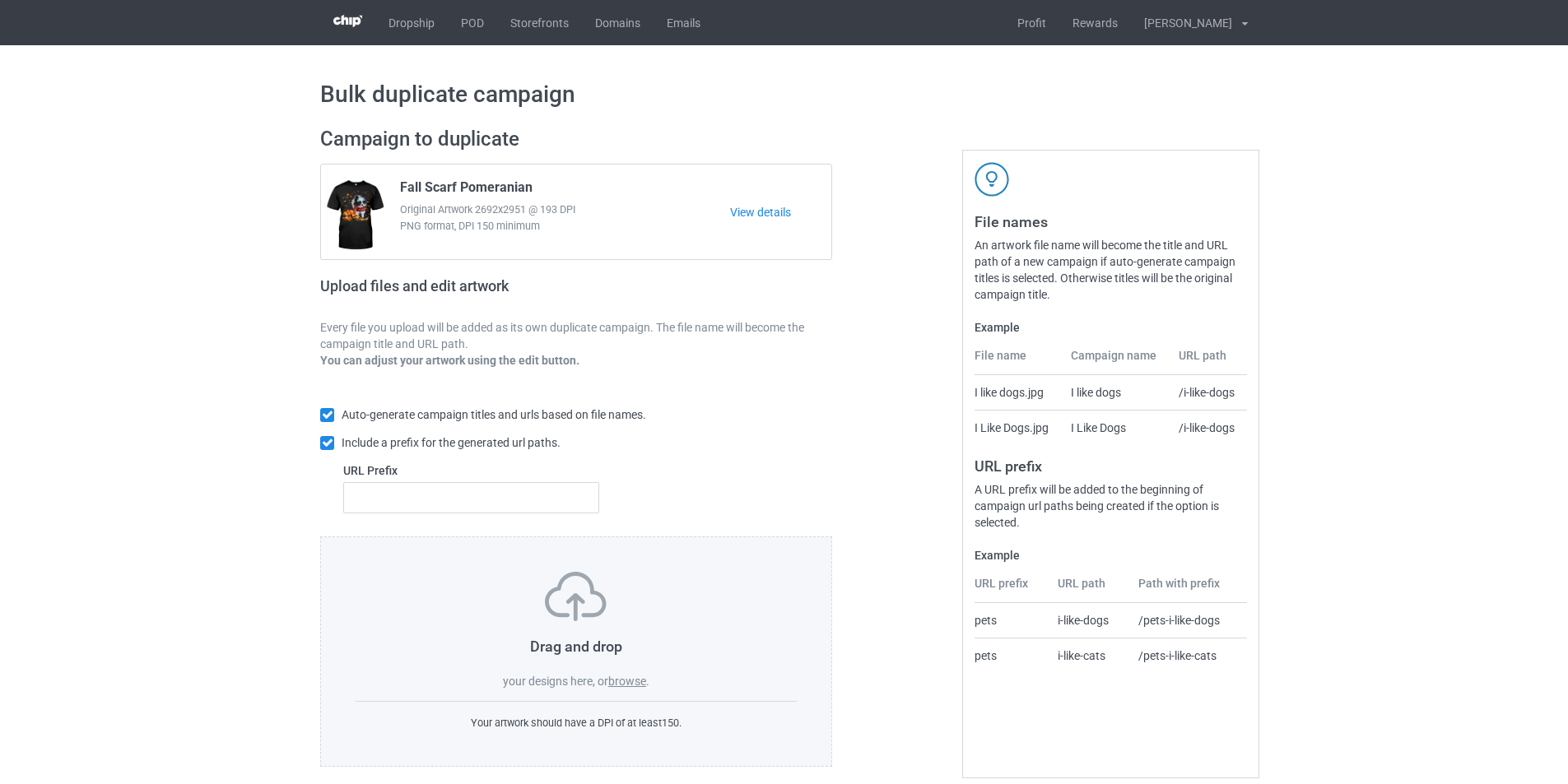
click at [627, 682] on label "browse" at bounding box center [628, 680] width 37 height 13
click at [0, 0] on input "browse" at bounding box center [0, 0] width 0 height 0
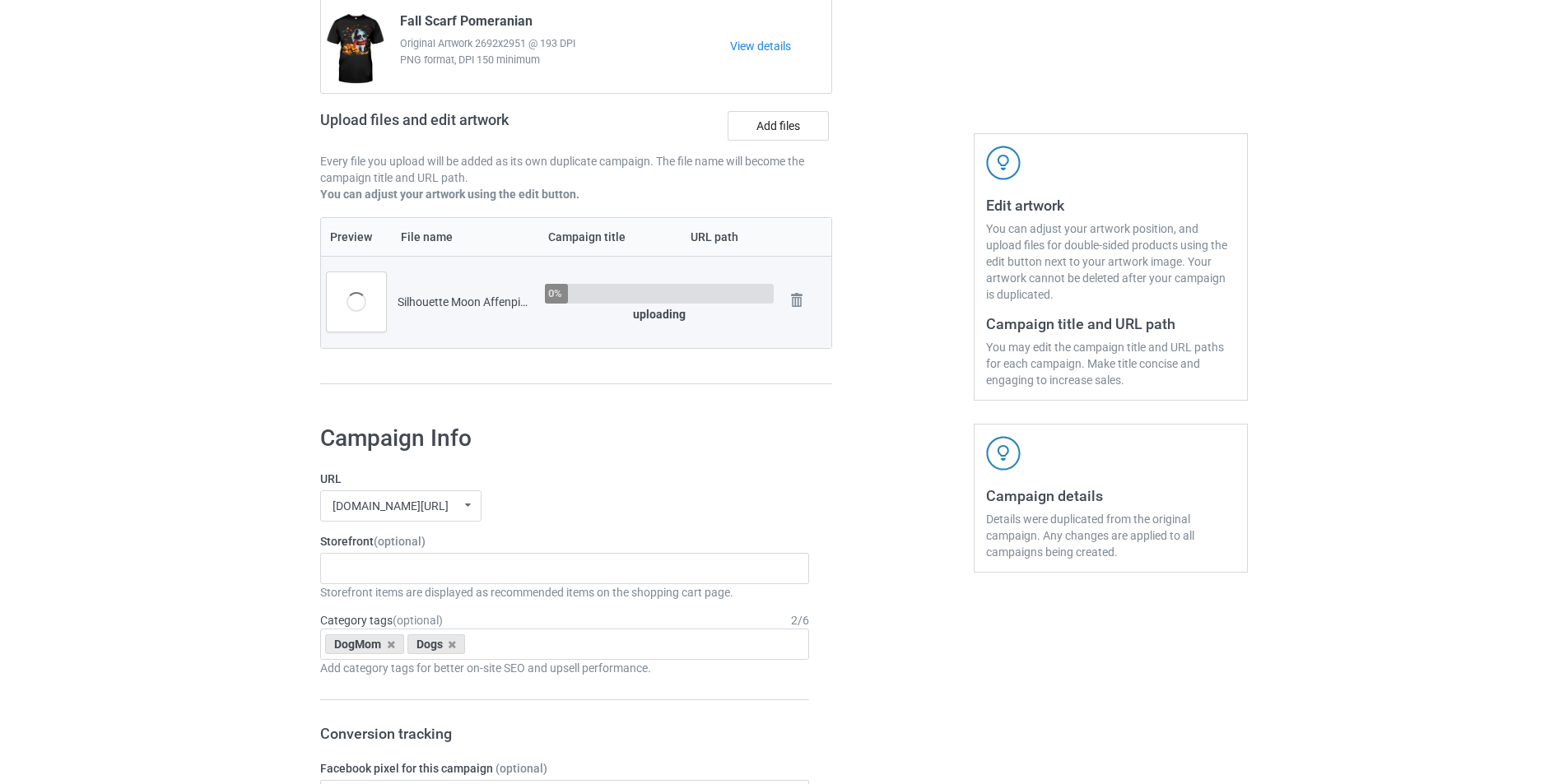
scroll to position [247, 0]
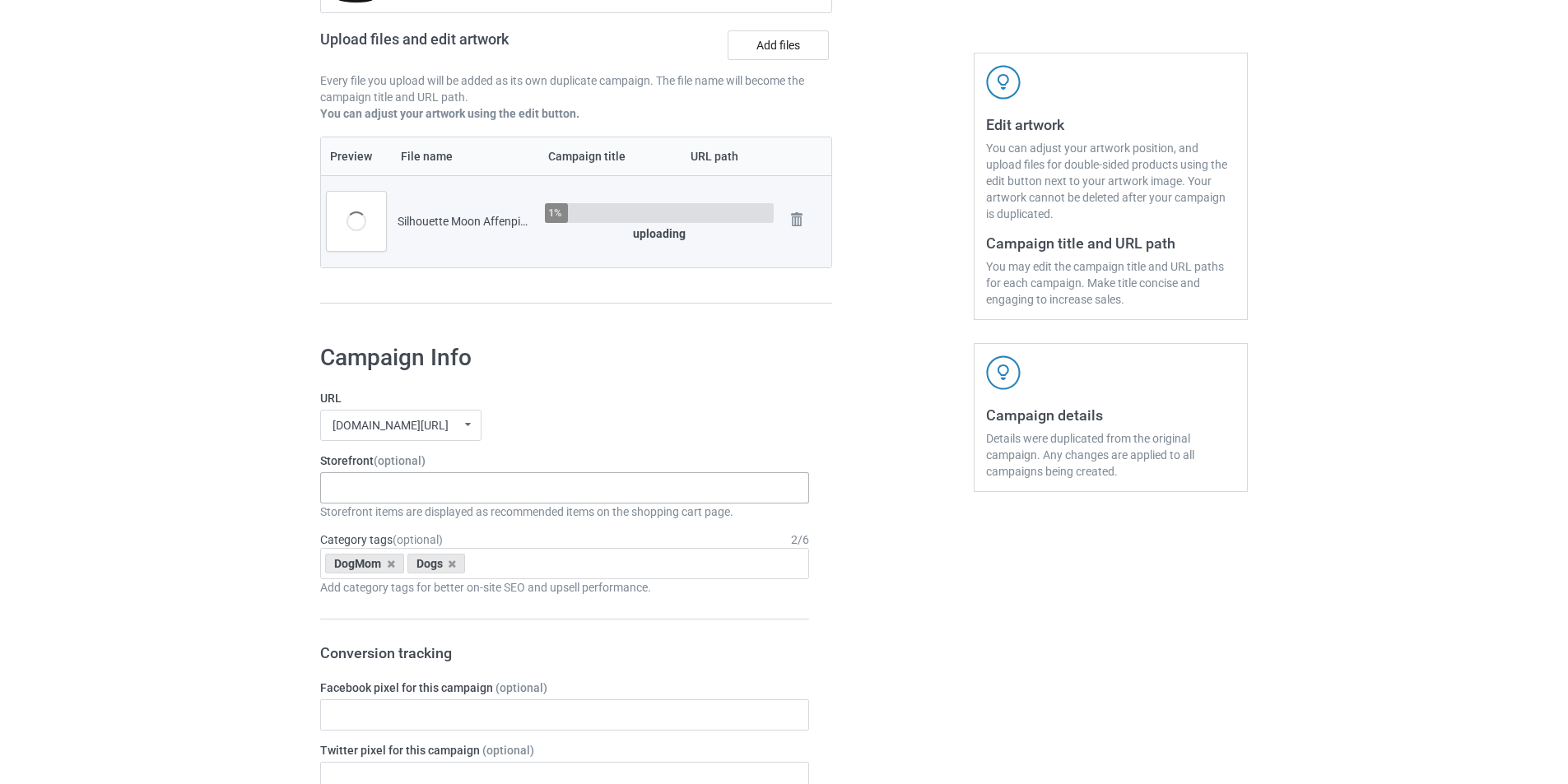
click at [433, 486] on div "Silhouette Moon Dogs Paws Pink Truck Dogs Autumn Tree Dogs Broom Witch Dogs Pin…" at bounding box center [565, 488] width 489 height 32
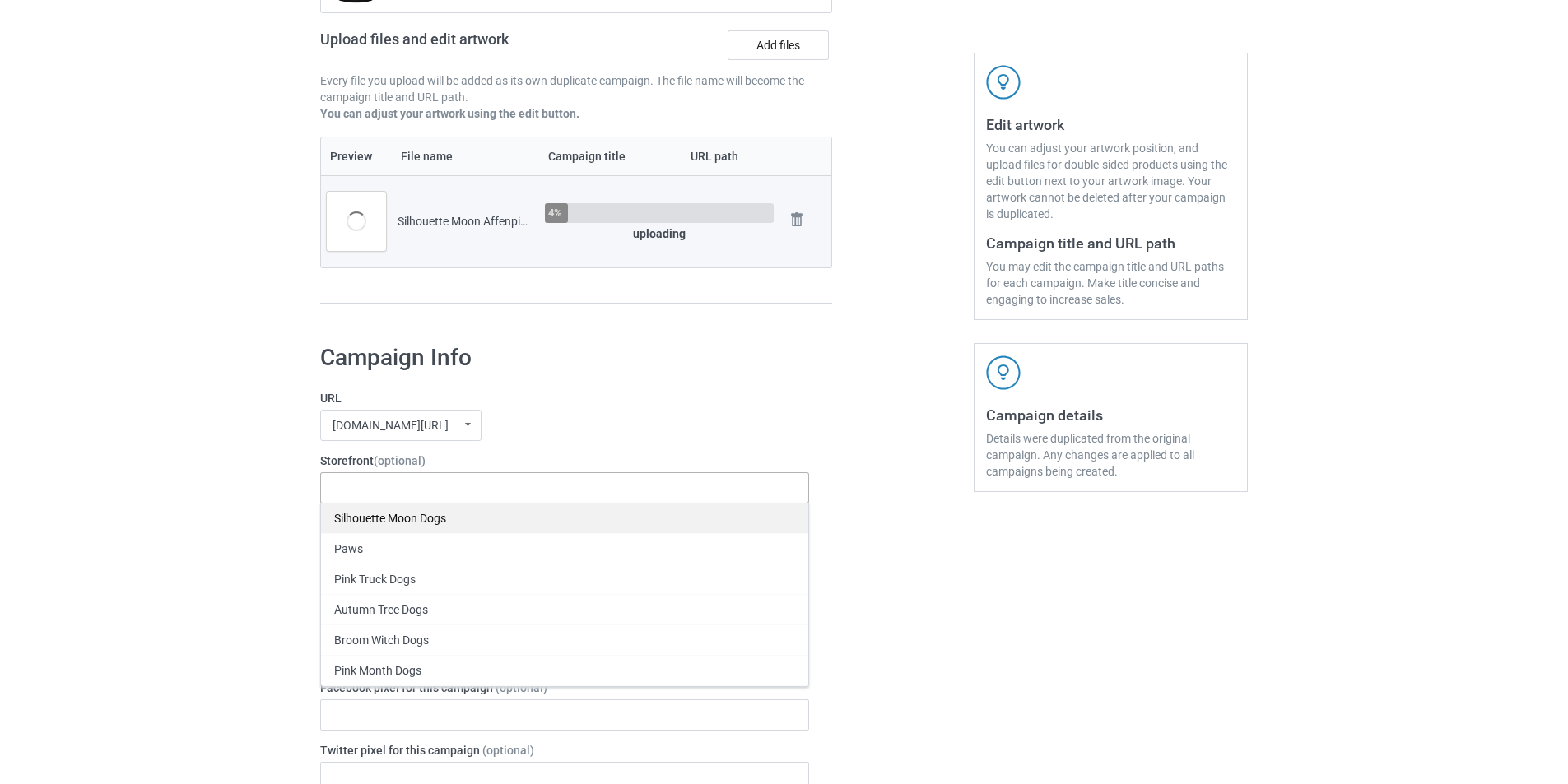
click at [410, 527] on div "Silhouette Moon Dogs" at bounding box center [564, 518] width 487 height 31
click at [578, 437] on div "[DOMAIN_NAME][URL] undefined/ [DOMAIN_NAME][URL] undefined/ [DOMAIN_NAME][URL] …" at bounding box center [565, 425] width 489 height 32
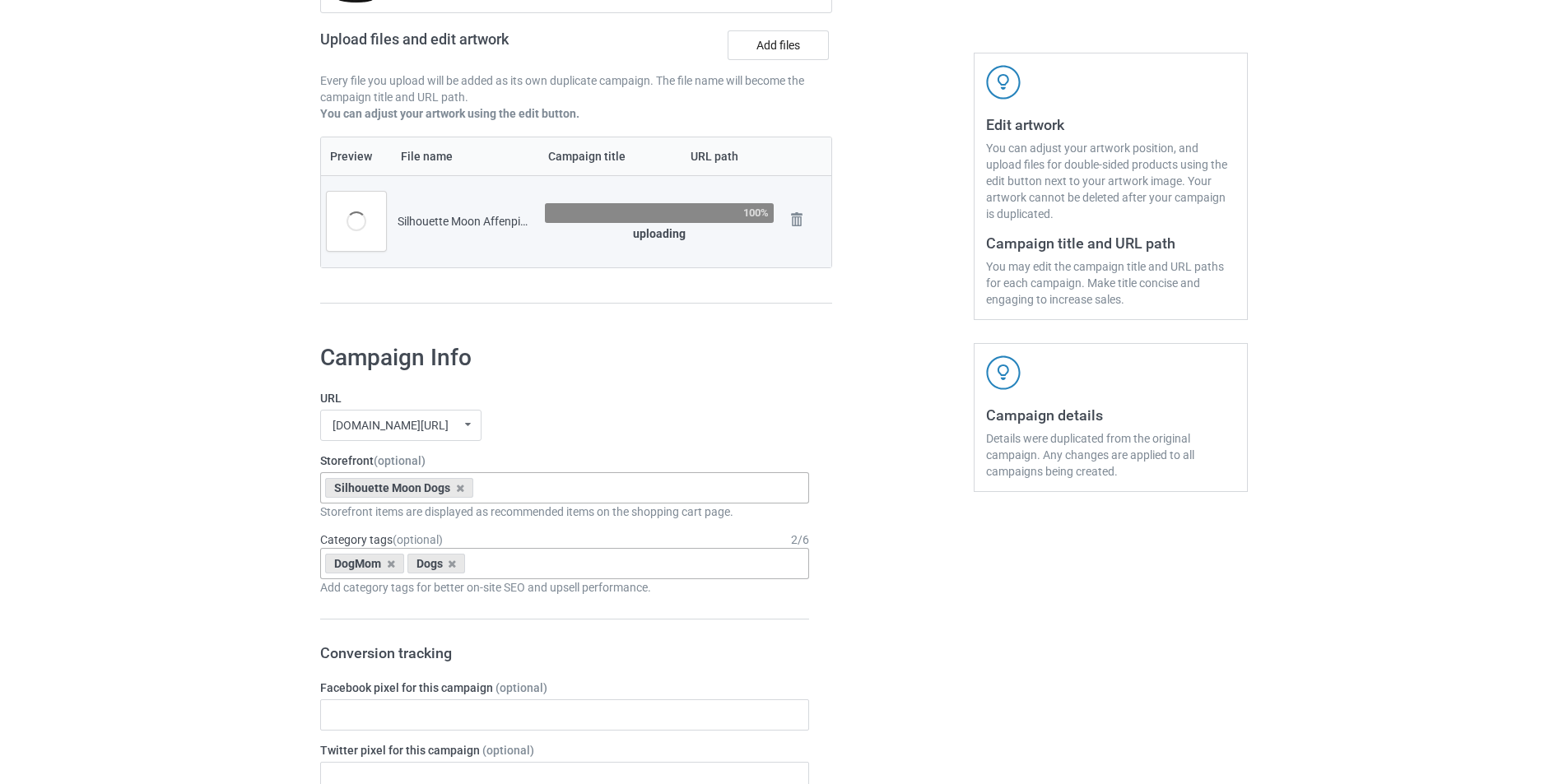
click at [482, 563] on input "text" at bounding box center [483, 564] width 26 height 14
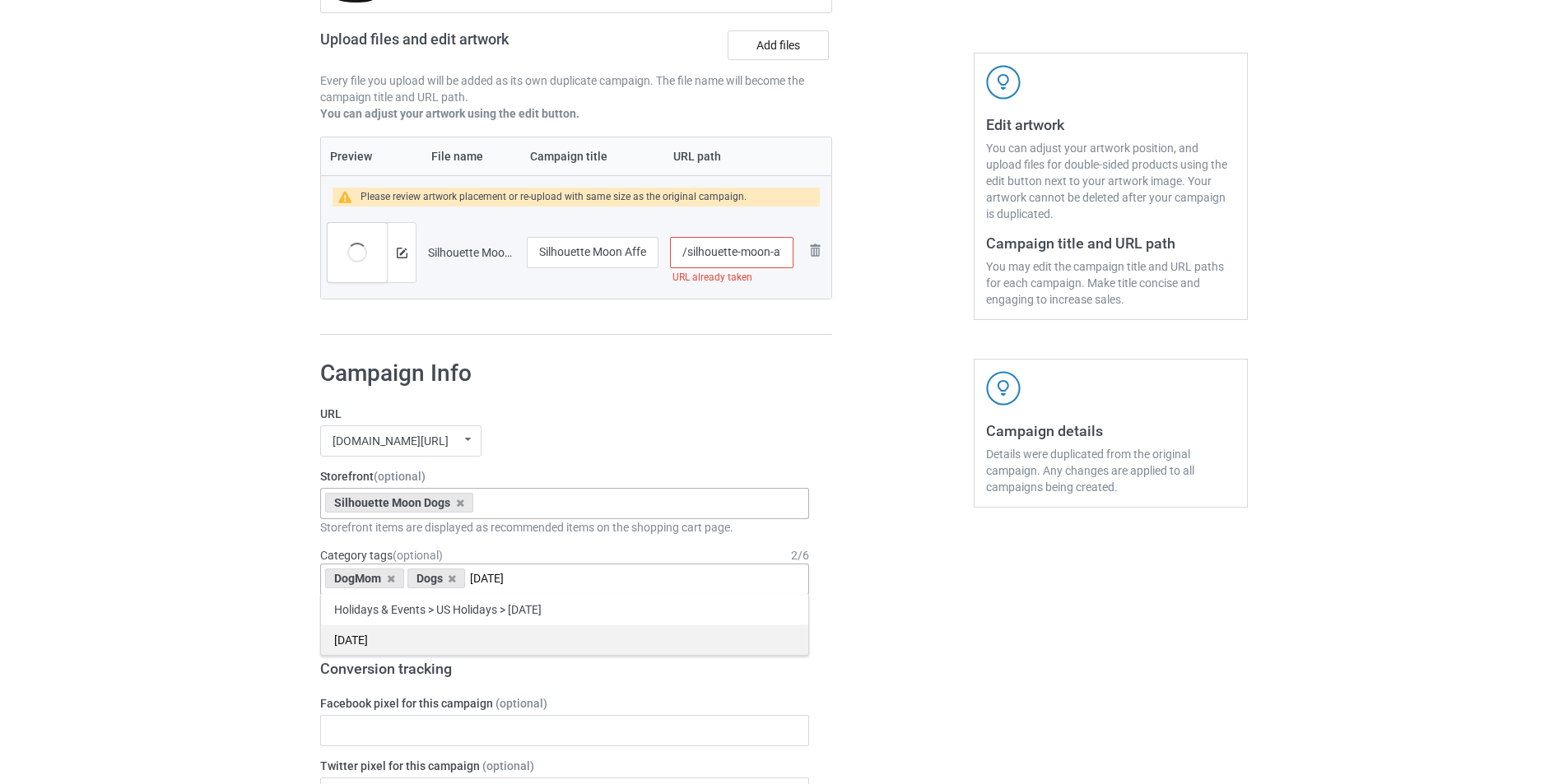
type input "[DATE]"
click at [534, 648] on div "[DATE]" at bounding box center [564, 639] width 487 height 31
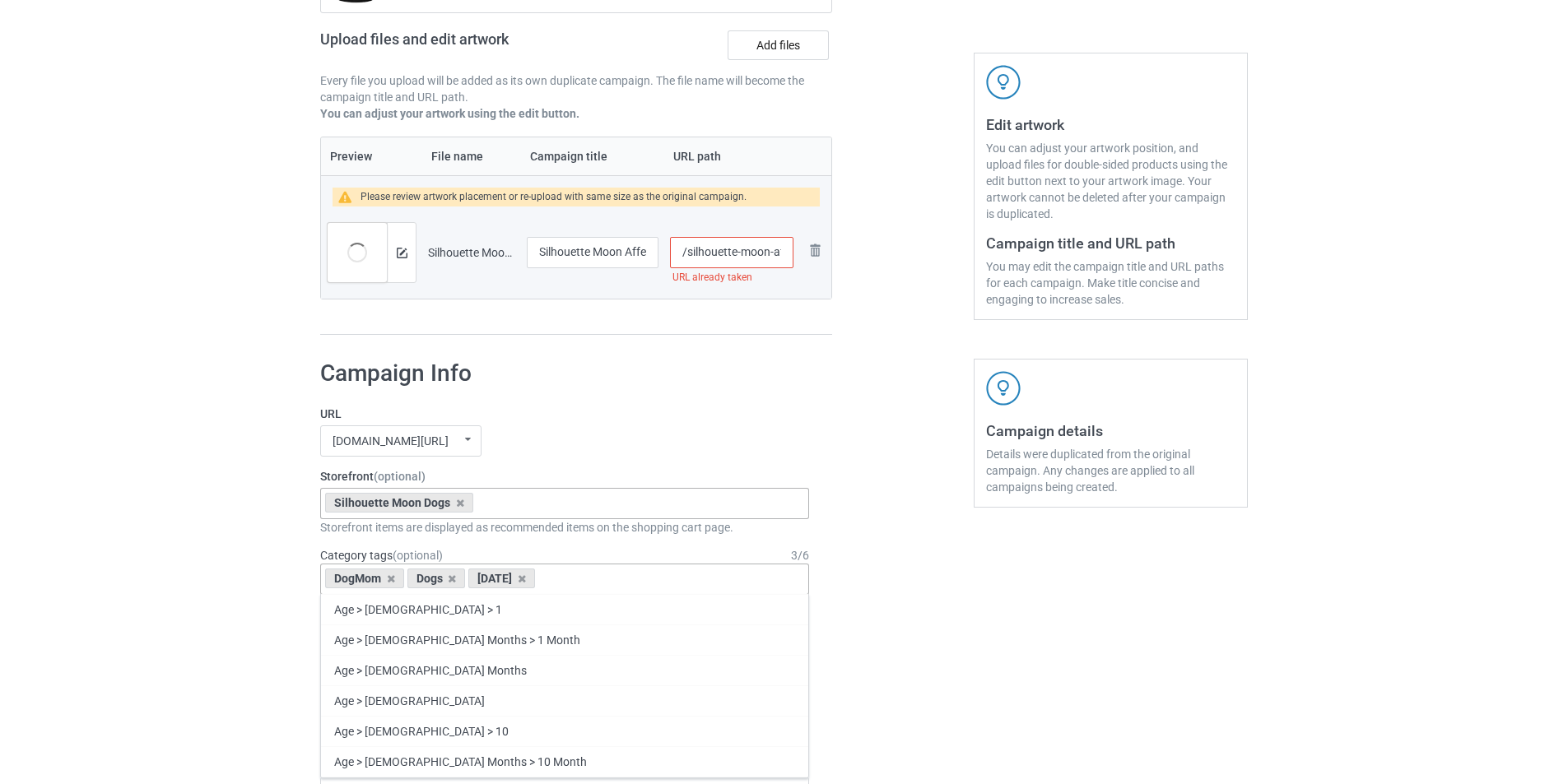
click at [686, 251] on input "/silhouette-moon-affenpinscher" at bounding box center [731, 252] width 123 height 32
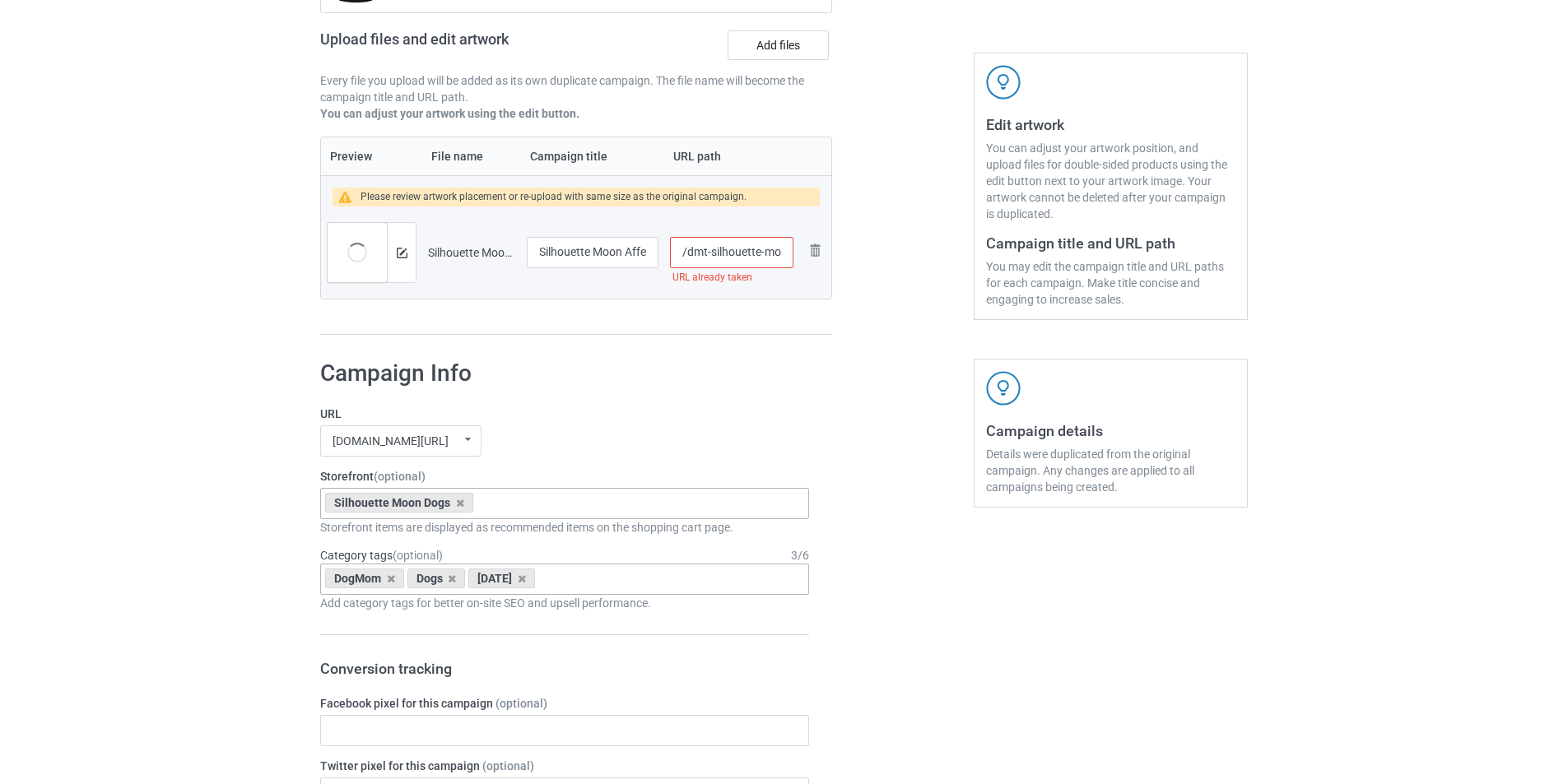
type input "/dmt-silhouette-moon-affenpinscher"
click at [776, 376] on h1 "Campaign Info" at bounding box center [565, 374] width 489 height 30
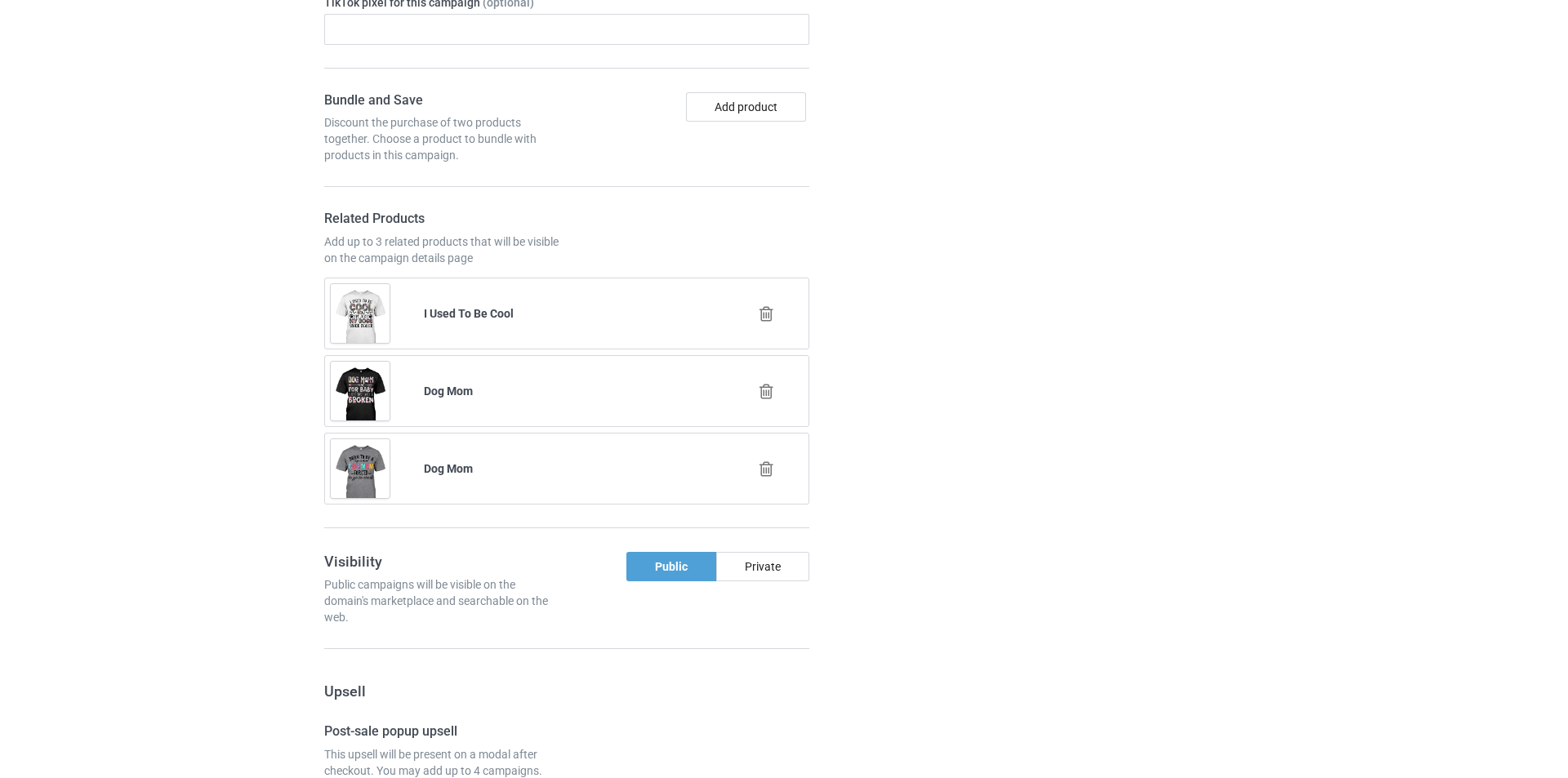
scroll to position [1143, 0]
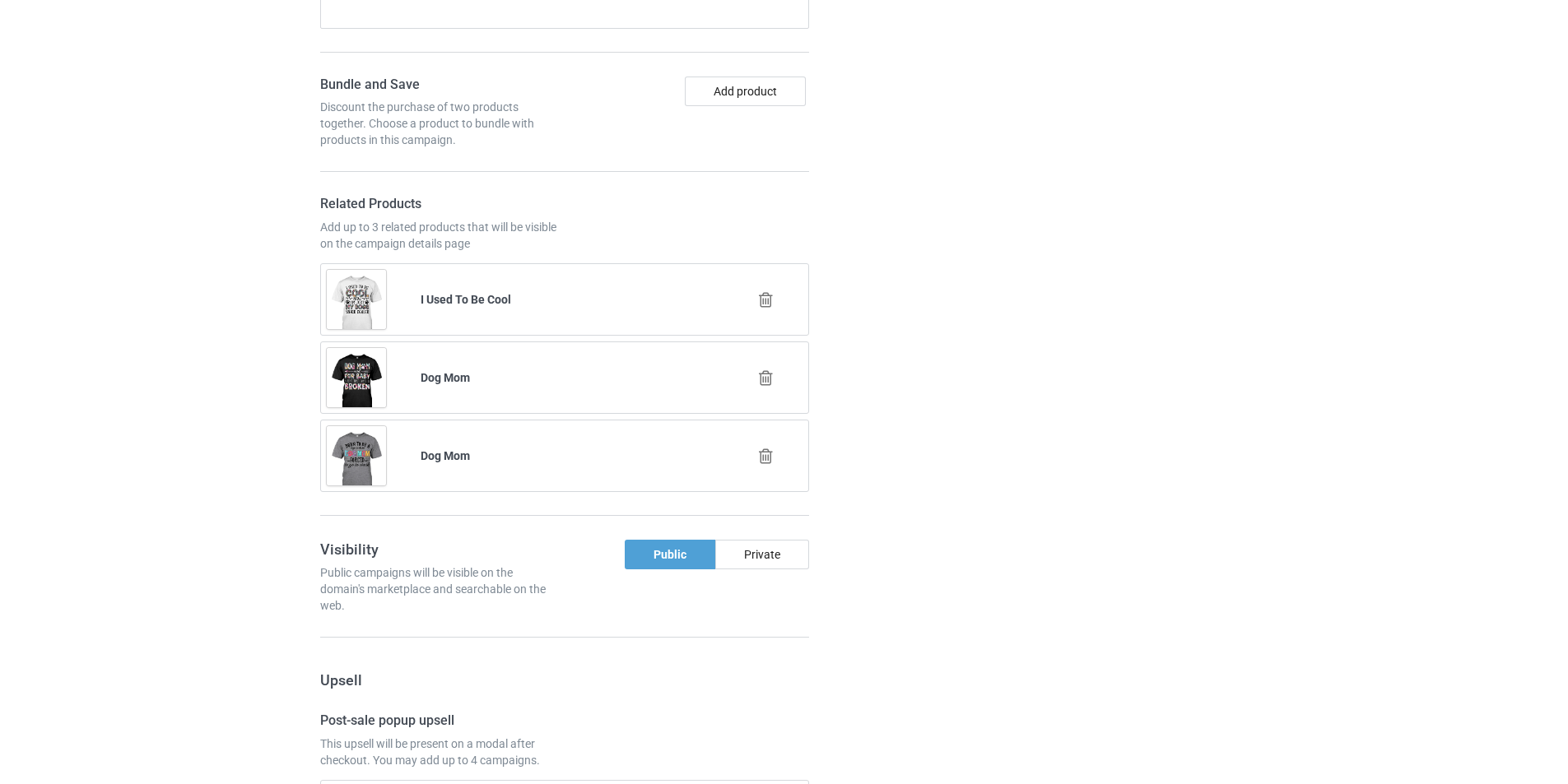
click at [767, 301] on icon at bounding box center [766, 300] width 21 height 18
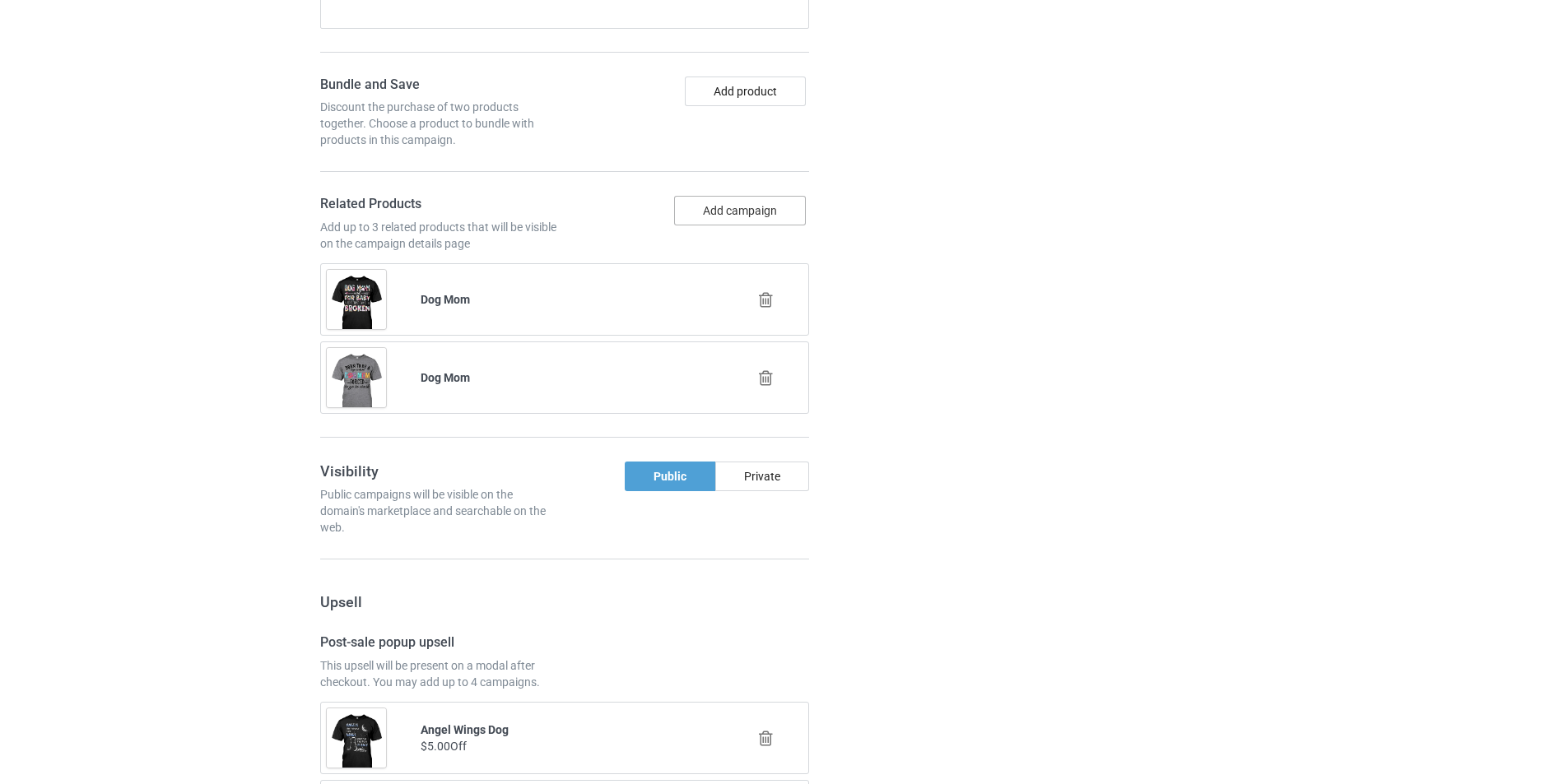
click at [753, 219] on button "Add campaign" at bounding box center [739, 211] width 131 height 30
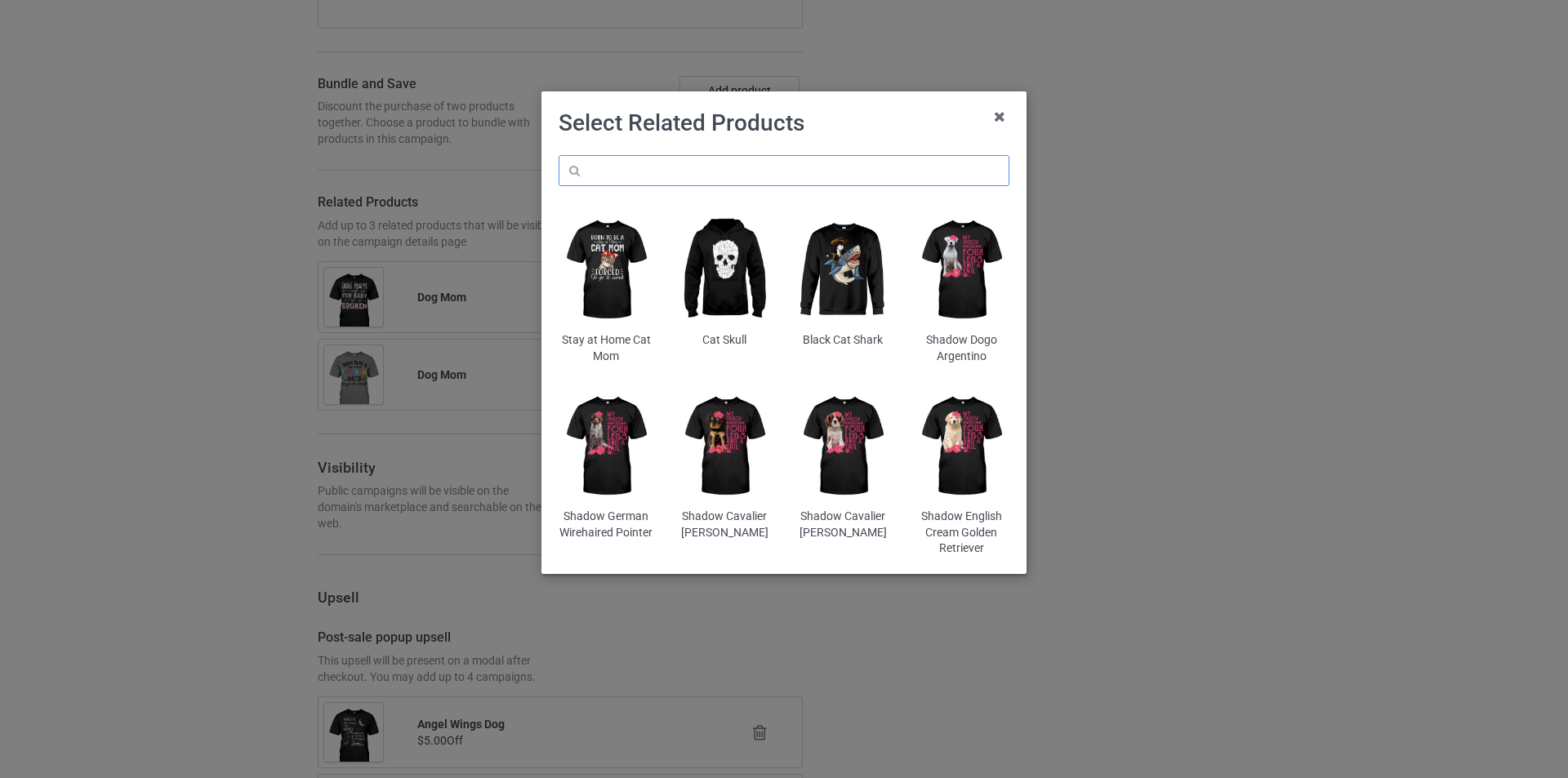
click at [756, 177] on input "text" at bounding box center [784, 171] width 451 height 31
paste input "just-a-spooky-paw"
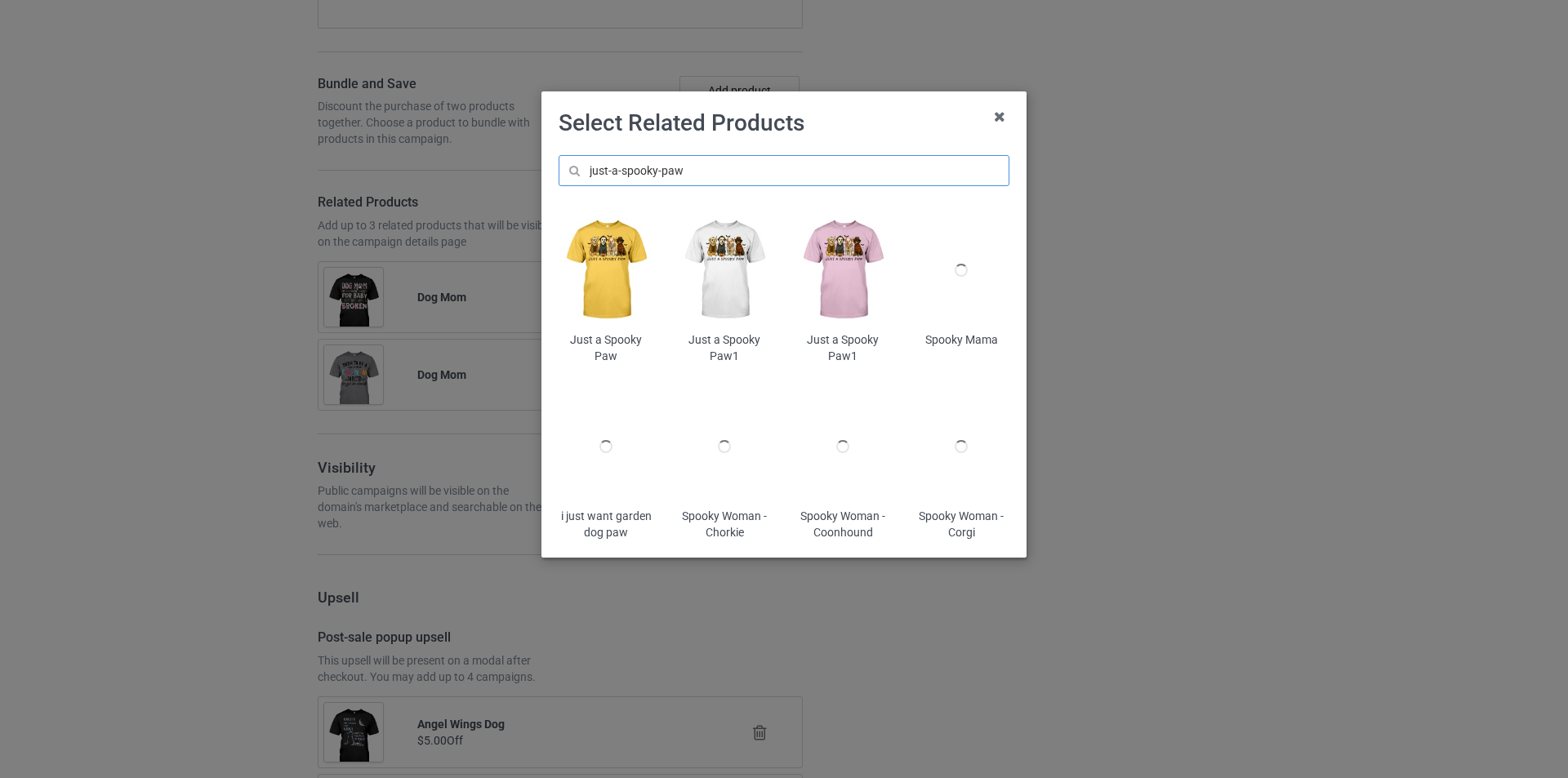
type input "just-a-spooky-paw"
click at [604, 265] on img at bounding box center [607, 270] width 96 height 119
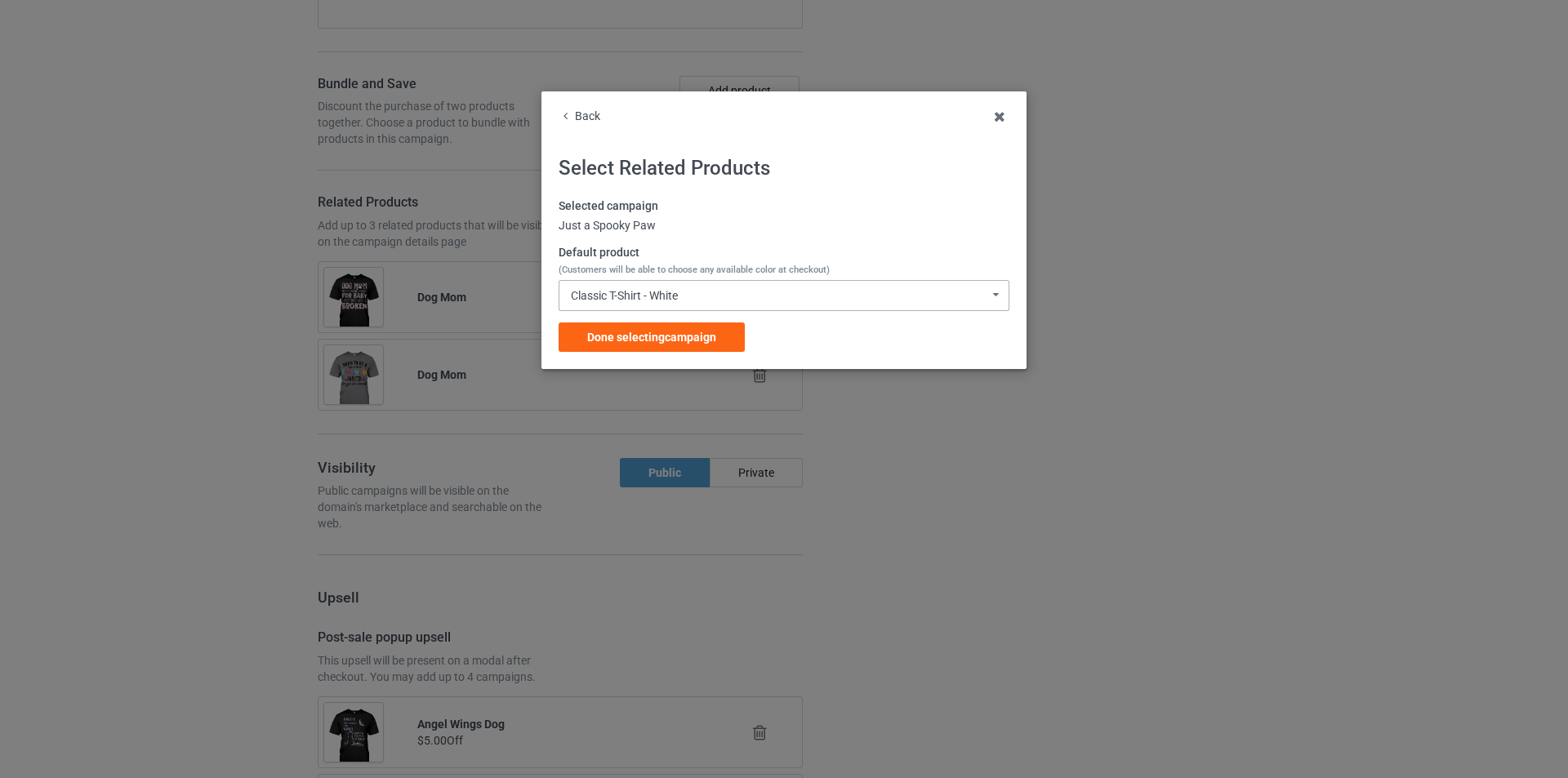
click at [702, 295] on div "Classic T-Shirt - White Classic T-Shirt - White Classic T-Shirt - Charcoal Grey…" at bounding box center [784, 296] width 451 height 31
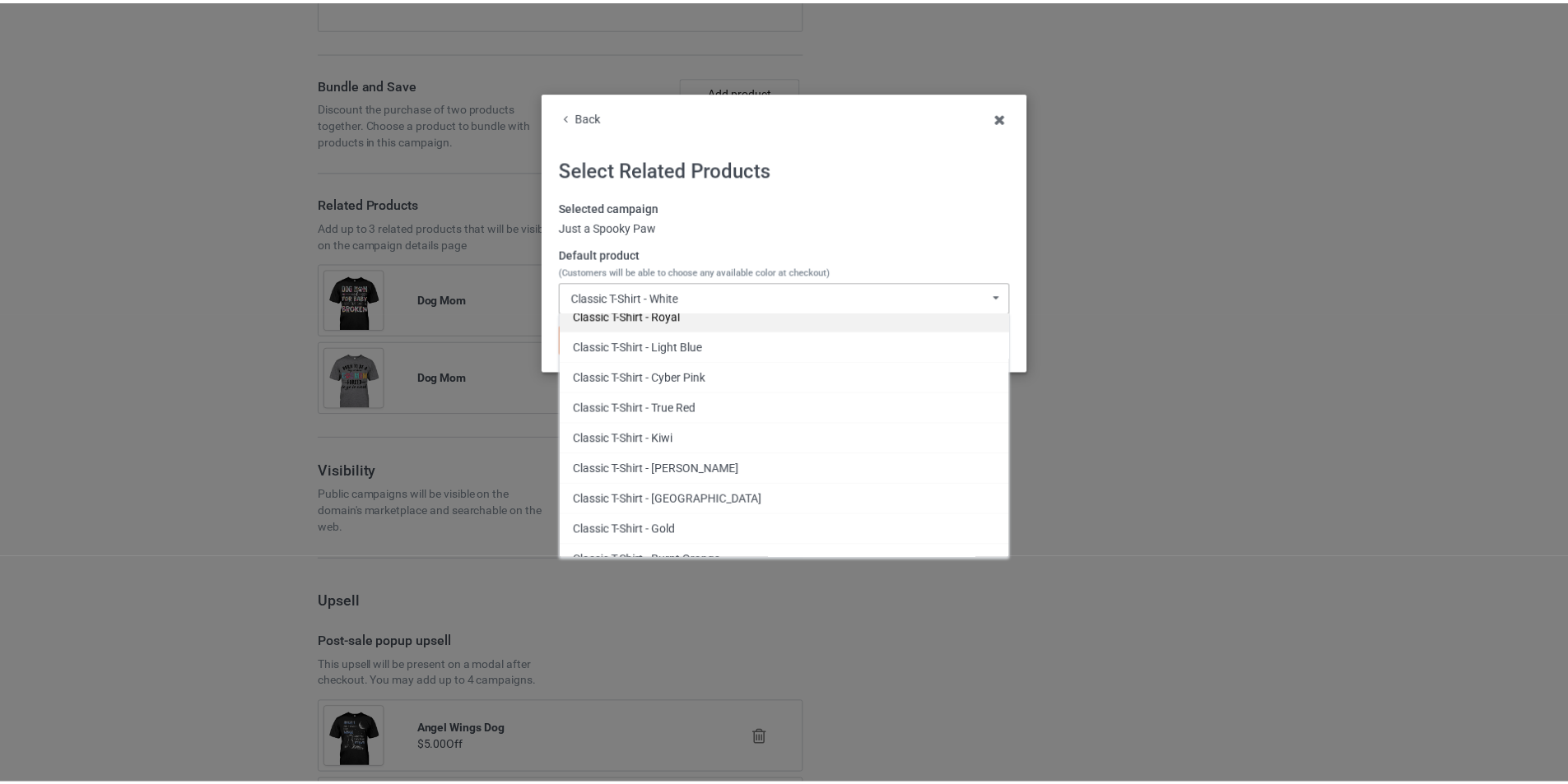
scroll to position [247, 0]
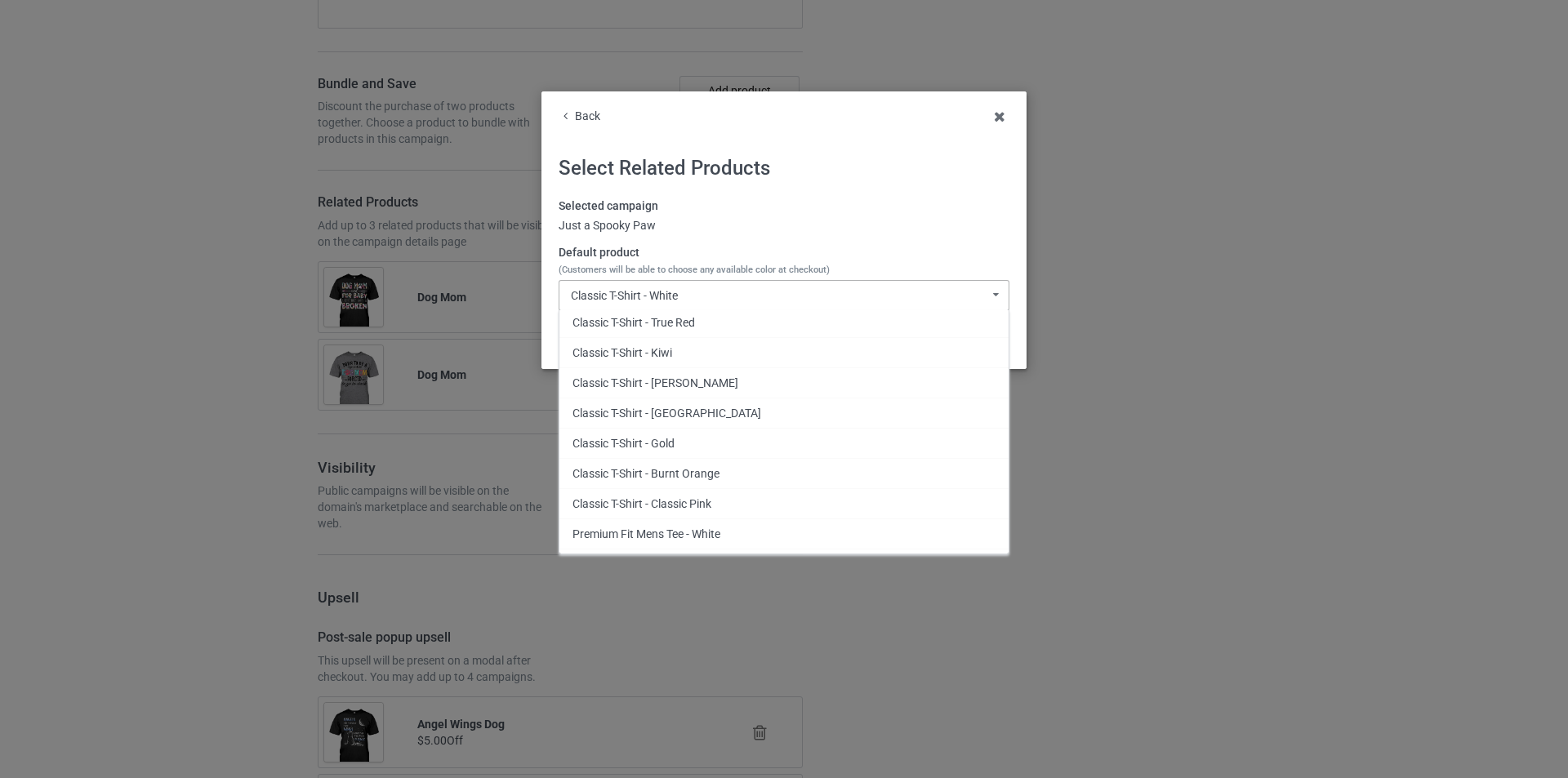
click at [713, 446] on div "Classic T-Shirt - Gold" at bounding box center [784, 442] width 449 height 30
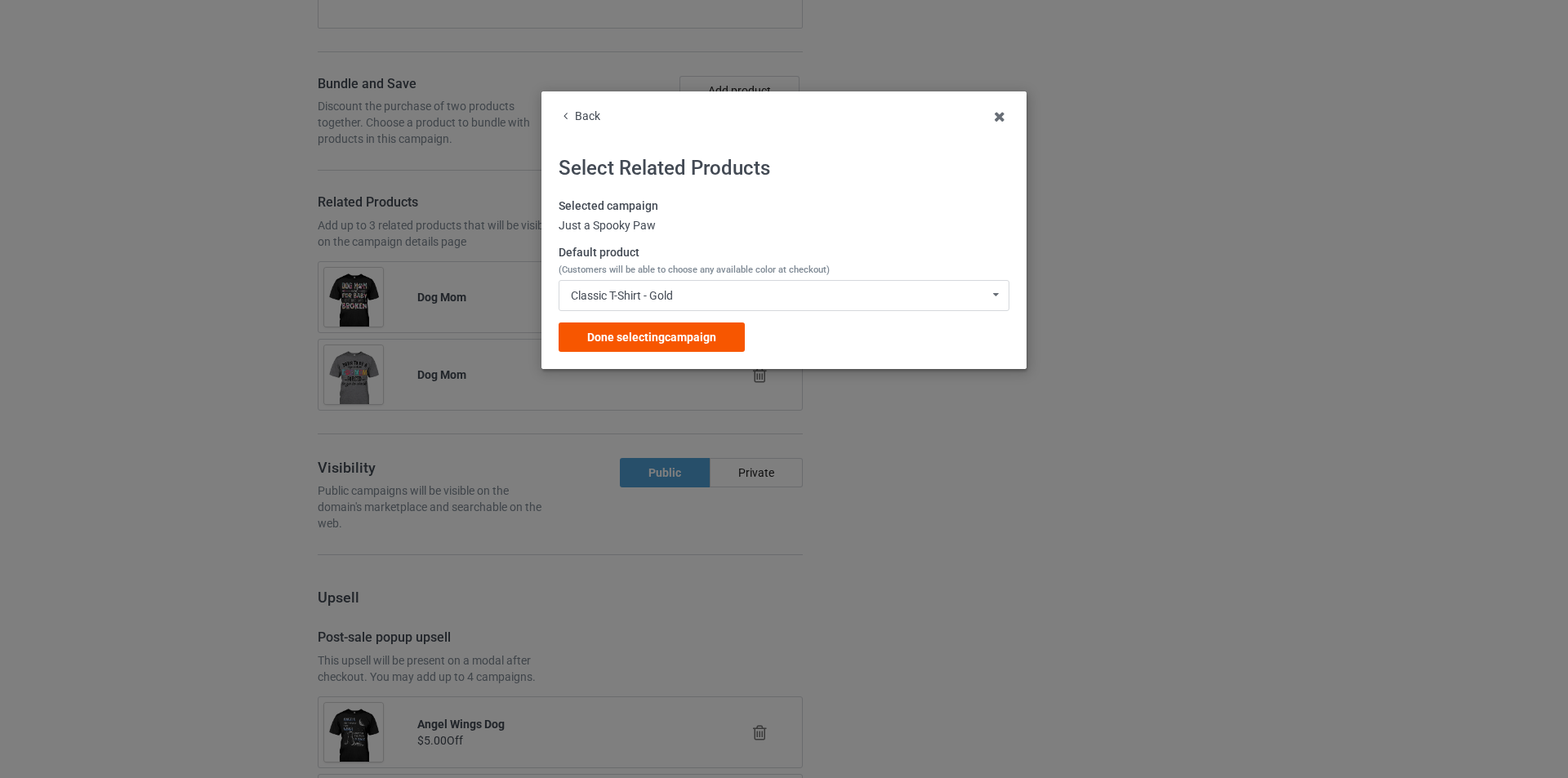
click at [712, 340] on span "Done selecting campaign" at bounding box center [652, 337] width 129 height 13
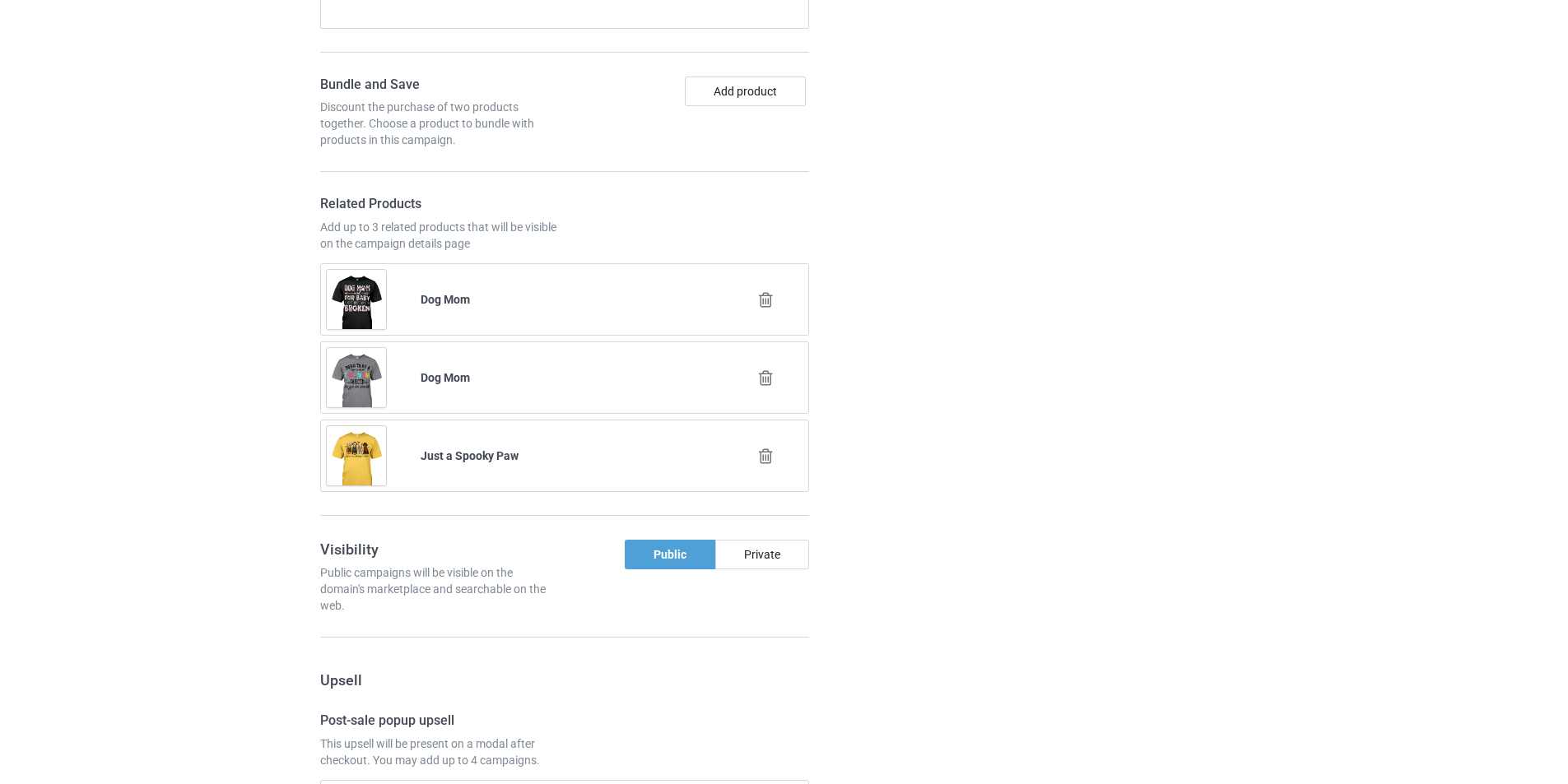
click at [773, 378] on icon at bounding box center [766, 379] width 21 height 18
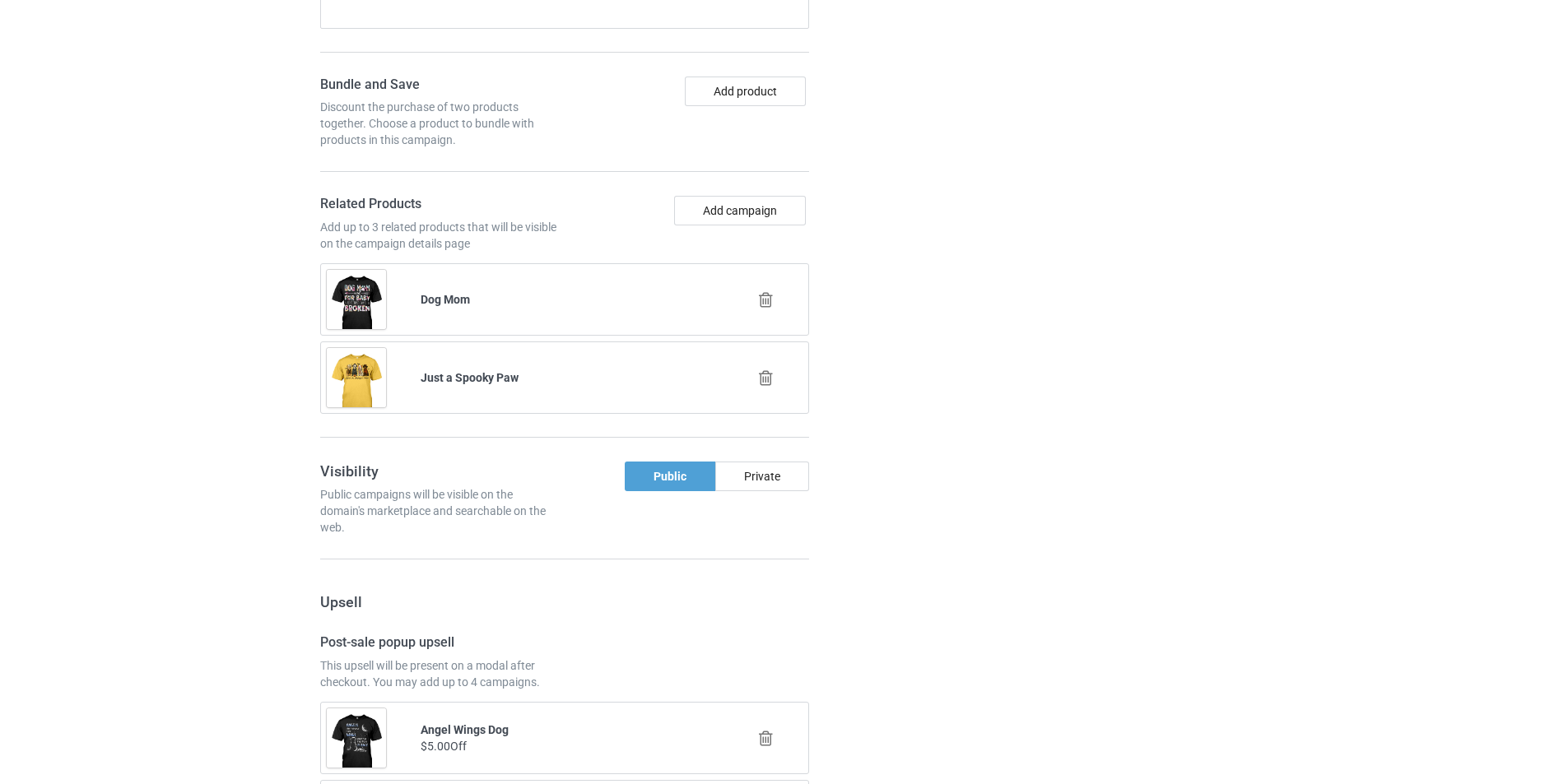
click at [768, 297] on icon at bounding box center [766, 300] width 21 height 18
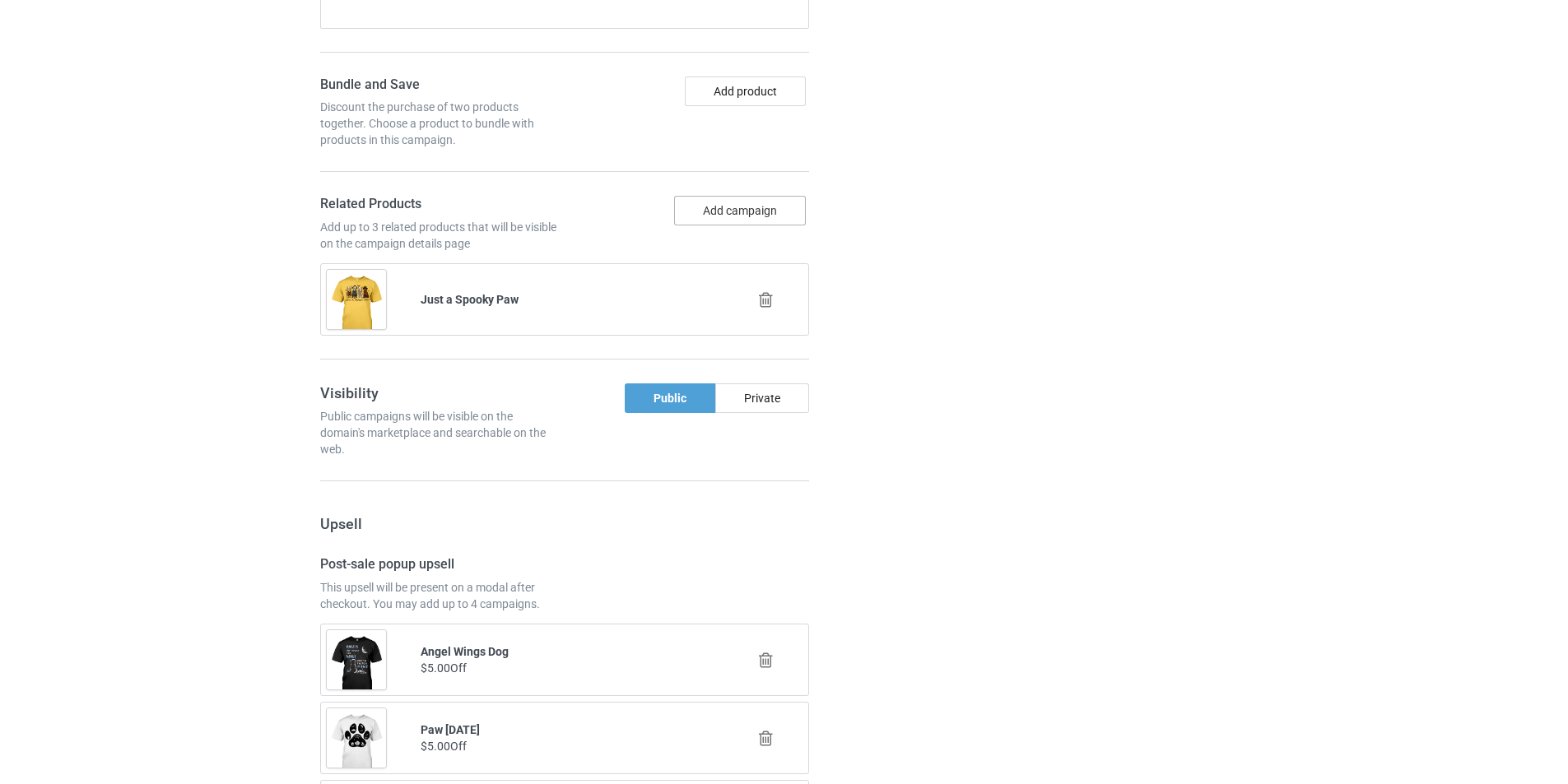
click at [748, 210] on button "Add campaign" at bounding box center [739, 211] width 131 height 30
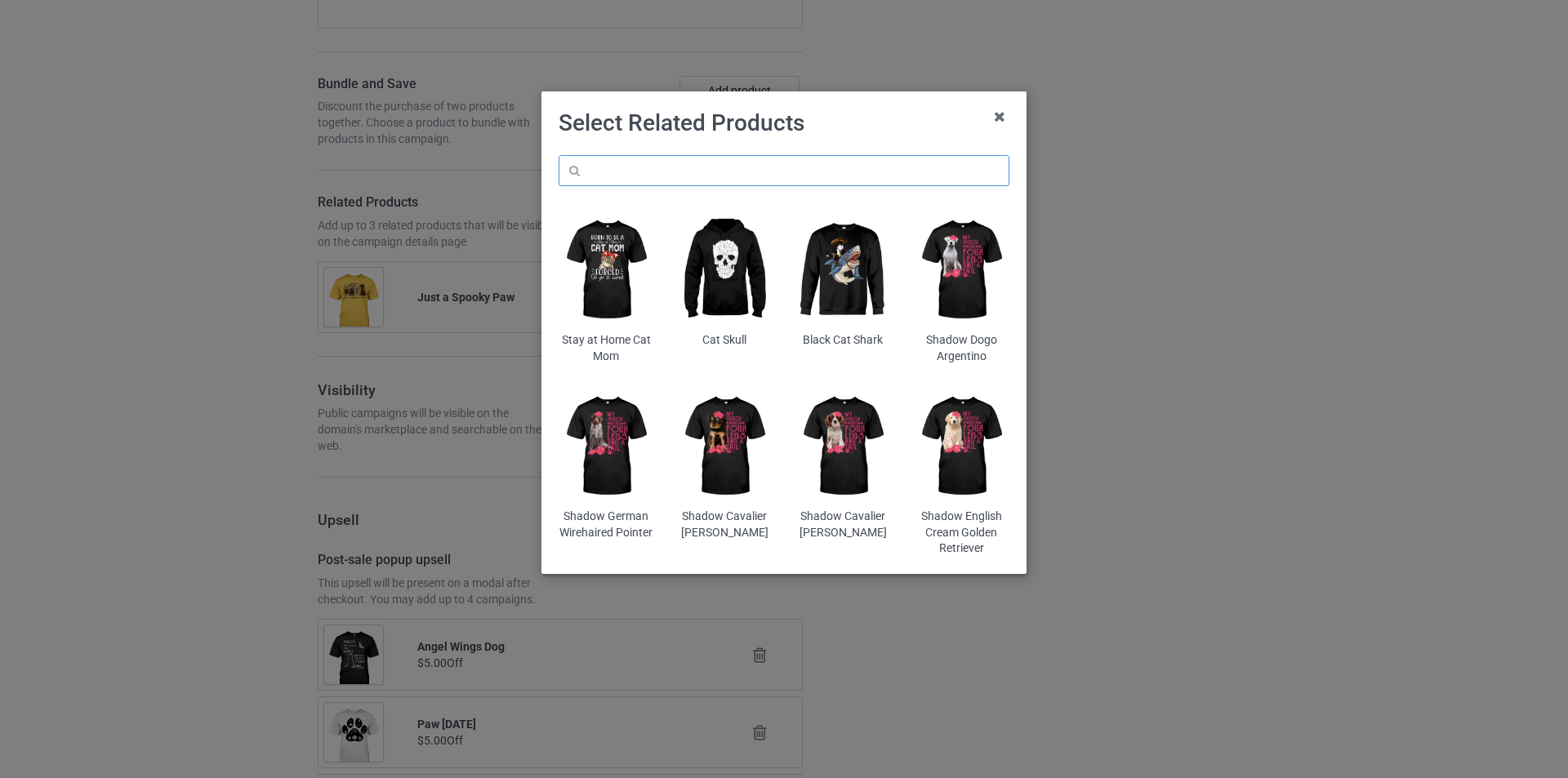
click at [749, 175] on input "text" at bounding box center [784, 171] width 451 height 31
paste input "dmt-paw-turkey"
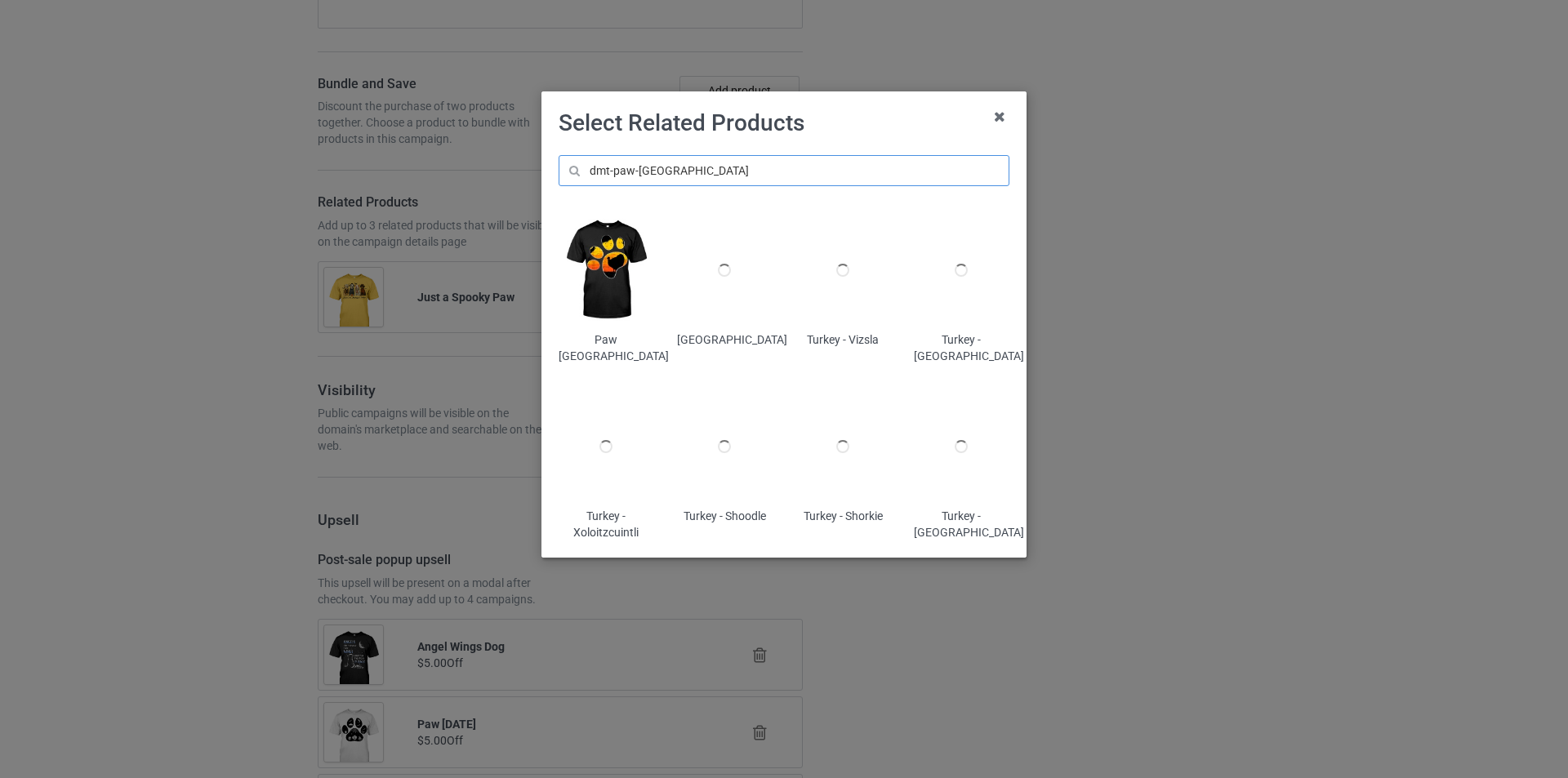
type input "dmt-paw-turkey"
click at [609, 259] on img at bounding box center [607, 270] width 96 height 119
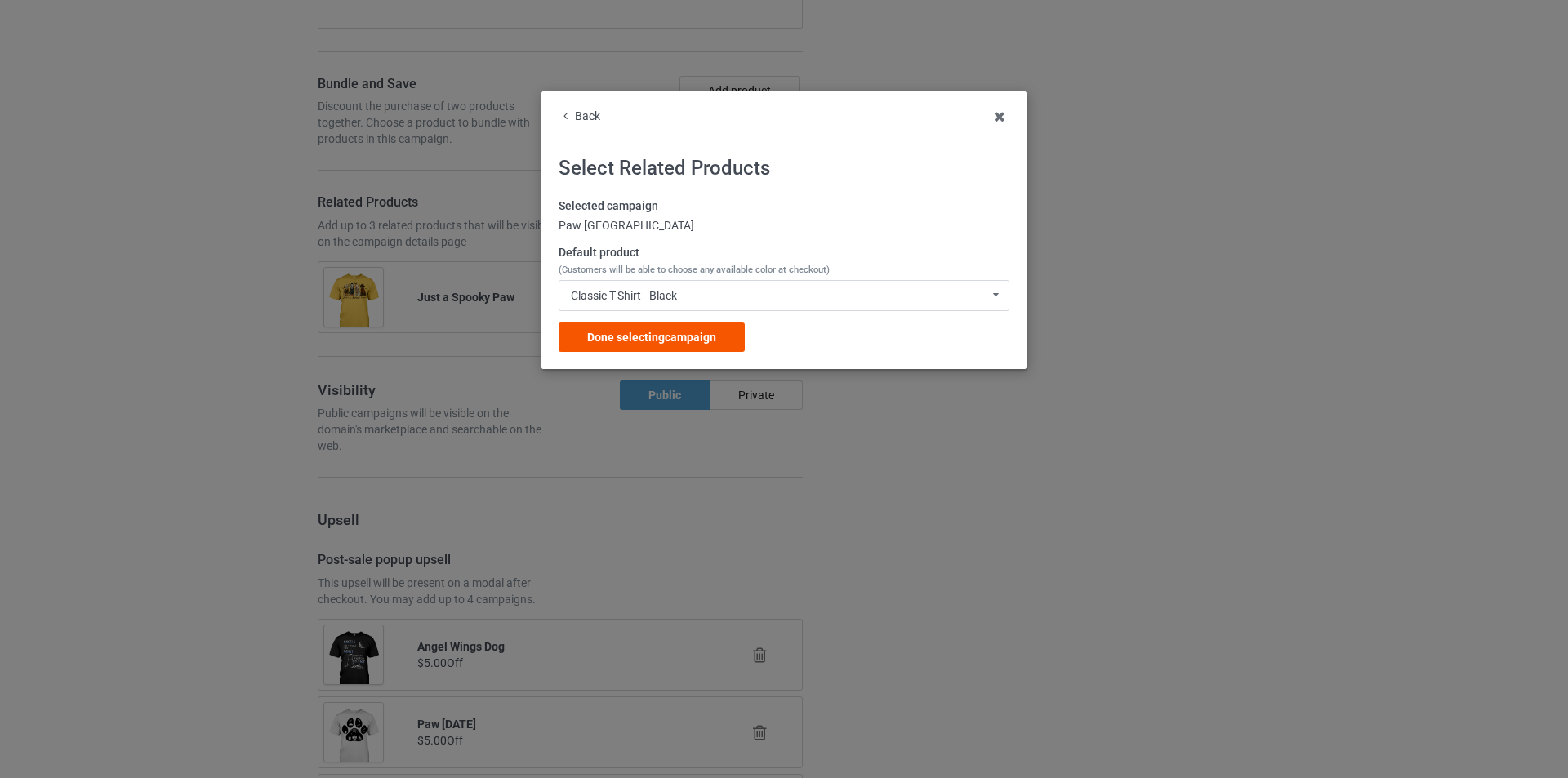
click at [658, 342] on span "Done selecting campaign" at bounding box center [652, 337] width 129 height 13
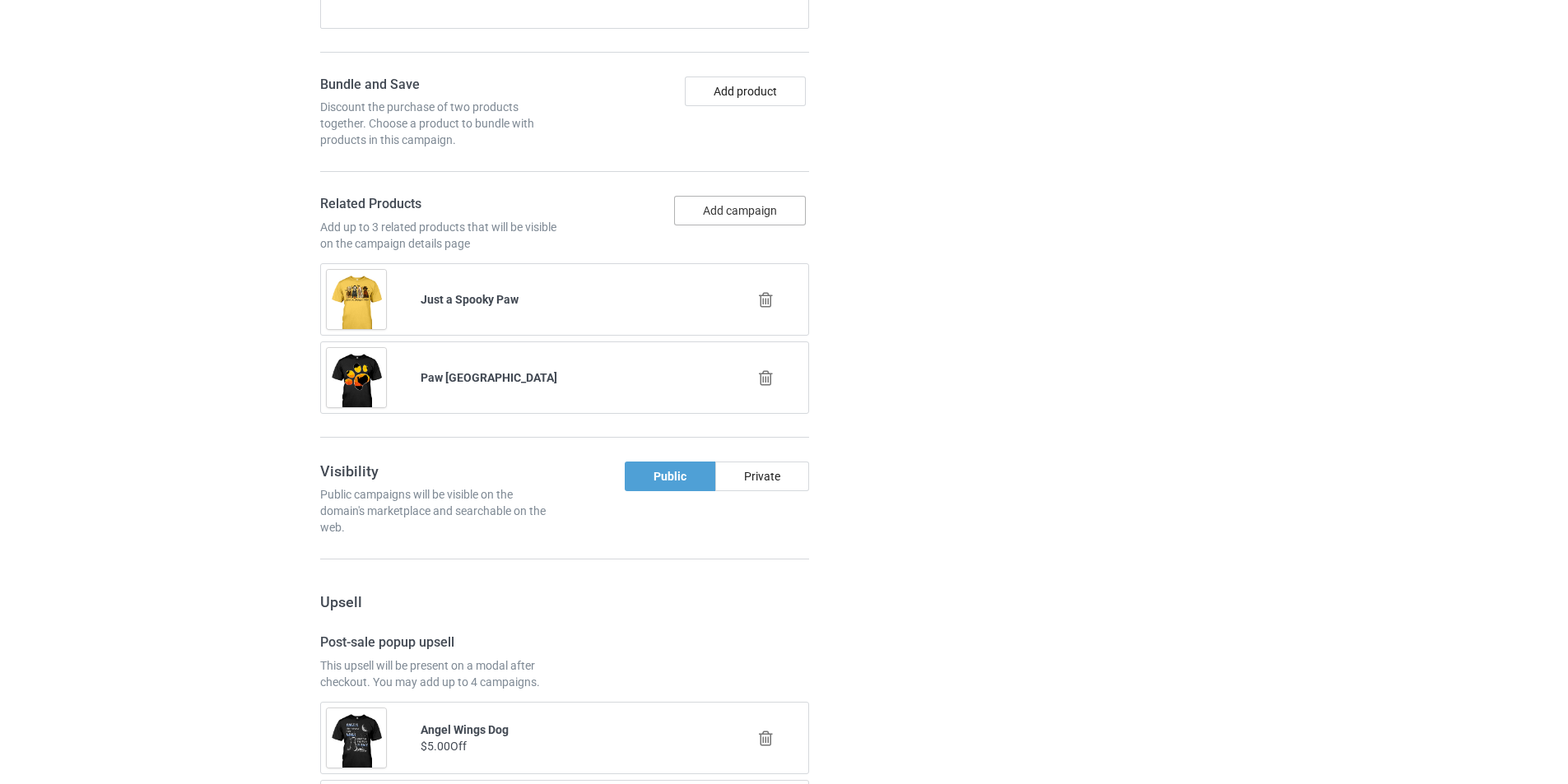
click at [741, 206] on button "Add campaign" at bounding box center [739, 211] width 131 height 30
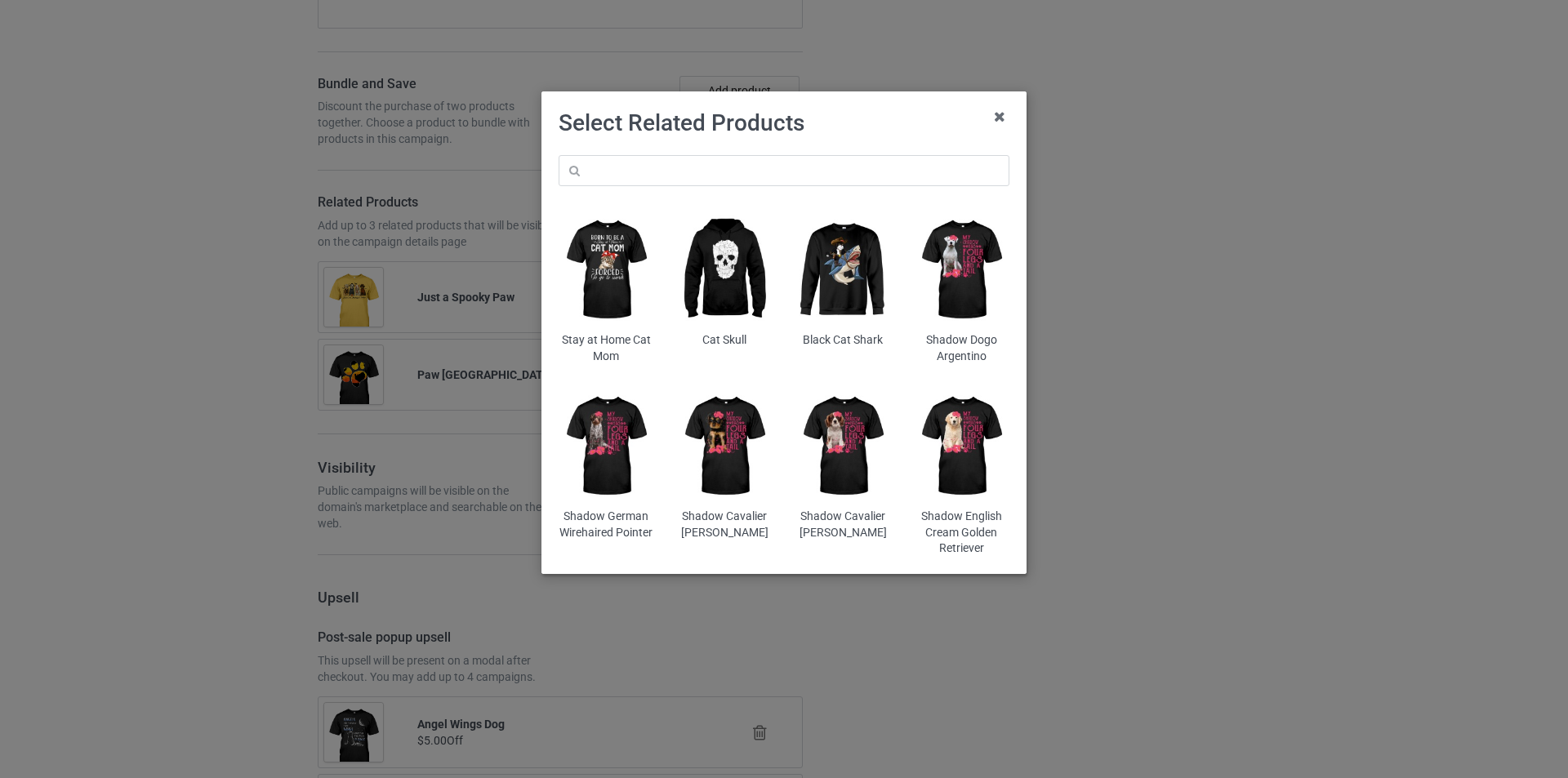
drag, startPoint x: 758, startPoint y: 150, endPoint x: 754, endPoint y: 160, distance: 10.8
click at [757, 154] on div "Stay at Home Cat Mom Cat Skull Black Cat Shark Shadow Dogo Argentino Shadow Ger…" at bounding box center [784, 356] width 474 height 425
click at [754, 160] on input "text" at bounding box center [784, 171] width 451 height 31
paste input "dmt-paw-dog-halloween"
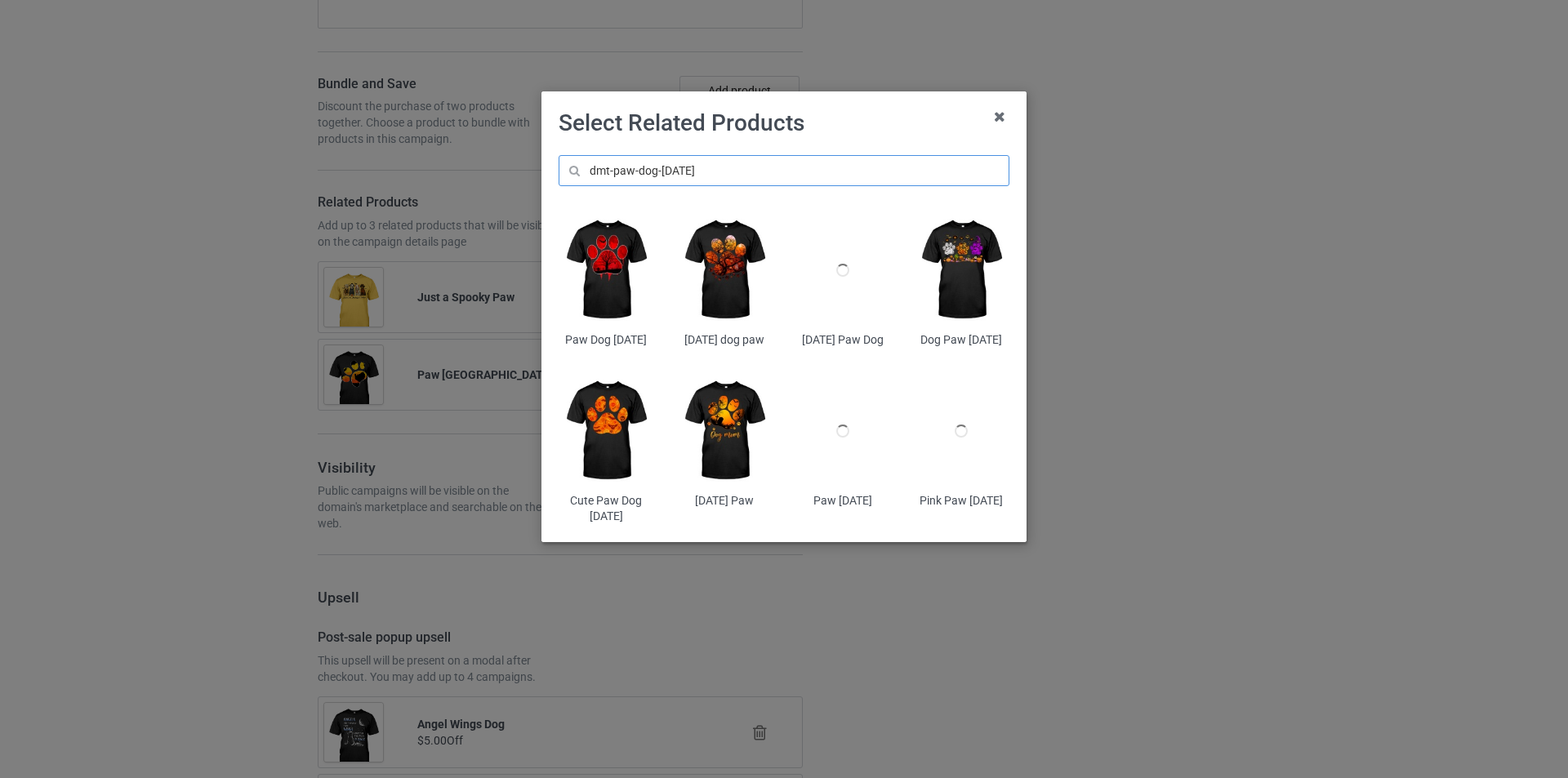
type input "dmt-paw-dog-halloween"
click at [615, 271] on img at bounding box center [607, 270] width 96 height 119
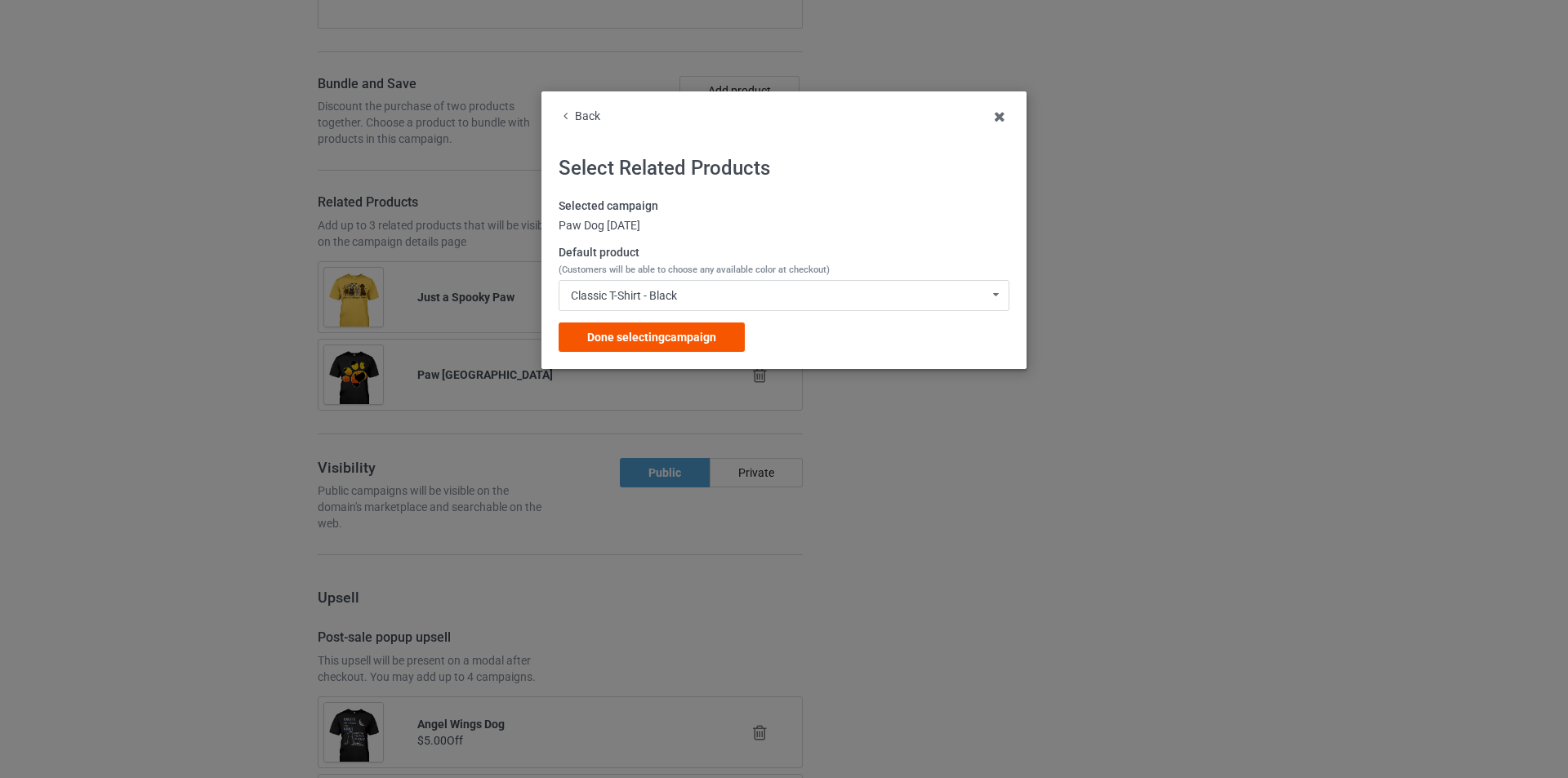
click at [718, 337] on div "Done selecting campaign" at bounding box center [652, 338] width 186 height 29
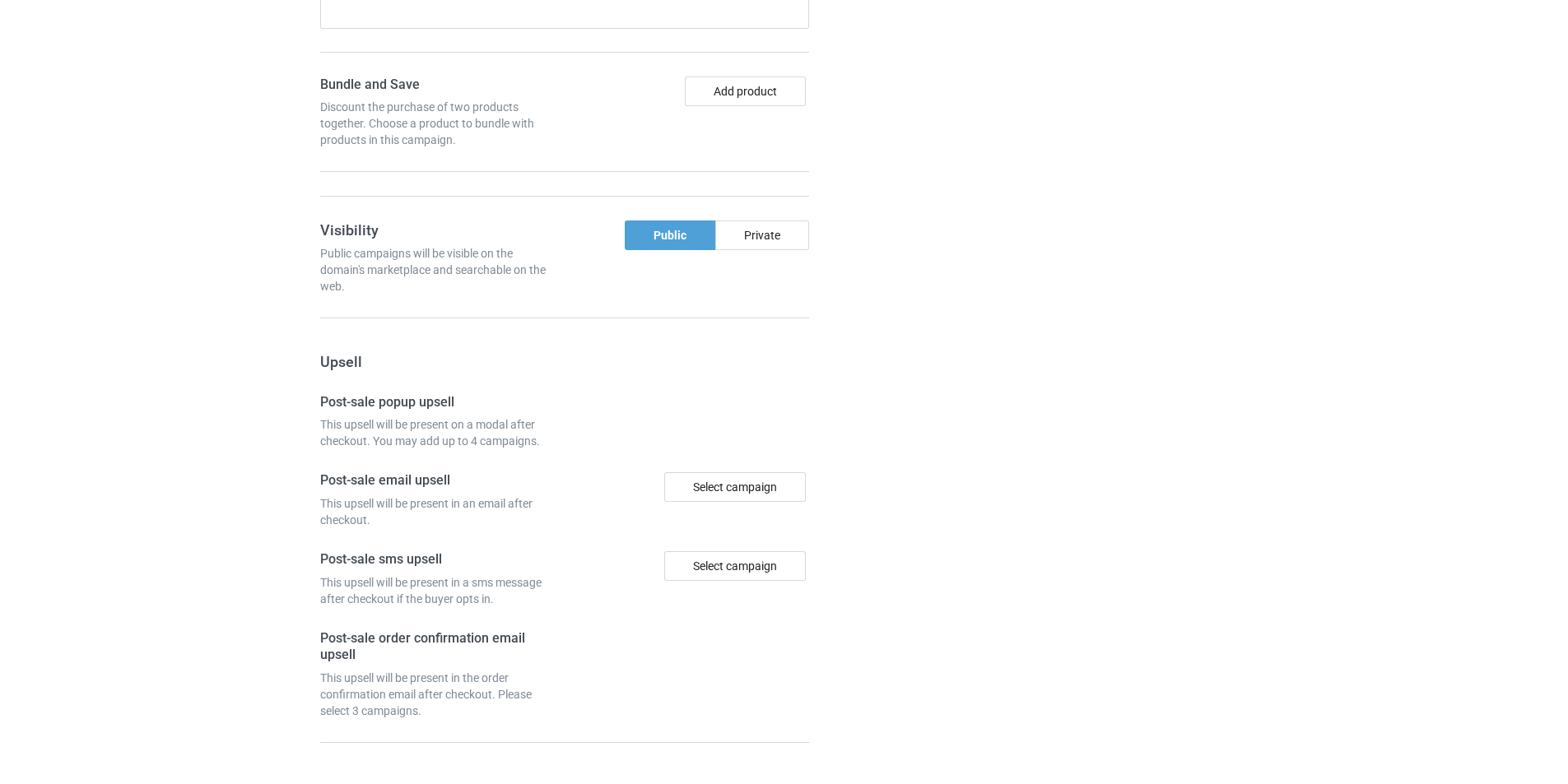
click at [923, 327] on div at bounding box center [903, 157] width 118 height 1431
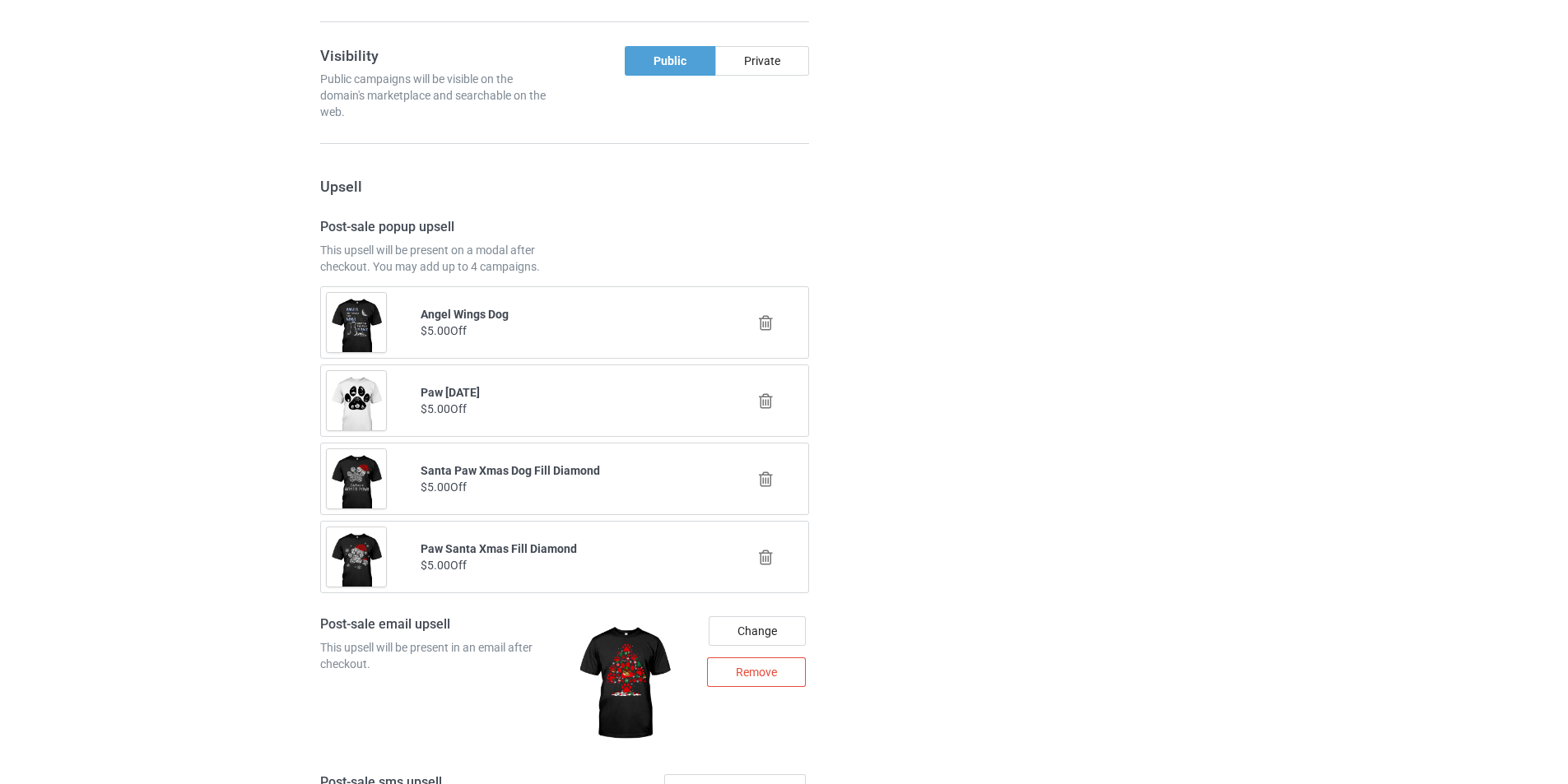
click at [763, 318] on icon at bounding box center [766, 323] width 21 height 18
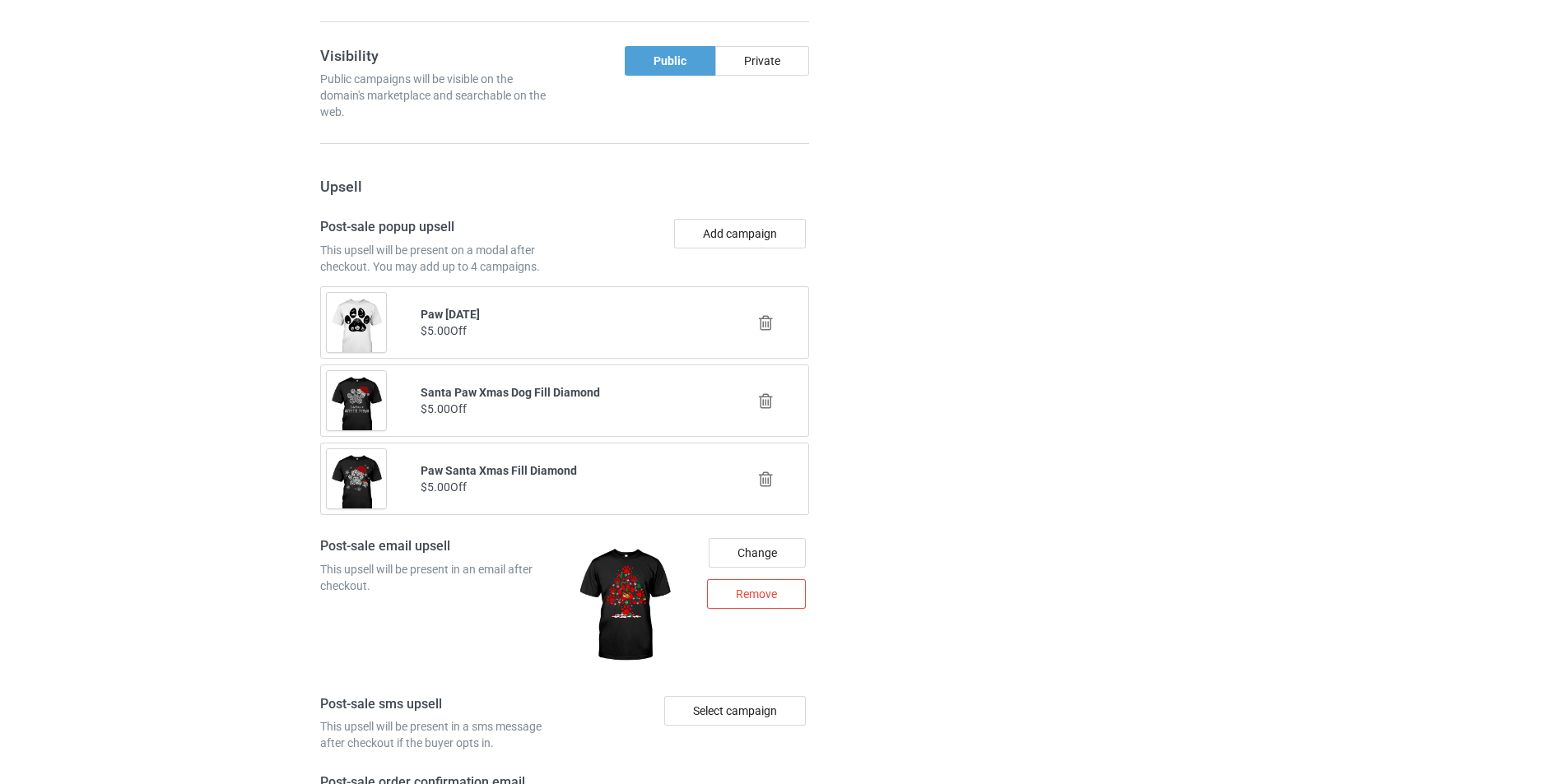
click at [767, 326] on icon at bounding box center [766, 323] width 21 height 18
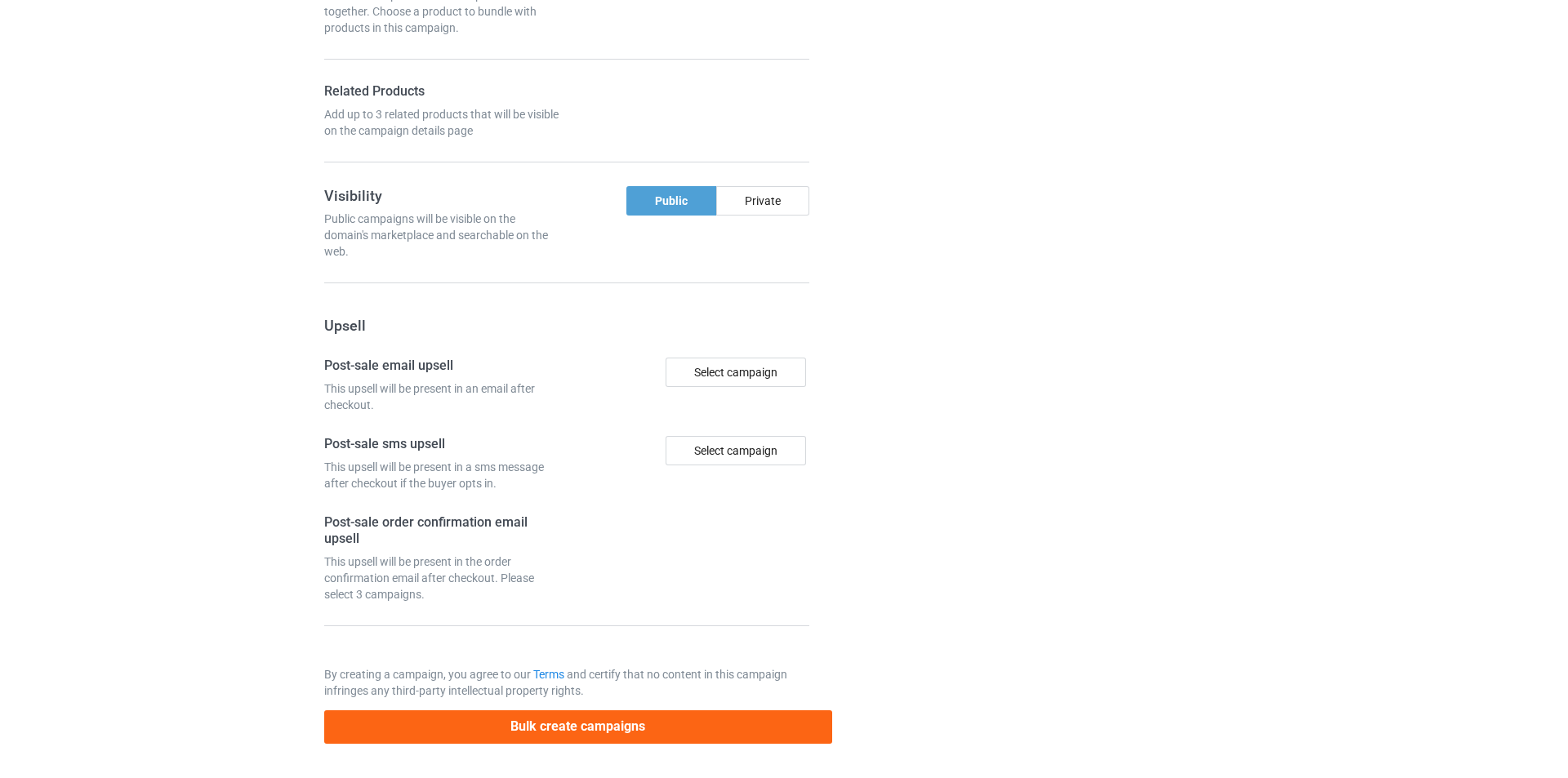
scroll to position [1633, 0]
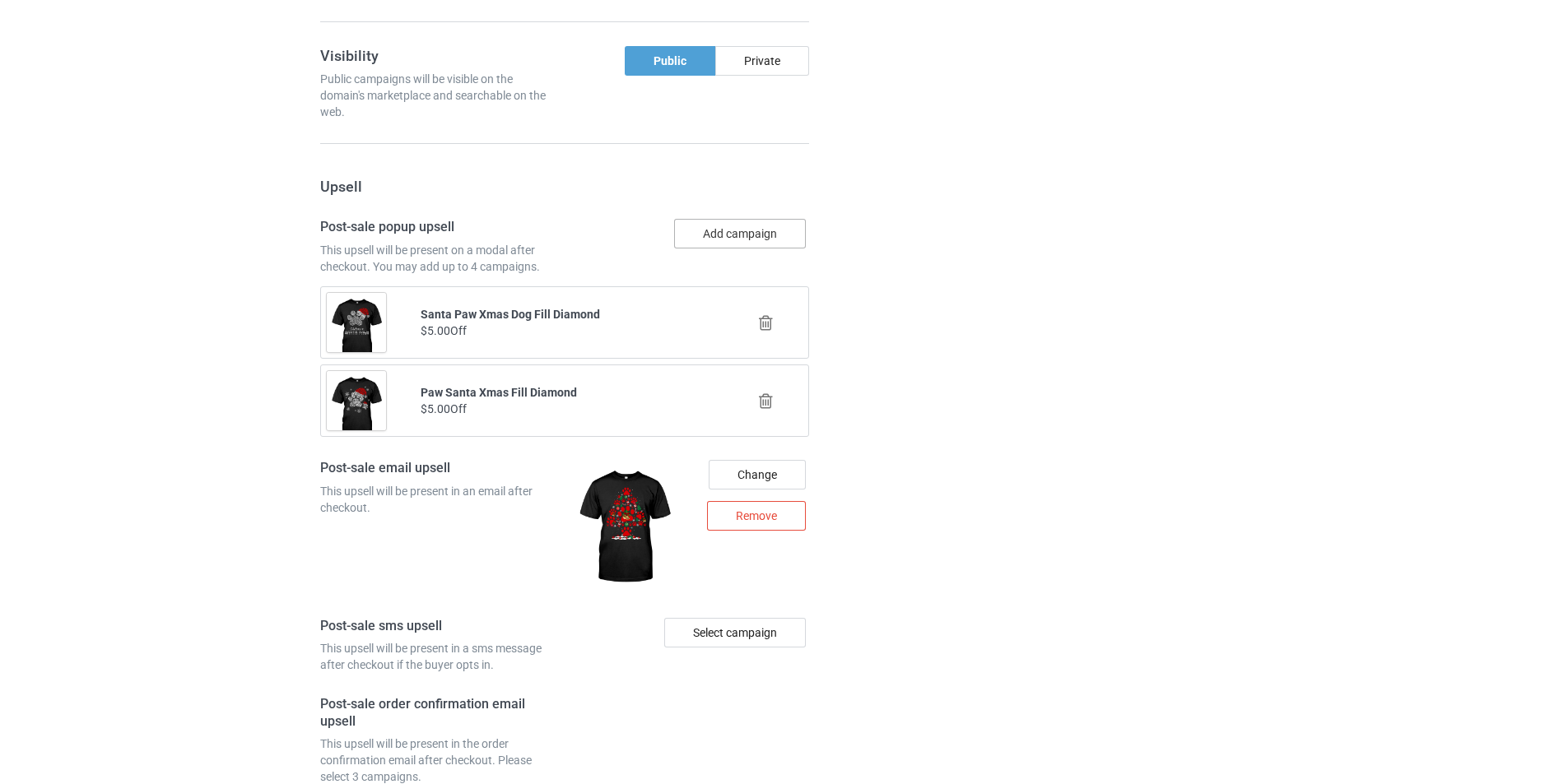
click at [743, 236] on button "Add campaign" at bounding box center [739, 234] width 131 height 30
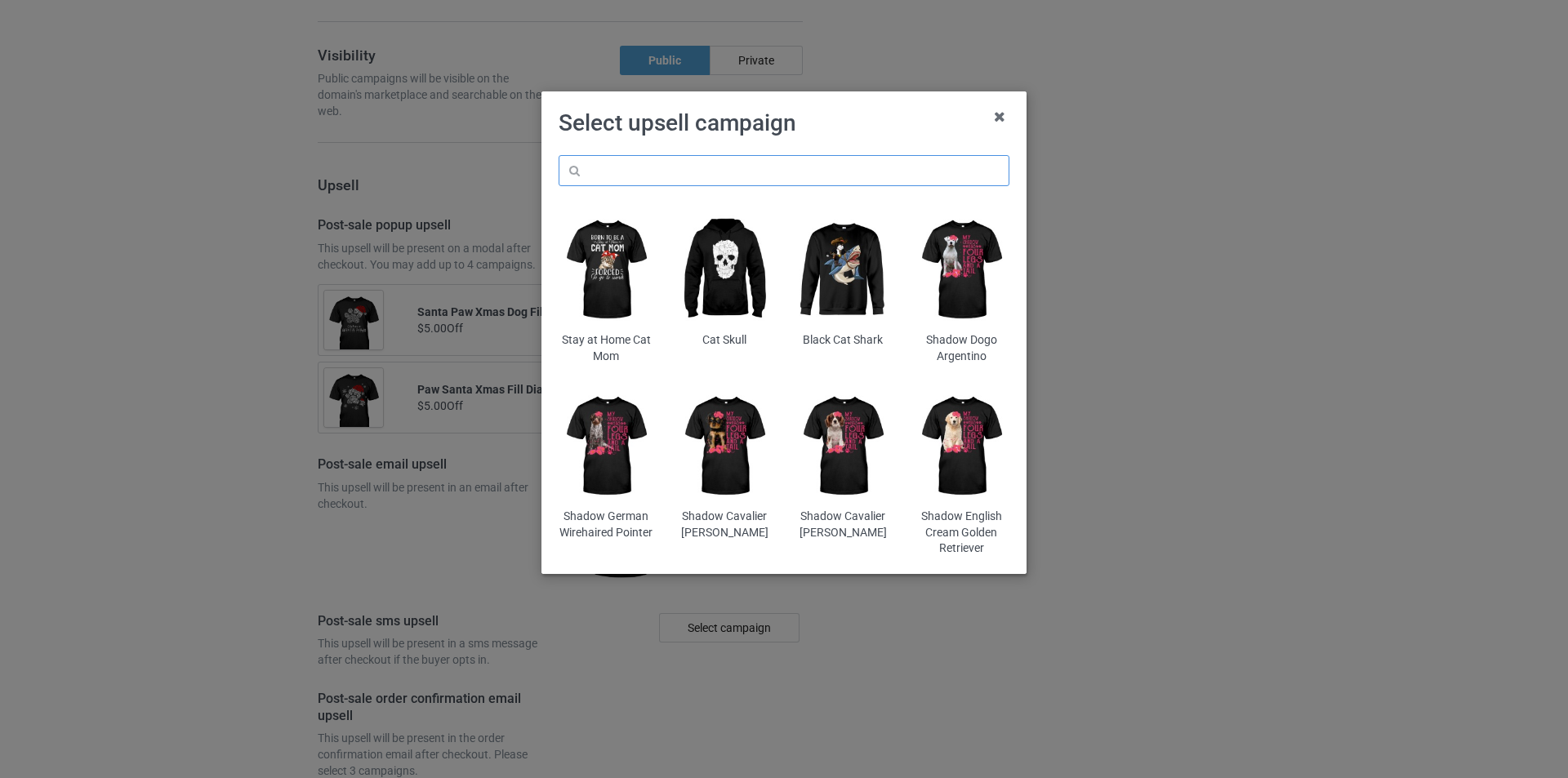
click at [791, 173] on input "text" at bounding box center [784, 171] width 451 height 31
paste input "dmt-paw-dog-halloween"
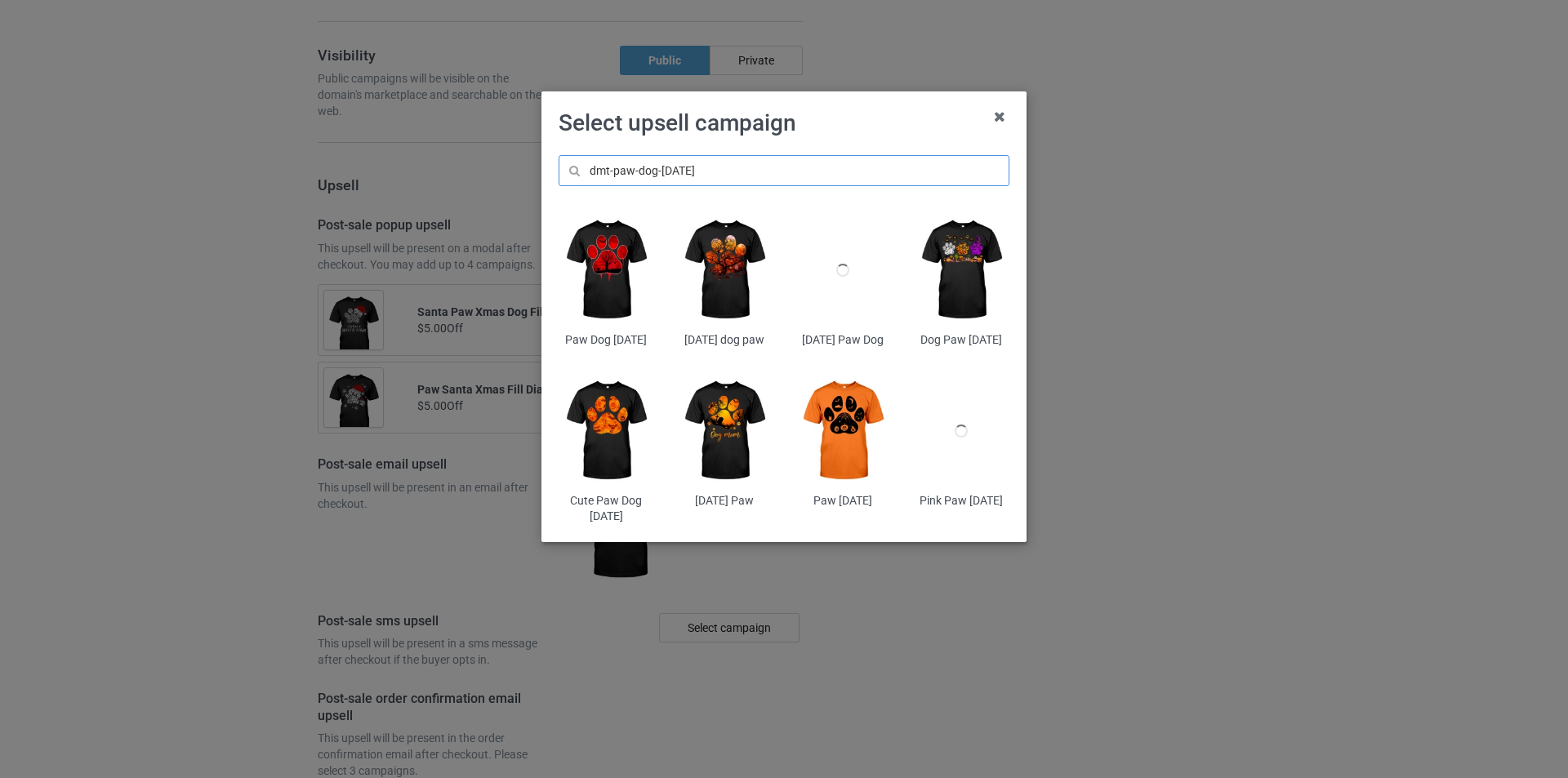
type input "dmt-paw-dog-halloween"
click at [860, 424] on img at bounding box center [844, 432] width 96 height 119
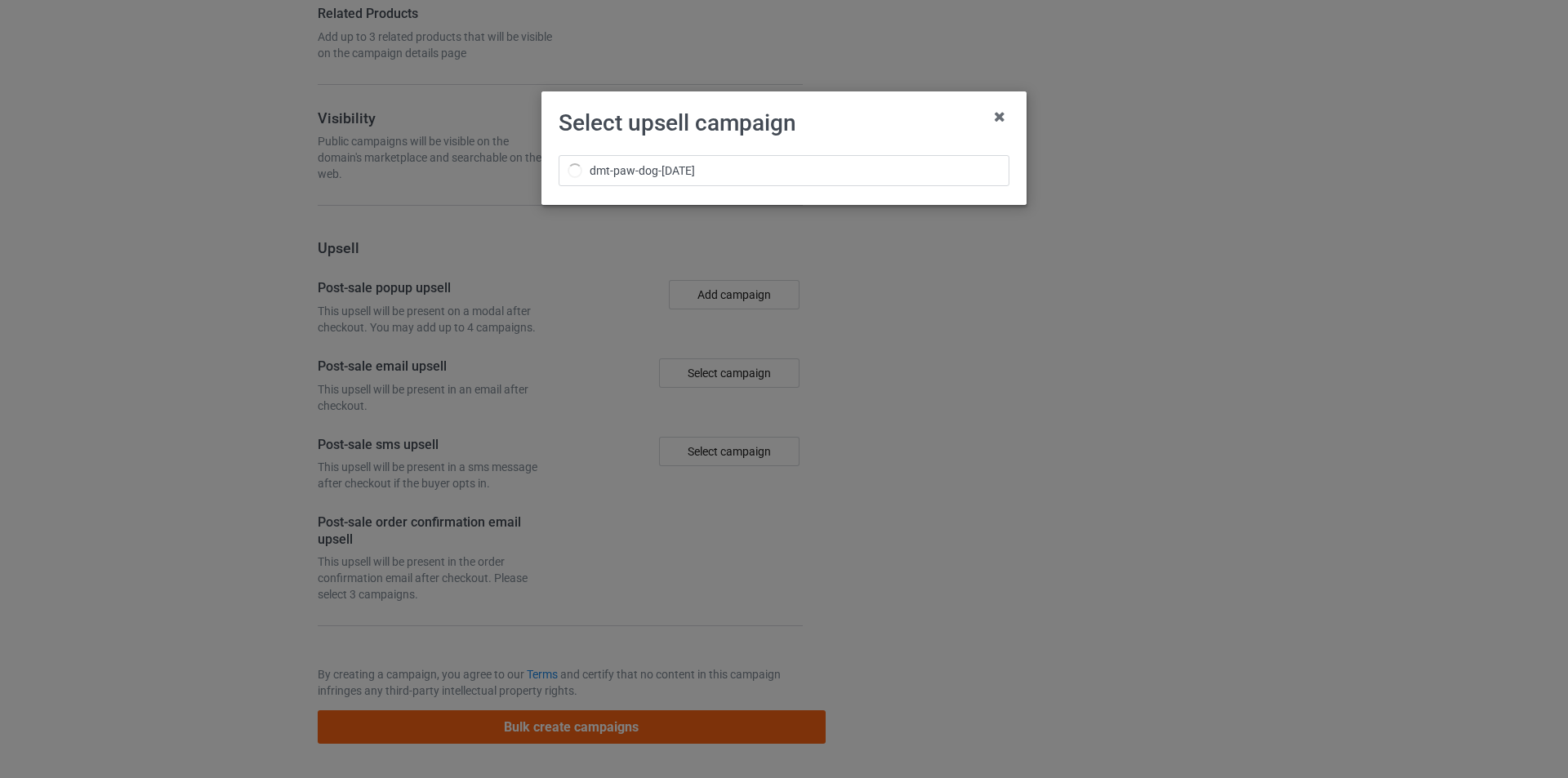
scroll to position [1633, 0]
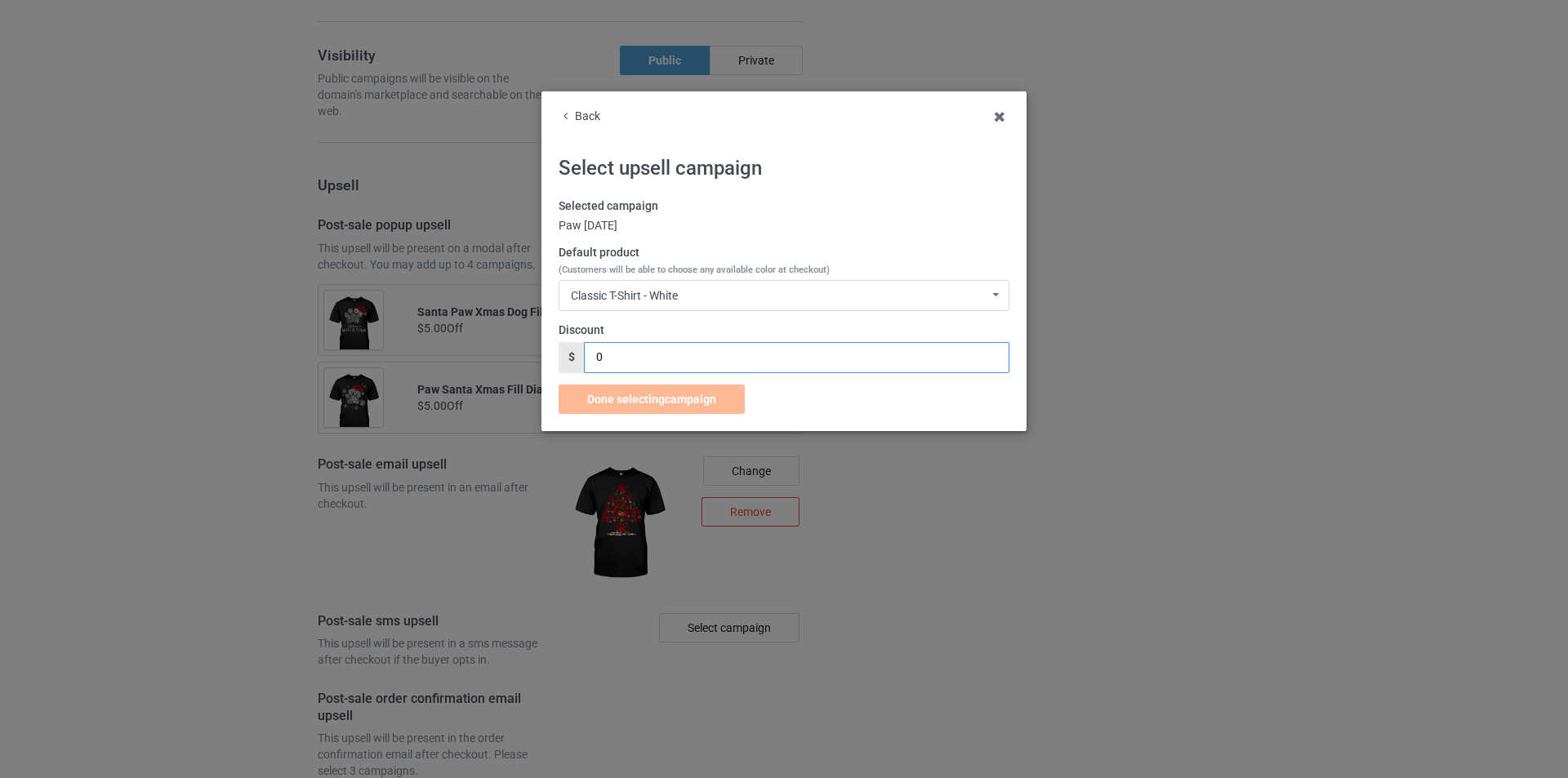
drag, startPoint x: 673, startPoint y: 357, endPoint x: 551, endPoint y: 350, distance: 122.2
click at [551, 350] on div "Back Select upsell campaign Selected campaign Paw Halloween Default product (Cu…" at bounding box center [784, 260] width 485 height 340
type input "5"
click at [663, 390] on div "Done selecting campaign" at bounding box center [652, 399] width 186 height 29
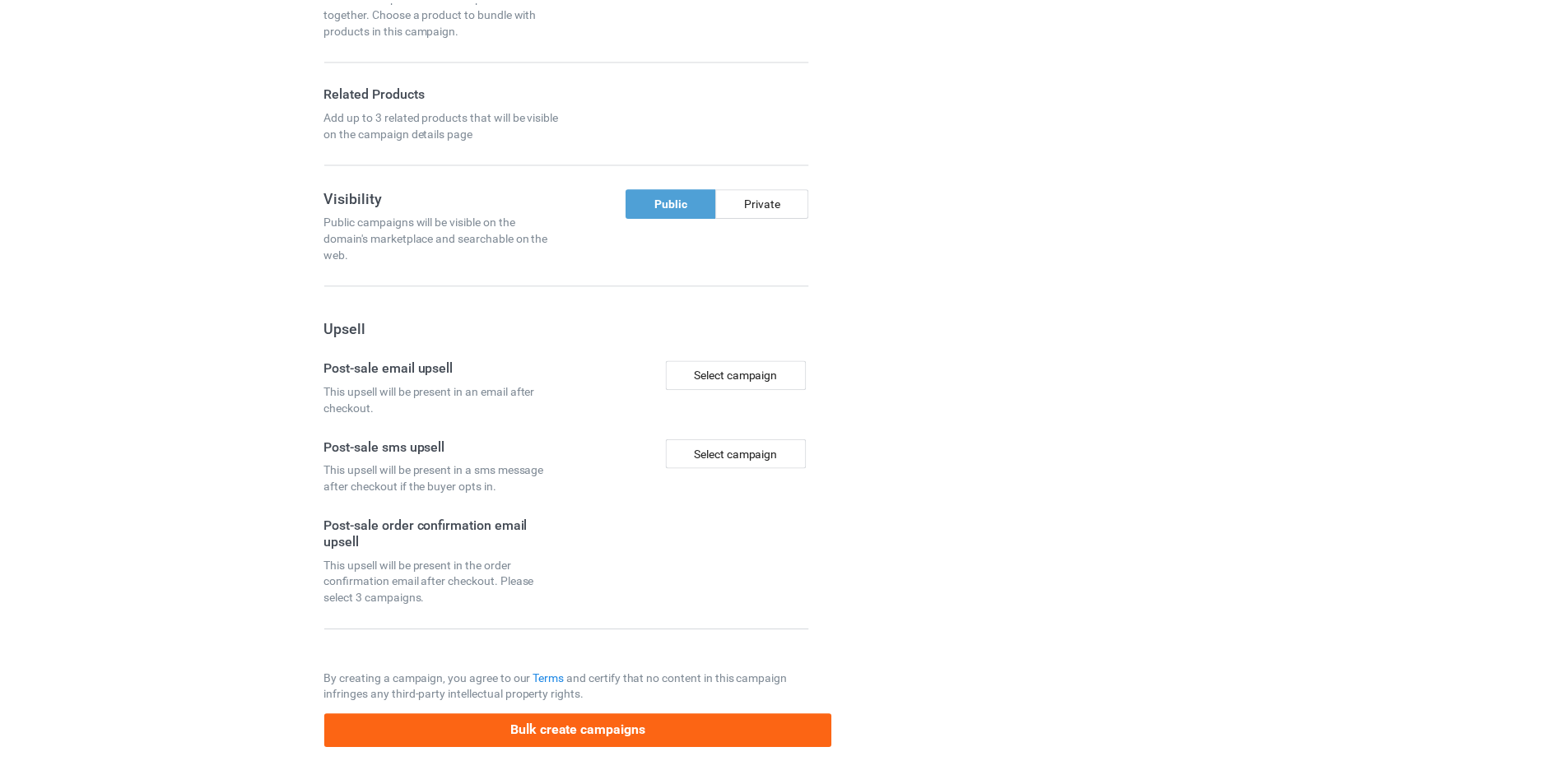
scroll to position [1264, 0]
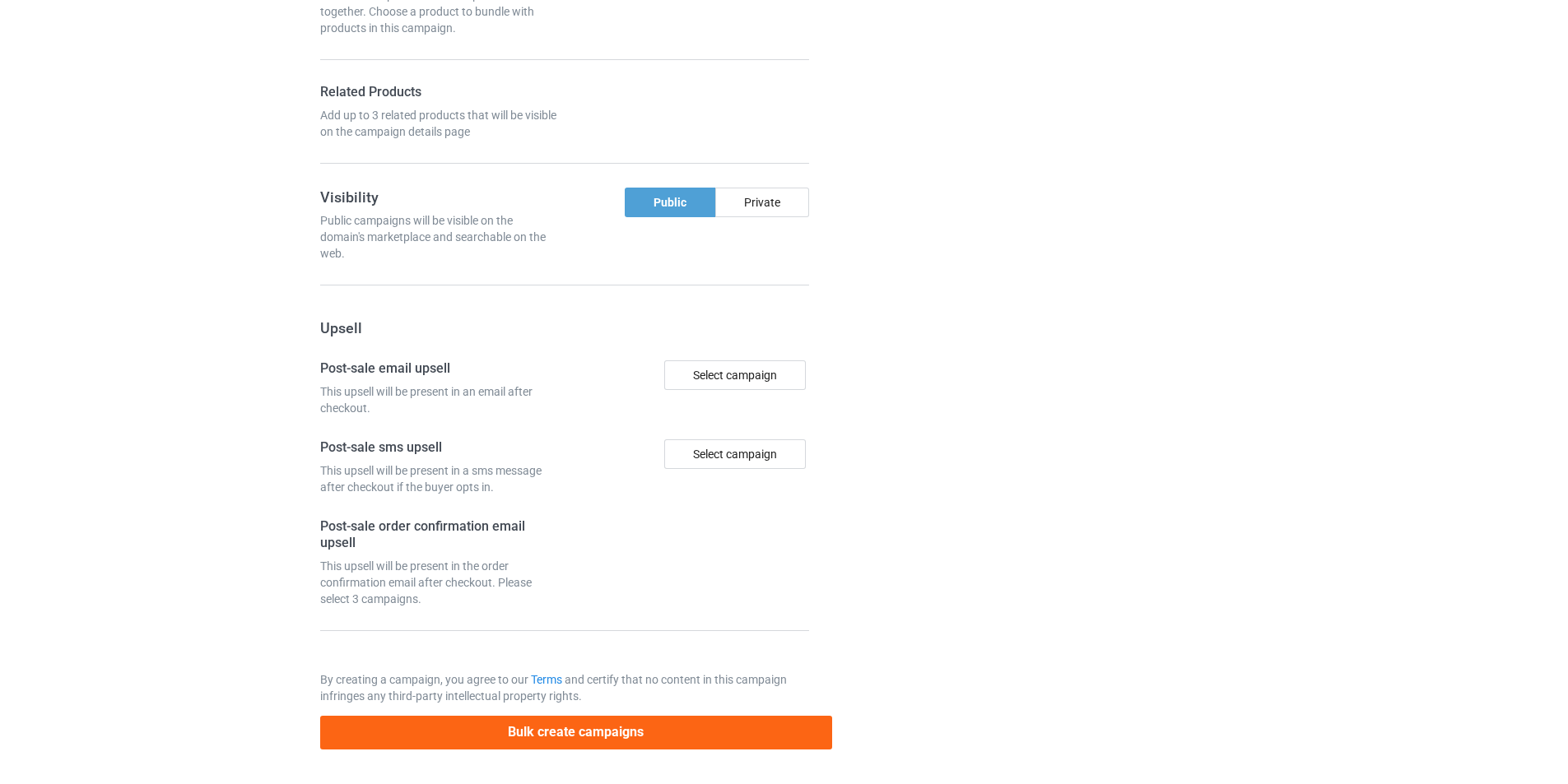
click at [982, 352] on div "Campaign details Details were duplicated from the original campaign. Any change…" at bounding box center [1110, 45] width 297 height 1431
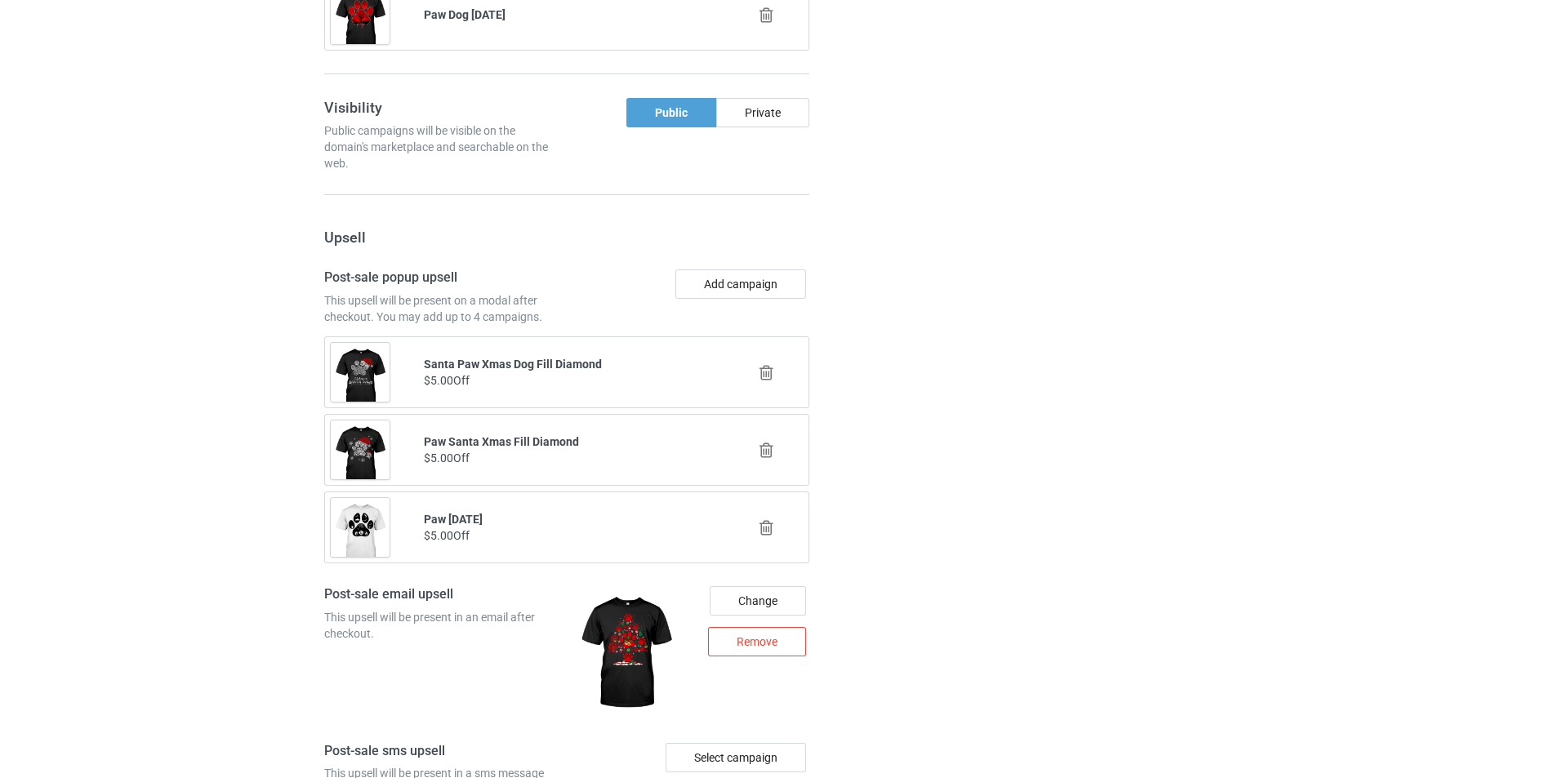
scroll to position [1581, 0]
click at [703, 281] on button "Add campaign" at bounding box center [733, 283] width 130 height 29
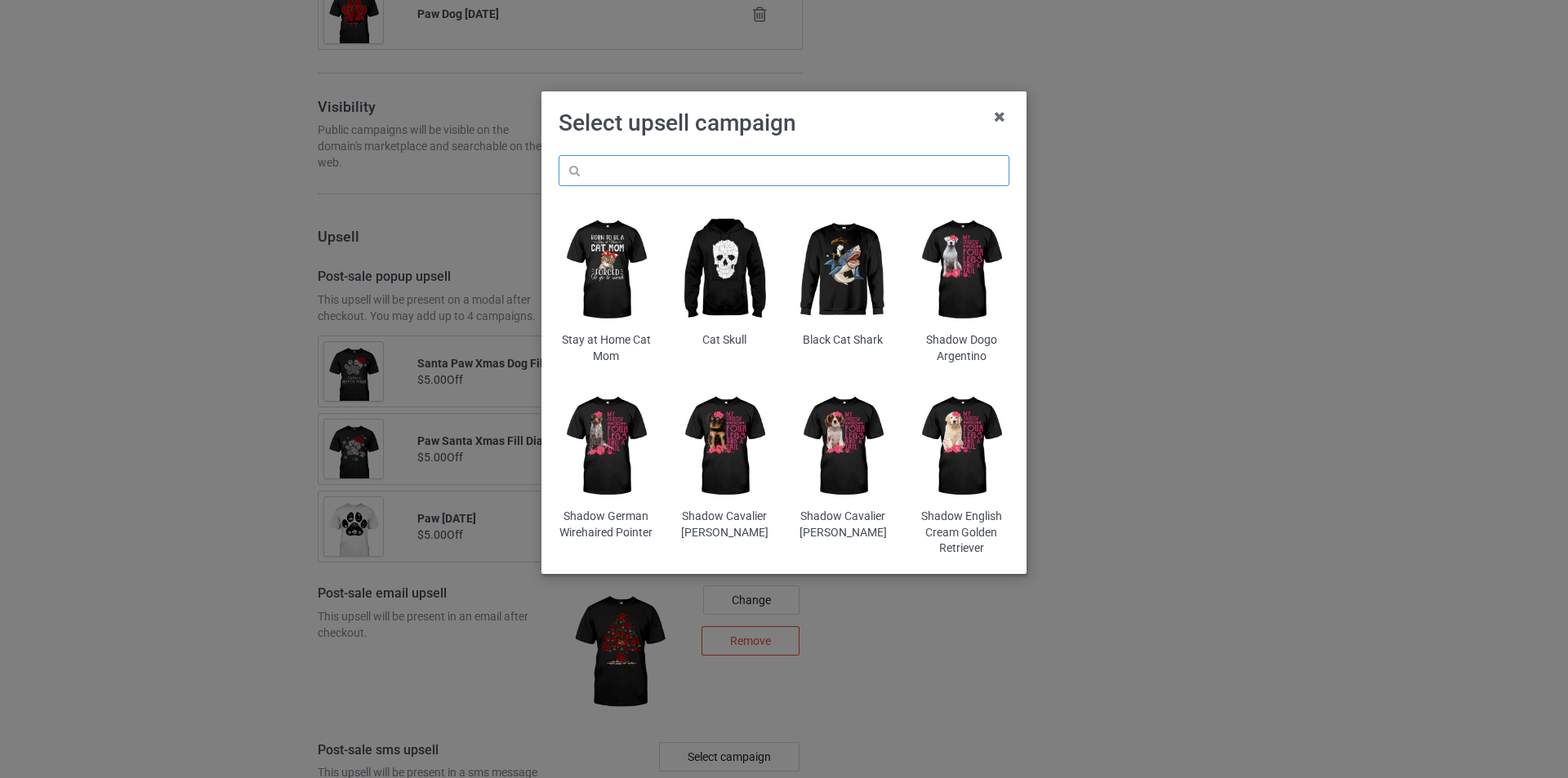
click at [824, 166] on input "text" at bounding box center [784, 171] width 451 height 31
paste input "dmt-paw-dog-halloween"
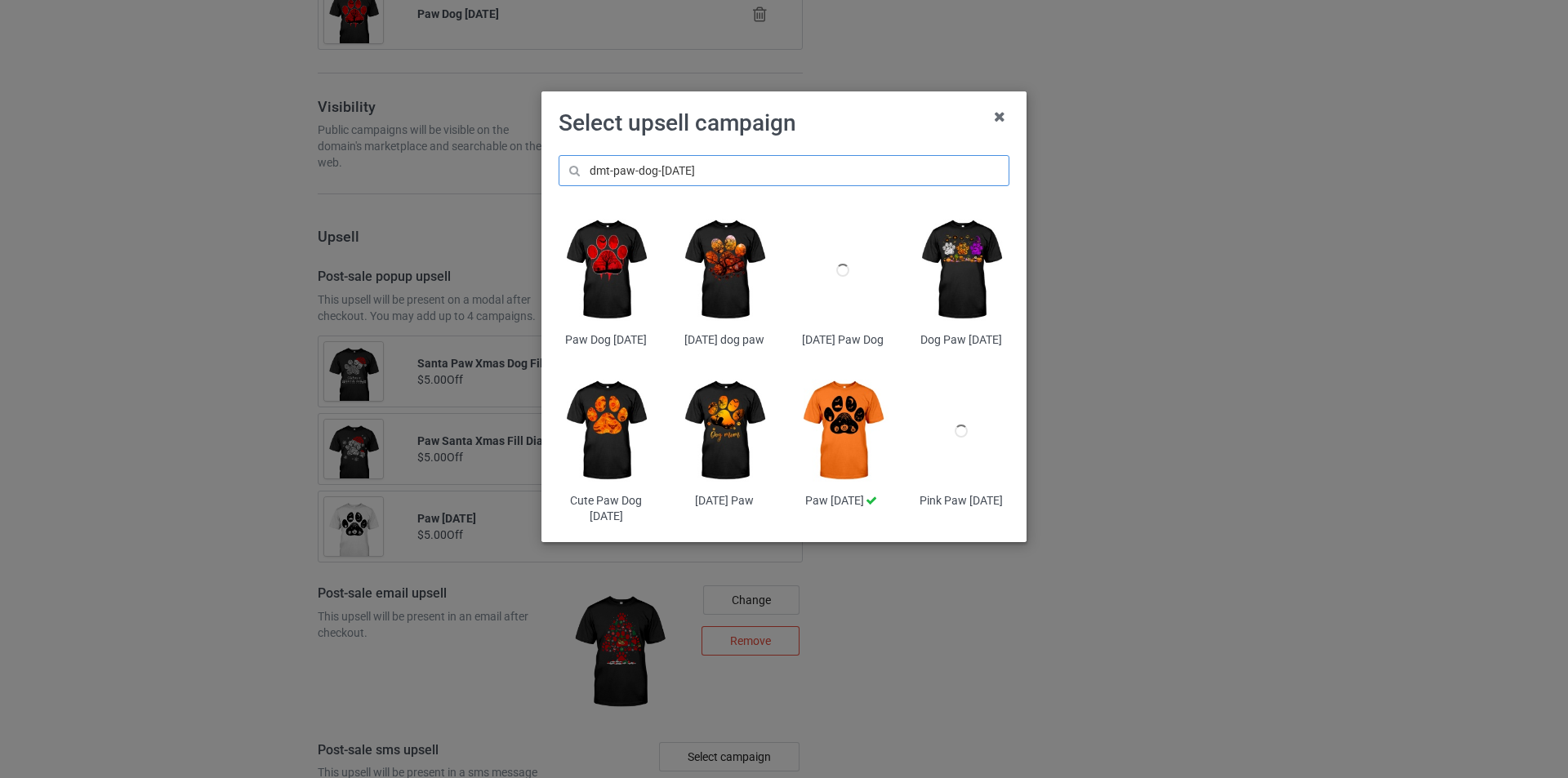
type input "dmt-paw-dog-halloween"
click at [960, 268] on img at bounding box center [962, 270] width 96 height 119
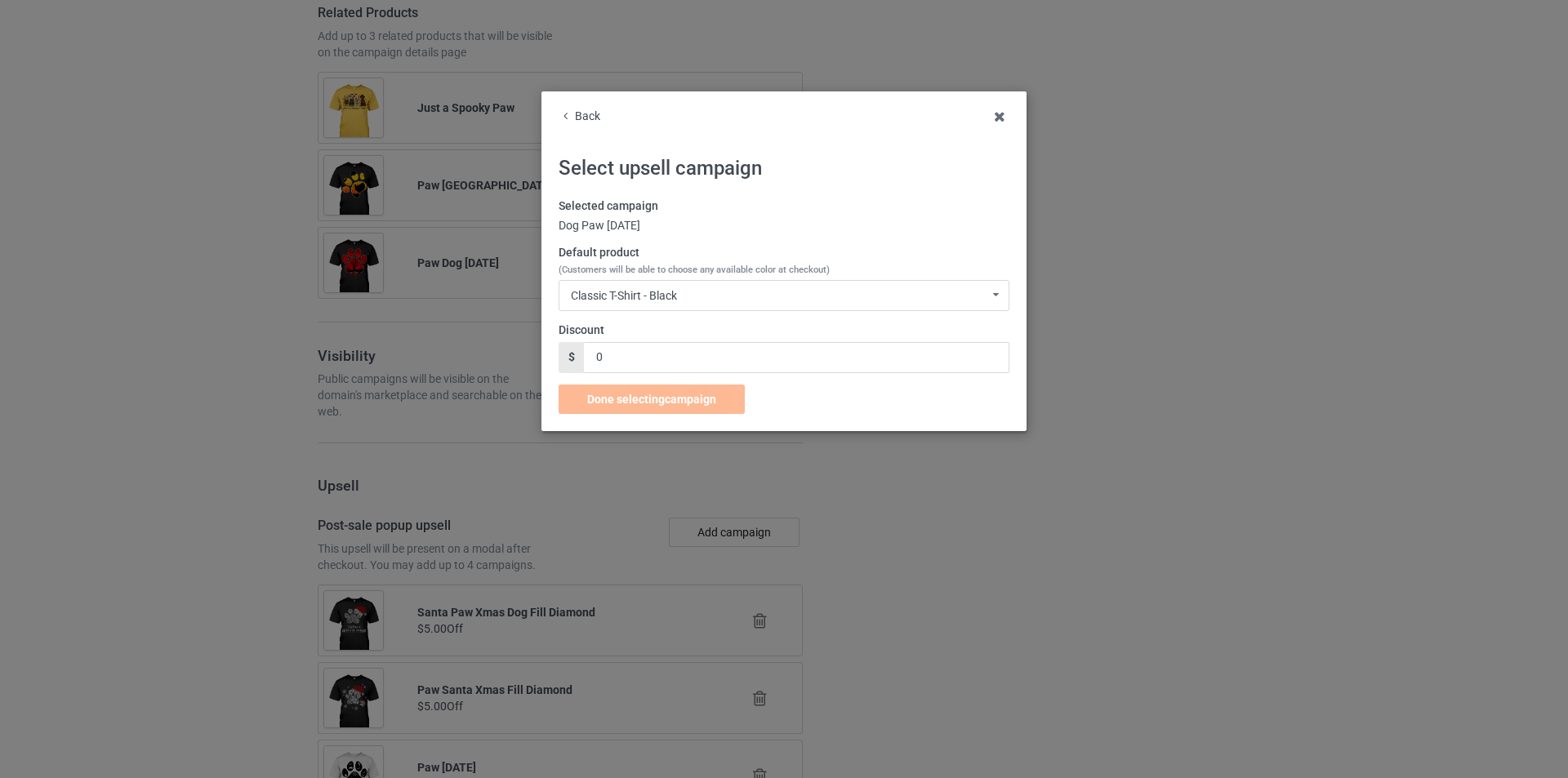
scroll to position [1581, 0]
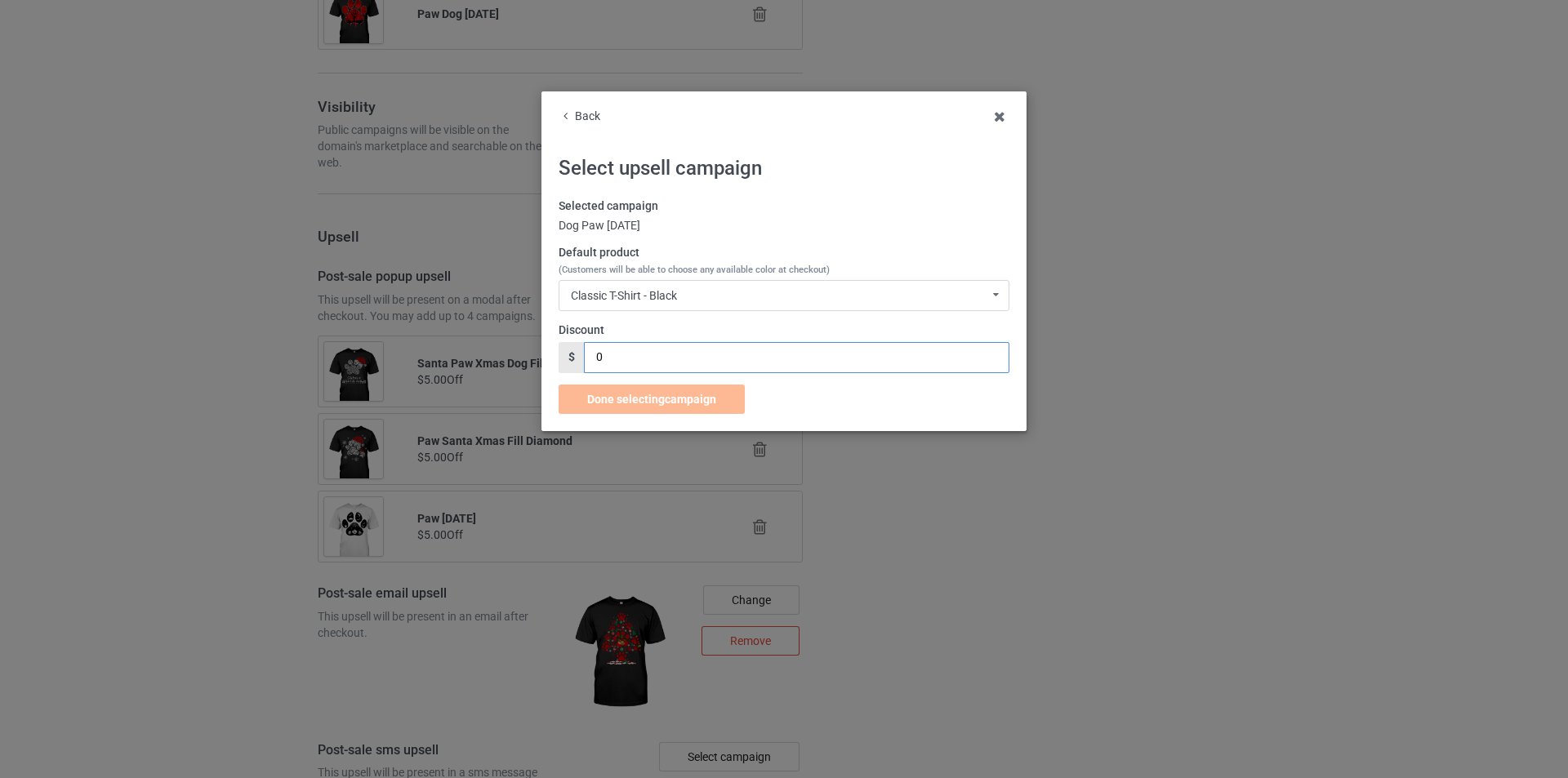
drag, startPoint x: 668, startPoint y: 361, endPoint x: 547, endPoint y: 359, distance: 121.0
click at [547, 359] on div "Back Select upsell campaign Selected campaign Dog Paw Halloween Default product…" at bounding box center [784, 260] width 485 height 340
type input "5"
click at [649, 401] on span "Done selecting campaign" at bounding box center [652, 398] width 129 height 13
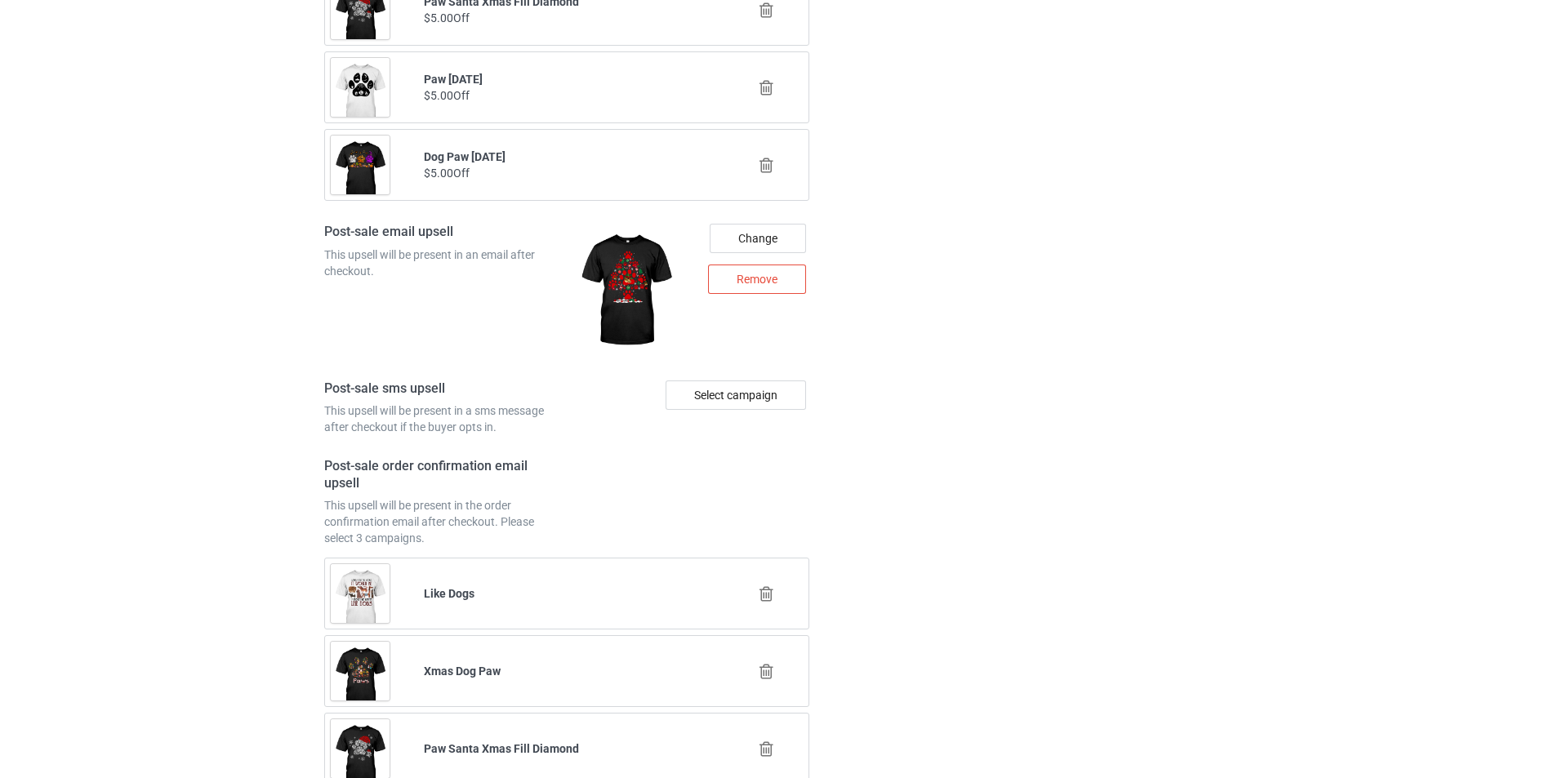
scroll to position [2067, 0]
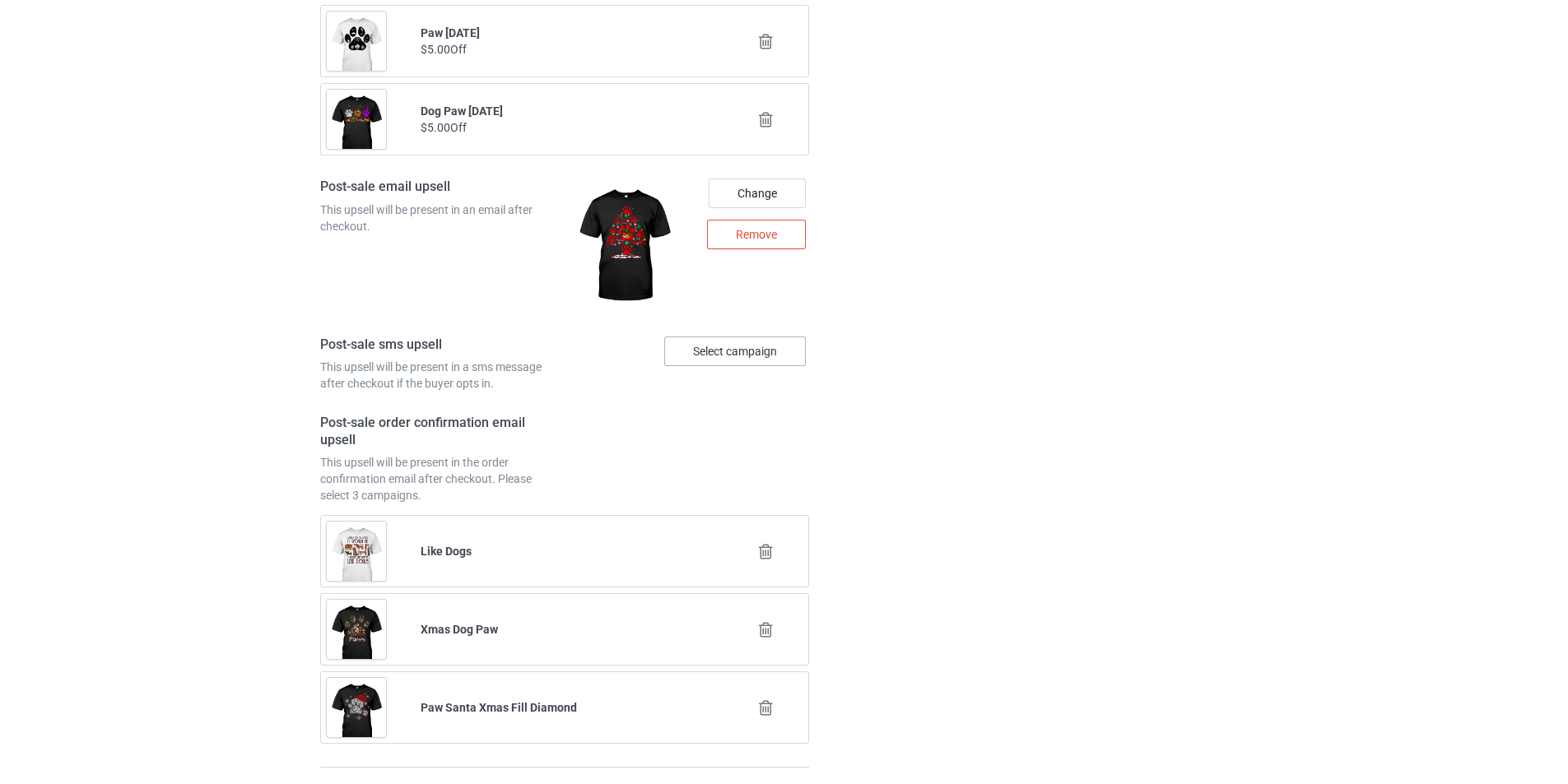
click at [765, 358] on div "Select campaign" at bounding box center [735, 351] width 142 height 30
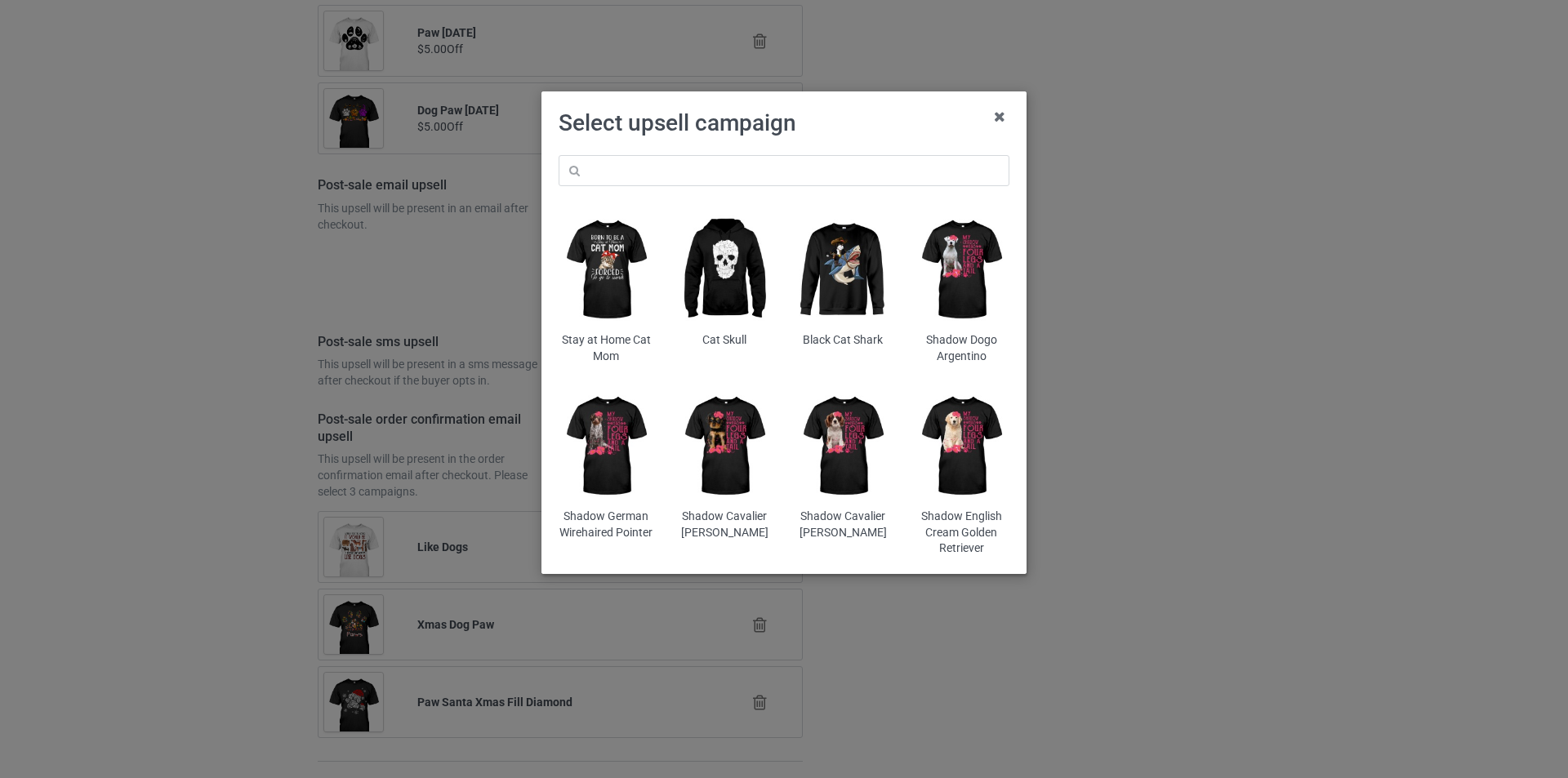
click at [851, 188] on div "Stay at Home Cat Mom Cat Skull Black Cat Shark Shadow Dogo Argentino Shadow Ger…" at bounding box center [784, 356] width 474 height 425
click at [864, 166] on input "text" at bounding box center [784, 171] width 451 height 31
paste input "dmt-paw-dog-halloween"
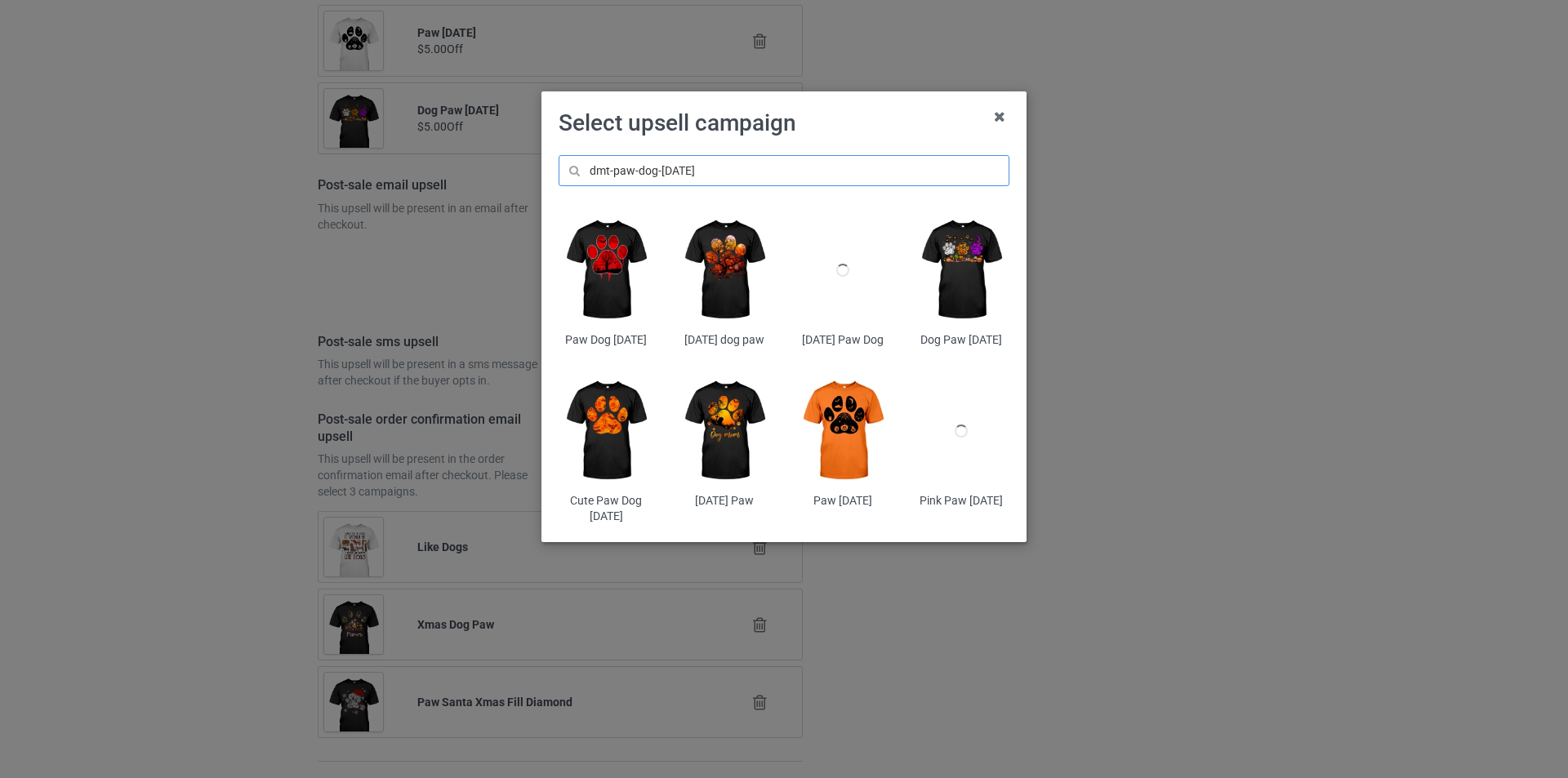
type input "dmt-paw-dog-halloween"
click at [727, 441] on img at bounding box center [725, 432] width 96 height 119
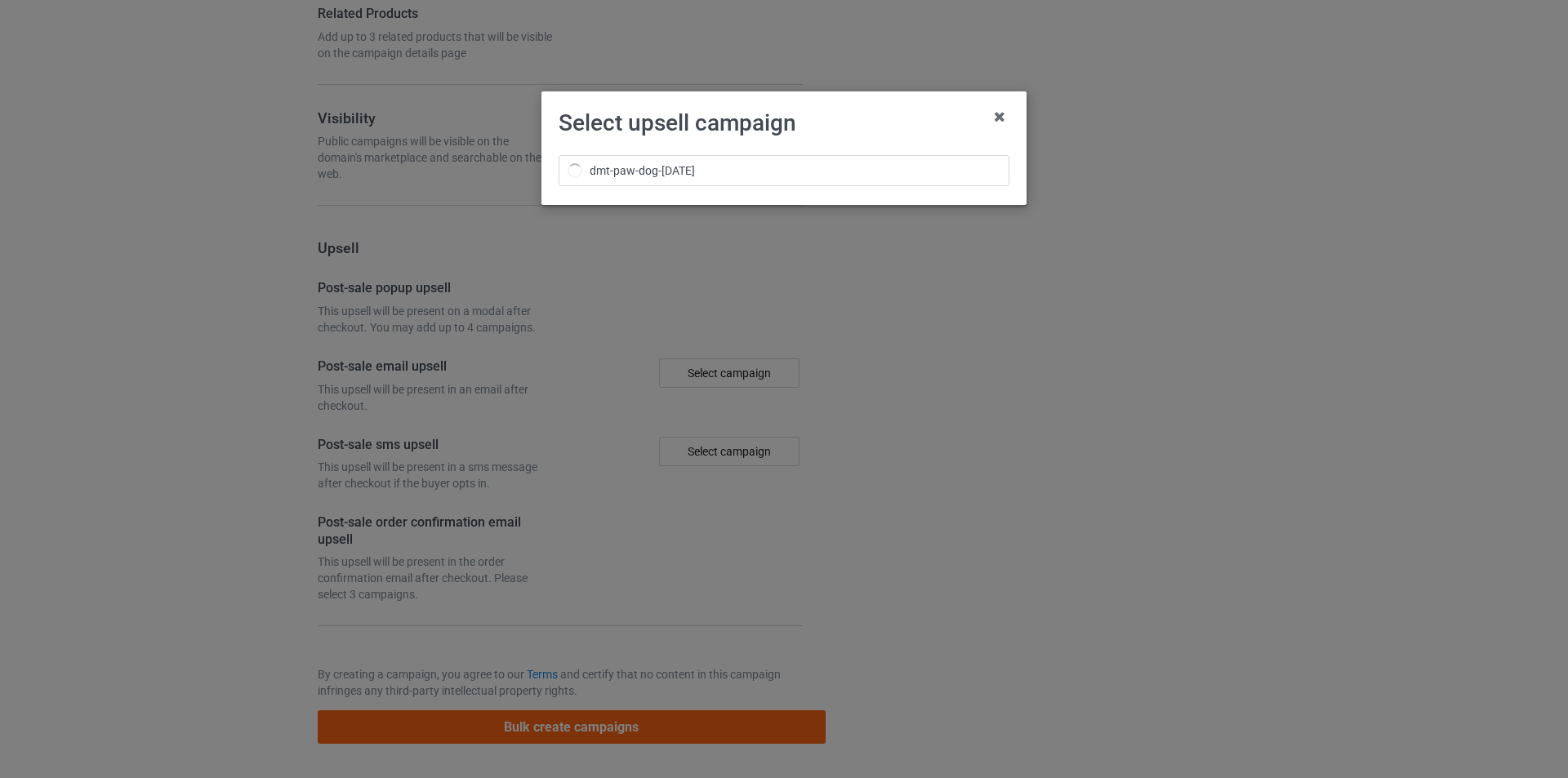
scroll to position [2067, 0]
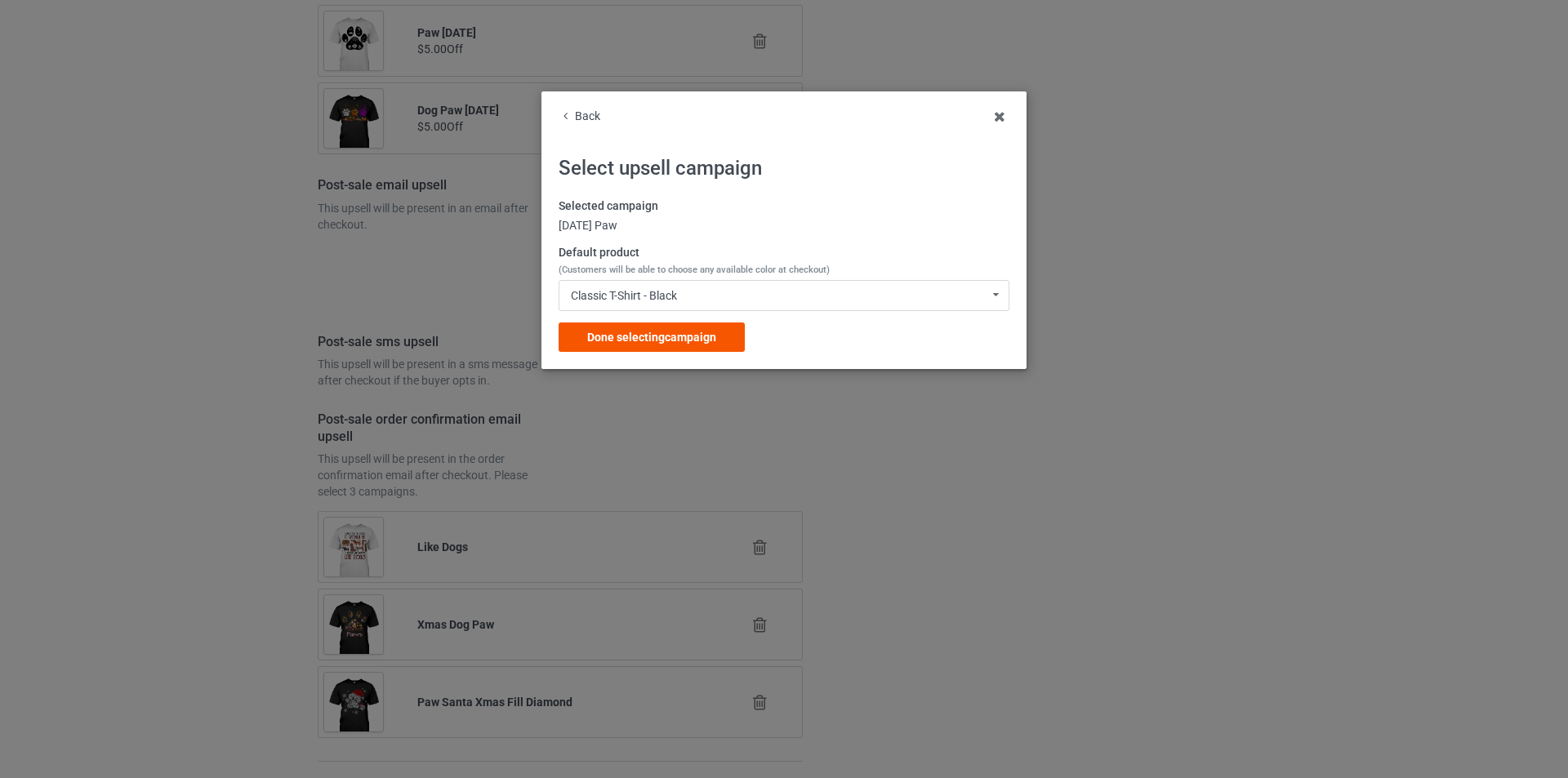
click at [728, 335] on div "Done selecting campaign" at bounding box center [652, 338] width 186 height 29
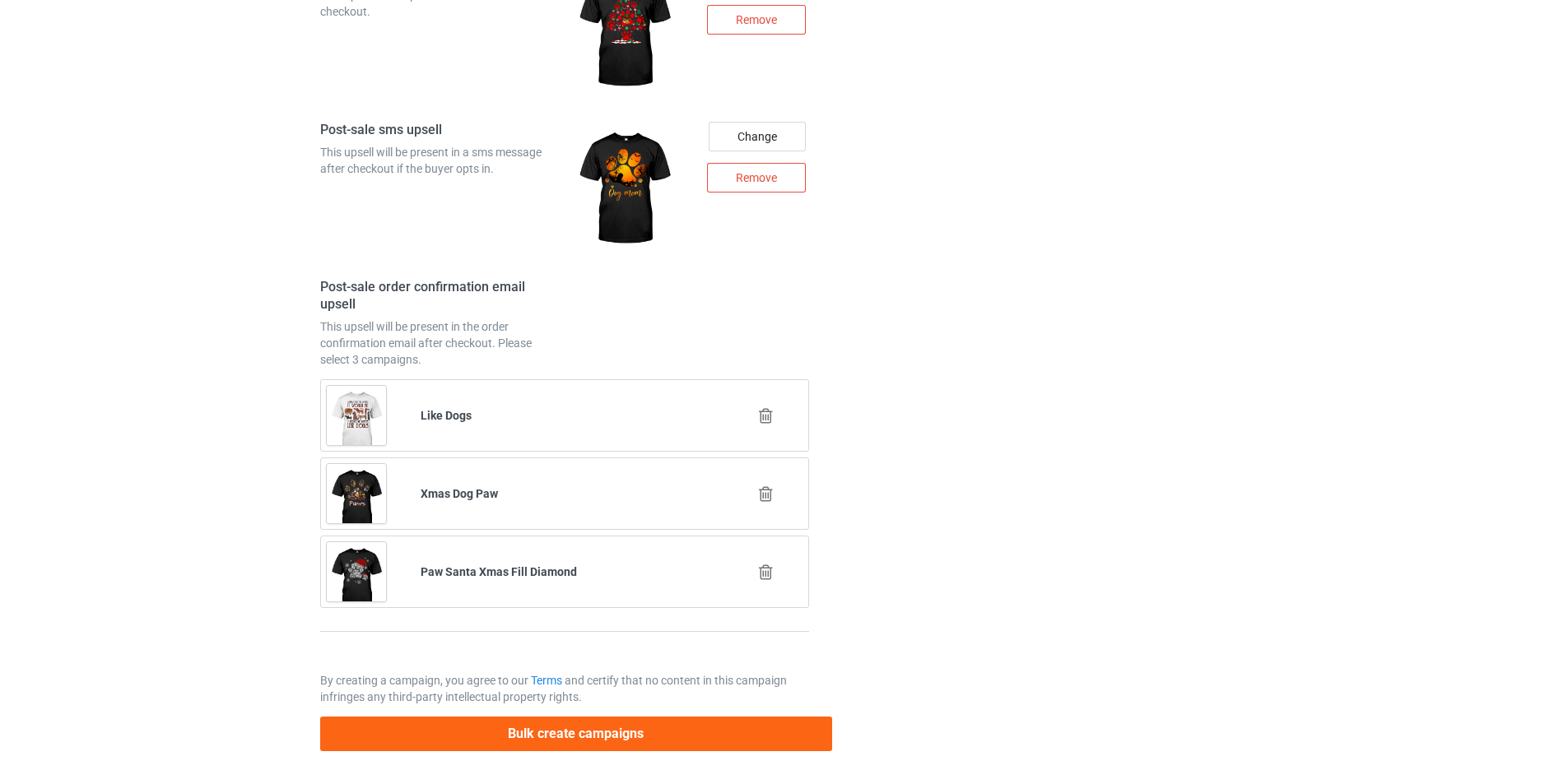
scroll to position [2301, 0]
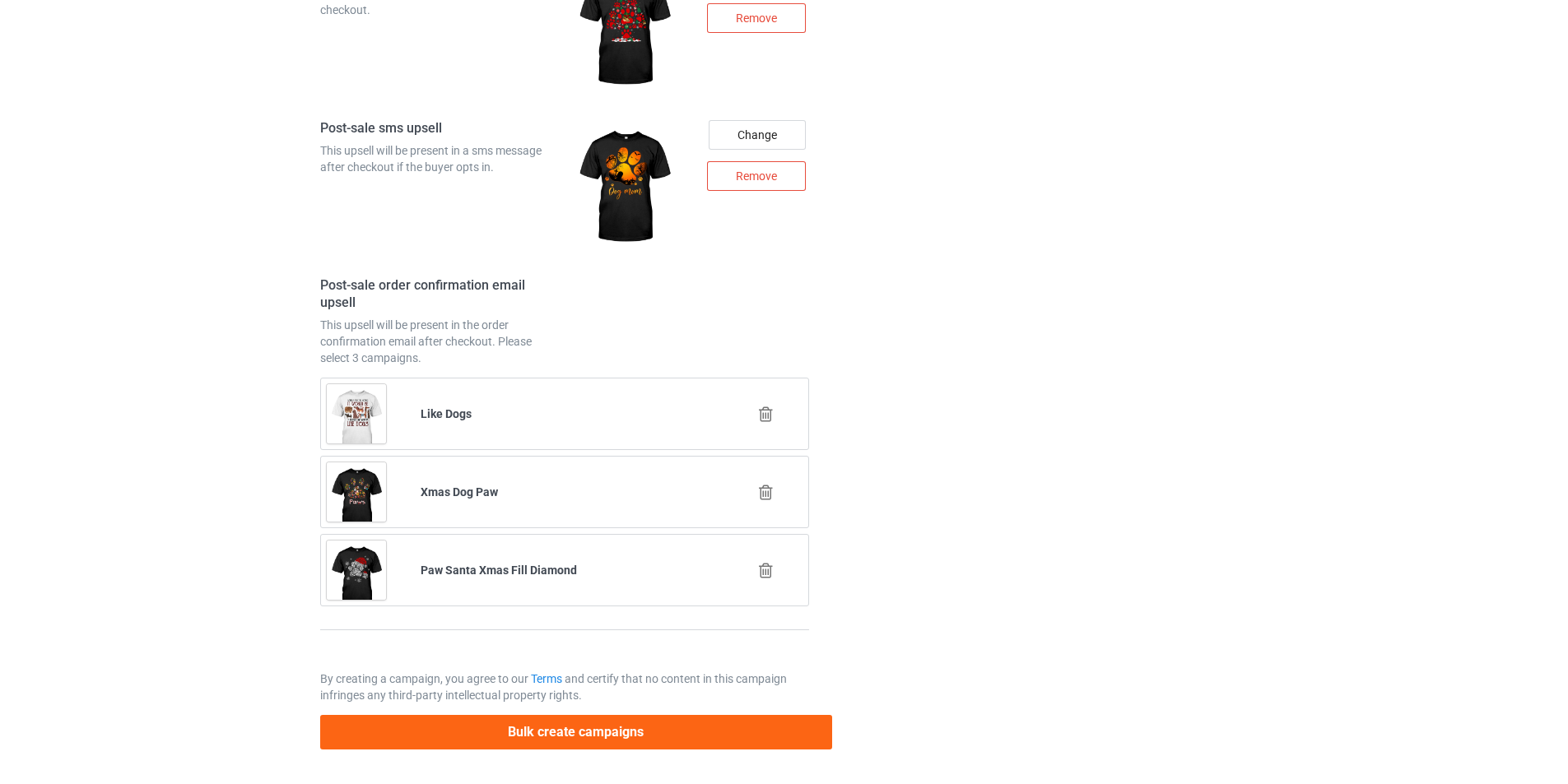
click at [761, 412] on icon at bounding box center [766, 414] width 21 height 18
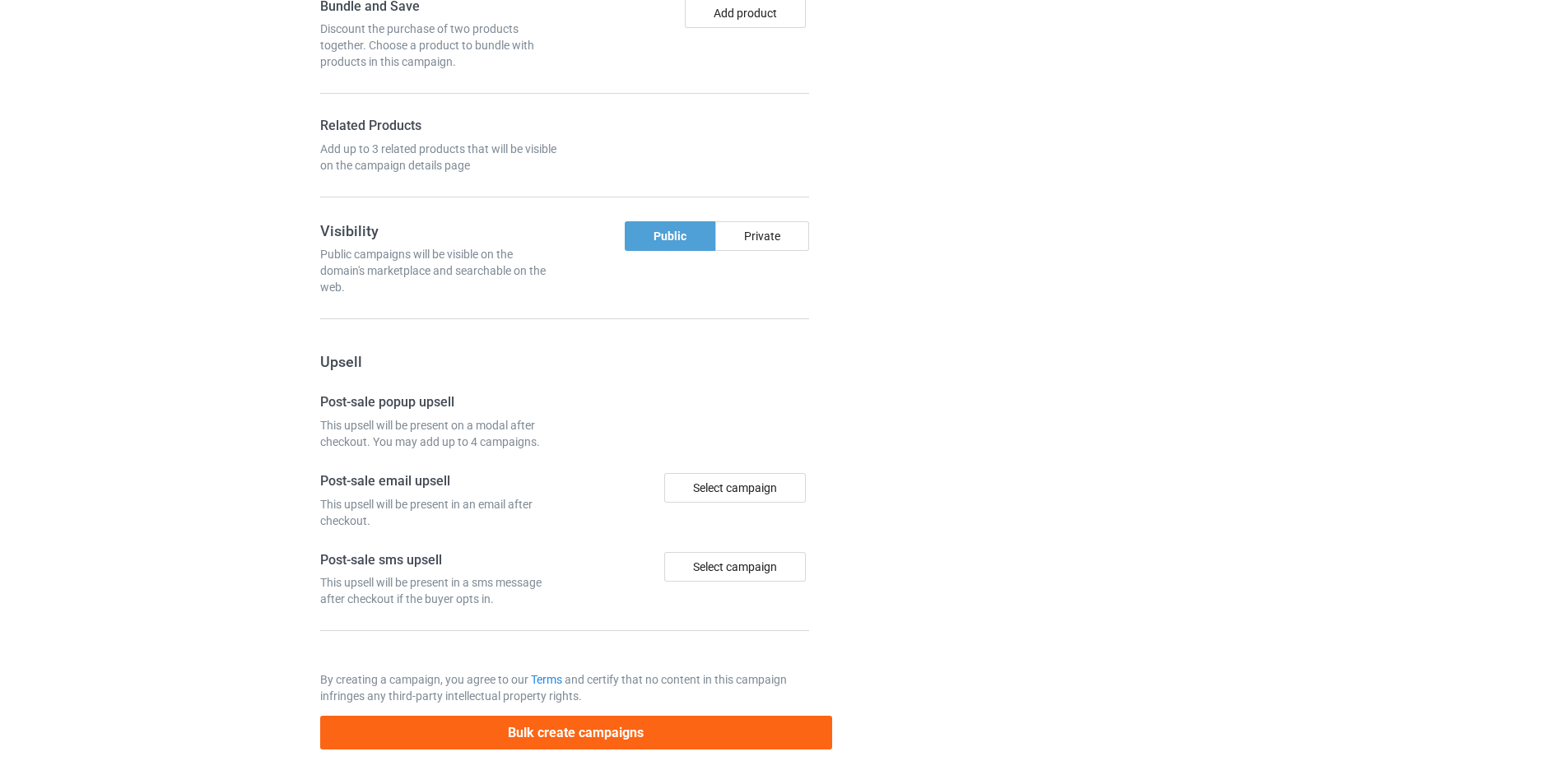
click at [941, 363] on div at bounding box center [903, 62] width 118 height 1397
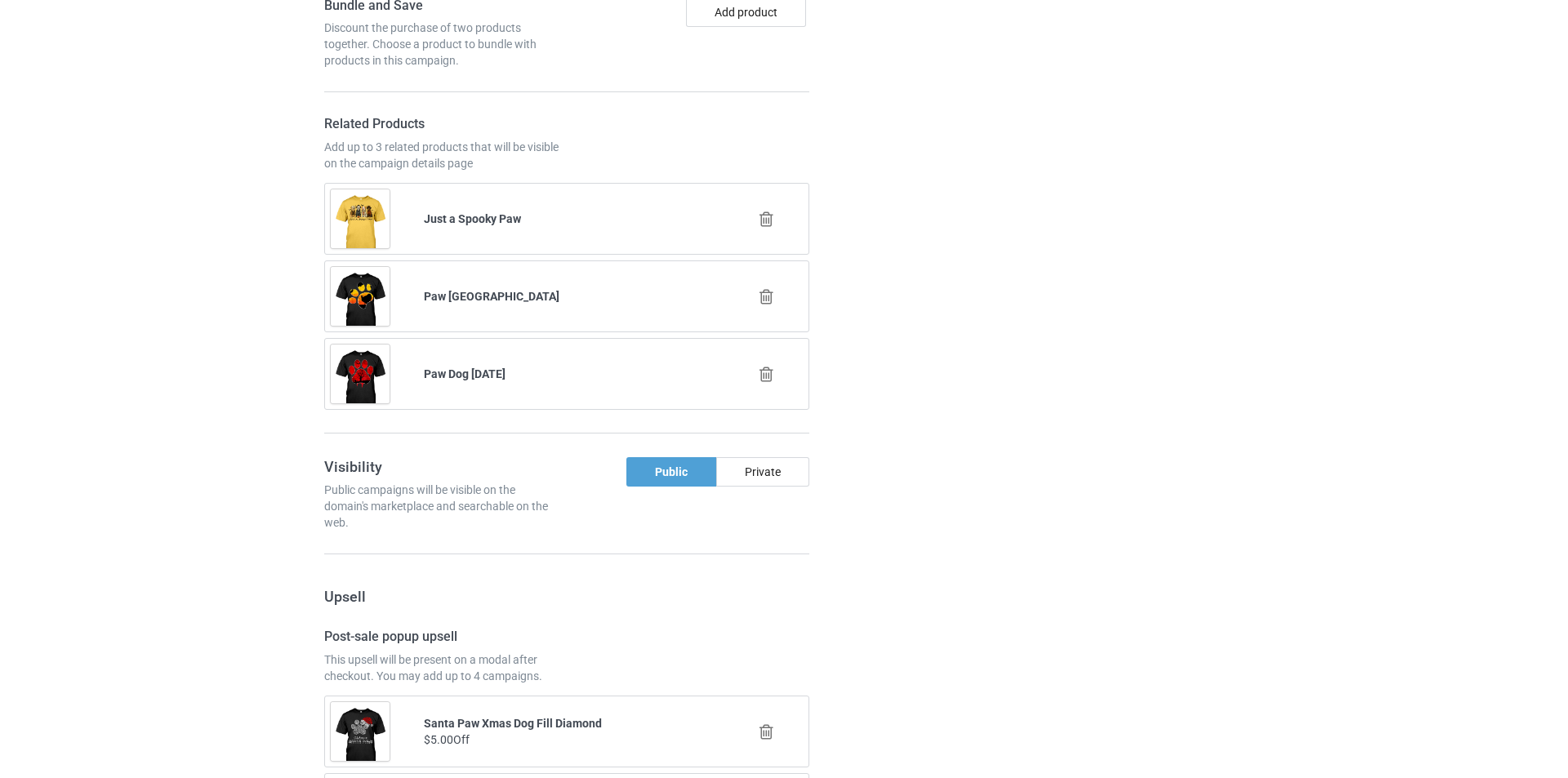
scroll to position [2205, 0]
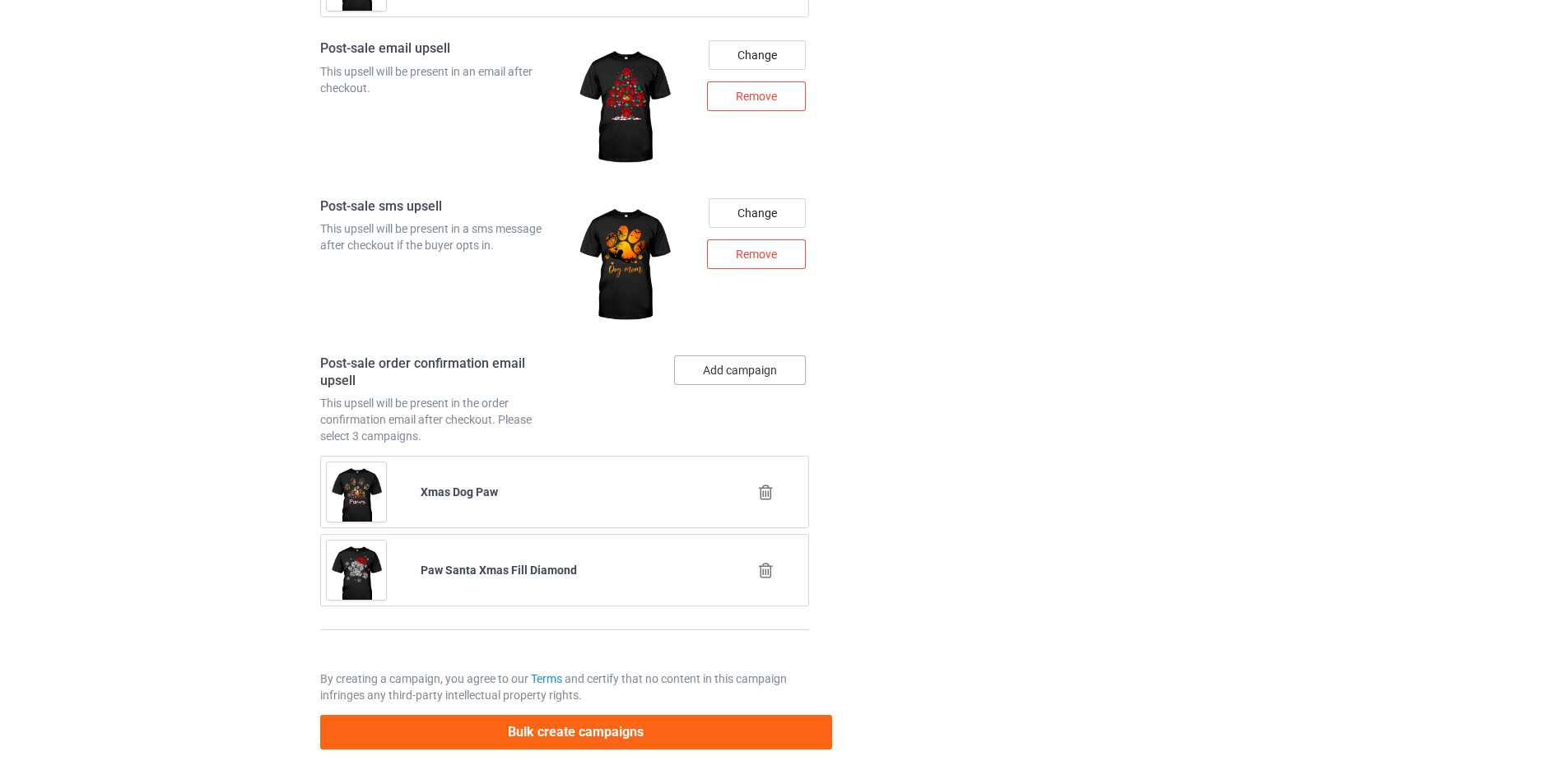
click at [740, 380] on button "Add campaign" at bounding box center [739, 370] width 131 height 30
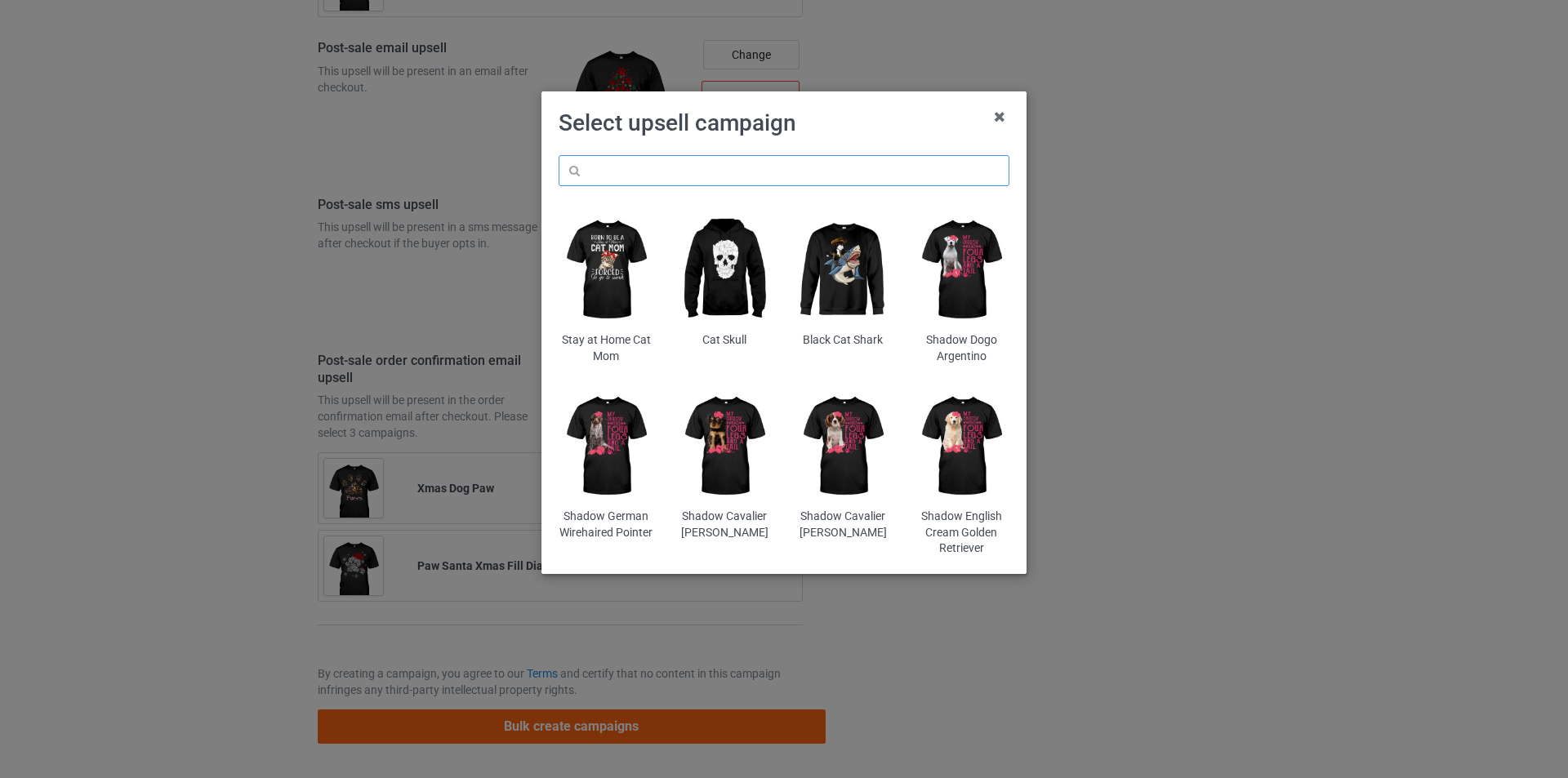
click at [860, 179] on input "text" at bounding box center [784, 171] width 451 height 31
paste input "dmt-paw-dog-halloween"
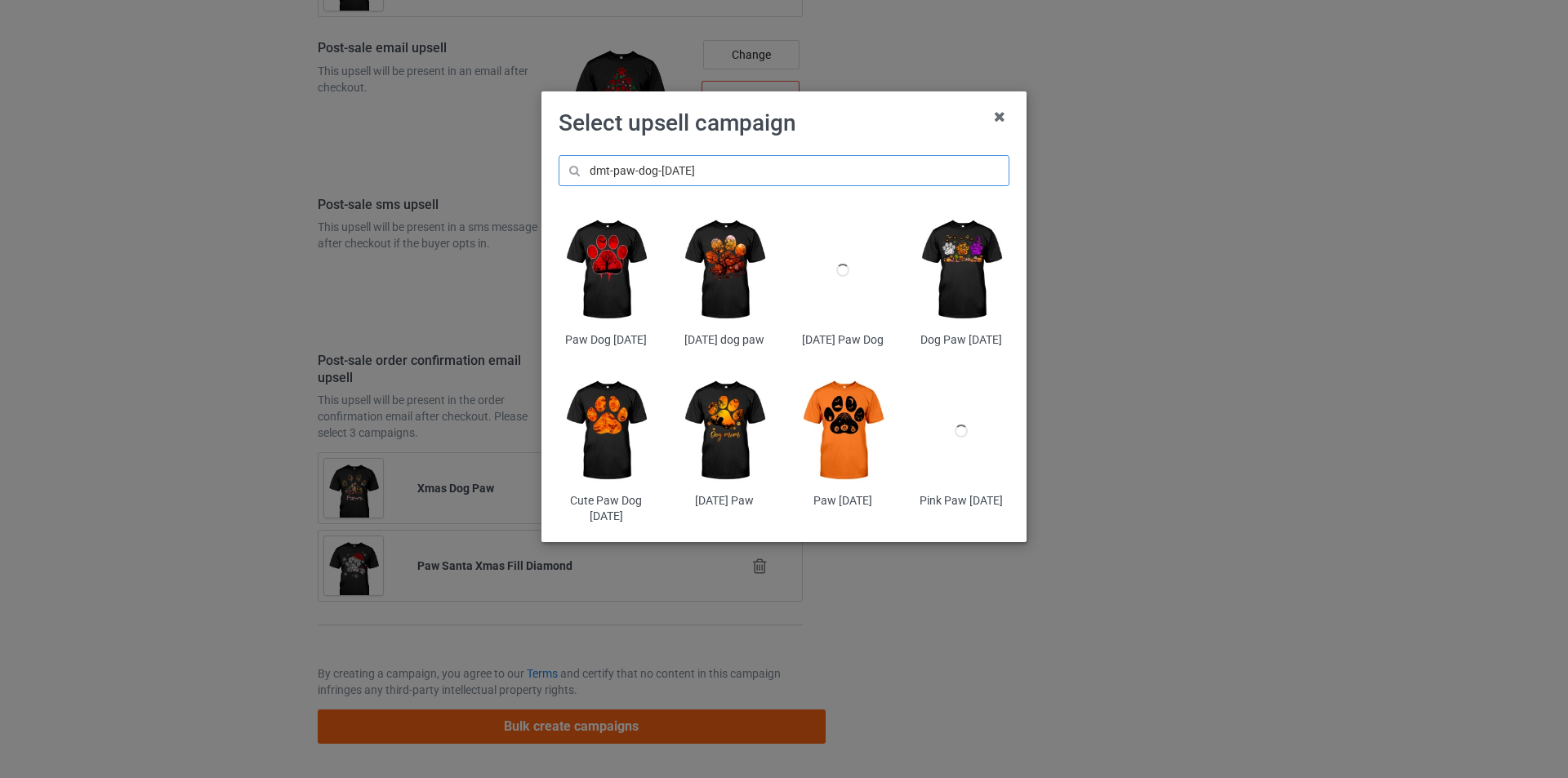
type input "dmt-paw-dog-halloween"
click at [584, 448] on img at bounding box center [607, 432] width 96 height 119
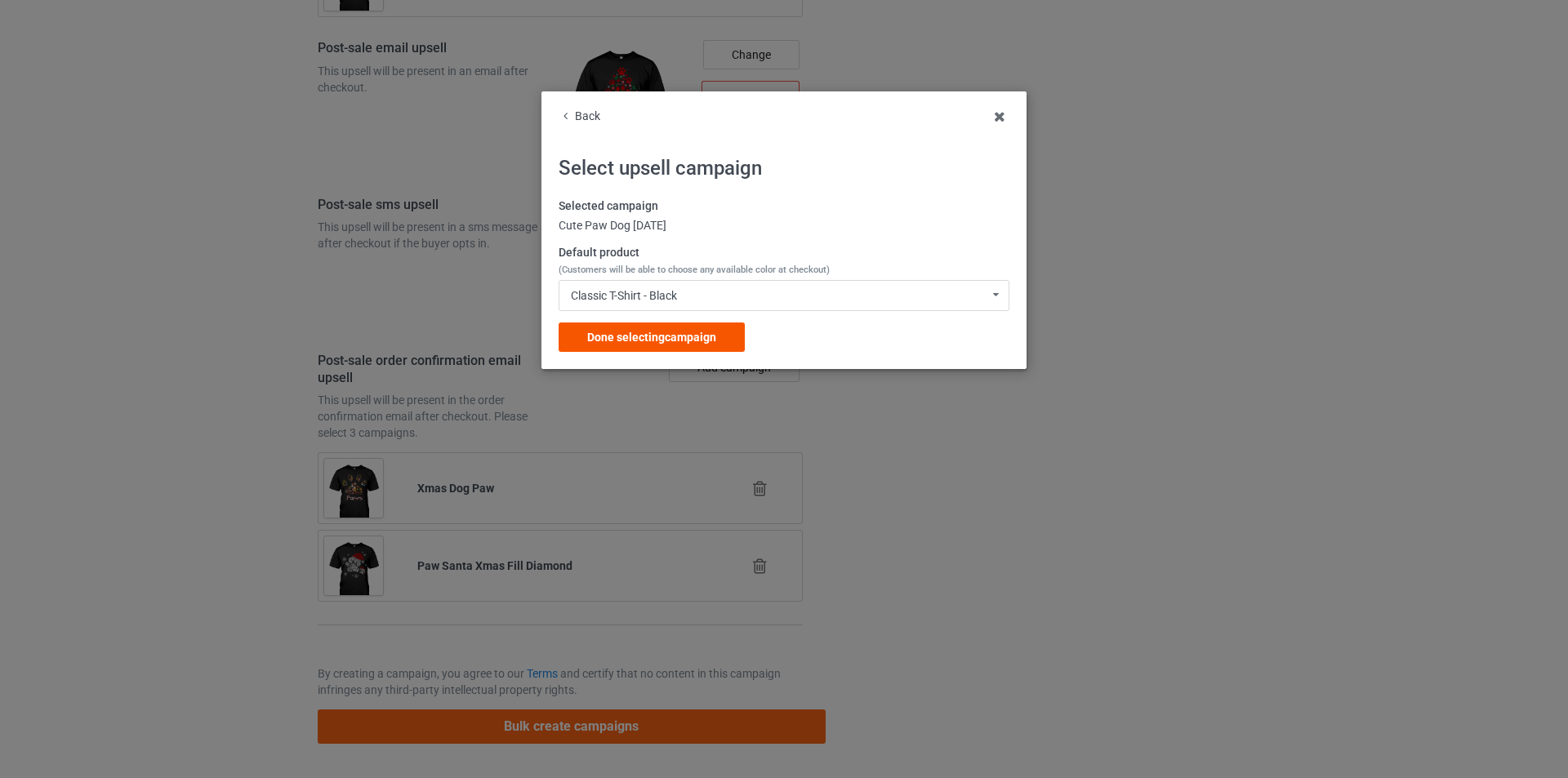
click at [694, 325] on div "Done selecting campaign" at bounding box center [652, 338] width 186 height 29
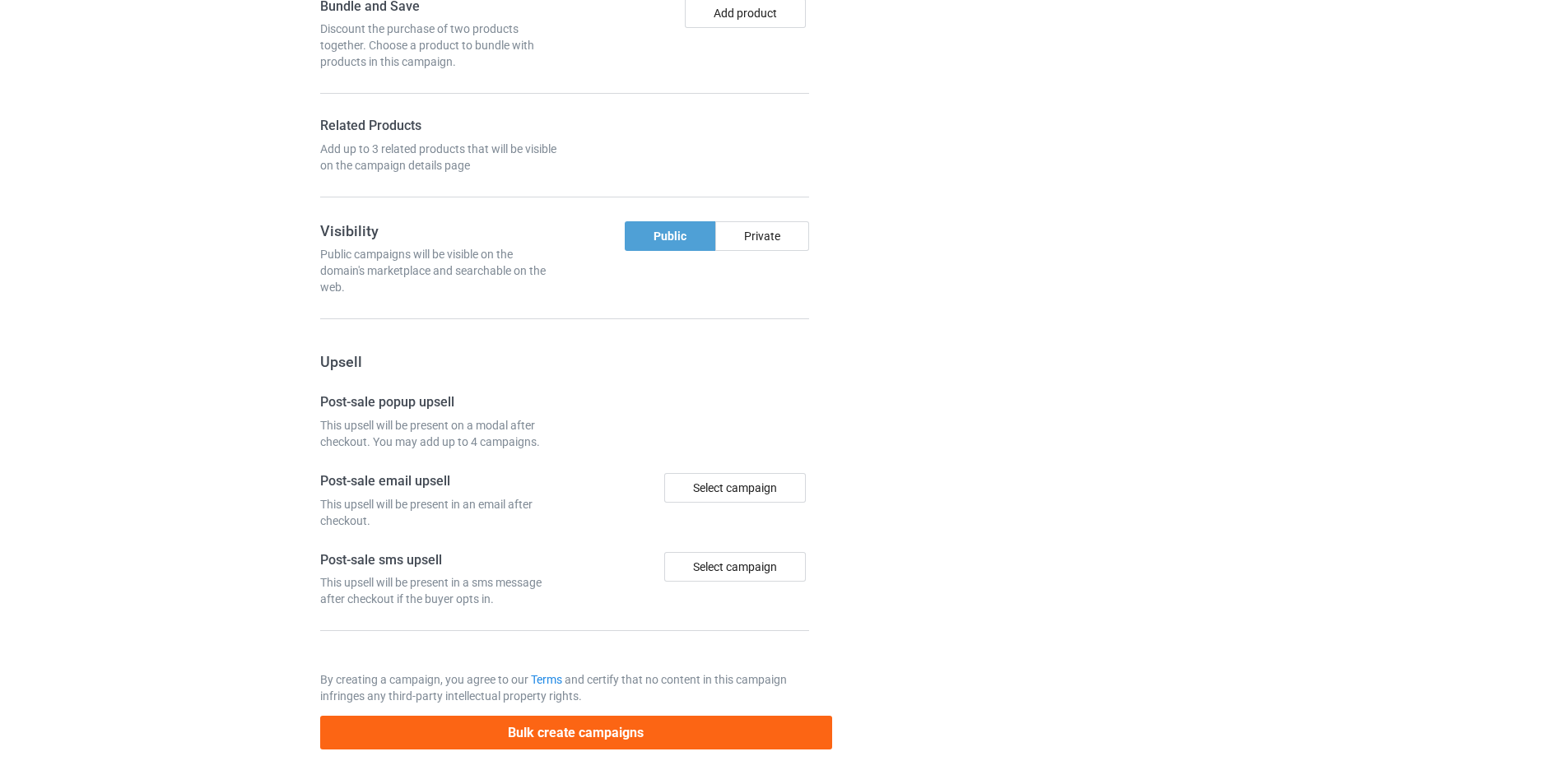
click at [890, 344] on div at bounding box center [903, 62] width 118 height 1397
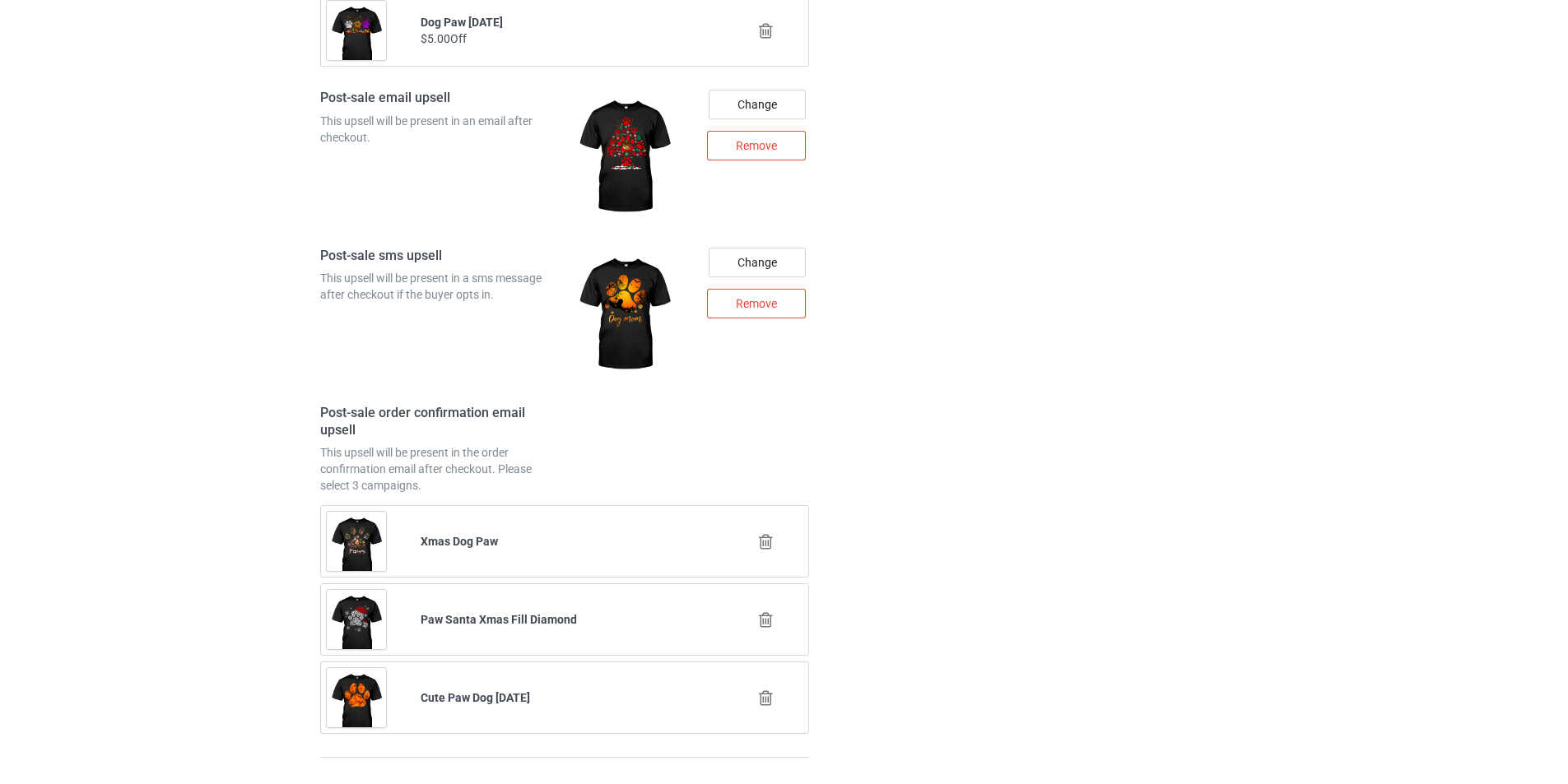
scroll to position [2301, 0]
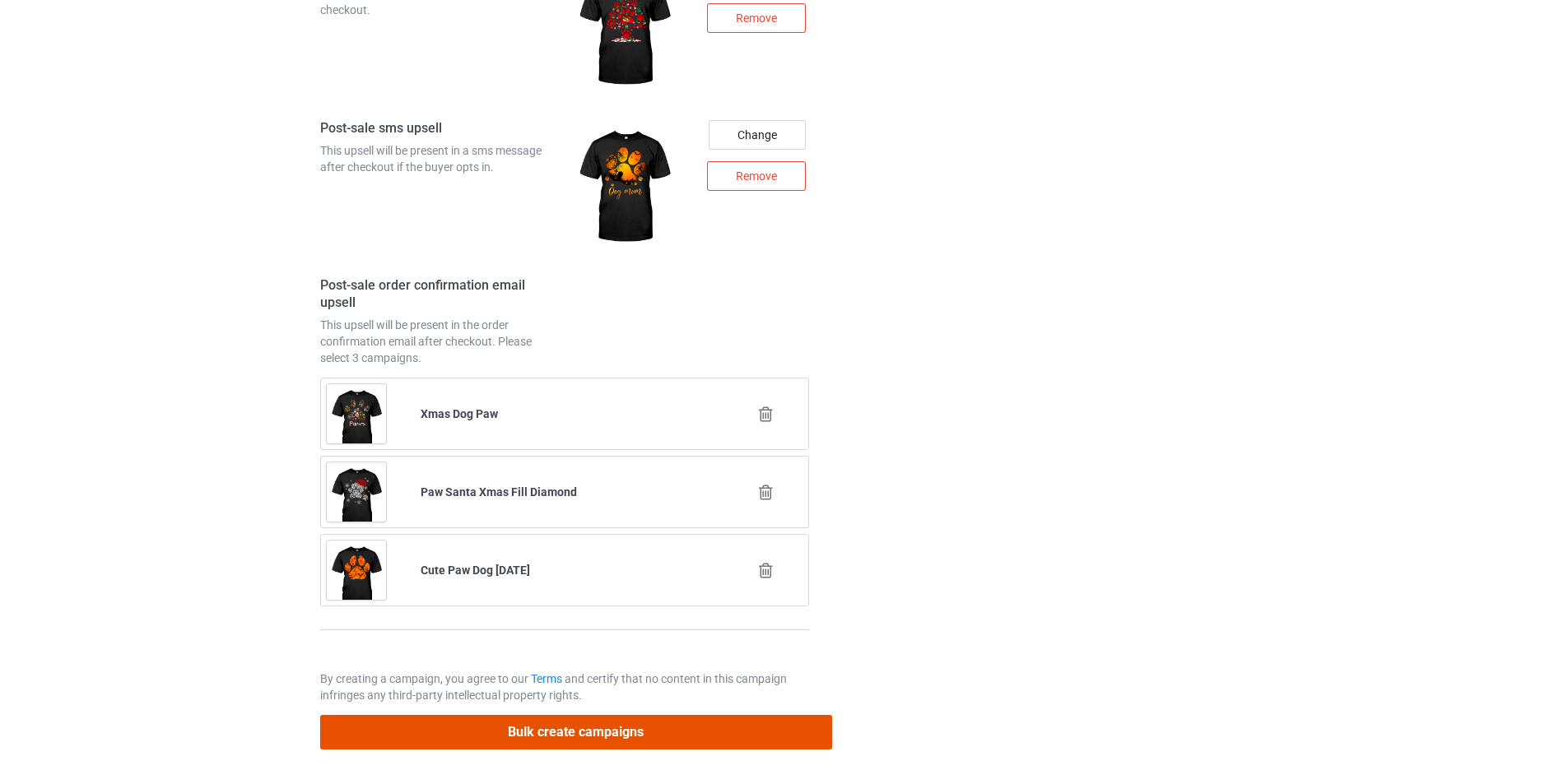
click at [539, 730] on button "Bulk create campaigns" at bounding box center [576, 732] width 512 height 34
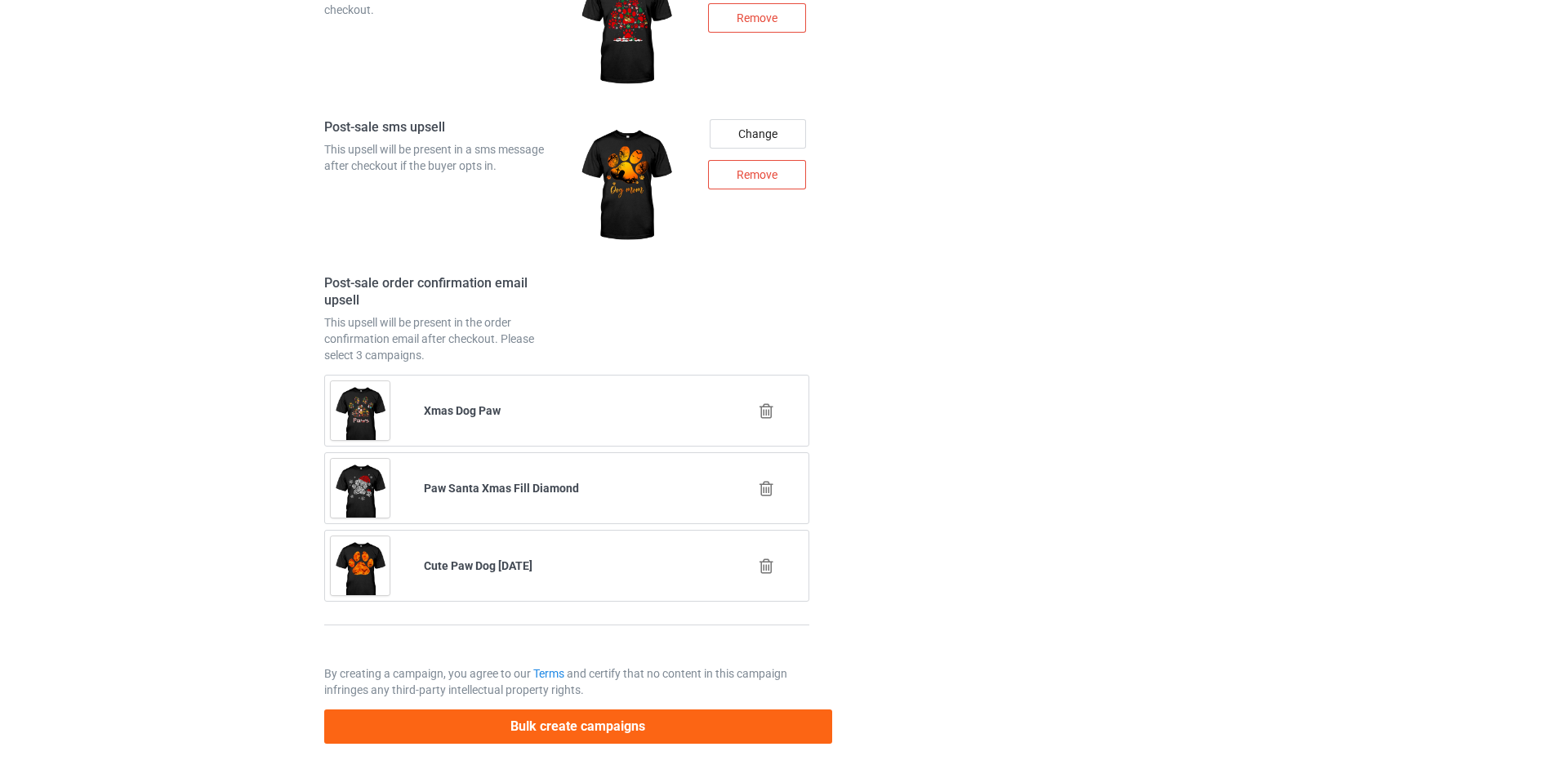
scroll to position [0, 0]
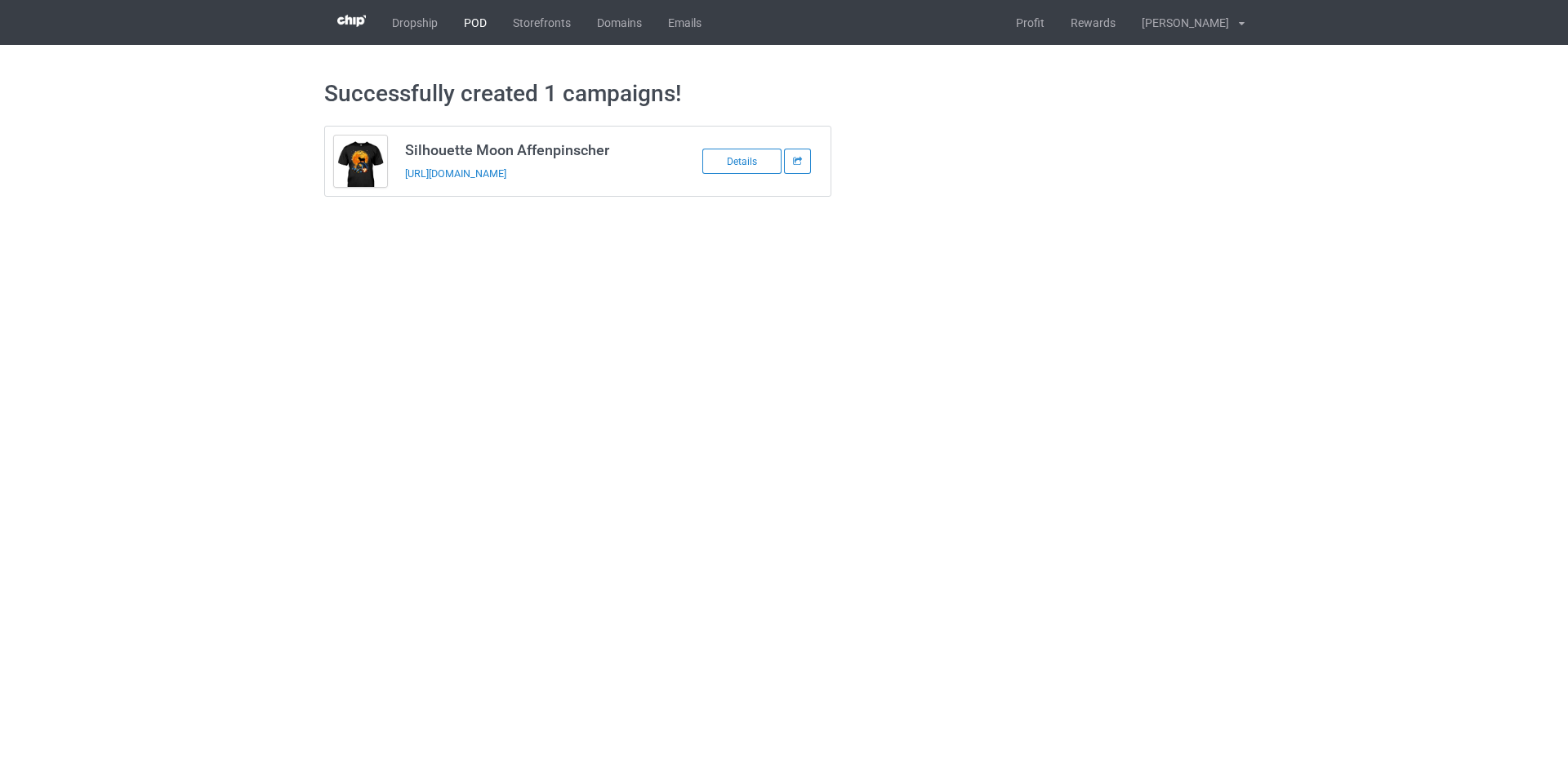
click at [484, 23] on link "POD" at bounding box center [476, 23] width 49 height 45
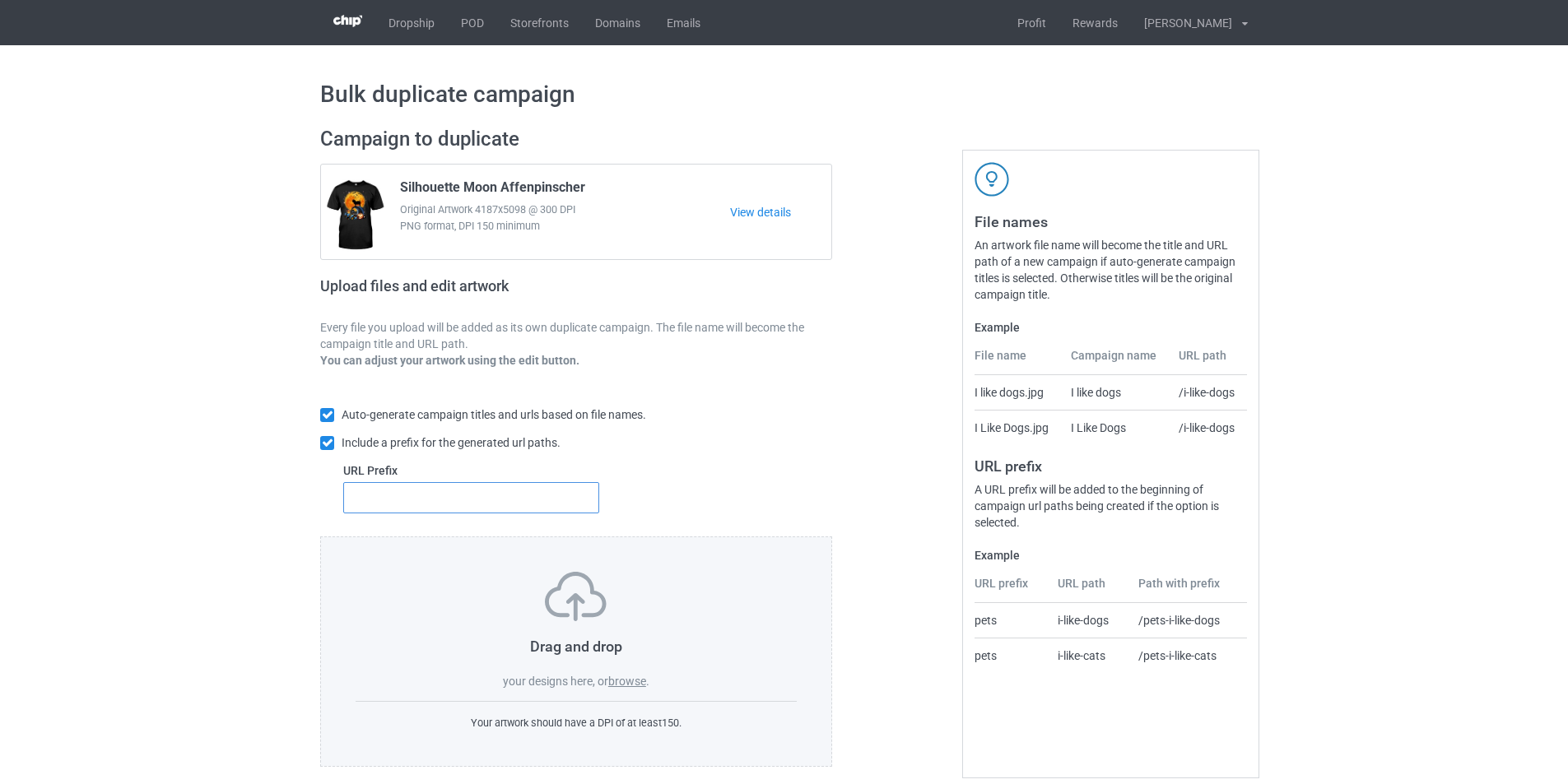
click at [499, 499] on input "text" at bounding box center [471, 498] width 256 height 32
type input "dmt-"
click at [637, 678] on label "browse" at bounding box center [628, 680] width 37 height 13
click at [0, 0] on input "browse" at bounding box center [0, 0] width 0 height 0
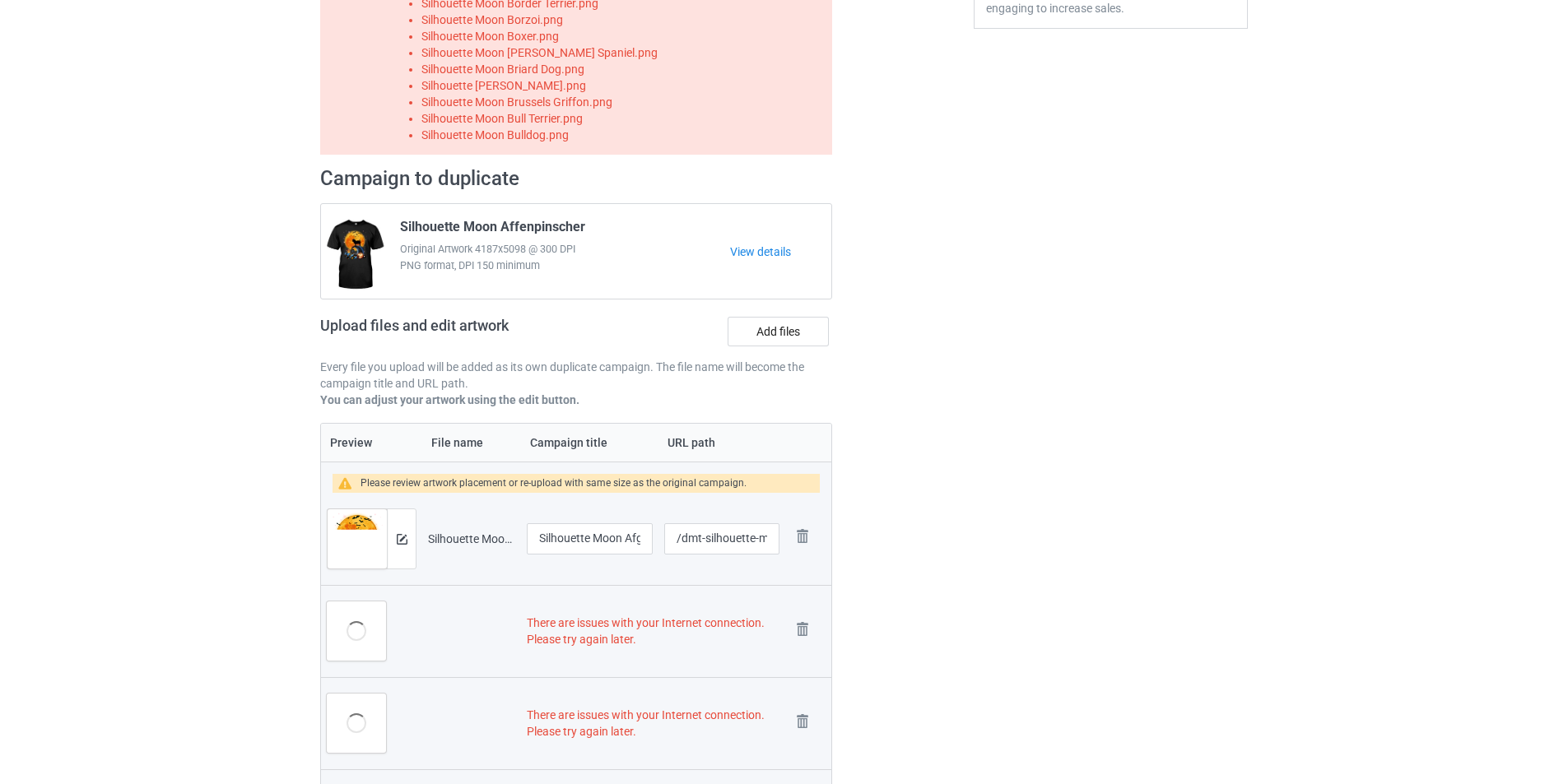
scroll to position [330, 0]
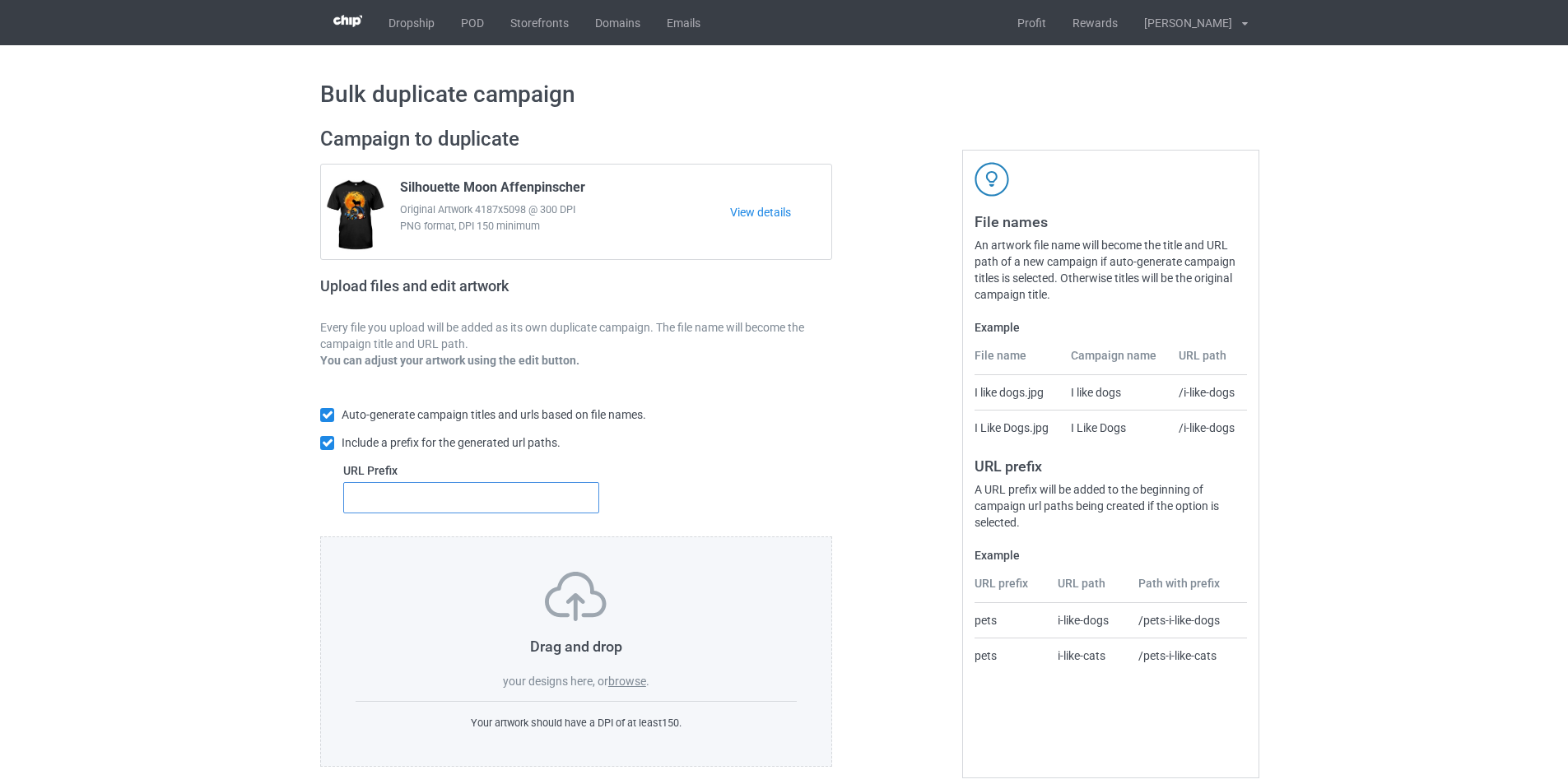
click at [444, 513] on input "text" at bounding box center [471, 498] width 256 height 32
type input "dmt-"
click at [635, 677] on label "browse" at bounding box center [628, 680] width 37 height 13
click at [0, 0] on input "browse" at bounding box center [0, 0] width 0 height 0
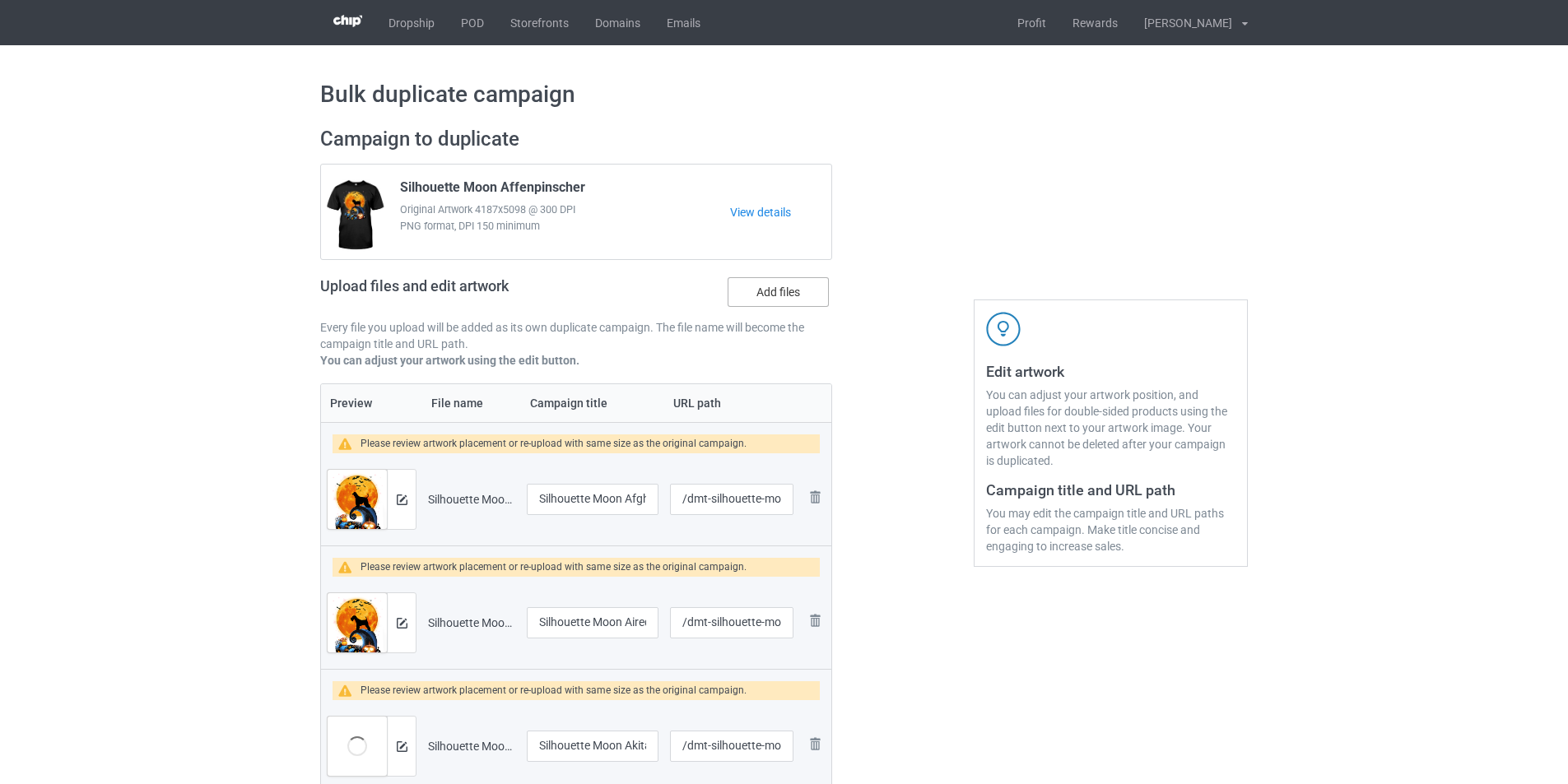
click at [783, 290] on label "Add files" at bounding box center [779, 292] width 102 height 30
click at [0, 0] on input "Add files" at bounding box center [0, 0] width 0 height 0
click at [748, 292] on label "Add files" at bounding box center [779, 292] width 102 height 30
click at [0, 0] on input "Add files" at bounding box center [0, 0] width 0 height 0
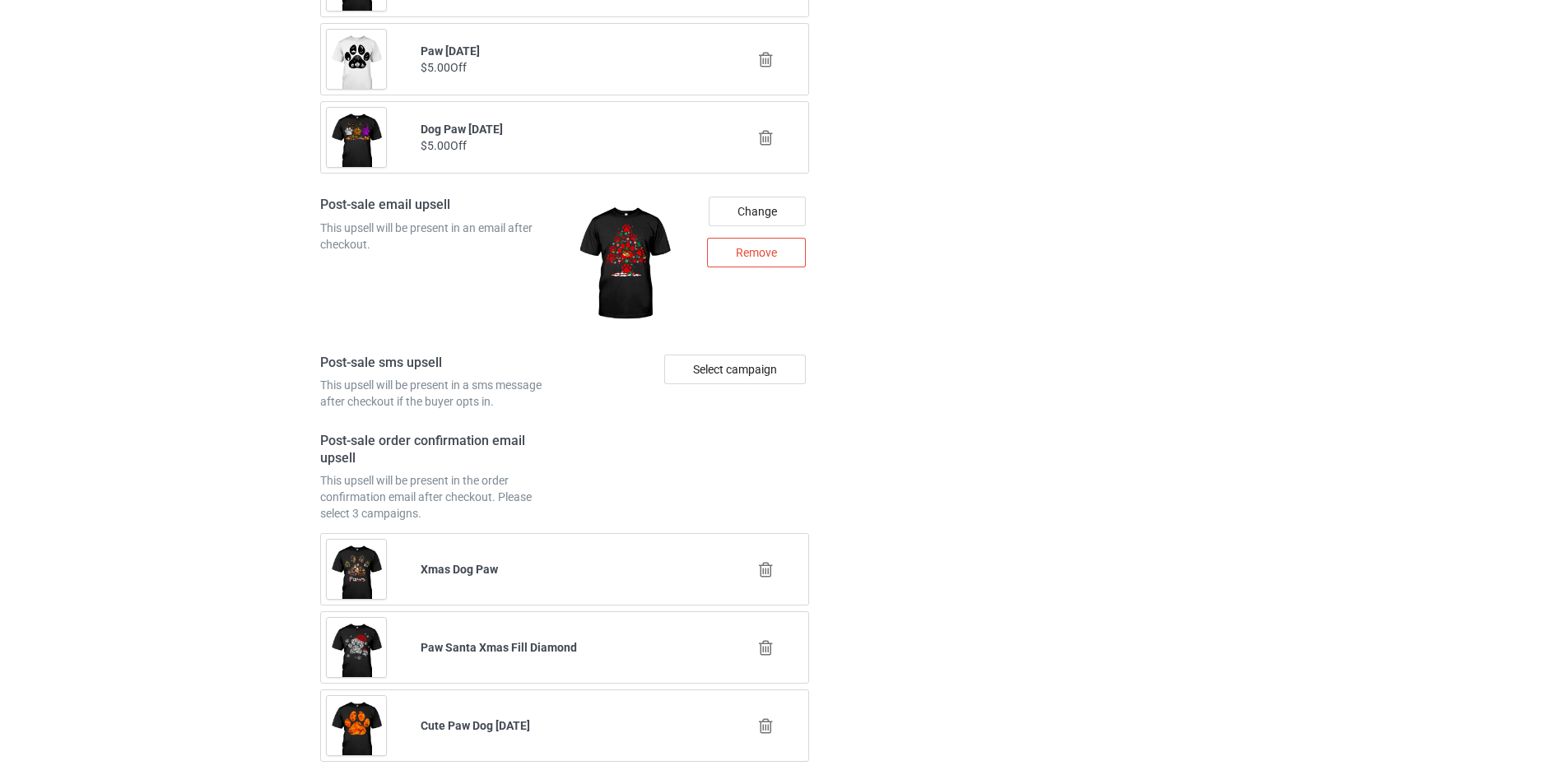
scroll to position [7898, 0]
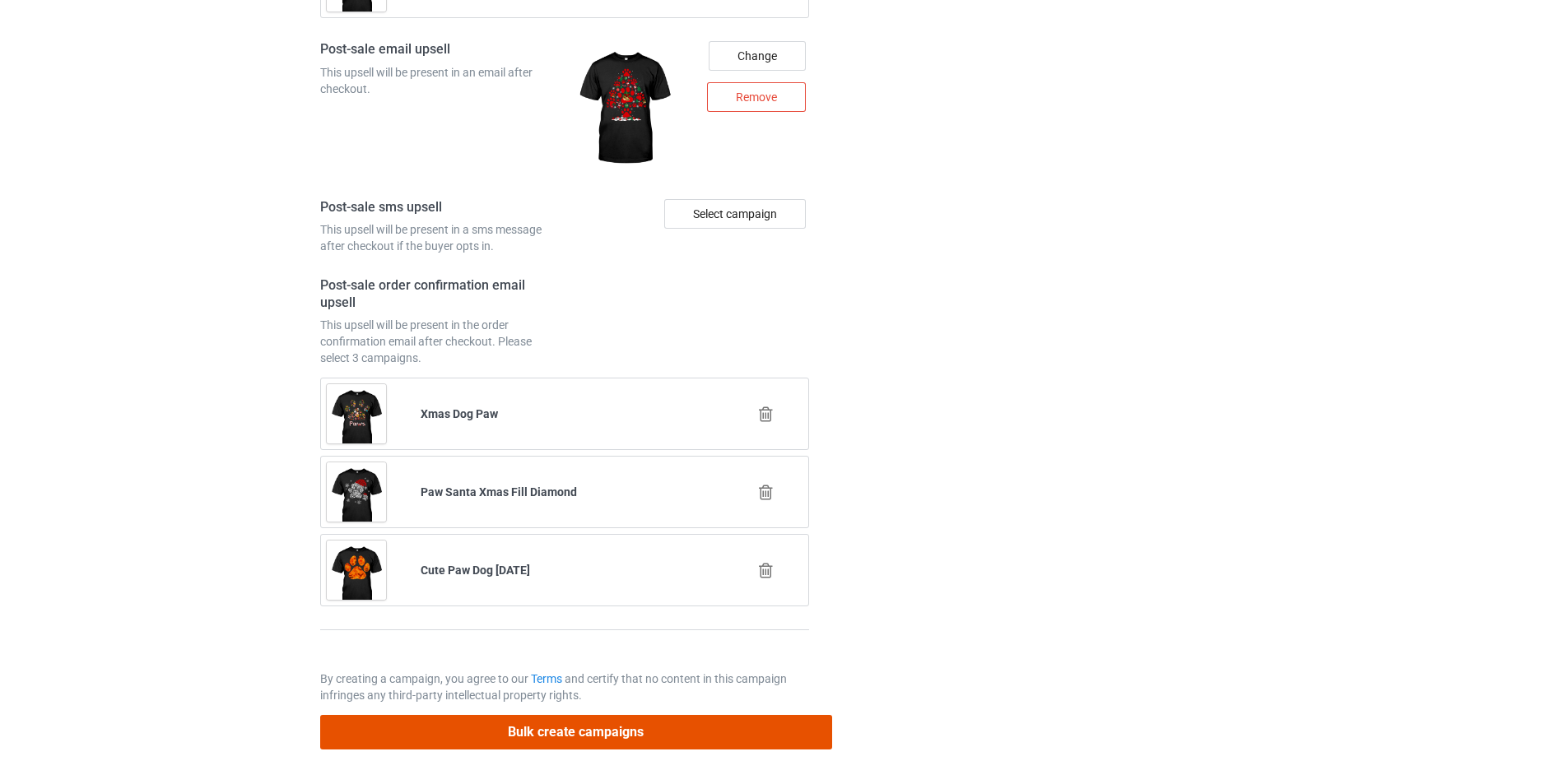
click at [659, 733] on button "Bulk create campaigns" at bounding box center [576, 732] width 512 height 34
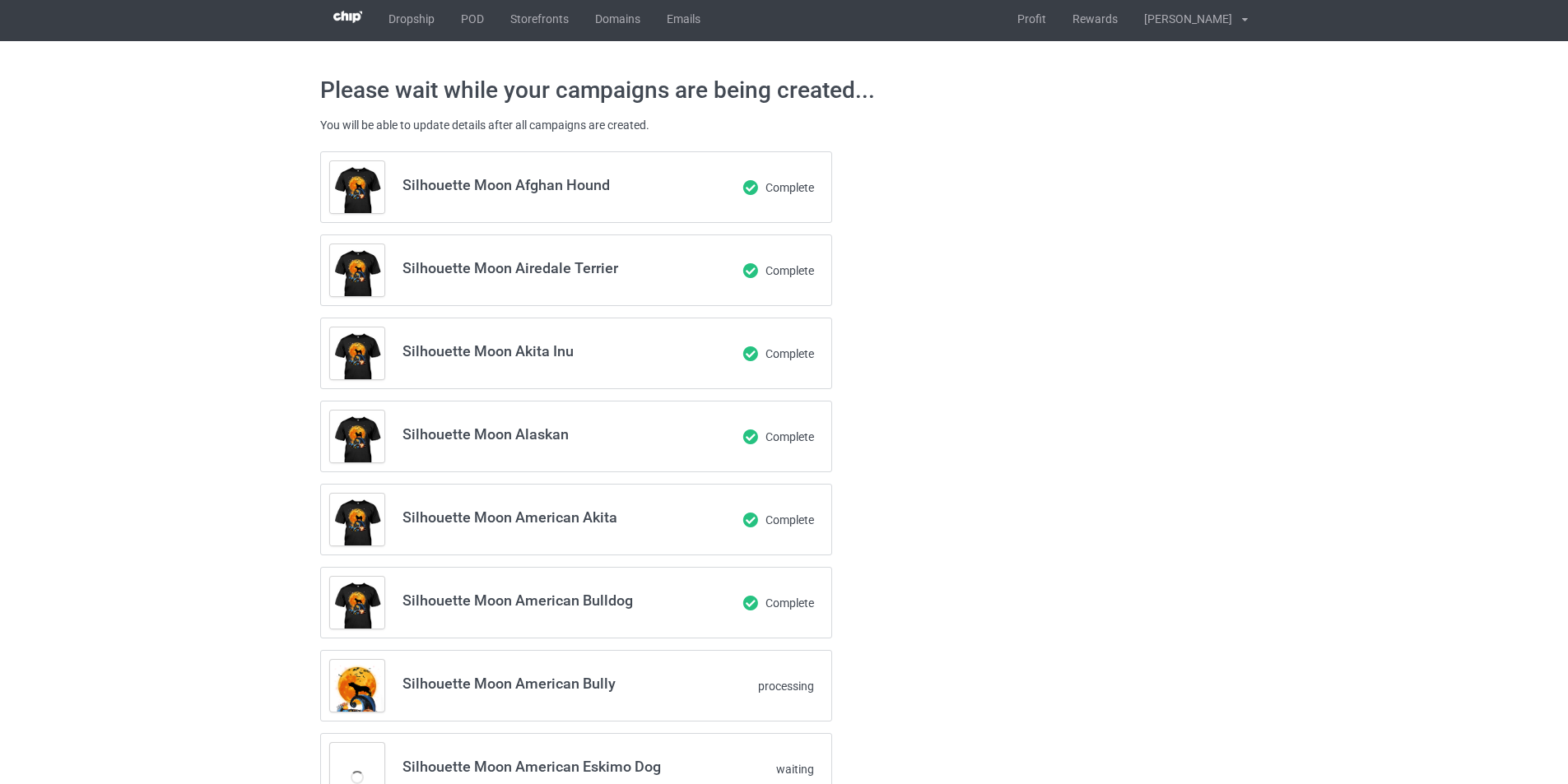
scroll to position [0, 0]
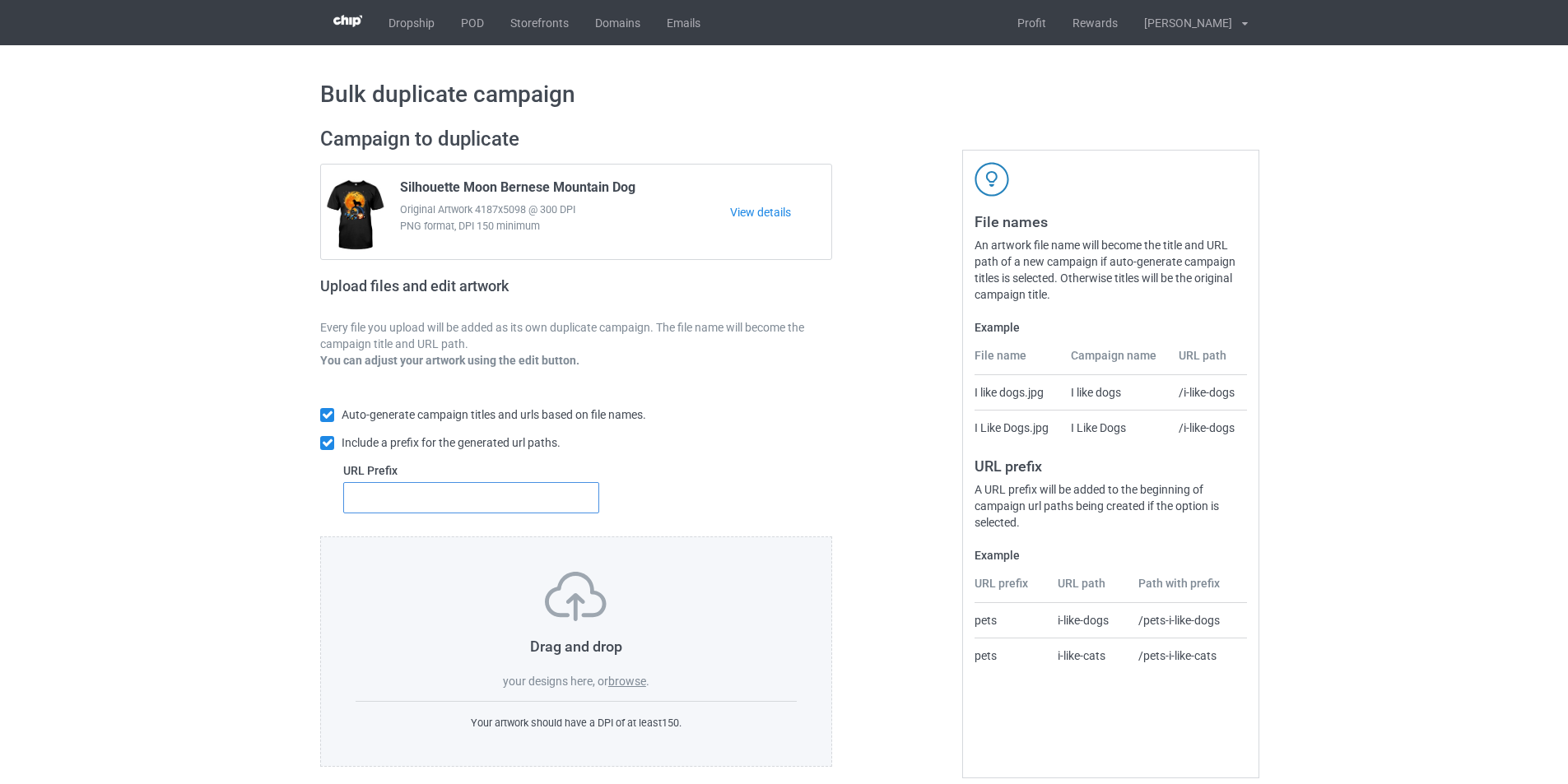
click at [422, 499] on input "text" at bounding box center [471, 498] width 256 height 32
type input "dmt-"
click at [639, 682] on label "browse" at bounding box center [628, 680] width 37 height 13
click at [0, 0] on input "browse" at bounding box center [0, 0] width 0 height 0
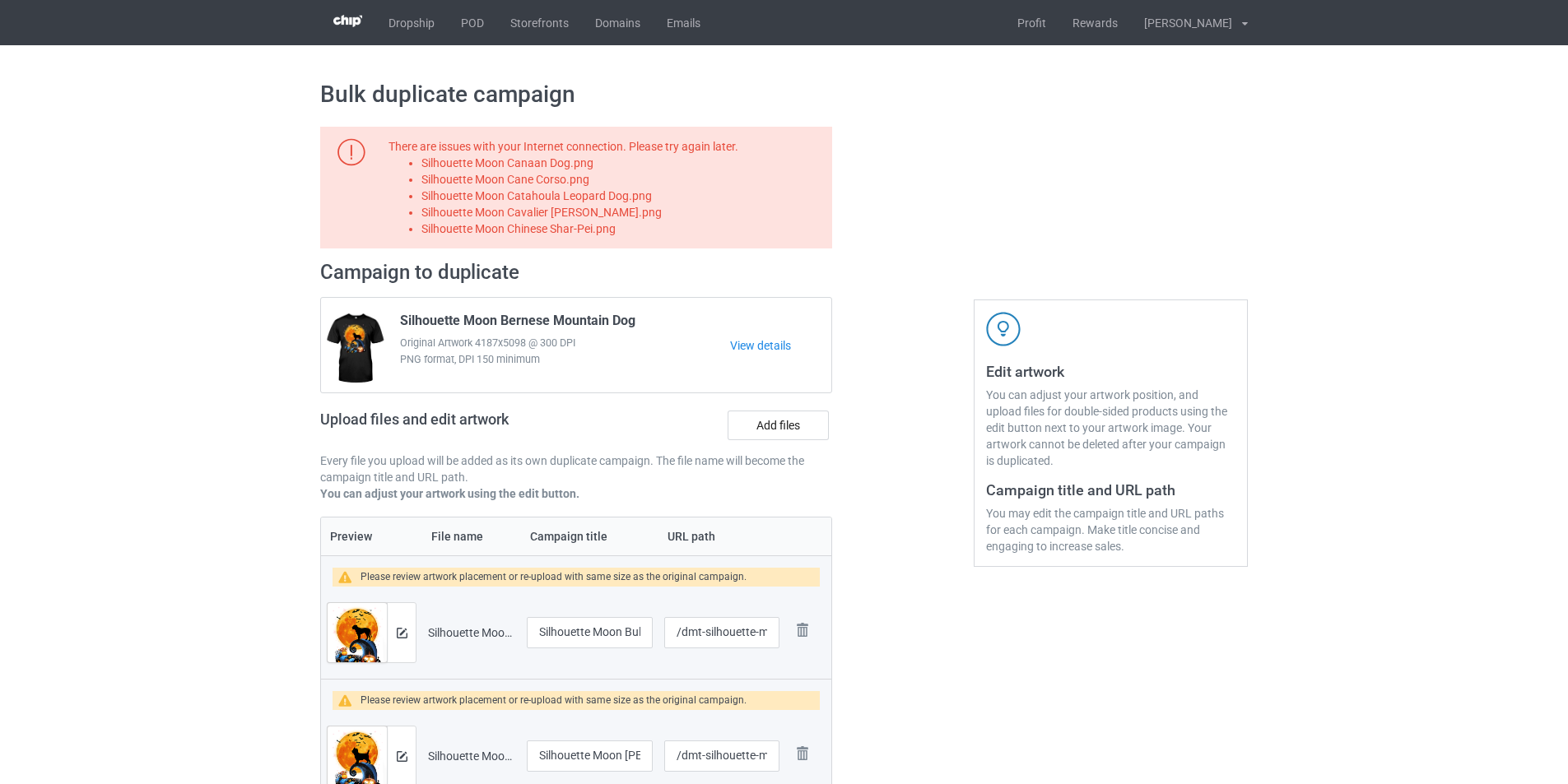
click at [584, 161] on li "Silhouette Moon Canaan Dog.png" at bounding box center [624, 163] width 405 height 17
copy li "Silhouette Moon Canaan Dog.png"
click at [792, 422] on label "Add files" at bounding box center [779, 425] width 102 height 30
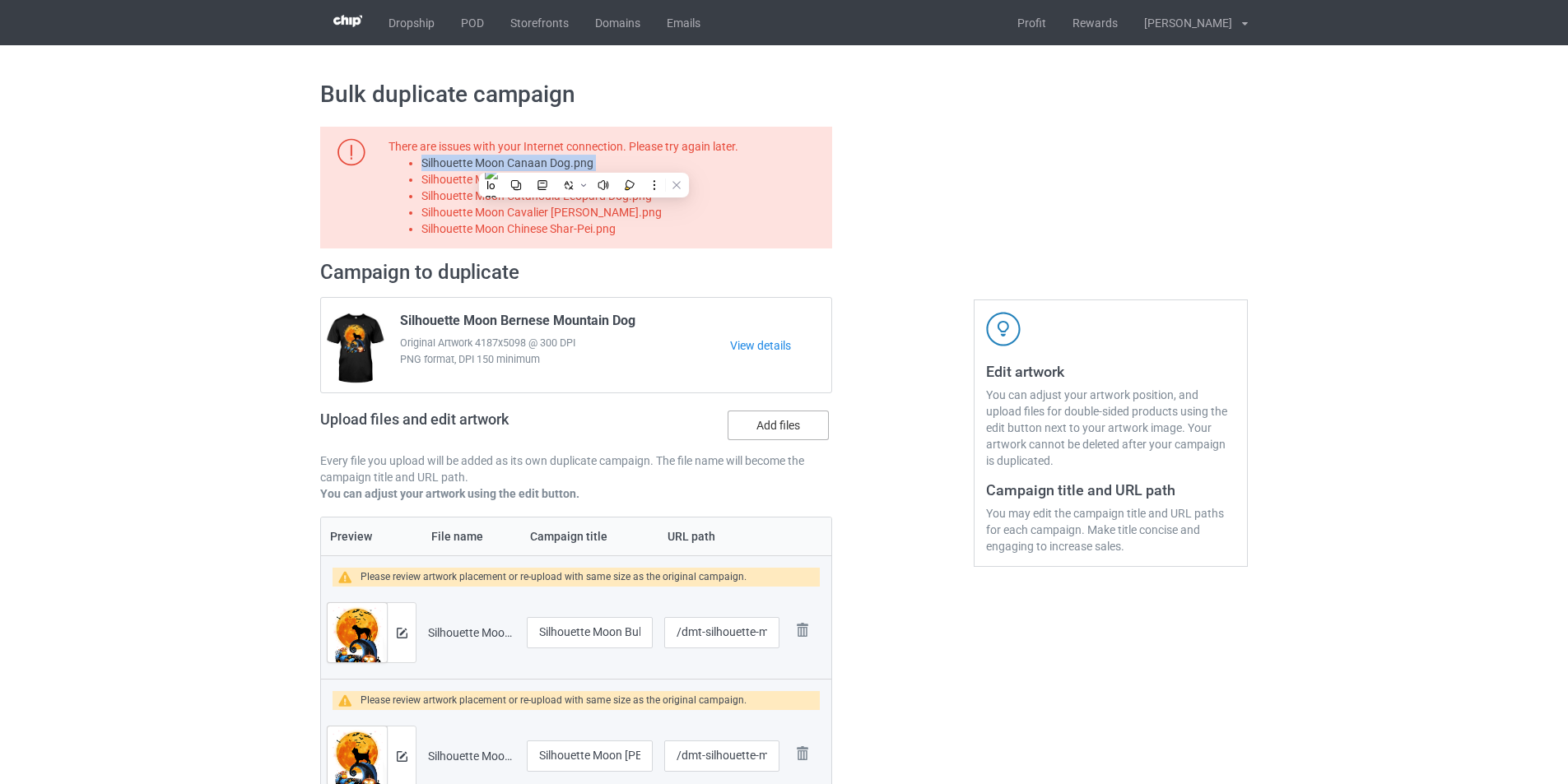
click at [0, 0] on input "Add files" at bounding box center [0, 0] width 0 height 0
click at [550, 182] on li "Silhouette Moon Cane Corso.png" at bounding box center [624, 179] width 405 height 17
copy li "Silhouette Moon Cane Corso.png"
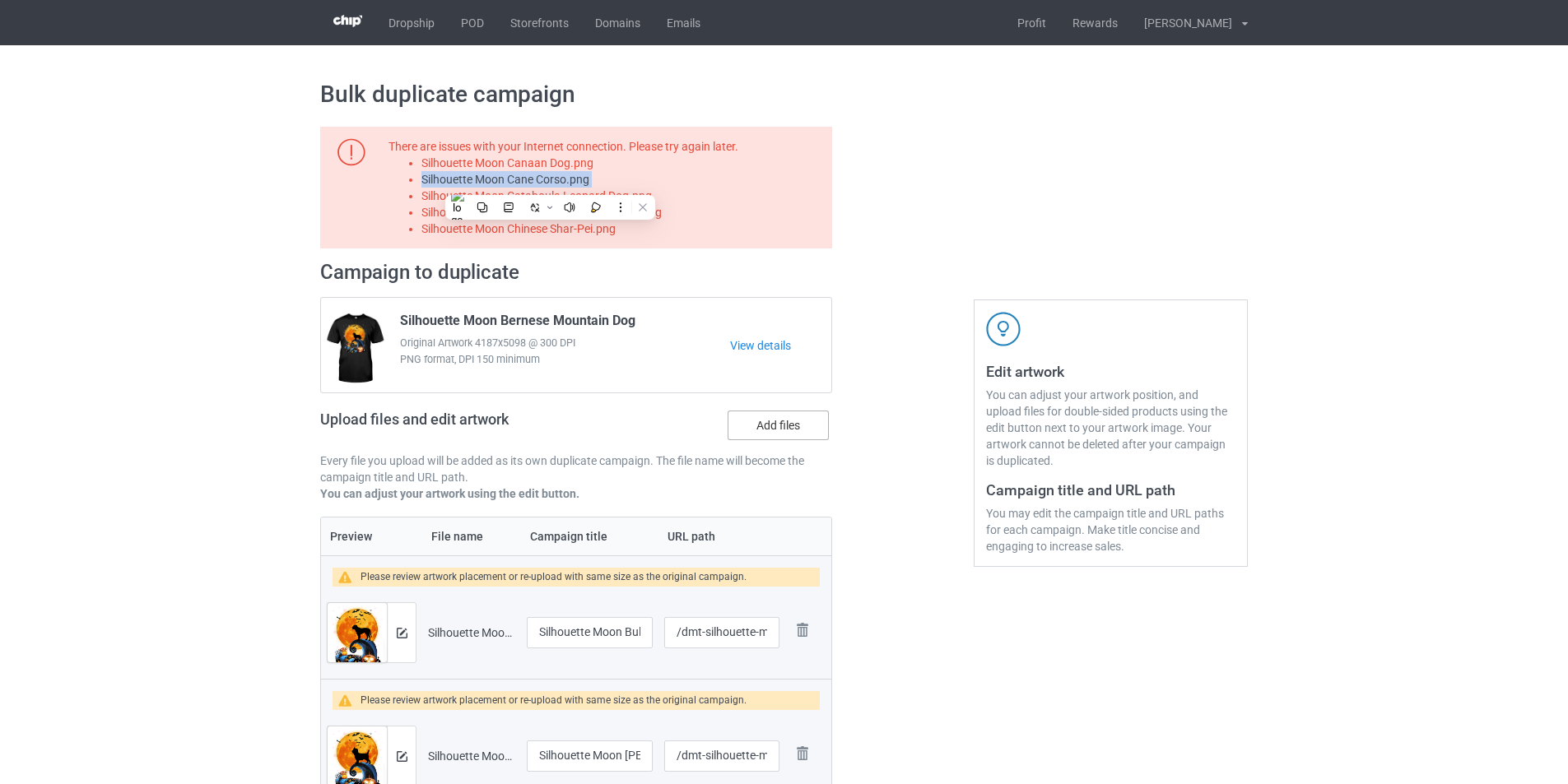
click at [766, 437] on label "Add files" at bounding box center [779, 425] width 102 height 30
click at [0, 0] on input "Add files" at bounding box center [0, 0] width 0 height 0
click at [600, 185] on li "Silhouette Moon Cane Corso.png" at bounding box center [624, 179] width 405 height 17
click at [610, 197] on li "Silhouette Moon Catahoula Leopard Dog.png" at bounding box center [624, 195] width 405 height 17
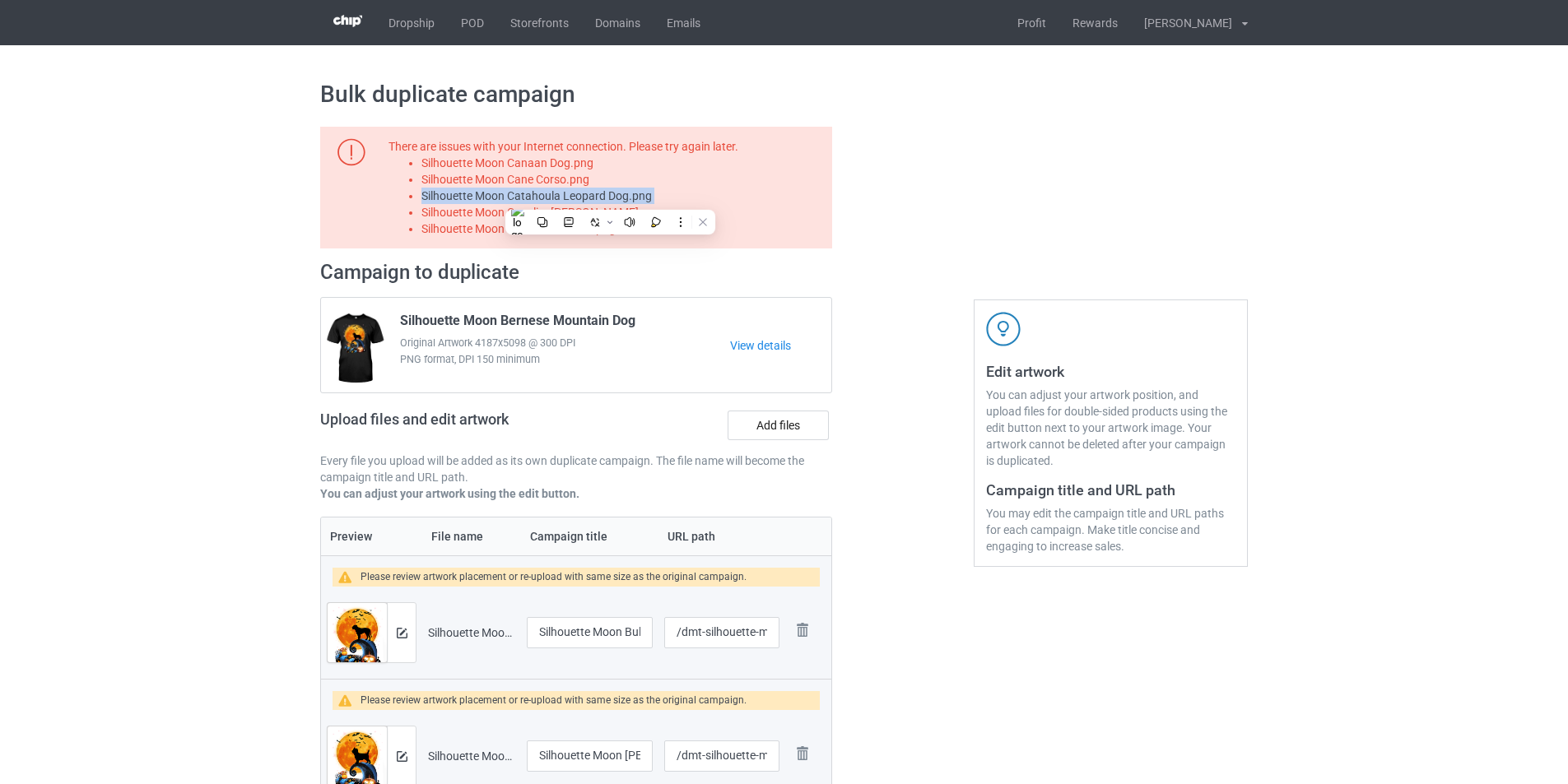
click at [610, 197] on li "Silhouette Moon Catahoula Leopard Dog.png" at bounding box center [624, 195] width 405 height 17
copy li "Silhouette Moon Catahoula Leopard Dog.png"
click at [763, 425] on label "Add files" at bounding box center [779, 425] width 102 height 30
click at [0, 0] on input "Add files" at bounding box center [0, 0] width 0 height 0
click at [651, 215] on li "Silhouette Moon Cavalier King Charles Spaniel.png" at bounding box center [624, 212] width 405 height 17
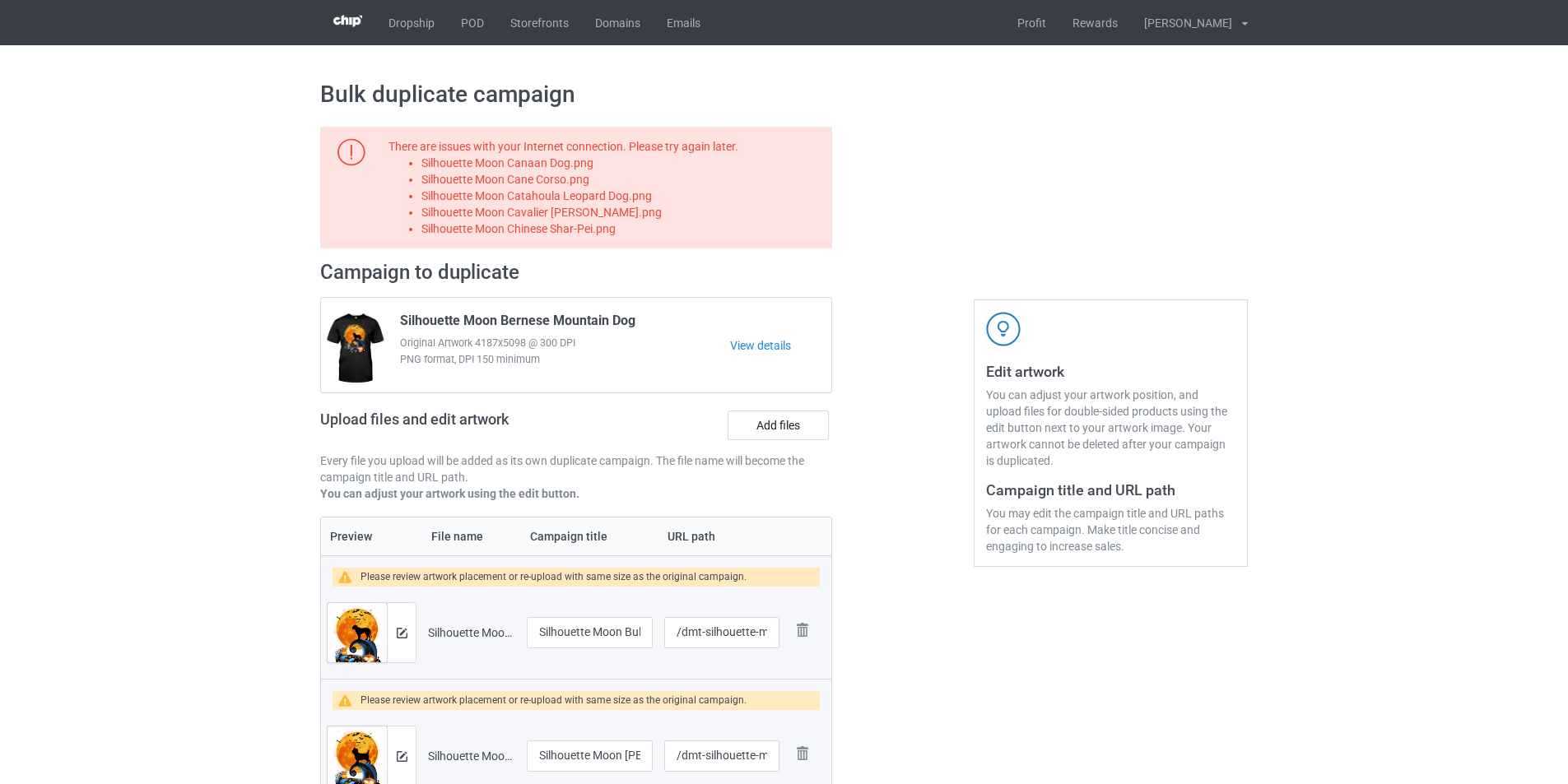
click at [651, 215] on li "Silhouette Moon Cavalier King Charles Spaniel.png" at bounding box center [624, 212] width 405 height 17
copy li "Silhouette Moon Cavalier King Charles Spaniel.png"
click at [765, 427] on label "Add files" at bounding box center [779, 425] width 102 height 30
click at [0, 0] on input "Add files" at bounding box center [0, 0] width 0 height 0
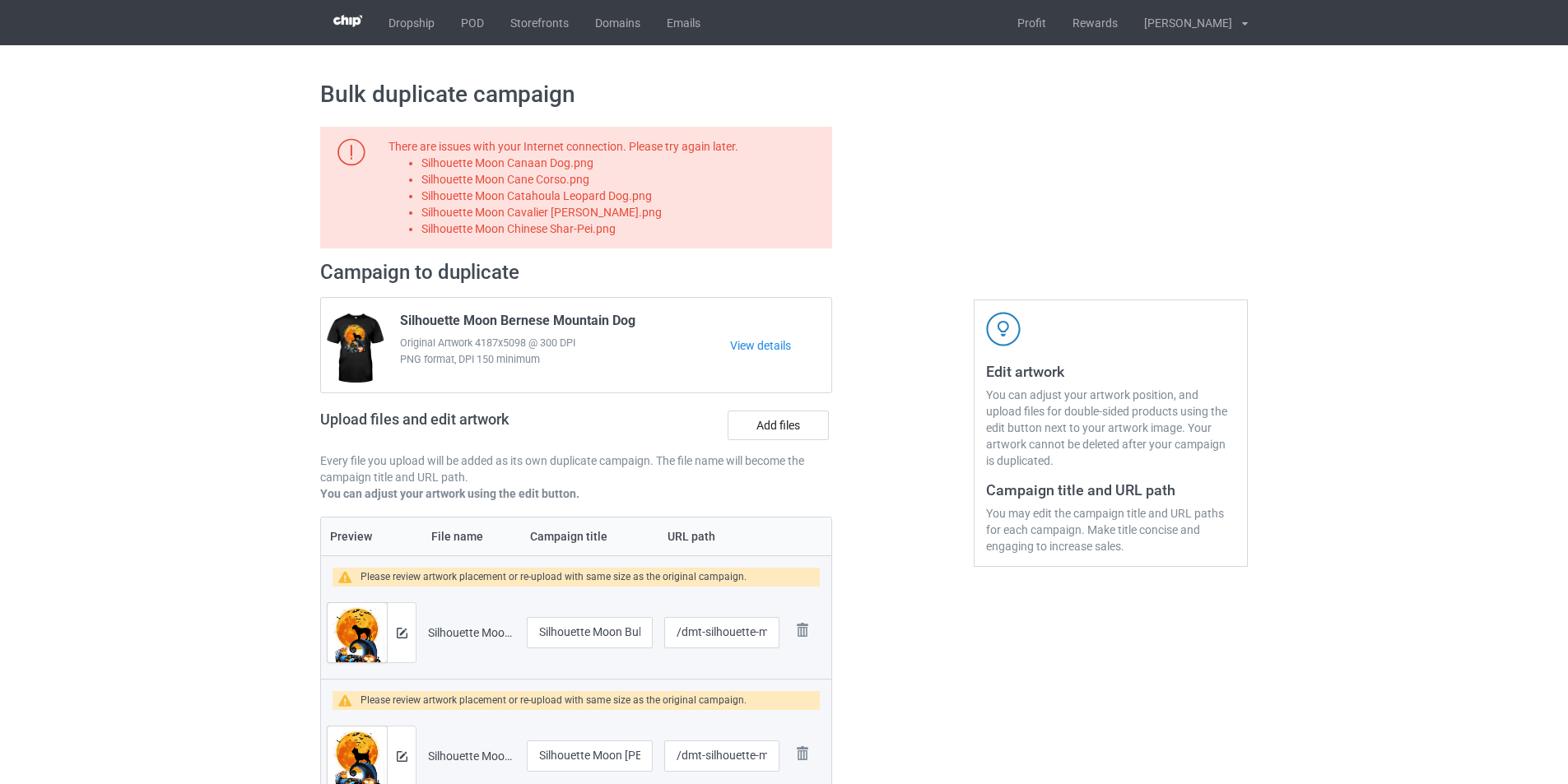
click at [616, 231] on li "Silhouette Moon Chinese Shar-Pei.png" at bounding box center [624, 229] width 405 height 17
click at [607, 230] on li "Silhouette Moon Chinese Shar-Pei.png" at bounding box center [624, 229] width 405 height 17
copy li "Silhouette Moon Chinese Shar-Pei.png"
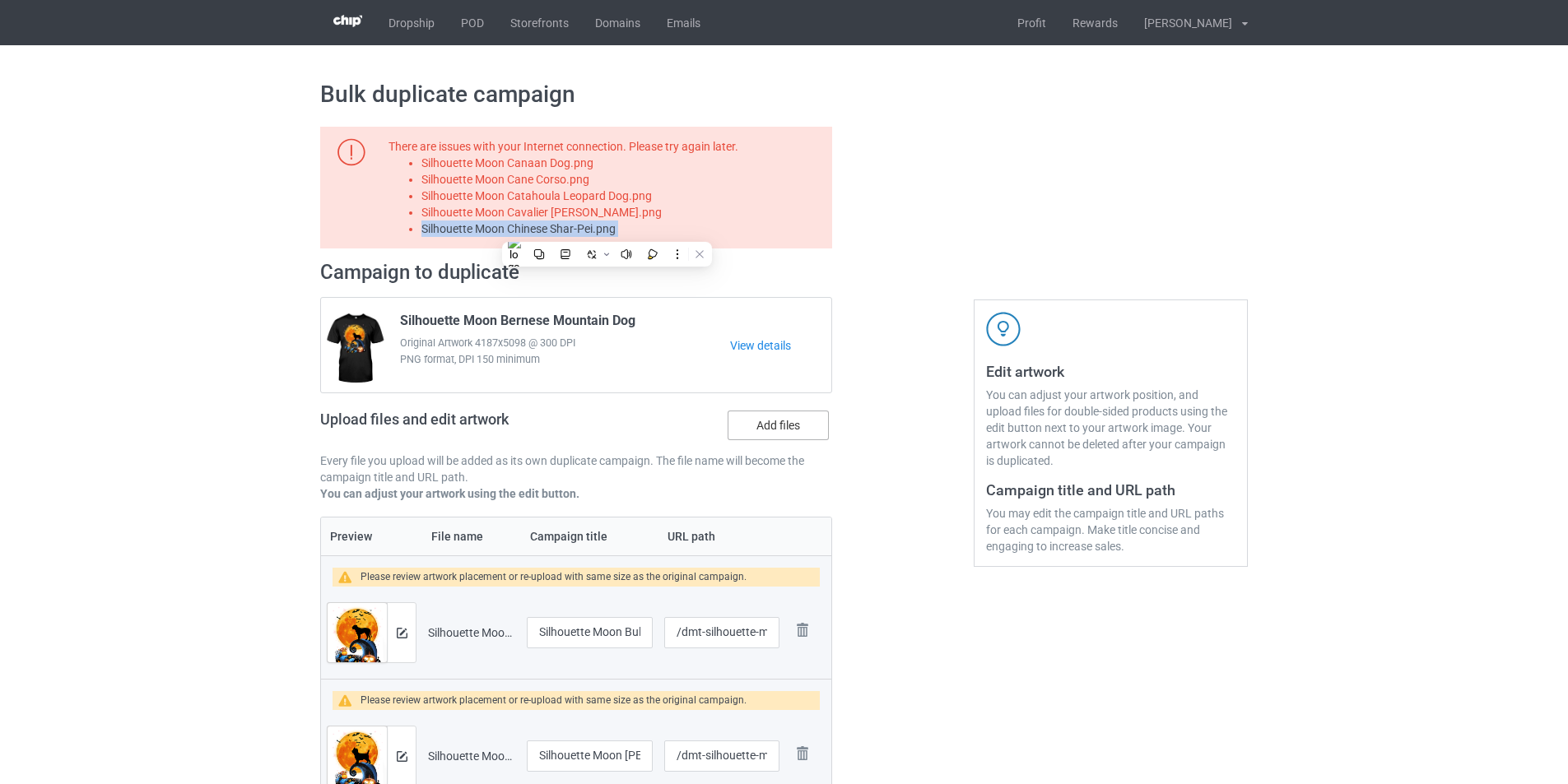
click at [767, 419] on label "Add files" at bounding box center [779, 425] width 102 height 30
click at [0, 0] on input "Add files" at bounding box center [0, 0] width 0 height 0
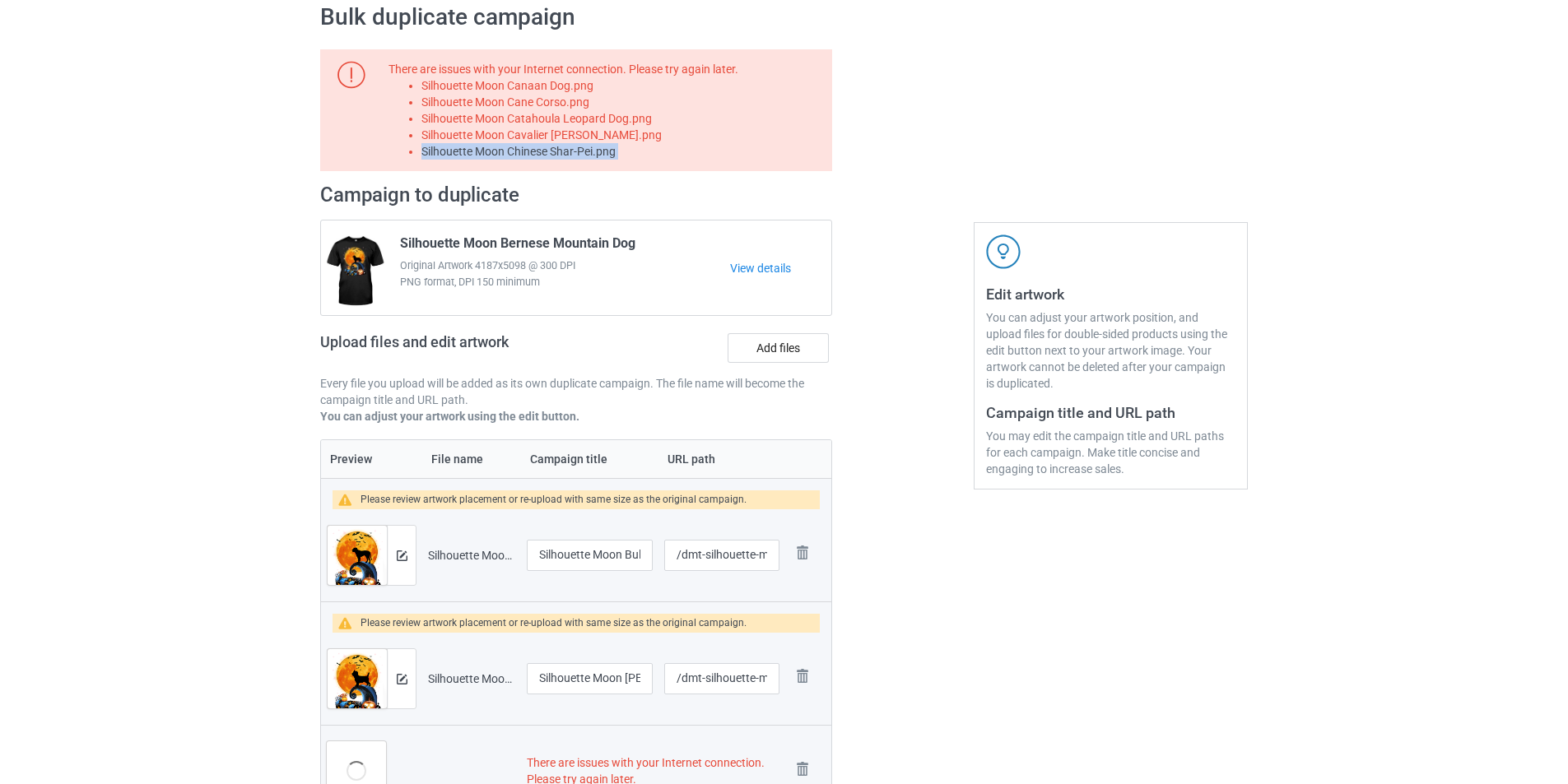
scroll to position [576, 0]
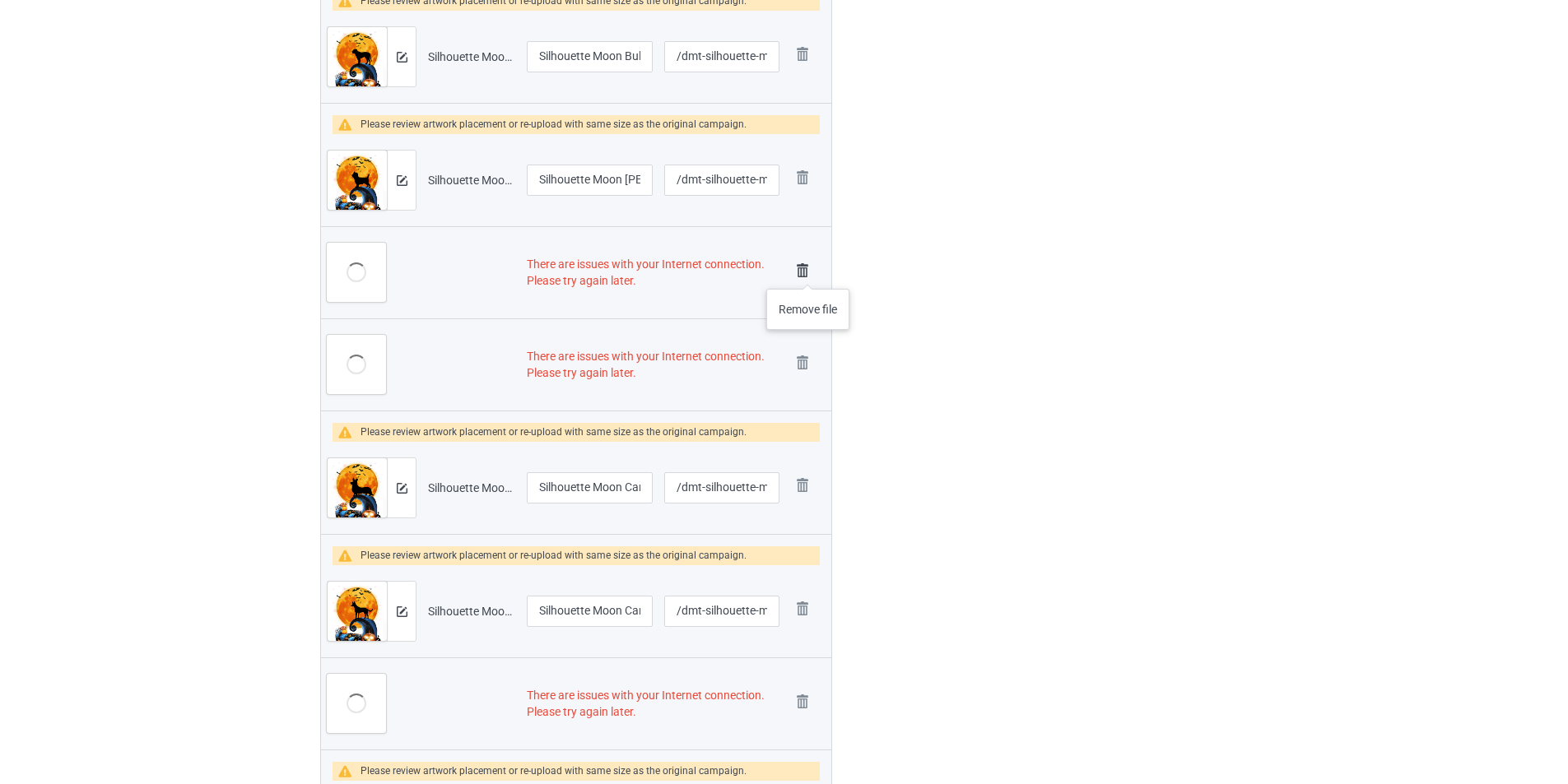
click at [807, 271] on img at bounding box center [802, 270] width 23 height 23
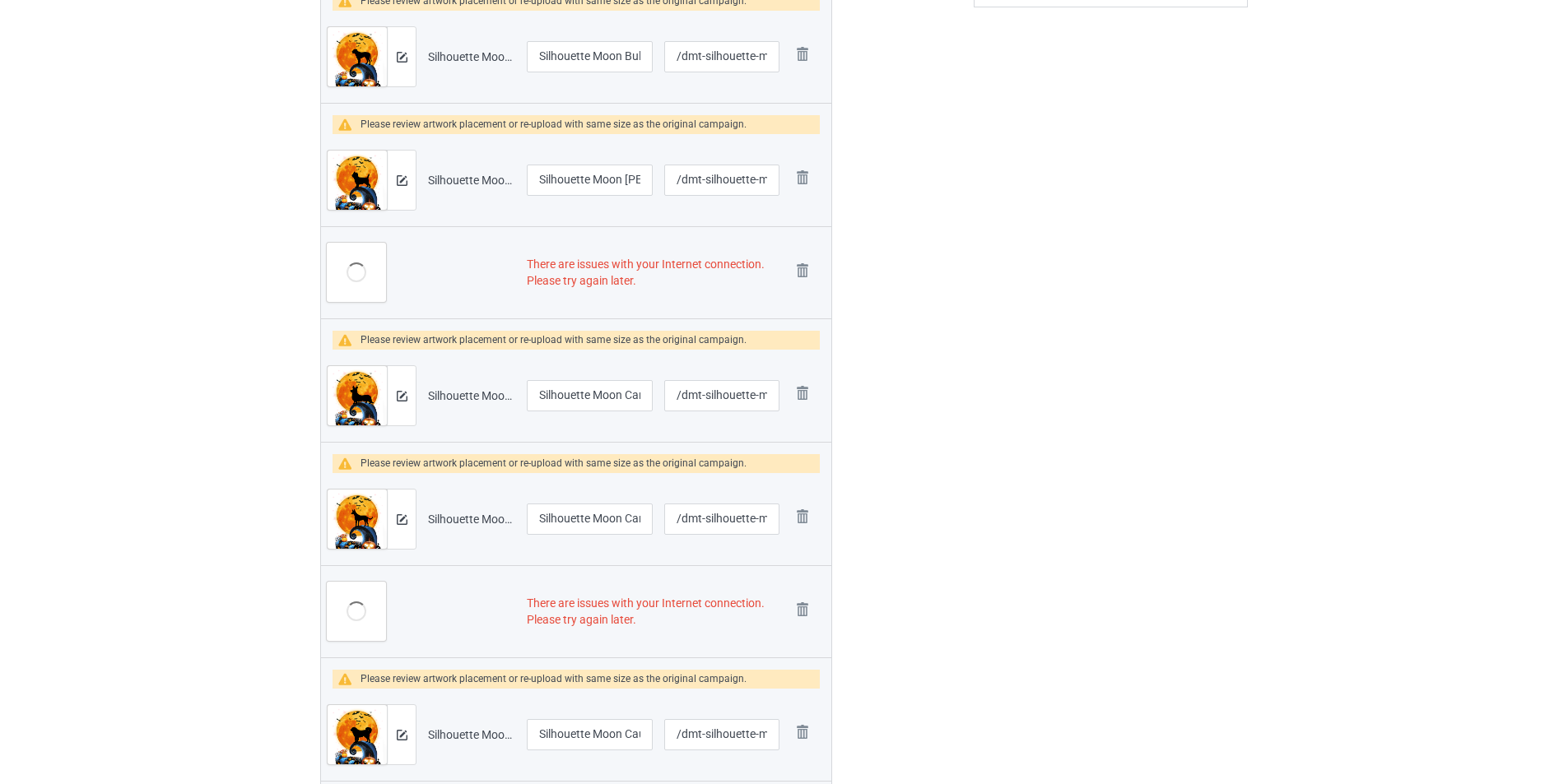
click at [0, 0] on img at bounding box center [0, 0] width 0 height 0
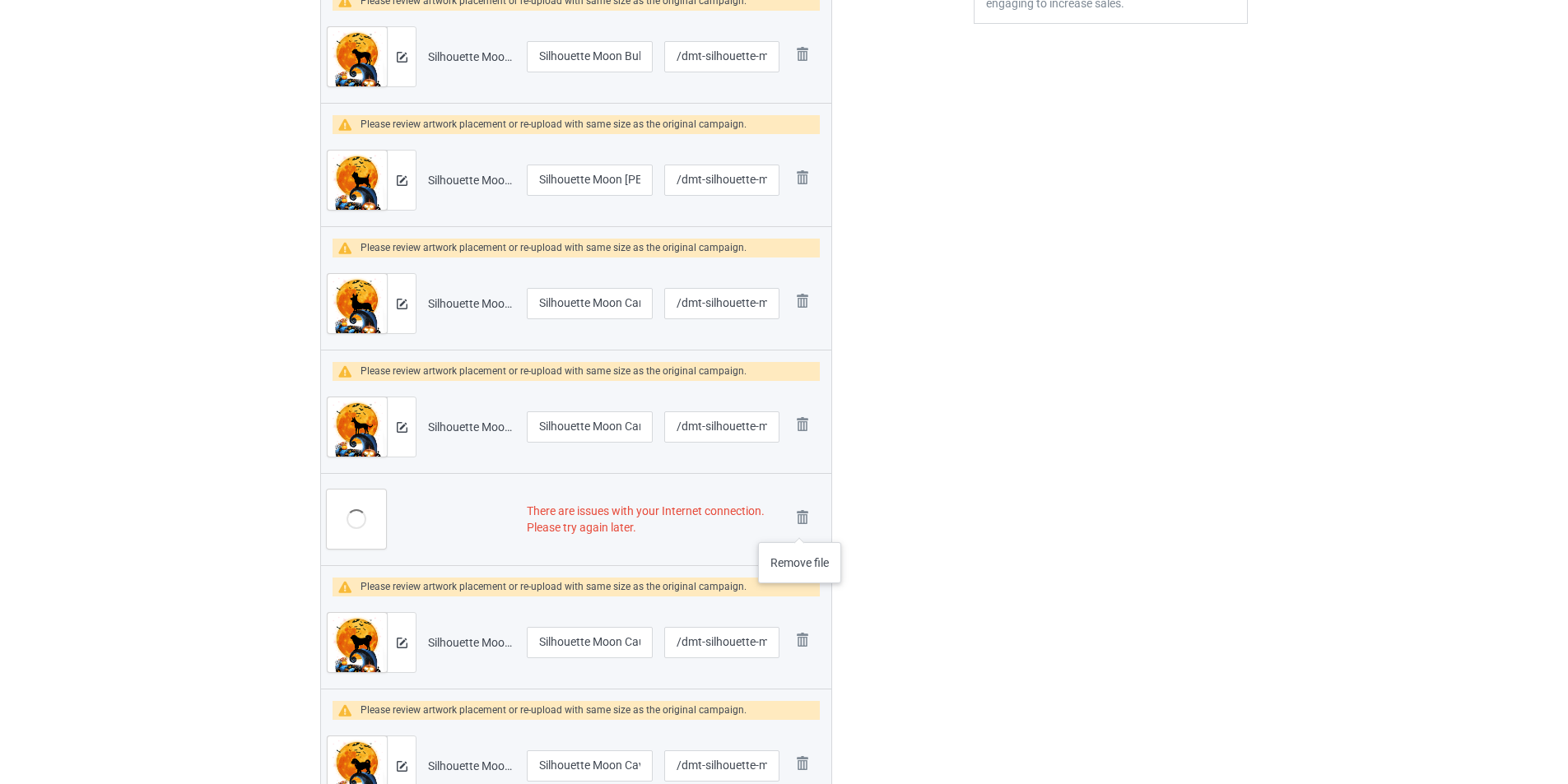
click at [0, 0] on img at bounding box center [0, 0] width 0 height 0
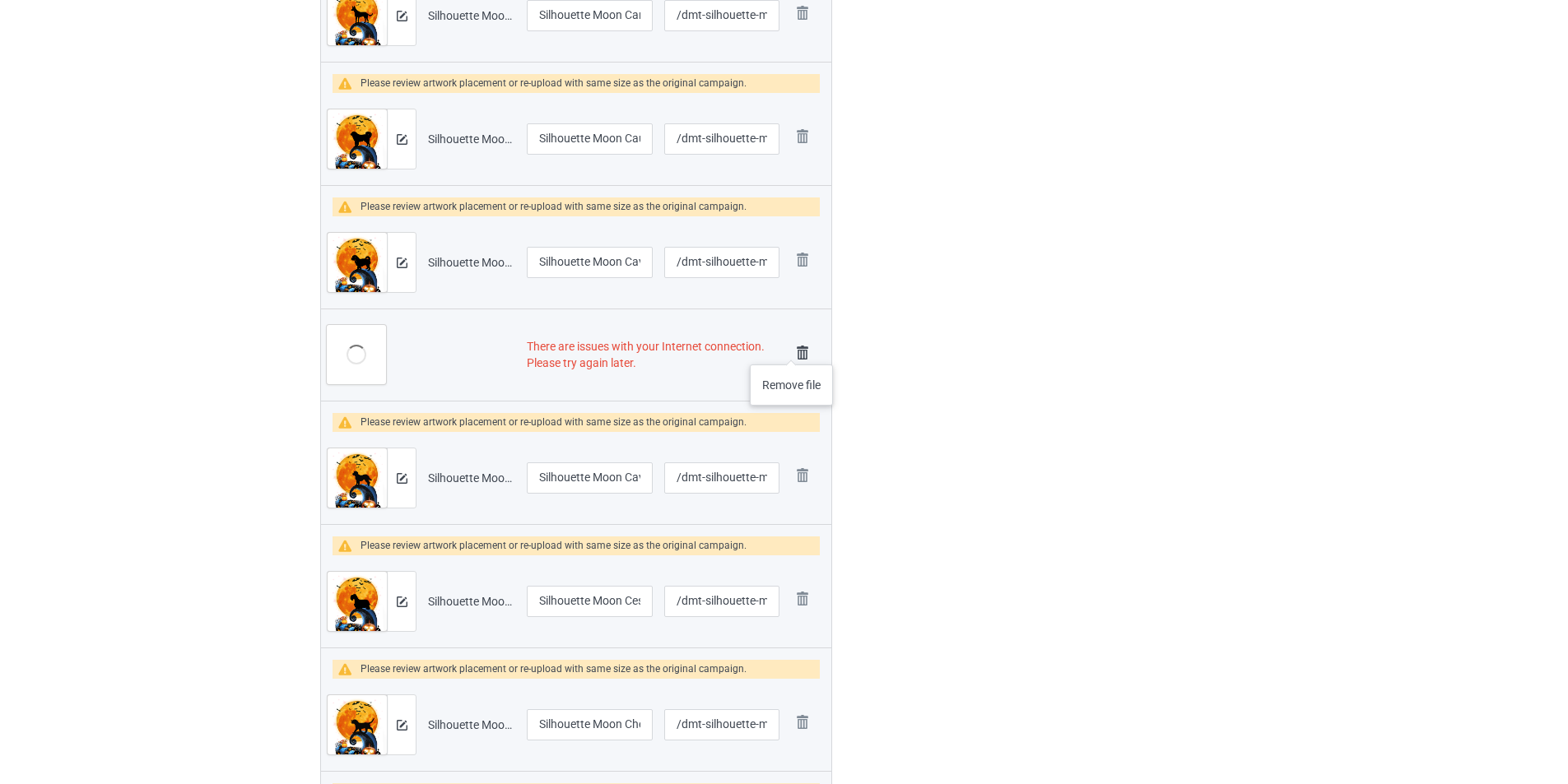
click at [792, 348] on img at bounding box center [802, 352] width 23 height 23
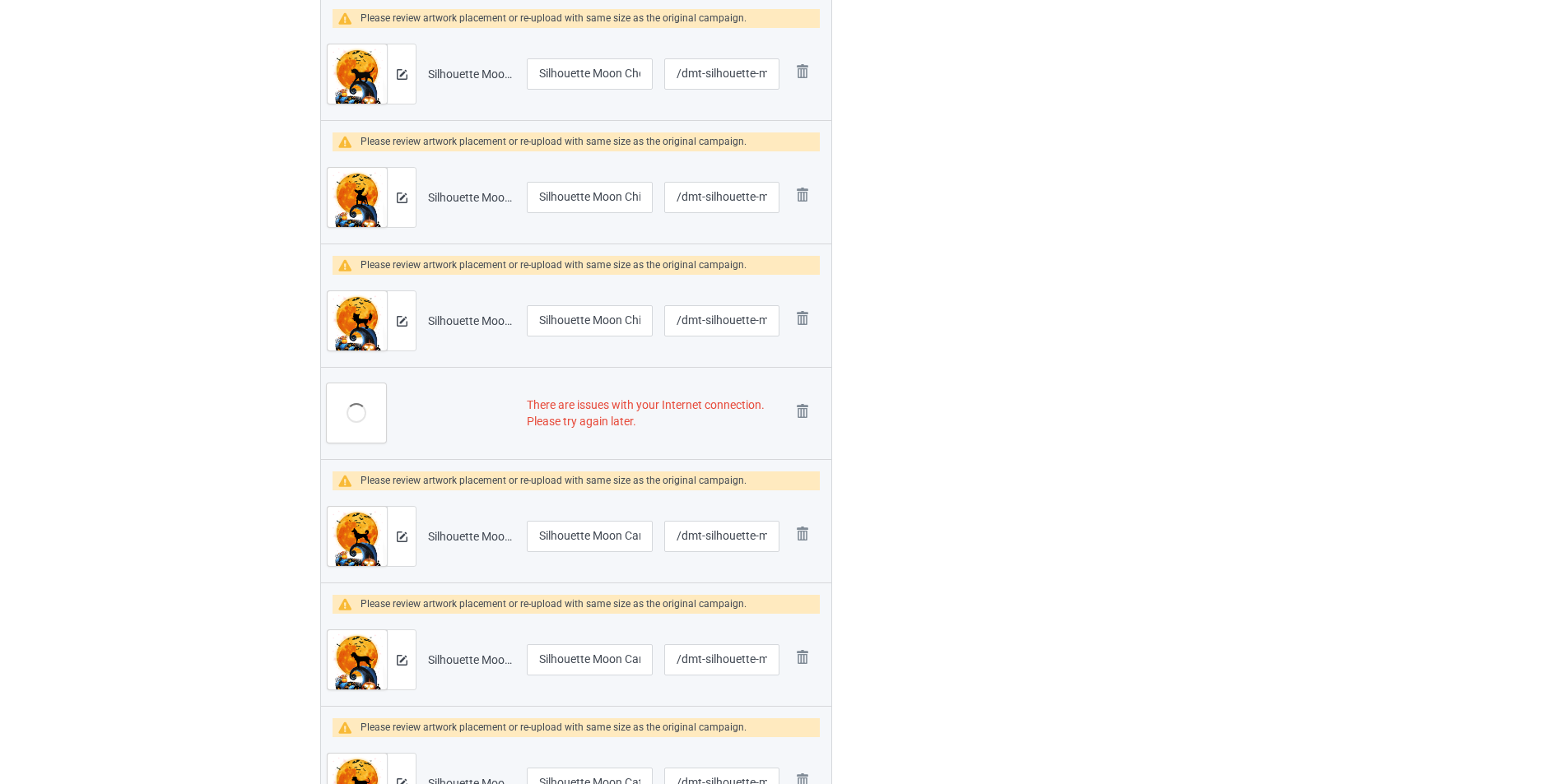
scroll to position [1497, 0]
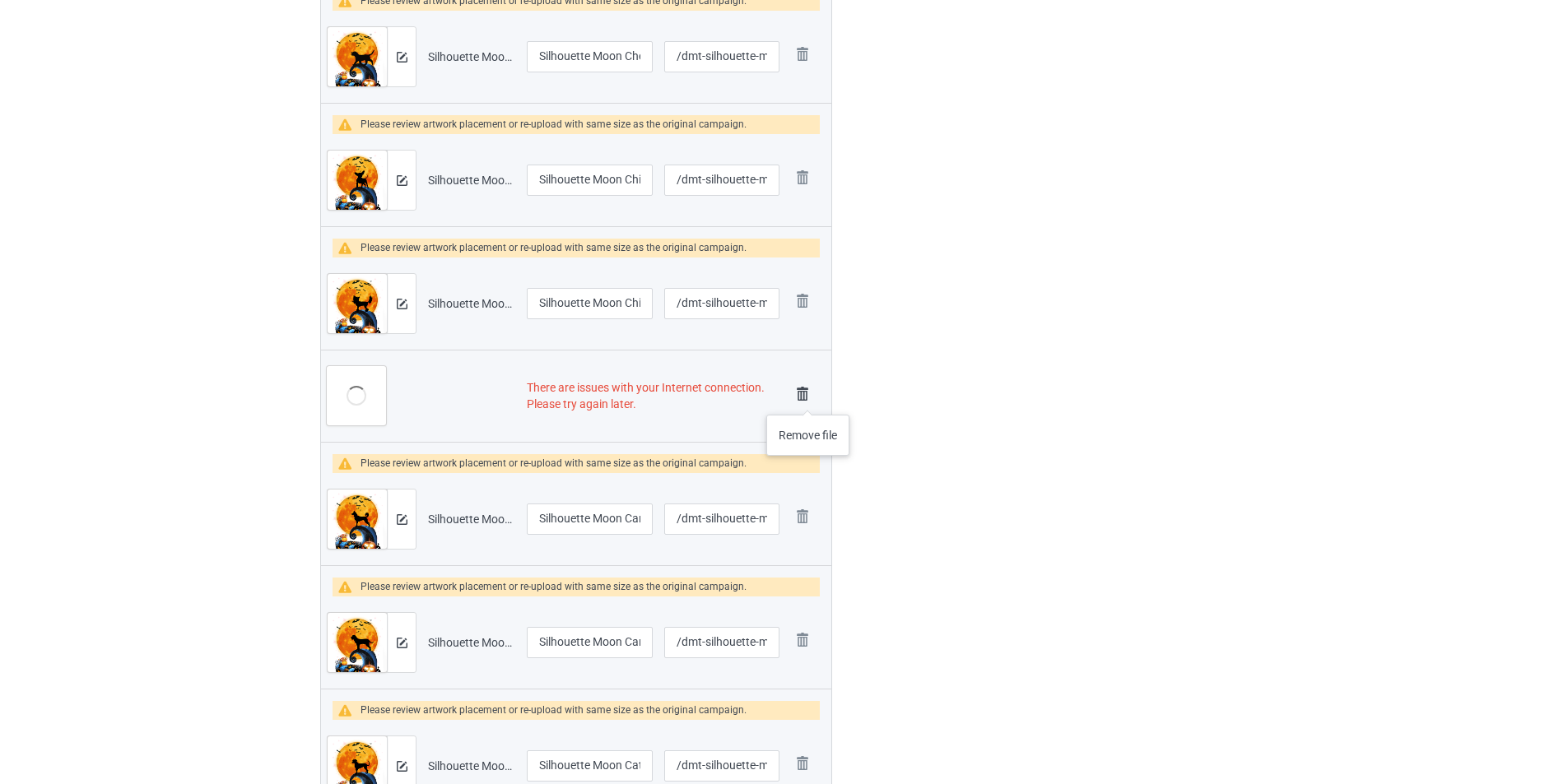
click at [808, 398] on img at bounding box center [802, 393] width 23 height 23
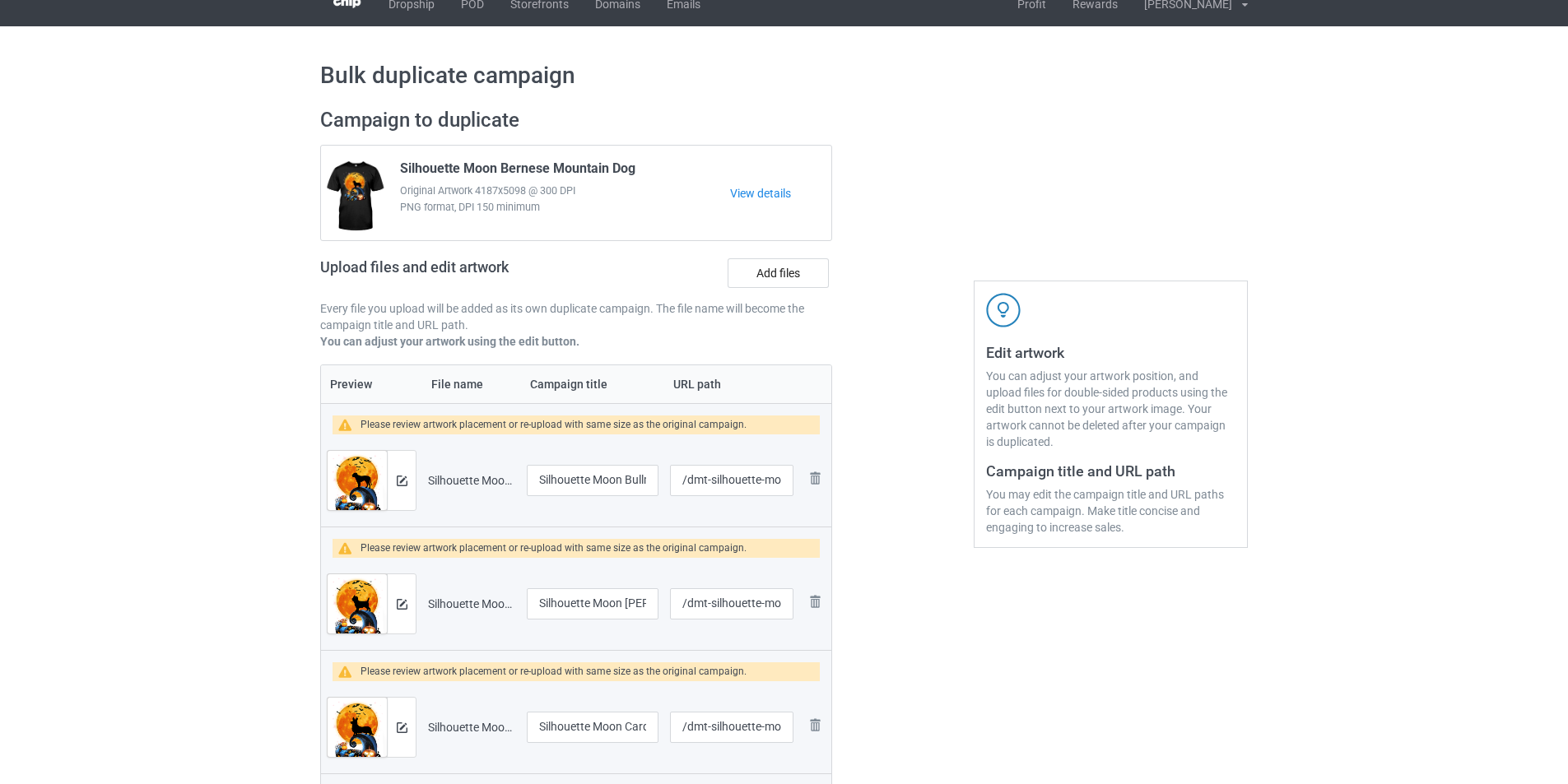
scroll to position [0, 0]
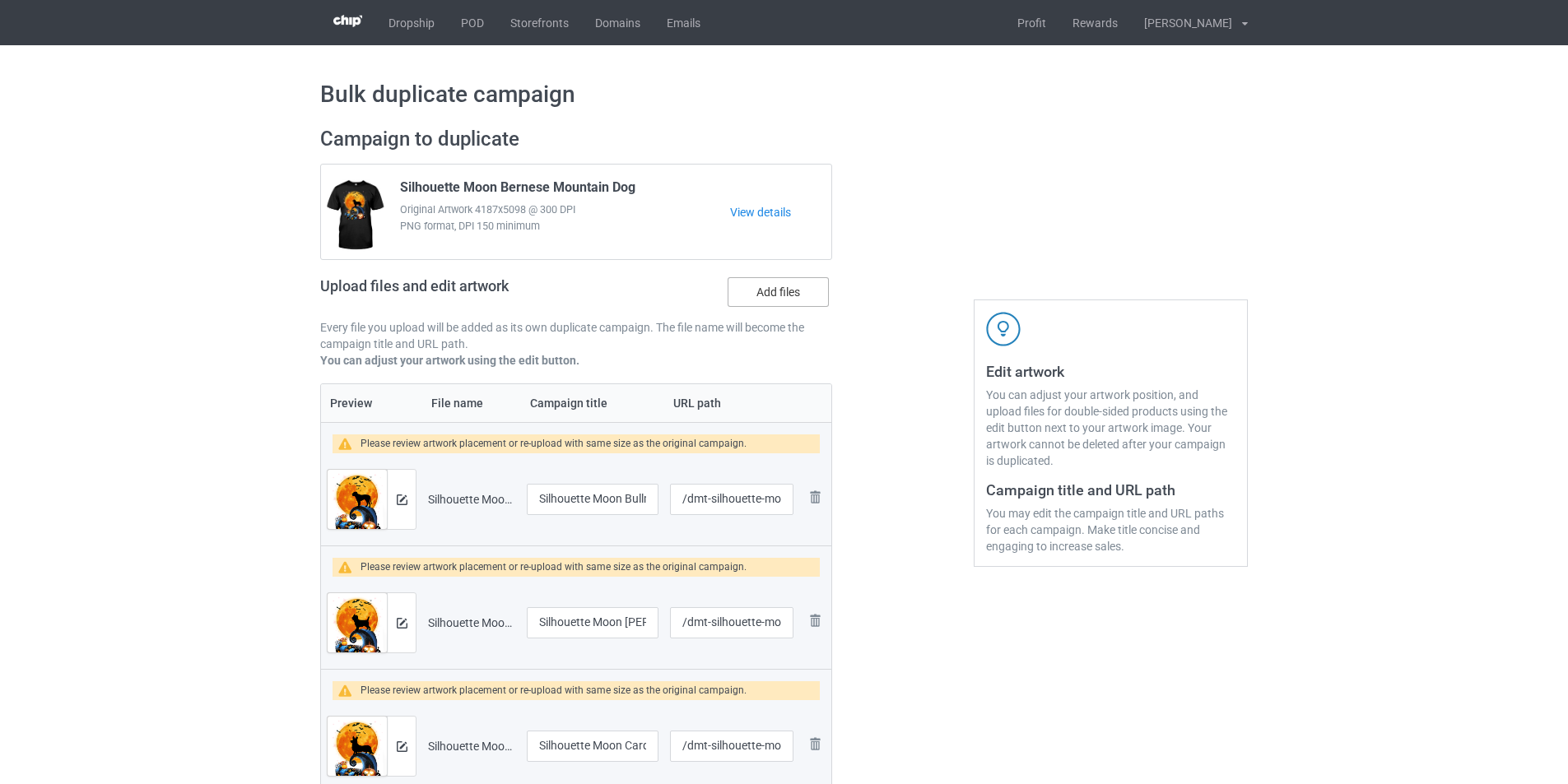
click at [795, 291] on label "Add files" at bounding box center [779, 292] width 102 height 30
click at [0, 0] on input "Add files" at bounding box center [0, 0] width 0 height 0
click at [797, 307] on label "Add files" at bounding box center [779, 292] width 102 height 30
click at [0, 0] on input "Add files" at bounding box center [0, 0] width 0 height 0
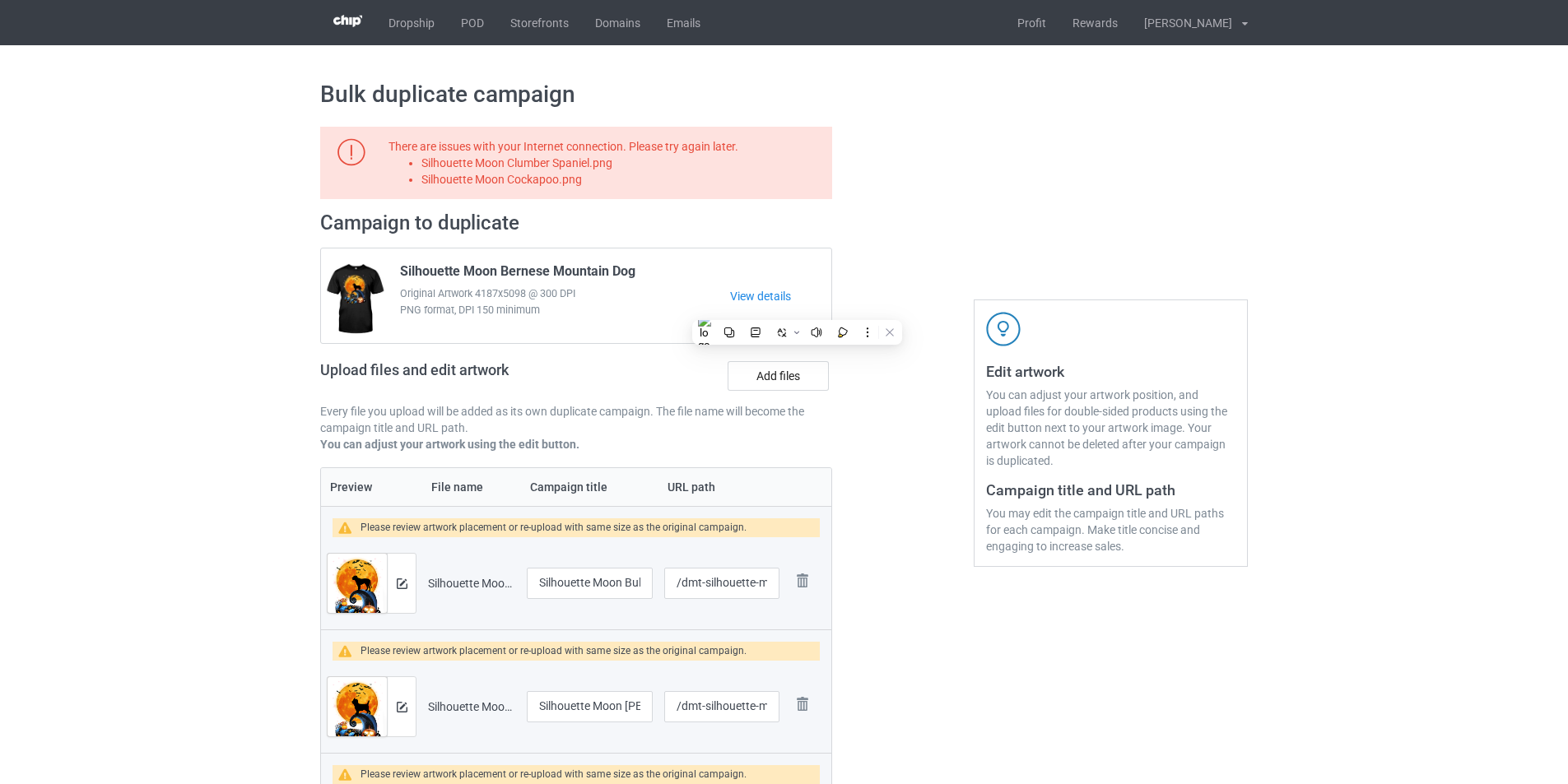
click at [598, 167] on li "Silhouette Moon Clumber Spaniel.png" at bounding box center [624, 163] width 405 height 17
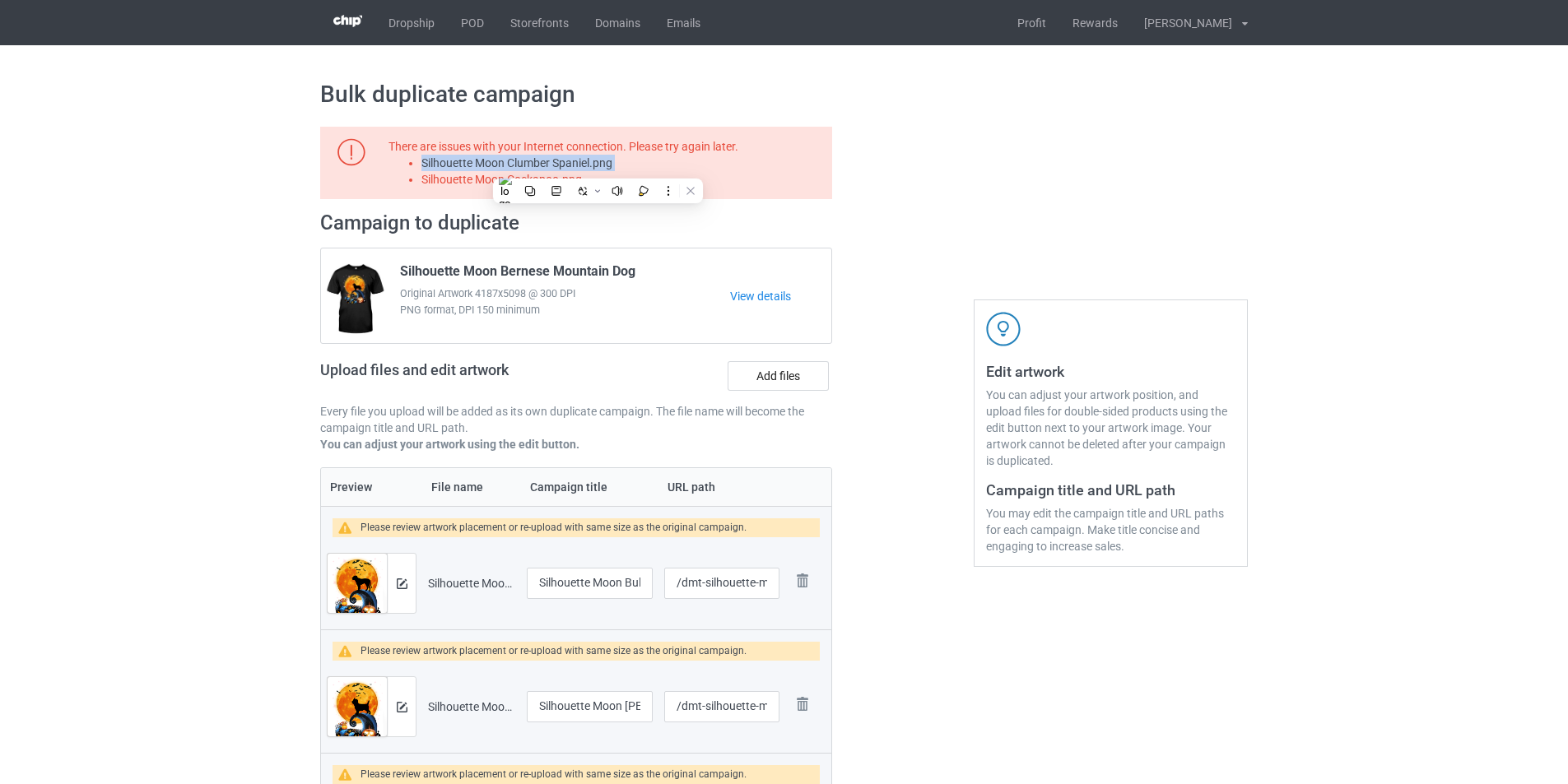
click at [598, 167] on li "Silhouette Moon Clumber Spaniel.png" at bounding box center [624, 163] width 405 height 17
copy li "Silhouette Moon Clumber Spaniel.png"
click at [754, 370] on label "Add files" at bounding box center [779, 376] width 102 height 30
click at [0, 0] on input "Add files" at bounding box center [0, 0] width 0 height 0
click at [547, 184] on li "Silhouette Moon Cockapoo.png" at bounding box center [624, 179] width 405 height 17
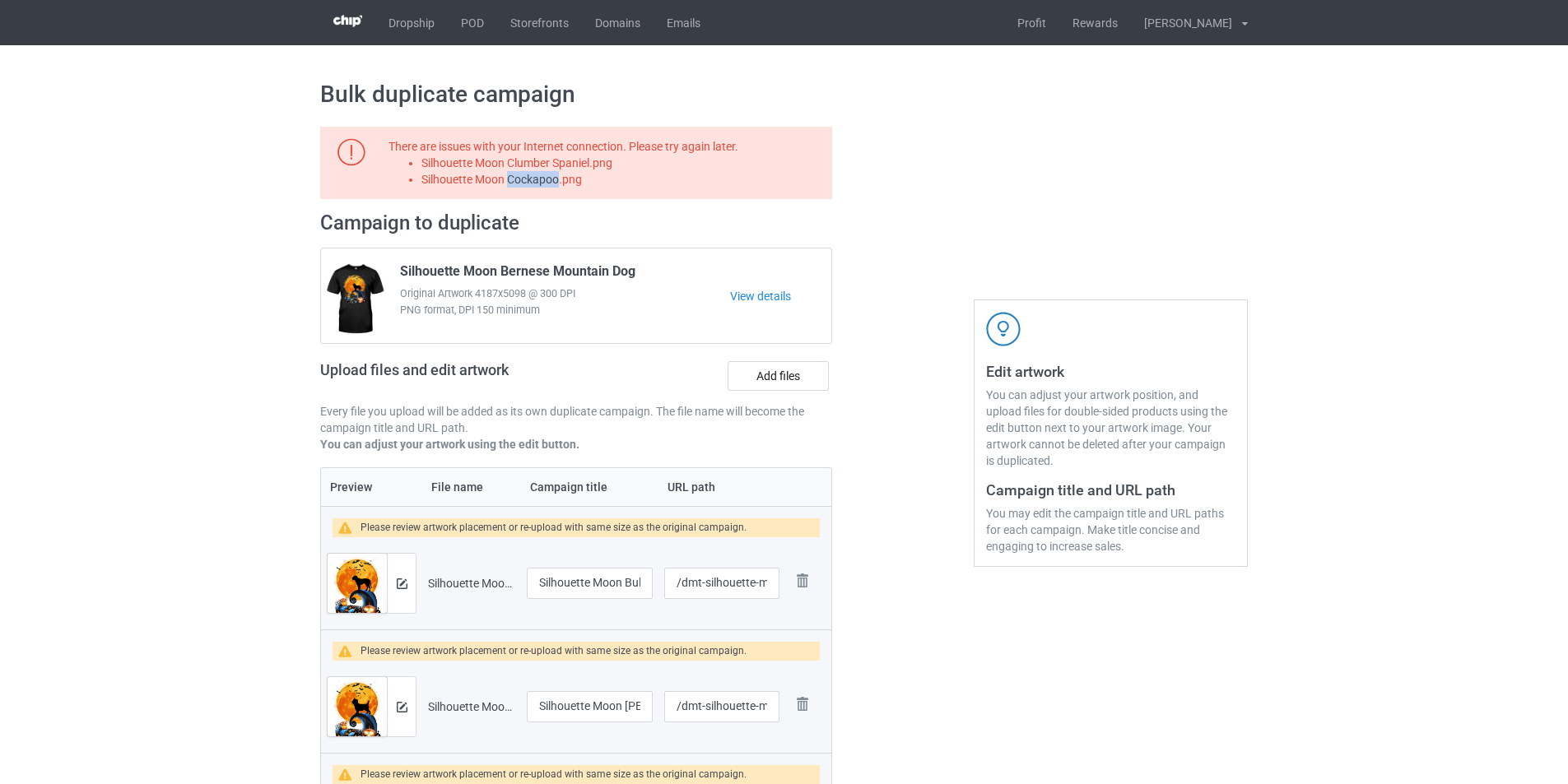
click at [547, 184] on li "Silhouette Moon Cockapoo.png" at bounding box center [624, 179] width 405 height 17
copy li "Silhouette Moon Cockapoo.png"
click at [807, 383] on label "Add files" at bounding box center [779, 376] width 102 height 30
click at [0, 0] on input "Add files" at bounding box center [0, 0] width 0 height 0
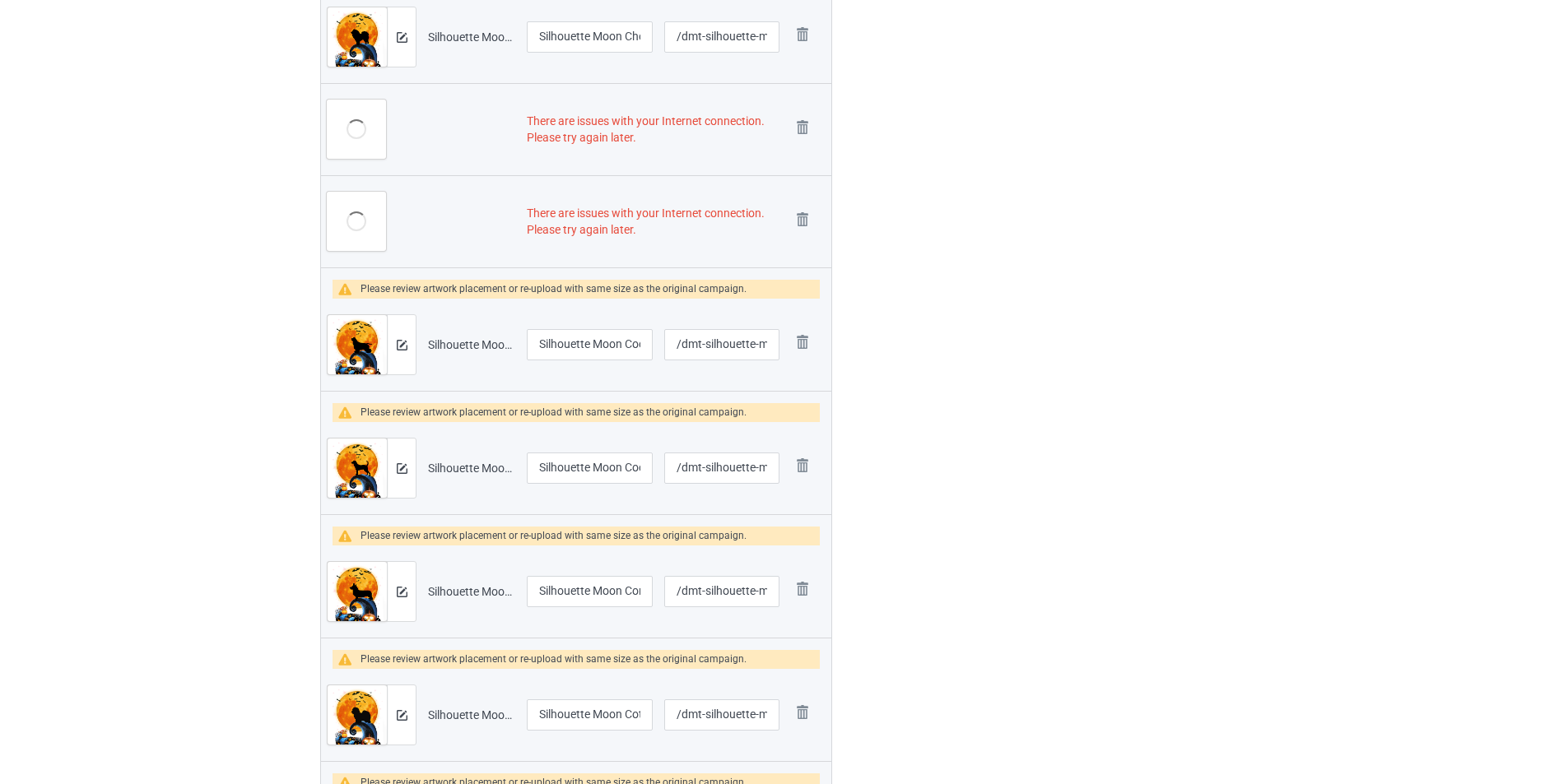
scroll to position [2550, 0]
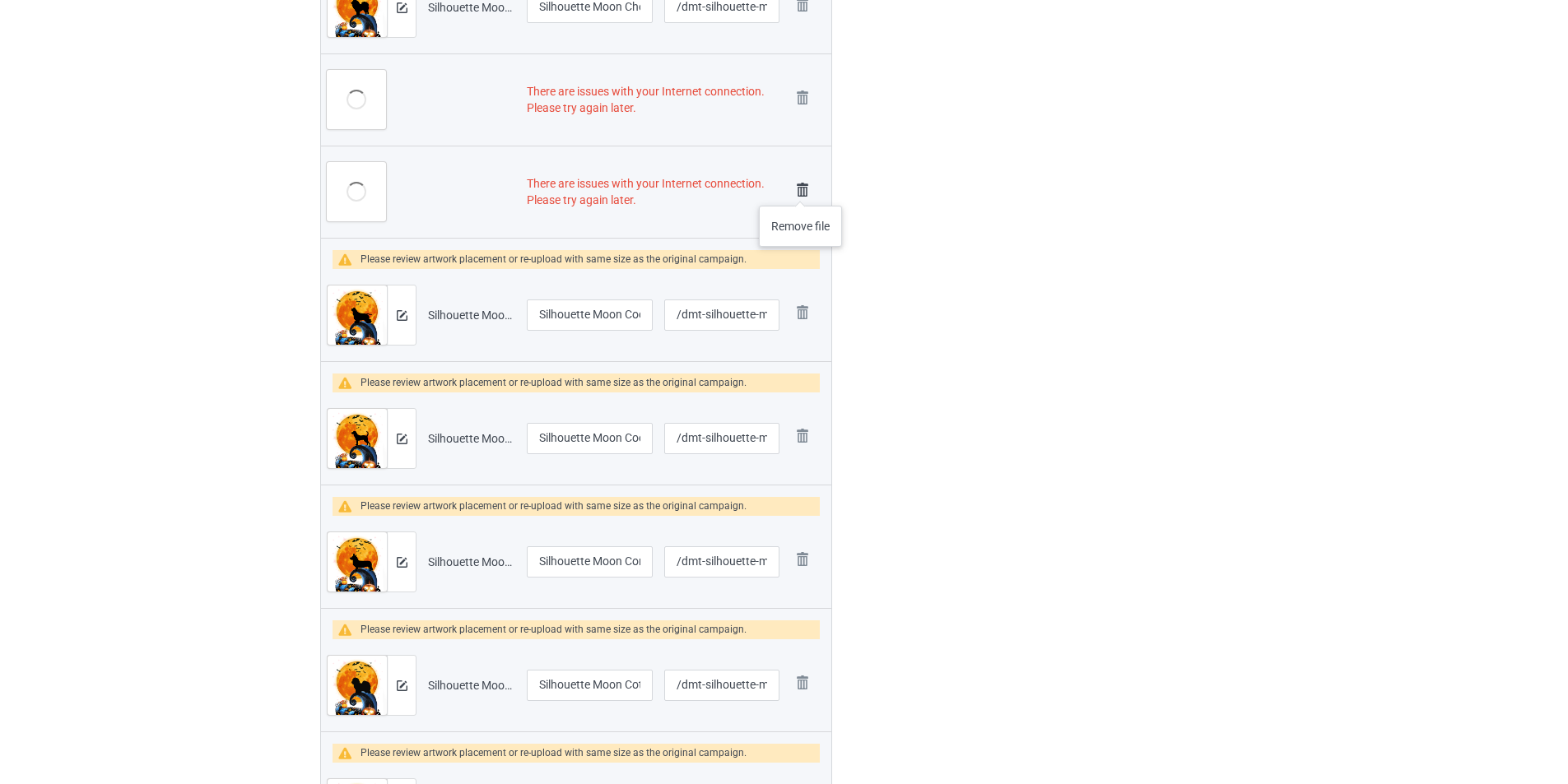
click at [799, 186] on img at bounding box center [802, 189] width 23 height 23
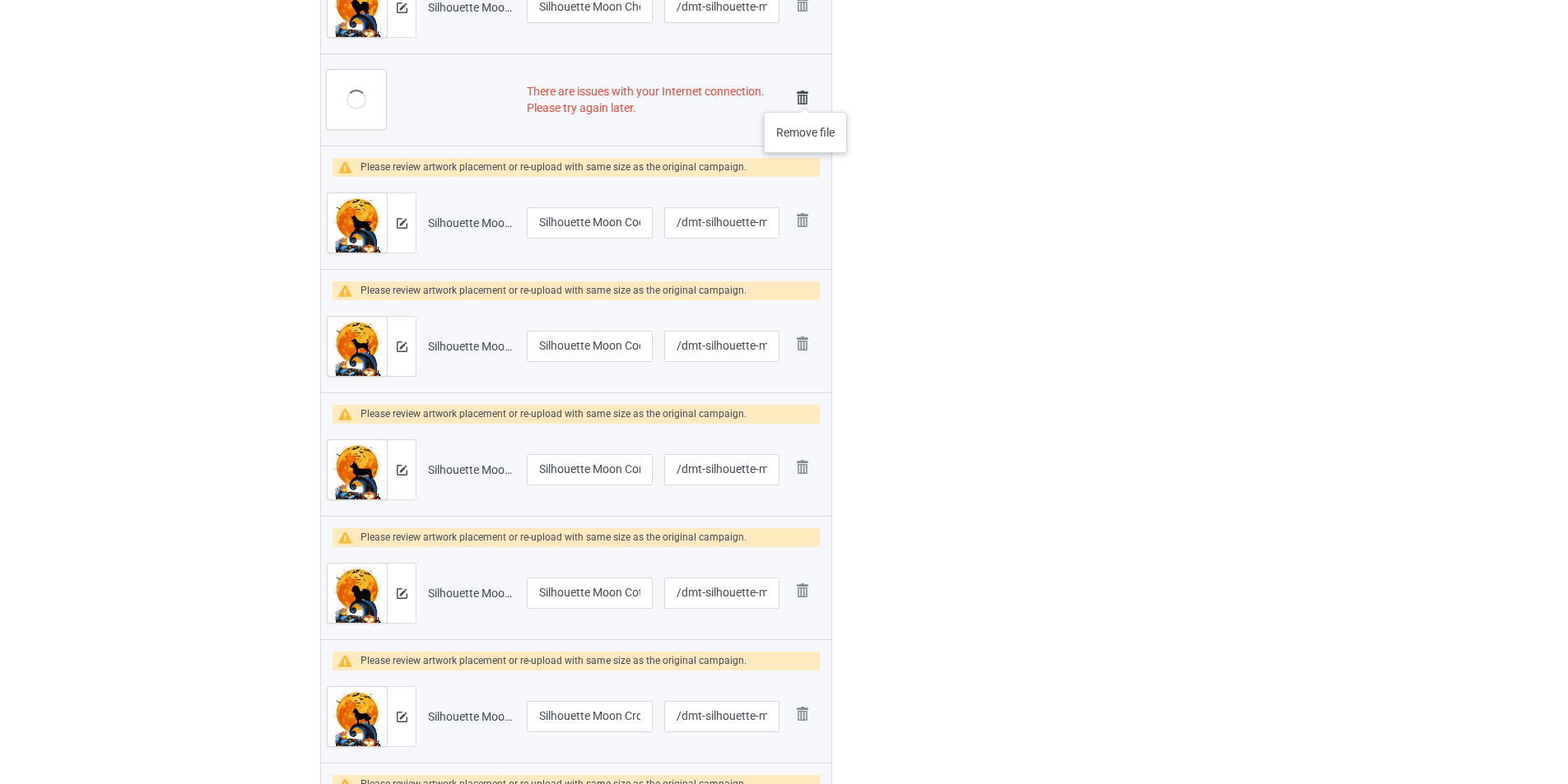
click at [806, 96] on img at bounding box center [802, 98] width 23 height 23
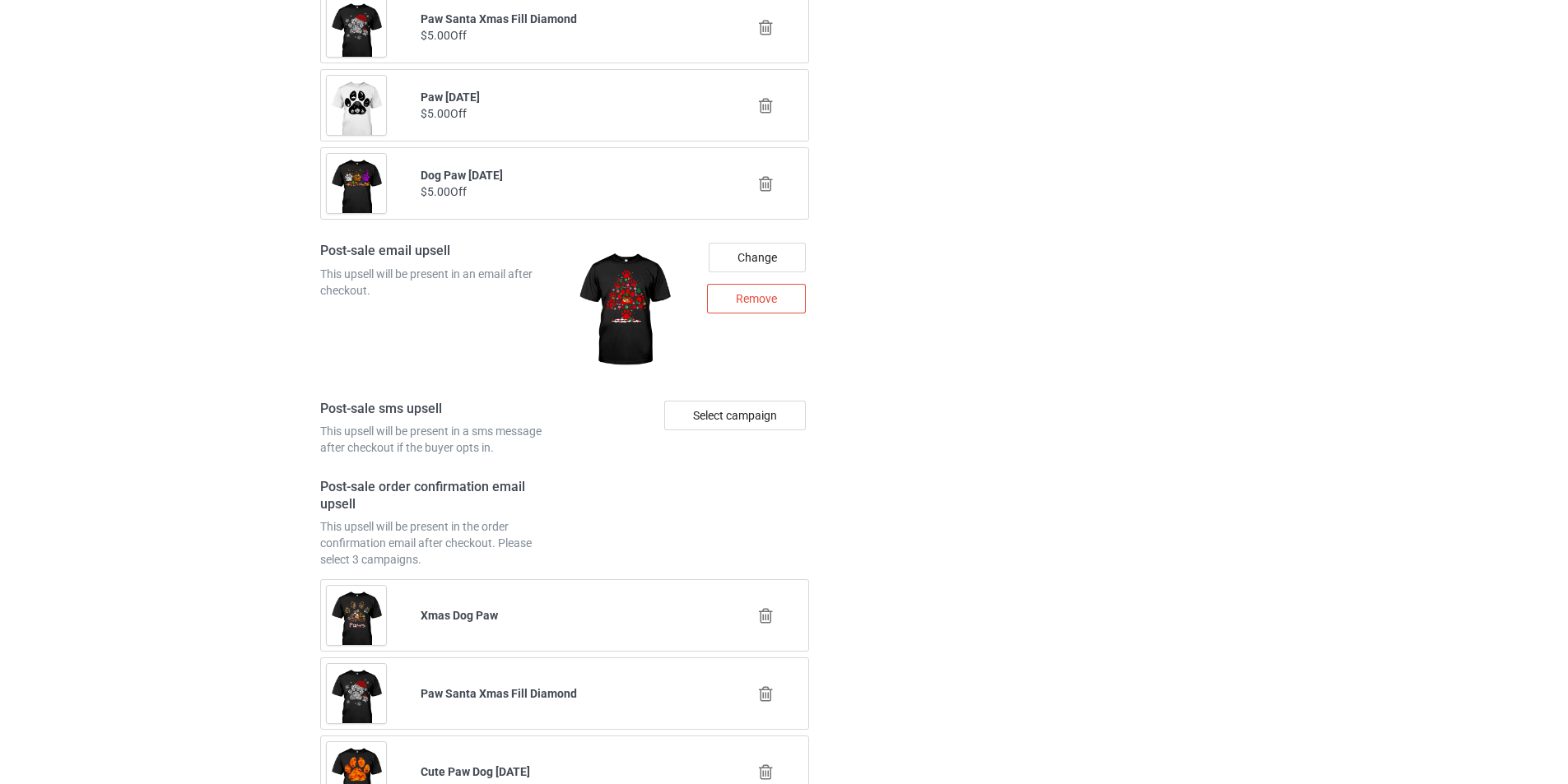
scroll to position [8021, 0]
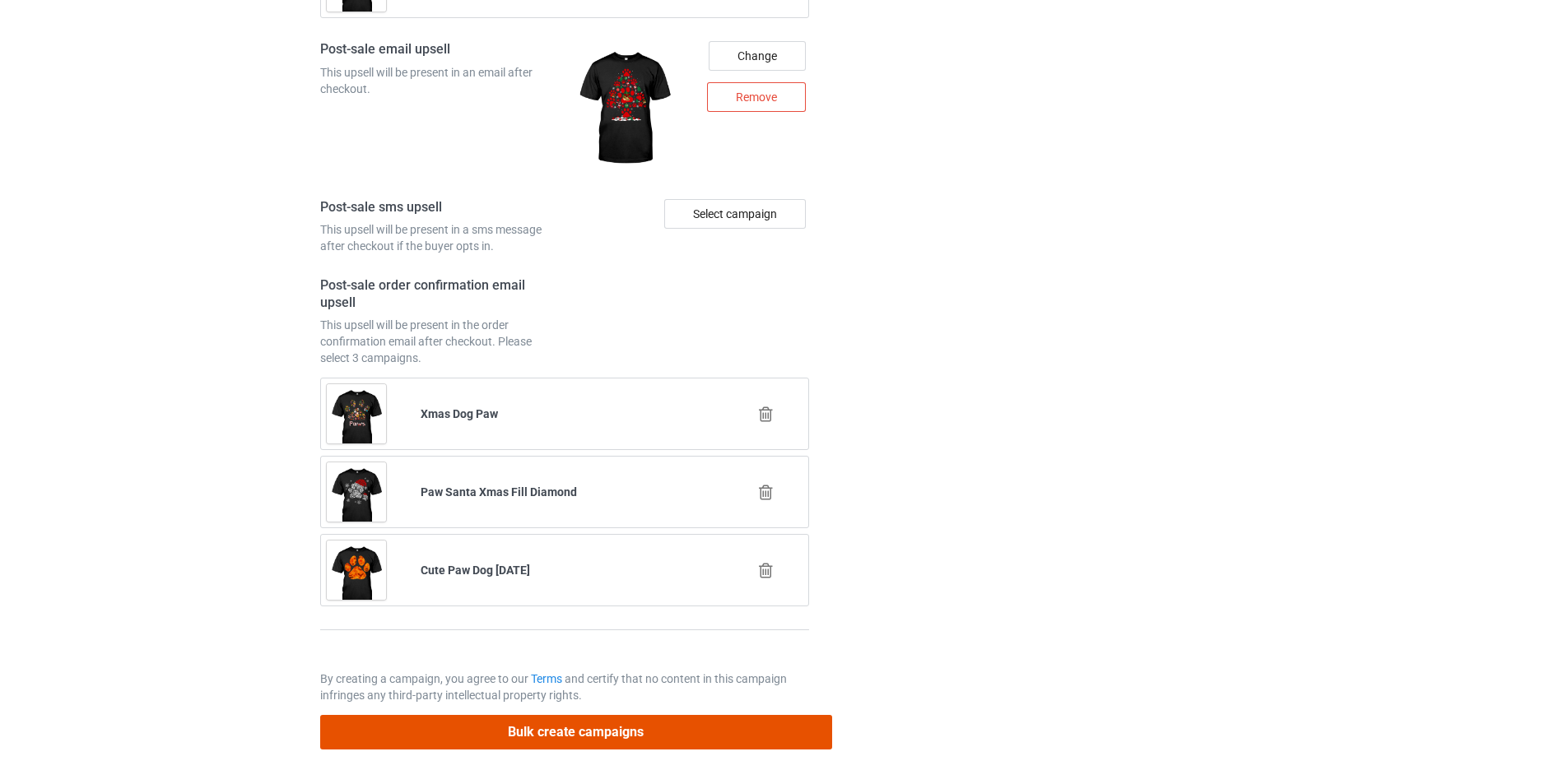
click at [808, 735] on button "Bulk create campaigns" at bounding box center [576, 732] width 512 height 34
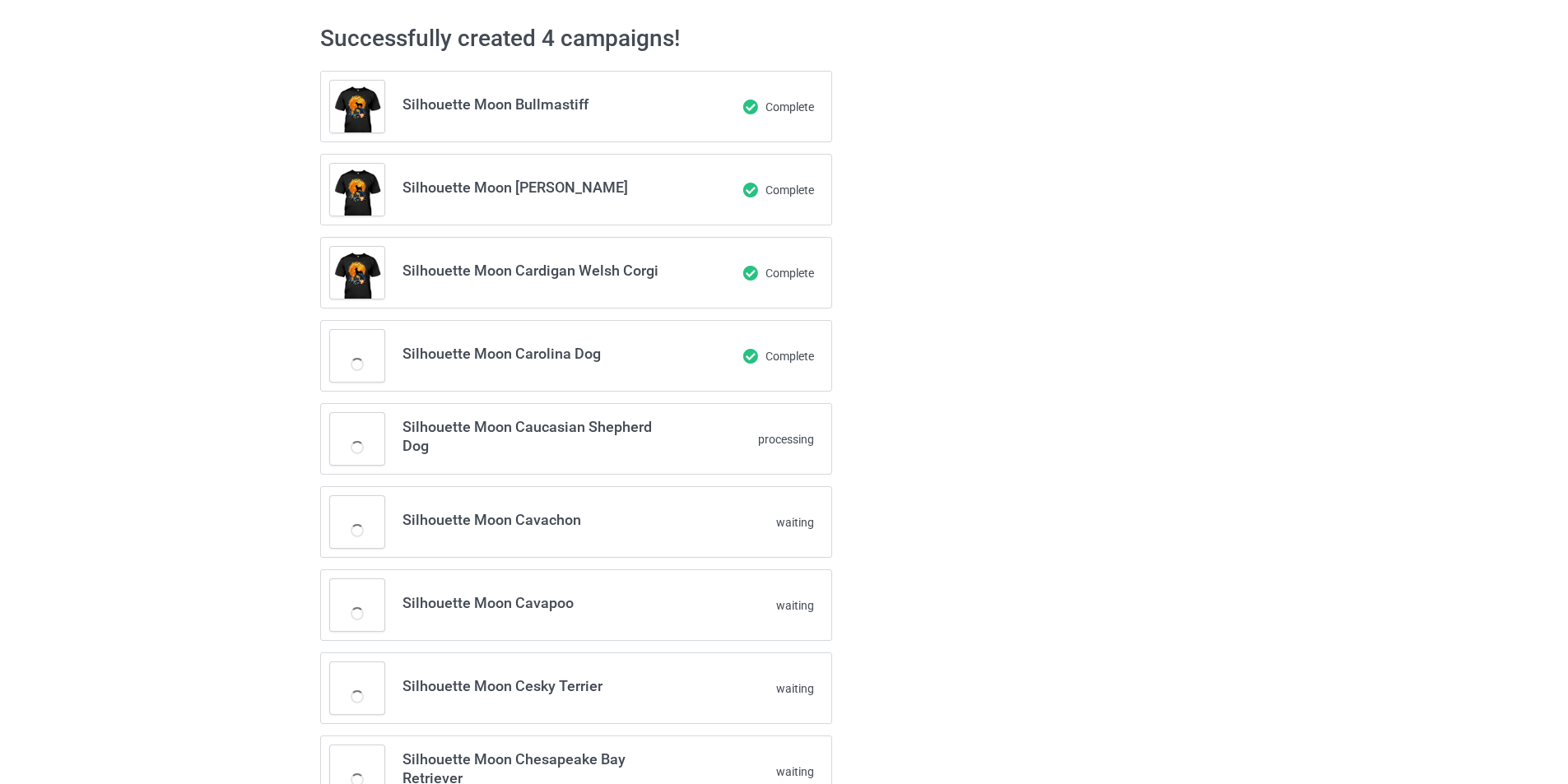
scroll to position [0, 0]
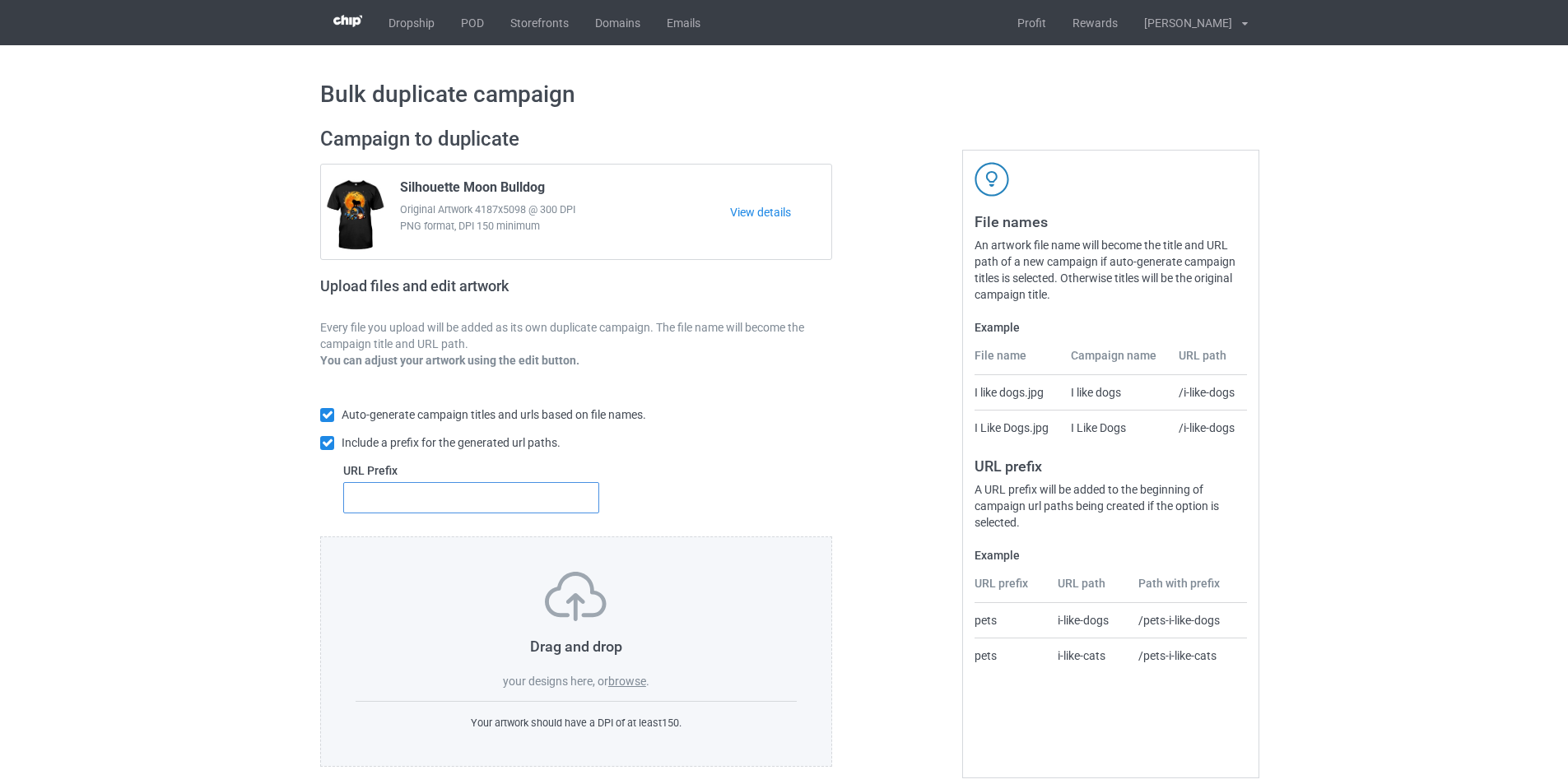
click at [513, 499] on input "text" at bounding box center [471, 498] width 256 height 32
type input "dmt-"
click at [635, 677] on label "browse" at bounding box center [628, 680] width 37 height 13
click at [0, 0] on input "browse" at bounding box center [0, 0] width 0 height 0
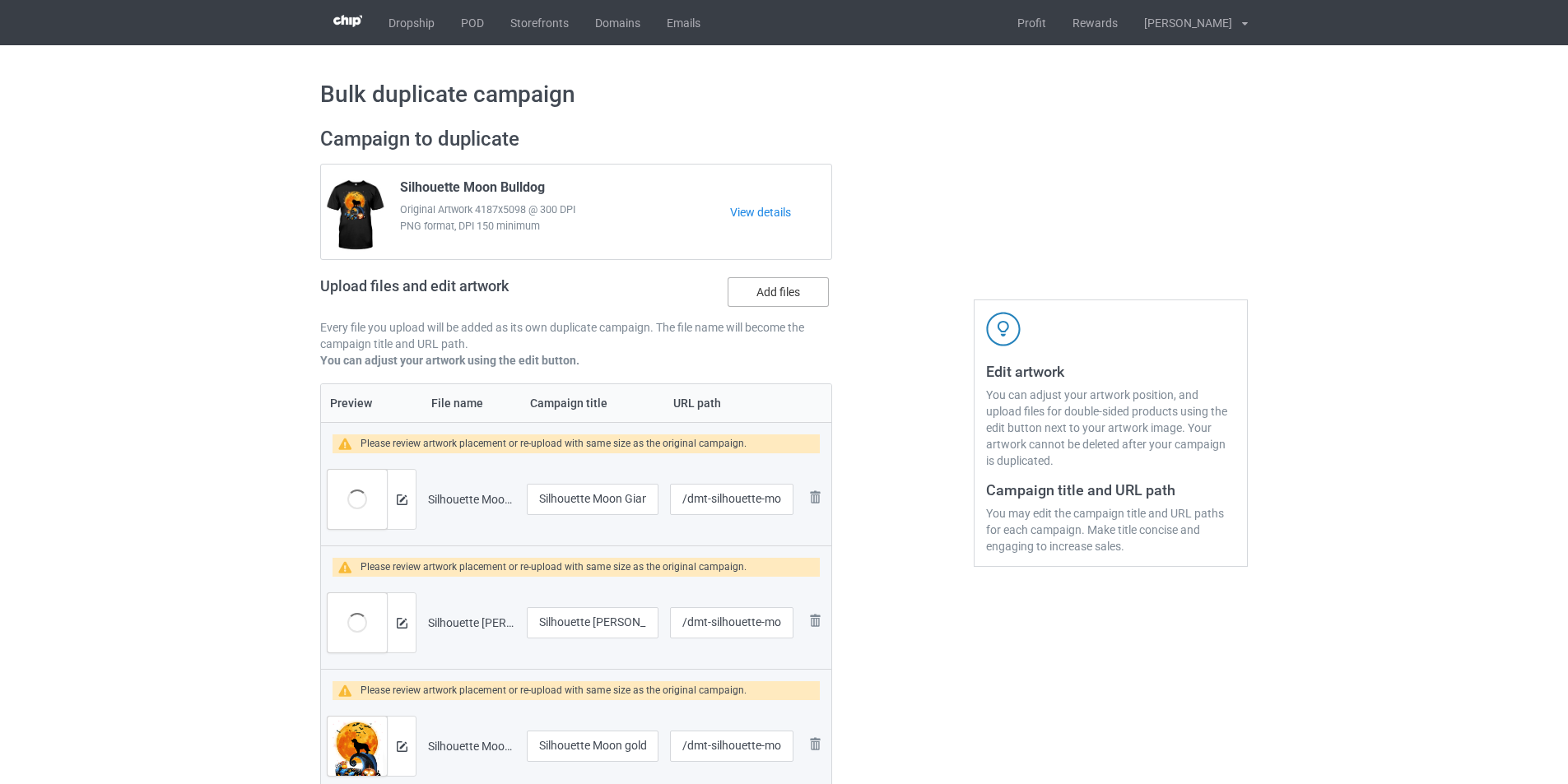
click at [764, 289] on label "Add files" at bounding box center [779, 292] width 102 height 30
click at [0, 0] on input "Add files" at bounding box center [0, 0] width 0 height 0
click at [805, 288] on label "Add files" at bounding box center [779, 292] width 102 height 30
click at [0, 0] on input "Add files" at bounding box center [0, 0] width 0 height 0
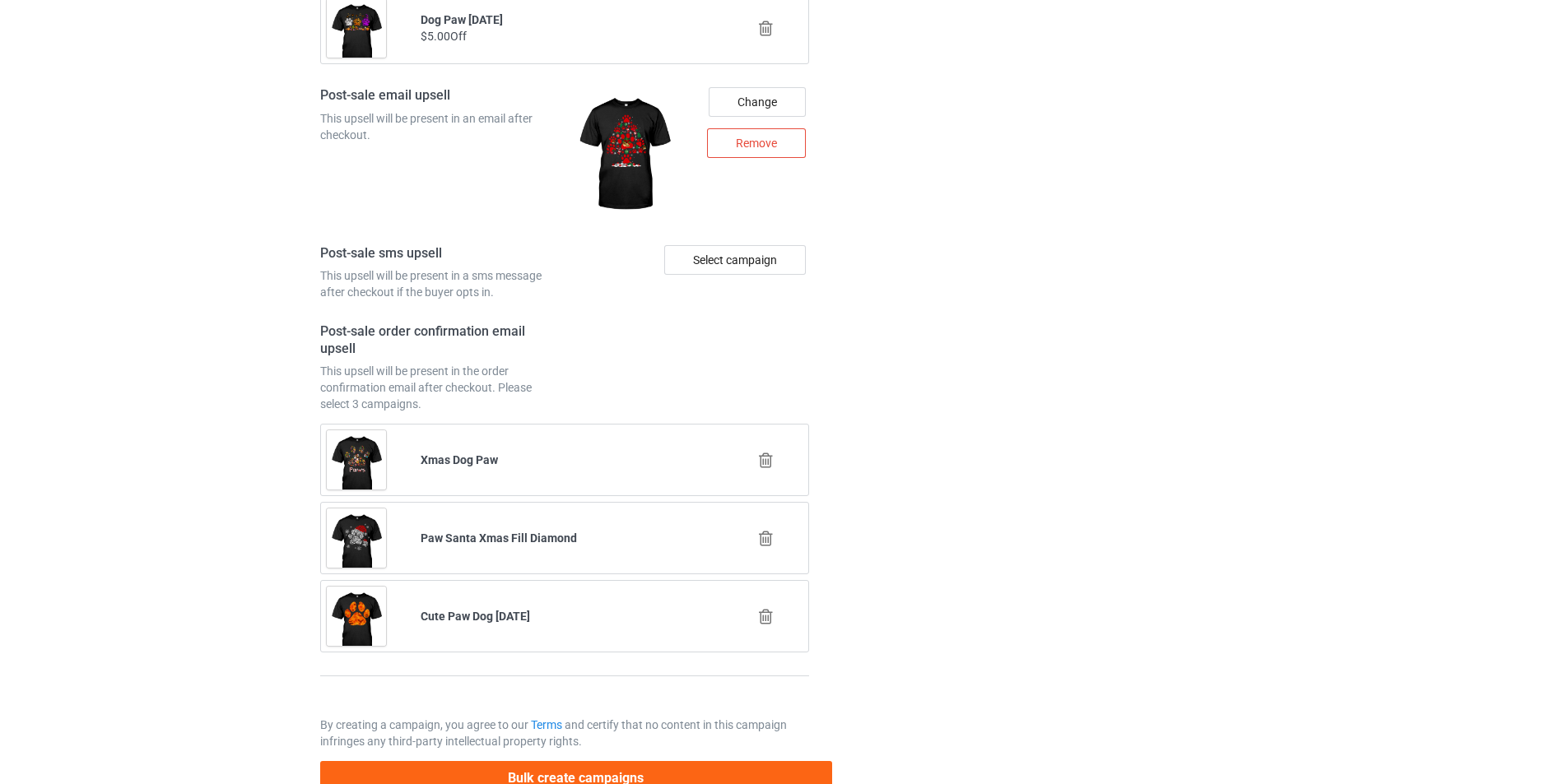
scroll to position [8021, 0]
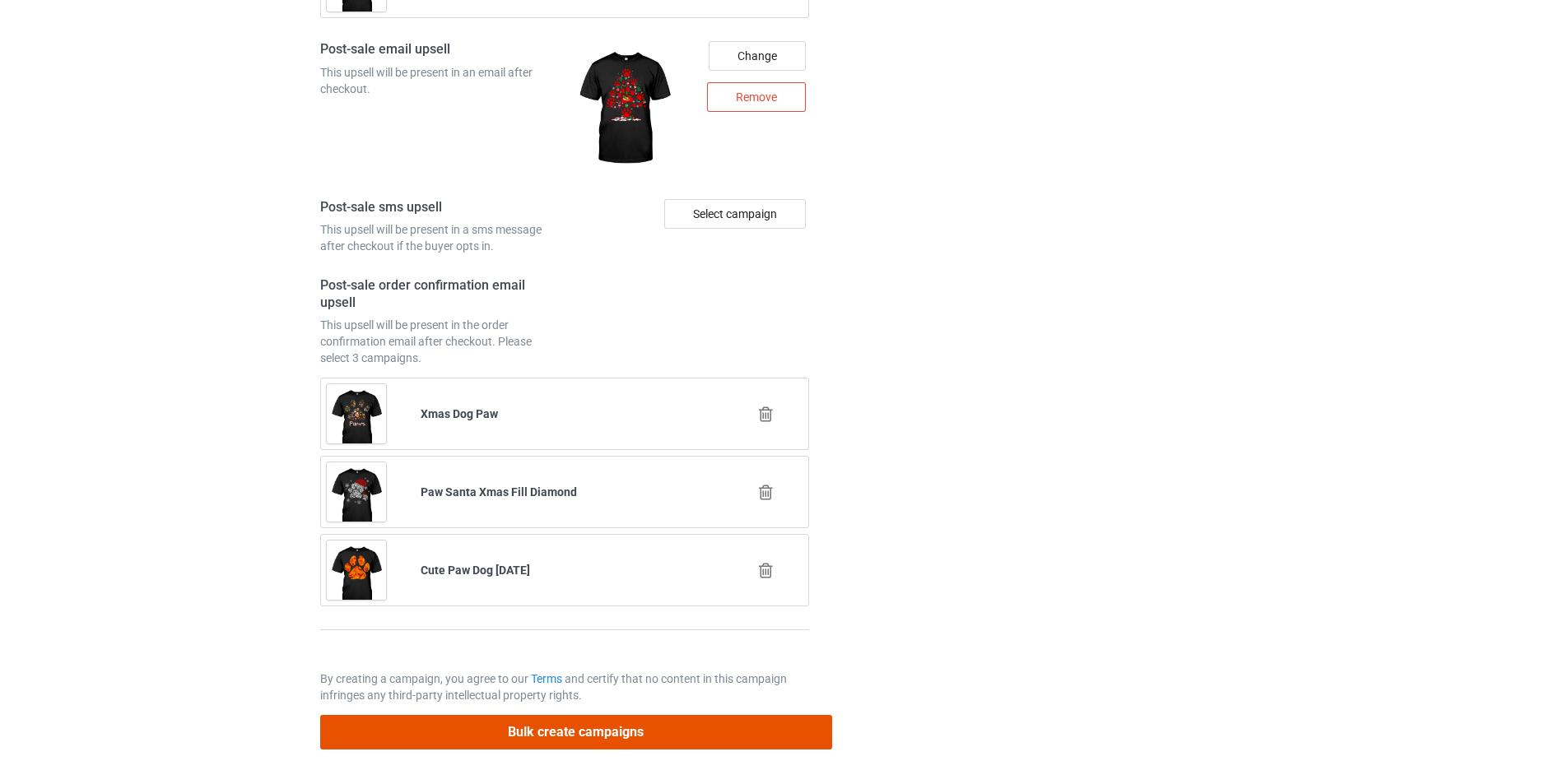
click at [743, 731] on button "Bulk create campaigns" at bounding box center [576, 732] width 512 height 34
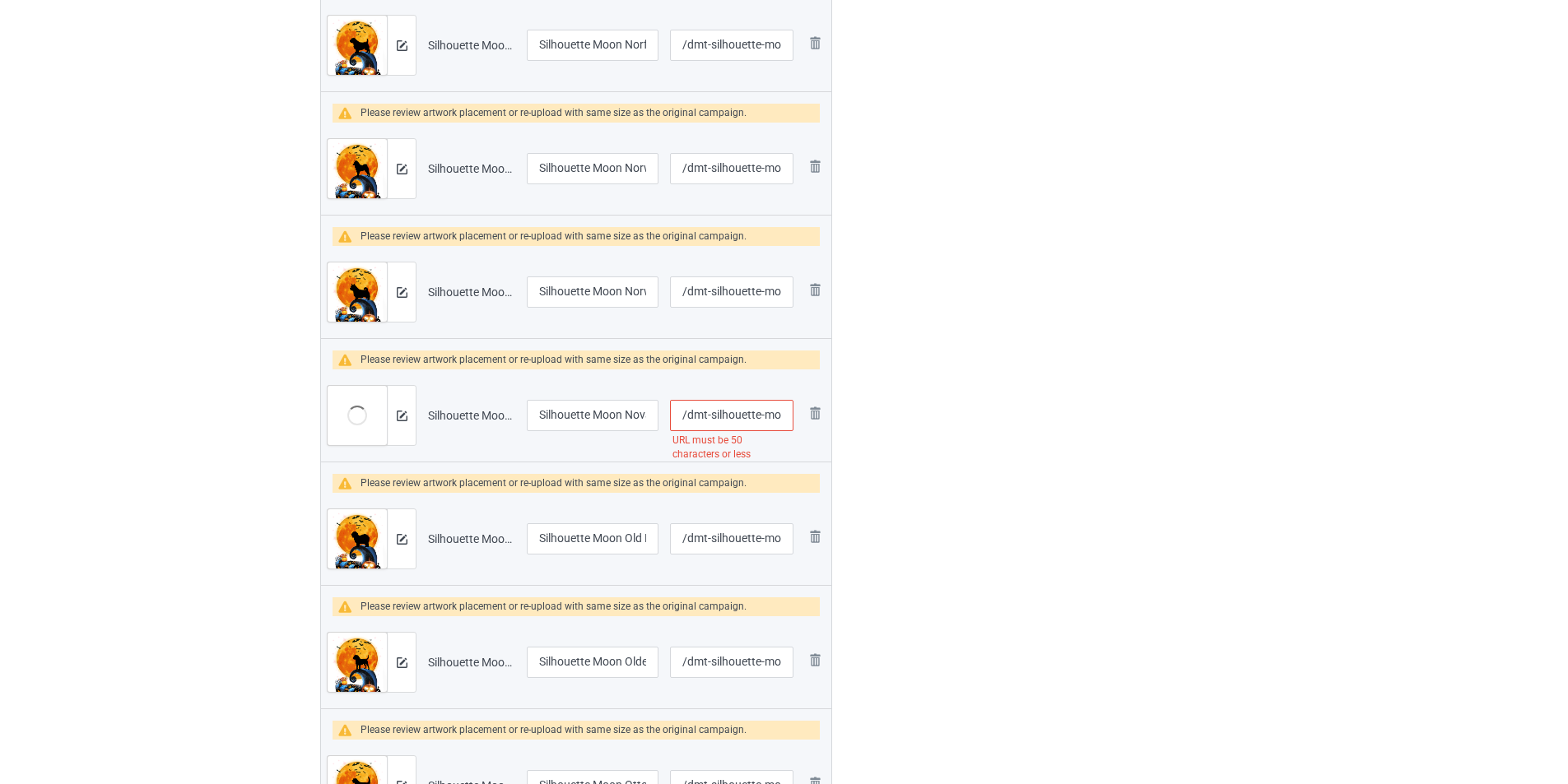
scroll to position [5348, 0]
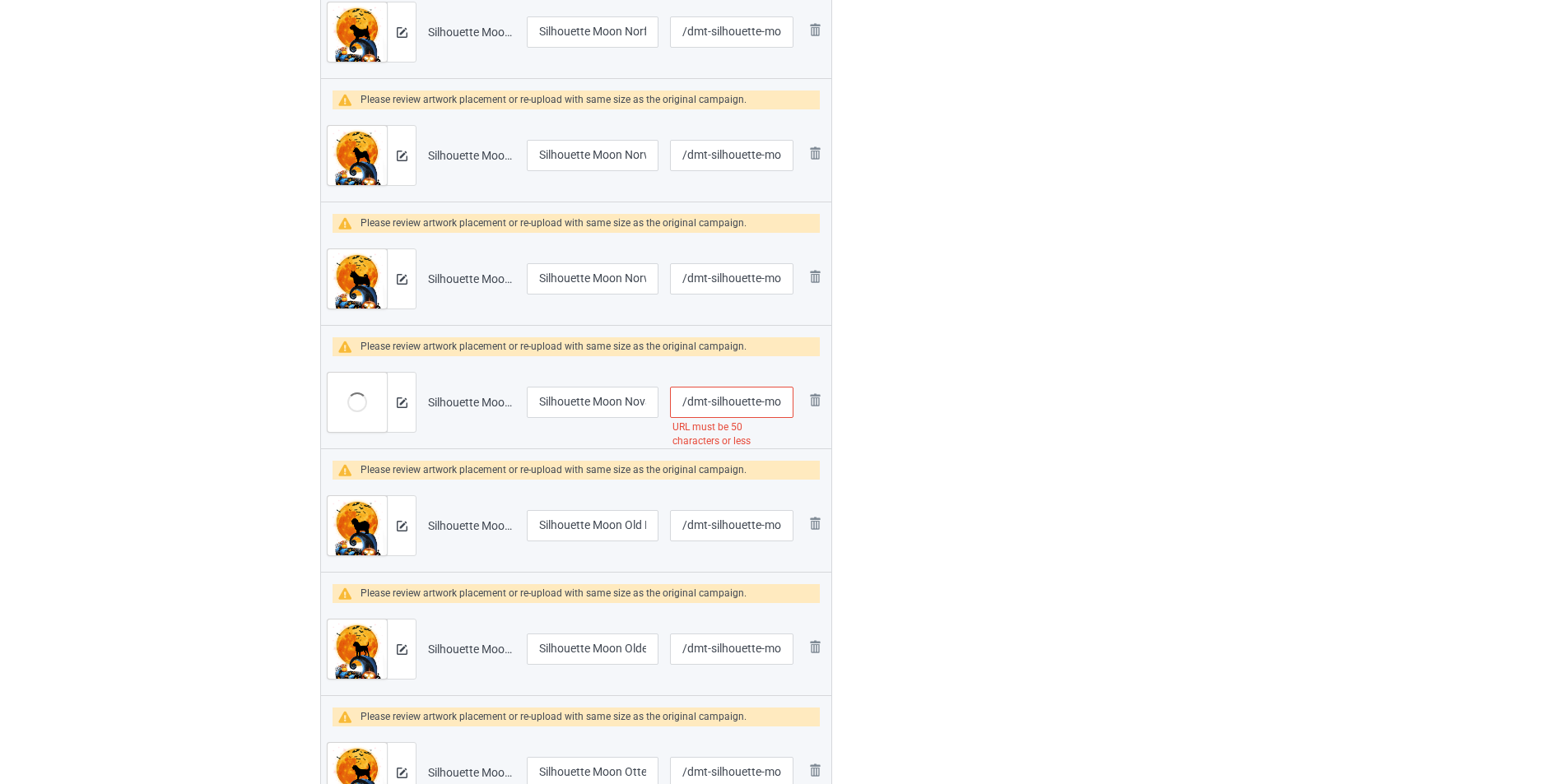
click at [767, 404] on input "/dmt-silhouette-moon-nova-scotia-duck-tolling-retriever" at bounding box center [731, 402] width 123 height 32
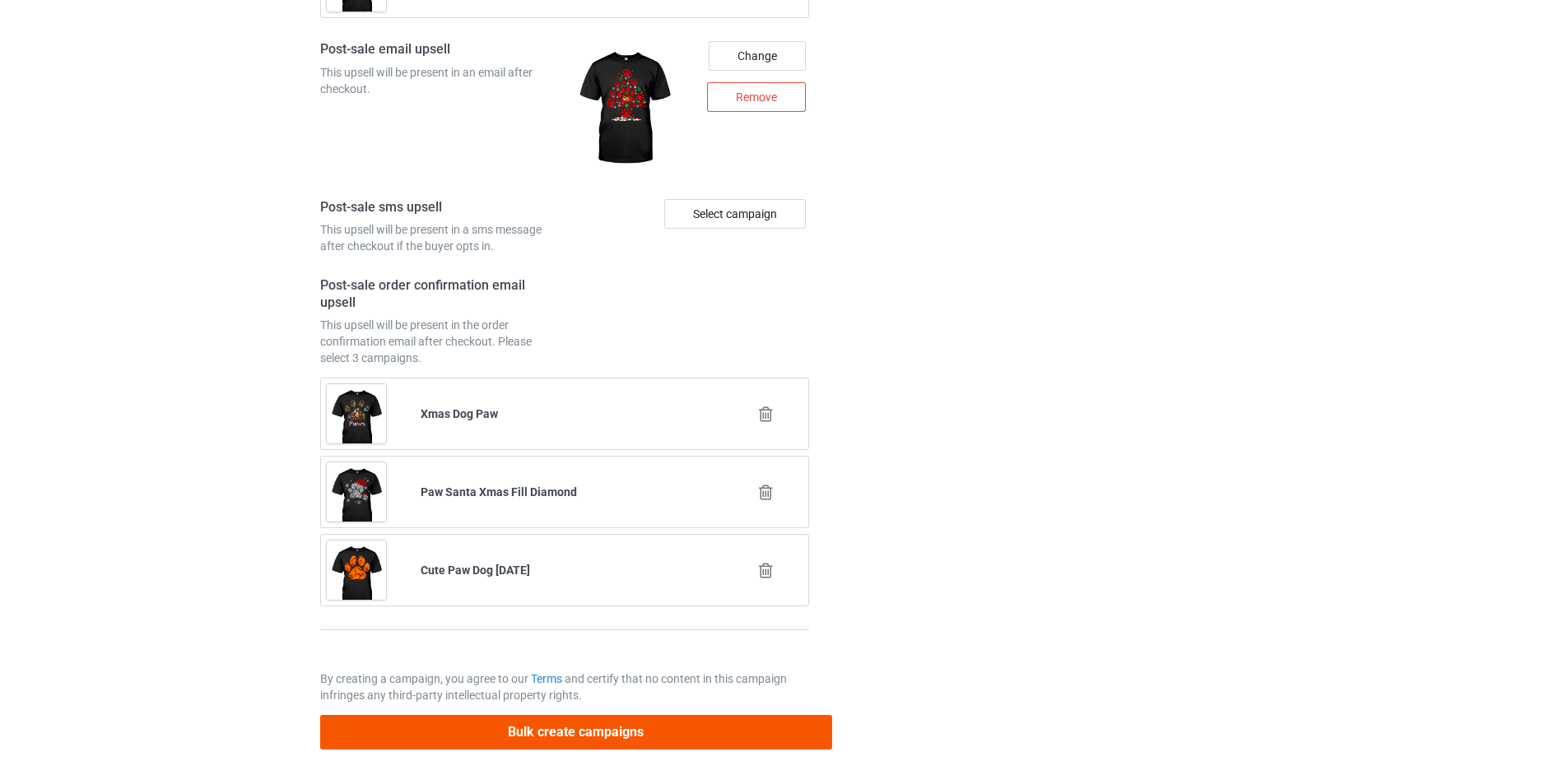
type input "/dmt-silhouette-nova-scotia-duck-tolling-retriever"
click at [692, 739] on button "Bulk create campaigns" at bounding box center [576, 732] width 512 height 34
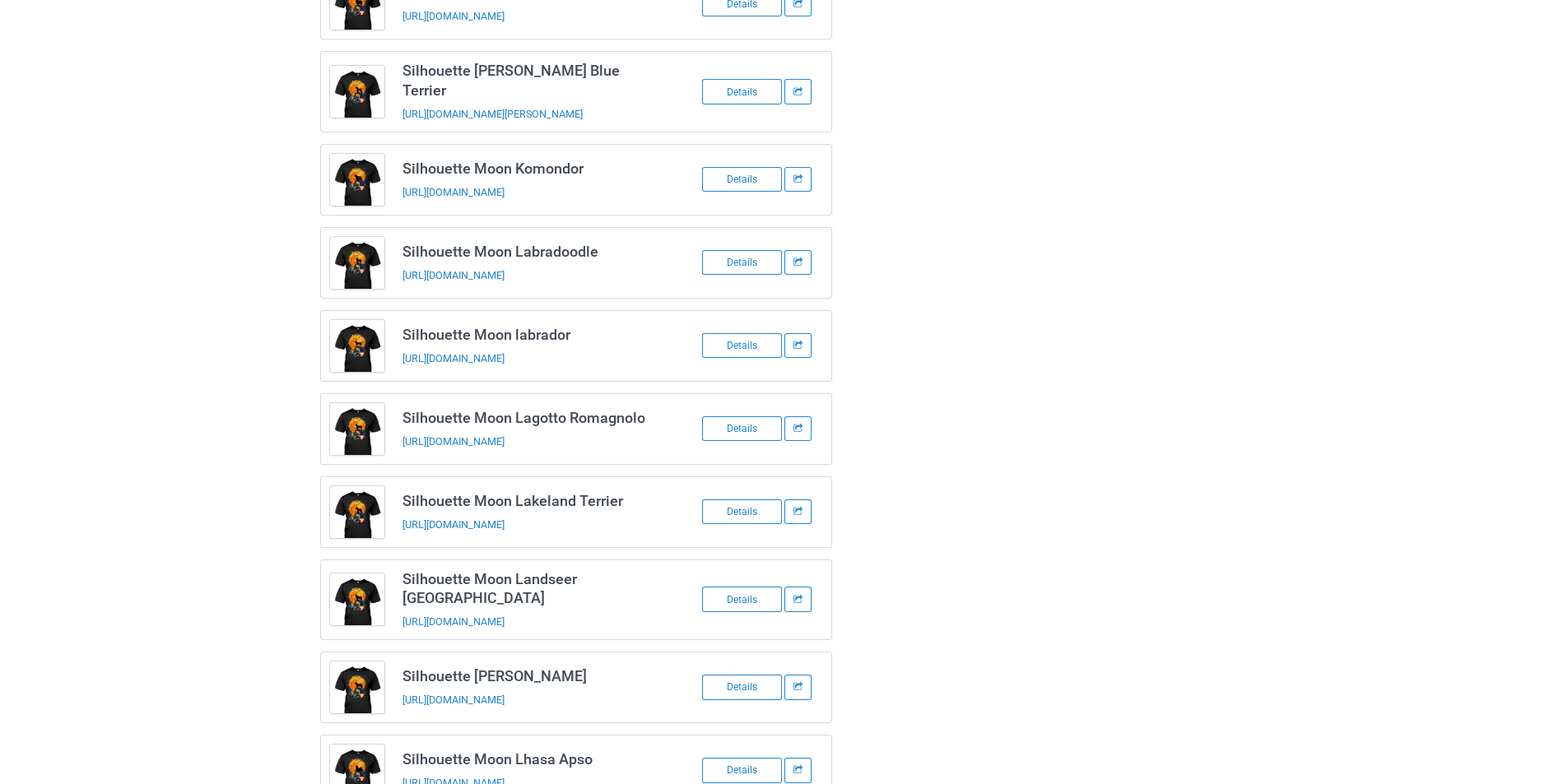
scroll to position [1760, 0]
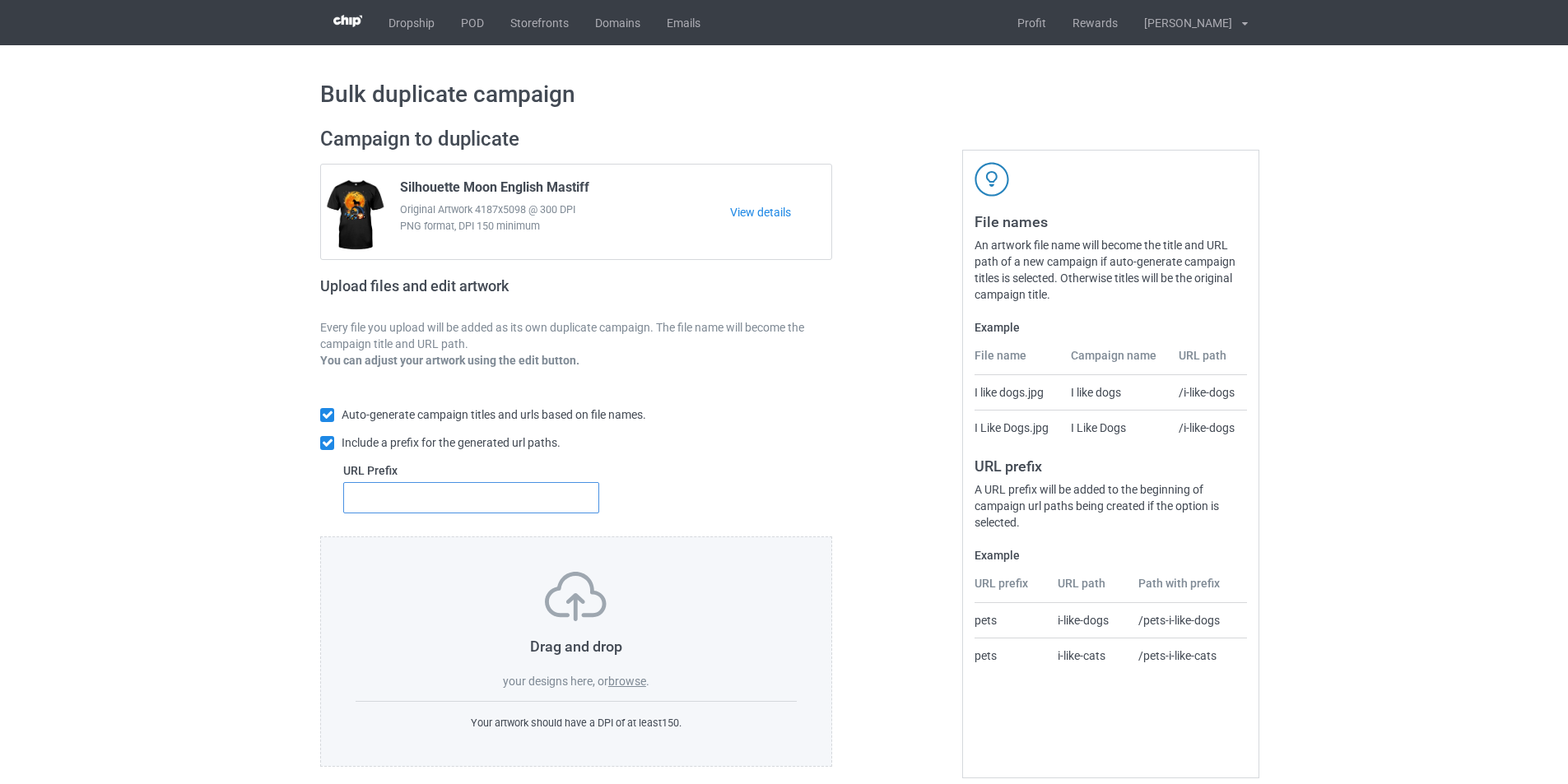
click at [425, 498] on input "text" at bounding box center [471, 498] width 256 height 32
type input "dmt-"
click at [635, 682] on label "browse" at bounding box center [628, 680] width 37 height 13
click at [0, 0] on input "browse" at bounding box center [0, 0] width 0 height 0
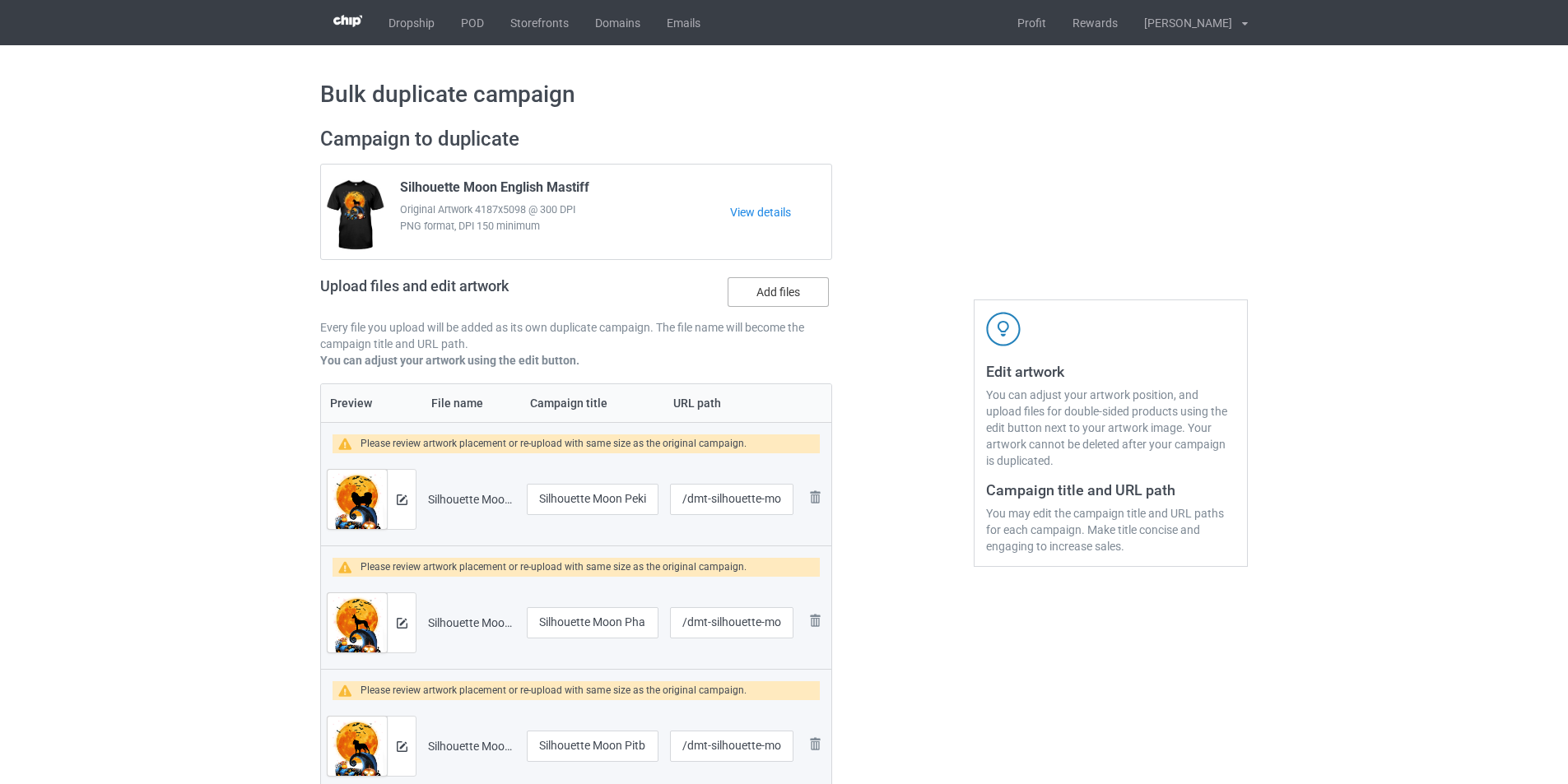
click at [779, 293] on label "Add files" at bounding box center [779, 292] width 102 height 30
click at [0, 0] on input "Add files" at bounding box center [0, 0] width 0 height 0
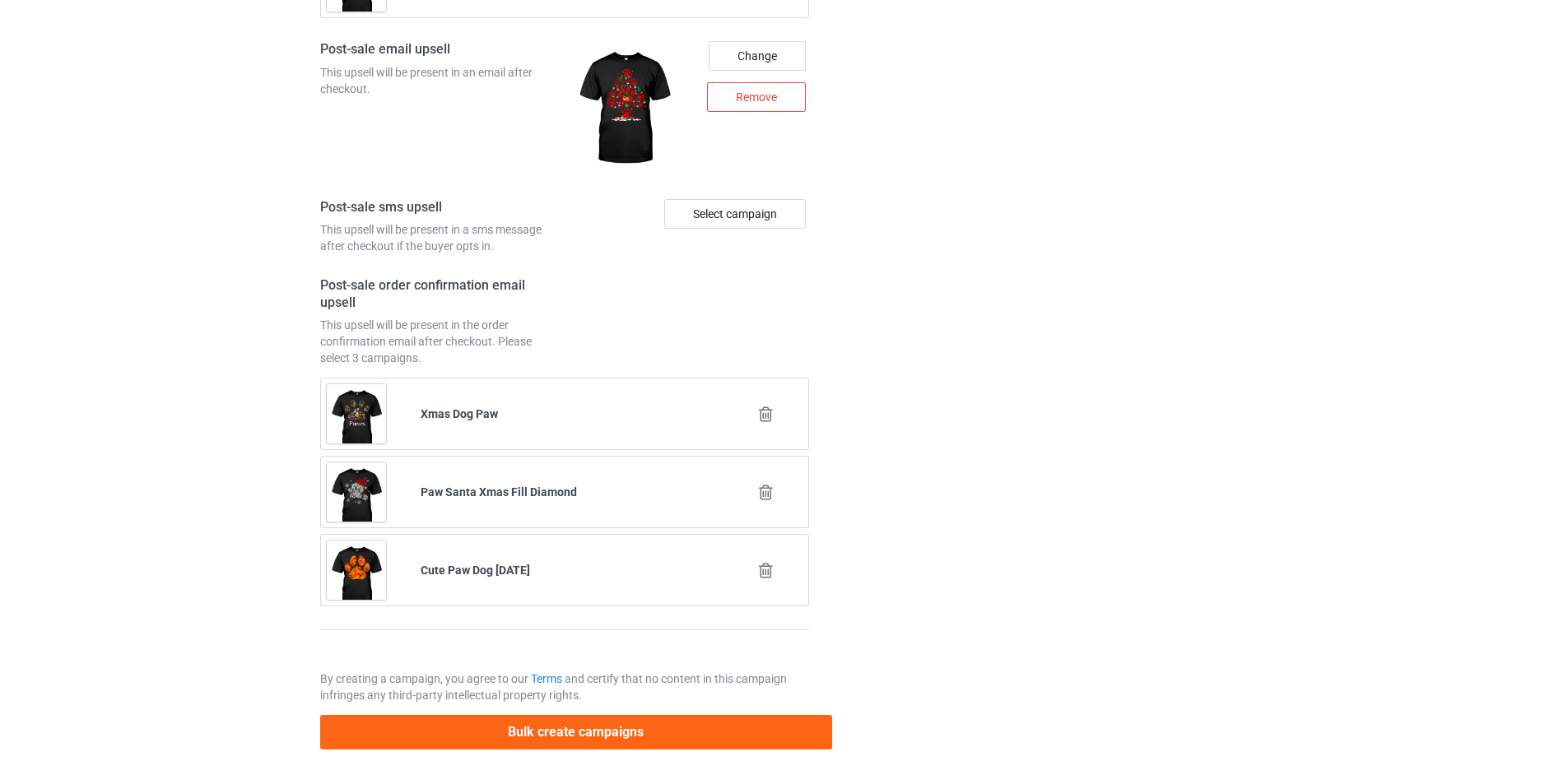
scroll to position [6047, 0]
click at [685, 733] on button "Bulk create campaigns" at bounding box center [576, 732] width 512 height 34
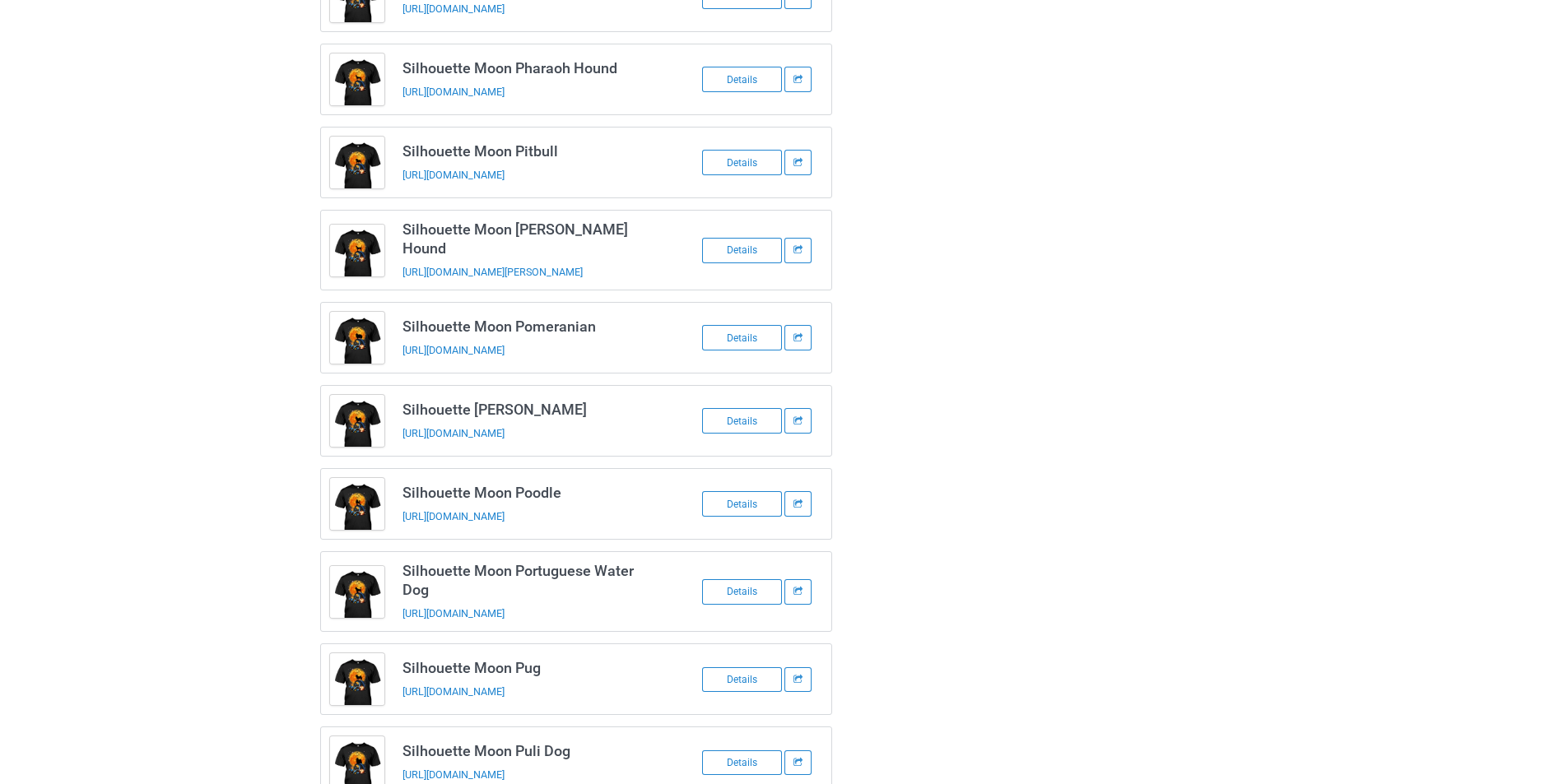
scroll to position [0, 0]
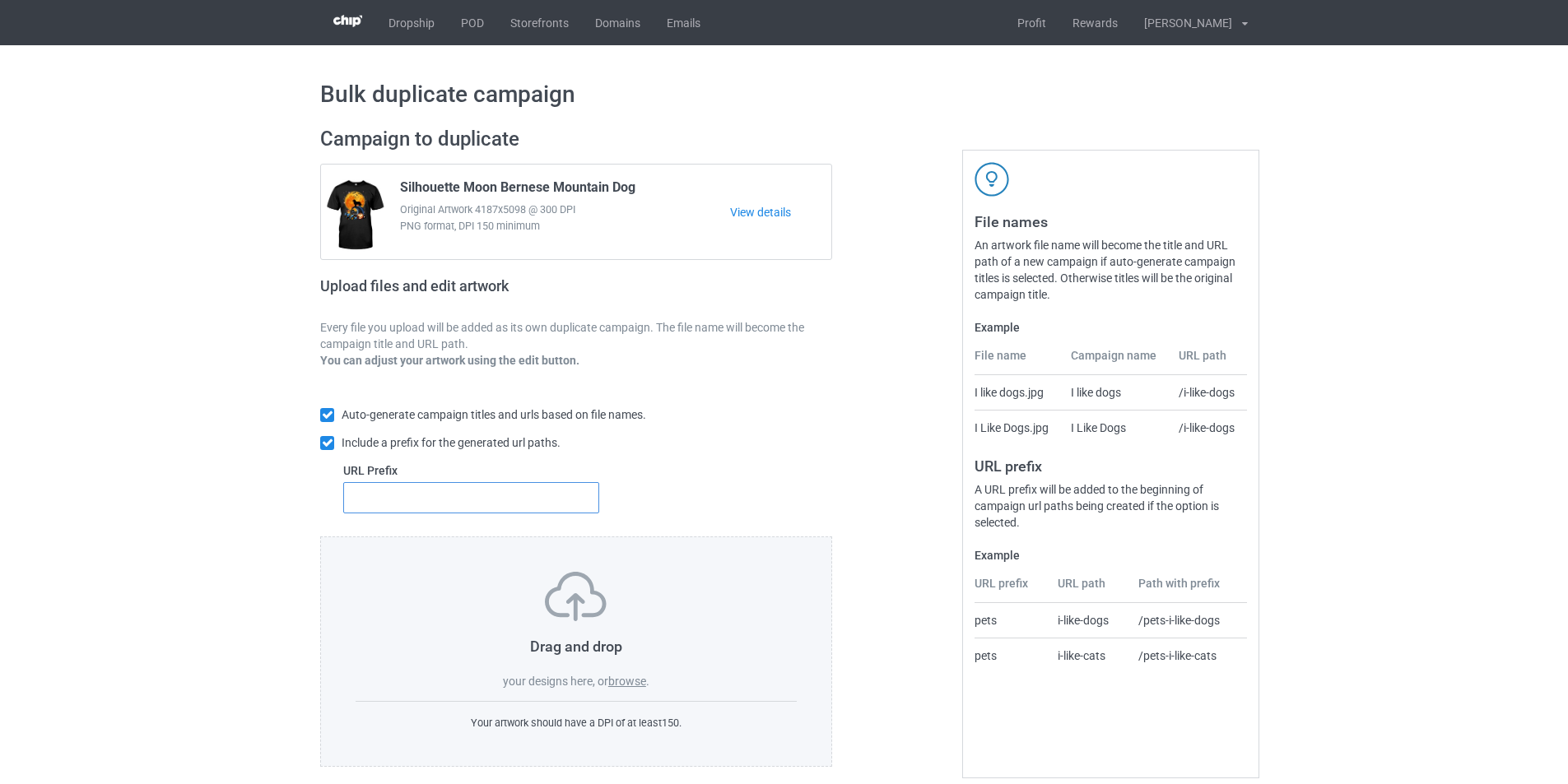
click at [496, 500] on input "text" at bounding box center [471, 498] width 256 height 32
type input "dmt-"
click at [638, 684] on label "browse" at bounding box center [628, 680] width 37 height 13
click at [0, 0] on input "browse" at bounding box center [0, 0] width 0 height 0
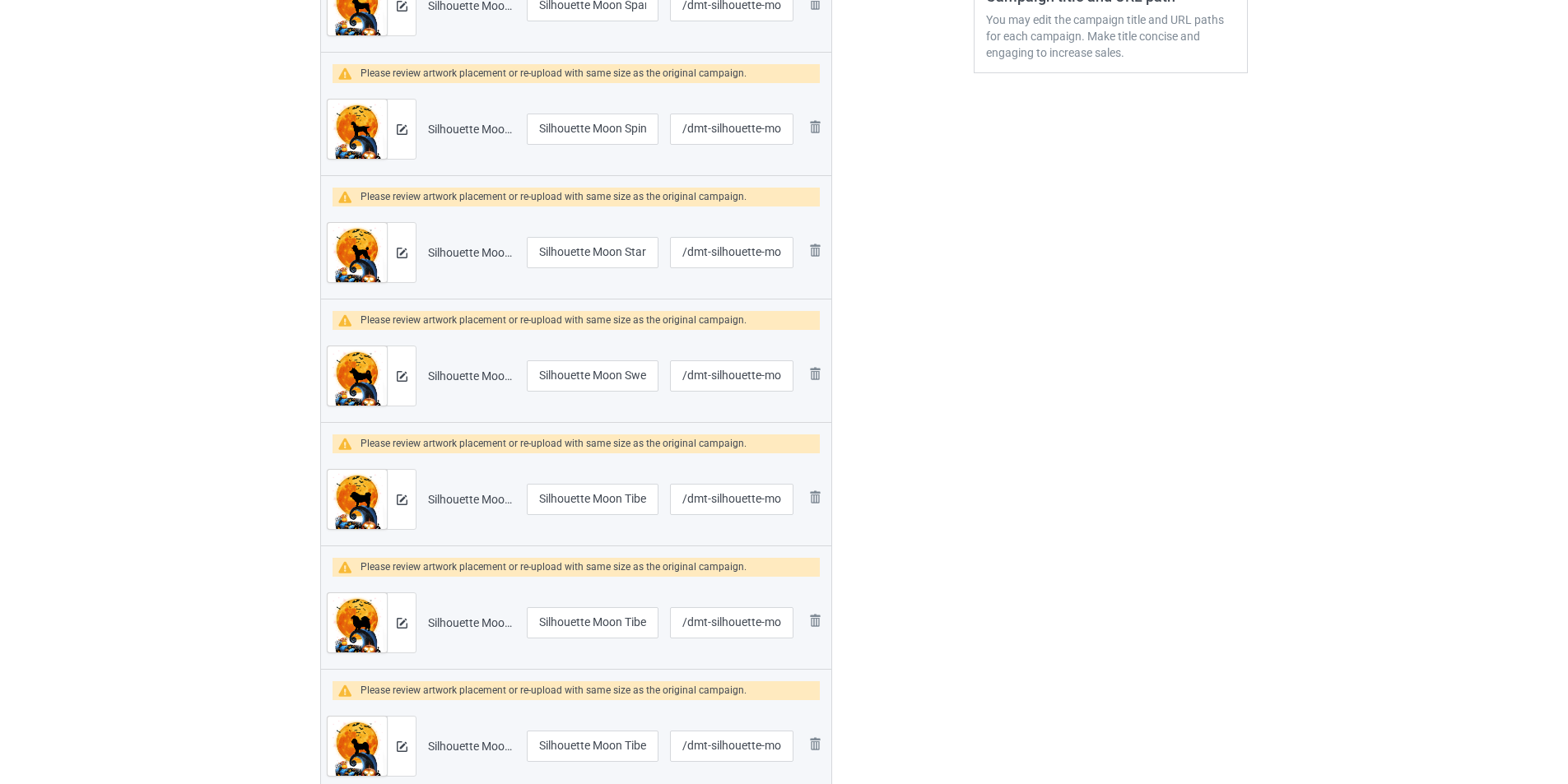
scroll to position [659, 0]
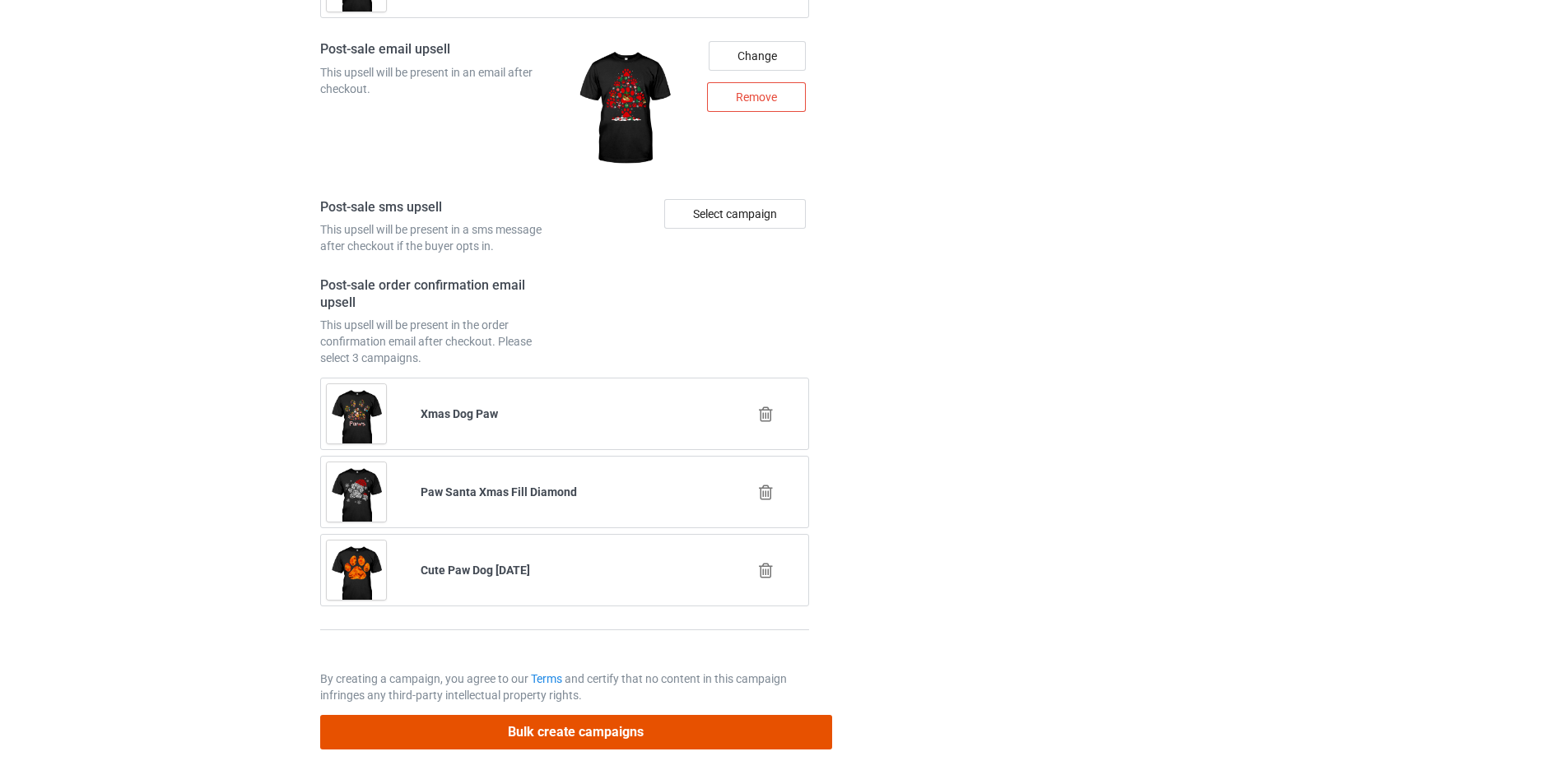
click at [705, 731] on button "Bulk create campaigns" at bounding box center [576, 732] width 512 height 34
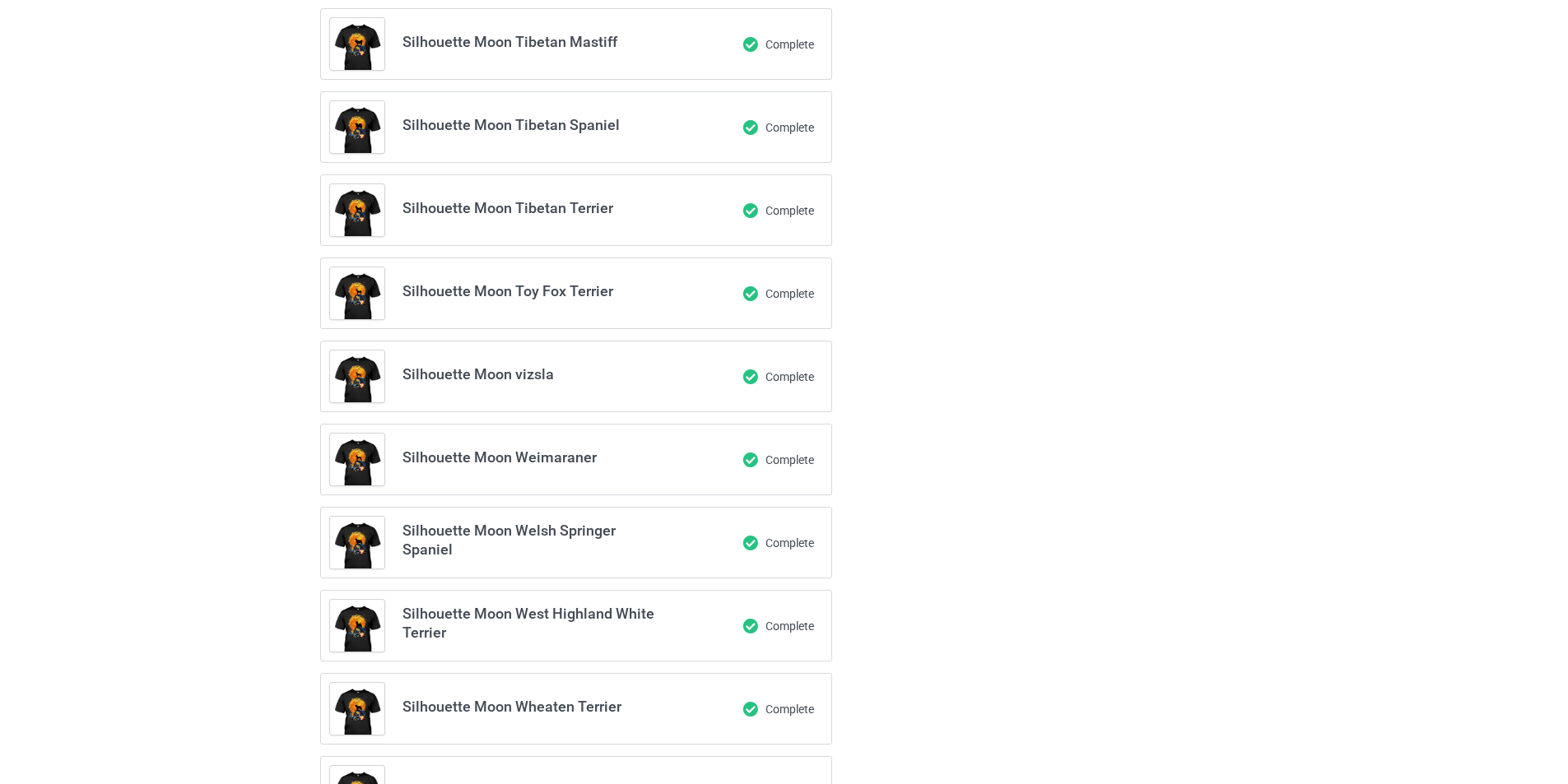
scroll to position [451, 0]
click at [136, 195] on div "Successfully created 15 campaigns! Silhouette Moon Spanish Water Dog Complete S…" at bounding box center [784, 394] width 1568 height 1601
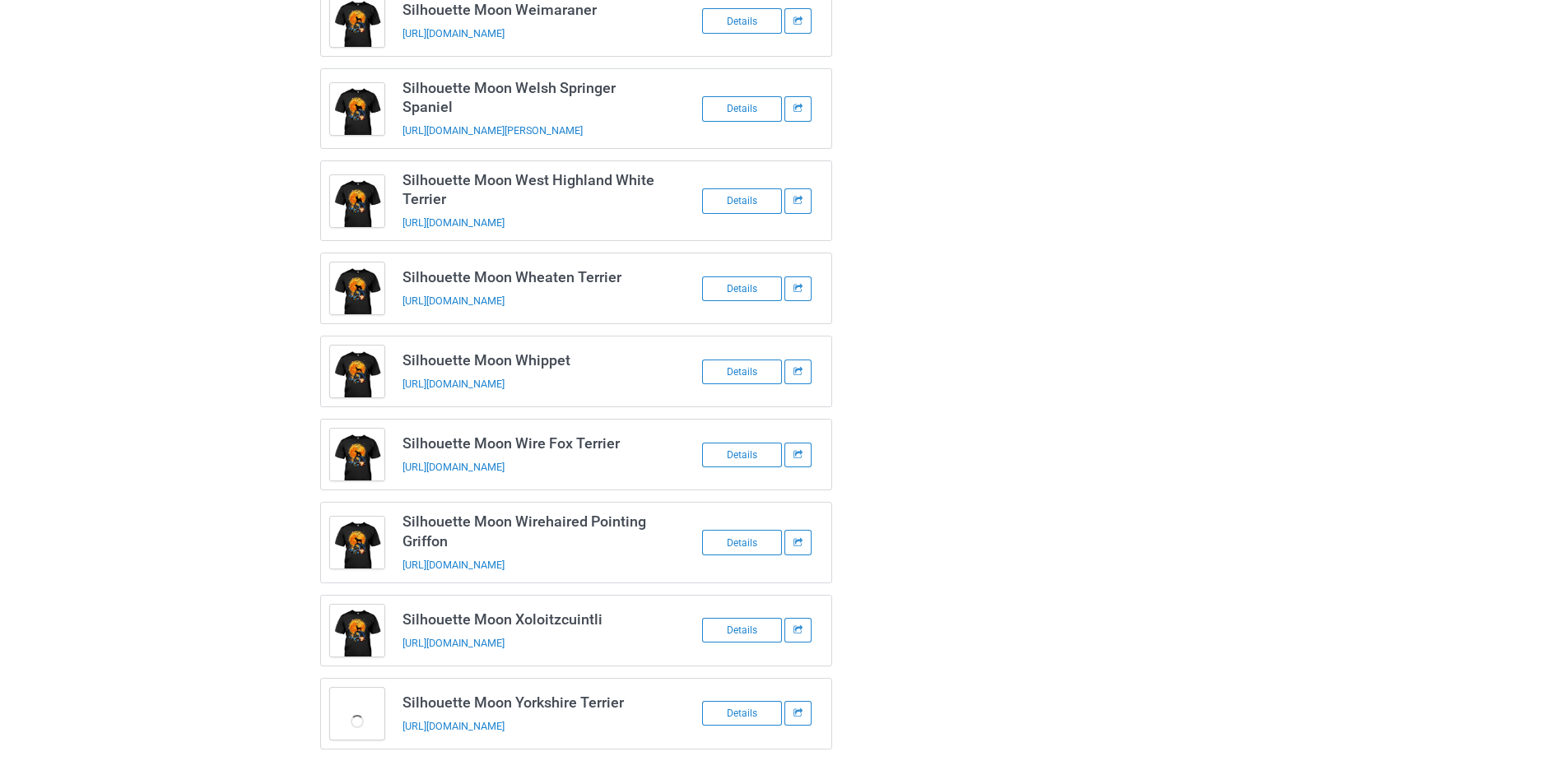
scroll to position [862, 0]
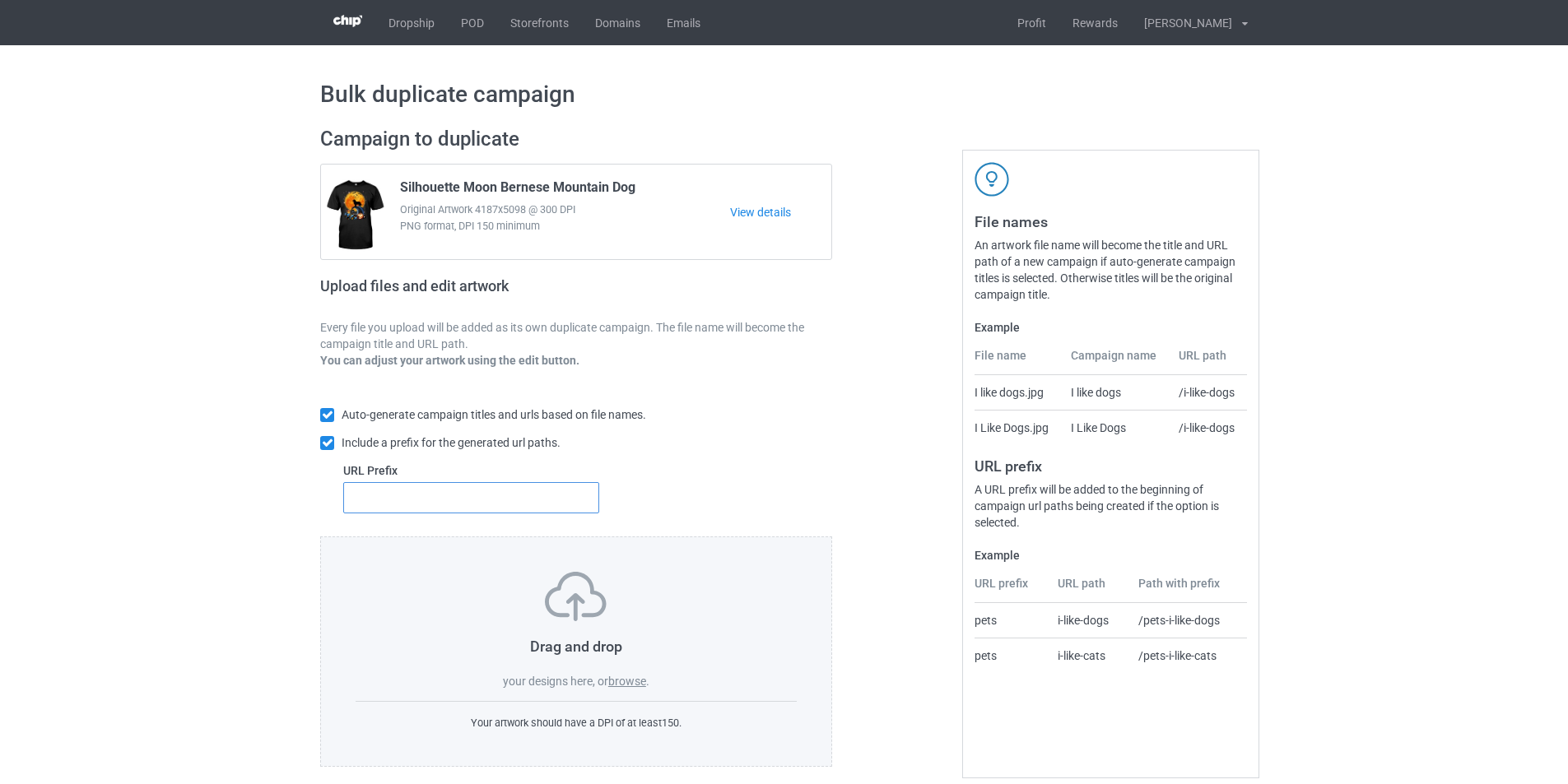
click at [483, 499] on input "text" at bounding box center [471, 498] width 256 height 32
type input "dmt-"
click at [634, 684] on label "browse" at bounding box center [628, 680] width 37 height 13
click at [0, 0] on input "browse" at bounding box center [0, 0] width 0 height 0
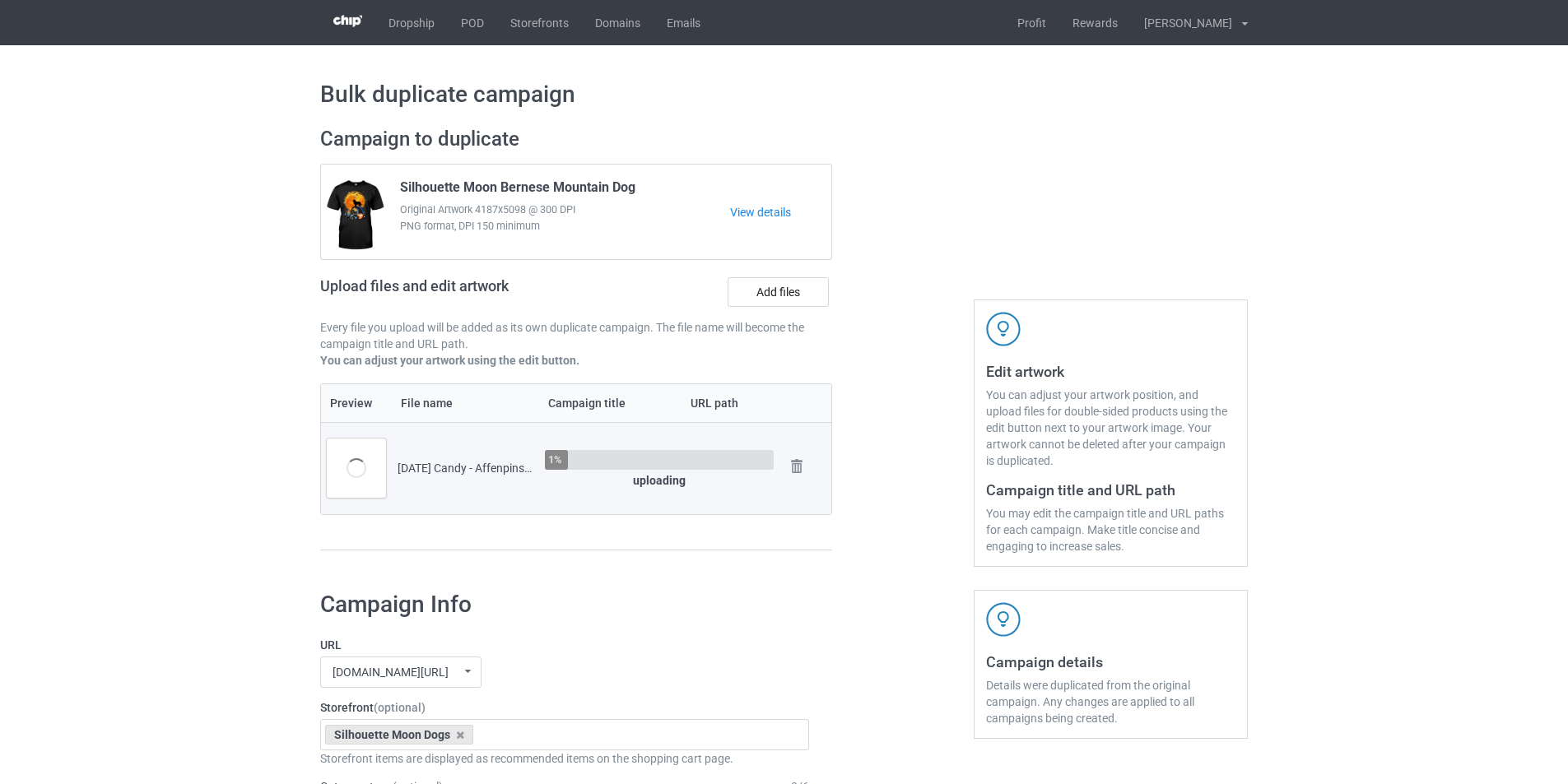
scroll to position [247, 0]
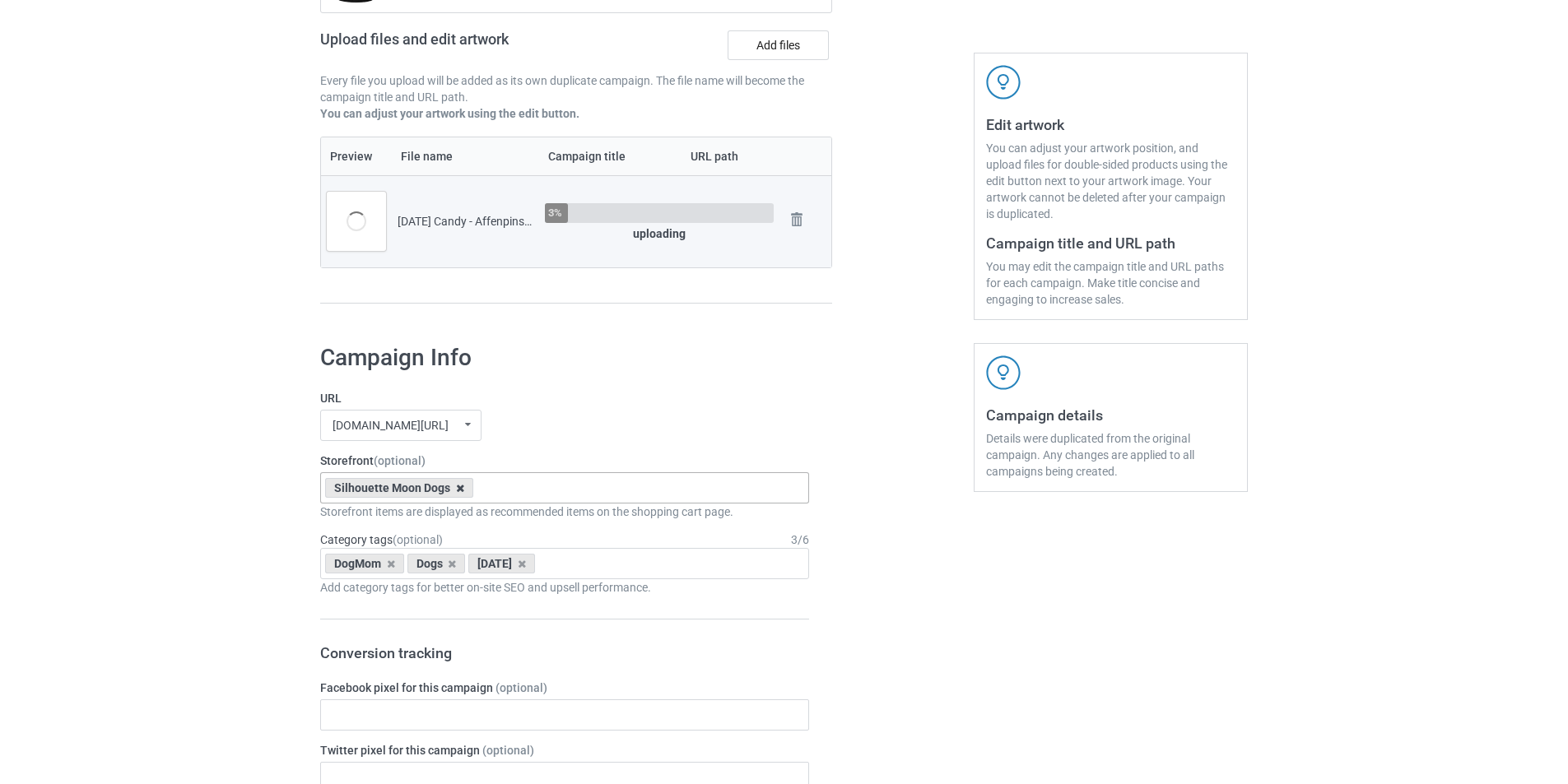
click at [460, 489] on icon at bounding box center [460, 488] width 8 height 11
click at [642, 430] on div "[DOMAIN_NAME][URL] undefined/ [DOMAIN_NAME][URL] undefined/ [DOMAIN_NAME][URL] …" at bounding box center [565, 425] width 489 height 32
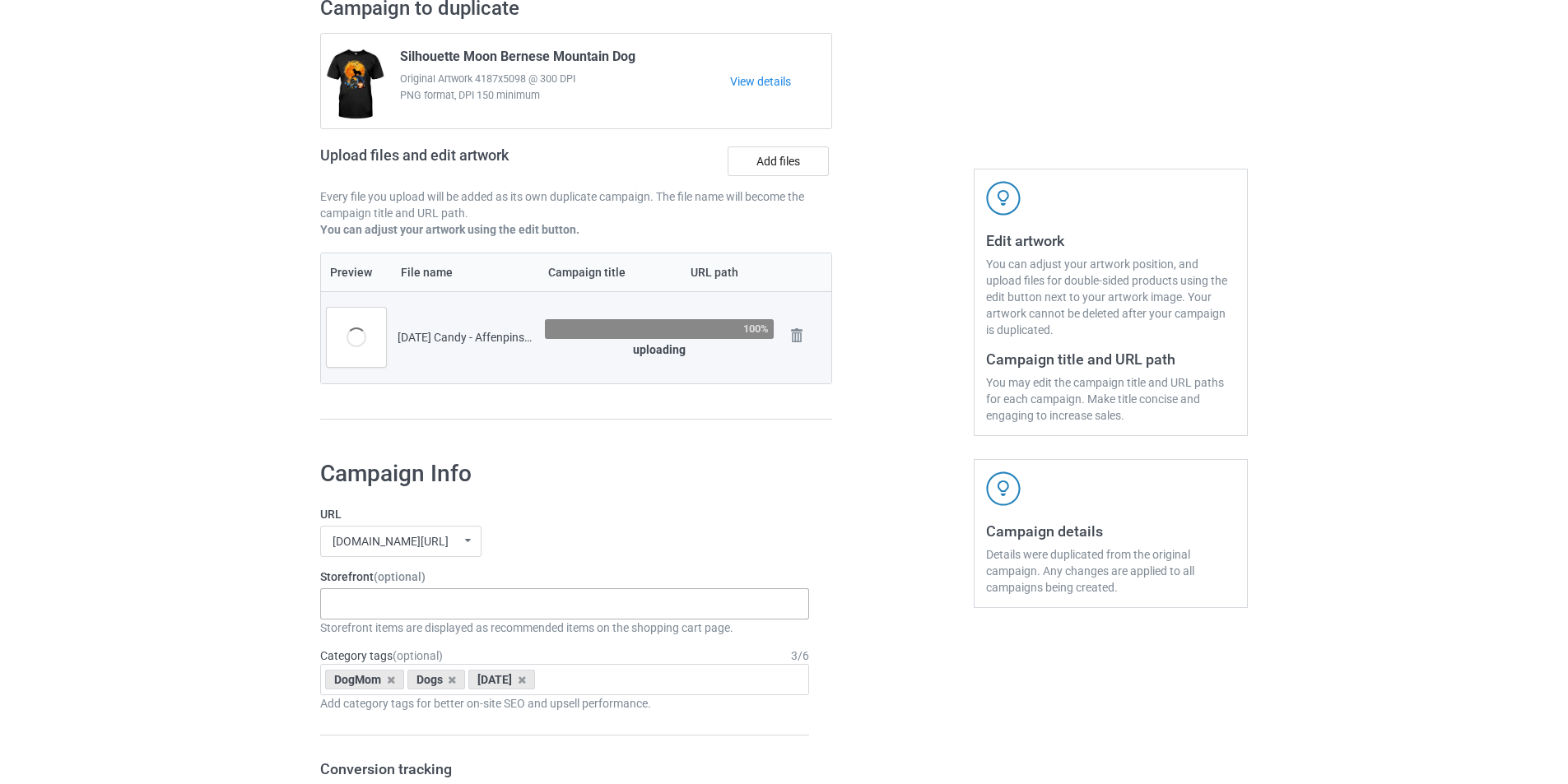
scroll to position [0, 0]
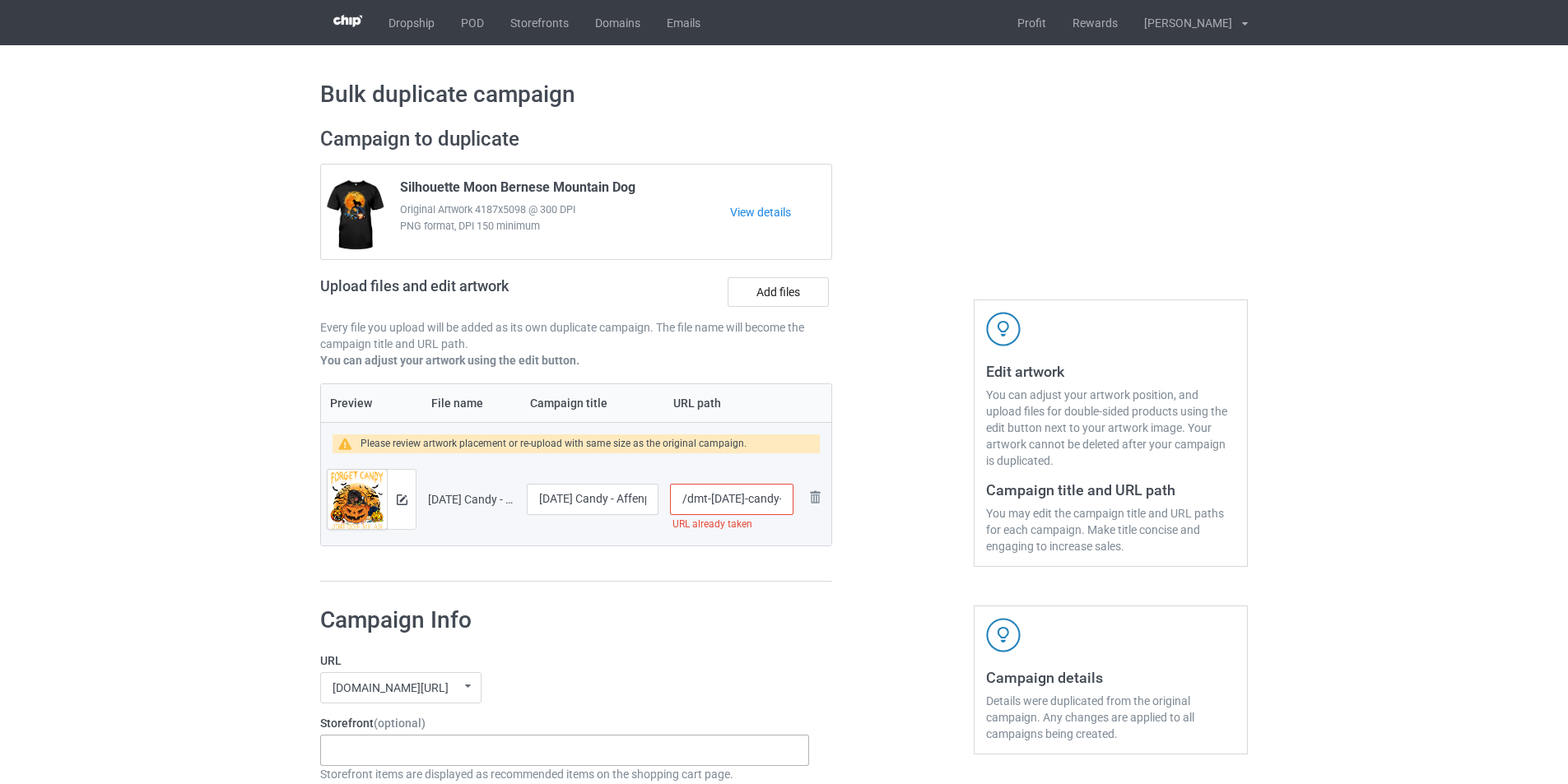
click at [703, 497] on input "/dmt-halloween-candy-affenpinscher" at bounding box center [731, 500] width 123 height 32
click at [691, 494] on input "/dmt-halloween-candy-affenpinscher" at bounding box center [731, 500] width 123 height 32
type input "/mt-halloween-candy-affenpinscher"
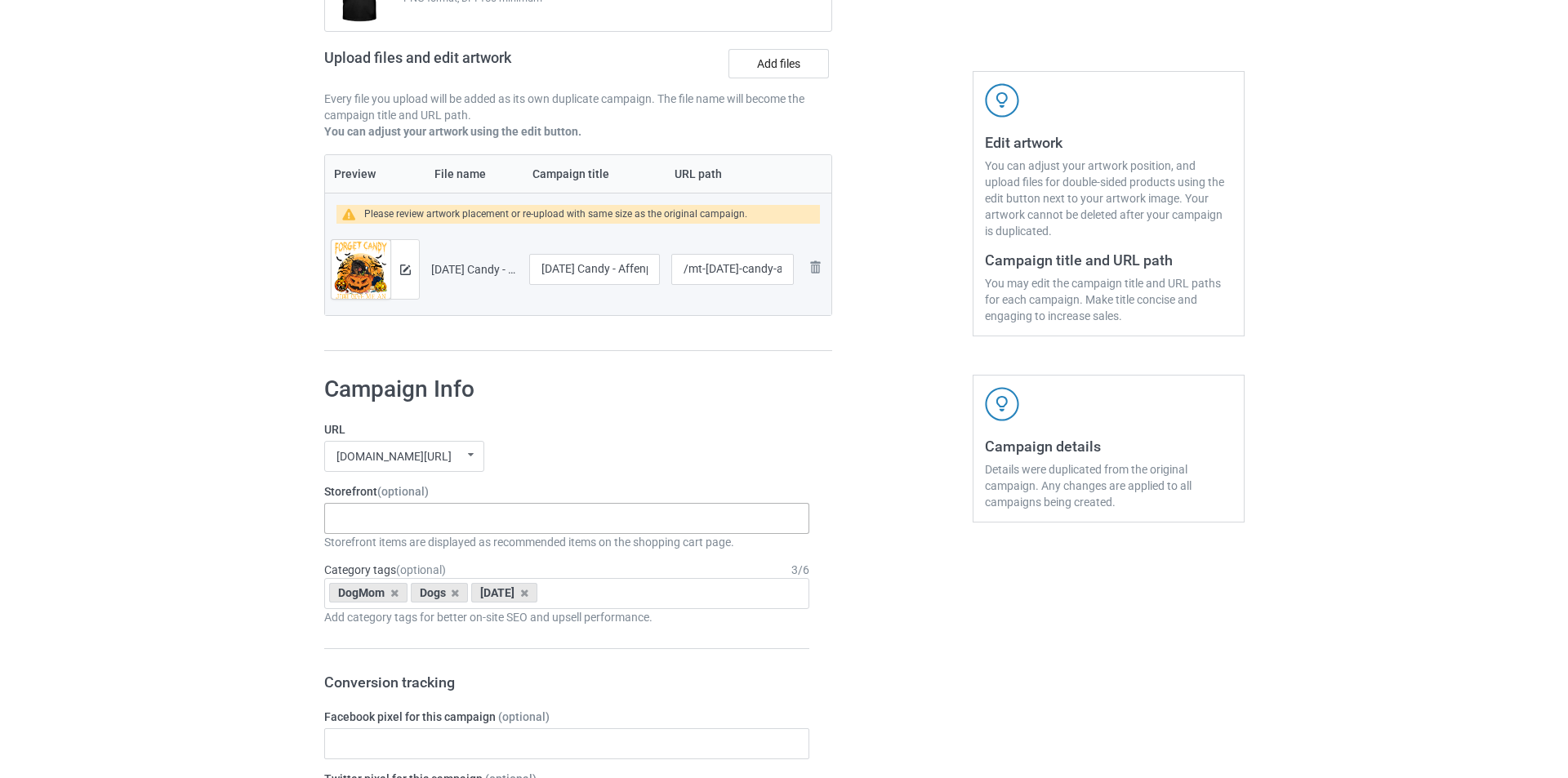
scroll to position [245, 0]
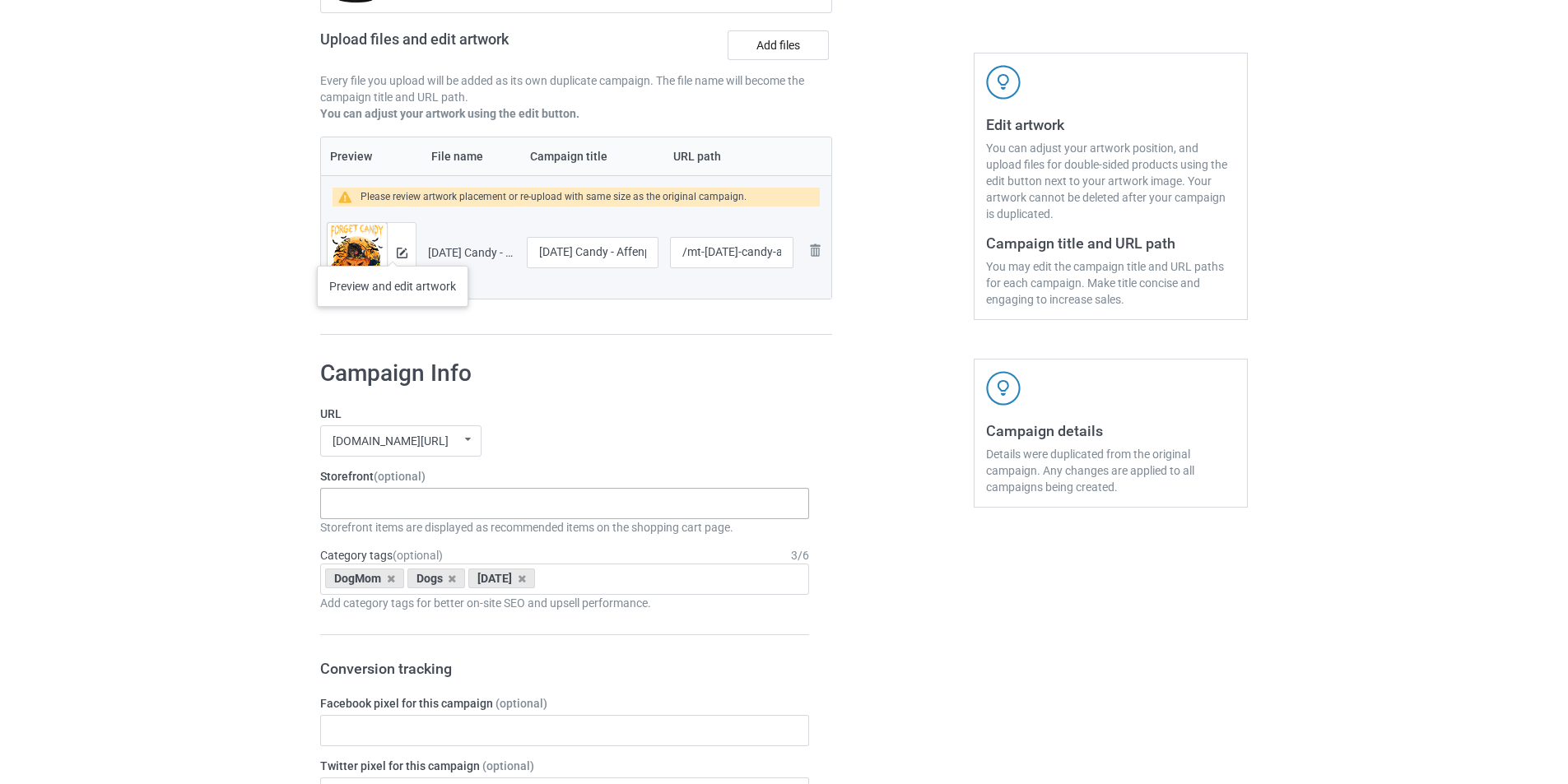
click at [394, 255] on div at bounding box center [401, 252] width 29 height 59
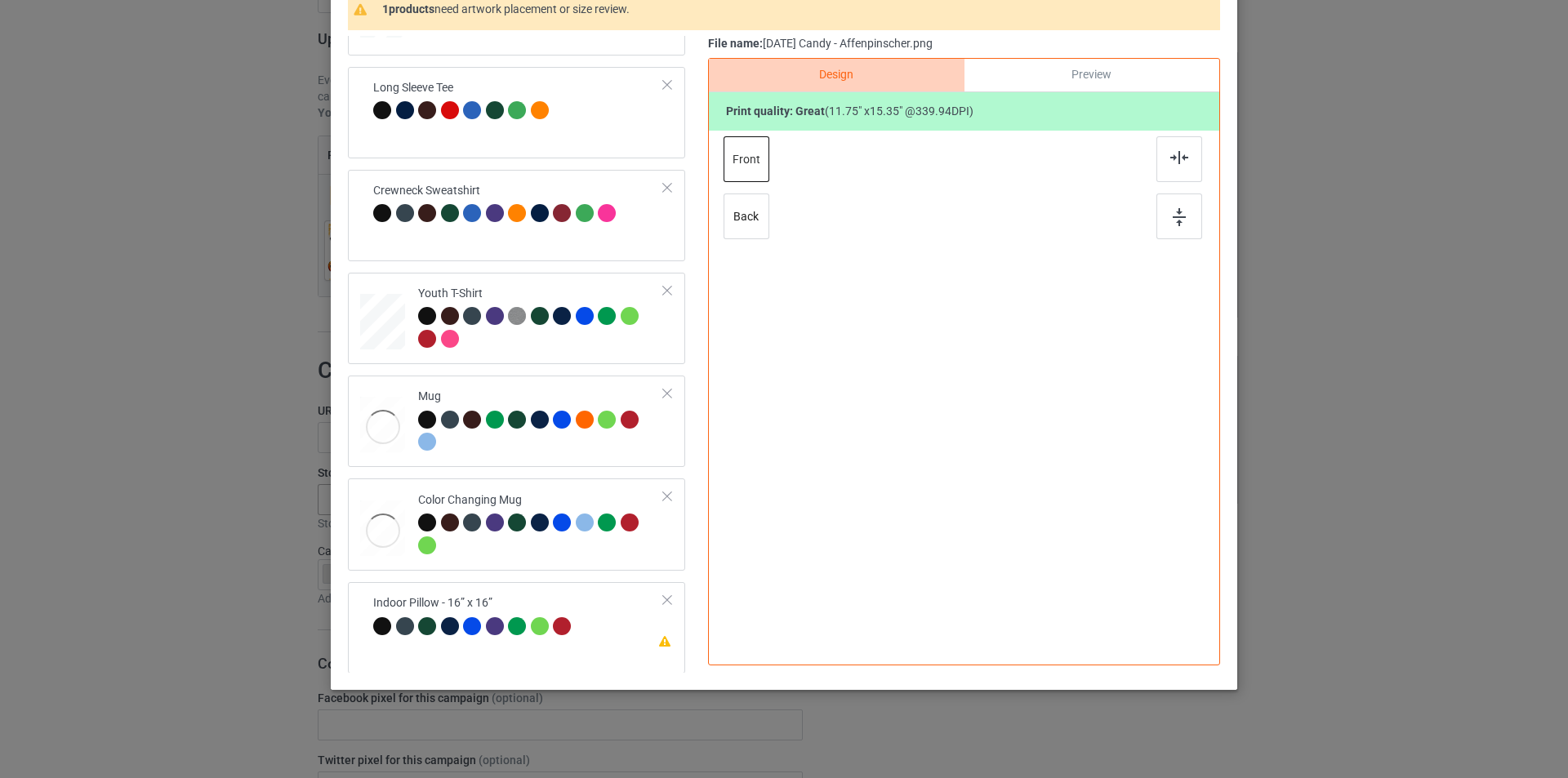
scroll to position [164, 0]
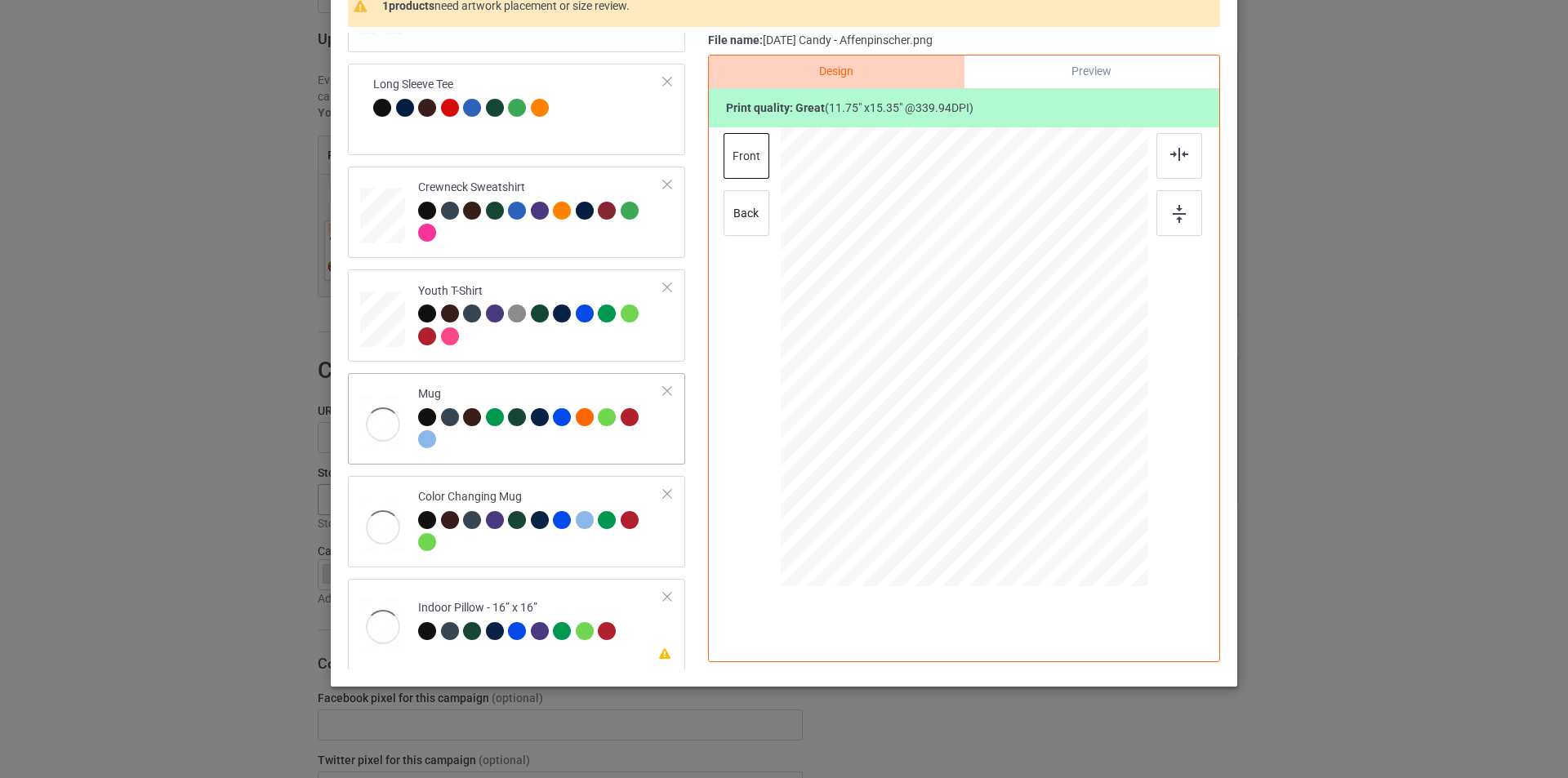
click at [545, 448] on div at bounding box center [540, 431] width 246 height 45
drag, startPoint x: 1102, startPoint y: 416, endPoint x: 1106, endPoint y: 427, distance: 11.7
click at [1110, 427] on div at bounding box center [1117, 426] width 14 height 14
click at [519, 241] on div at bounding box center [540, 224] width 246 height 45
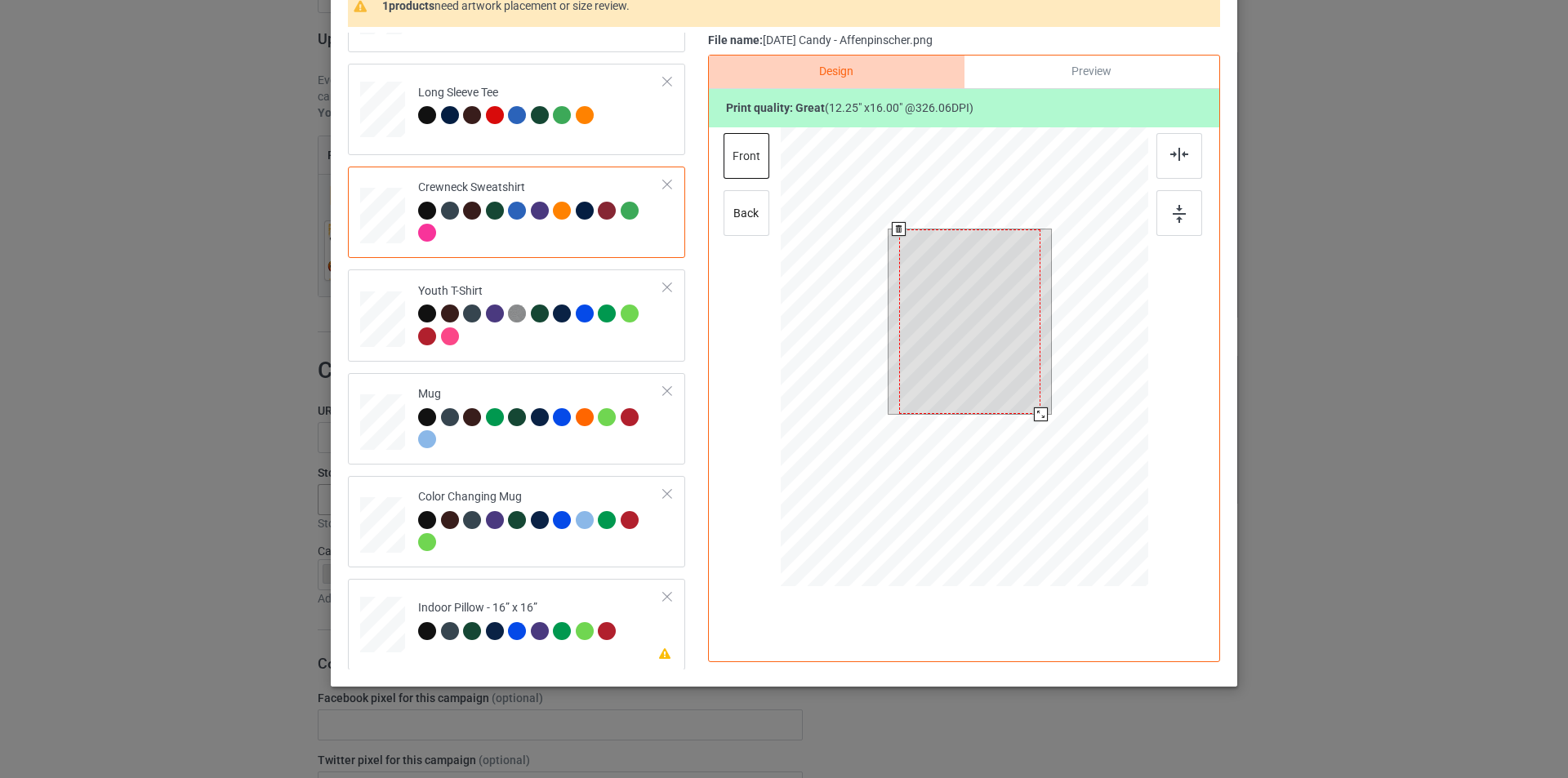
click at [1030, 424] on div at bounding box center [964, 359] width 367 height 464
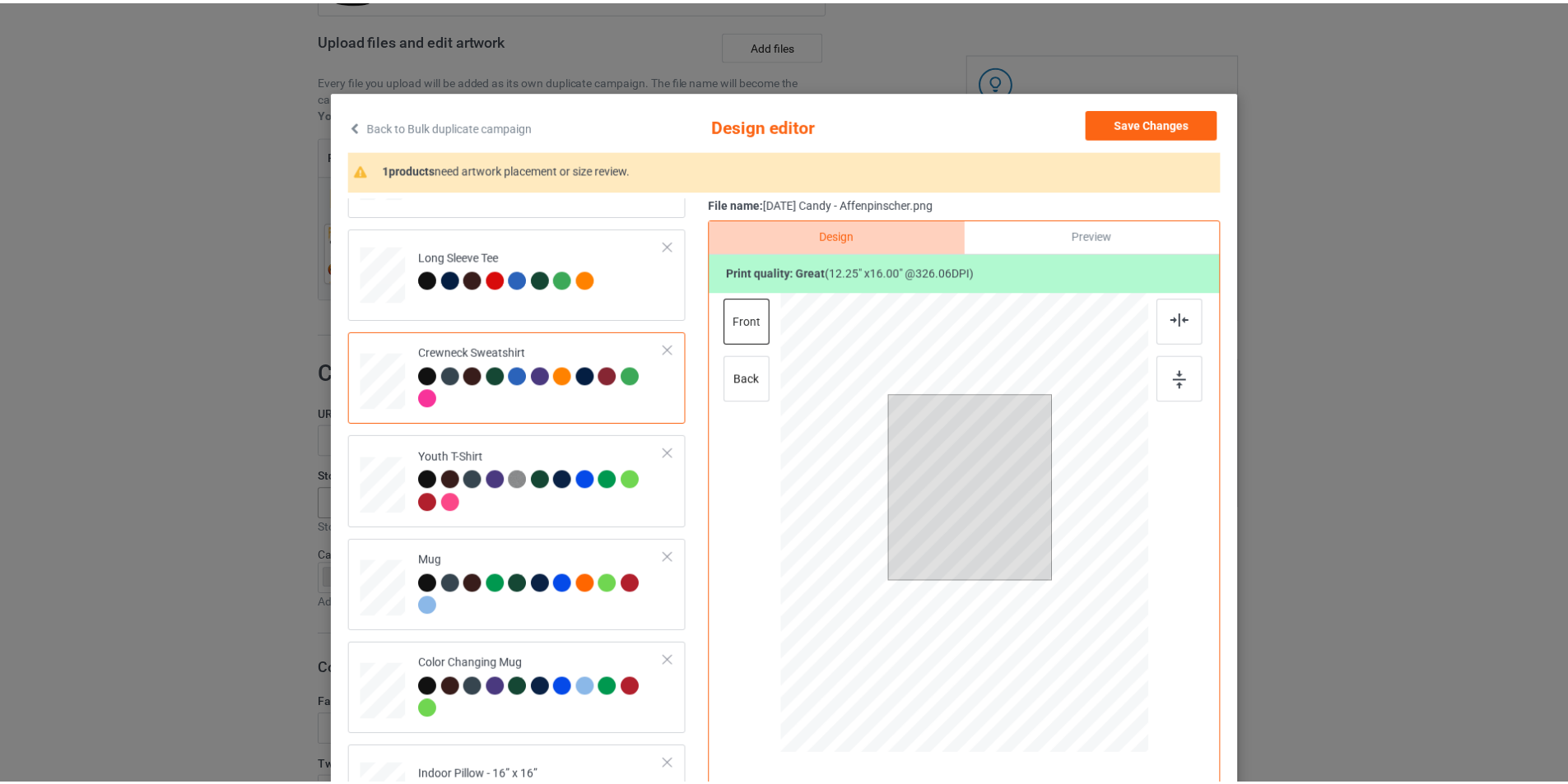
scroll to position [0, 0]
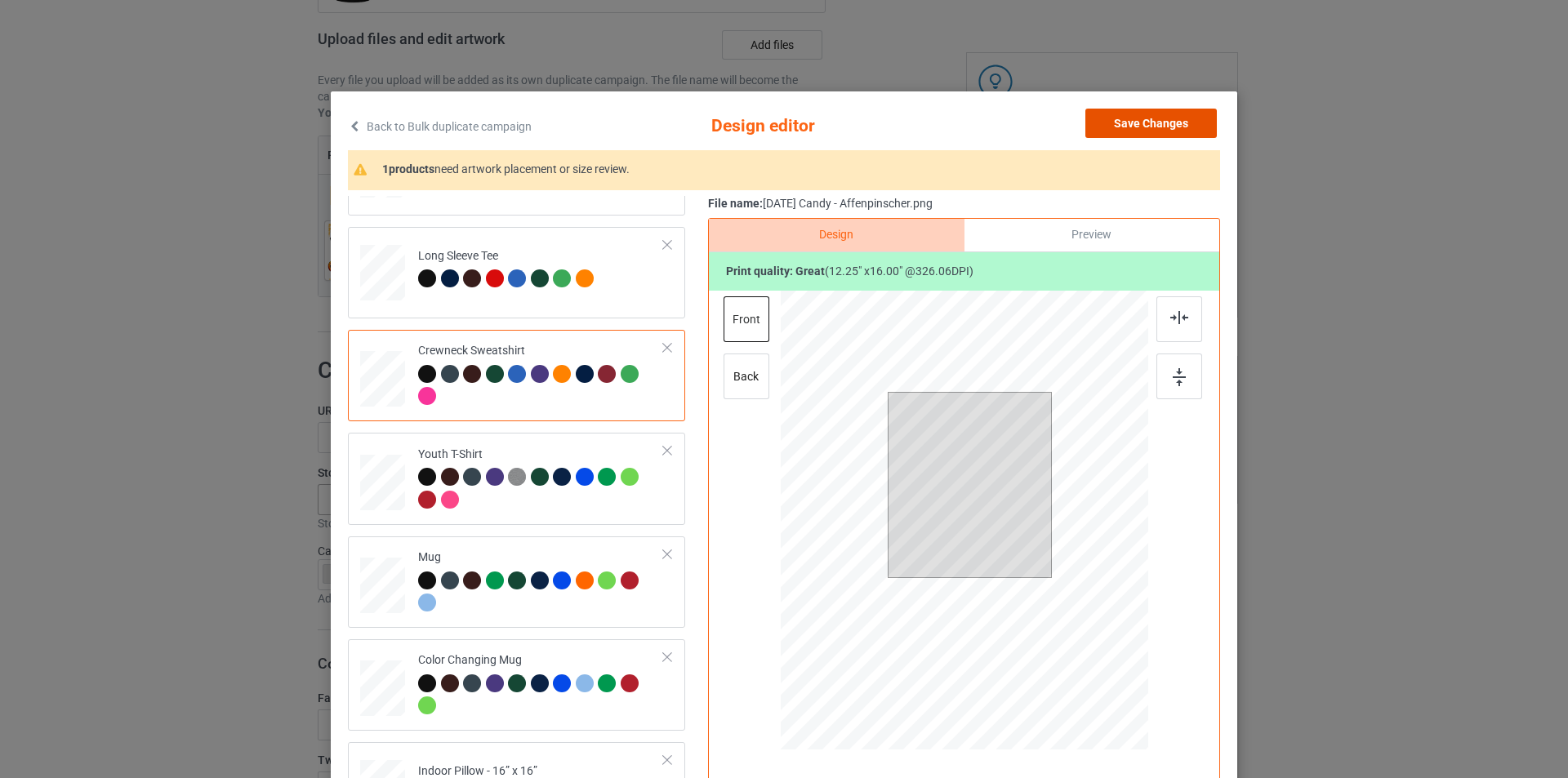
click at [1144, 114] on button "Save Changes" at bounding box center [1151, 123] width 131 height 29
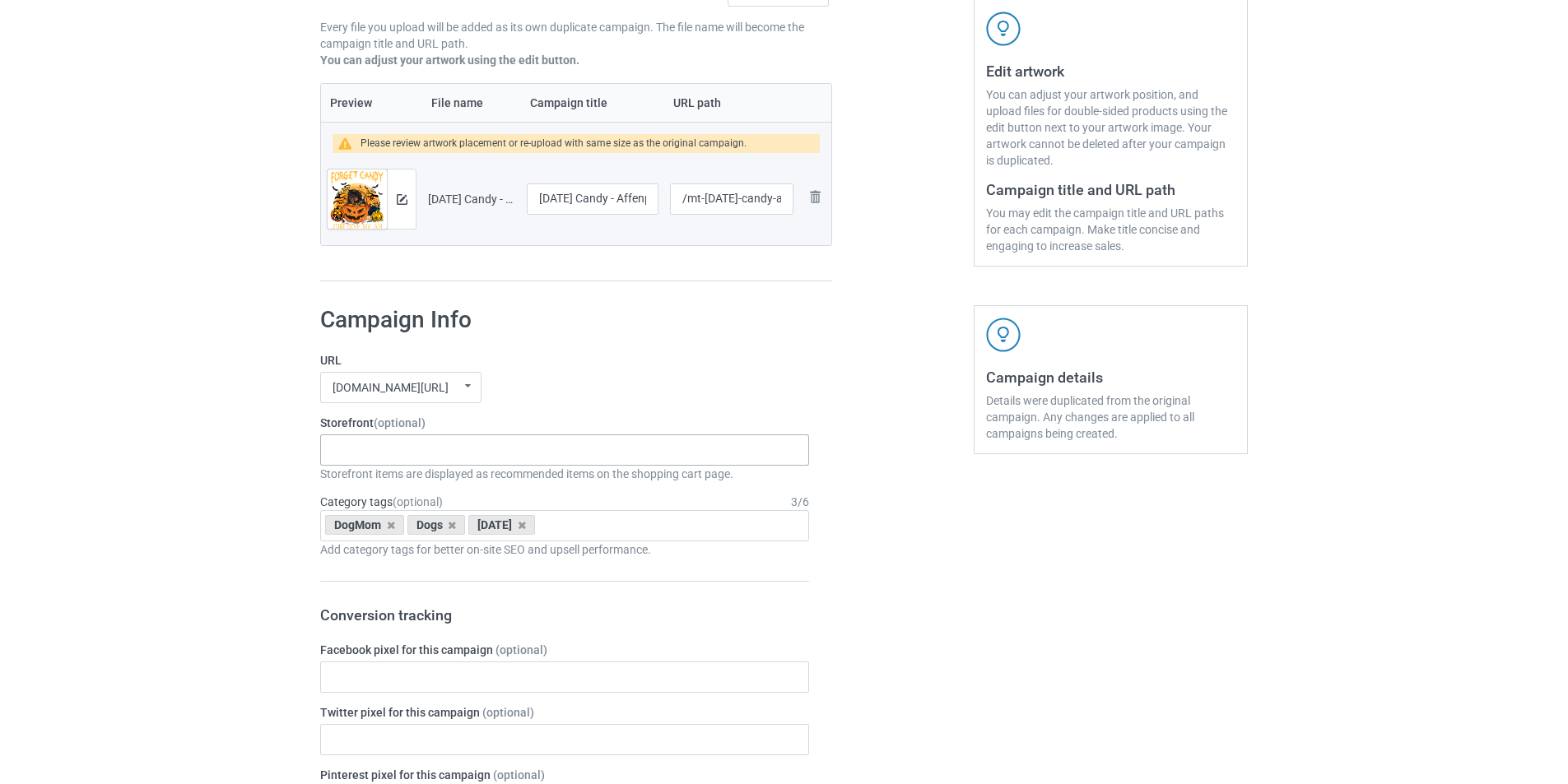
scroll to position [329, 0]
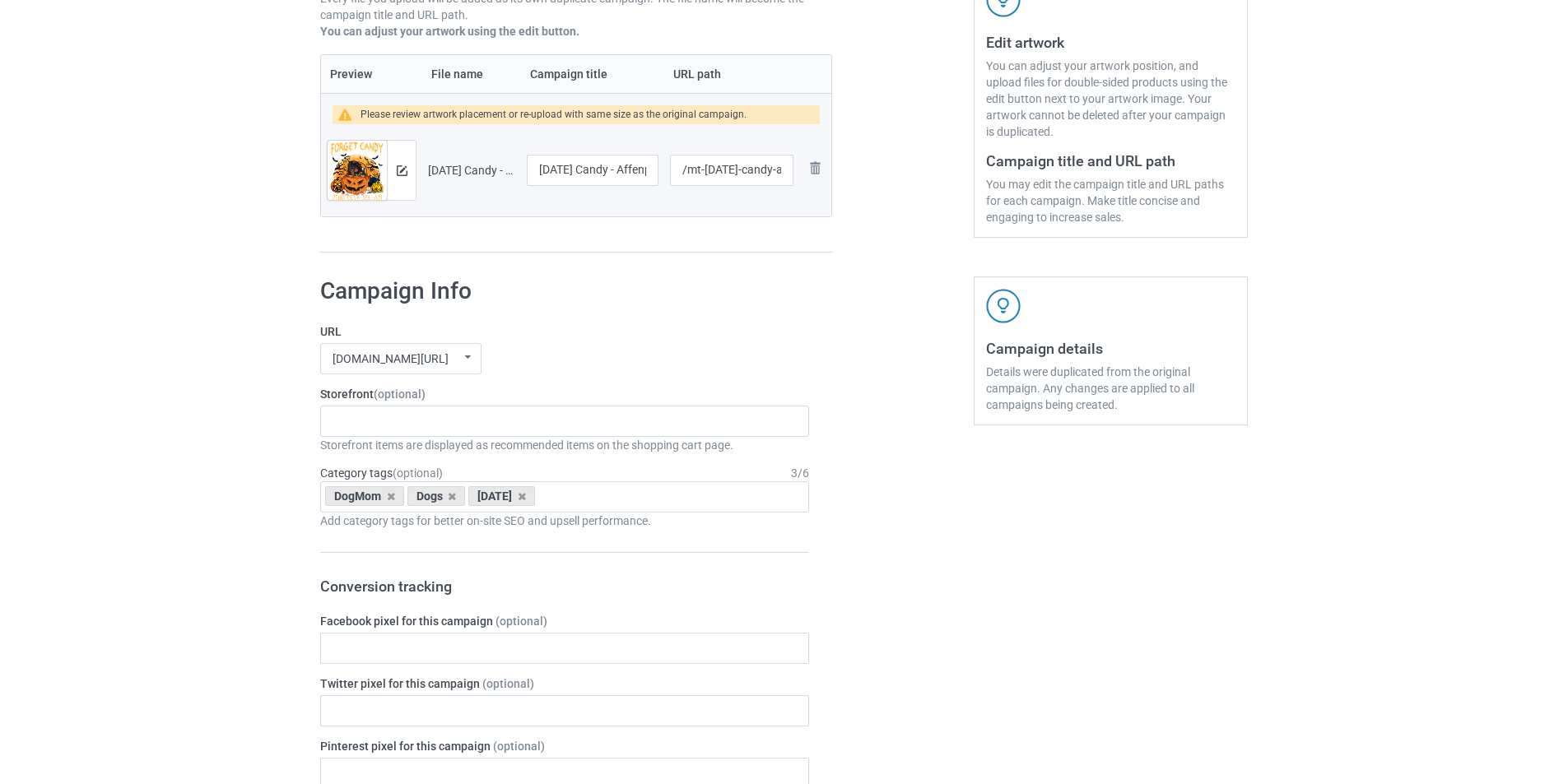
click at [514, 400] on label "Storefront (optional)" at bounding box center [565, 393] width 489 height 17
click at [489, 420] on div "Silhouette Moon Dogs Paws Pink Truck Dogs Autumn Tree Dogs Broom Witch Dogs Pin…" at bounding box center [565, 421] width 489 height 32
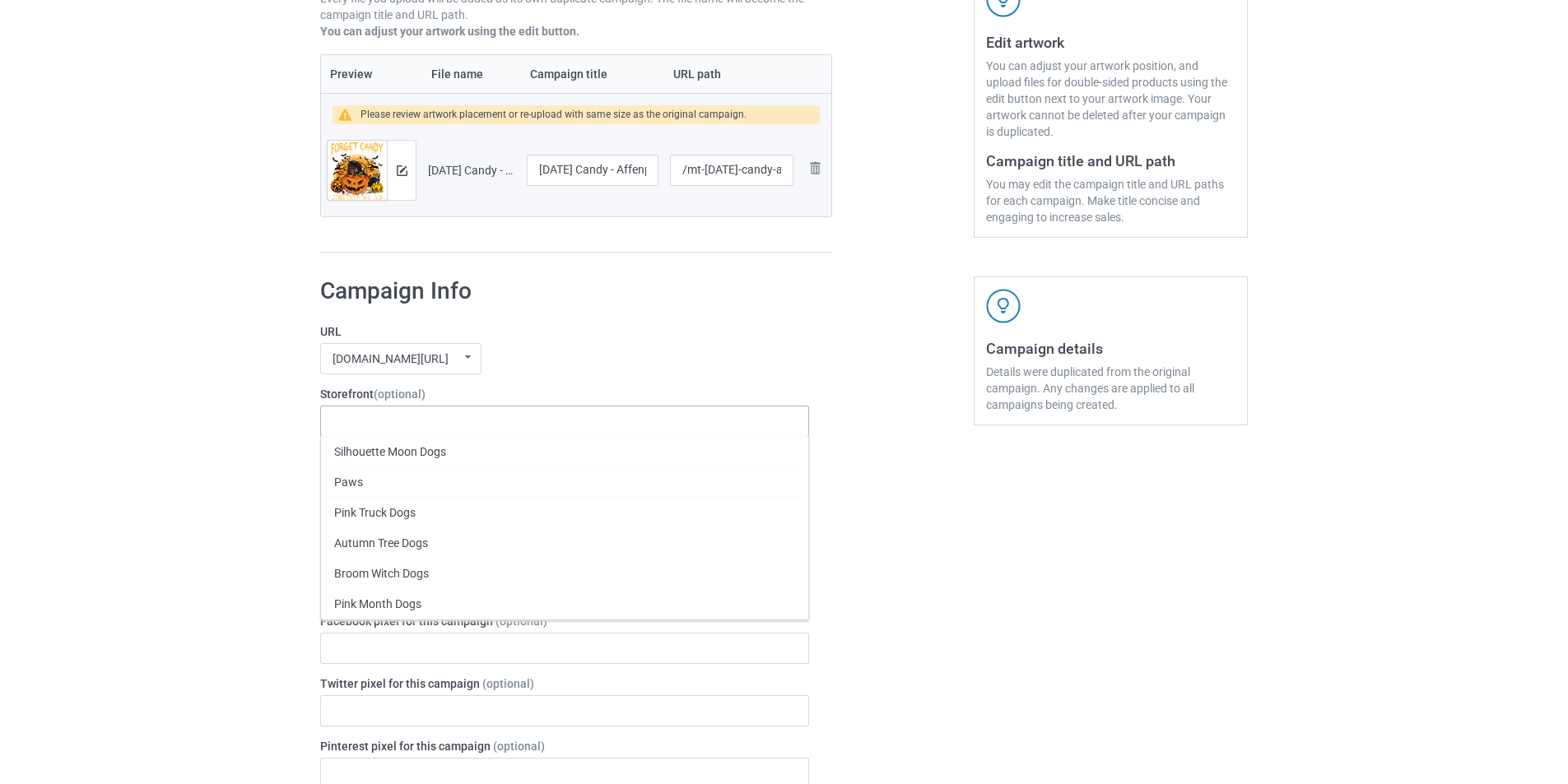
paste input "Halloween Candy"
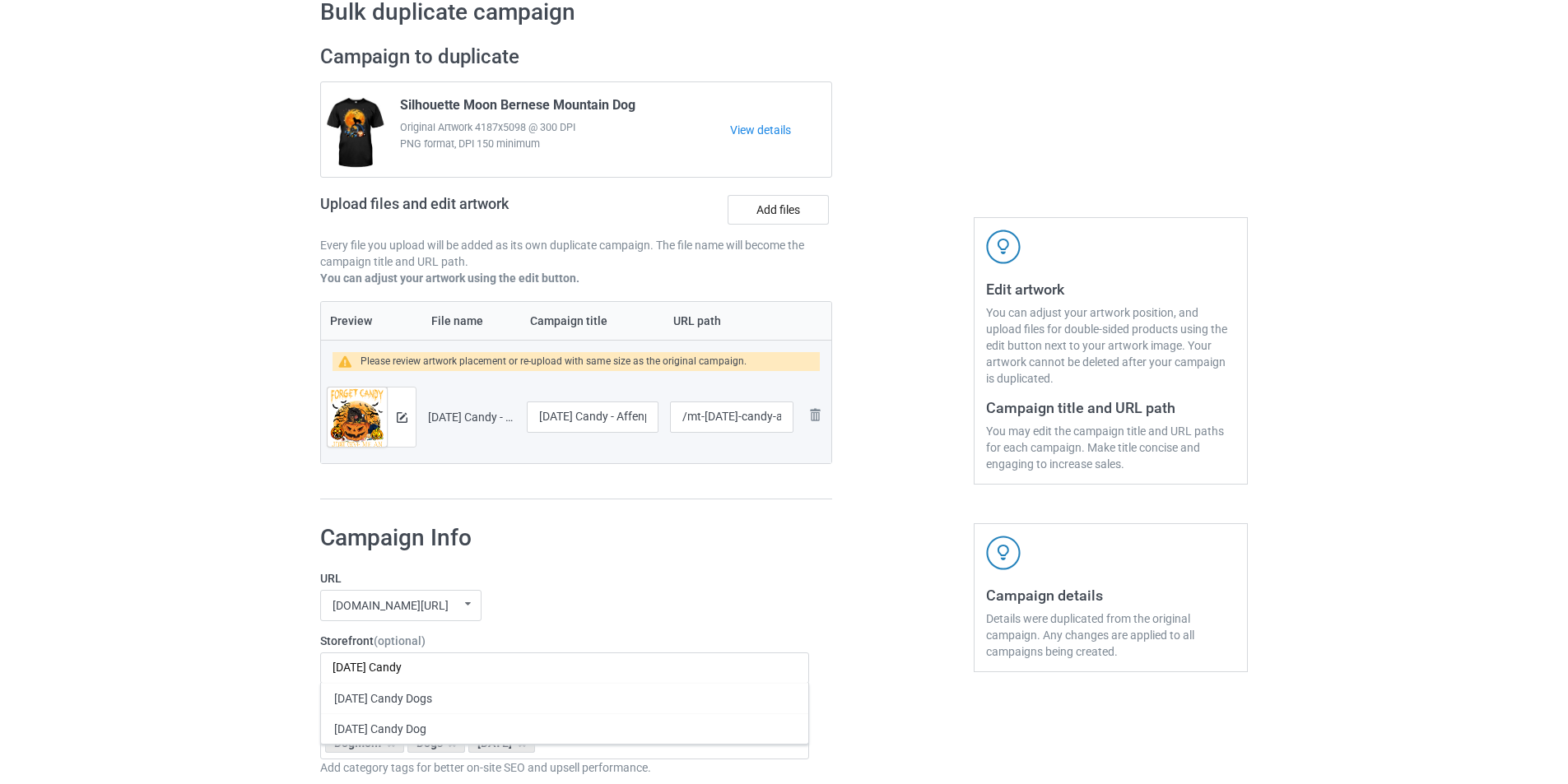
type input "Halloween Candy"
click at [485, 702] on div "[DATE] Candy Dogs" at bounding box center [564, 697] width 487 height 31
click at [655, 576] on label "URL" at bounding box center [565, 578] width 489 height 17
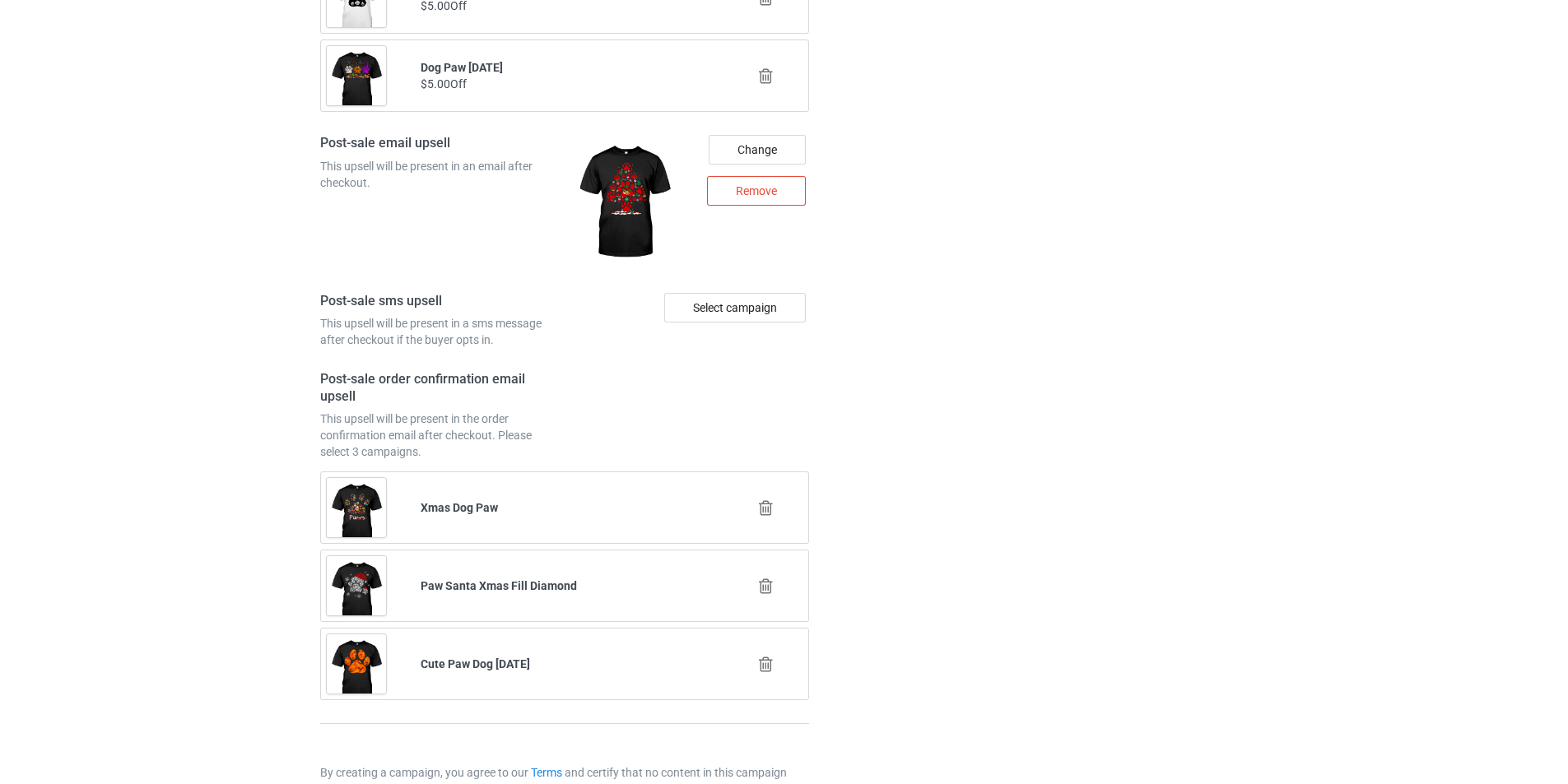
scroll to position [2222, 0]
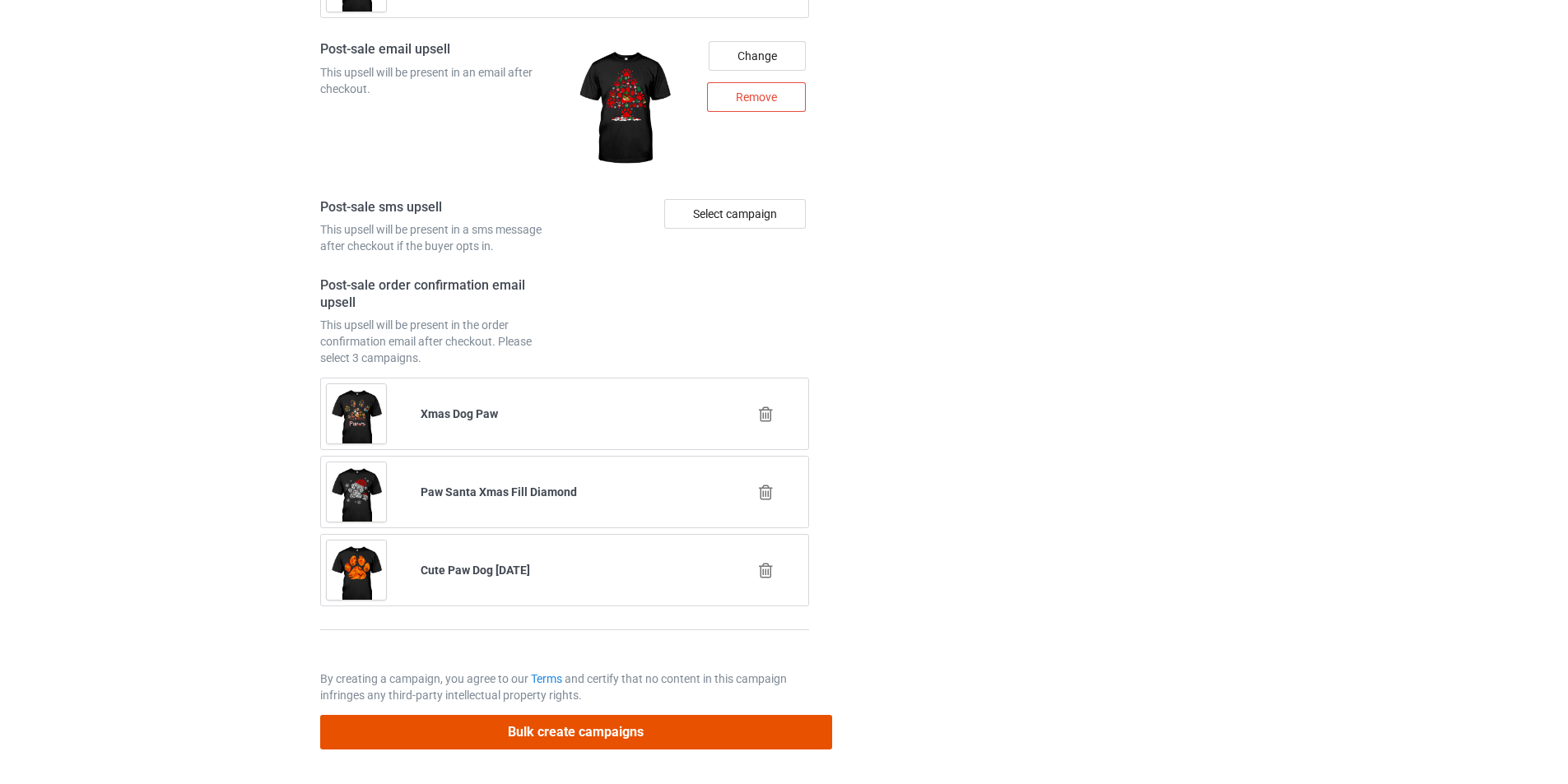
click at [687, 736] on button "Bulk create campaigns" at bounding box center [576, 732] width 512 height 34
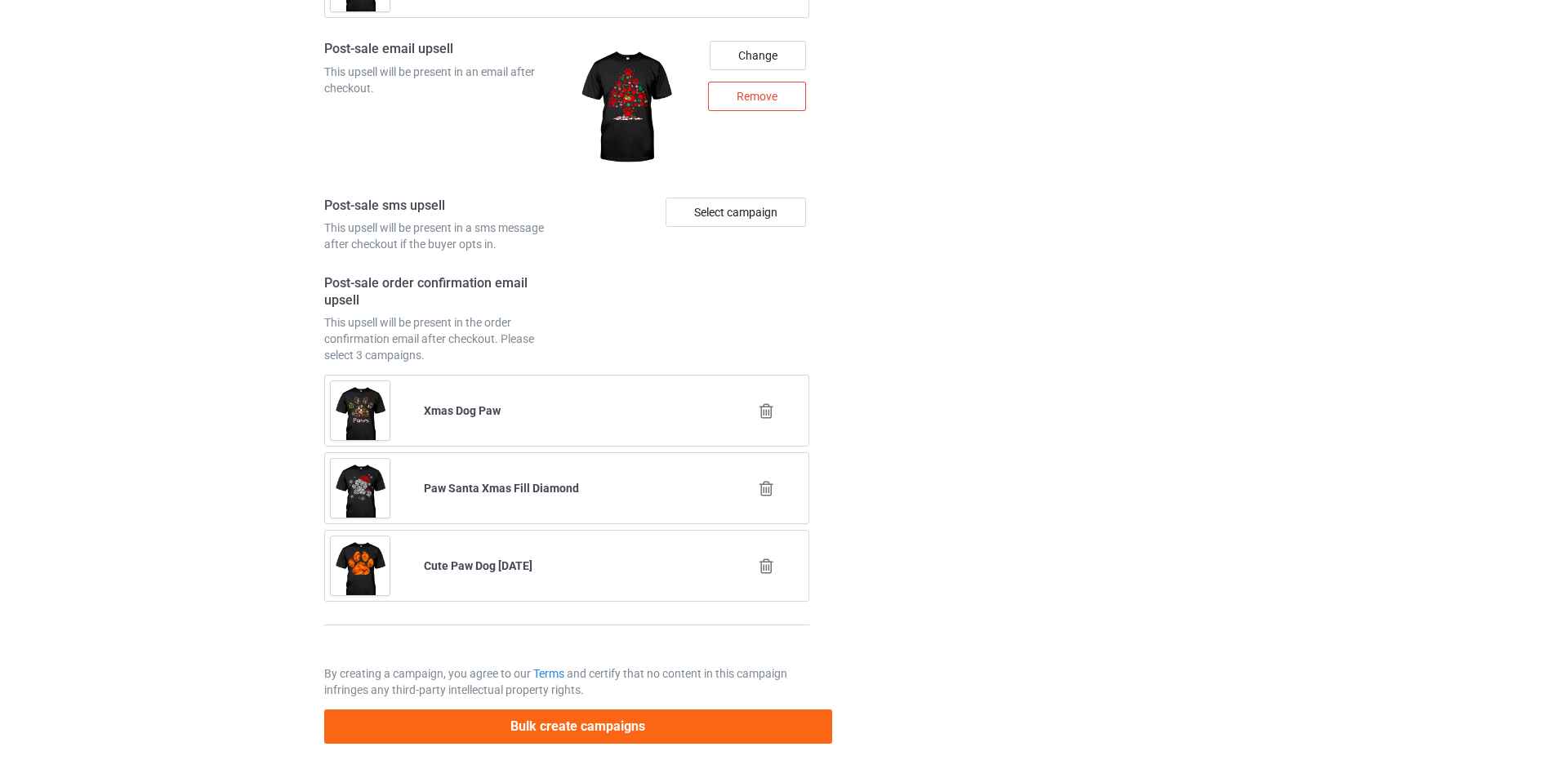
scroll to position [0, 0]
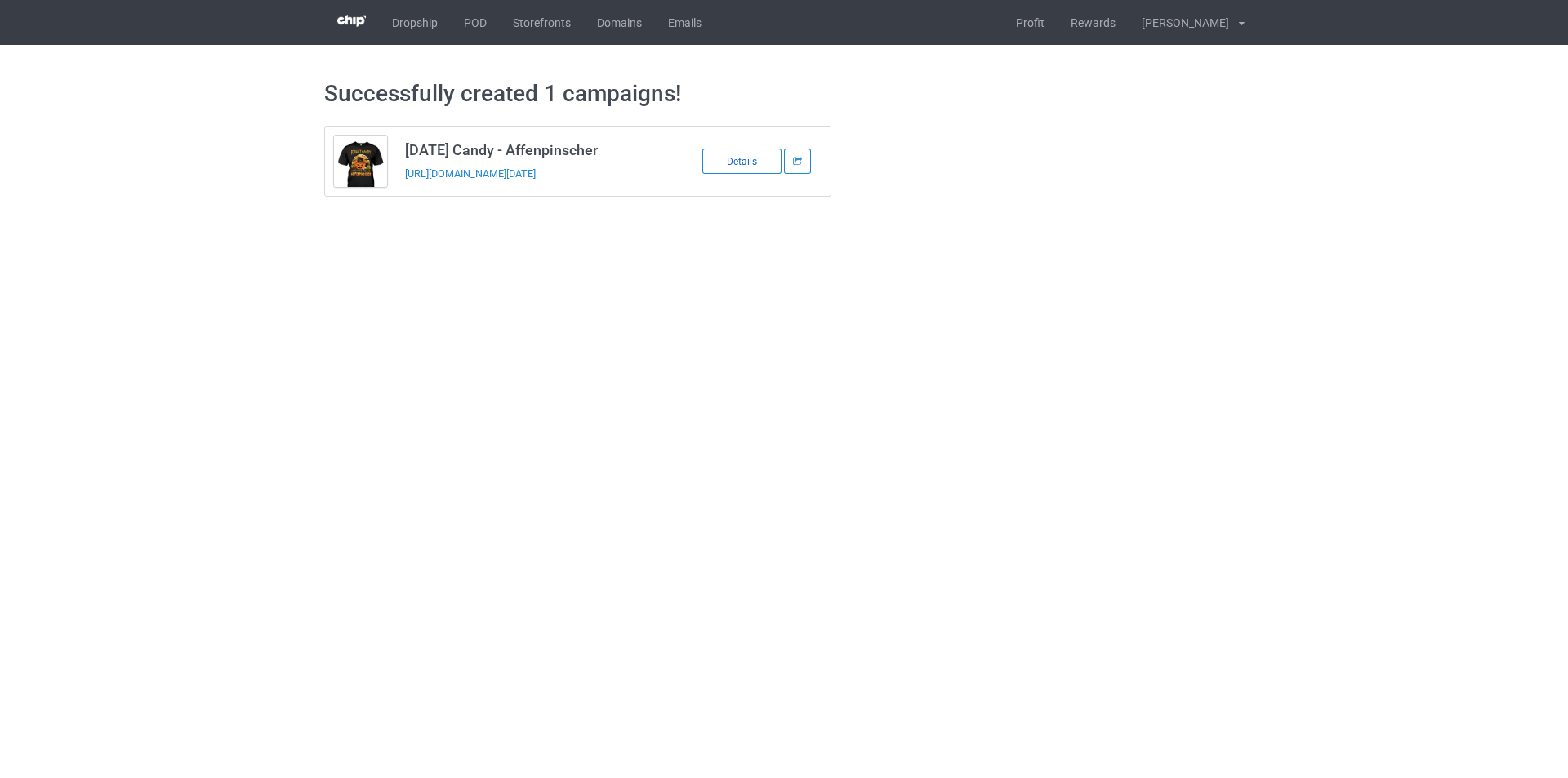
click at [738, 153] on div "Details" at bounding box center [742, 161] width 79 height 25
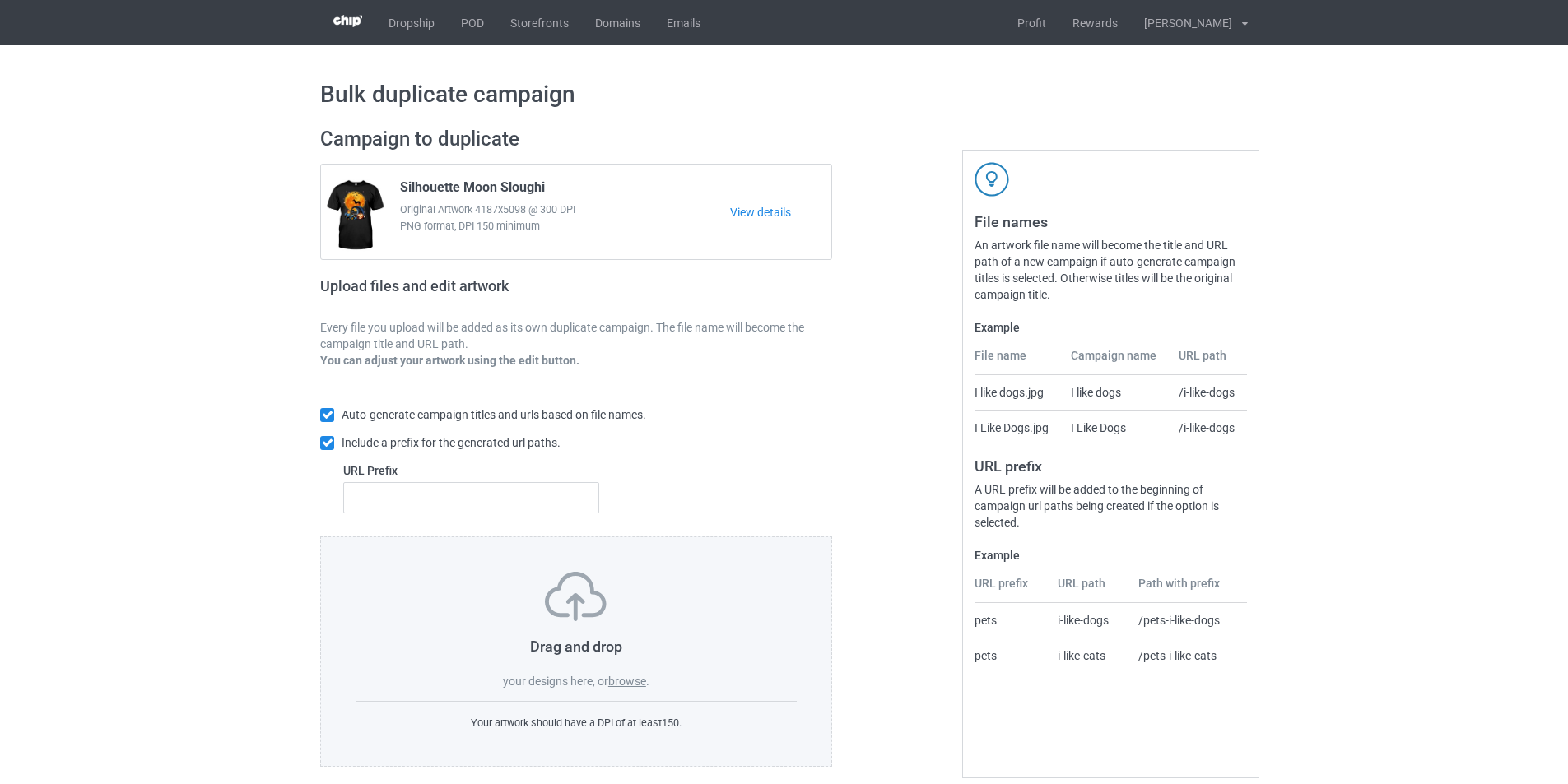
click at [634, 682] on label "browse" at bounding box center [628, 680] width 37 height 13
click at [0, 0] on input "browse" at bounding box center [0, 0] width 0 height 0
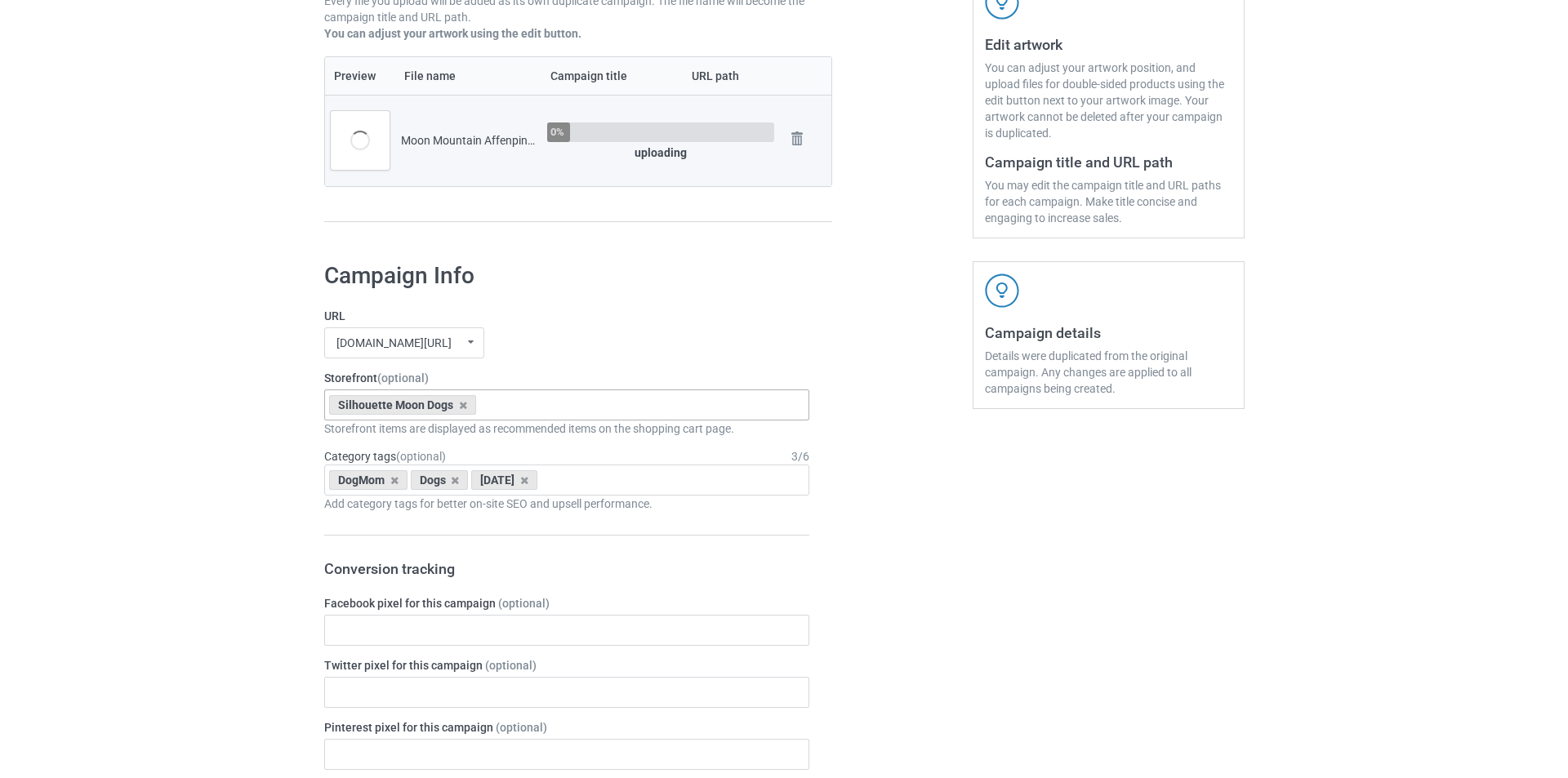
scroll to position [408, 0]
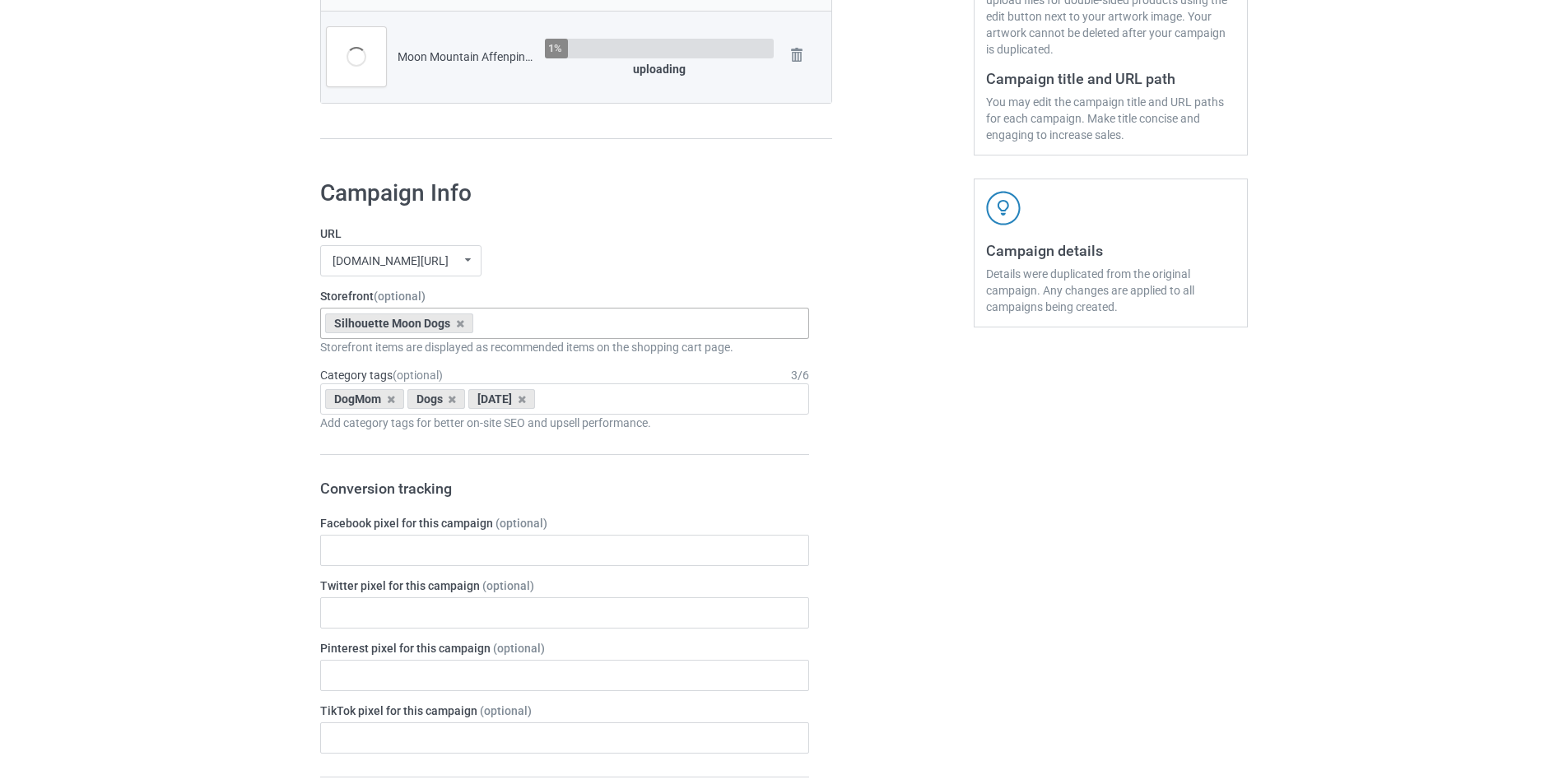
click at [574, 328] on div "Silhouette Moon Dogs Moon Mountain Dogs [DATE] Candy Dogs Paws Pink Truck Dogs …" at bounding box center [565, 323] width 489 height 32
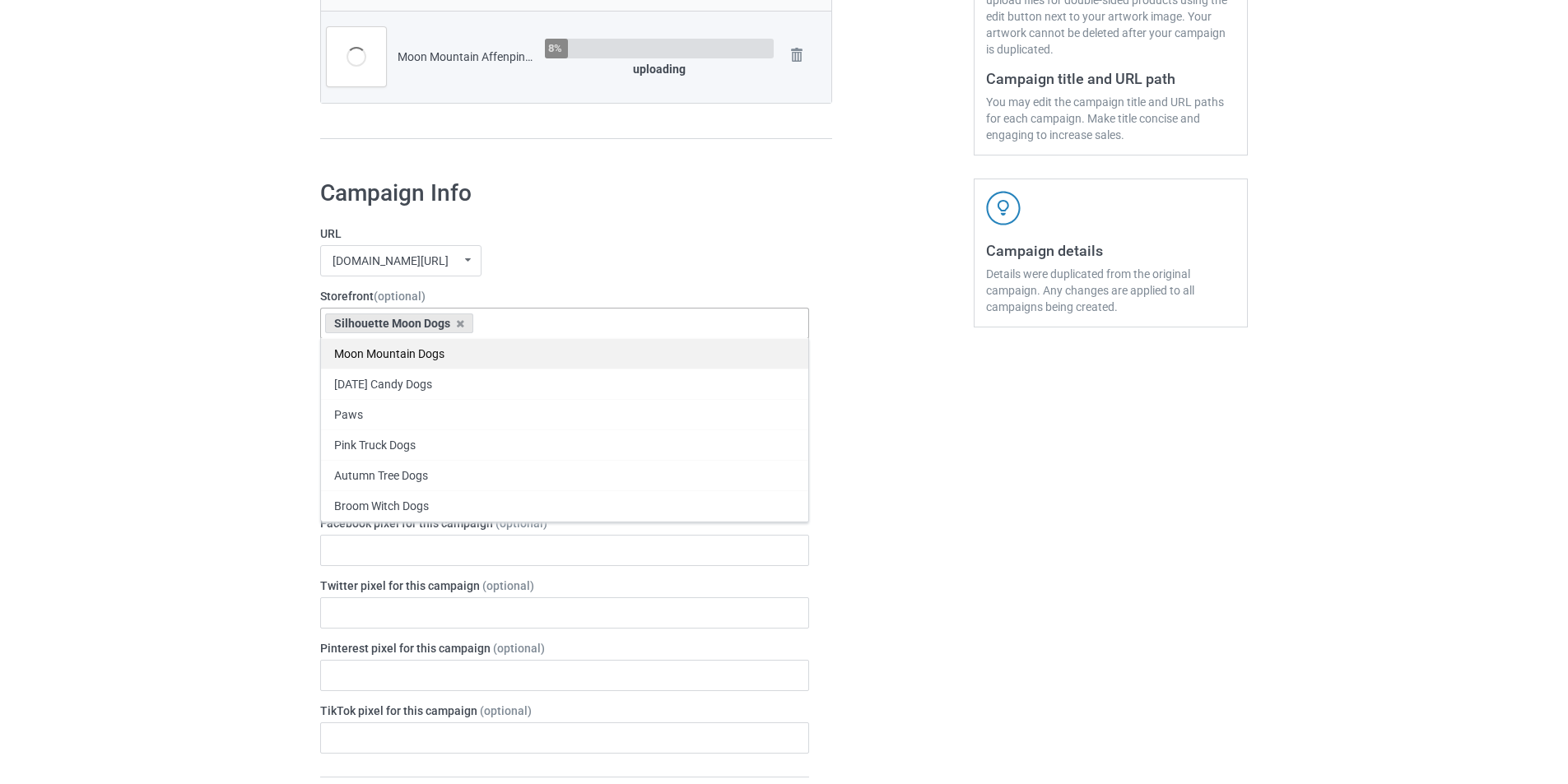
click at [425, 353] on div "Moon Mountain Dogs" at bounding box center [564, 353] width 487 height 31
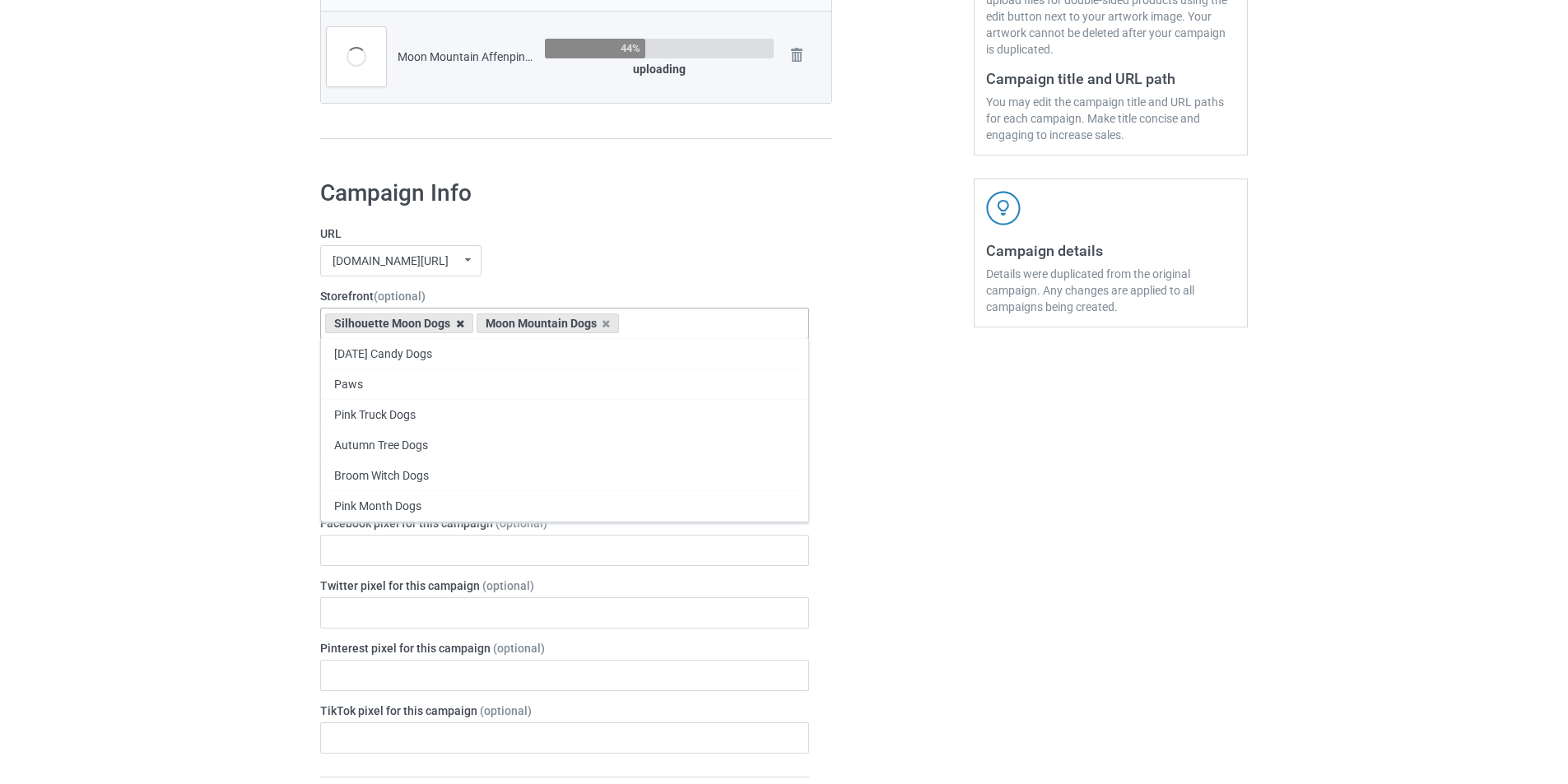
click at [456, 326] on icon at bounding box center [460, 323] width 8 height 11
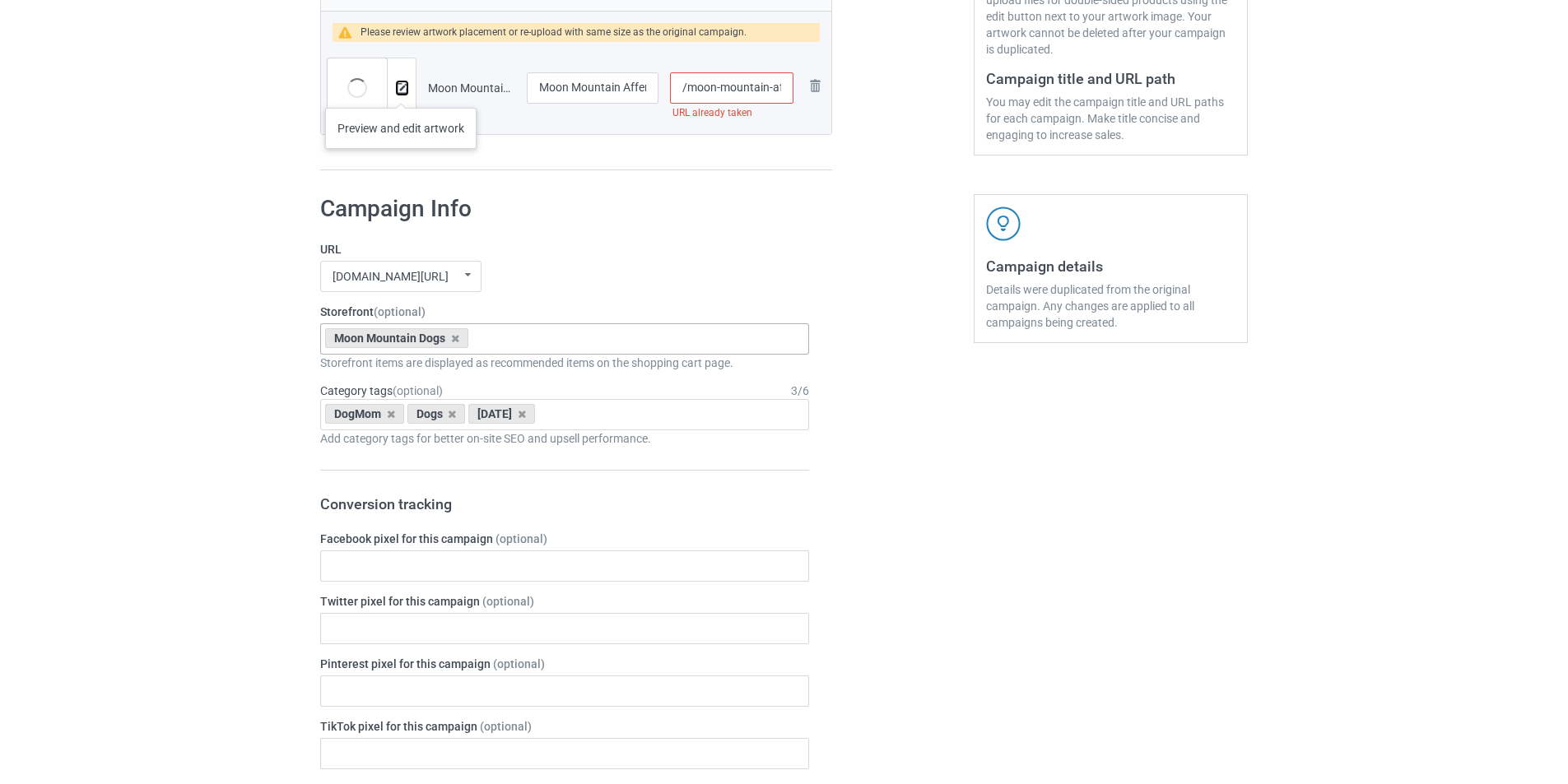
click at [401, 92] on img at bounding box center [402, 88] width 11 height 11
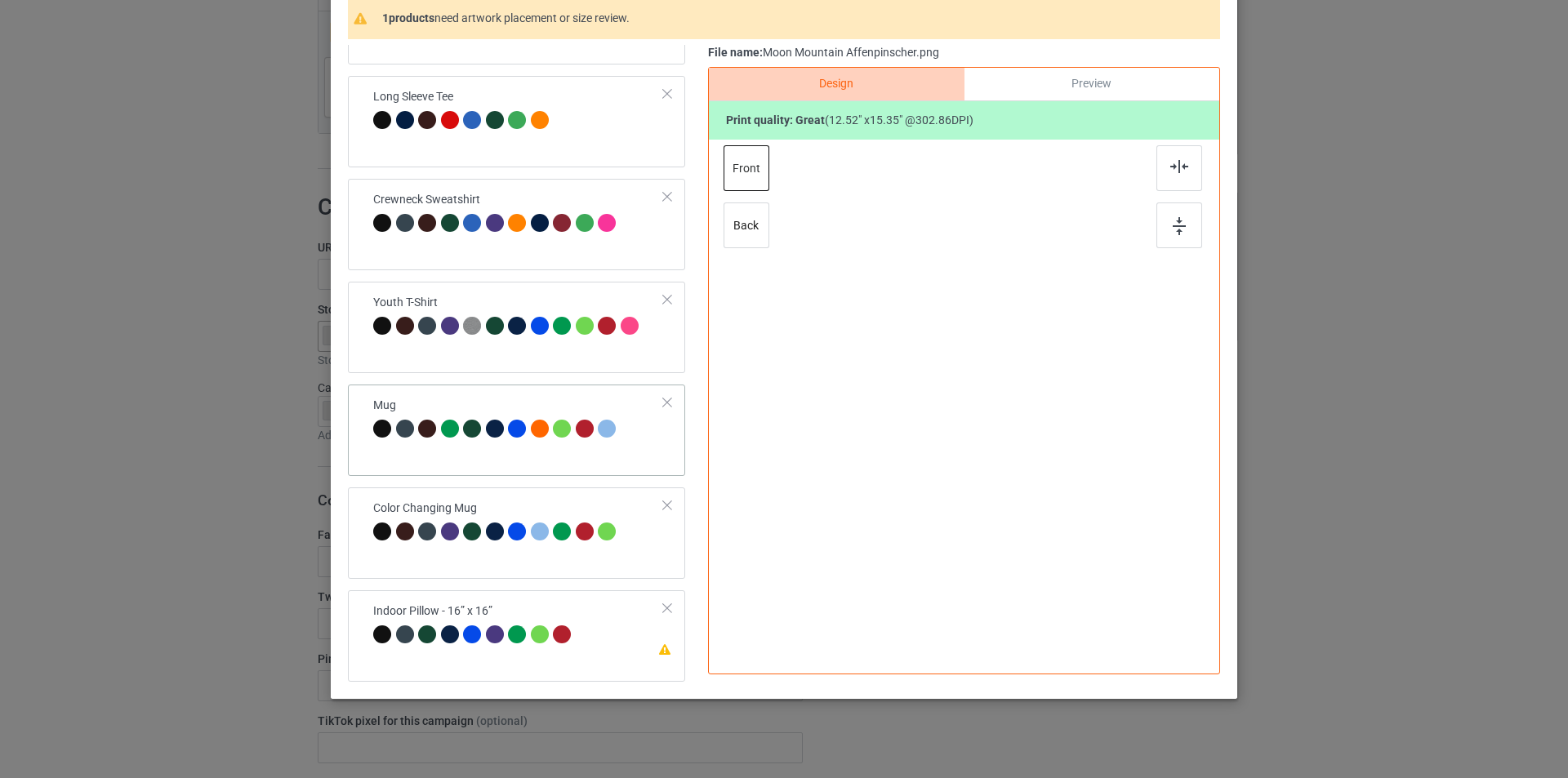
scroll to position [163, 0]
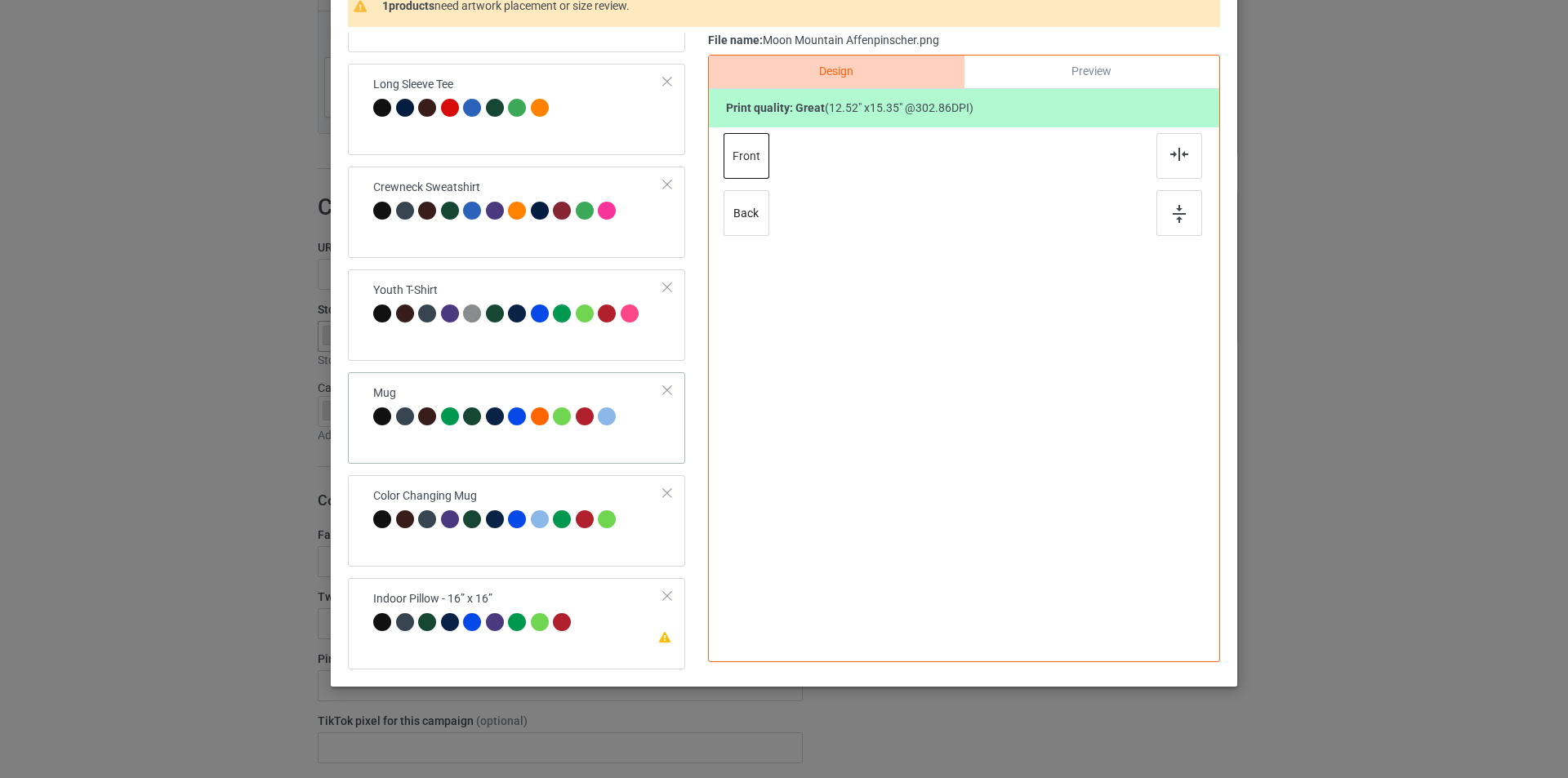
drag, startPoint x: 531, startPoint y: 394, endPoint x: 547, endPoint y: 393, distance: 16.0
click at [532, 393] on div "Mug" at bounding box center [496, 404] width 248 height 38
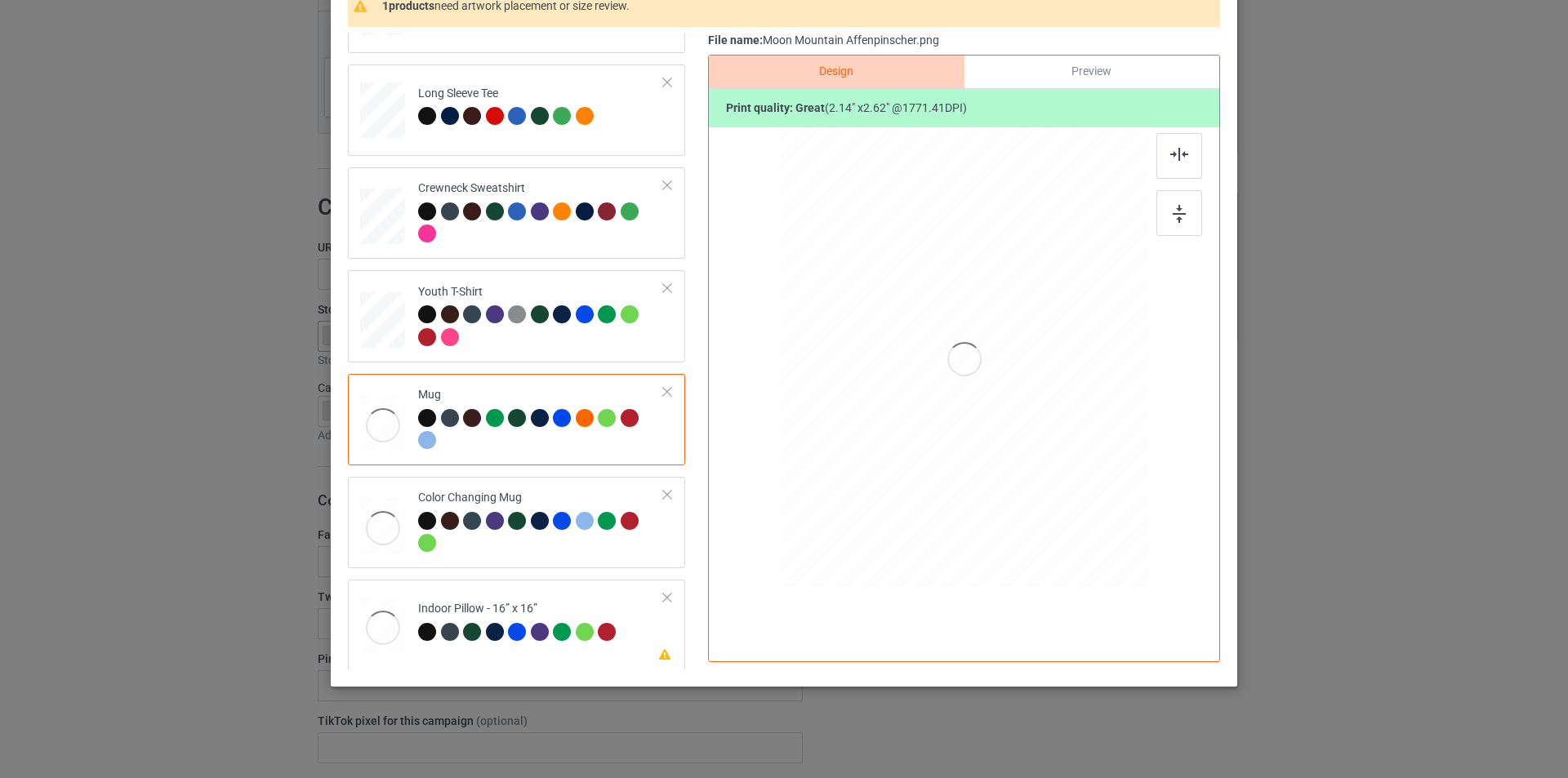
scroll to position [484, 0]
click at [1110, 417] on div at bounding box center [1117, 421] width 14 height 14
click at [562, 335] on div at bounding box center [540, 327] width 246 height 45
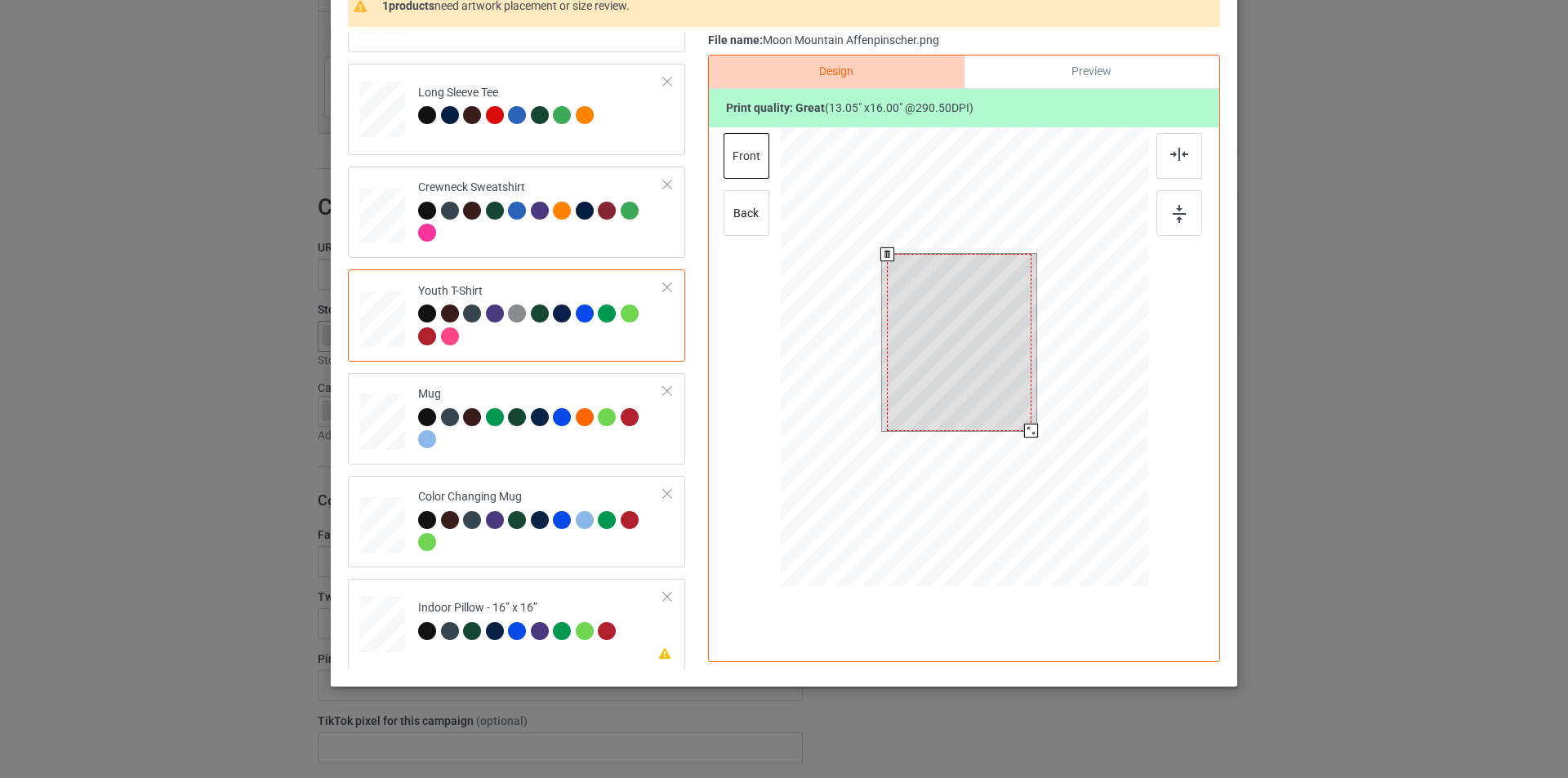
click at [1033, 439] on div at bounding box center [964, 359] width 367 height 464
click at [592, 599] on td "Please review artwork placement Indoor Pillow - 16” x 16”" at bounding box center [540, 620] width 263 height 71
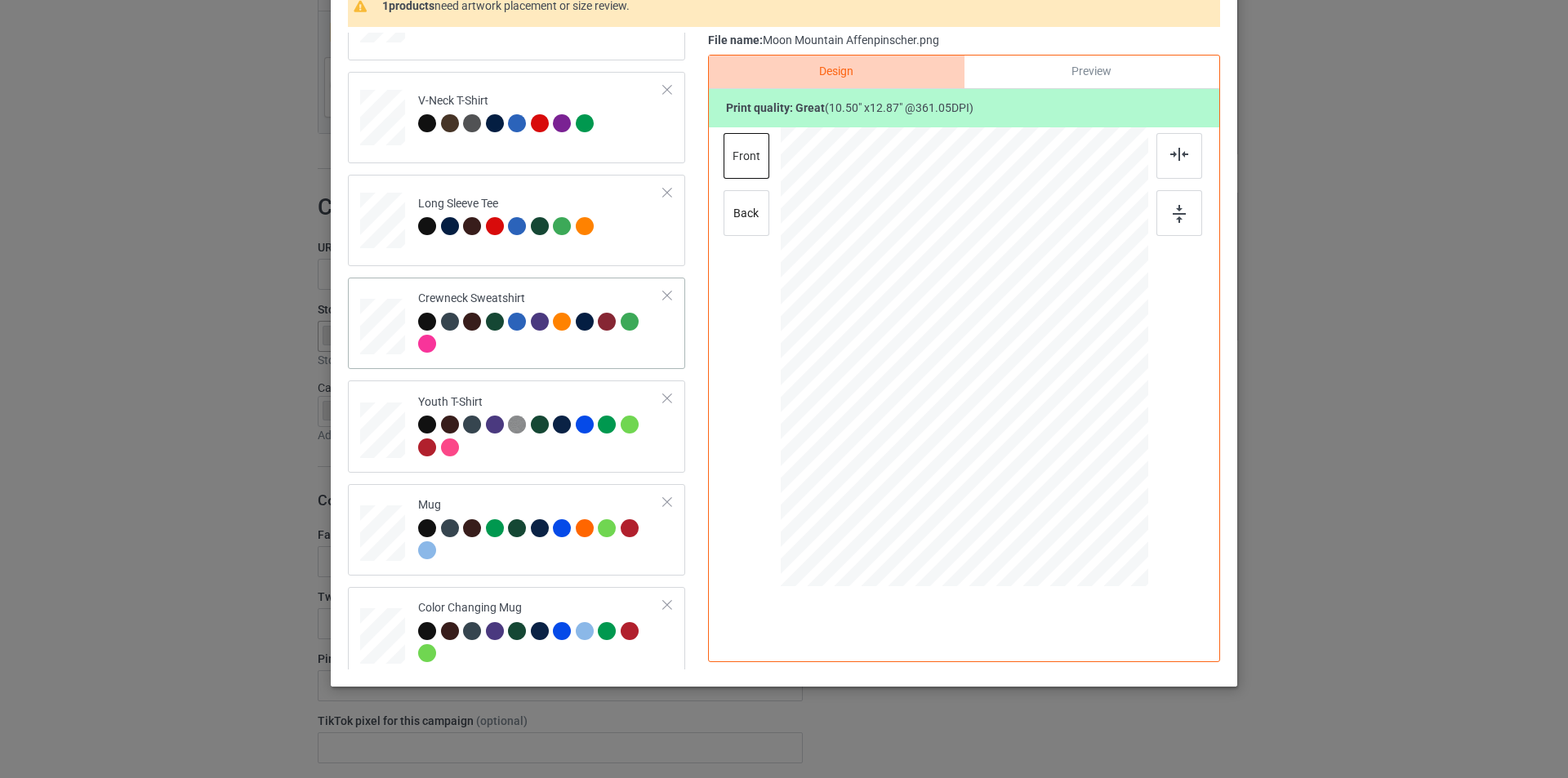
scroll to position [239, 0]
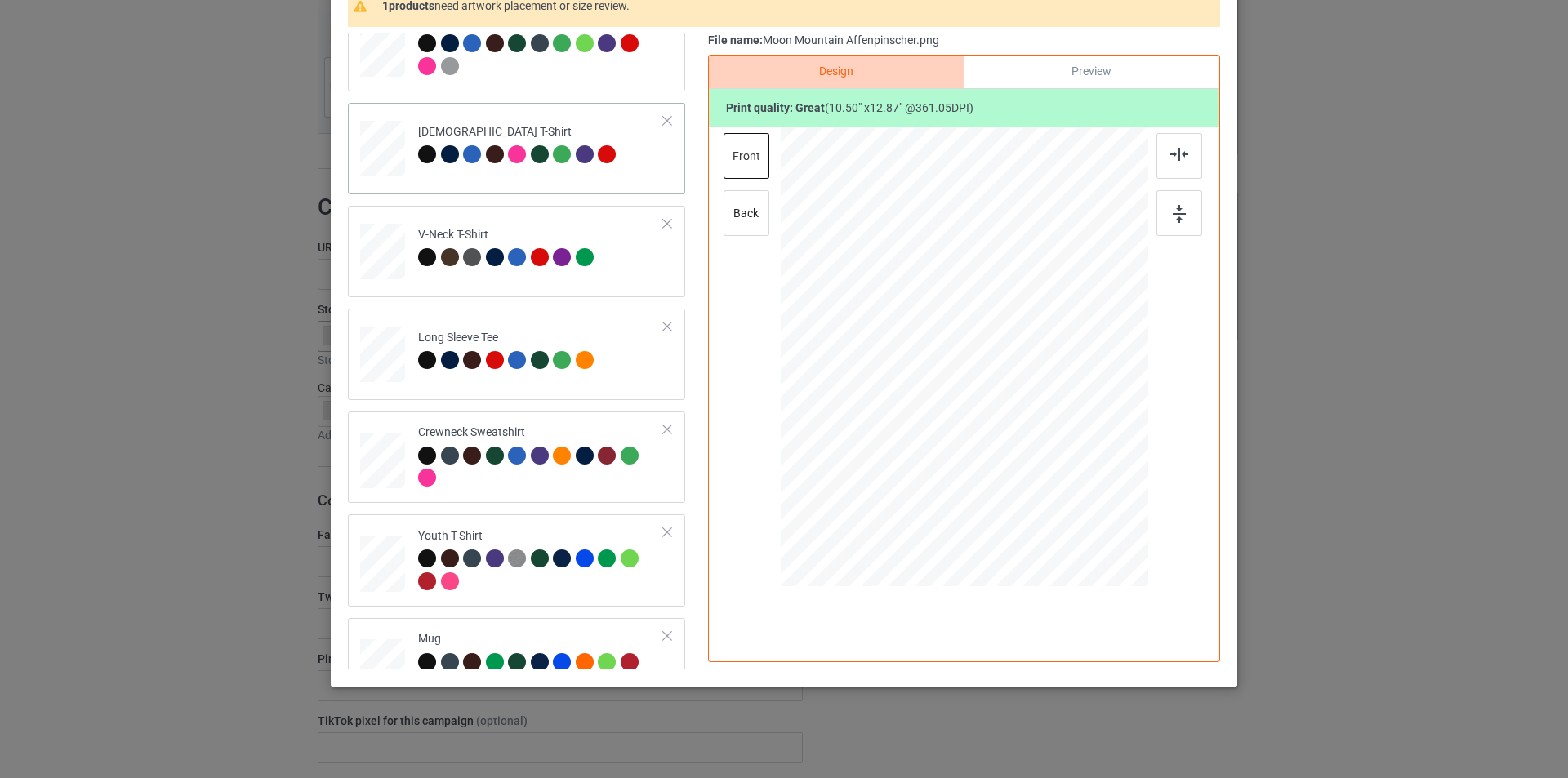
click at [559, 185] on div "[DEMOGRAPHIC_DATA] T-Shirt" at bounding box center [516, 148] width 338 height 91
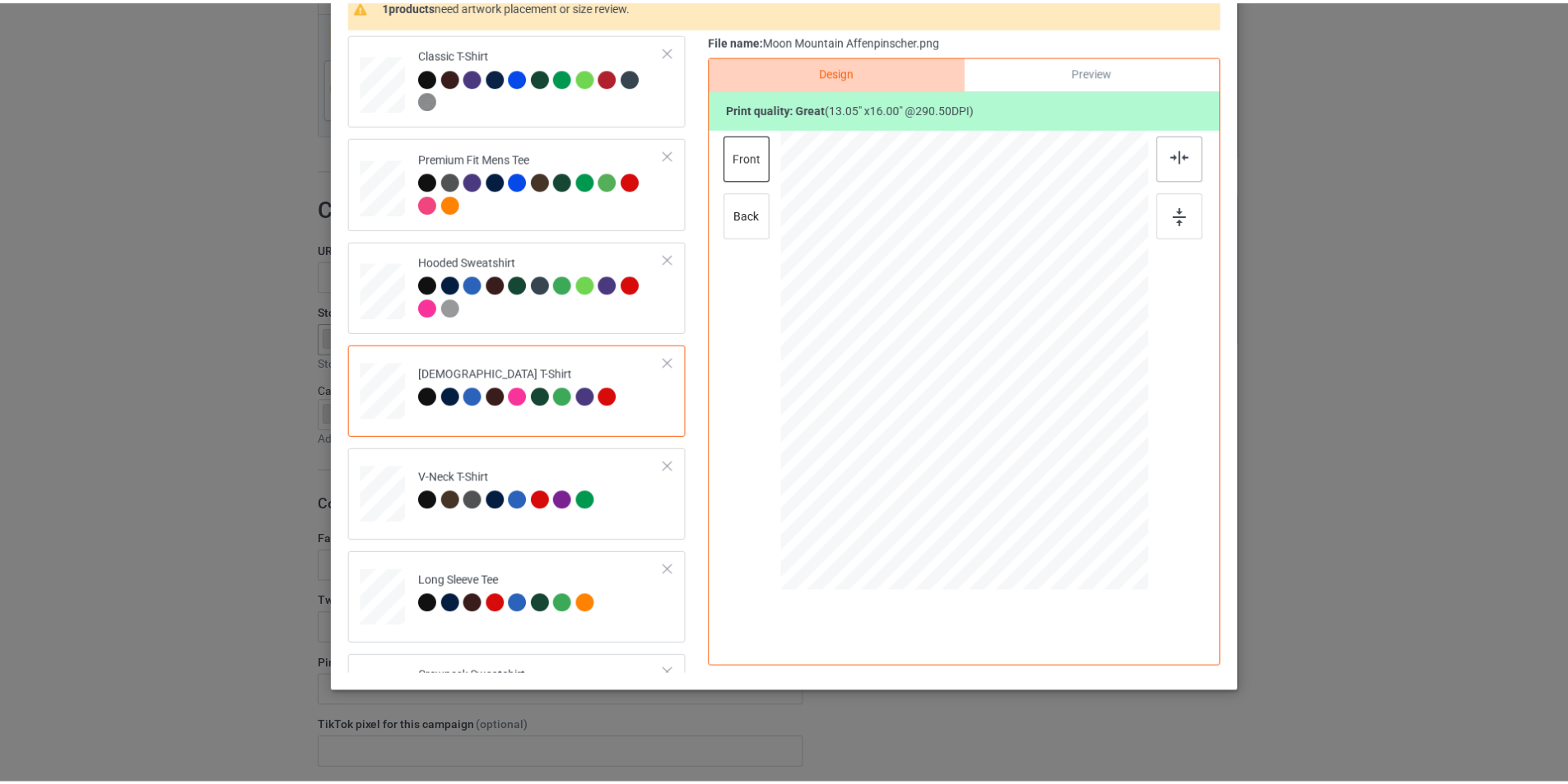
scroll to position [0, 0]
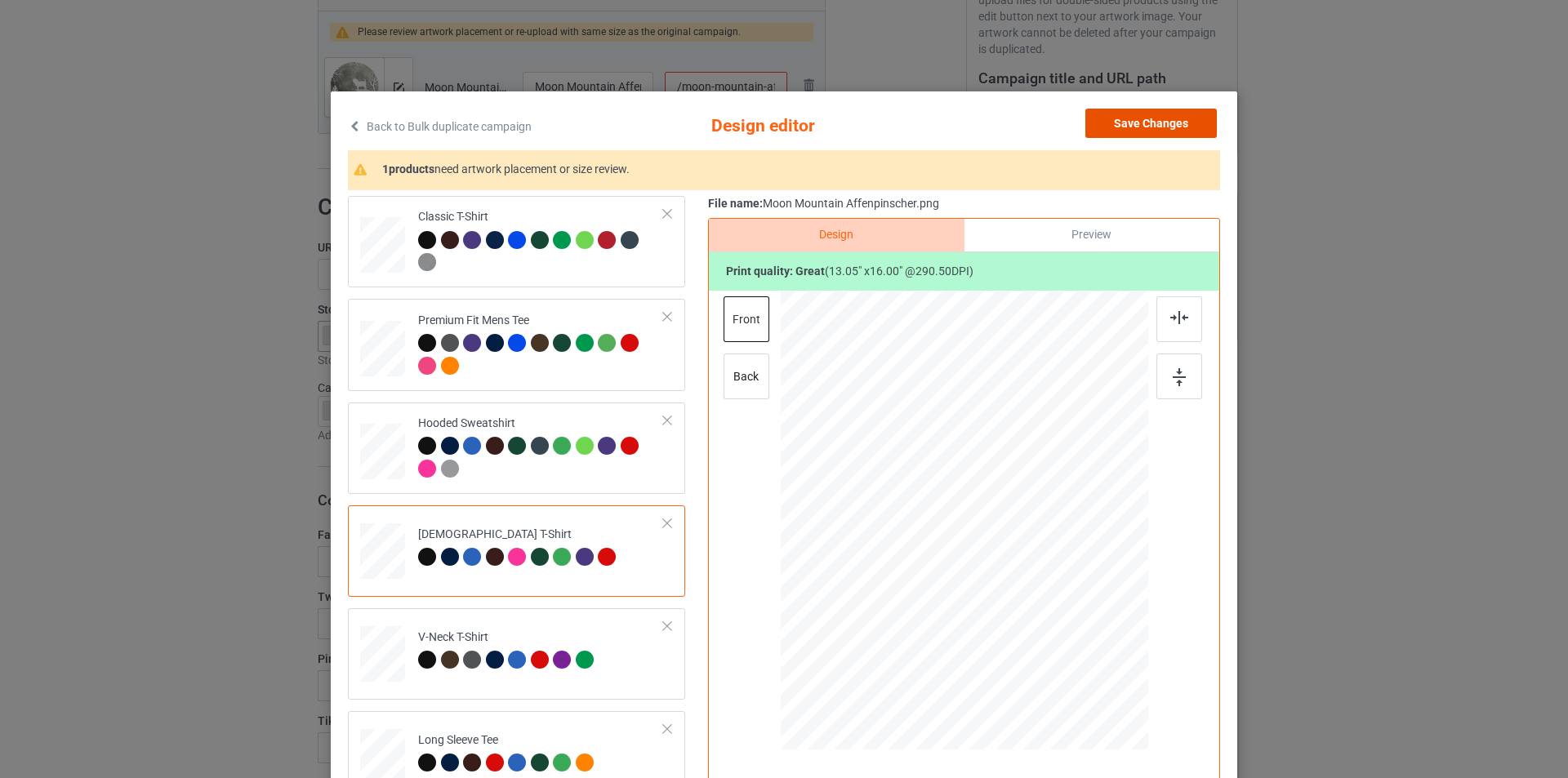
click at [1162, 115] on button "Save Changes" at bounding box center [1151, 123] width 131 height 29
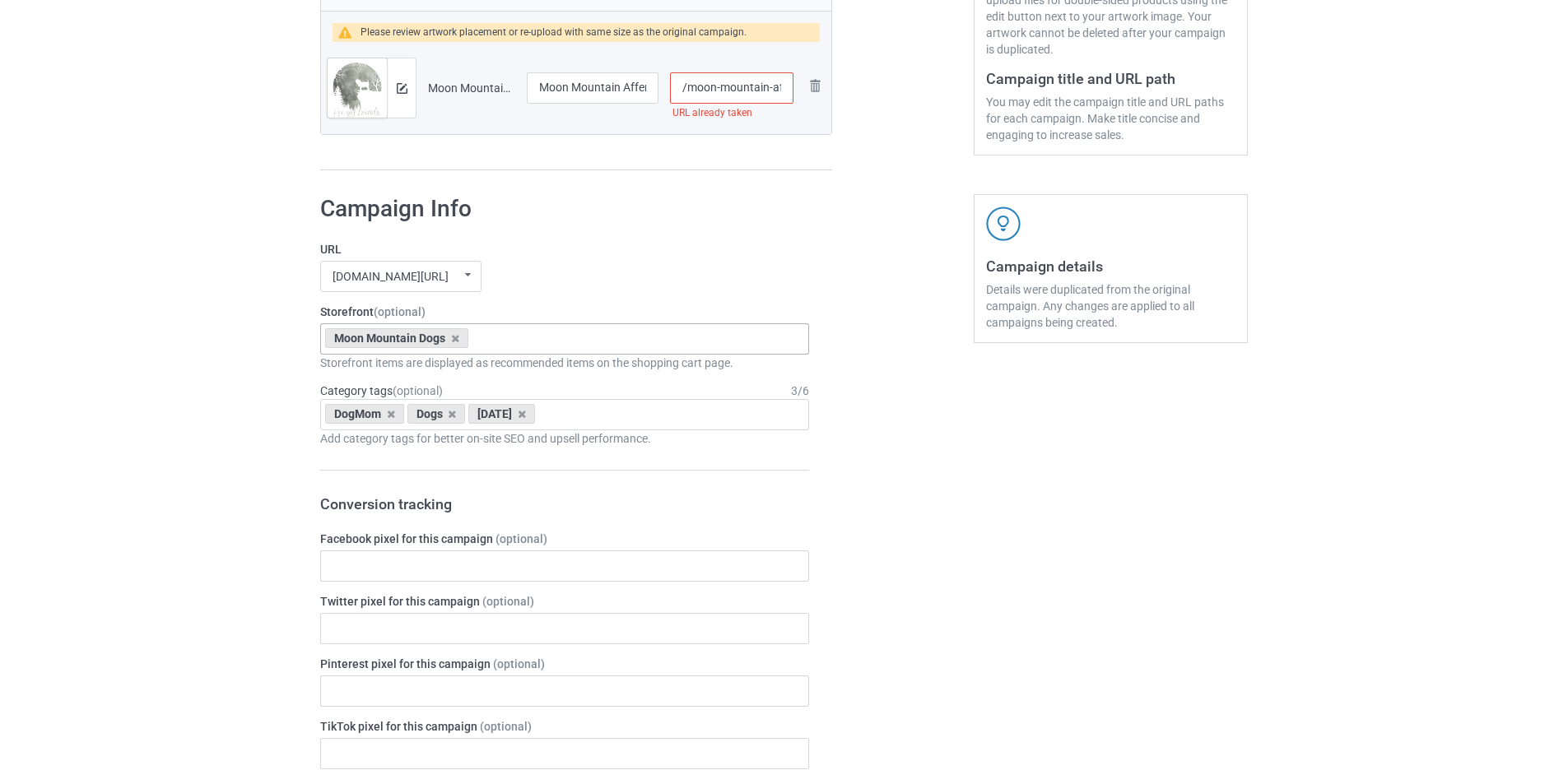
click at [687, 86] on input "/moon-mountain-affenpinscher" at bounding box center [731, 88] width 123 height 32
type input "/dmt-moon-mountain-affenpinscher"
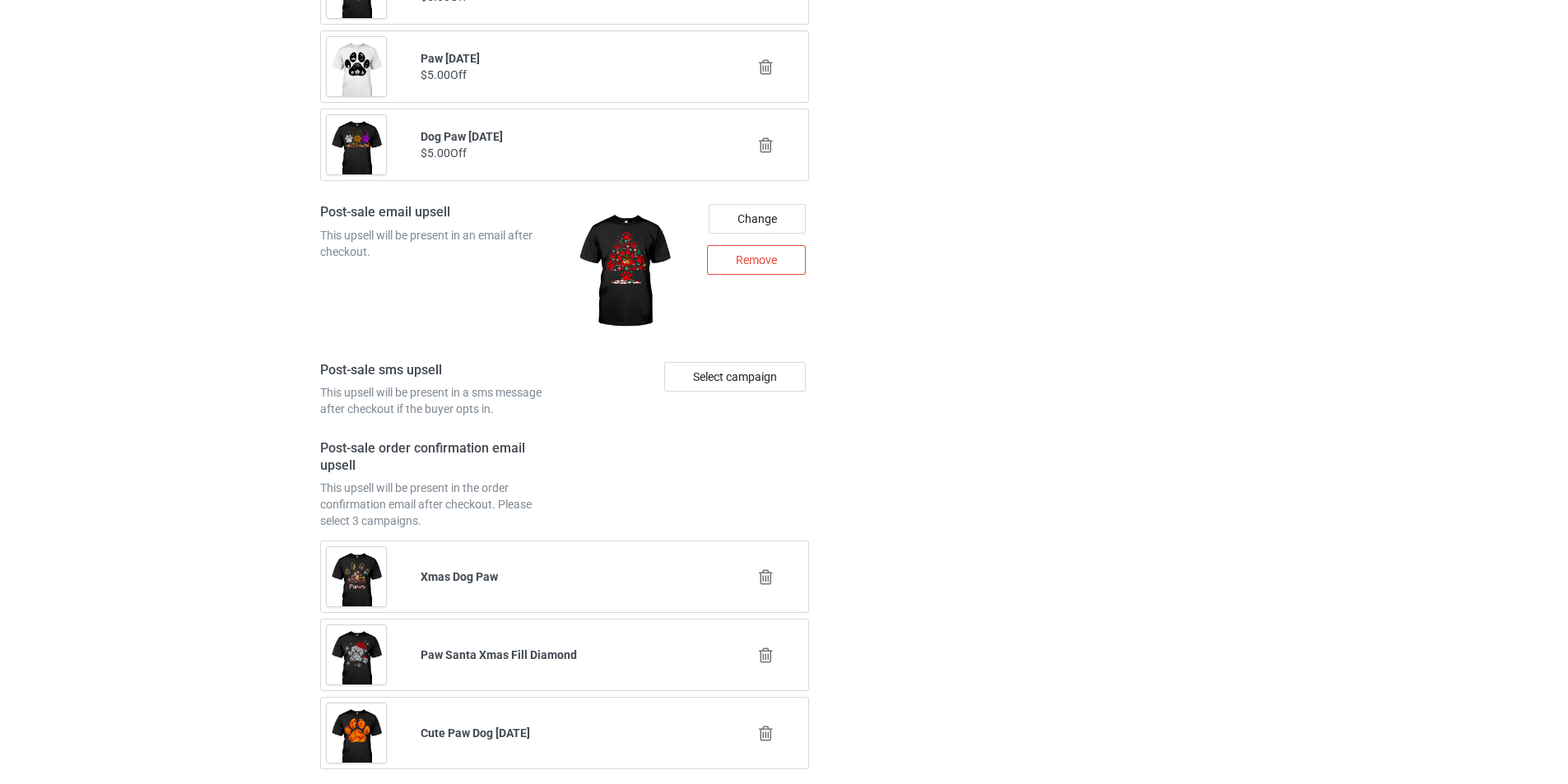
scroll to position [2222, 0]
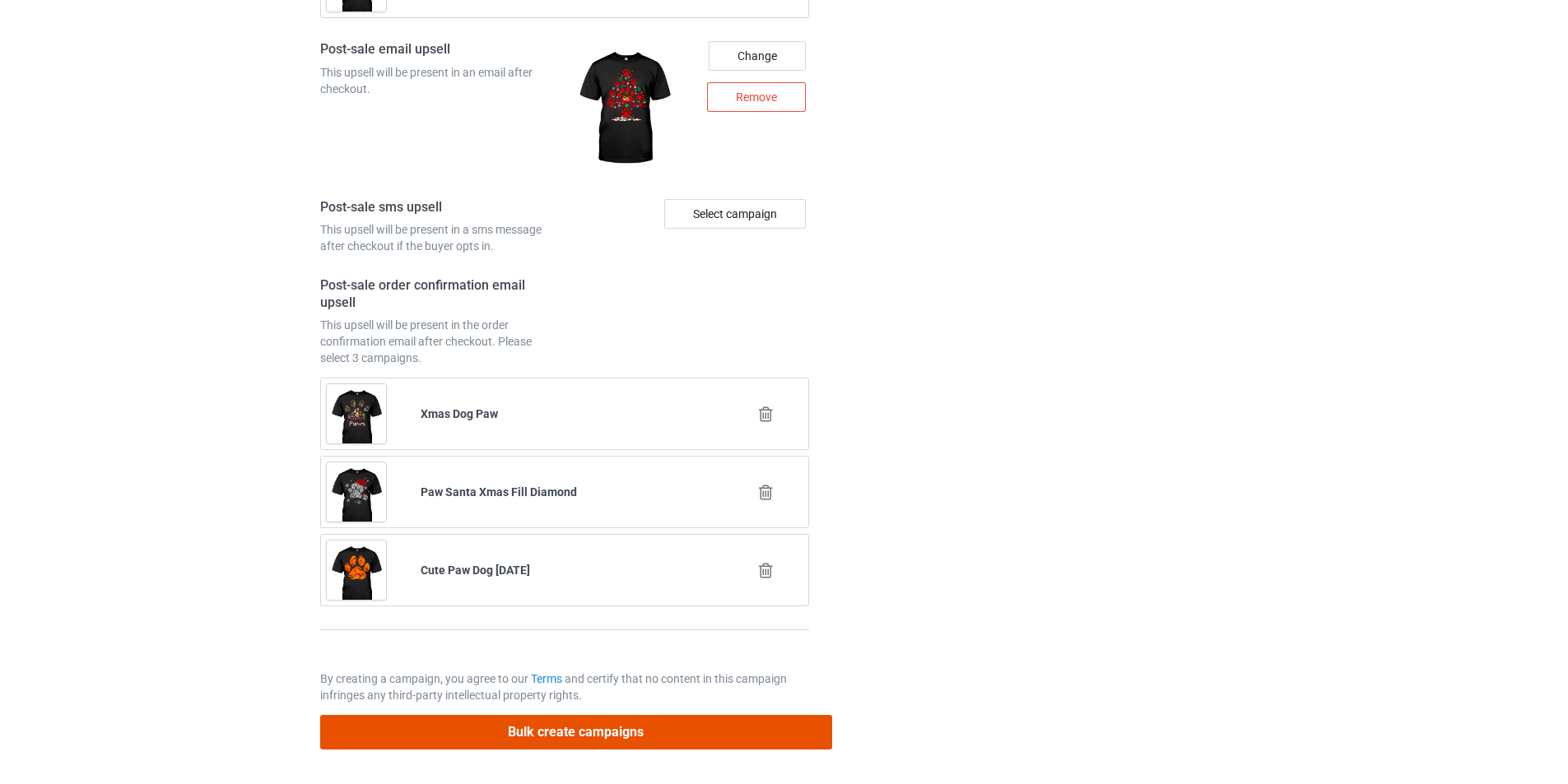
click at [624, 746] on button "Bulk create campaigns" at bounding box center [576, 732] width 512 height 34
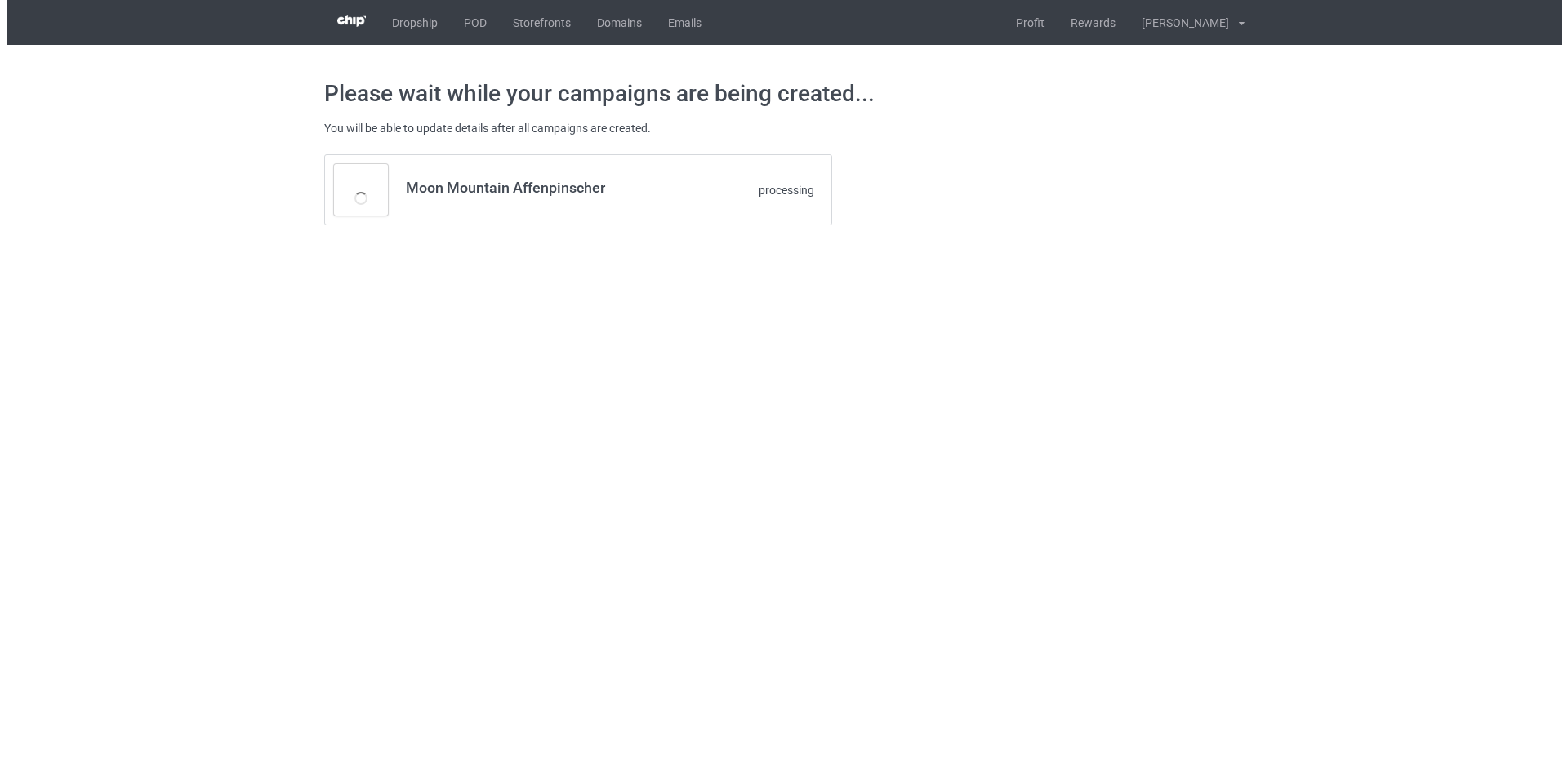
scroll to position [0, 0]
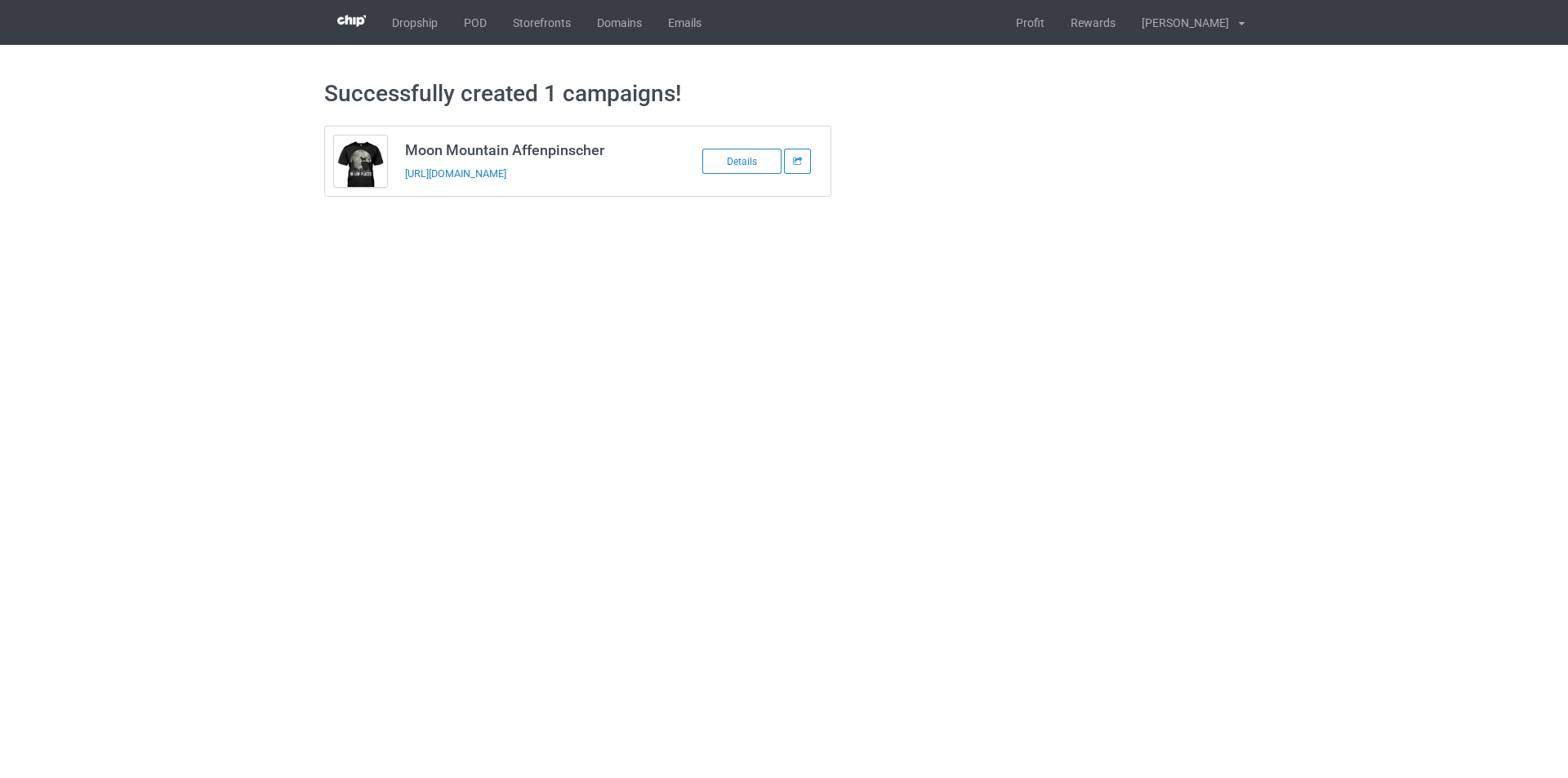
click at [589, 146] on h3 "Moon Mountain Affenpinscher" at bounding box center [534, 150] width 258 height 19
copy h3 "Moon Mountain Affenpinscher"
click at [477, 23] on link "POD" at bounding box center [476, 23] width 49 height 45
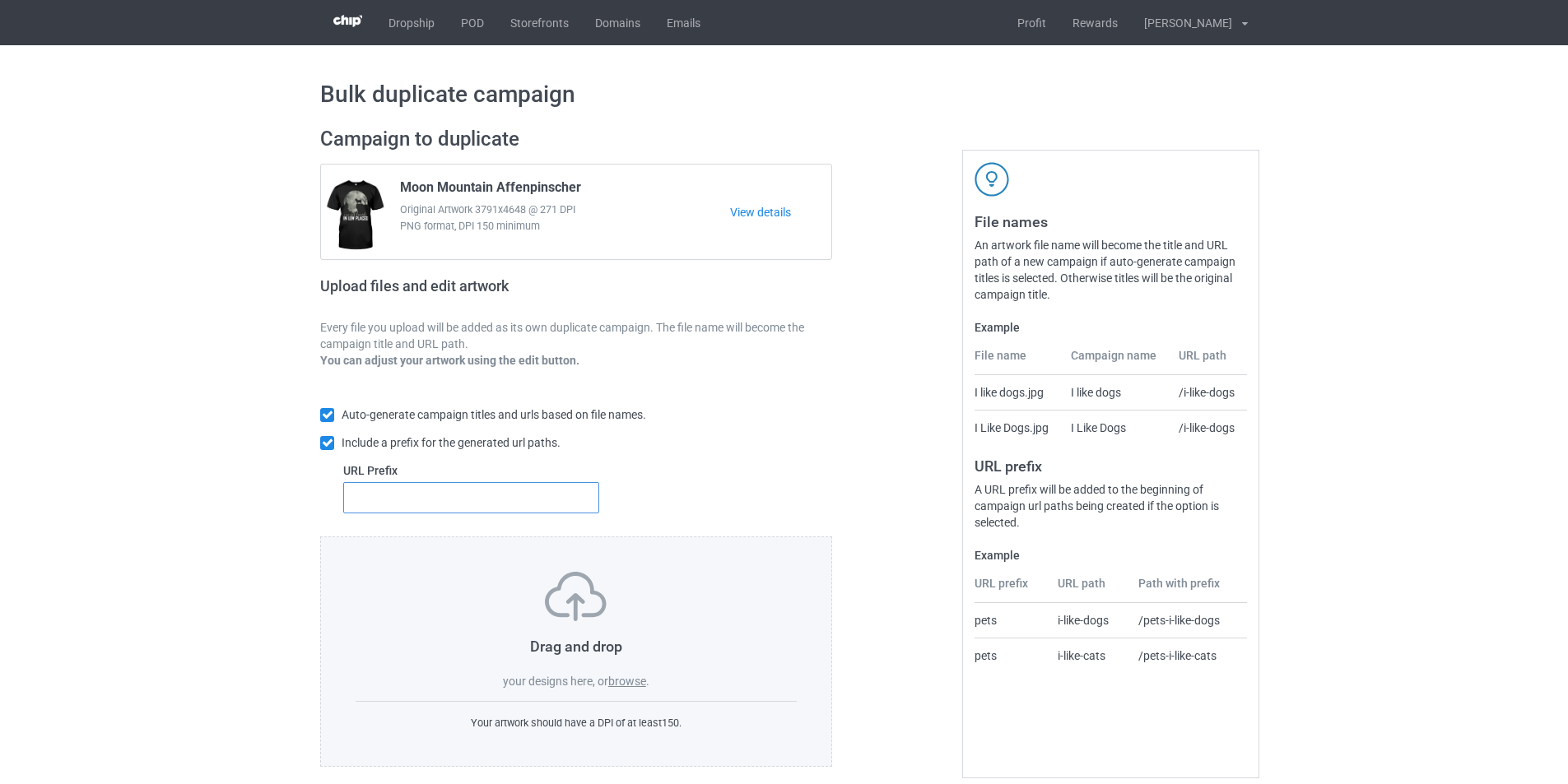
click at [534, 492] on input "text" at bounding box center [471, 498] width 256 height 32
type input "dmt-"
click at [632, 681] on label "browse" at bounding box center [628, 680] width 37 height 13
click at [0, 0] on input "browse" at bounding box center [0, 0] width 0 height 0
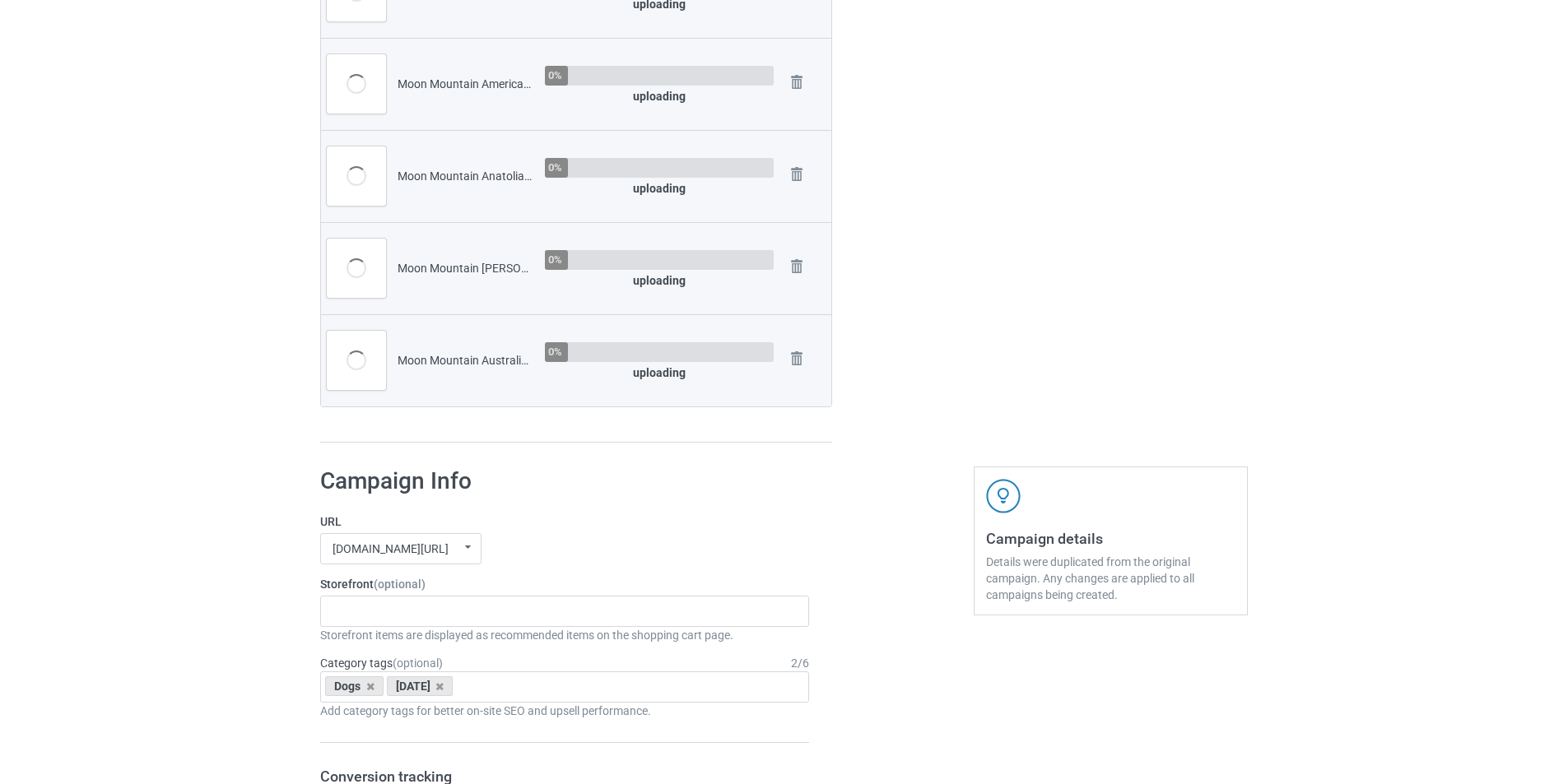
scroll to position [1728, 0]
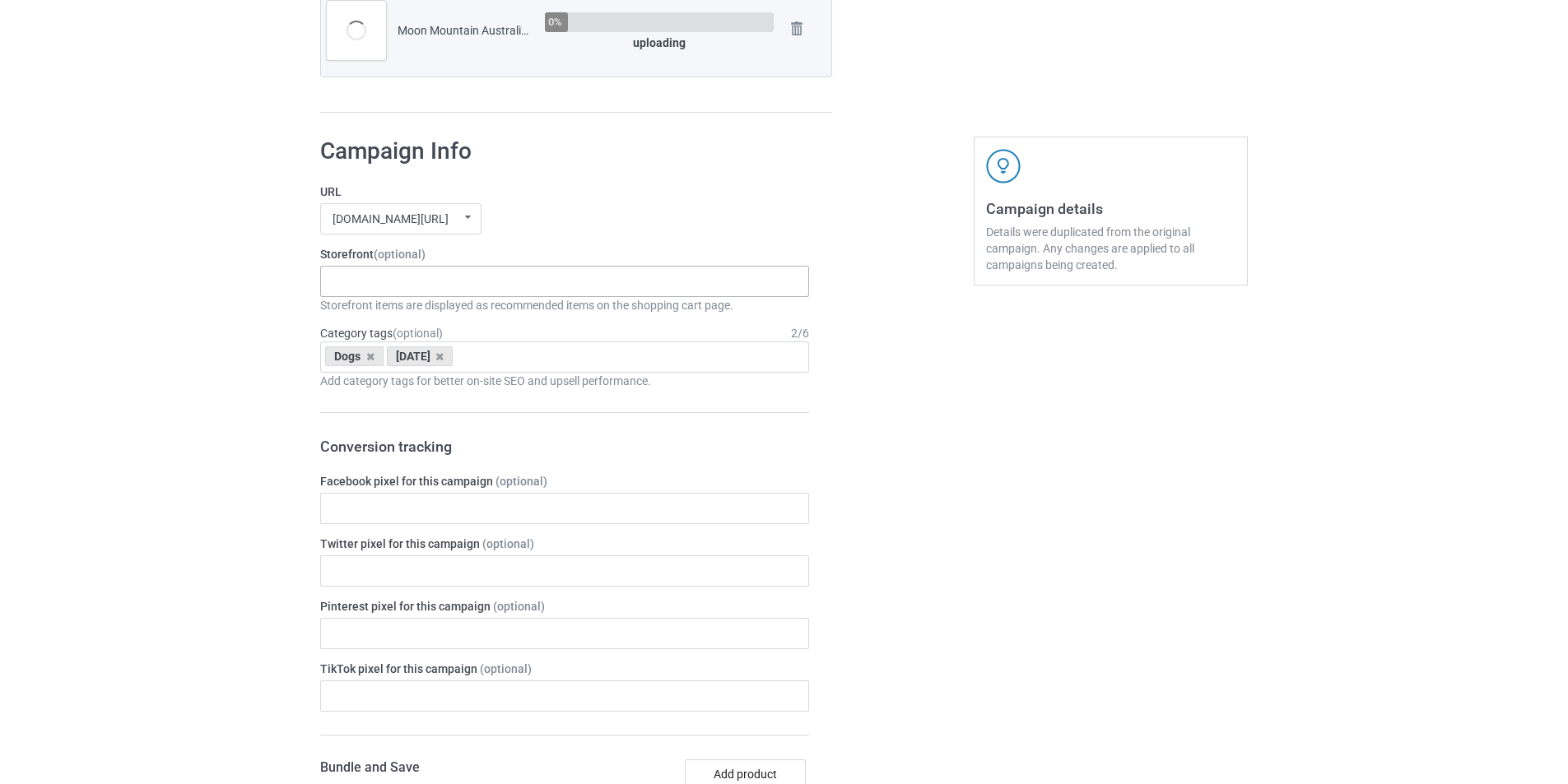
click at [633, 280] on div "Moon Mountain Dogs Halloween Candy Dogs Silhouette Moon Dogs Paws Pink Truck Do…" at bounding box center [565, 281] width 489 height 32
click at [484, 310] on div "Moon Mountain Dogs" at bounding box center [564, 311] width 487 height 31
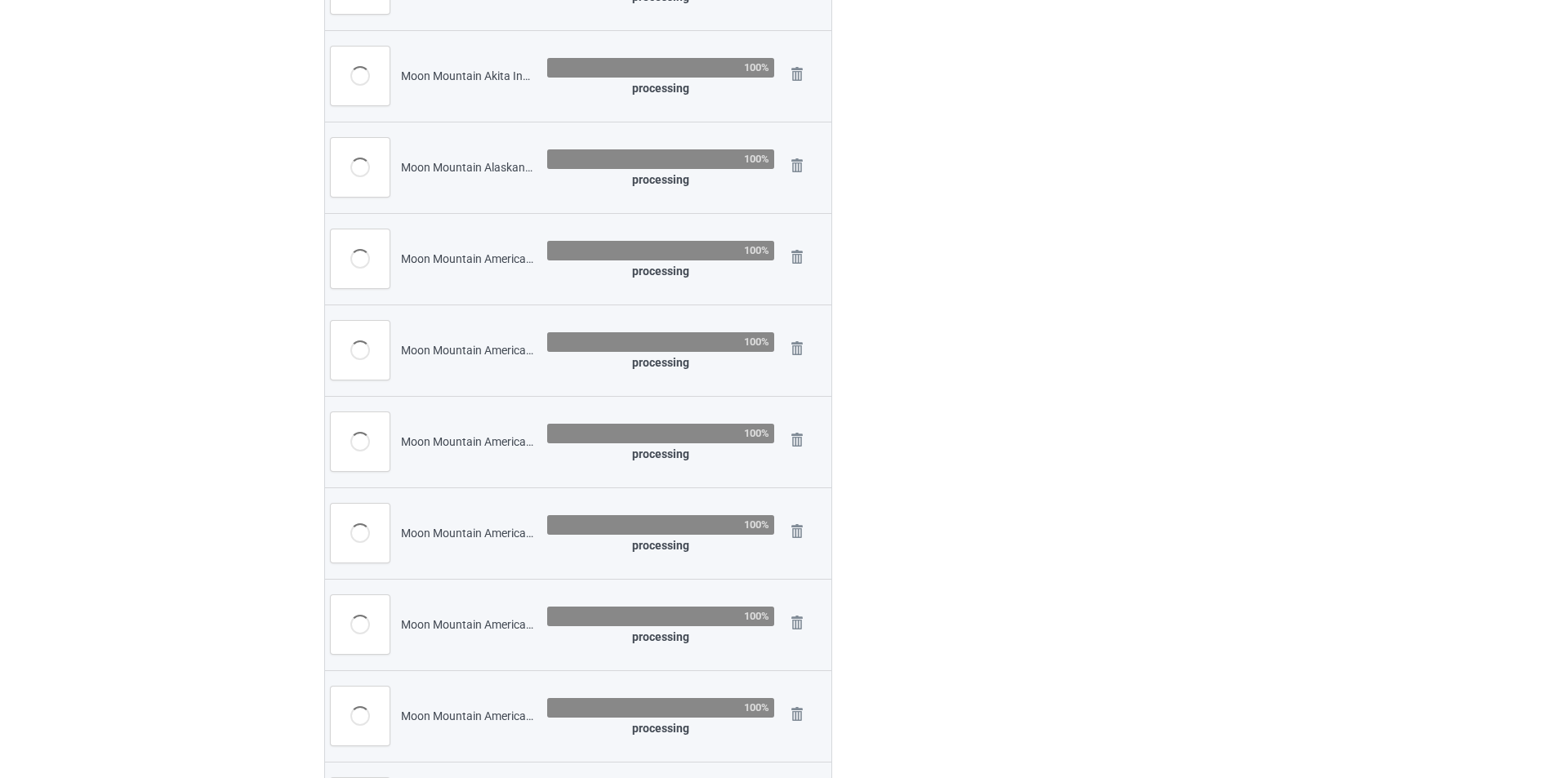
scroll to position [163, 0]
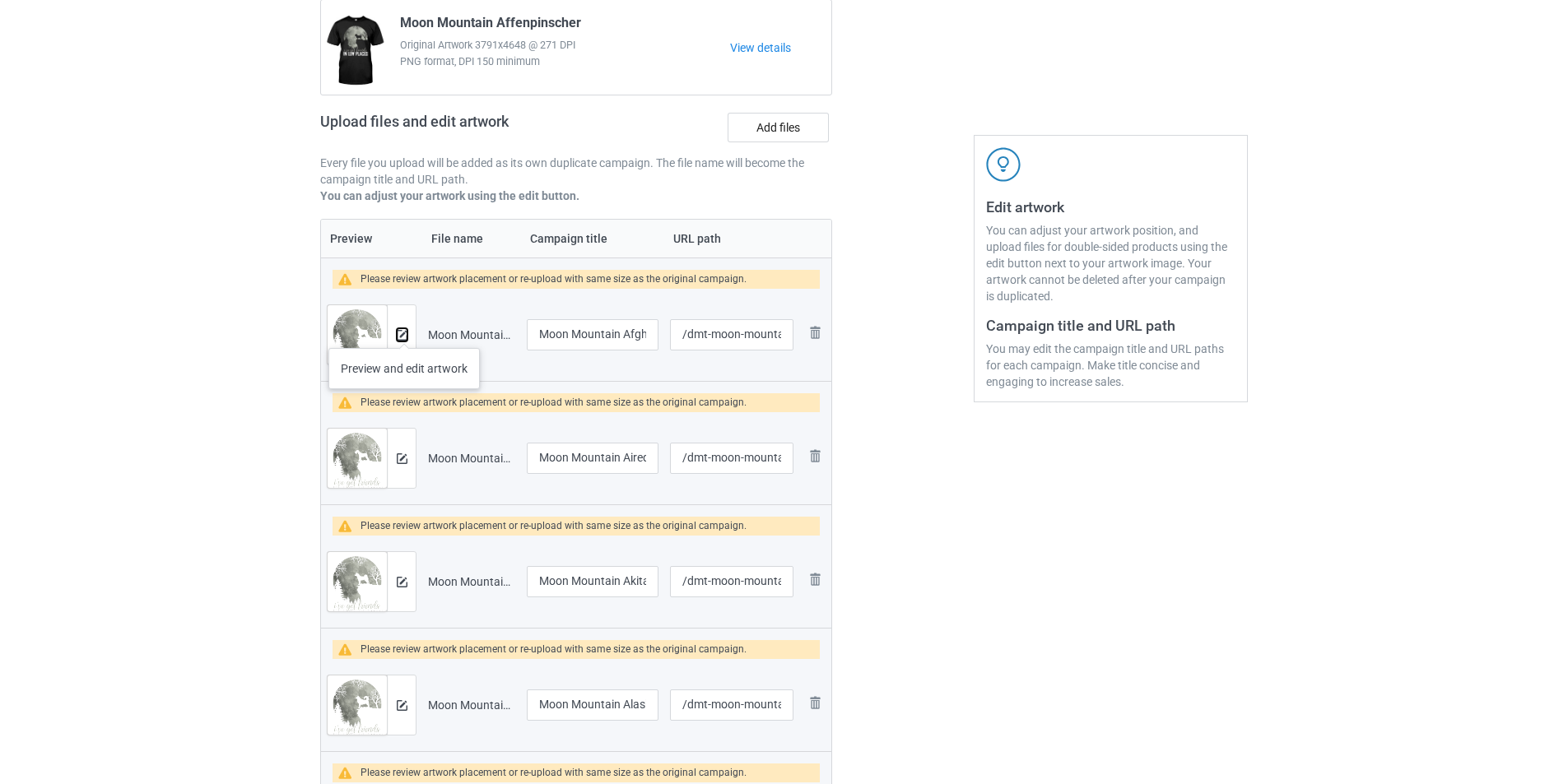
click at [405, 331] on img at bounding box center [402, 335] width 11 height 11
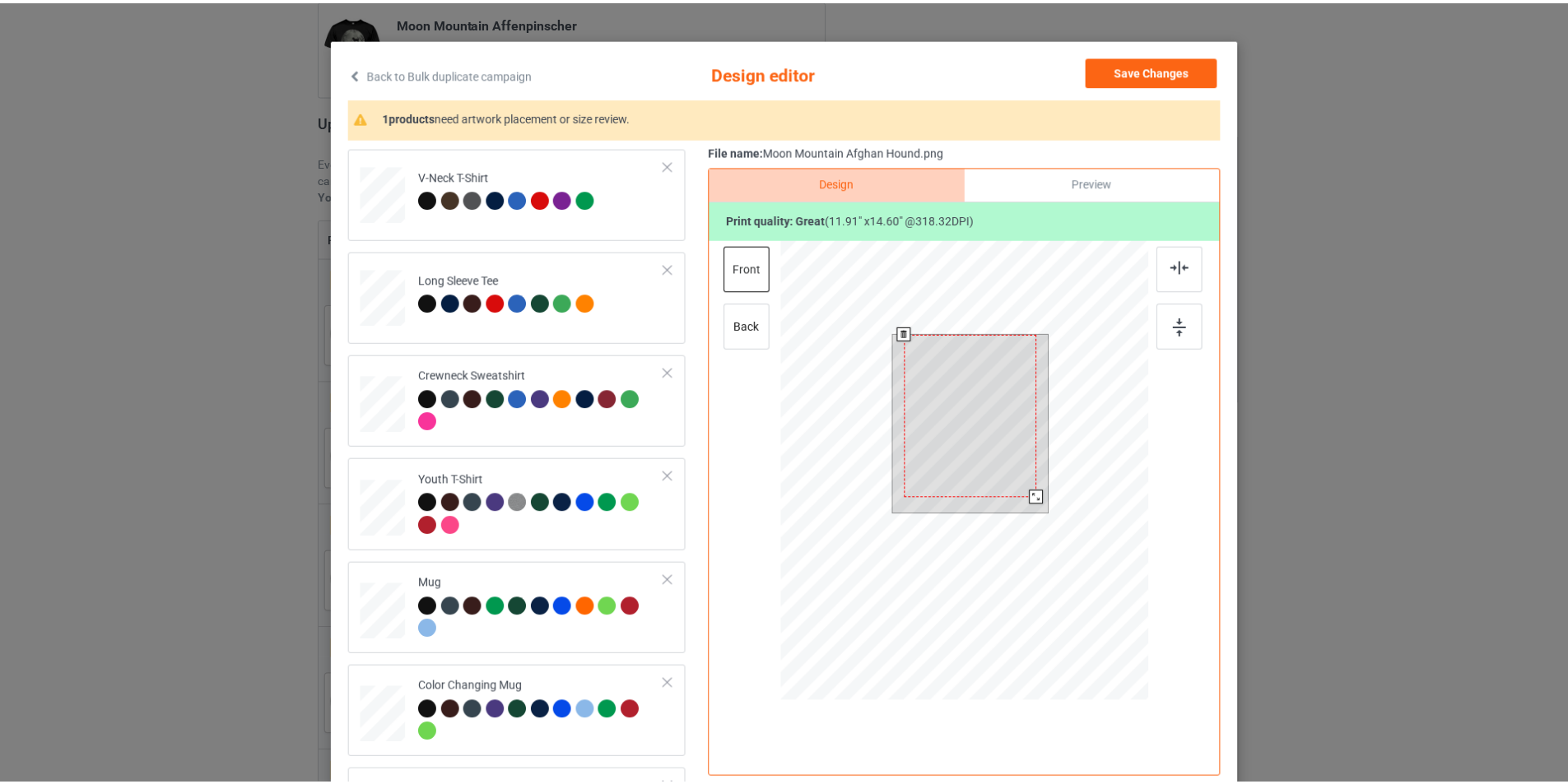
scroll to position [82, 0]
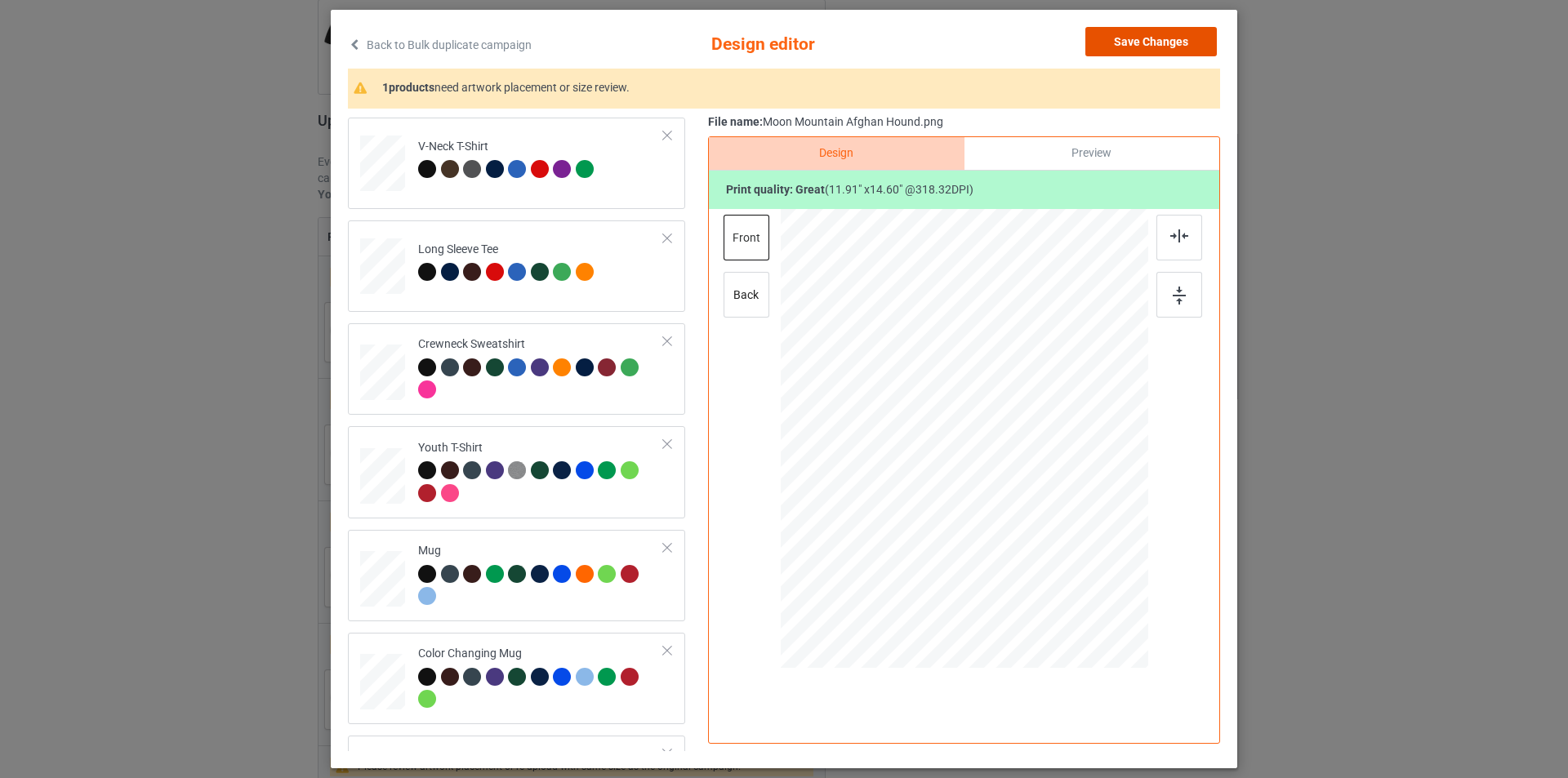
click at [1169, 35] on button "Save Changes" at bounding box center [1151, 42] width 131 height 29
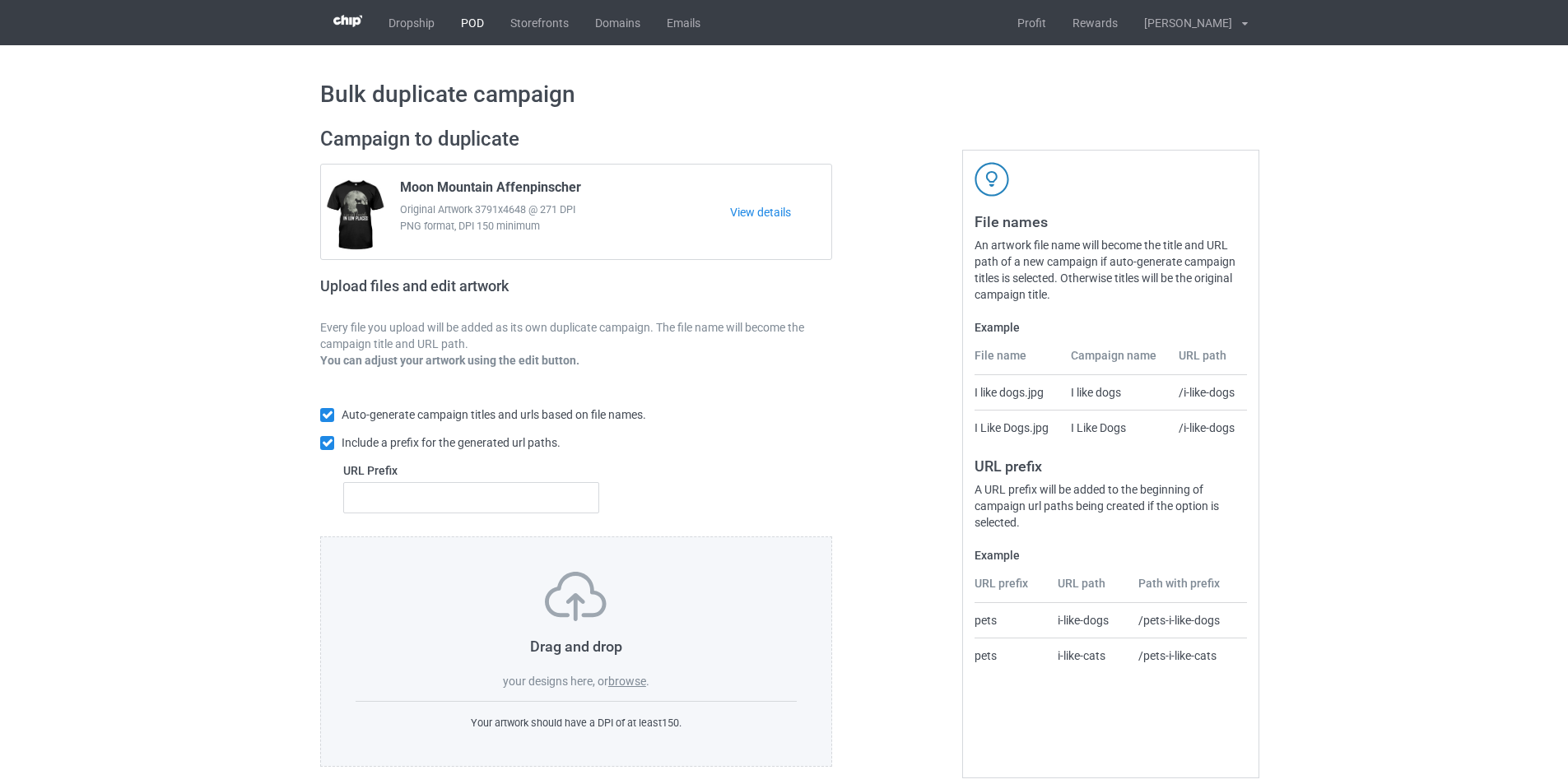
click at [490, 23] on link "POD" at bounding box center [473, 23] width 49 height 45
click at [517, 505] on input "text" at bounding box center [471, 498] width 256 height 32
type input "dmt-"
click at [634, 676] on label "browse" at bounding box center [628, 680] width 37 height 13
click at [0, 0] on input "browse" at bounding box center [0, 0] width 0 height 0
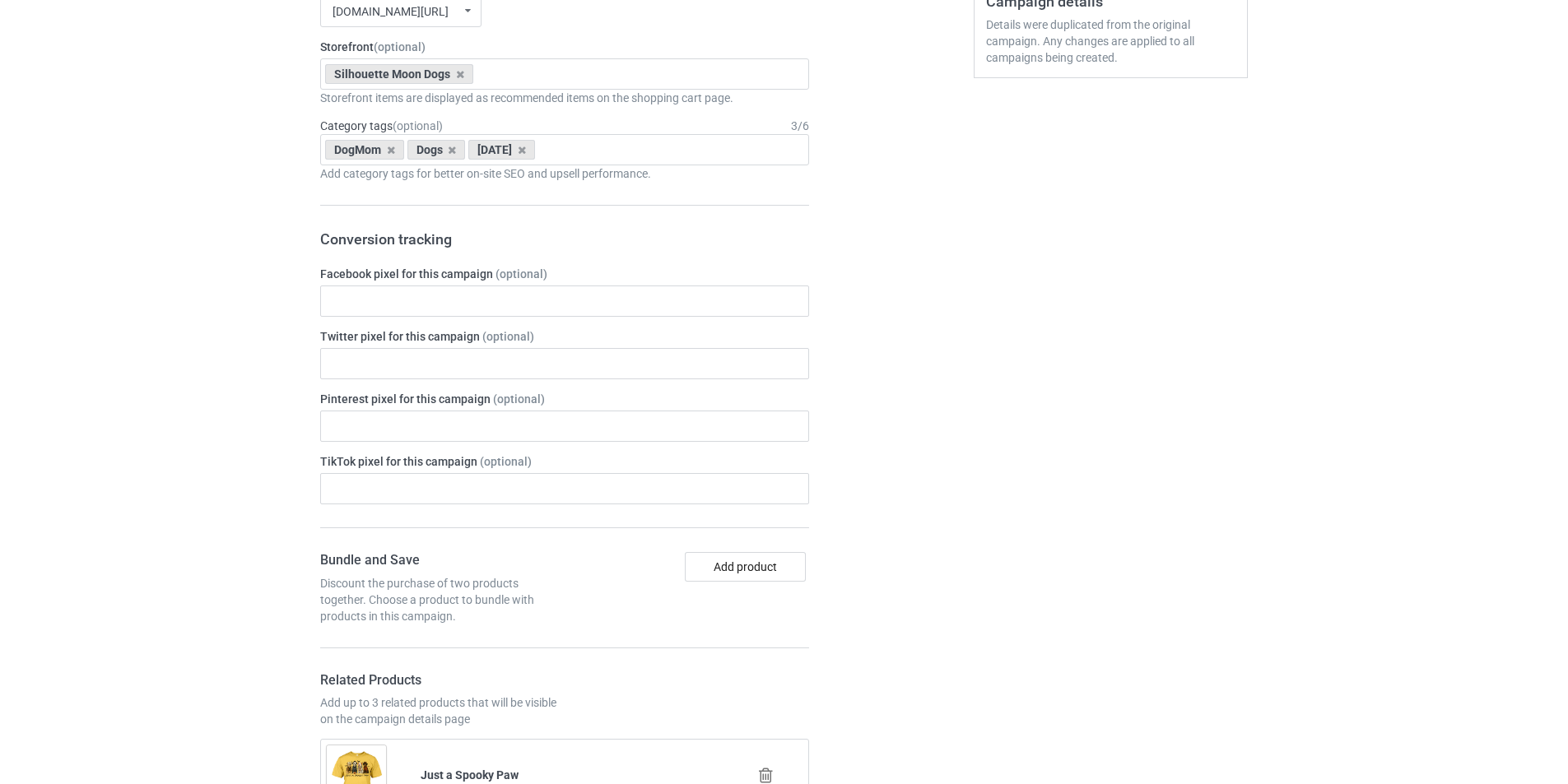
scroll to position [576, 0]
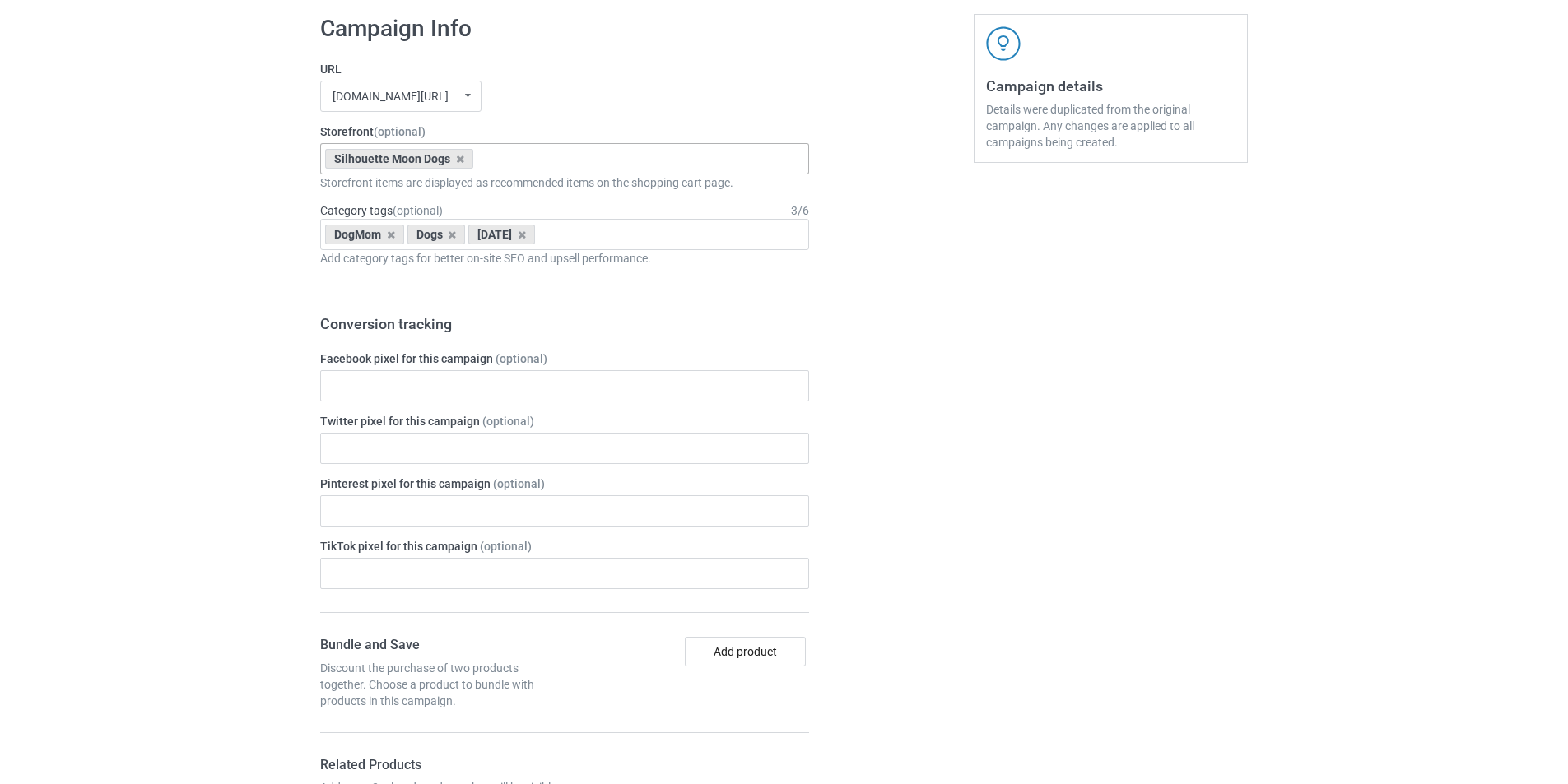
click at [567, 153] on div "Silhouette Moon Dogs Moon Mountain Dogs [DATE] Candy Dogs Paws Pink Truck Dogs …" at bounding box center [565, 159] width 489 height 32
click at [451, 191] on div "Moon Mountain Dogs" at bounding box center [564, 188] width 487 height 31
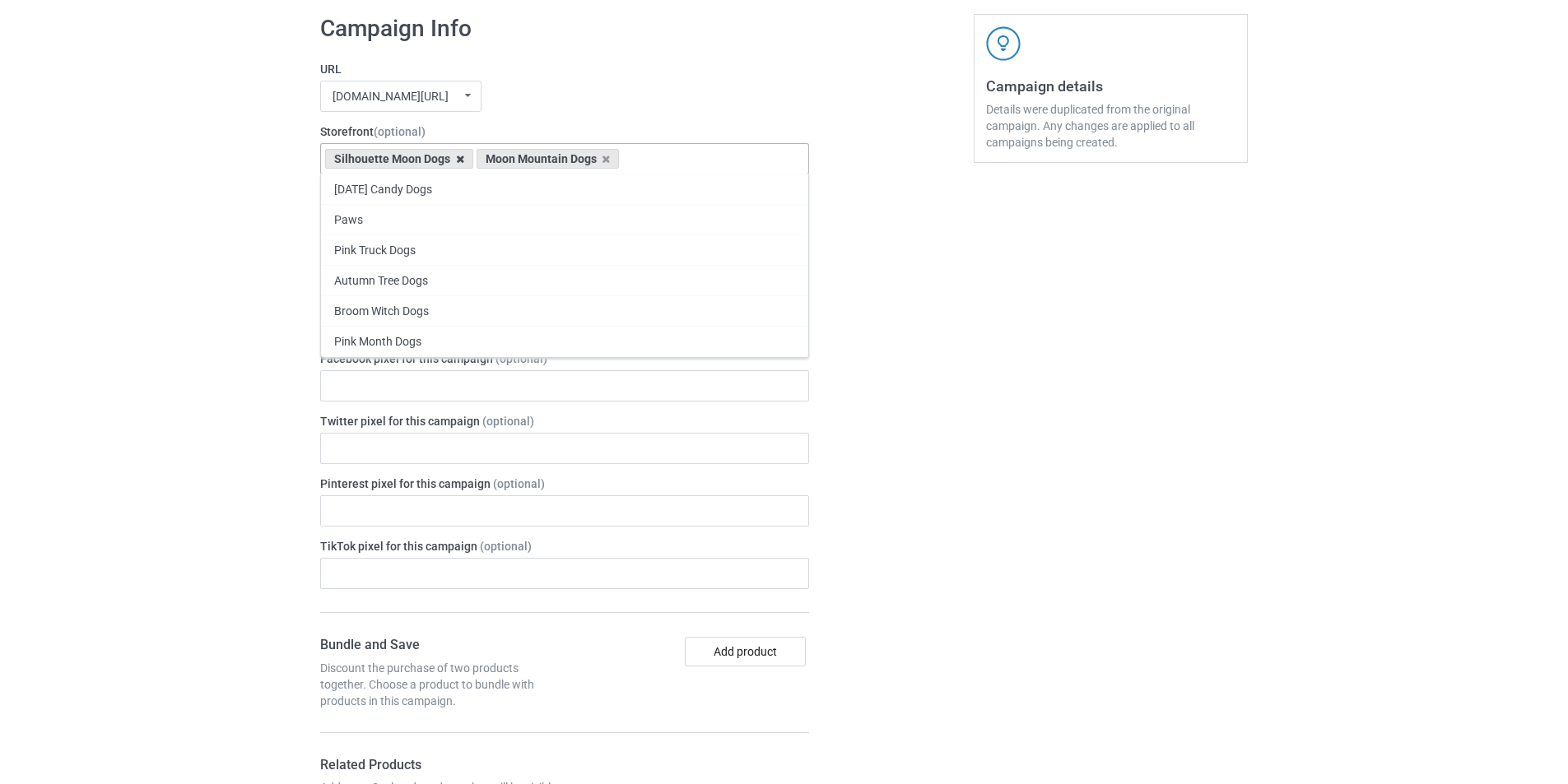
click at [460, 155] on div "Storefront (optional) Silhouette Moon Dogs Moon Mountain Dogs [DATE] Candy Dogs…" at bounding box center [565, 157] width 489 height 67
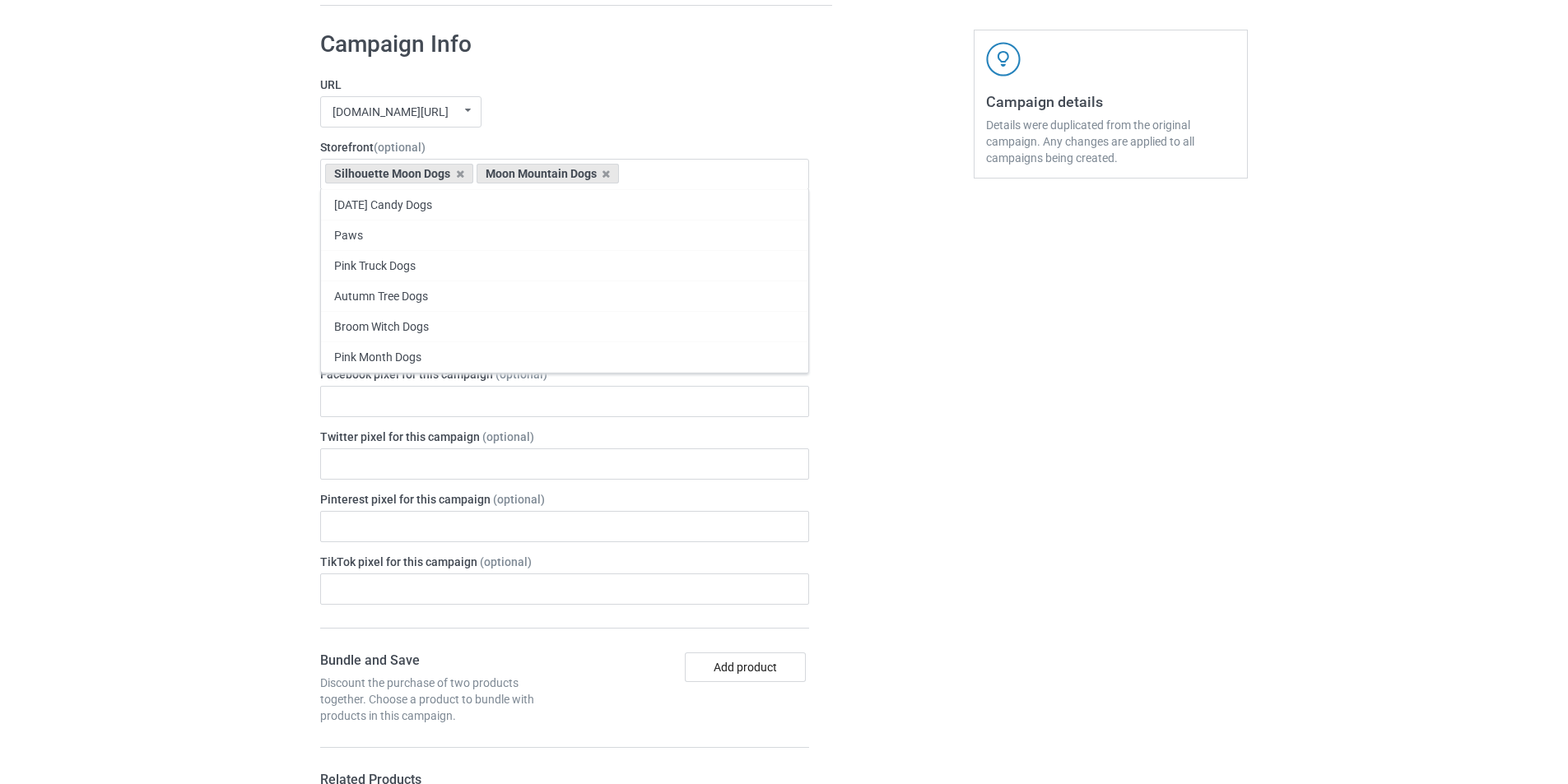
click at [560, 106] on div "[DOMAIN_NAME][URL] undefined/ [DOMAIN_NAME][URL] undefined/ [DOMAIN_NAME][URL] …" at bounding box center [565, 112] width 489 height 32
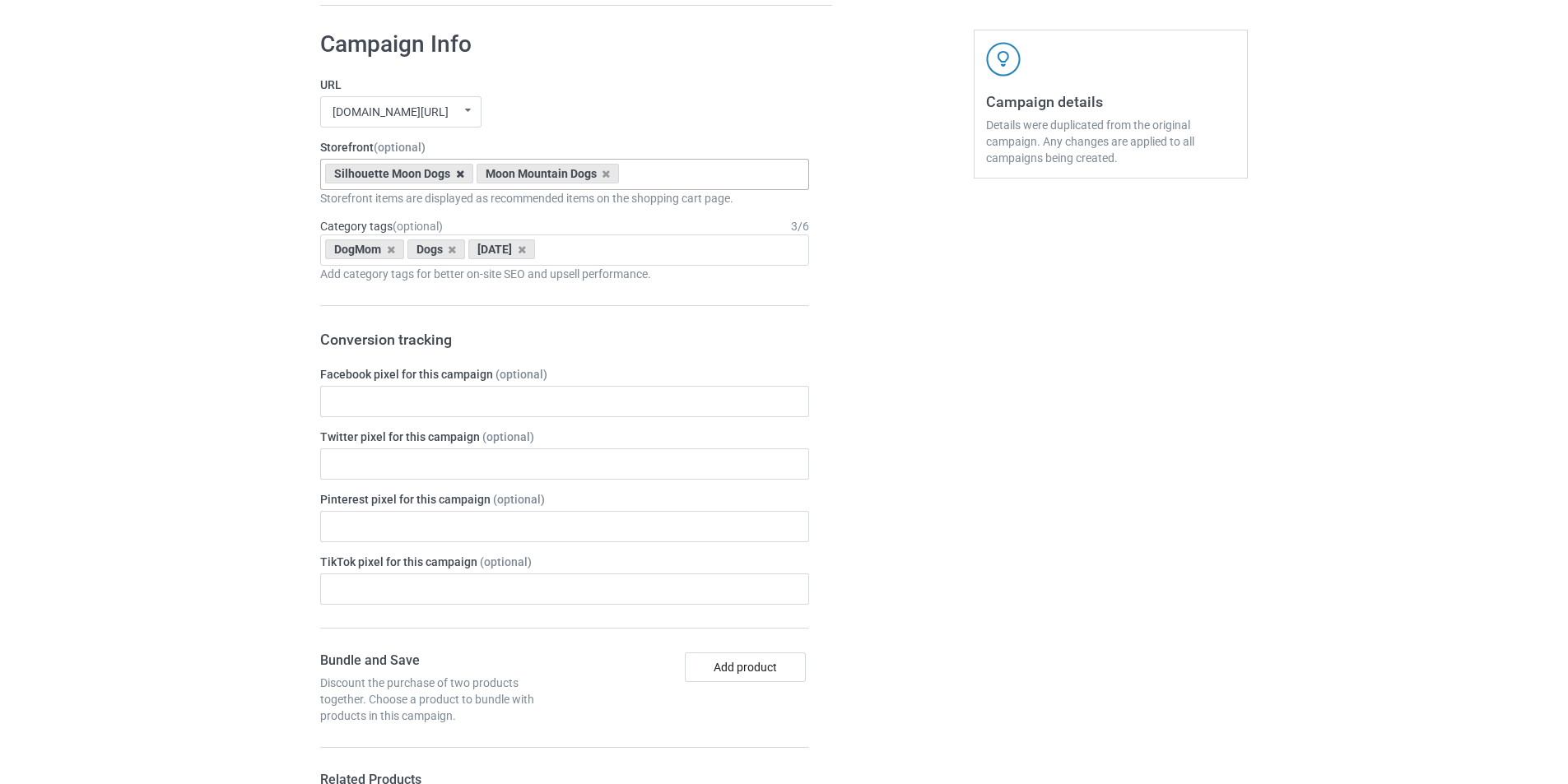
click at [458, 174] on icon at bounding box center [460, 174] width 8 height 11
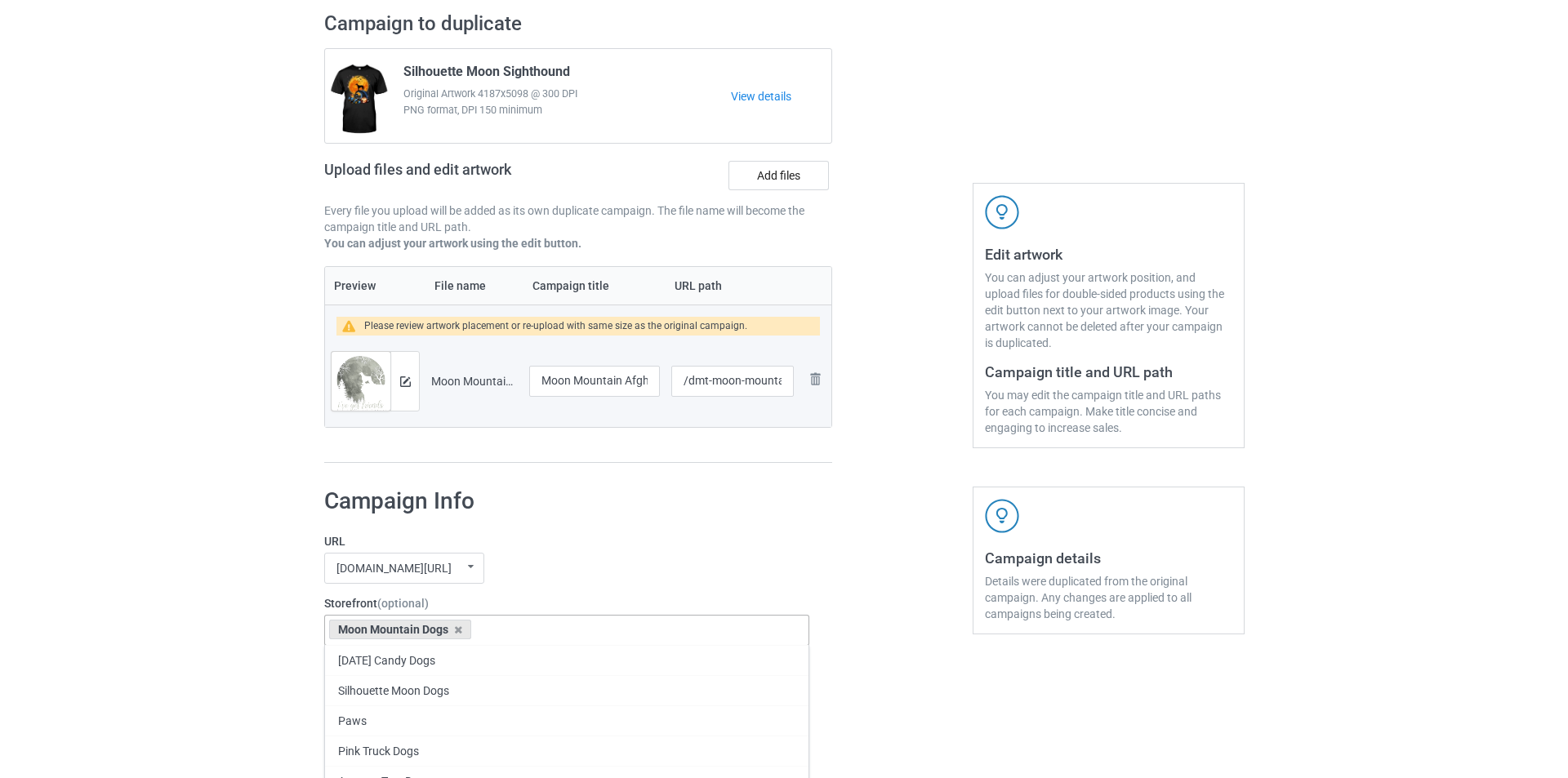
scroll to position [81, 0]
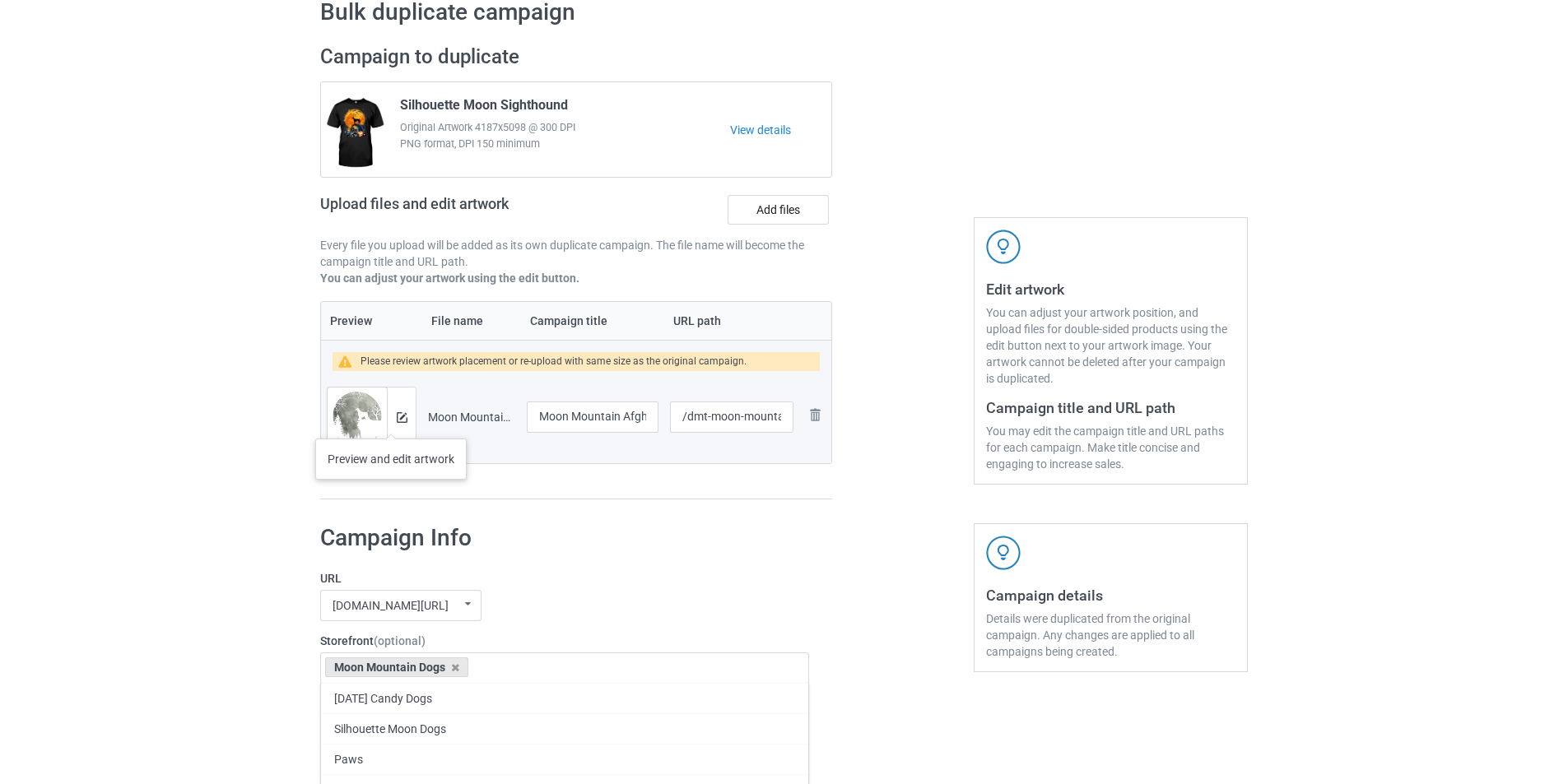
click at [390, 420] on div at bounding box center [401, 417] width 29 height 59
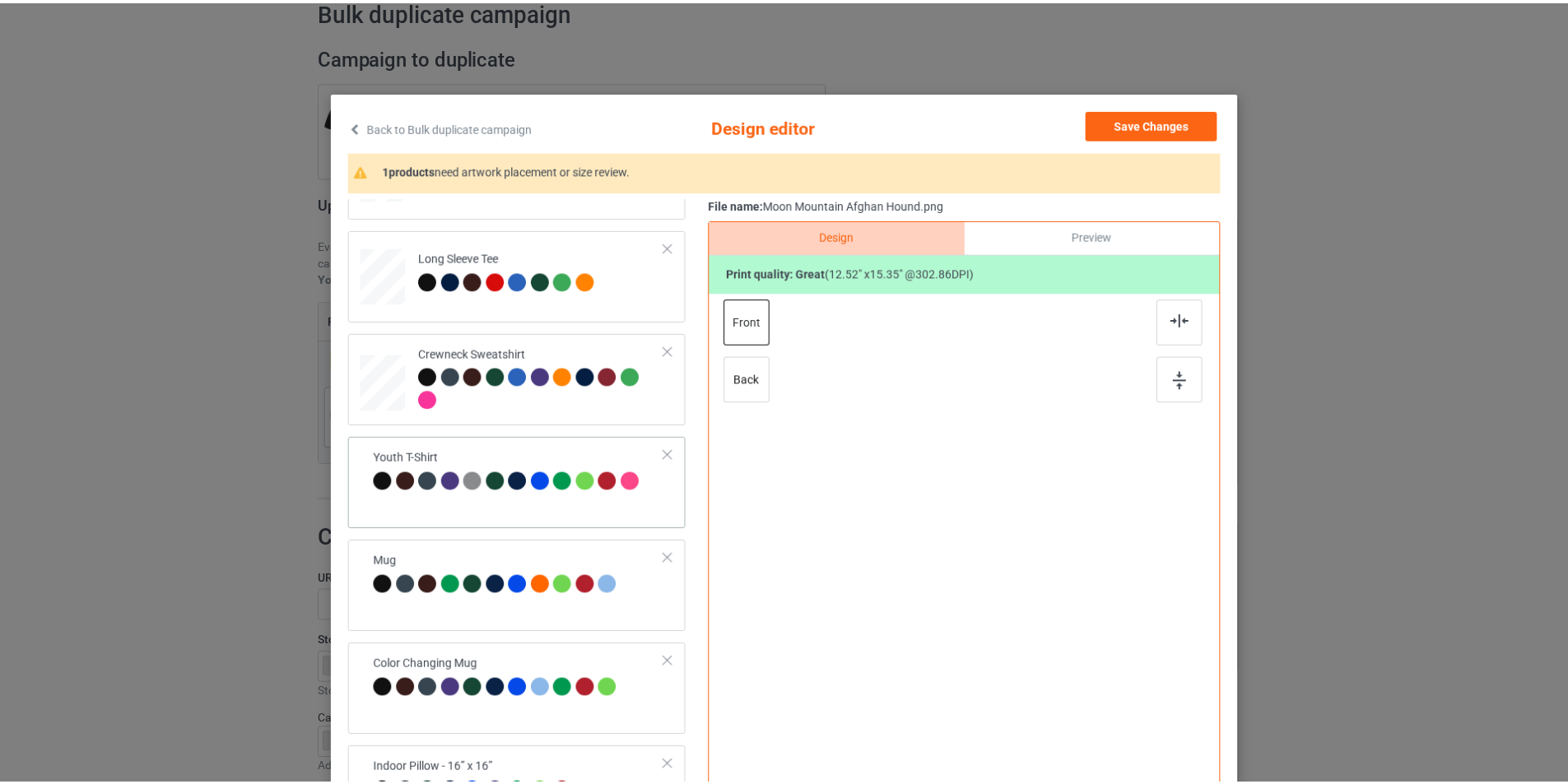
scroll to position [488, 0]
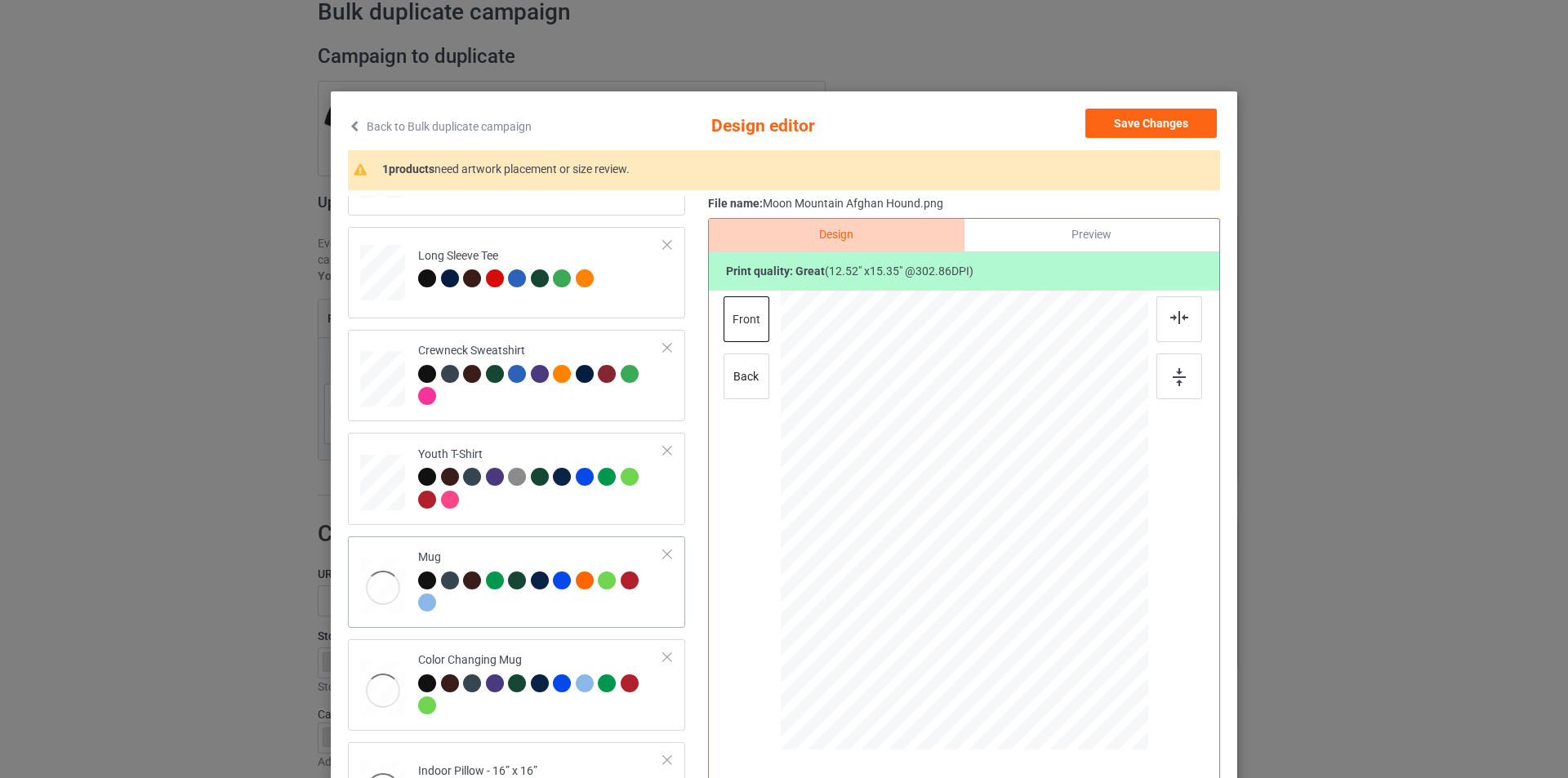
click at [521, 544] on td "Mug" at bounding box center [540, 582] width 263 height 78
drag, startPoint x: 1102, startPoint y: 579, endPoint x: 1105, endPoint y: 587, distance: 8.5
click at [1111, 587] on div at bounding box center [1118, 586] width 14 height 14
click at [569, 393] on div at bounding box center [540, 388] width 246 height 45
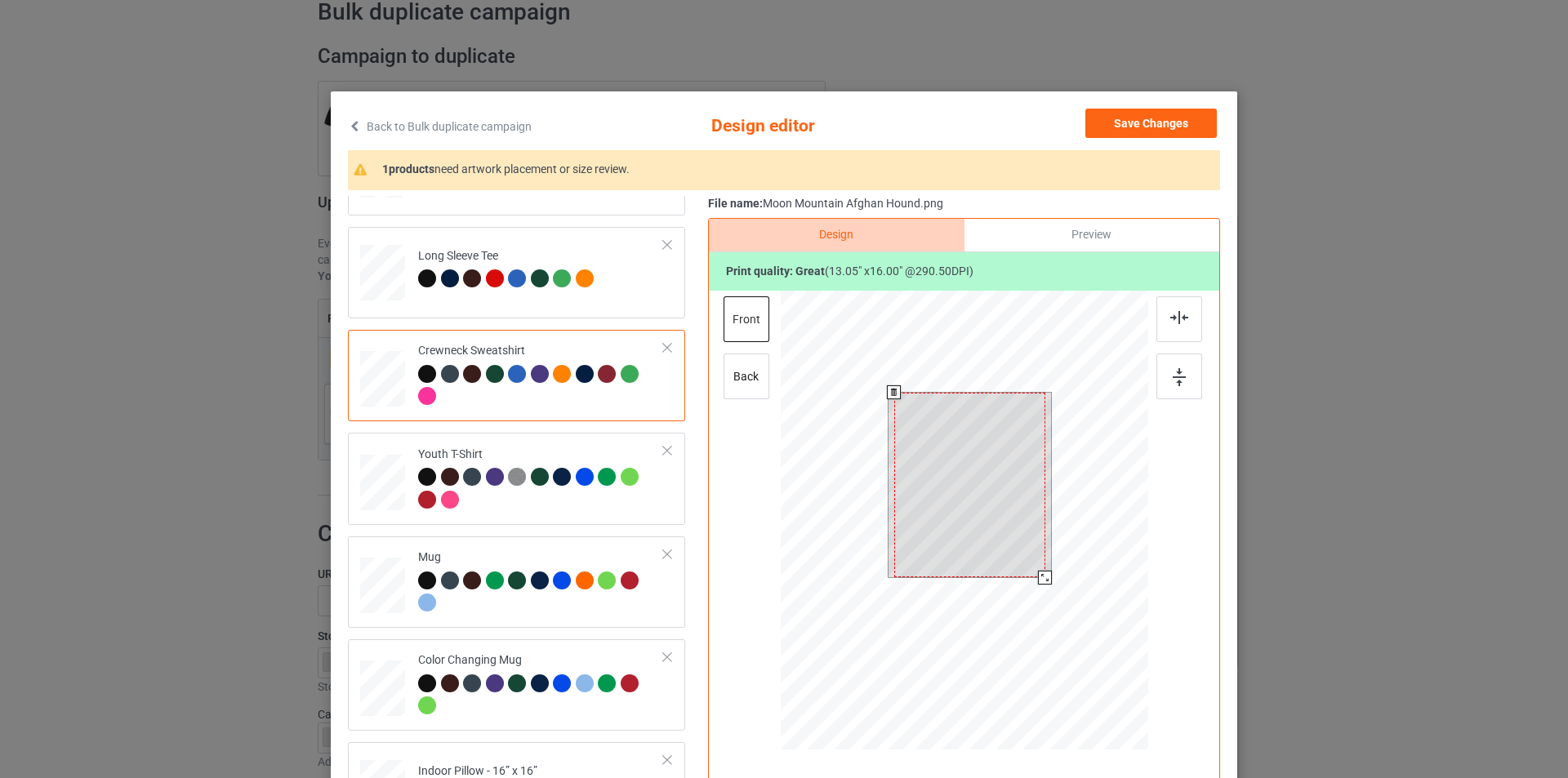
click at [1048, 615] on div at bounding box center [964, 523] width 367 height 464
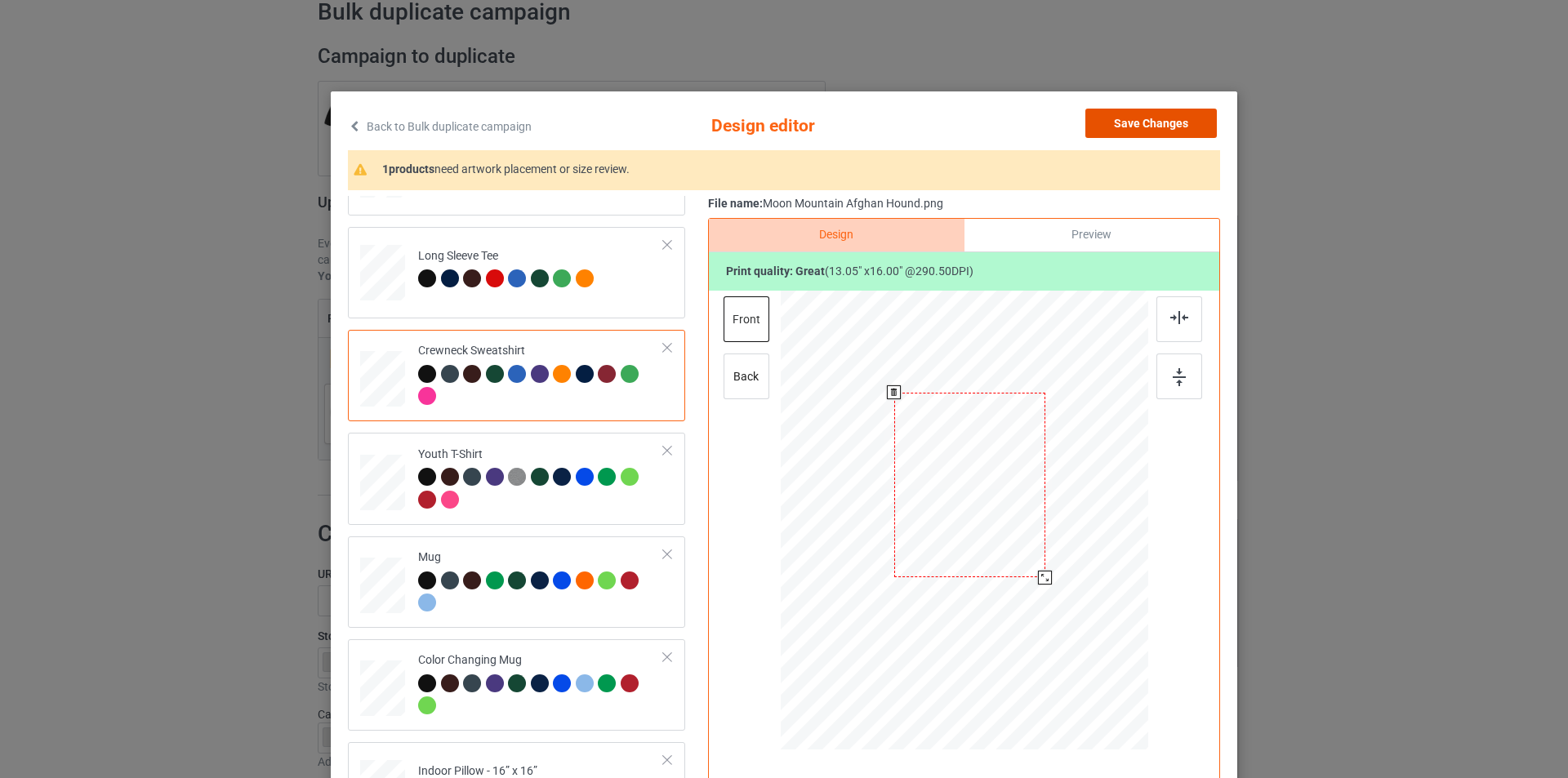
click at [1166, 135] on button "Save Changes" at bounding box center [1151, 123] width 131 height 29
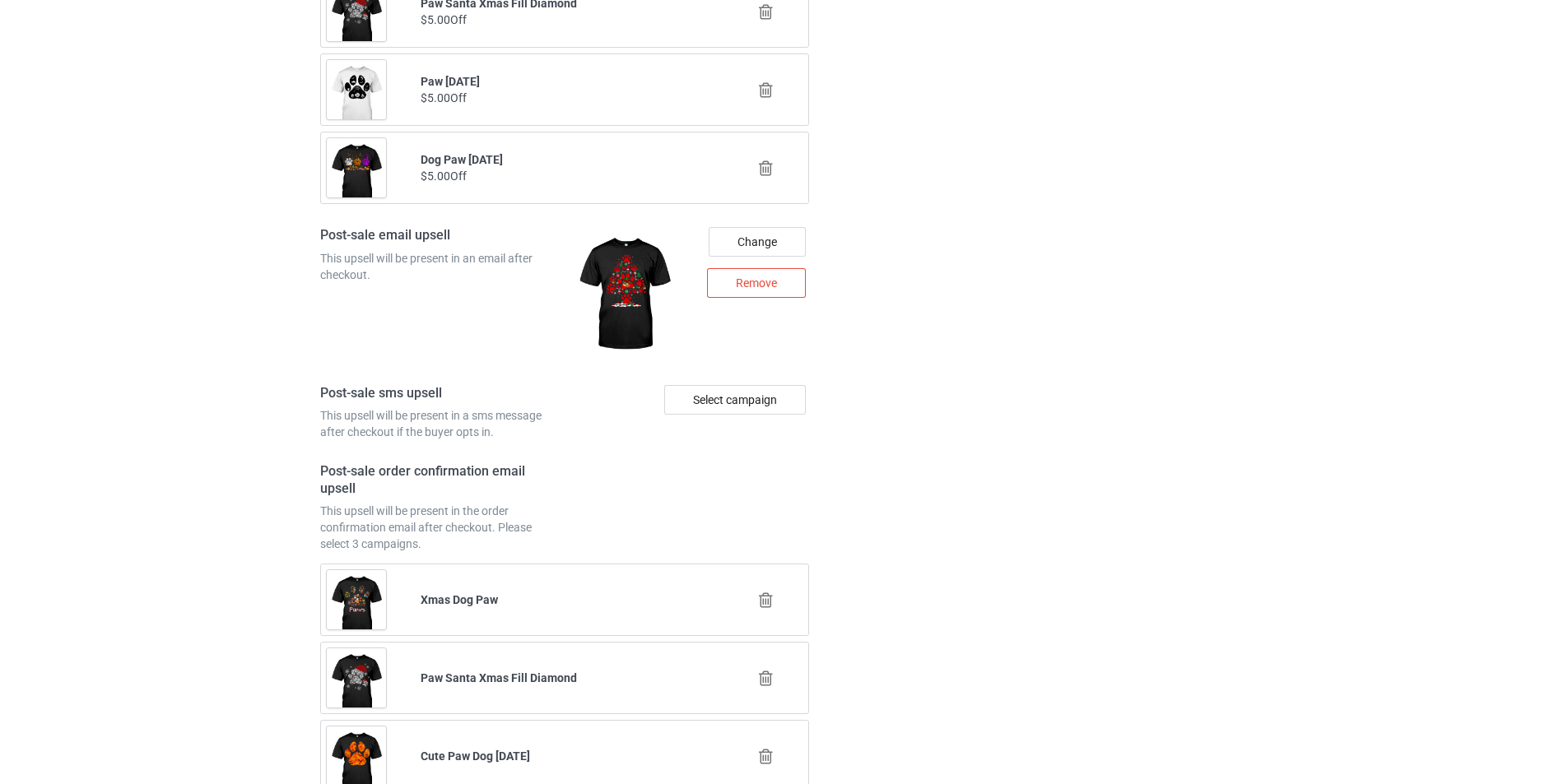
scroll to position [2222, 0]
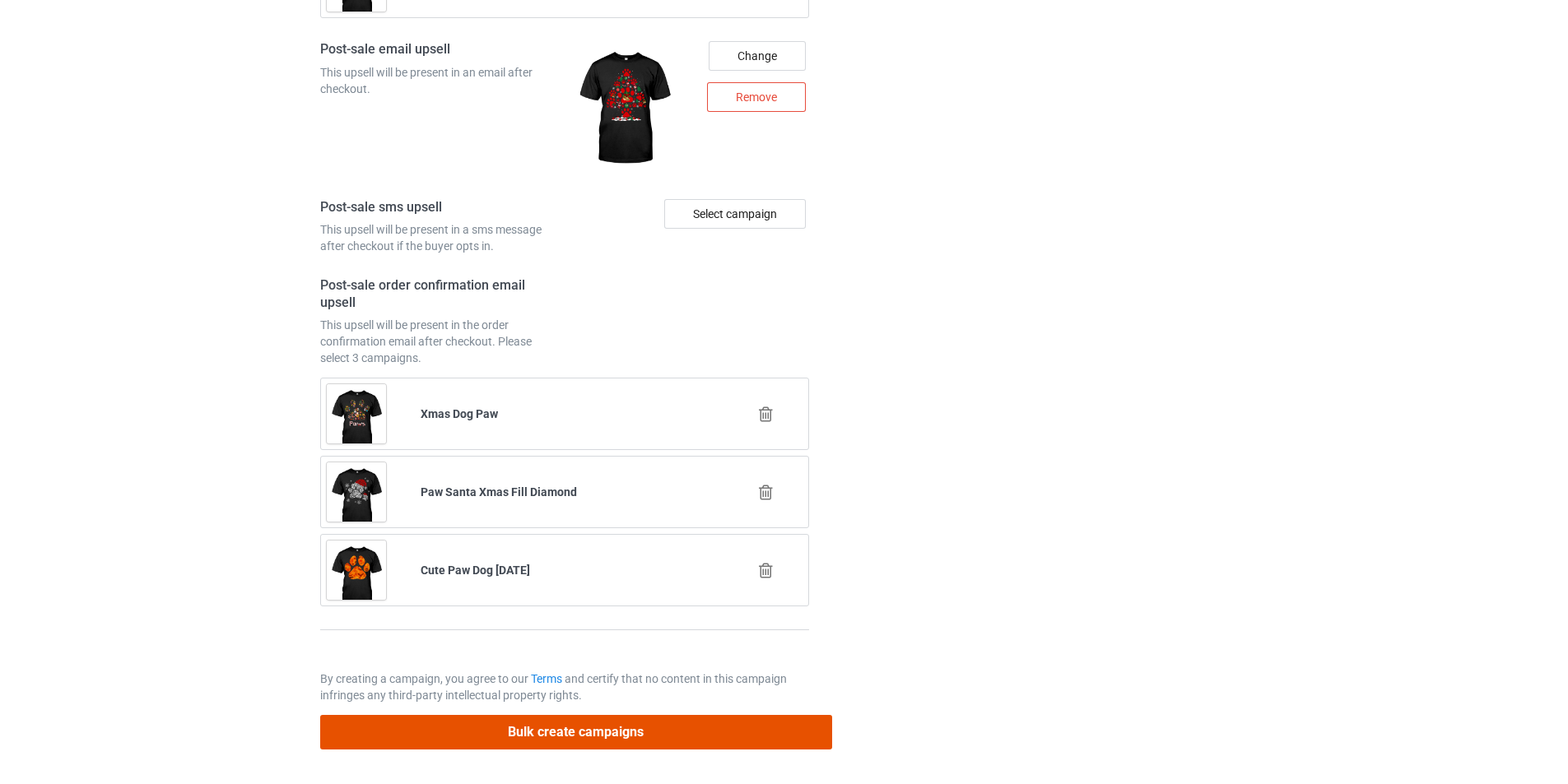
click at [630, 728] on button "Bulk create campaigns" at bounding box center [576, 732] width 512 height 34
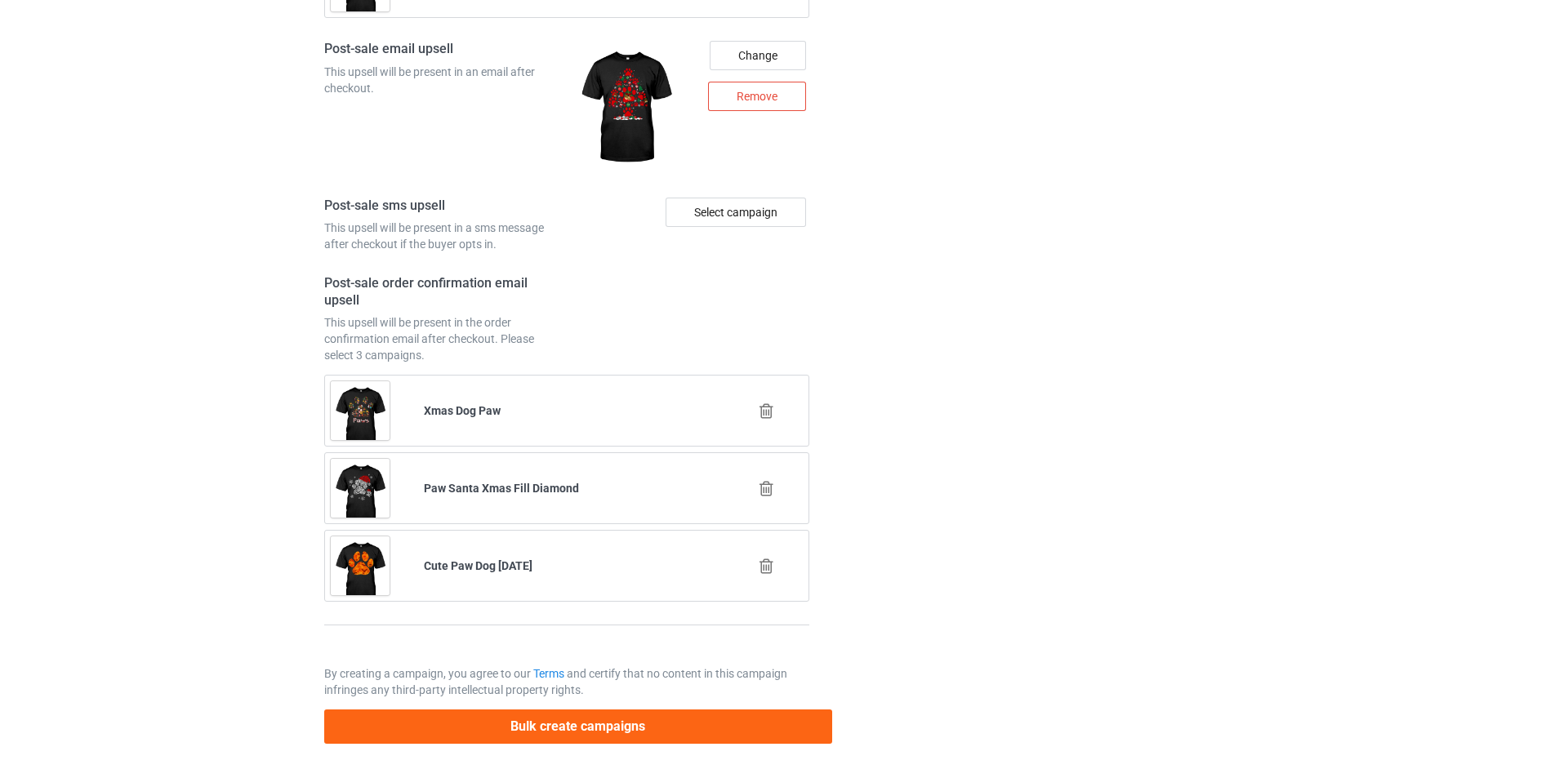
scroll to position [0, 0]
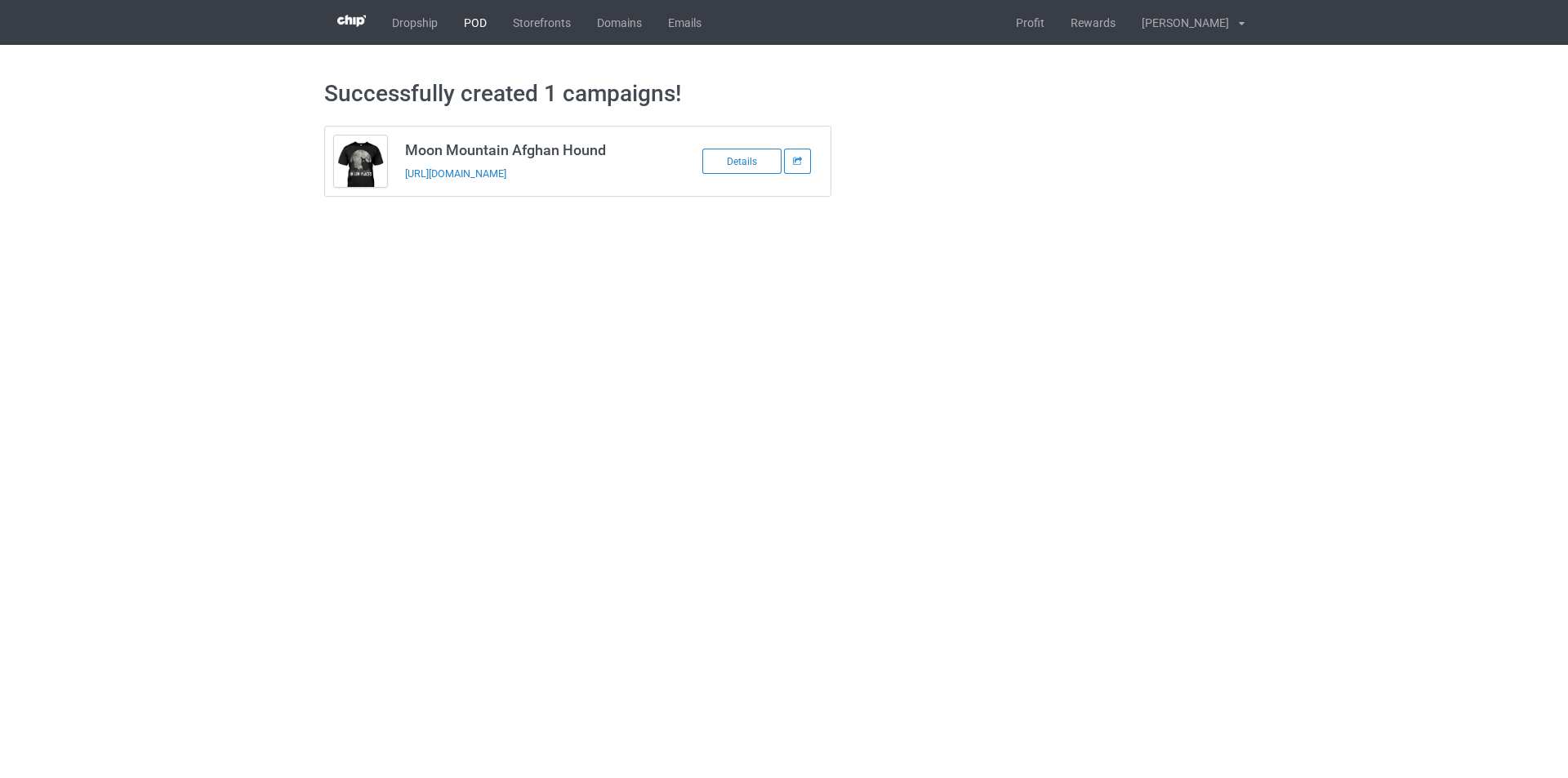
click at [480, 27] on link "POD" at bounding box center [476, 23] width 49 height 45
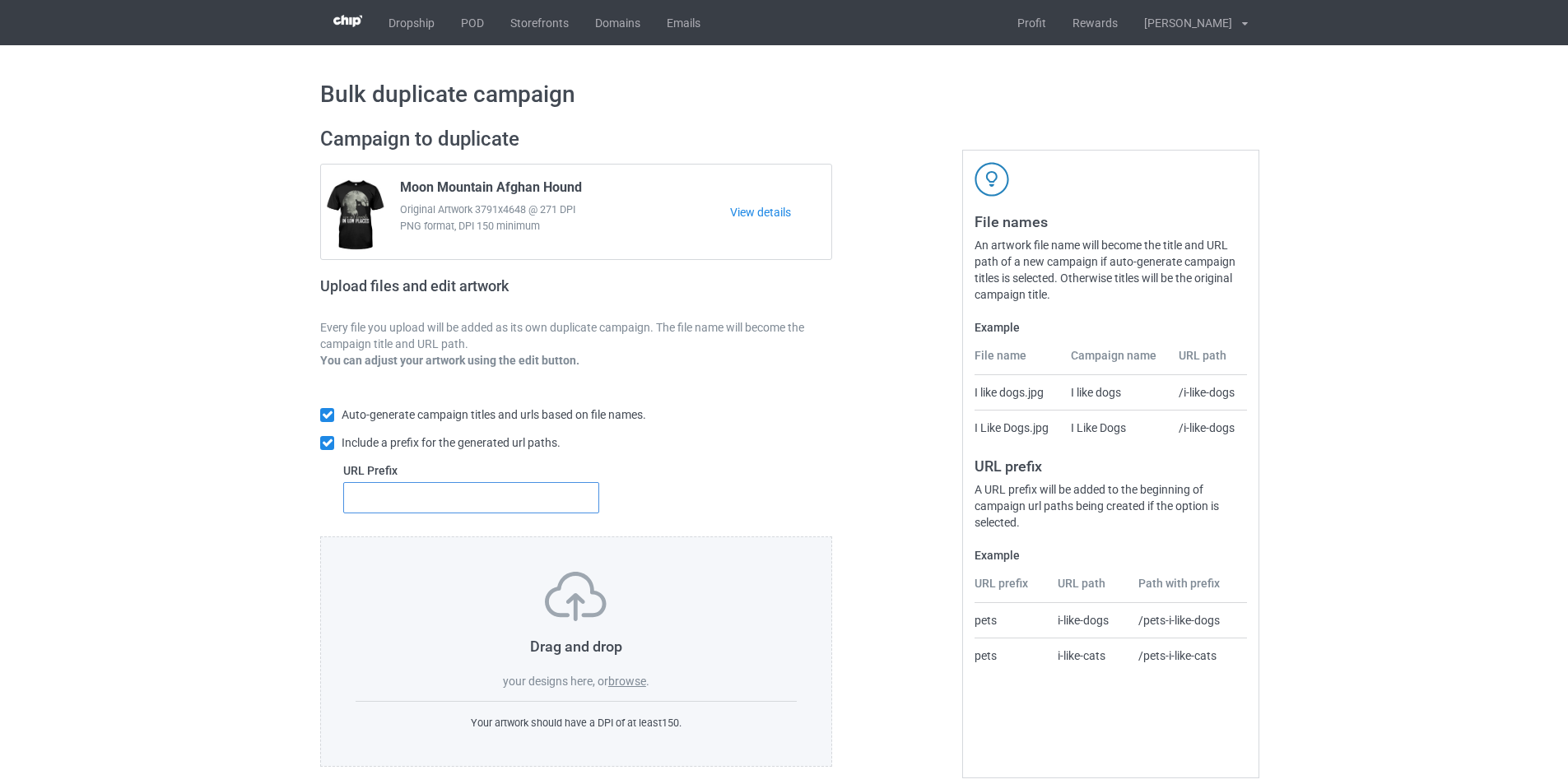
click at [471, 504] on input "text" at bounding box center [471, 498] width 256 height 32
type input "dmt-"
click at [619, 677] on label "browse" at bounding box center [628, 680] width 37 height 13
click at [0, 0] on input "browse" at bounding box center [0, 0] width 0 height 0
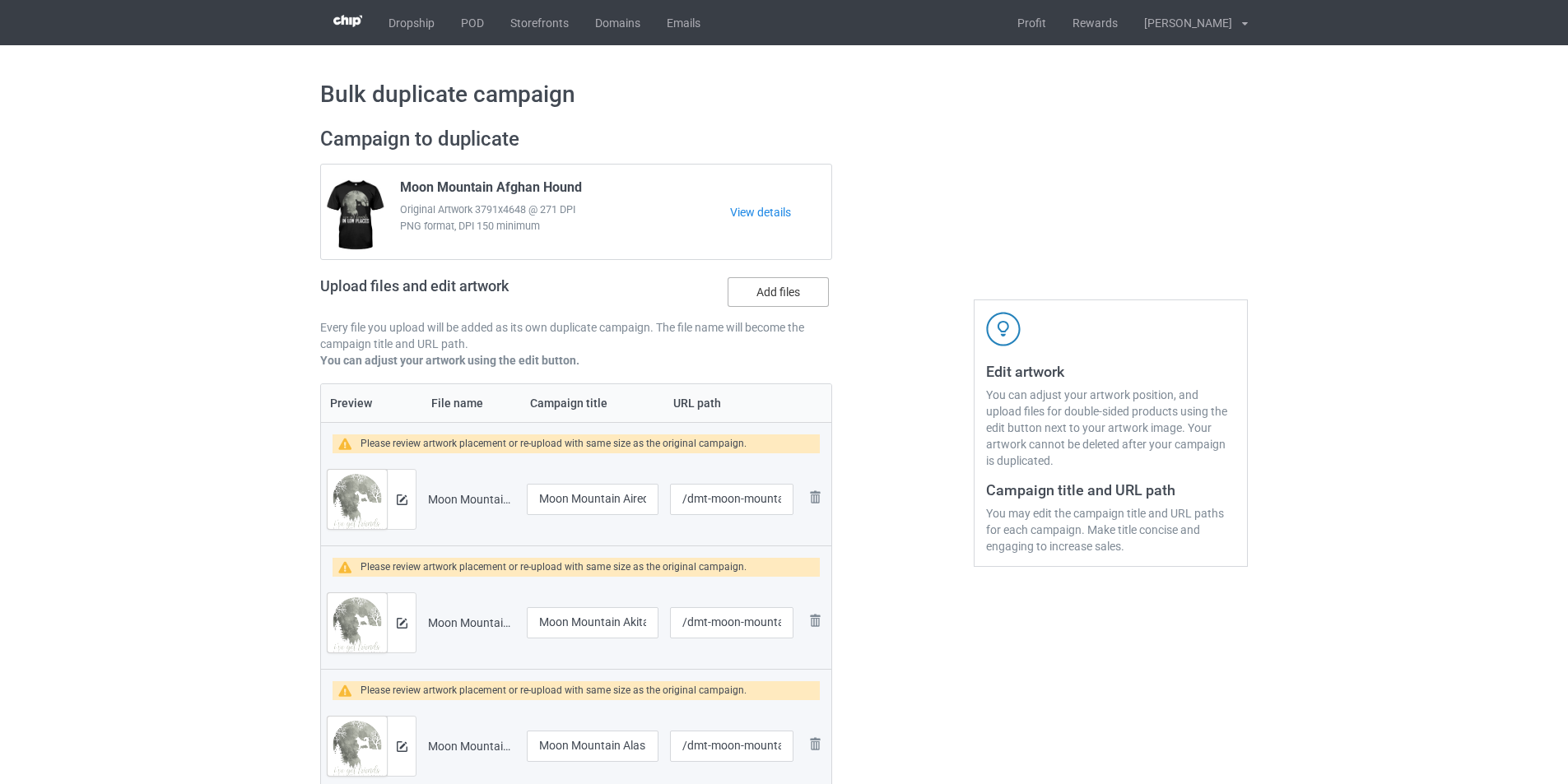
click at [775, 286] on label "Add files" at bounding box center [779, 292] width 102 height 30
click at [0, 0] on input "Add files" at bounding box center [0, 0] width 0 height 0
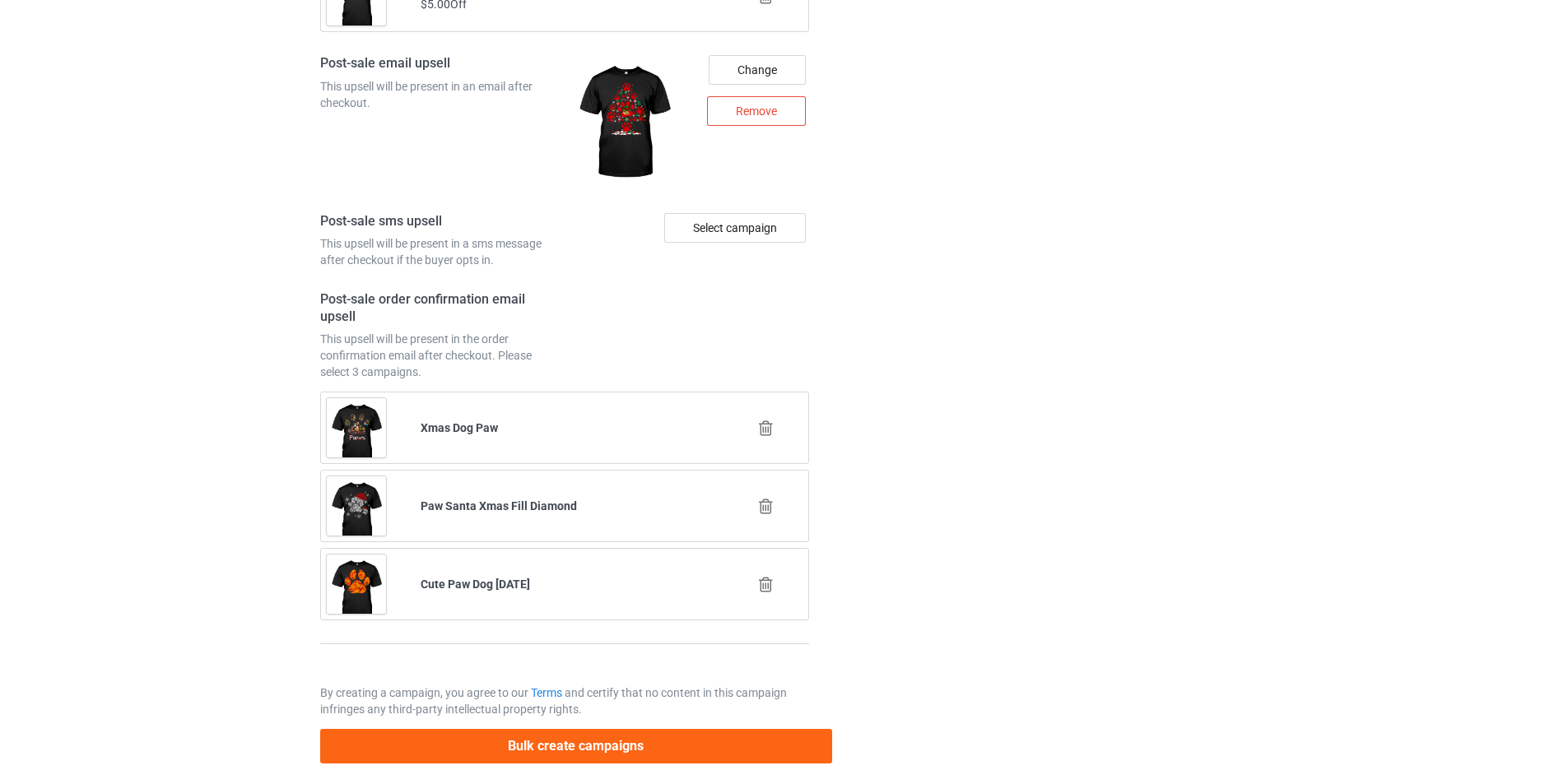
scroll to position [5801, 0]
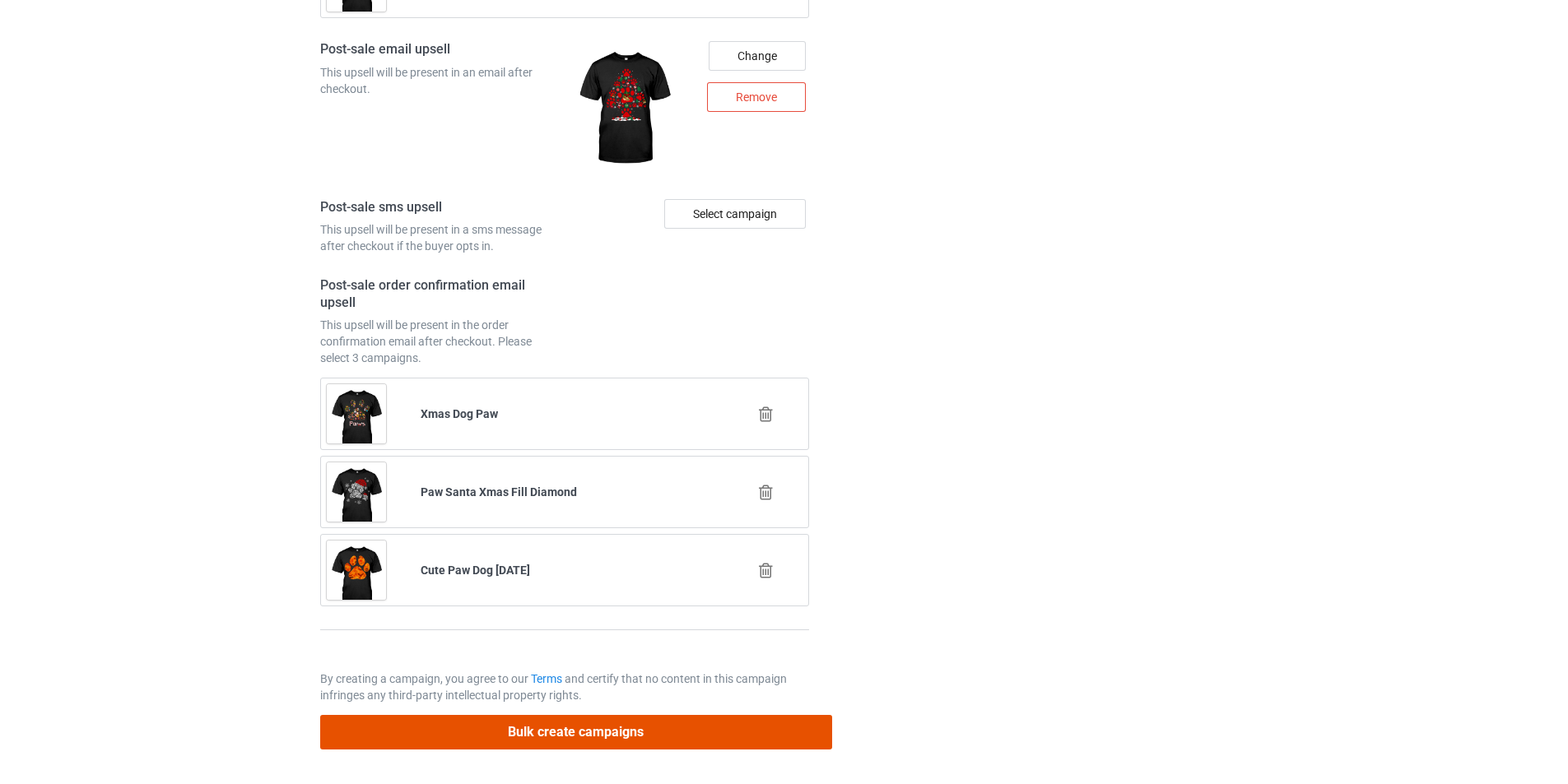
click at [760, 738] on button "Bulk create campaigns" at bounding box center [576, 732] width 512 height 34
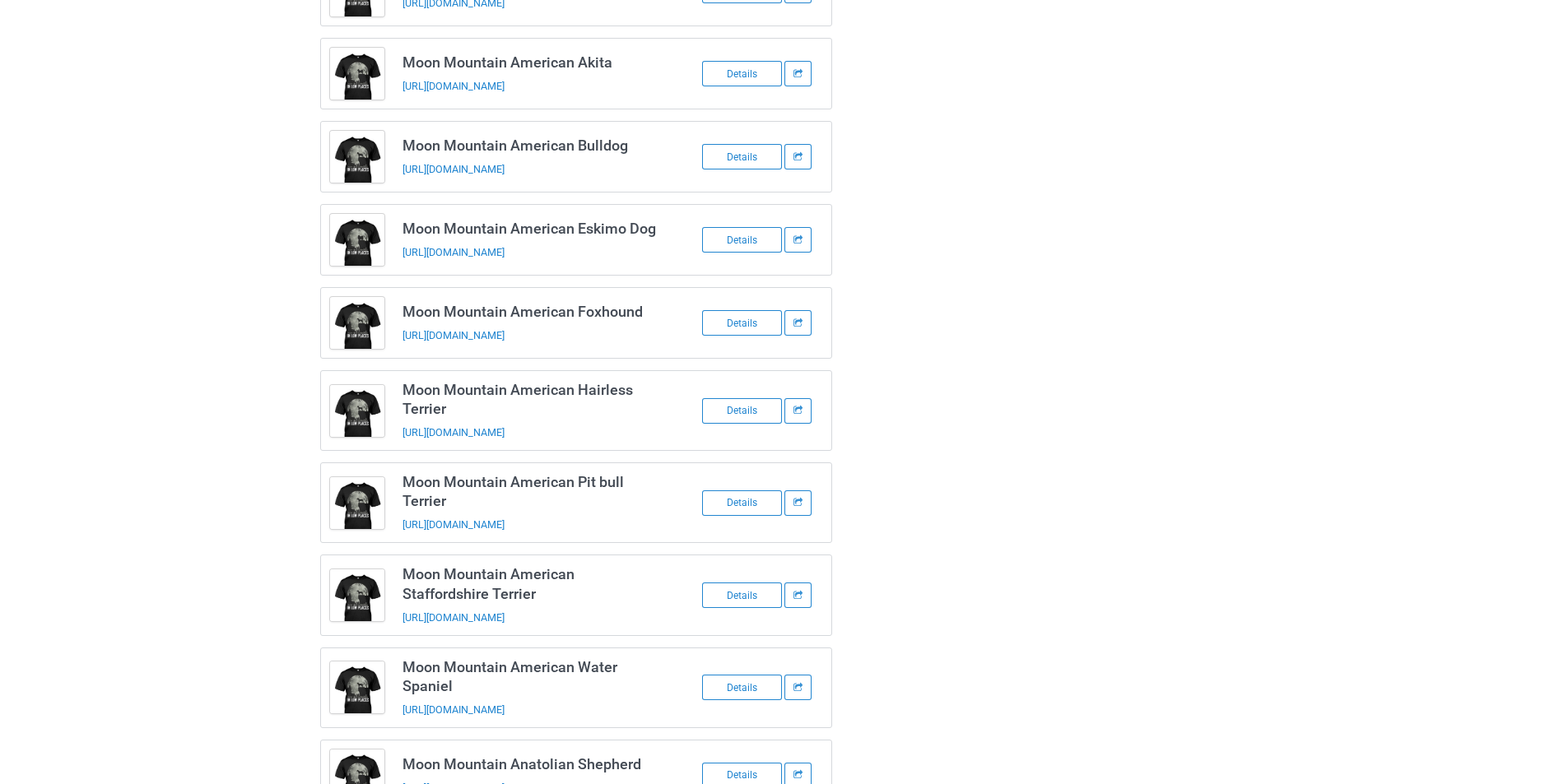
scroll to position [0, 0]
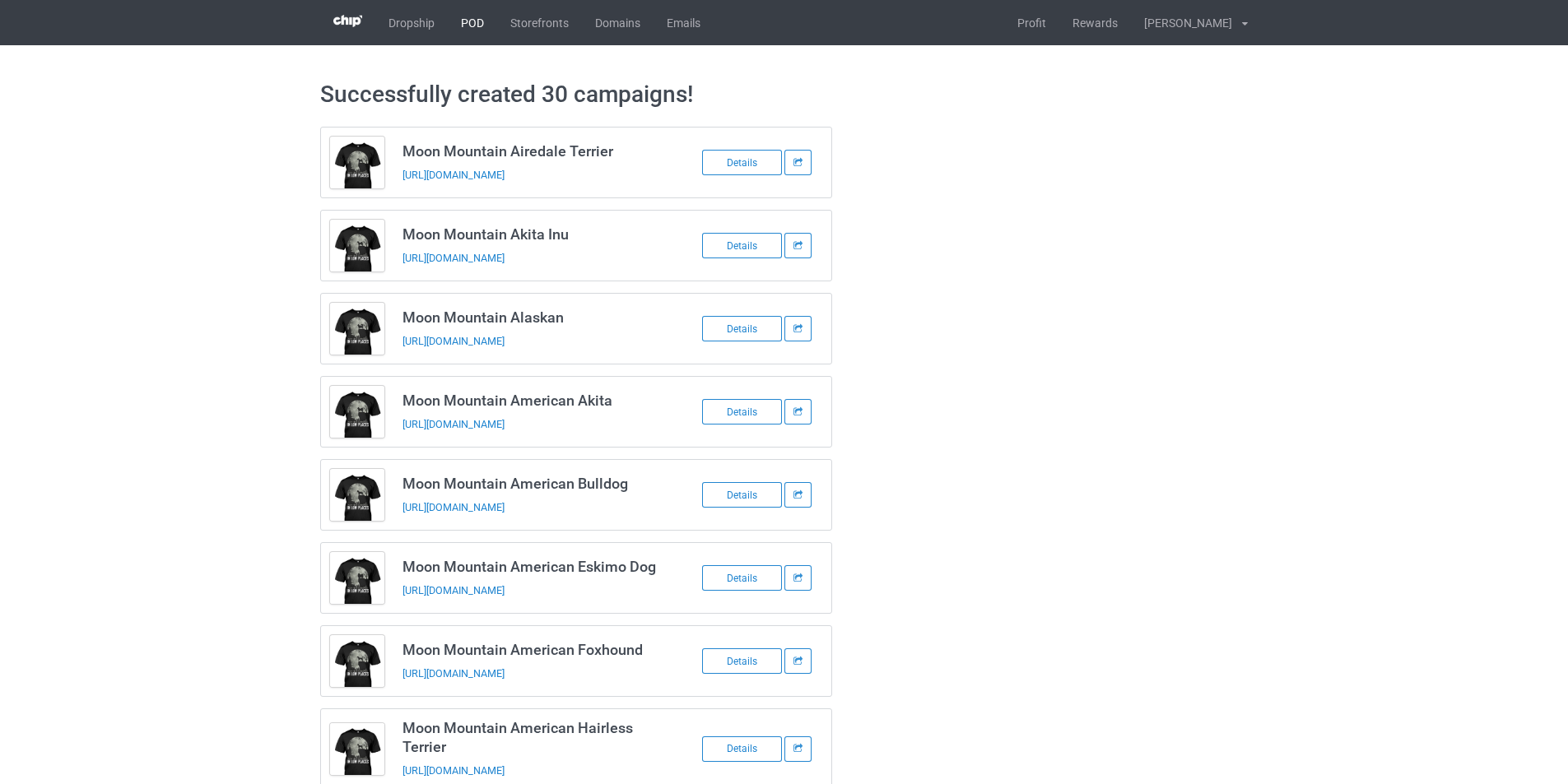
click at [475, 21] on link "POD" at bounding box center [473, 23] width 49 height 45
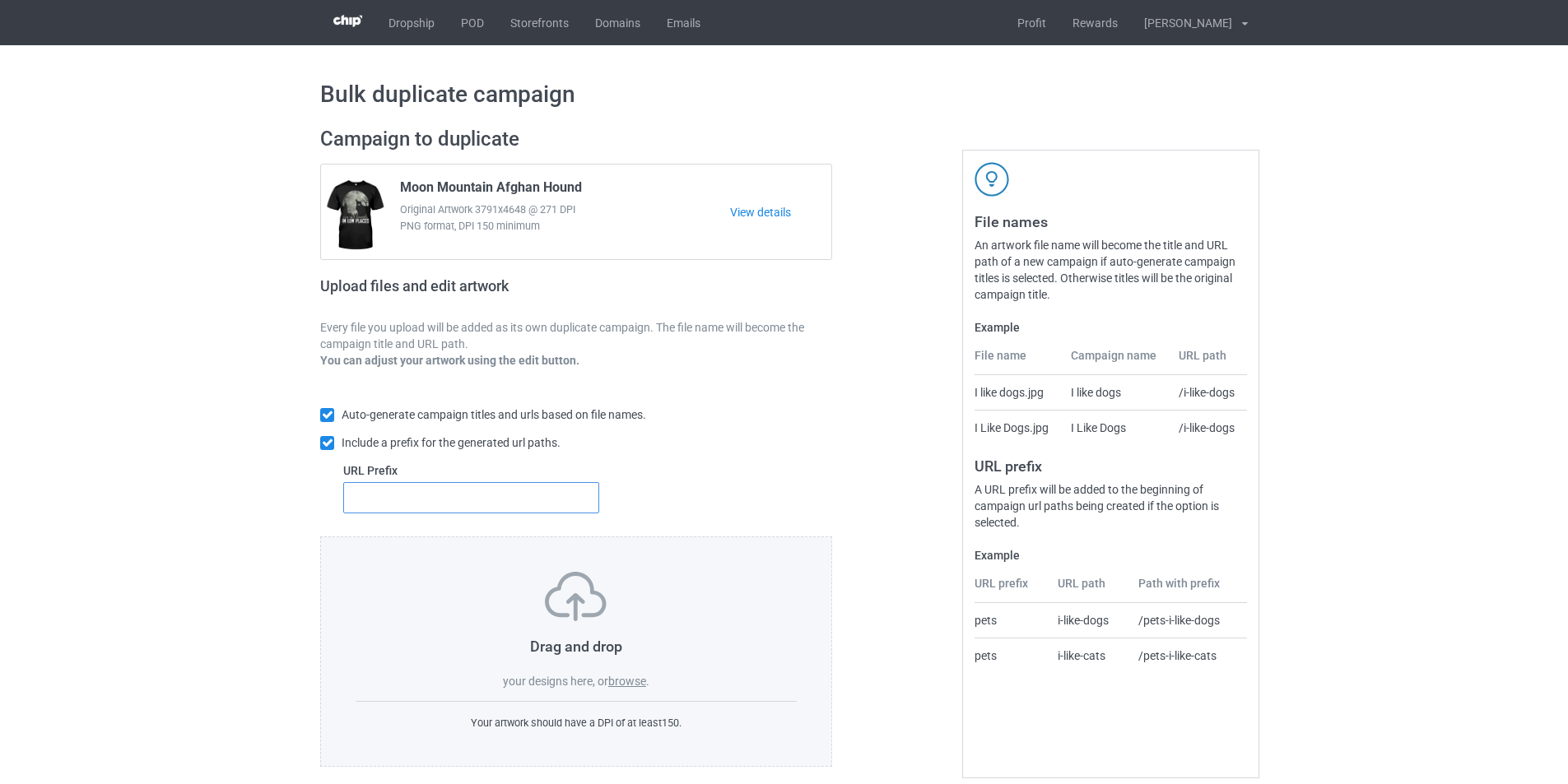
click at [539, 496] on input "text" at bounding box center [471, 498] width 256 height 32
type input "dmt-"
click at [638, 683] on label "browse" at bounding box center [628, 680] width 37 height 13
click at [0, 0] on input "browse" at bounding box center [0, 0] width 0 height 0
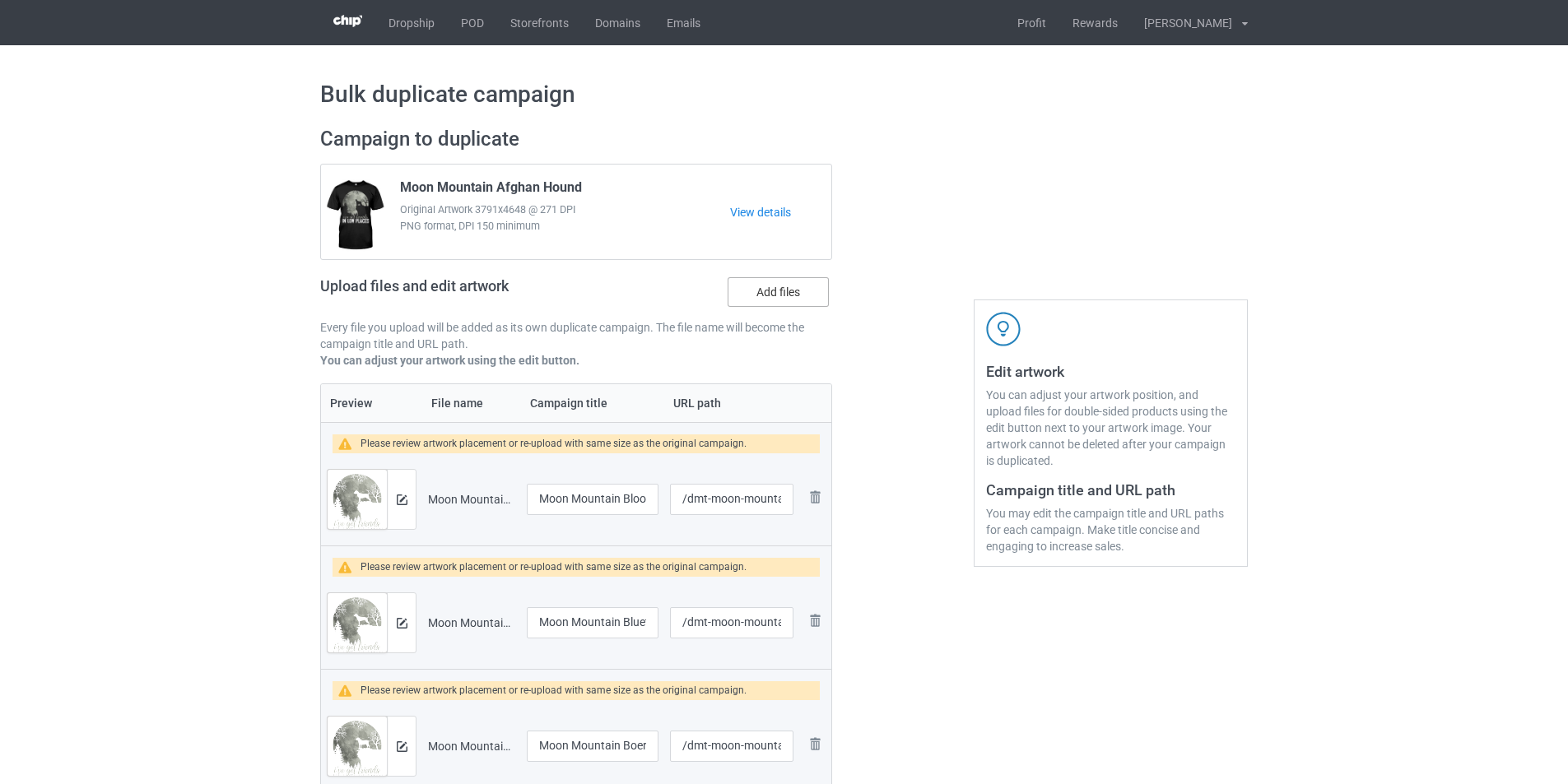
click at [757, 284] on label "Add files" at bounding box center [779, 292] width 102 height 30
click at [0, 0] on input "Add files" at bounding box center [0, 0] width 0 height 0
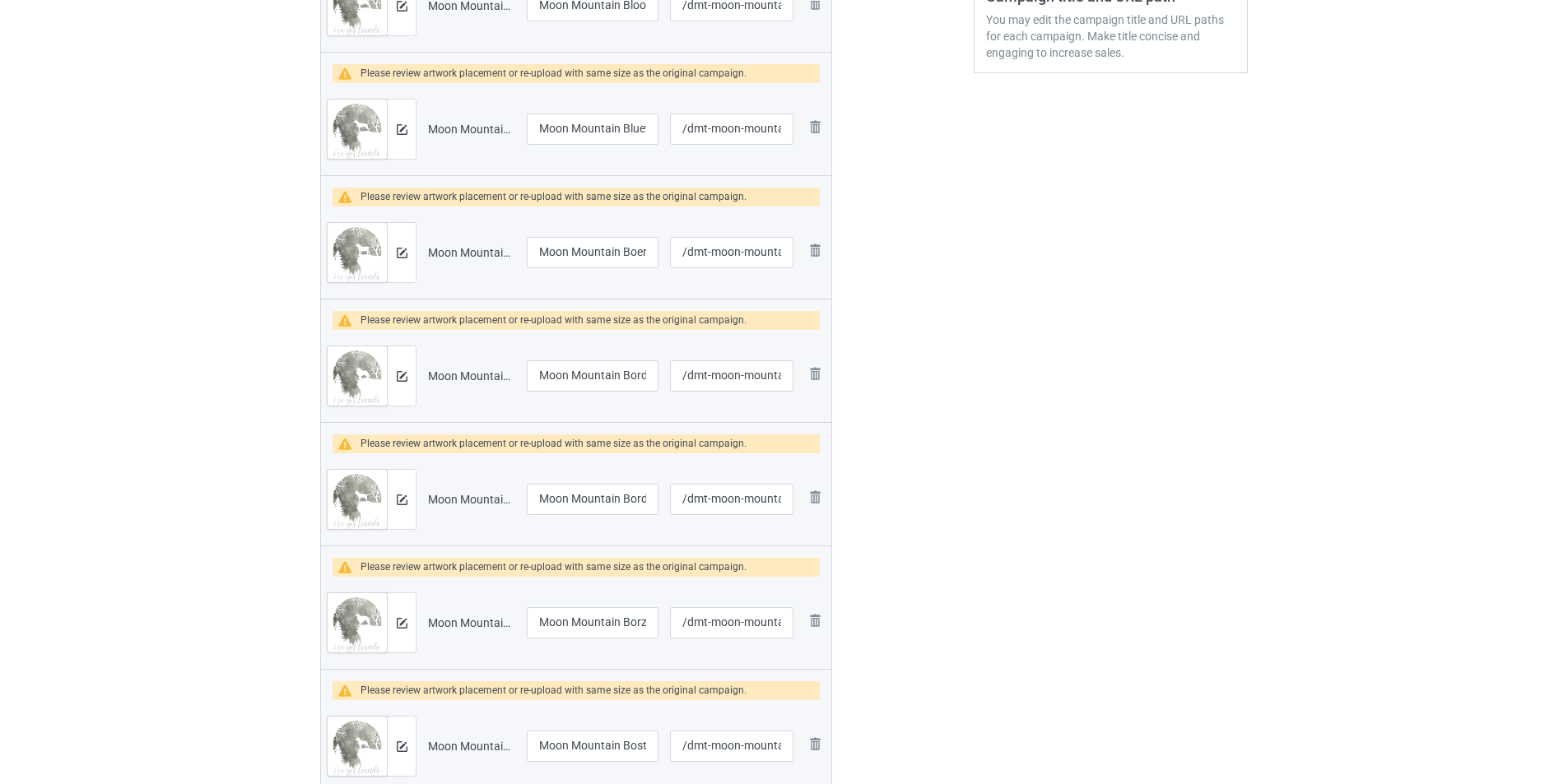
scroll to position [762, 0]
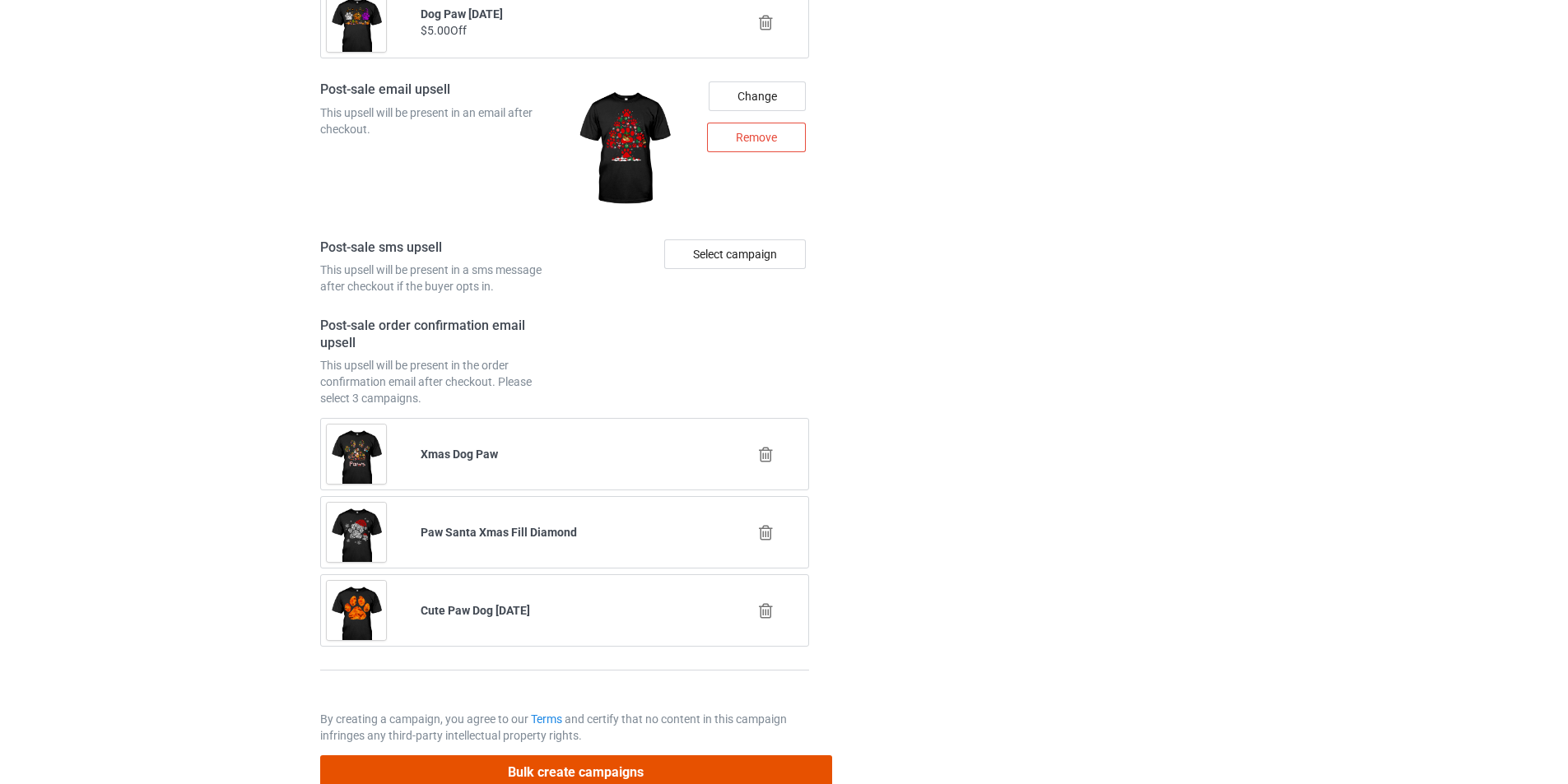
click at [597, 762] on button "Bulk create campaigns" at bounding box center [576, 772] width 512 height 34
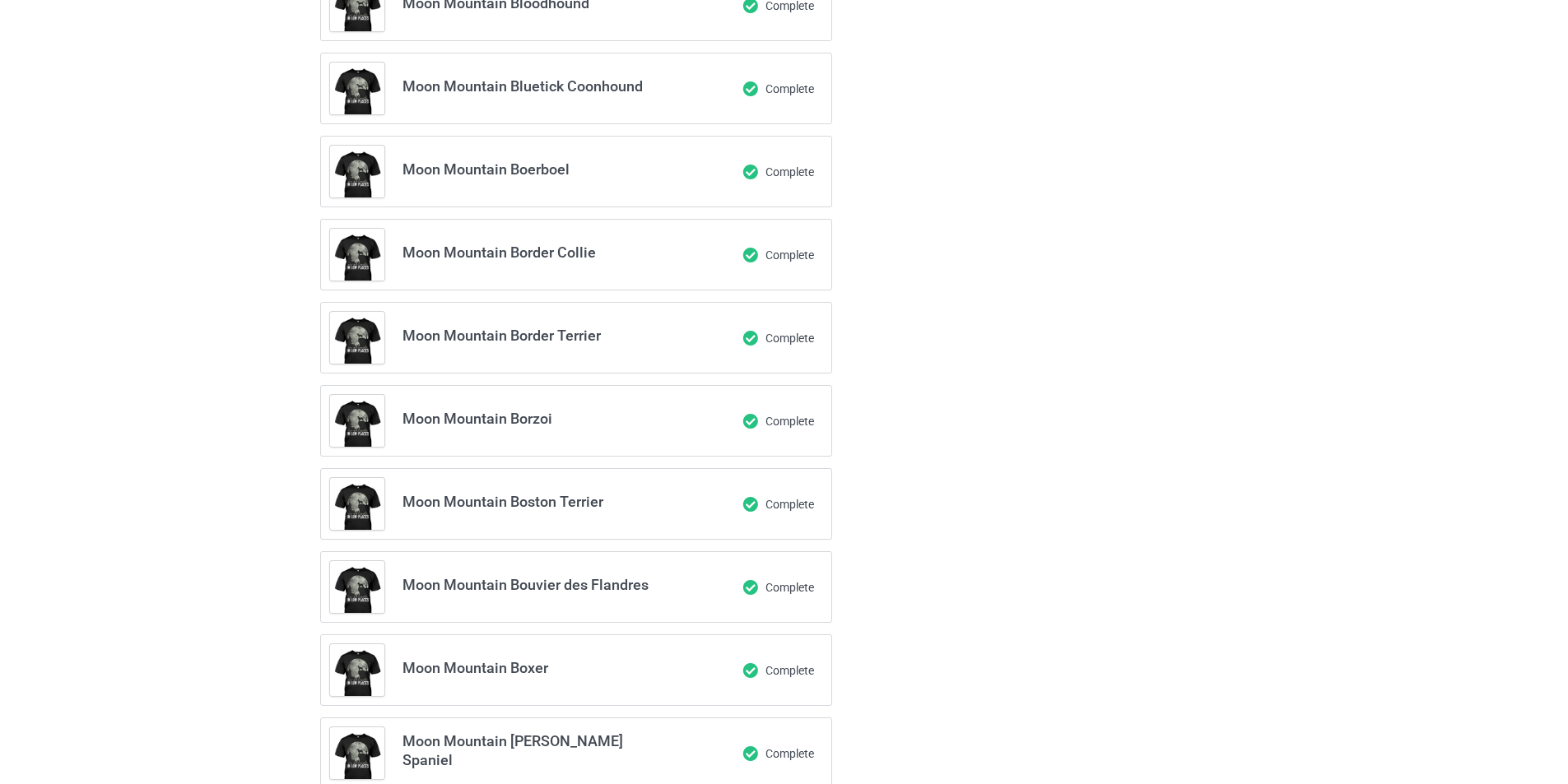
scroll to position [0, 0]
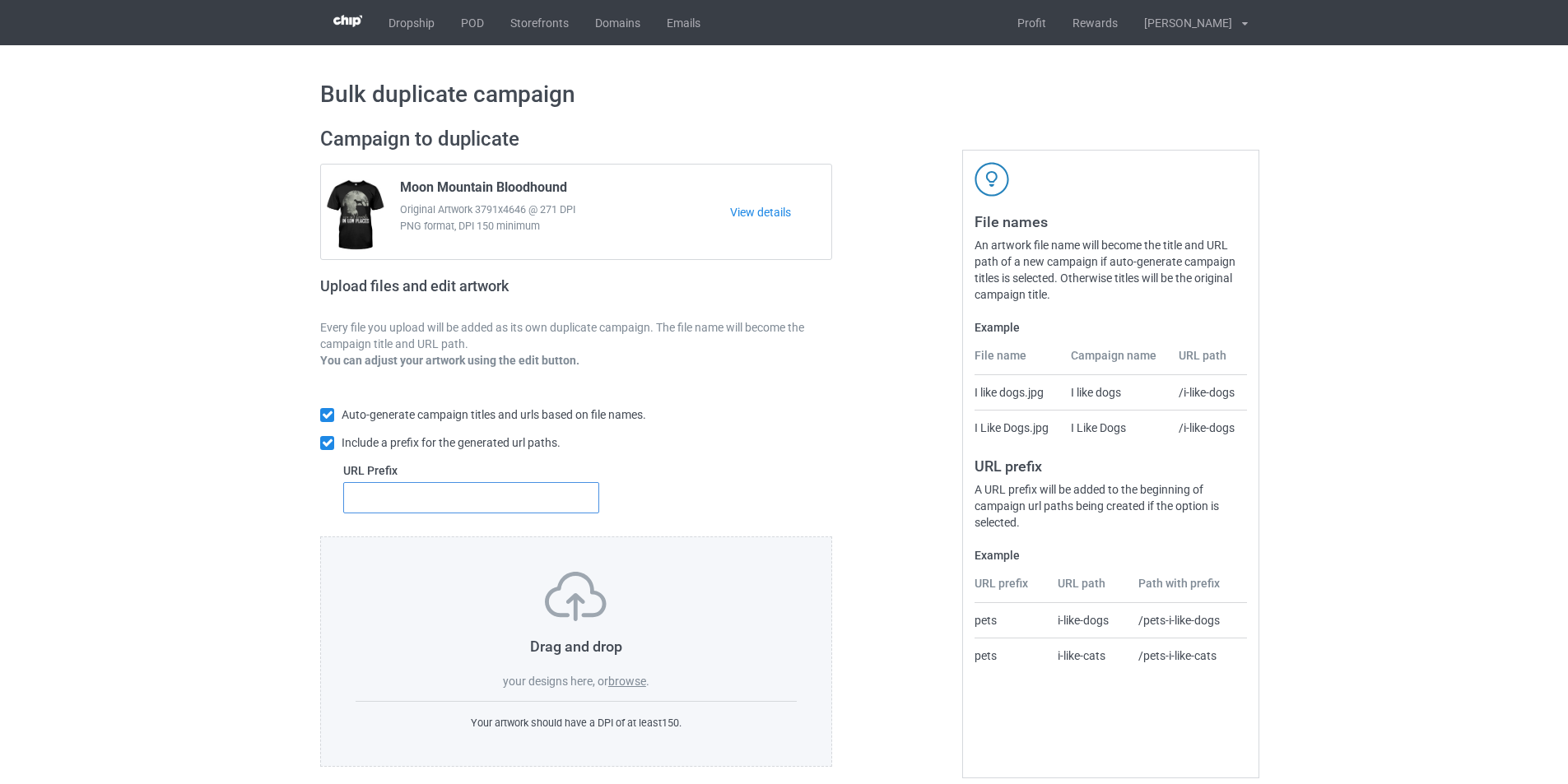
click at [564, 498] on input "text" at bounding box center [471, 498] width 256 height 32
type input "dmt-"
click at [643, 686] on label "browse" at bounding box center [628, 680] width 37 height 13
click at [0, 0] on input "browse" at bounding box center [0, 0] width 0 height 0
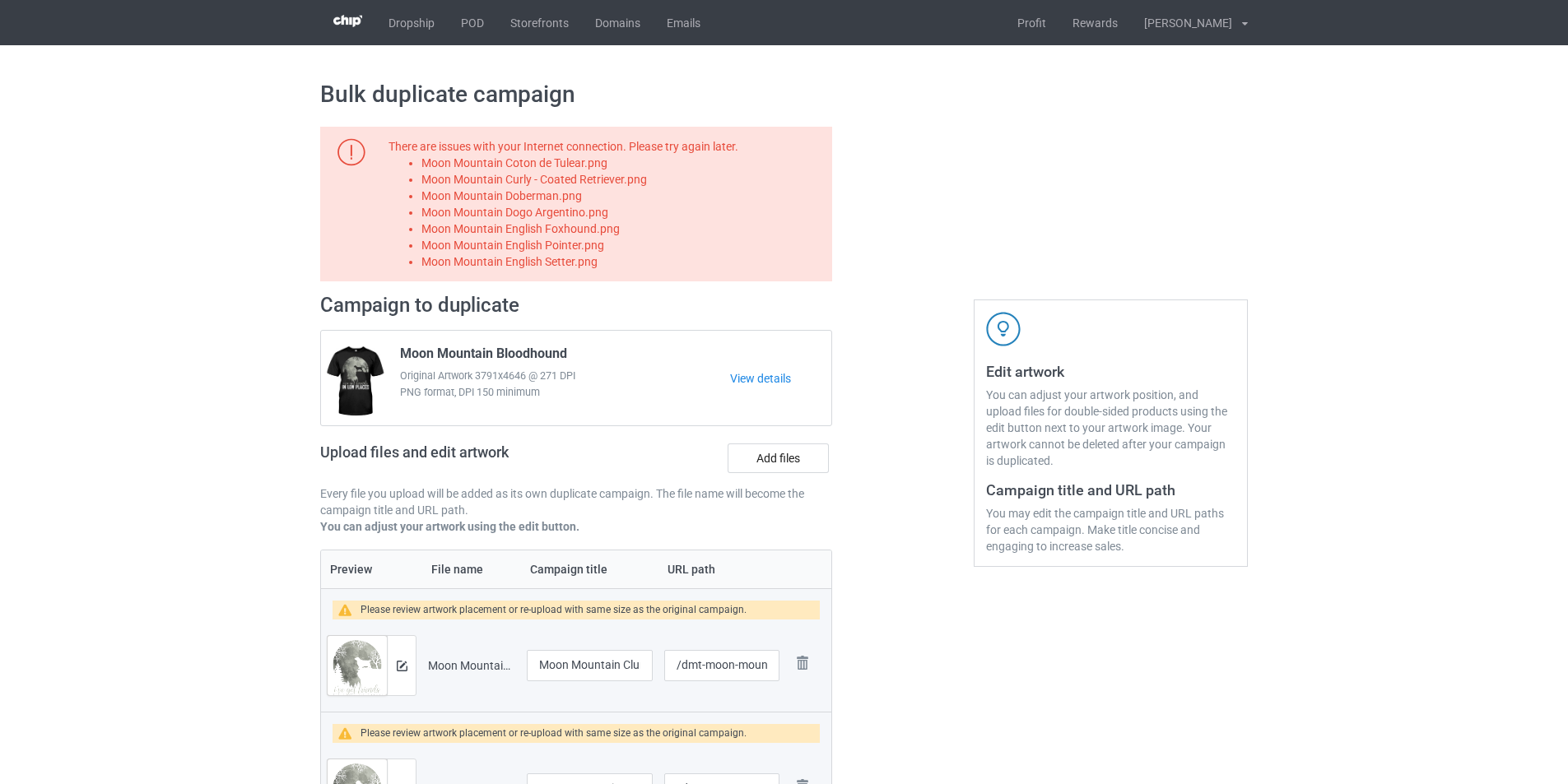
click at [559, 165] on li "Moon Mountain Coton de Tulear.png" at bounding box center [624, 163] width 405 height 17
copy li "Moon Mountain Coton de Tulear.png"
click at [756, 460] on label "Add files" at bounding box center [779, 459] width 102 height 30
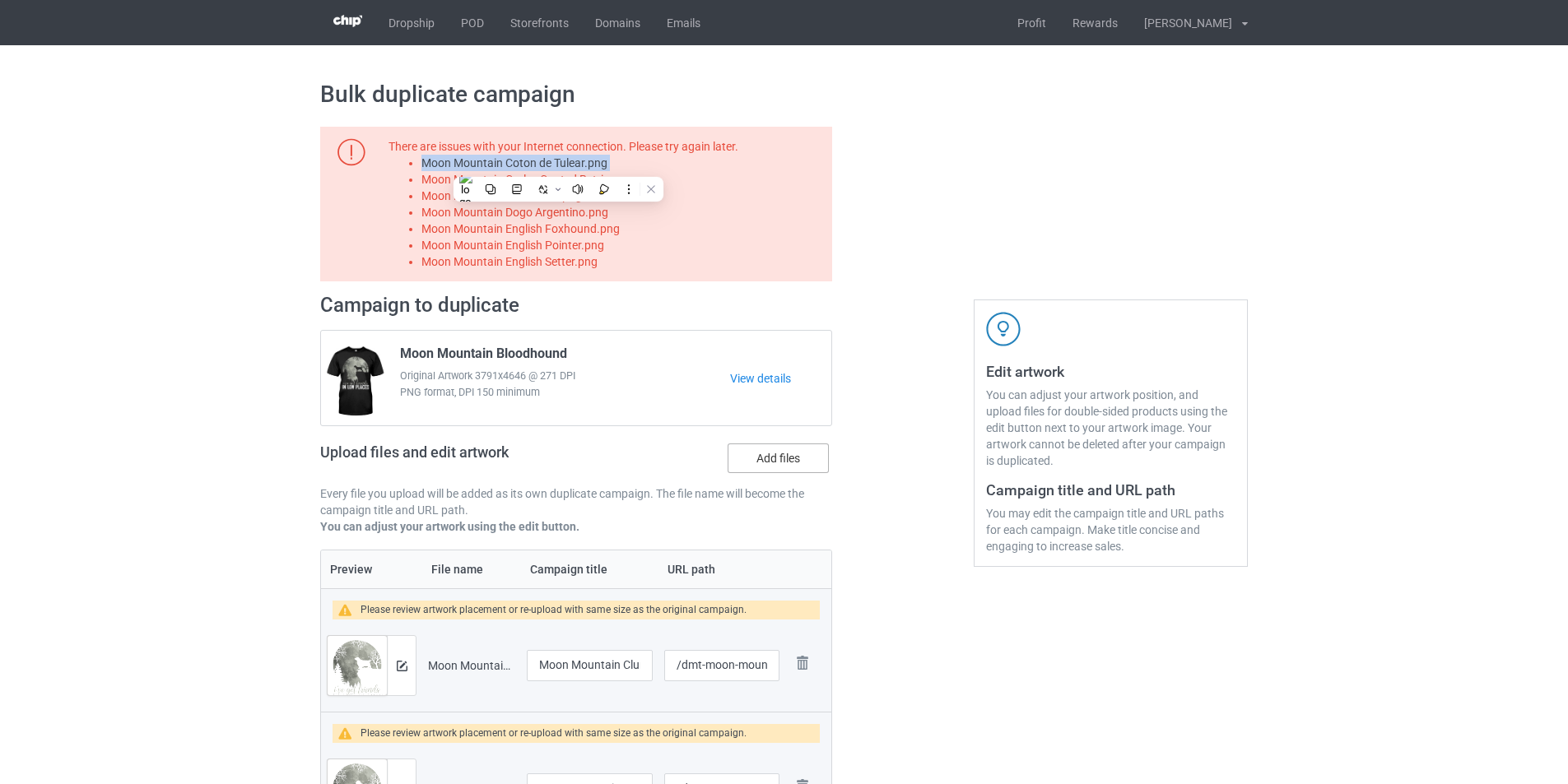
click at [0, 0] on input "Add files" at bounding box center [0, 0] width 0 height 0
click at [599, 175] on li "Moon Mountain Curly - Coated Retriever.png" at bounding box center [624, 179] width 405 height 17
copy li "Moon Mountain Curly - Coated Retriever.png"
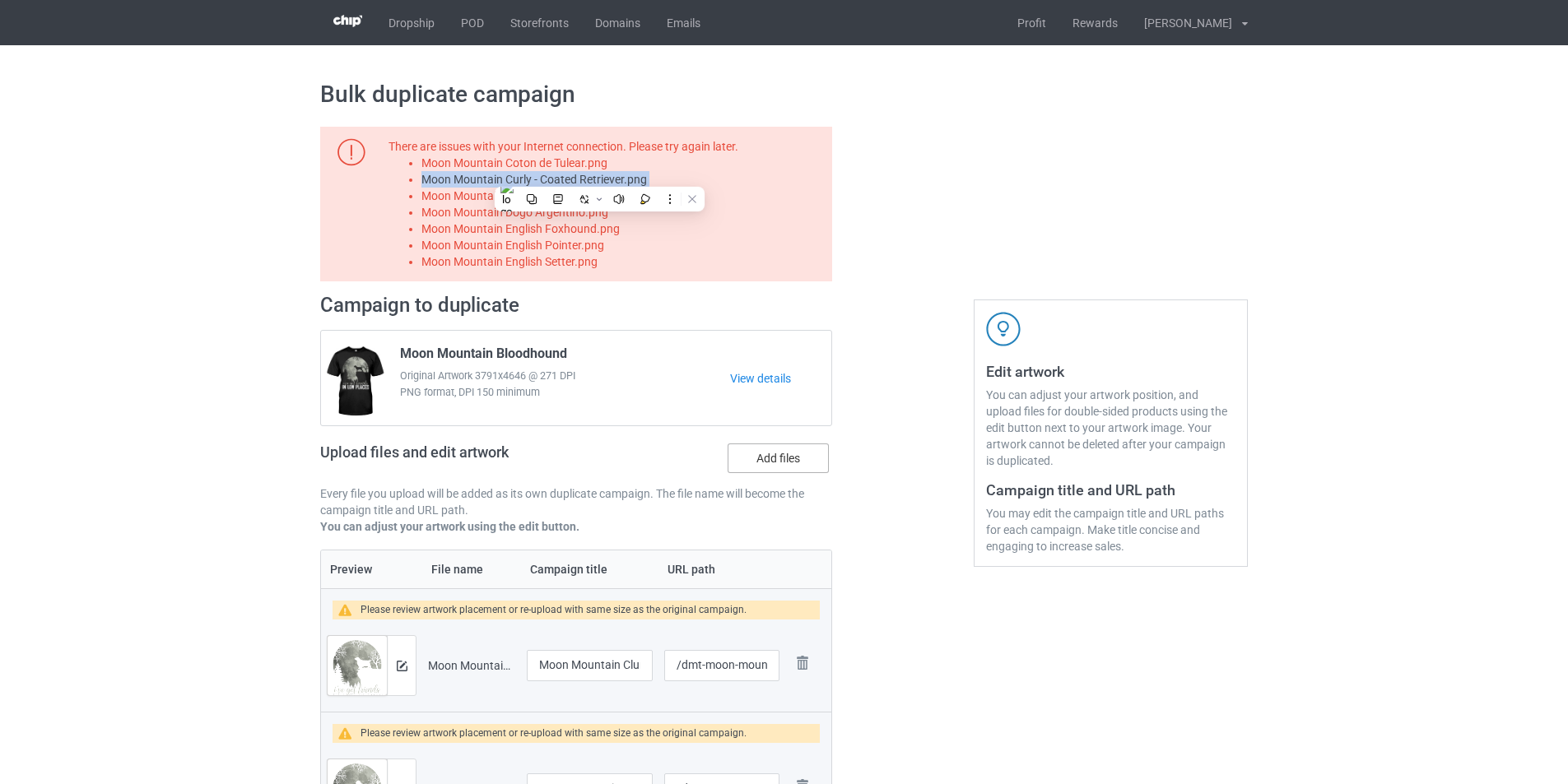
click at [791, 456] on label "Add files" at bounding box center [779, 459] width 102 height 30
click at [0, 0] on input "Add files" at bounding box center [0, 0] width 0 height 0
click at [539, 189] on li "Moon Mountain Doberman.png" at bounding box center [624, 195] width 405 height 17
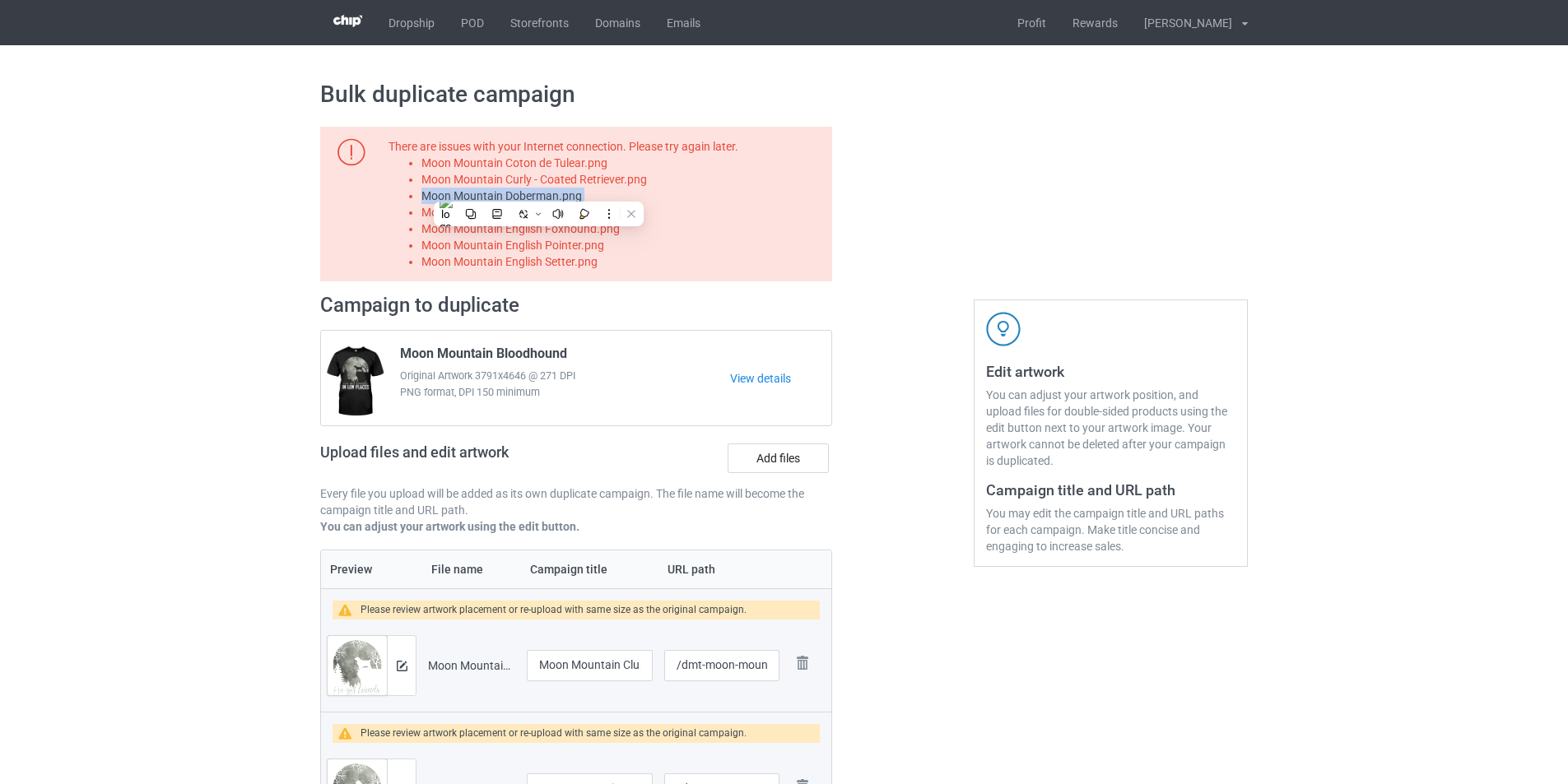
copy li "Moon Mountain Doberman.png"
click at [785, 460] on label "Add files" at bounding box center [779, 459] width 102 height 30
click at [0, 0] on input "Add files" at bounding box center [0, 0] width 0 height 0
click at [592, 221] on li "Moon Mountain Dogo Argentino.png" at bounding box center [624, 212] width 405 height 17
click at [586, 211] on li "Moon Mountain Dogo Argentino.png" at bounding box center [624, 212] width 405 height 17
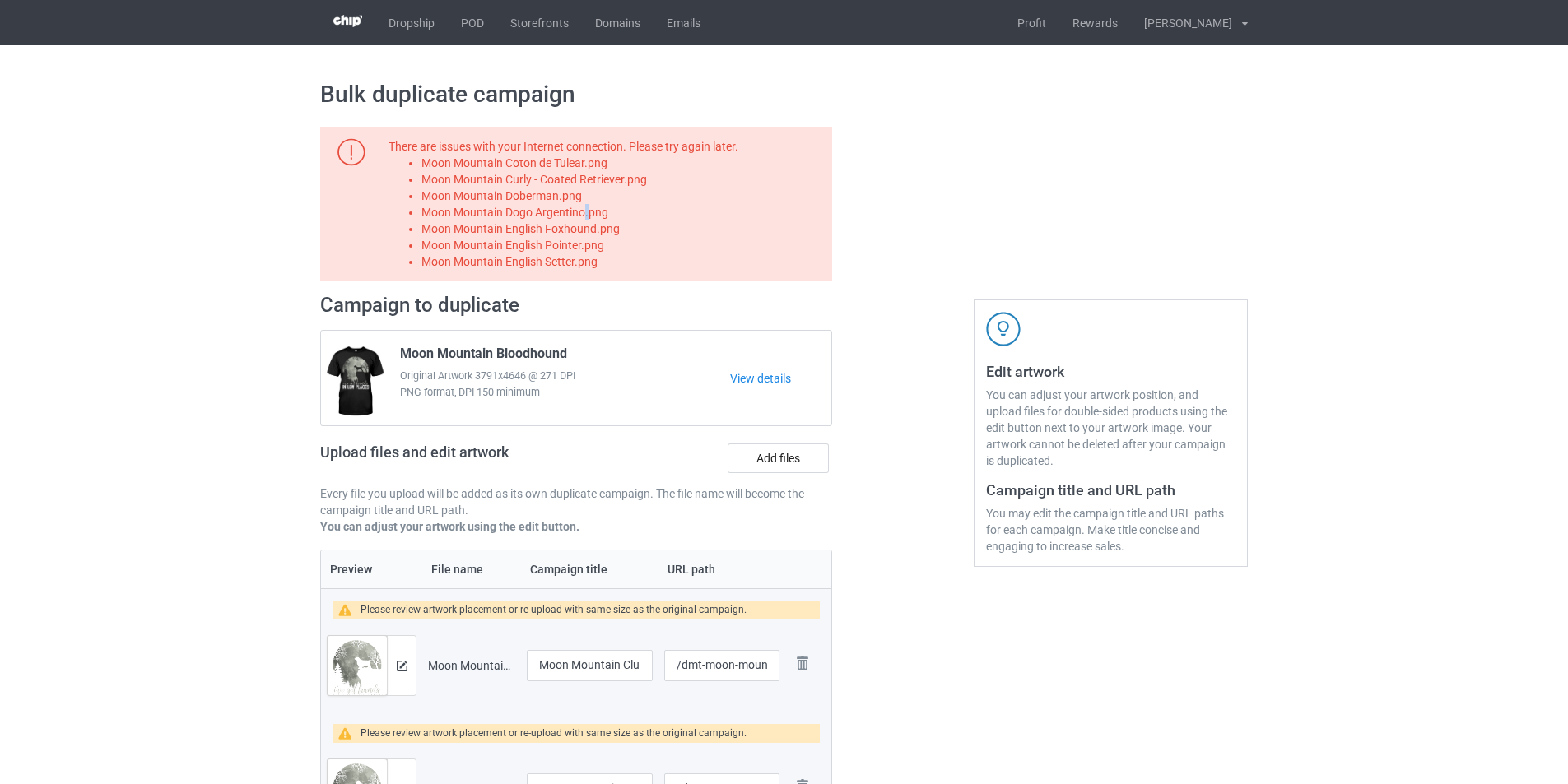
click at [586, 211] on li "Moon Mountain Dogo Argentino.png" at bounding box center [624, 212] width 405 height 17
copy li "Moon Mountain Dogo Argentino.png"
click at [812, 458] on label "Add files" at bounding box center [779, 459] width 102 height 30
click at [0, 0] on input "Add files" at bounding box center [0, 0] width 0 height 0
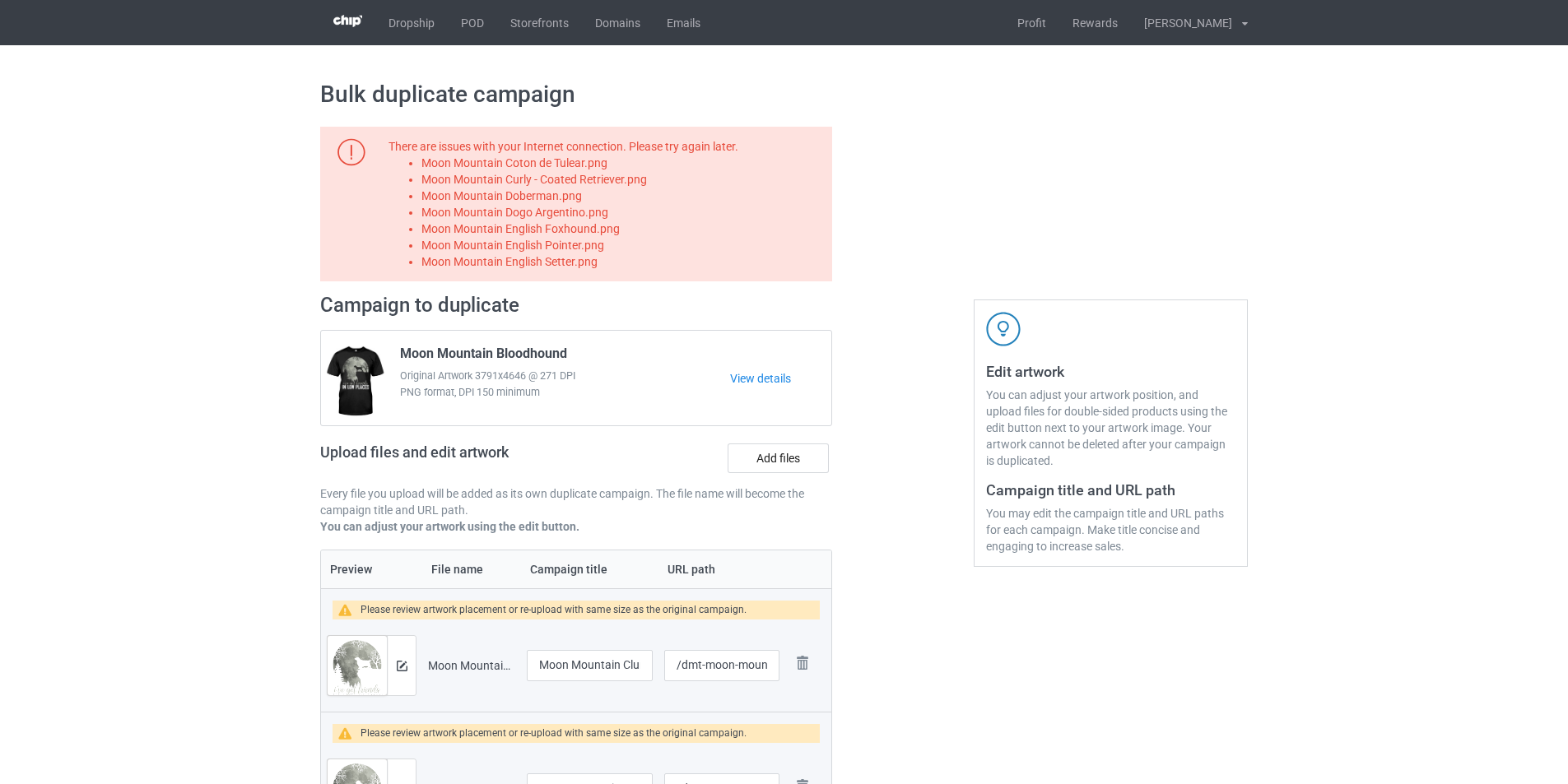
click at [604, 229] on li "Moon Mountain English Foxhound.png" at bounding box center [624, 229] width 405 height 17
copy li "Moon Mountain English Foxhound.png"
click at [788, 468] on label "Add files" at bounding box center [779, 459] width 102 height 30
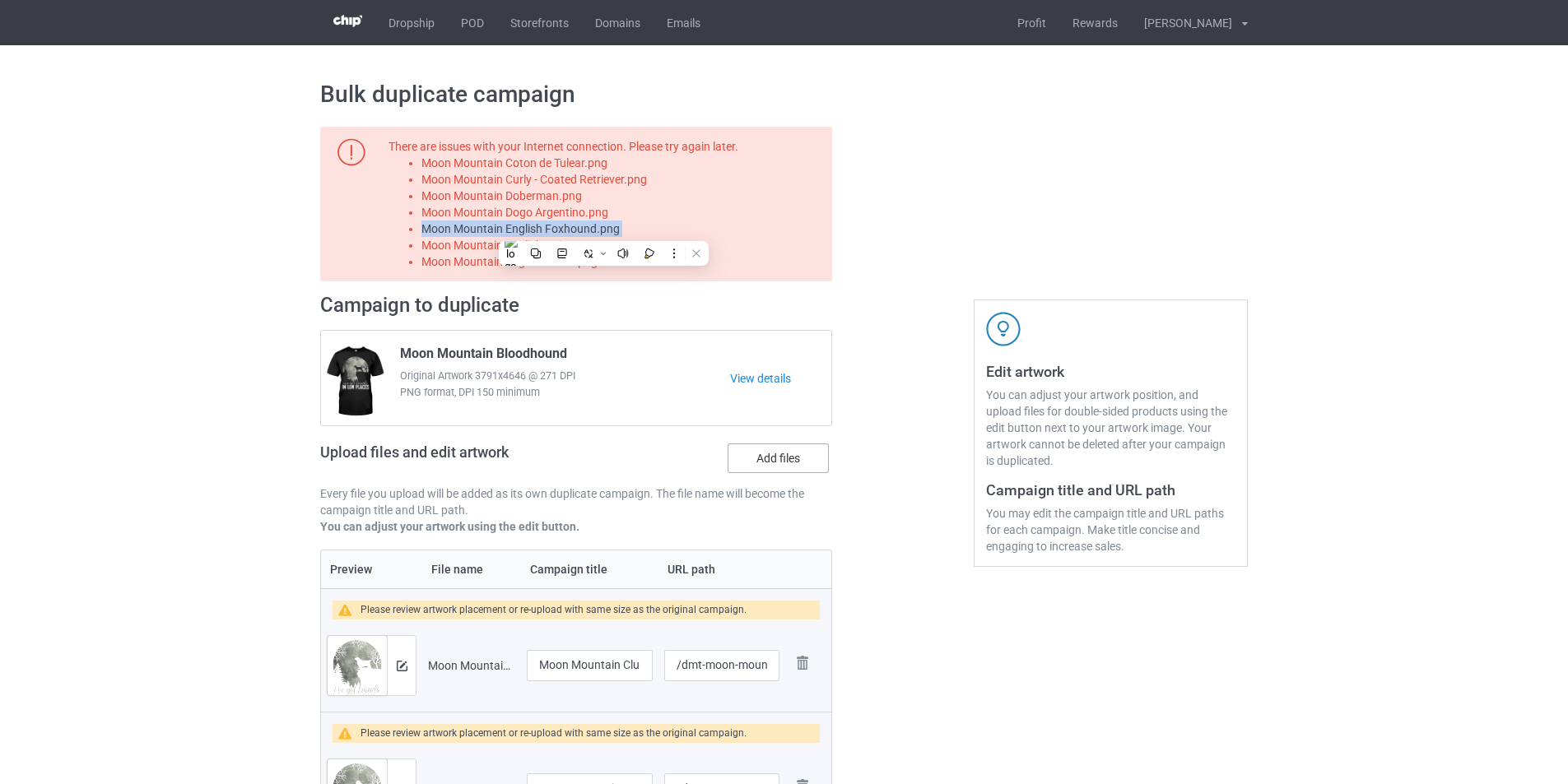
click at [0, 0] on input "Add files" at bounding box center [0, 0] width 0 height 0
click at [584, 248] on li "Moon Mountain English Pointer.png" at bounding box center [624, 245] width 405 height 17
copy li "Moon Mountain English Pointer.png"
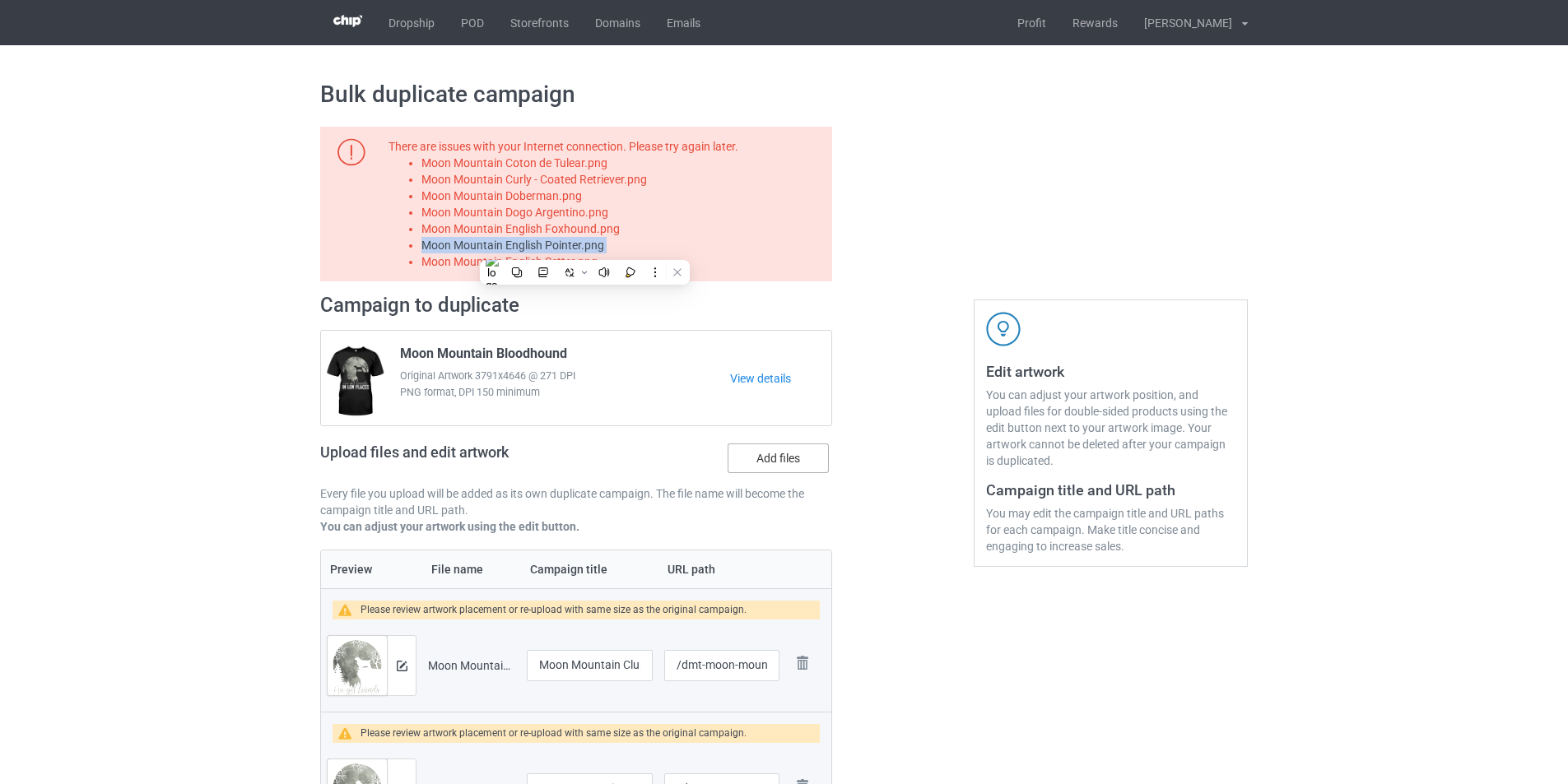
click at [755, 452] on label "Add files" at bounding box center [779, 459] width 102 height 30
click at [0, 0] on input "Add files" at bounding box center [0, 0] width 0 height 0
click at [574, 255] on li "Moon Mountain English Setter.png" at bounding box center [624, 261] width 405 height 17
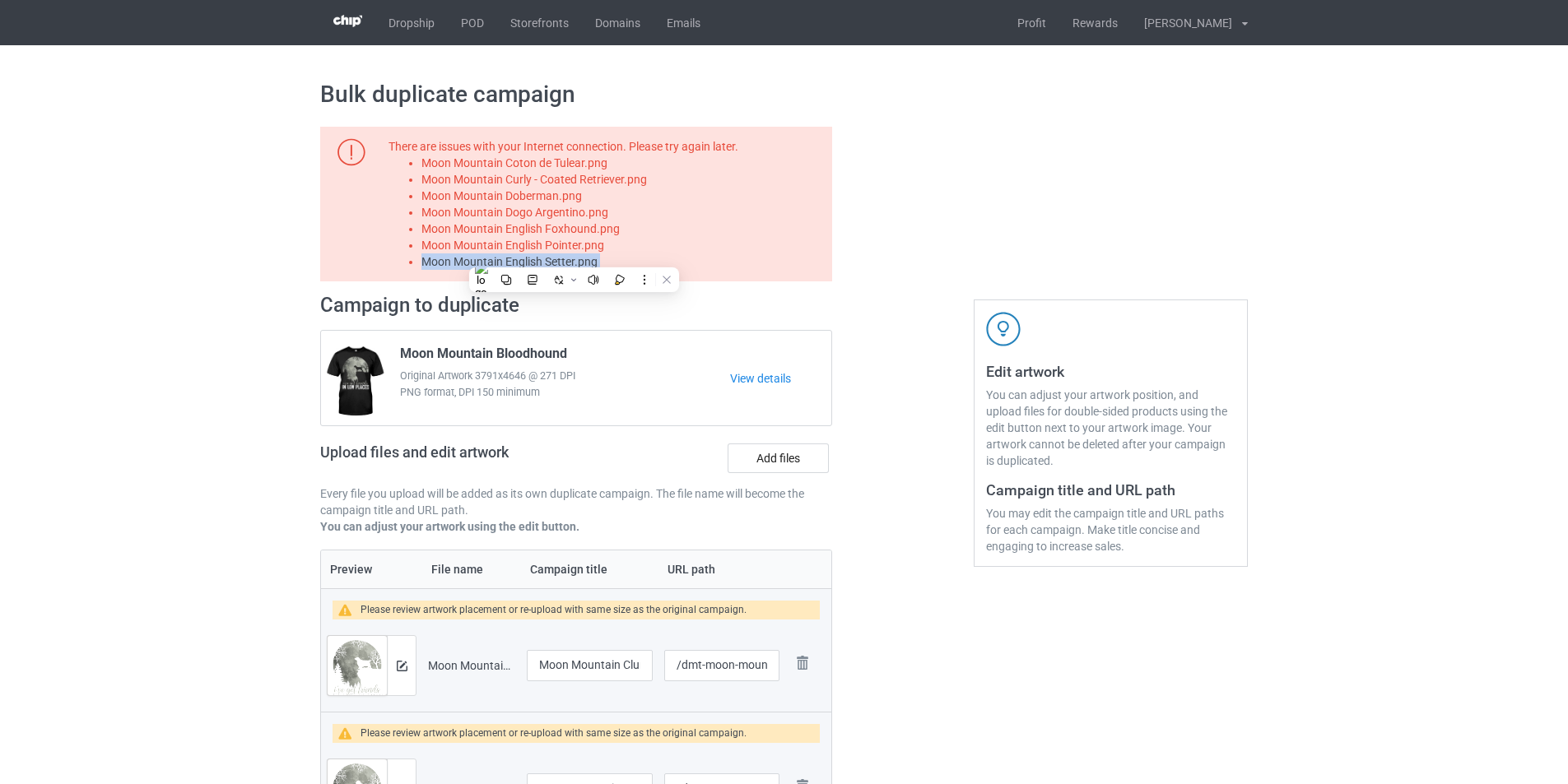
copy li "Moon Mountain English Setter.png"
click at [764, 458] on label "Add files" at bounding box center [779, 459] width 102 height 30
click at [0, 0] on input "Add files" at bounding box center [0, 0] width 0 height 0
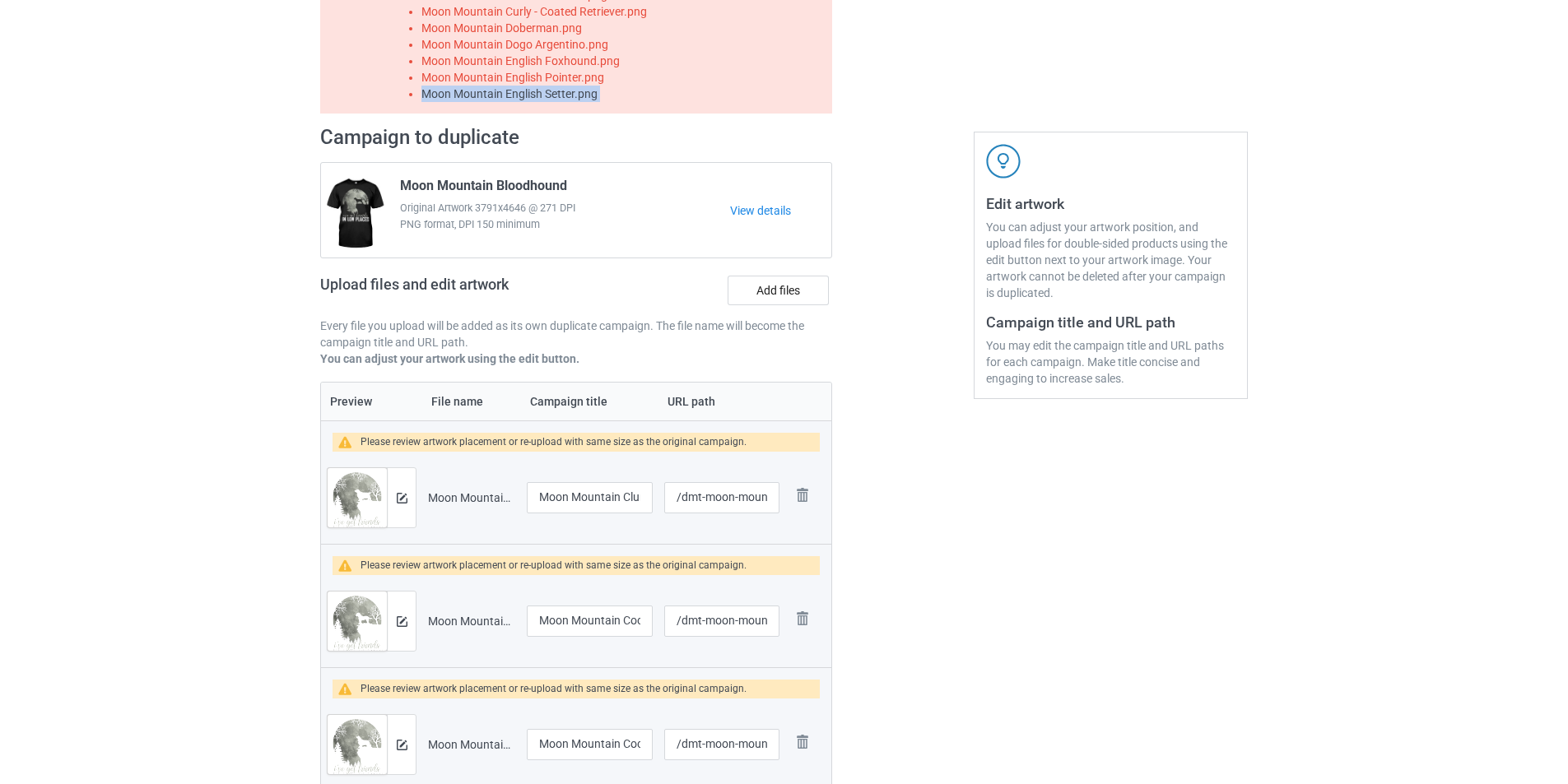
scroll to position [987, 0]
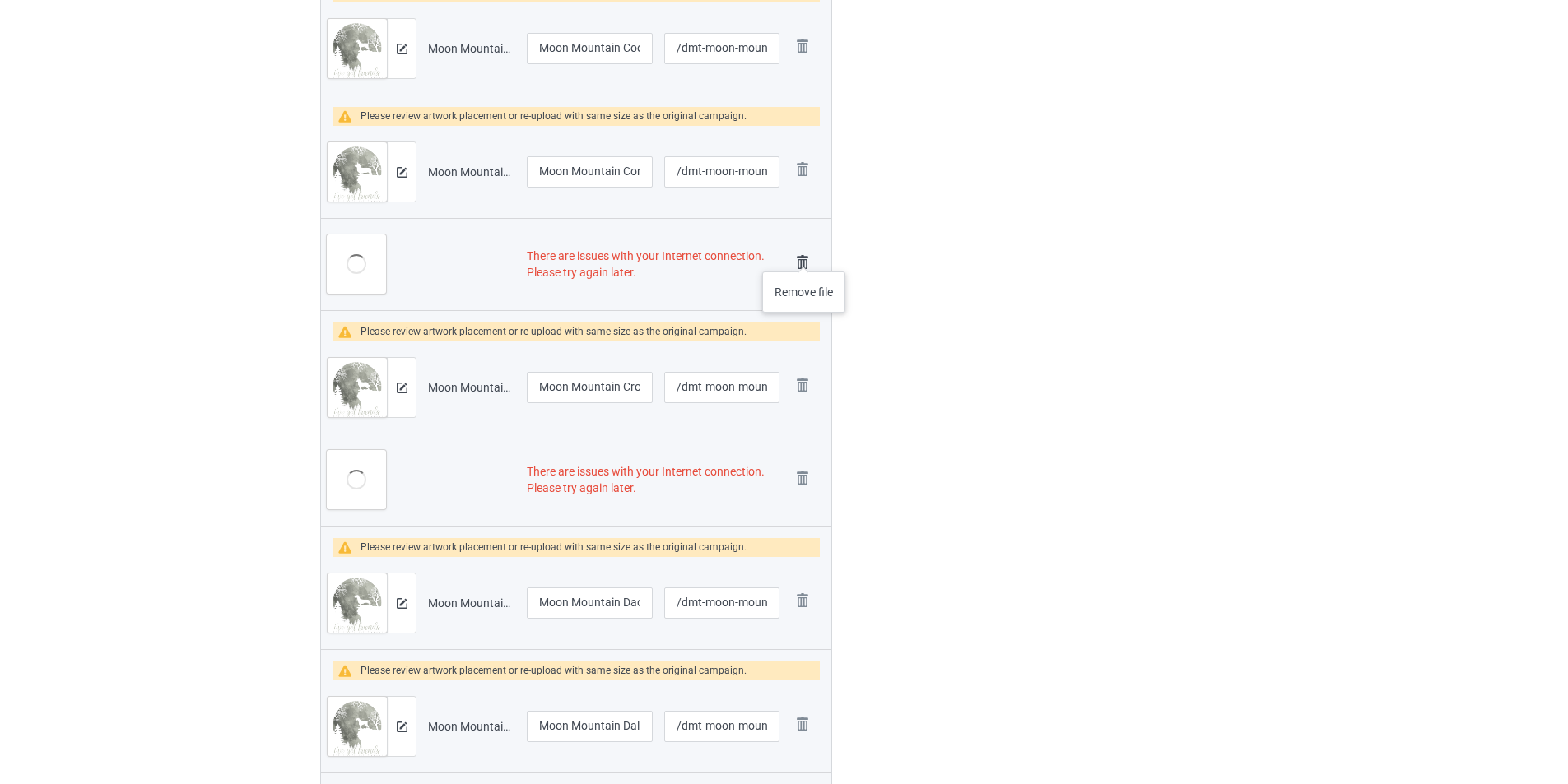
click at [802, 255] on img at bounding box center [802, 261] width 23 height 23
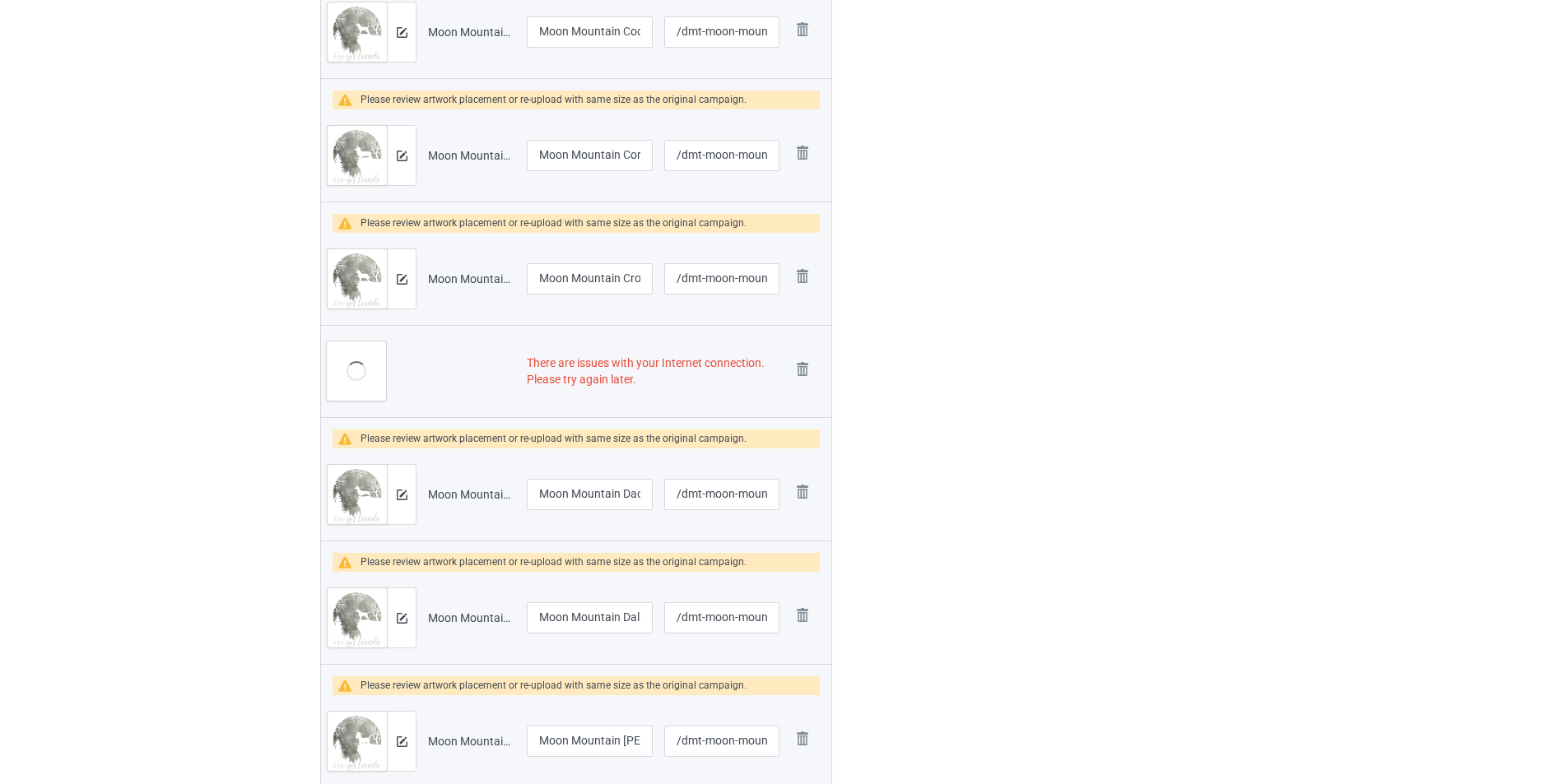
scroll to position [970, 0]
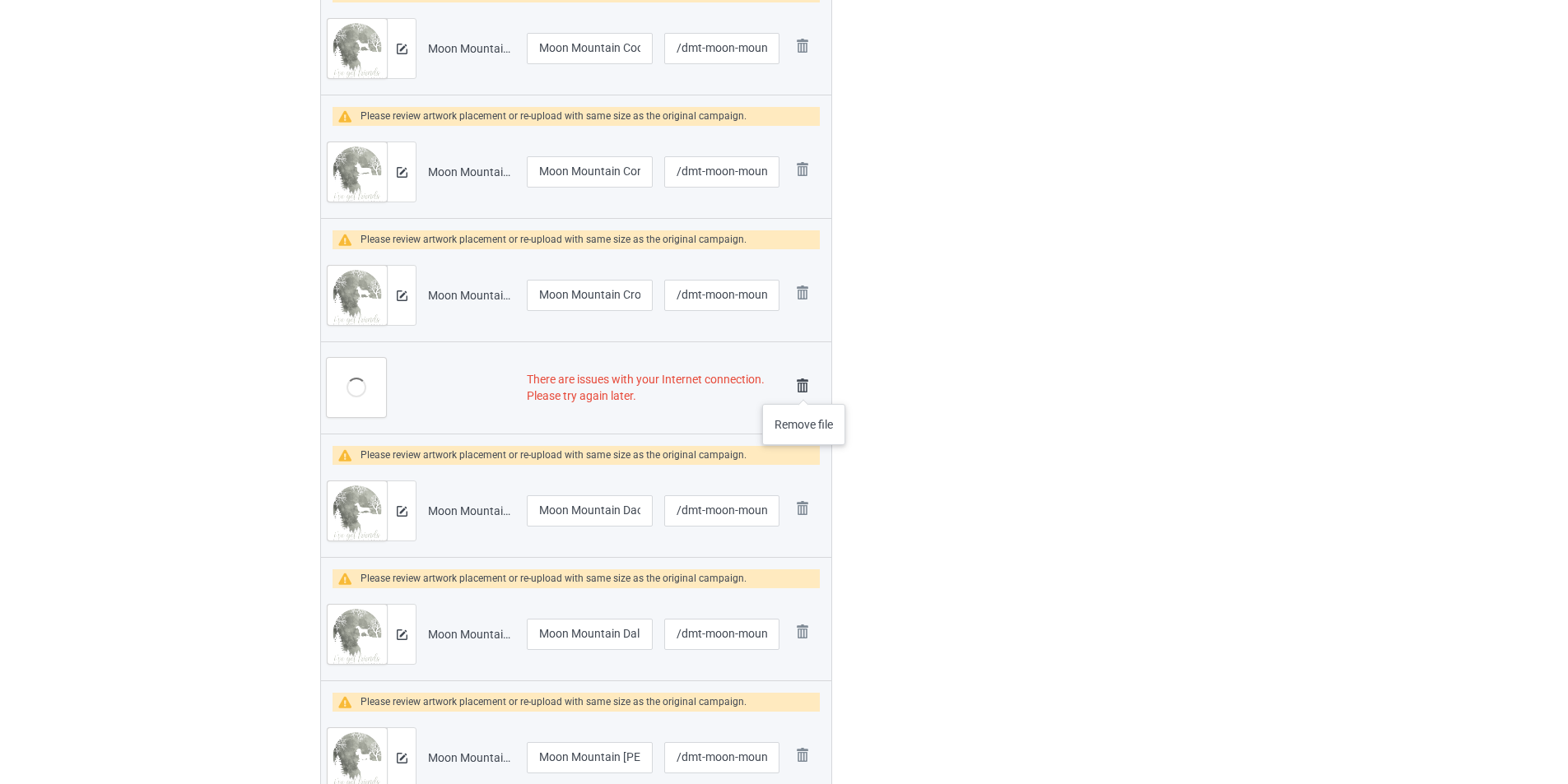
click at [804, 388] on img at bounding box center [802, 386] width 23 height 23
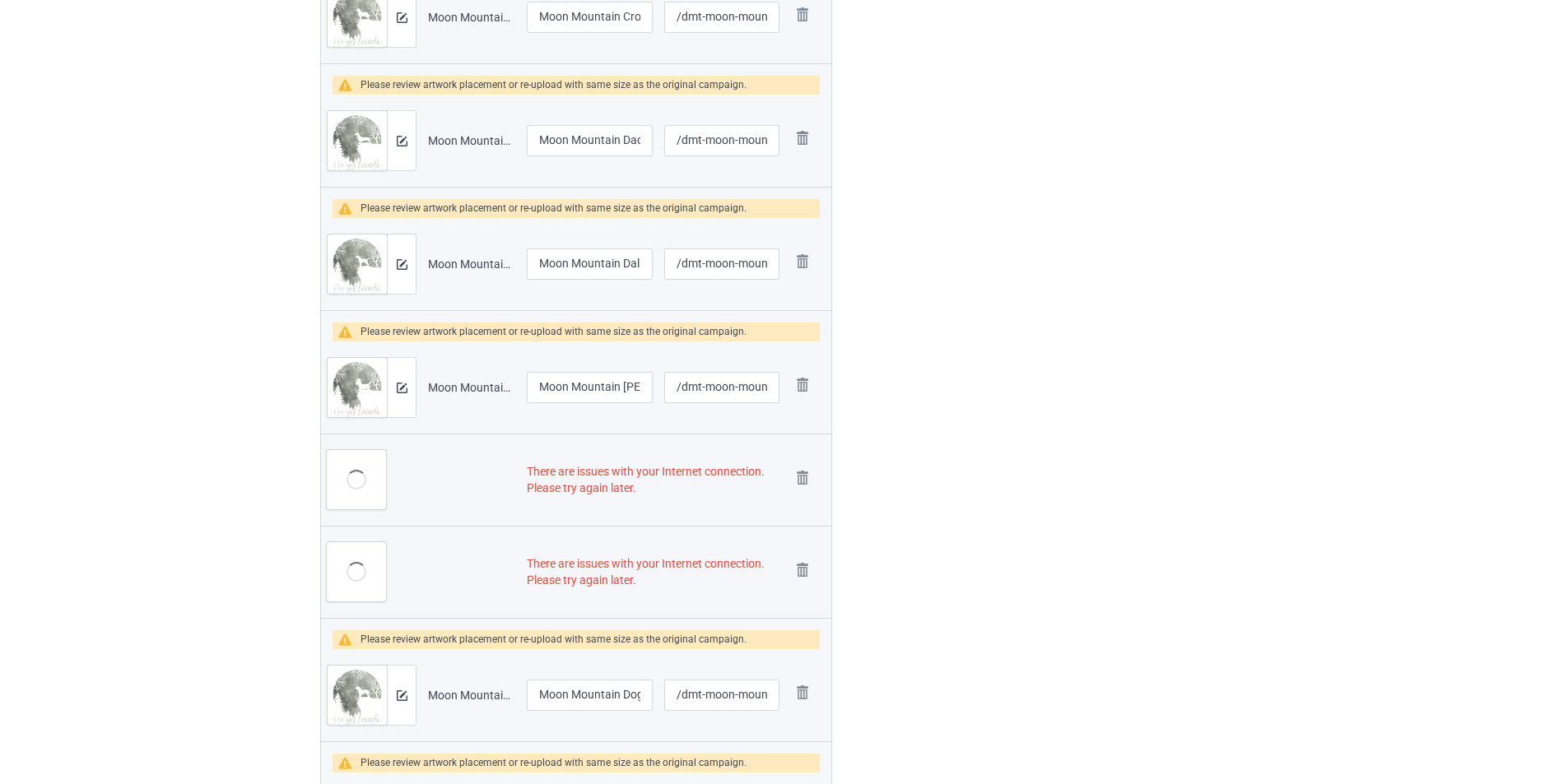
scroll to position [1366, 0]
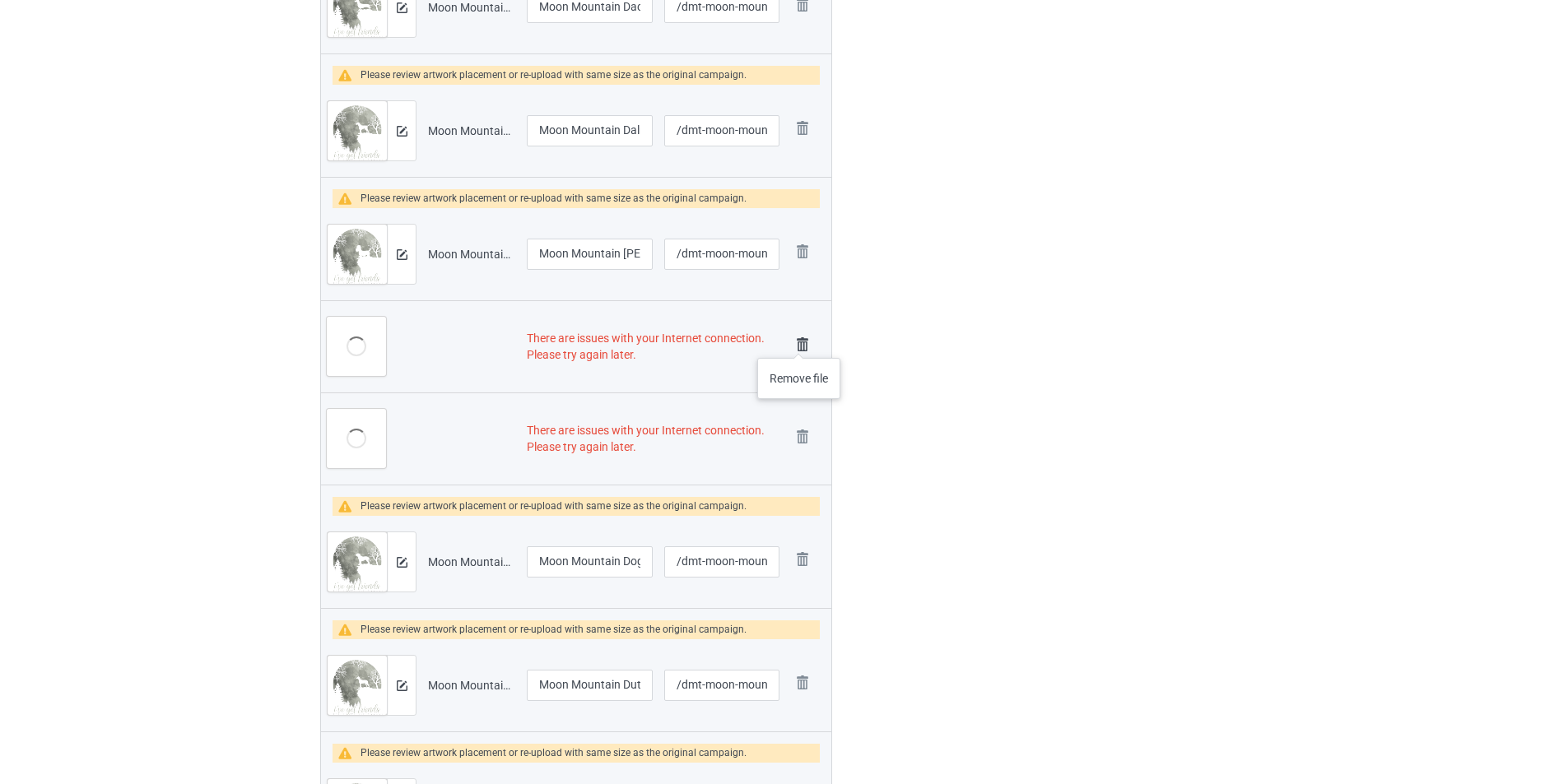
click at [799, 341] on img at bounding box center [802, 344] width 23 height 23
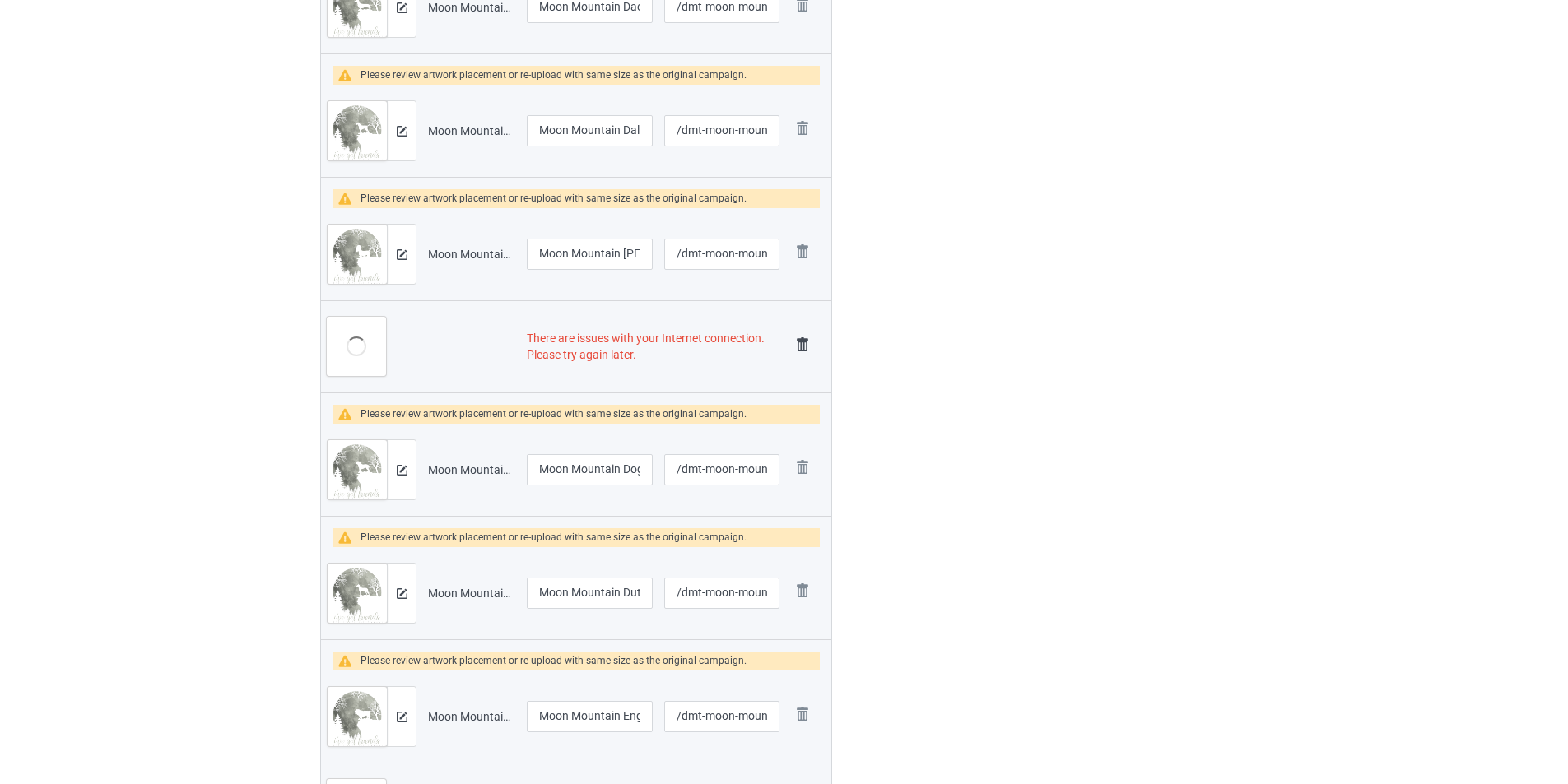
click at [799, 345] on img at bounding box center [802, 344] width 23 height 23
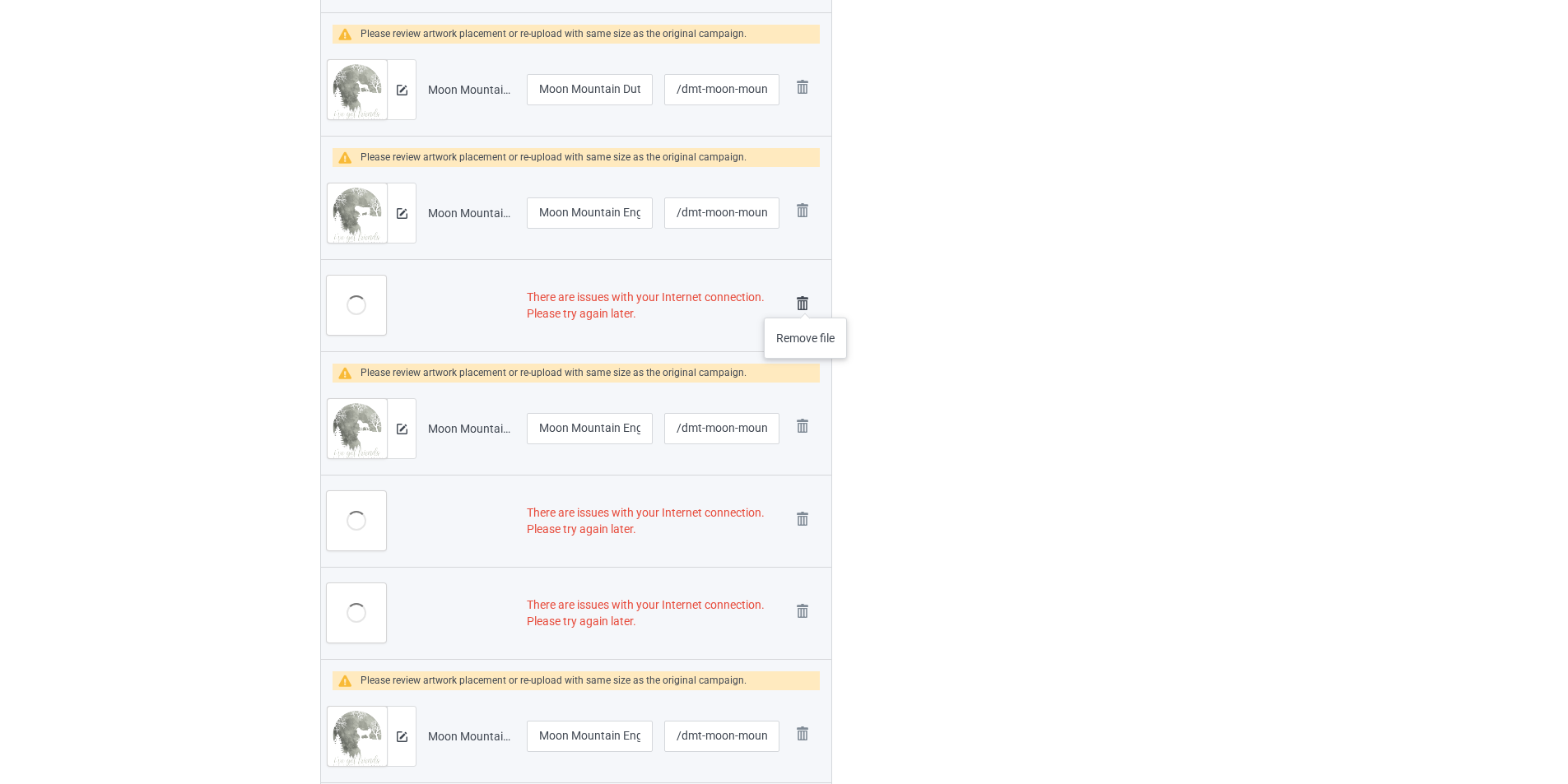
click at [806, 301] on img at bounding box center [802, 303] width 23 height 23
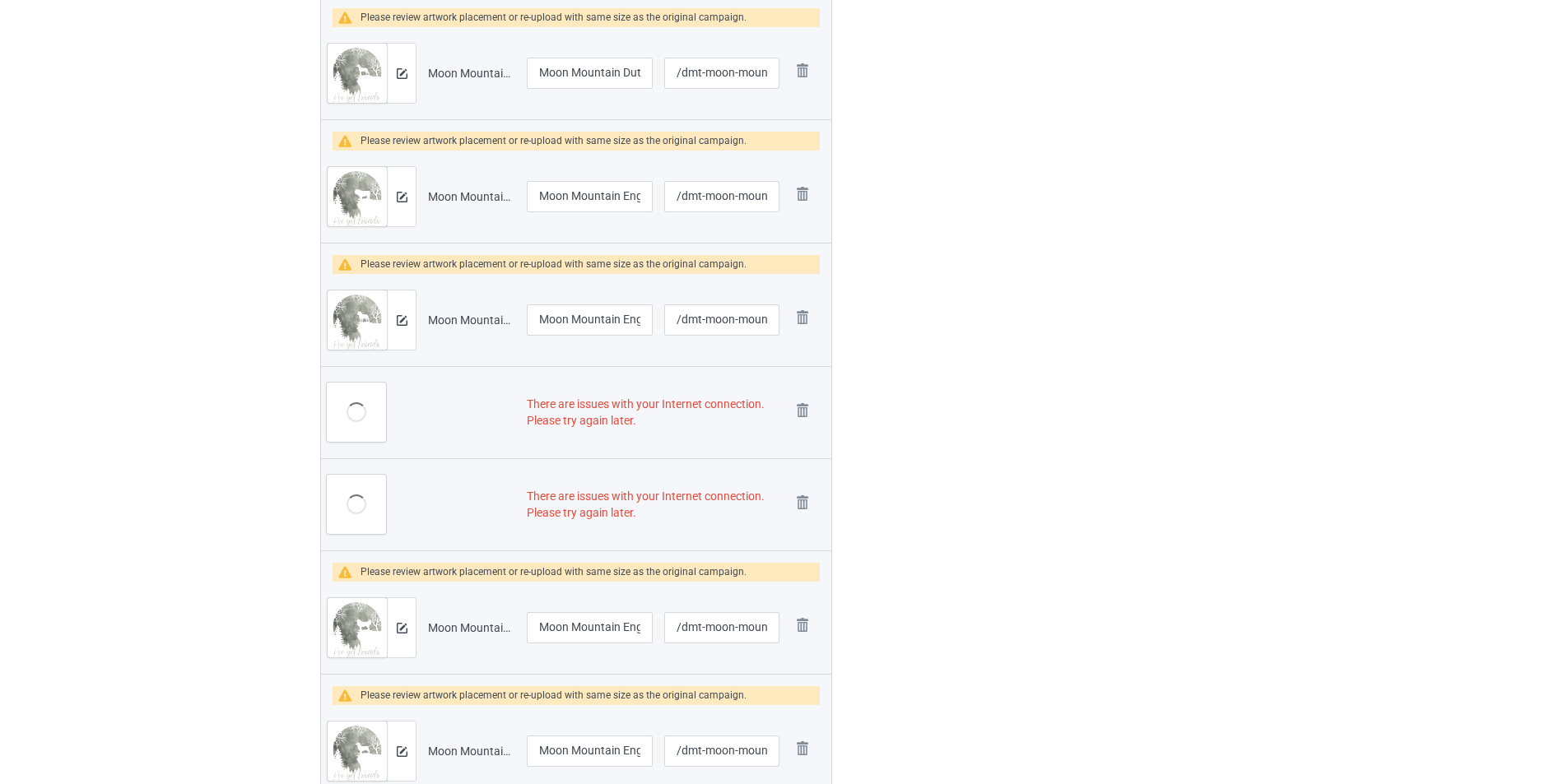
scroll to position [1728, 0]
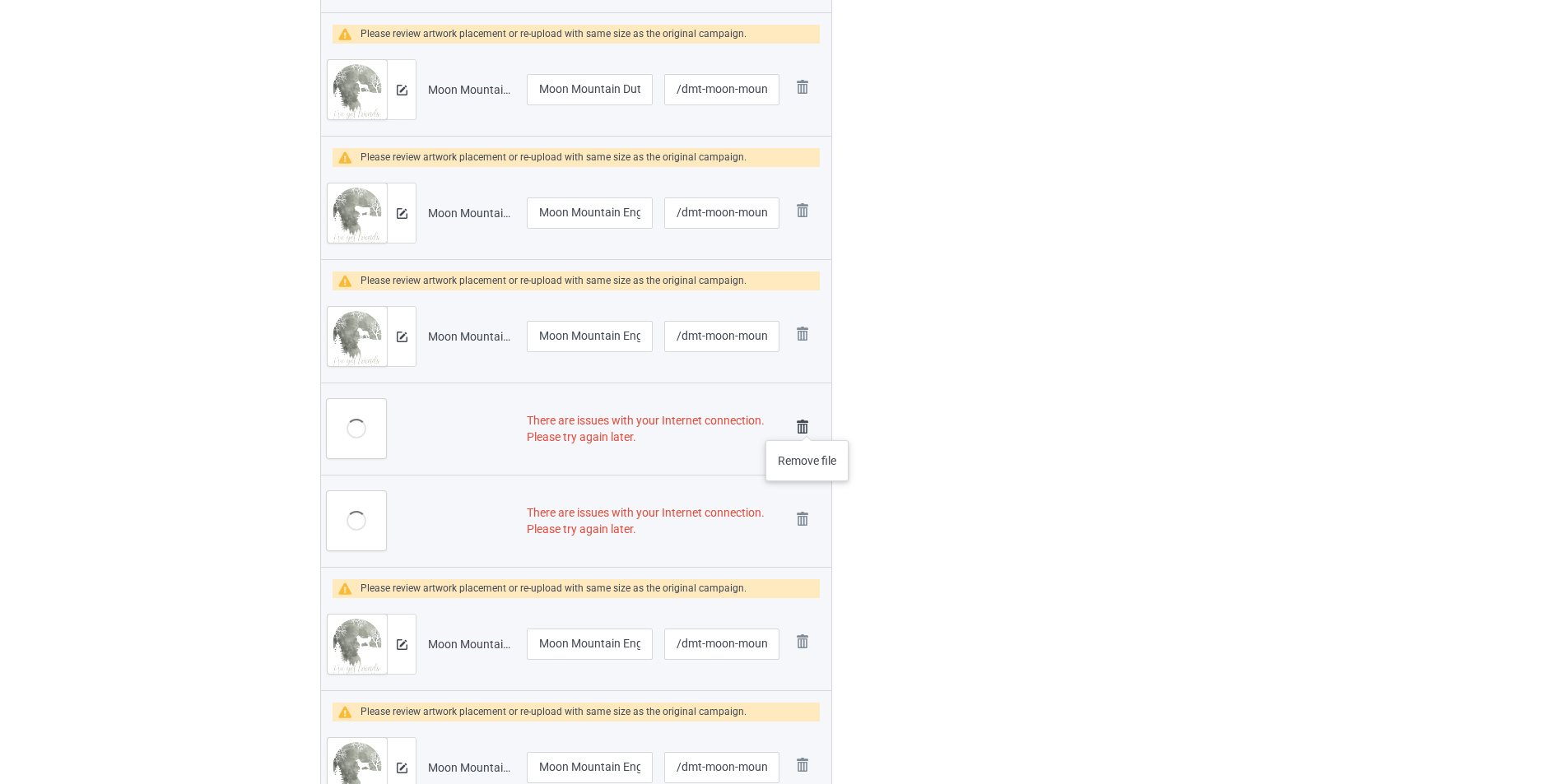
click at [807, 423] on img at bounding box center [802, 426] width 23 height 23
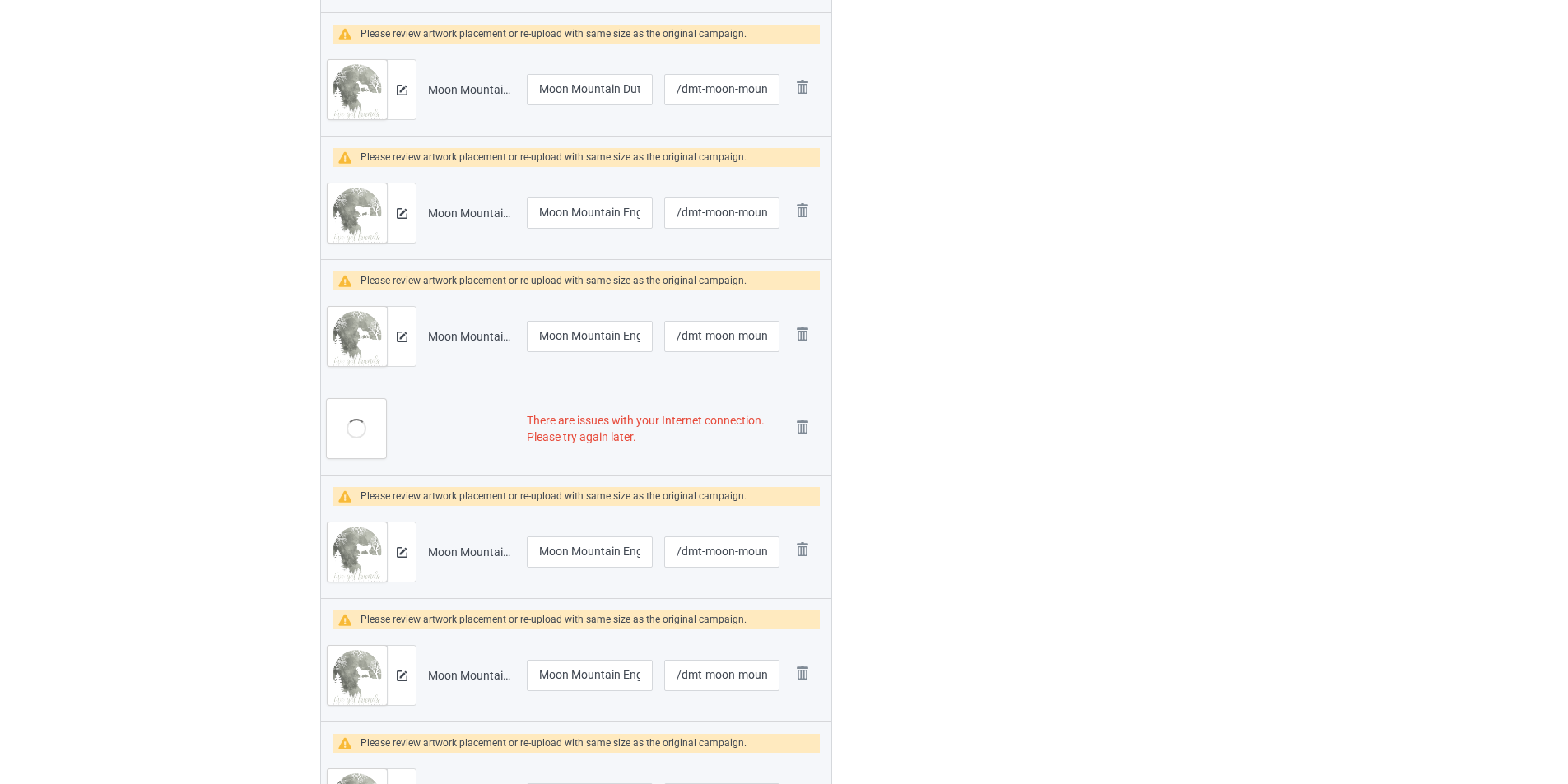
click at [0, 0] on img at bounding box center [0, 0] width 0 height 0
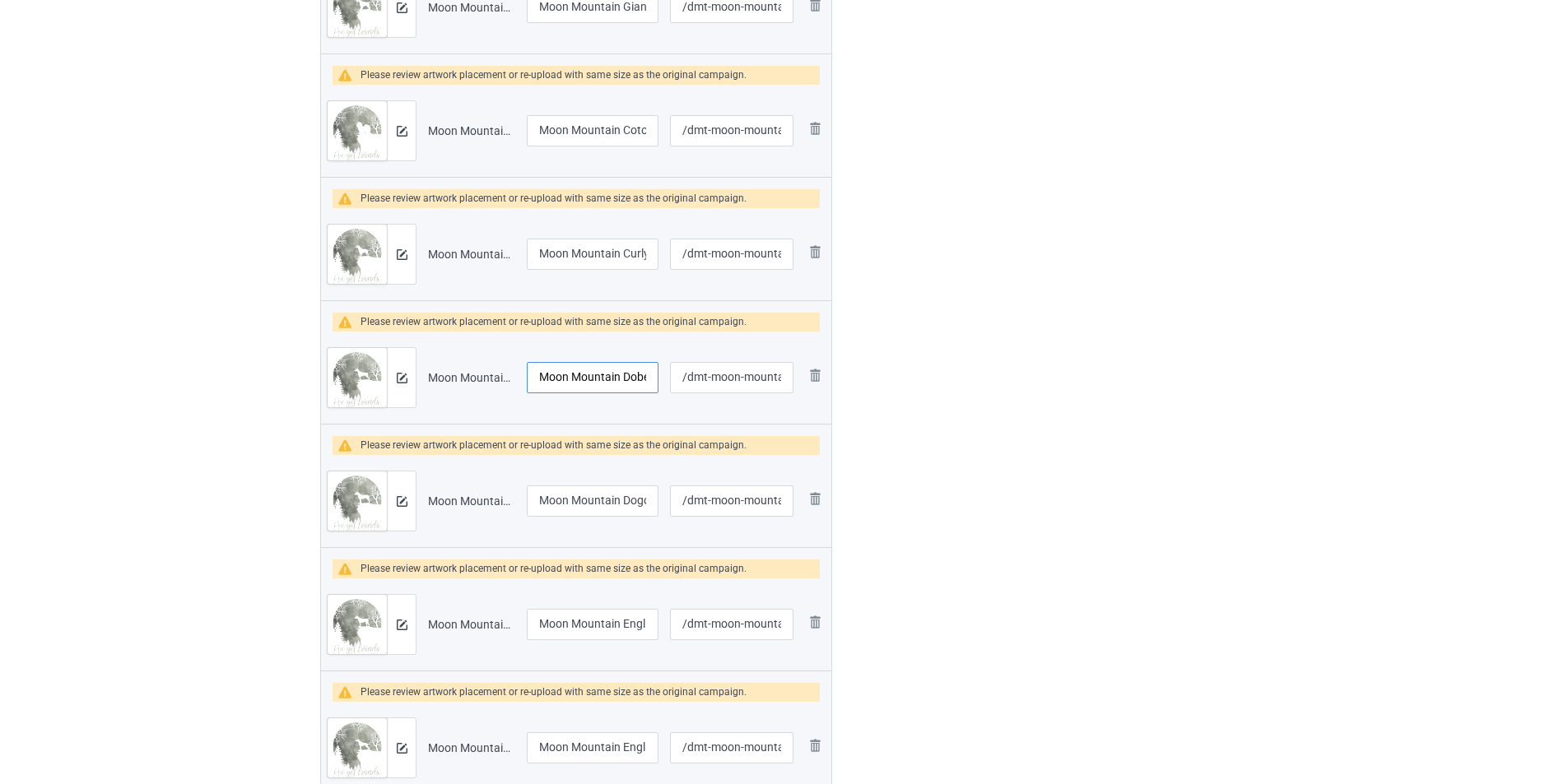
scroll to position [0, 32]
drag, startPoint x: 626, startPoint y: 381, endPoint x: 639, endPoint y: 385, distance: 13.6
click at [639, 385] on input "Moon Mountain Doberman" at bounding box center [592, 378] width 131 height 32
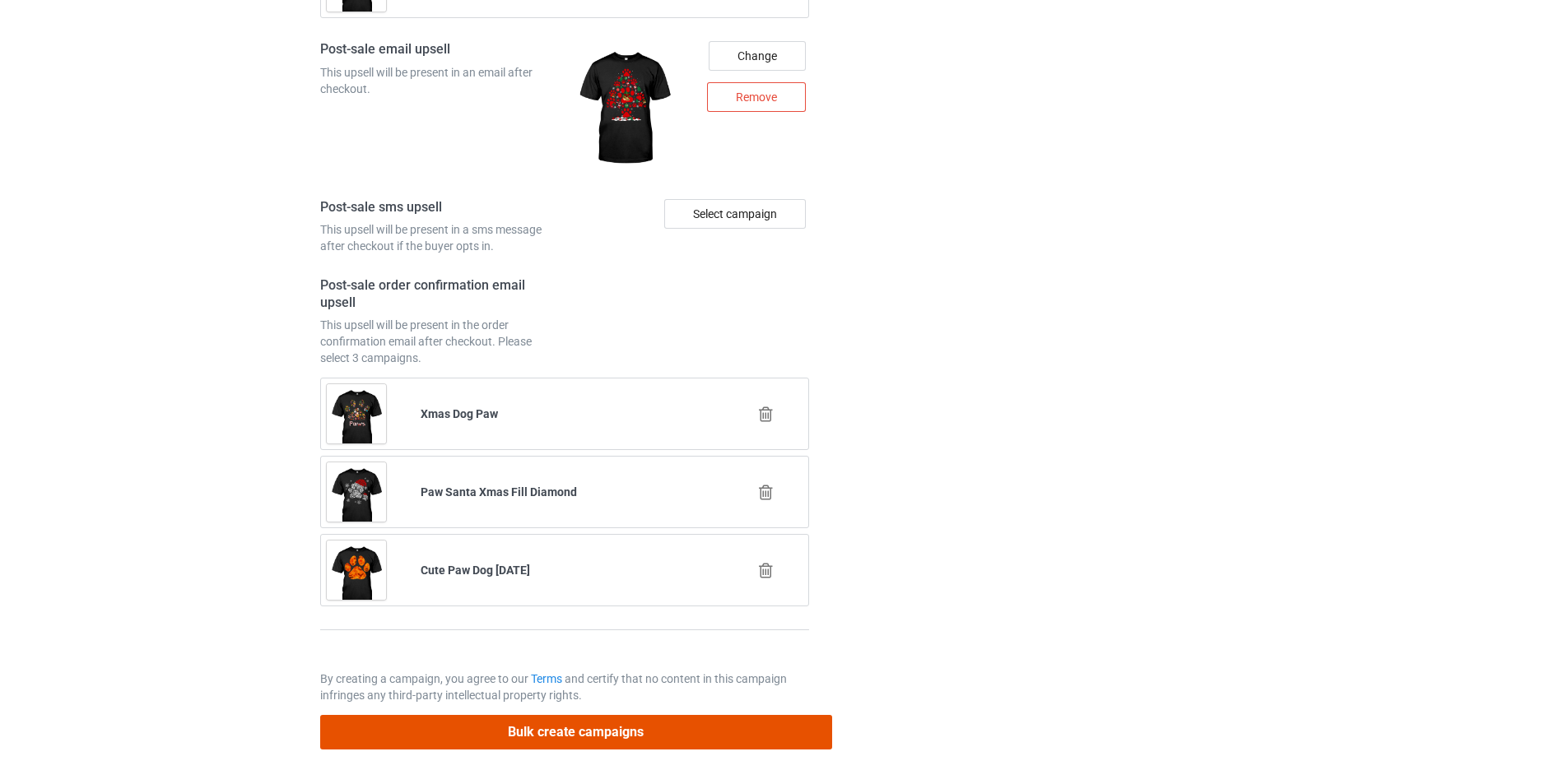
scroll to position [0, 0]
click at [699, 725] on button "Bulk create campaigns" at bounding box center [576, 732] width 512 height 34
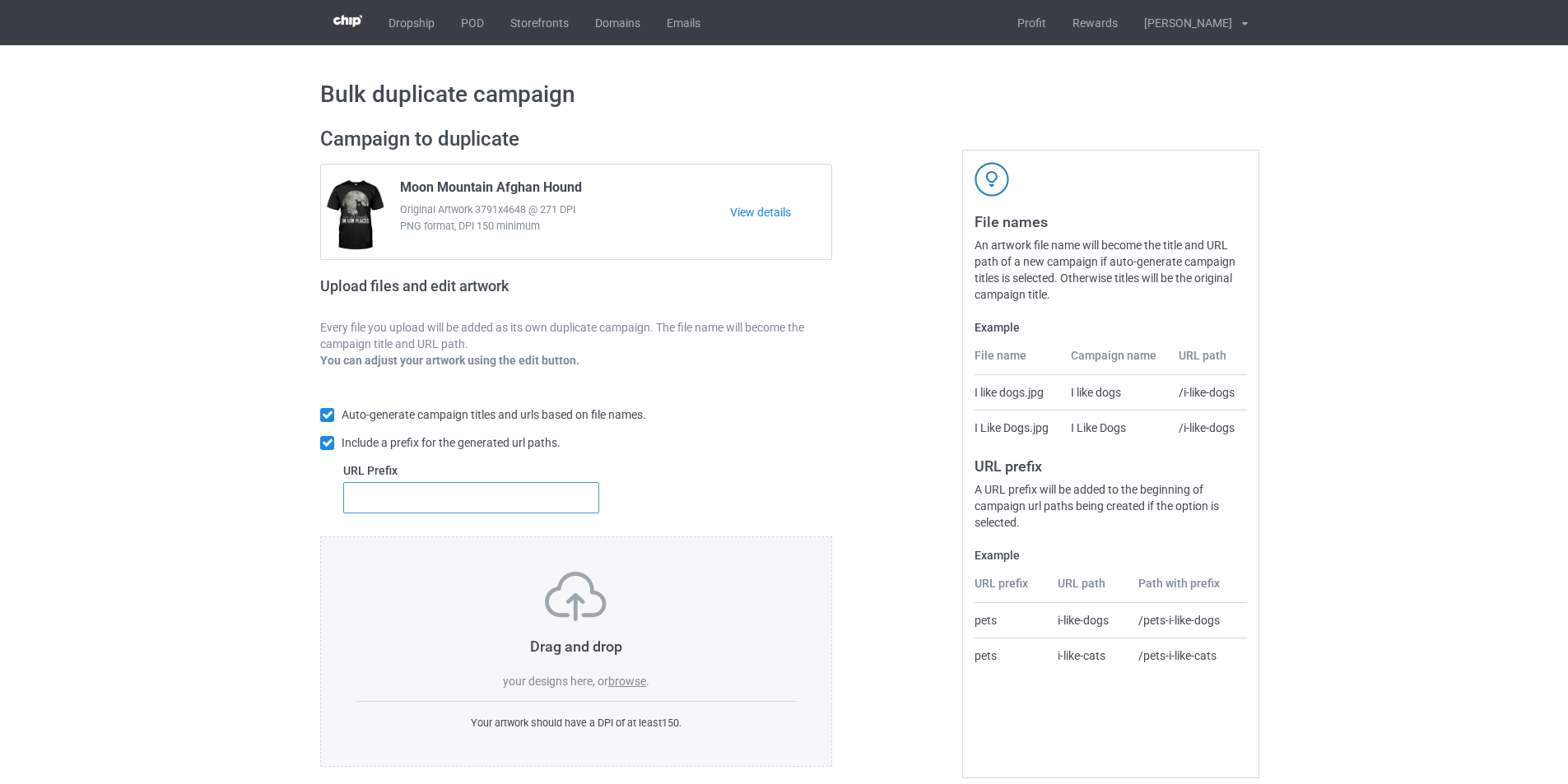
click at [433, 502] on input "text" at bounding box center [471, 498] width 256 height 32
type input "dmt-"
click at [638, 678] on label "browse" at bounding box center [628, 680] width 37 height 13
click at [0, 0] on input "browse" at bounding box center [0, 0] width 0 height 0
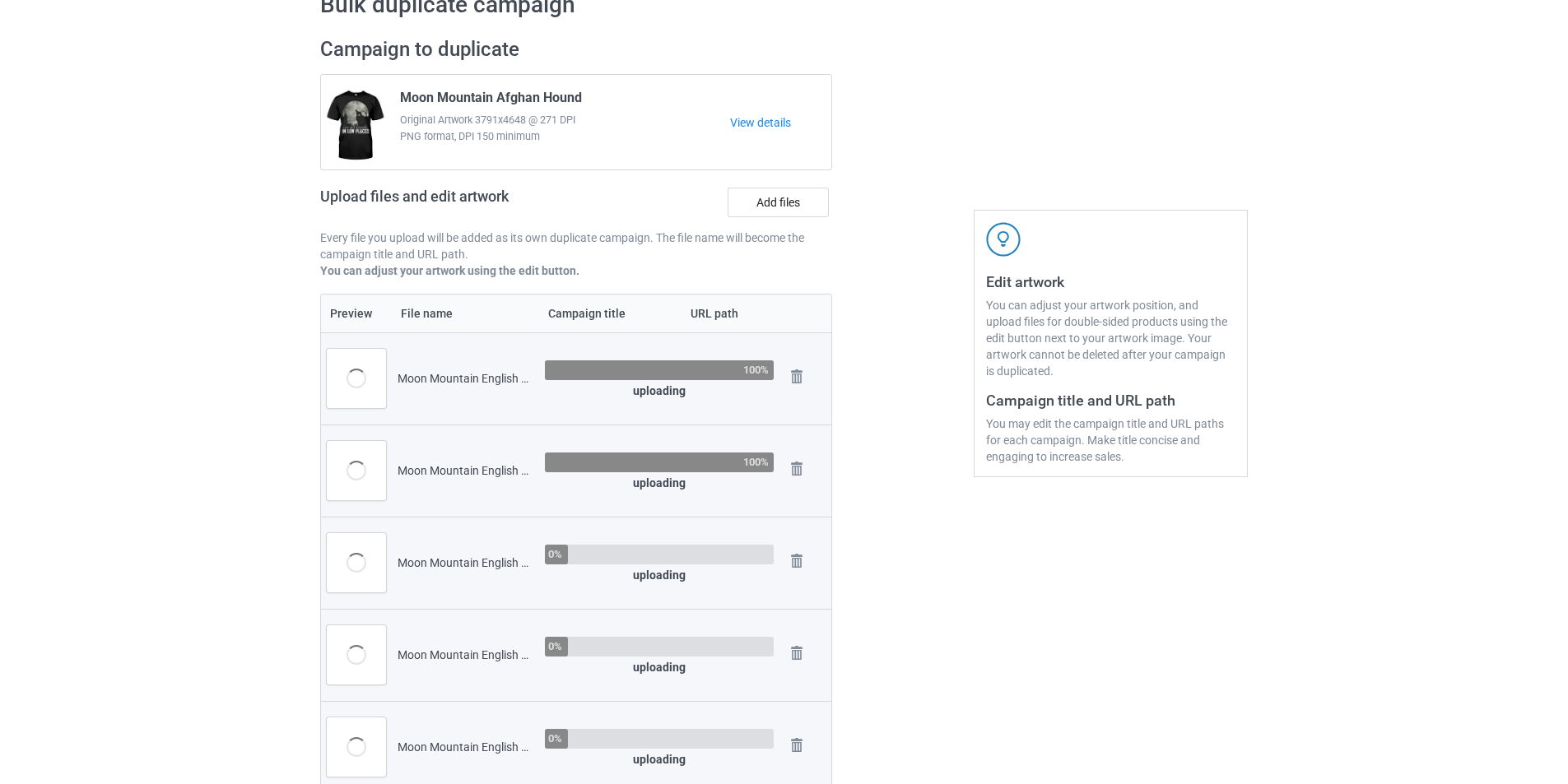
scroll to position [82, 0]
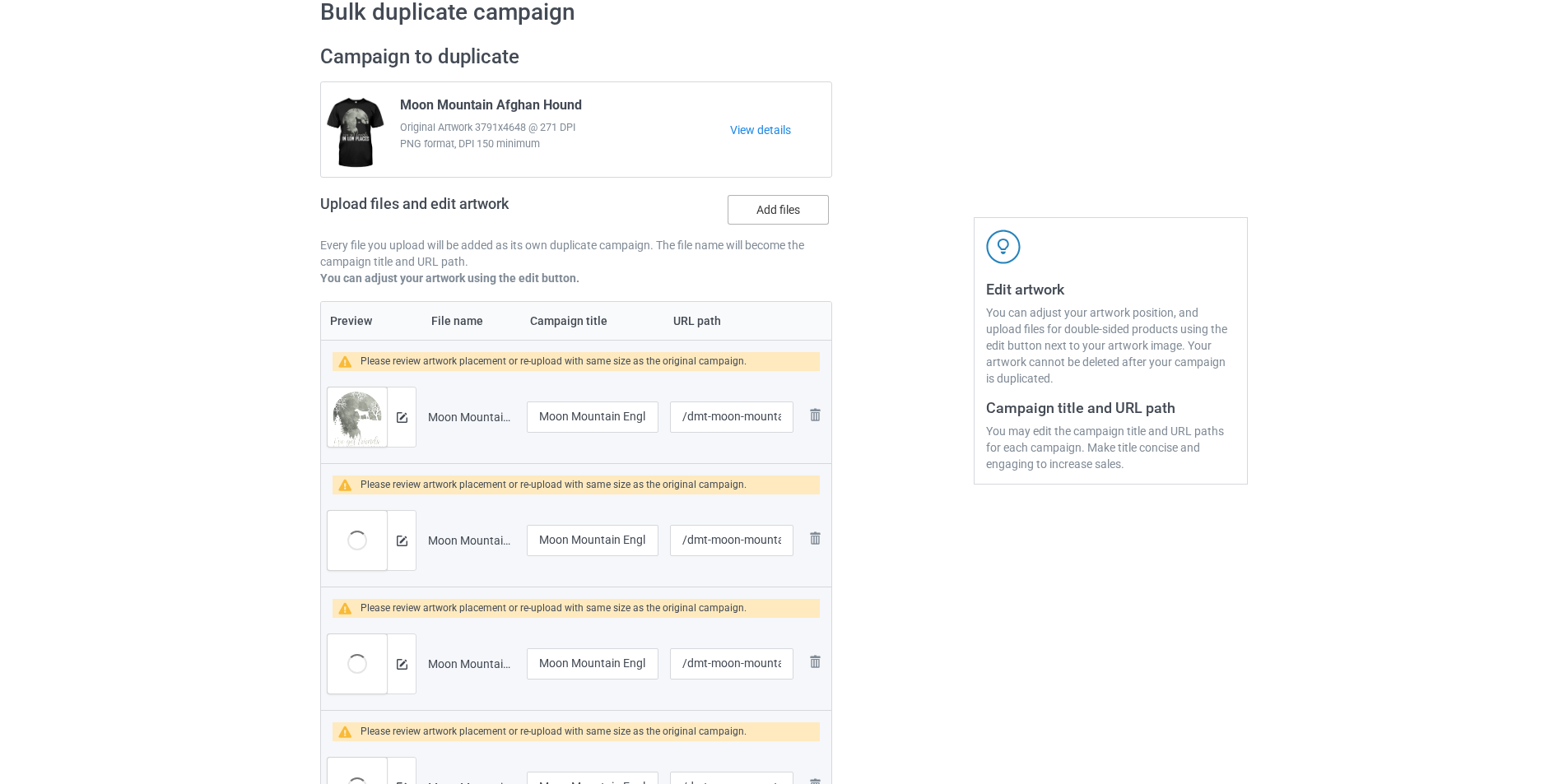
click at [790, 210] on label "Add files" at bounding box center [779, 210] width 102 height 30
click at [0, 0] on input "Add files" at bounding box center [0, 0] width 0 height 0
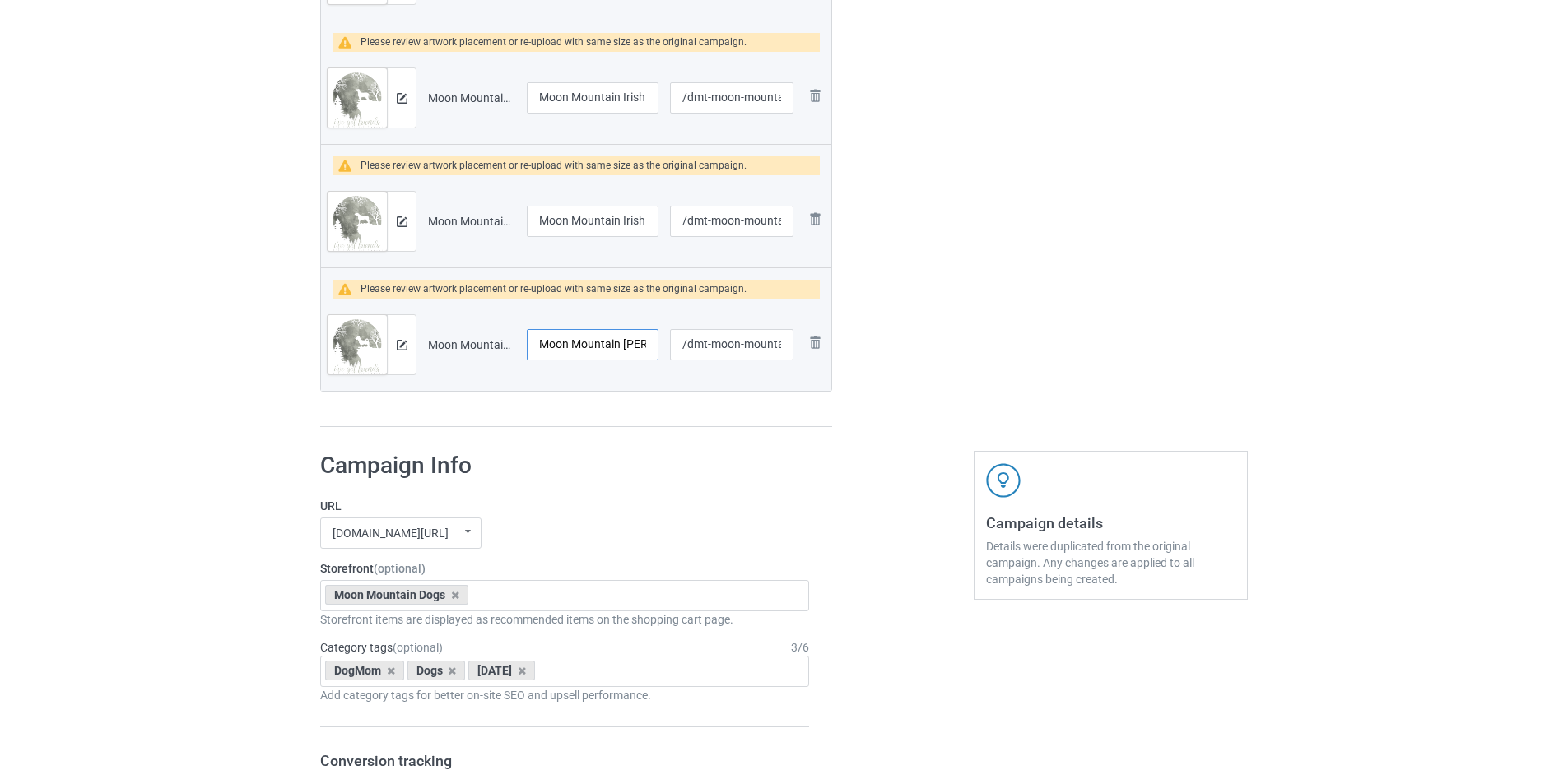
scroll to position [0, 42]
drag, startPoint x: 621, startPoint y: 349, endPoint x: 645, endPoint y: 350, distance: 24.0
click at [645, 350] on input "Moon Mountain Jack Russell" at bounding box center [592, 345] width 131 height 32
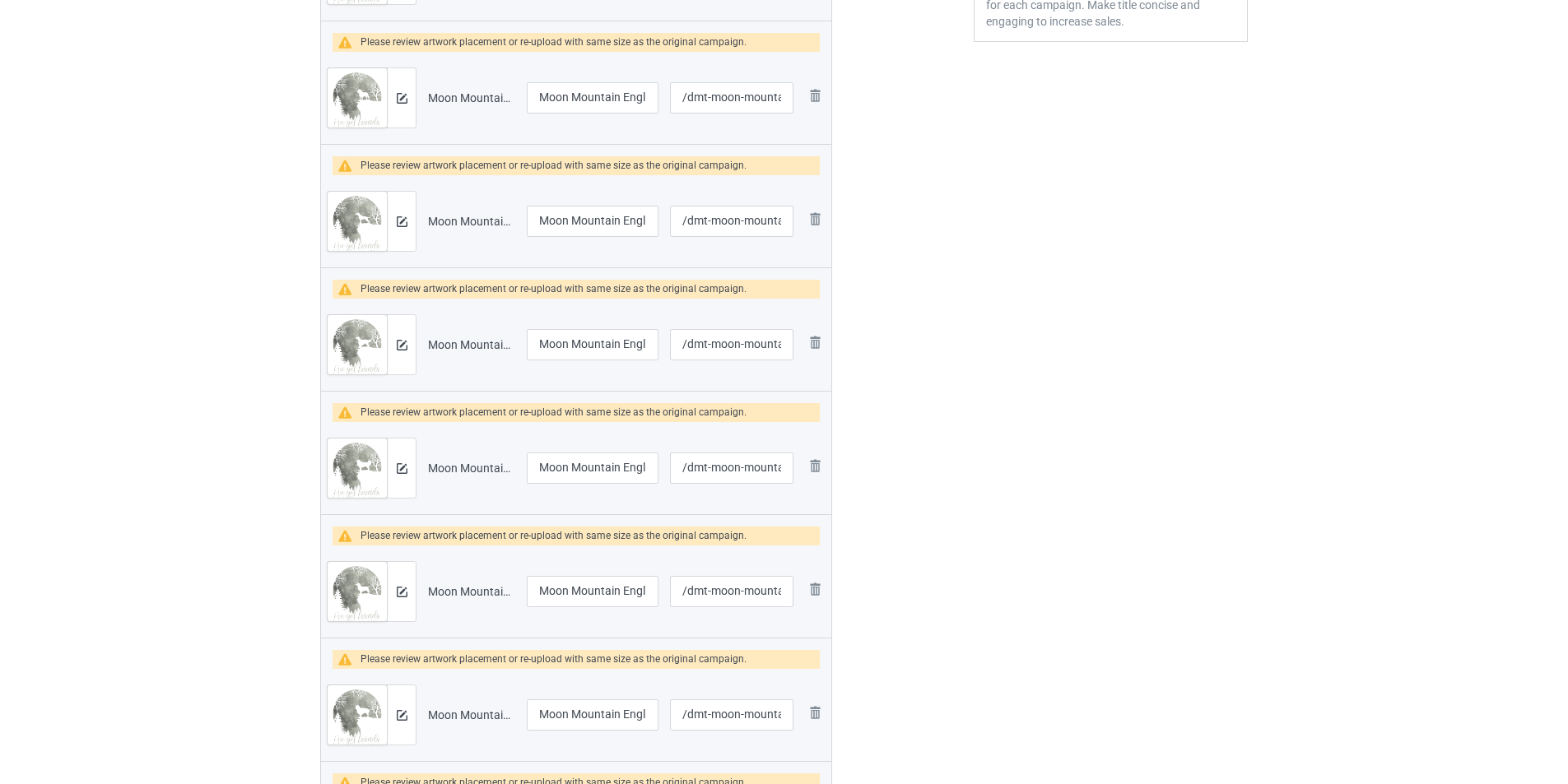
scroll to position [196, 0]
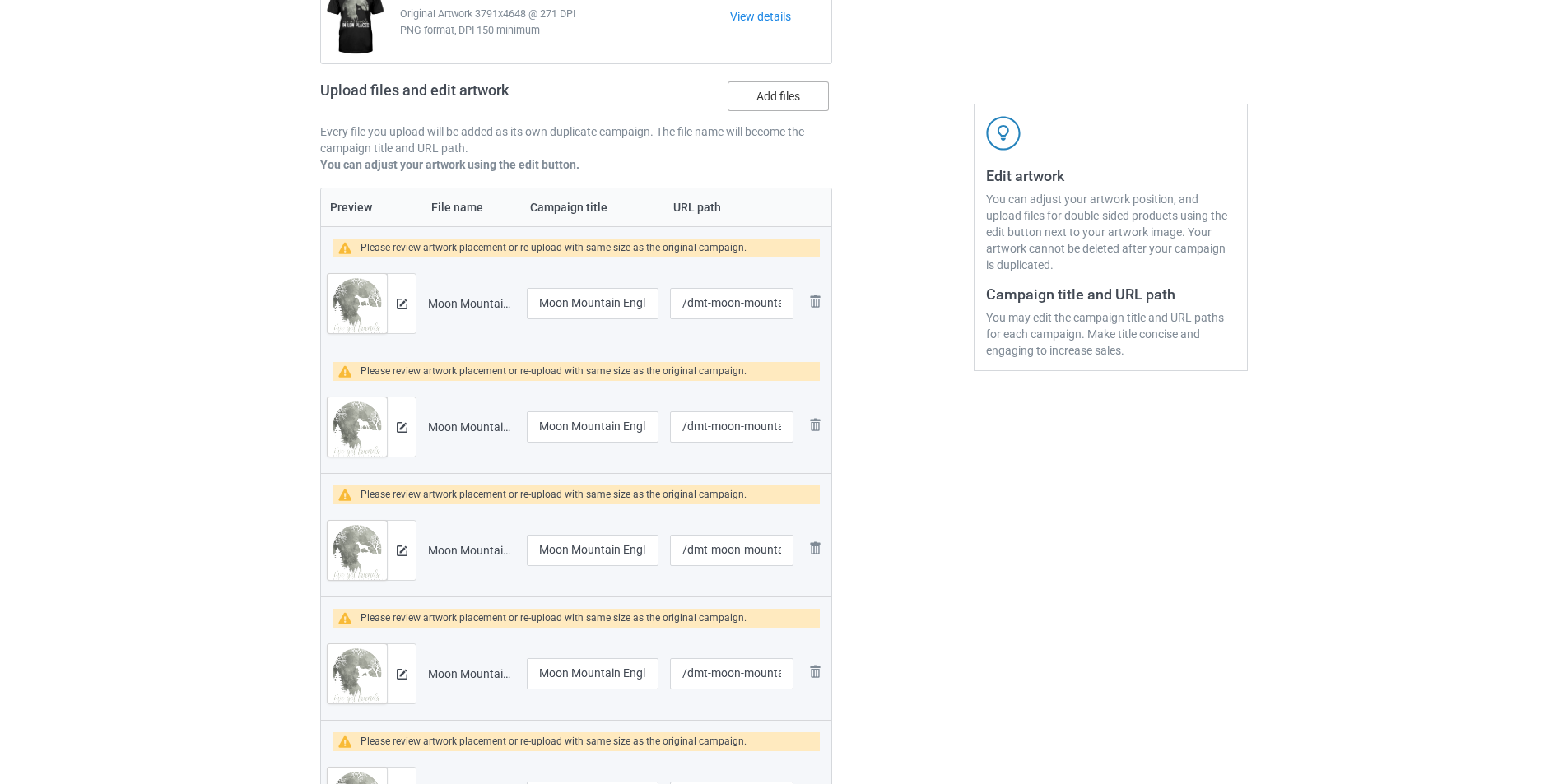
click at [792, 99] on label "Add files" at bounding box center [779, 97] width 102 height 30
click at [0, 0] on input "Add files" at bounding box center [0, 0] width 0 height 0
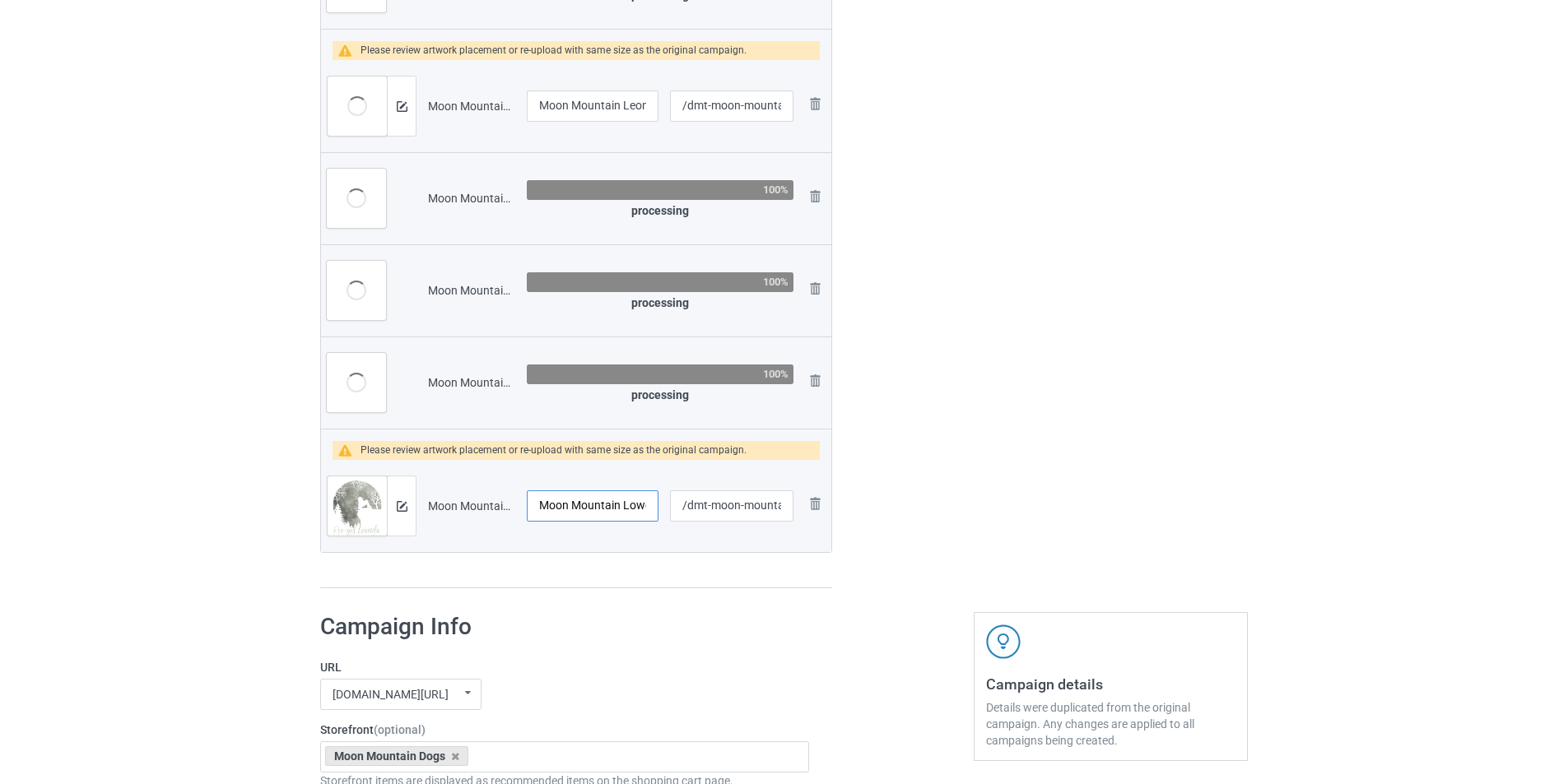
scroll to position [0, 24]
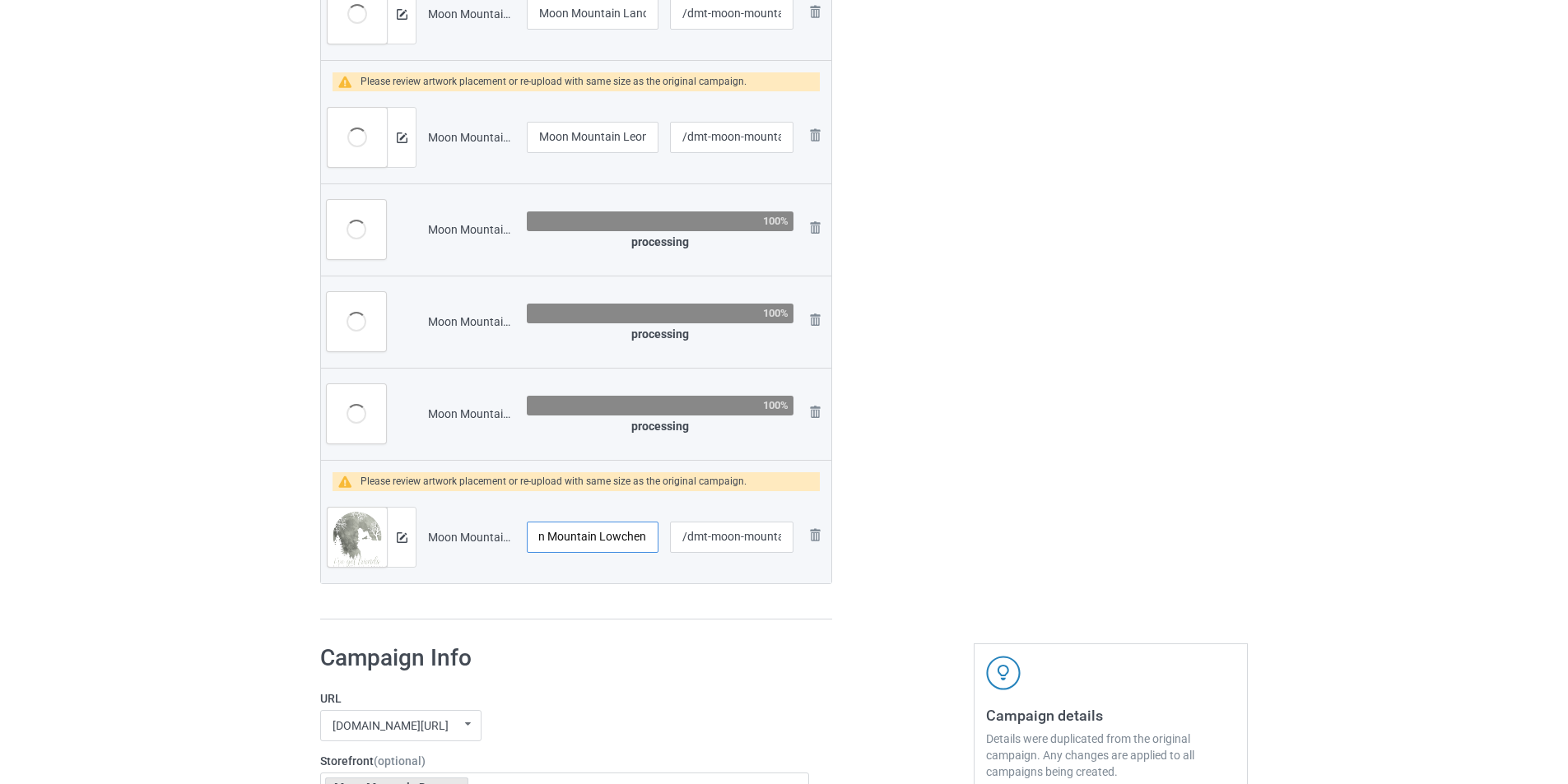
drag, startPoint x: 603, startPoint y: 509, endPoint x: 659, endPoint y: 509, distance: 56.0
click at [659, 509] on td "Moon Mountain Lowchen" at bounding box center [592, 536] width 143 height 92
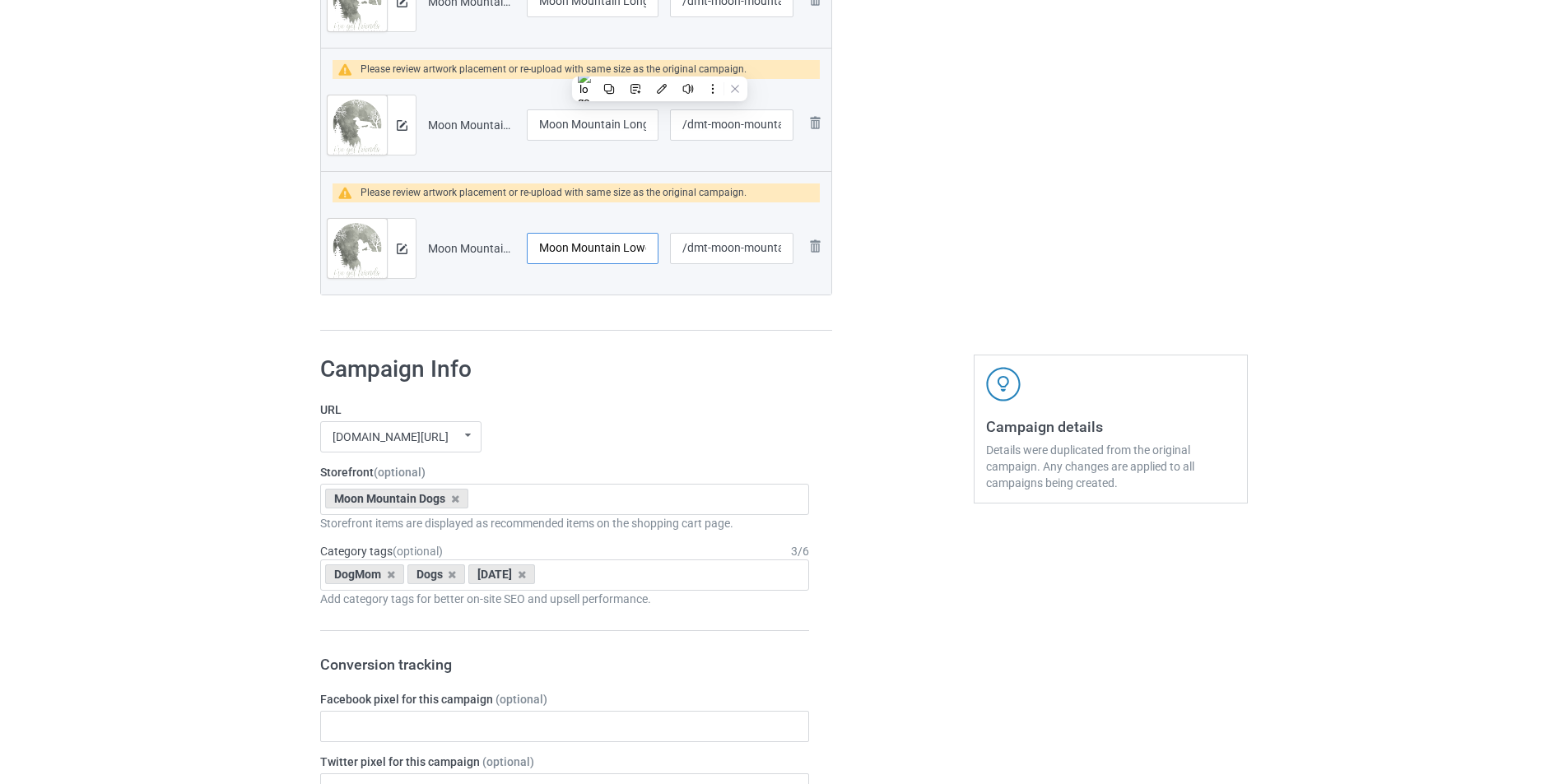
scroll to position [6100, 0]
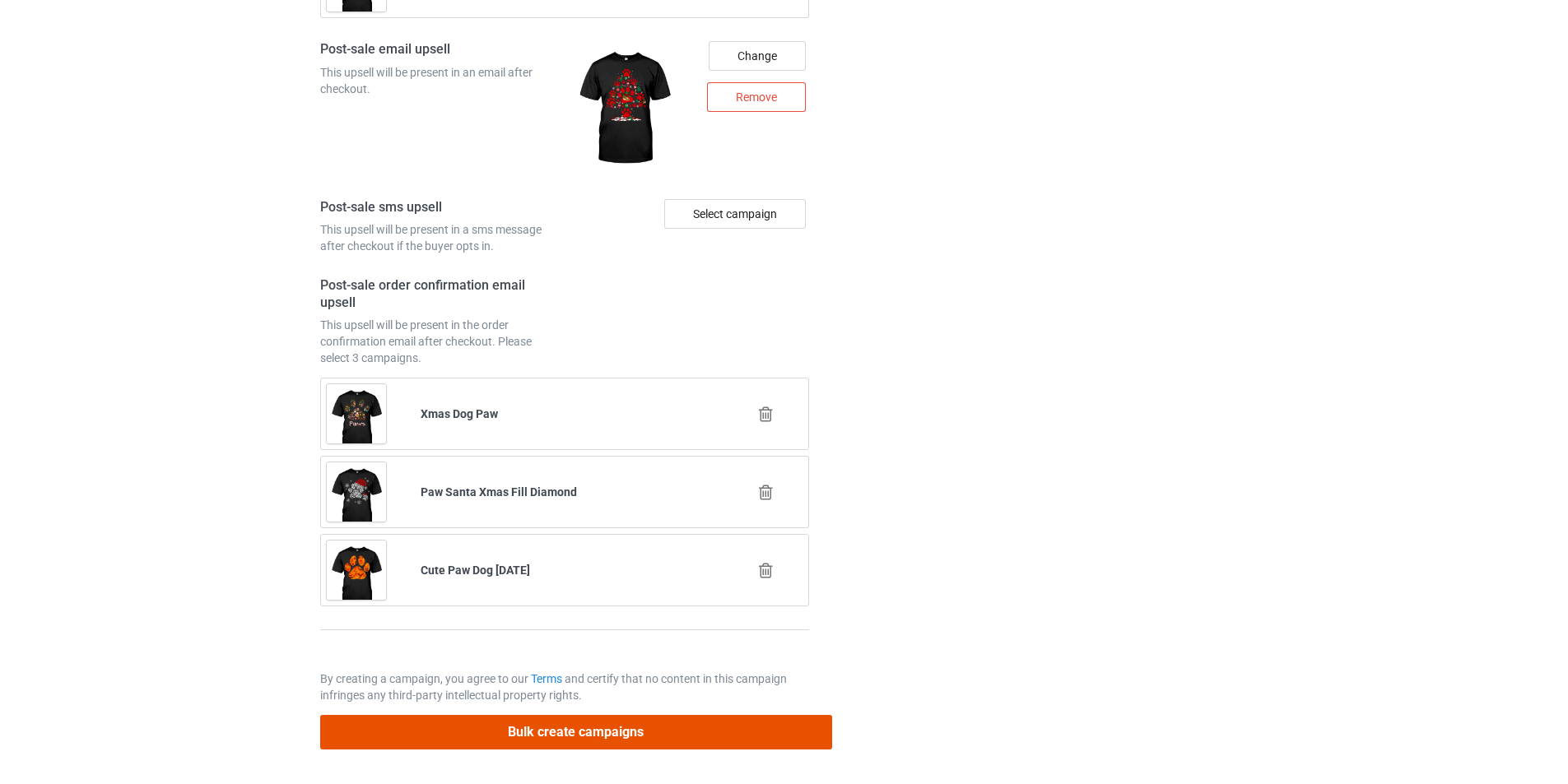
click at [703, 737] on button "Bulk create campaigns" at bounding box center [576, 732] width 512 height 34
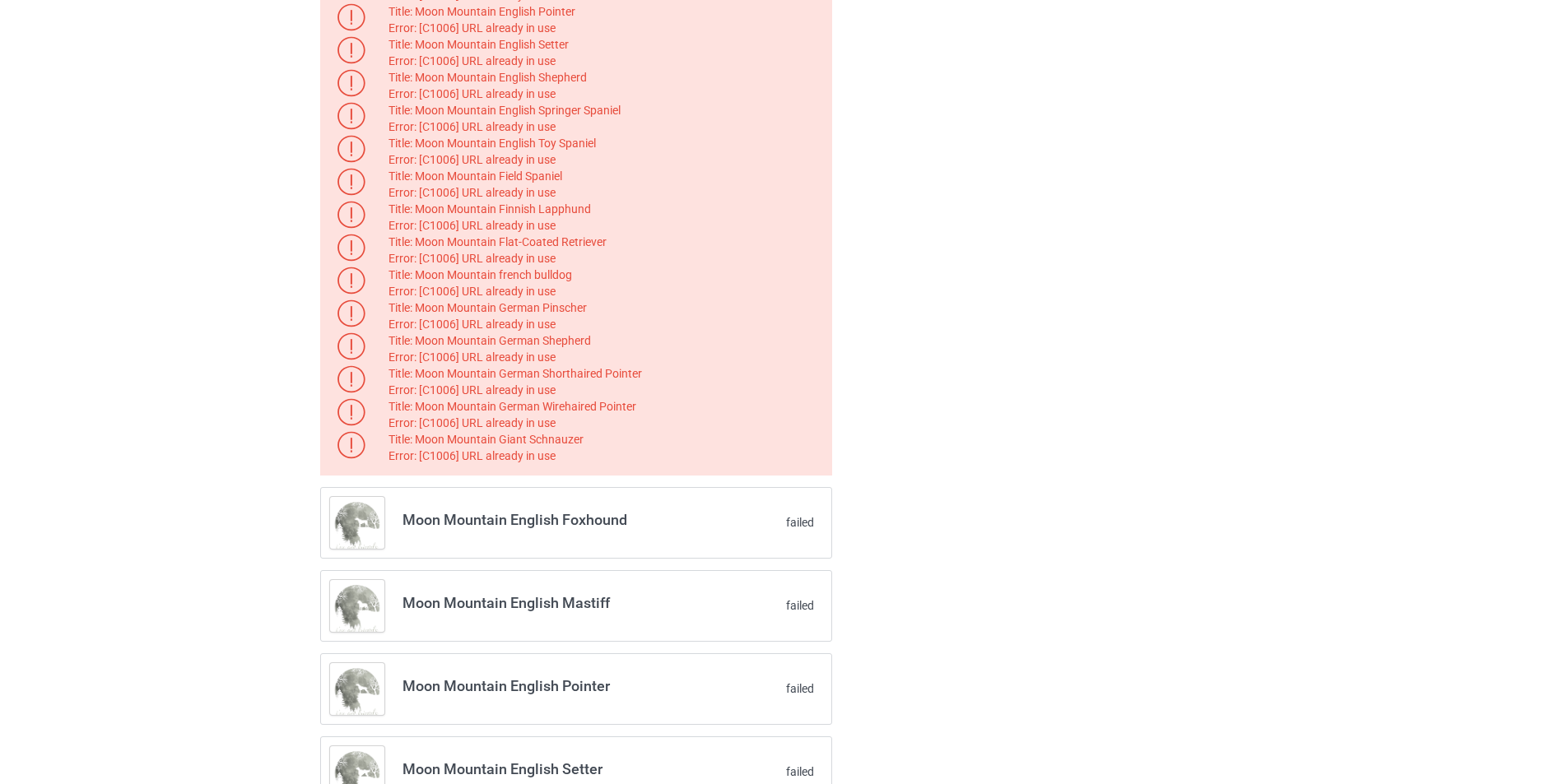
scroll to position [0, 0]
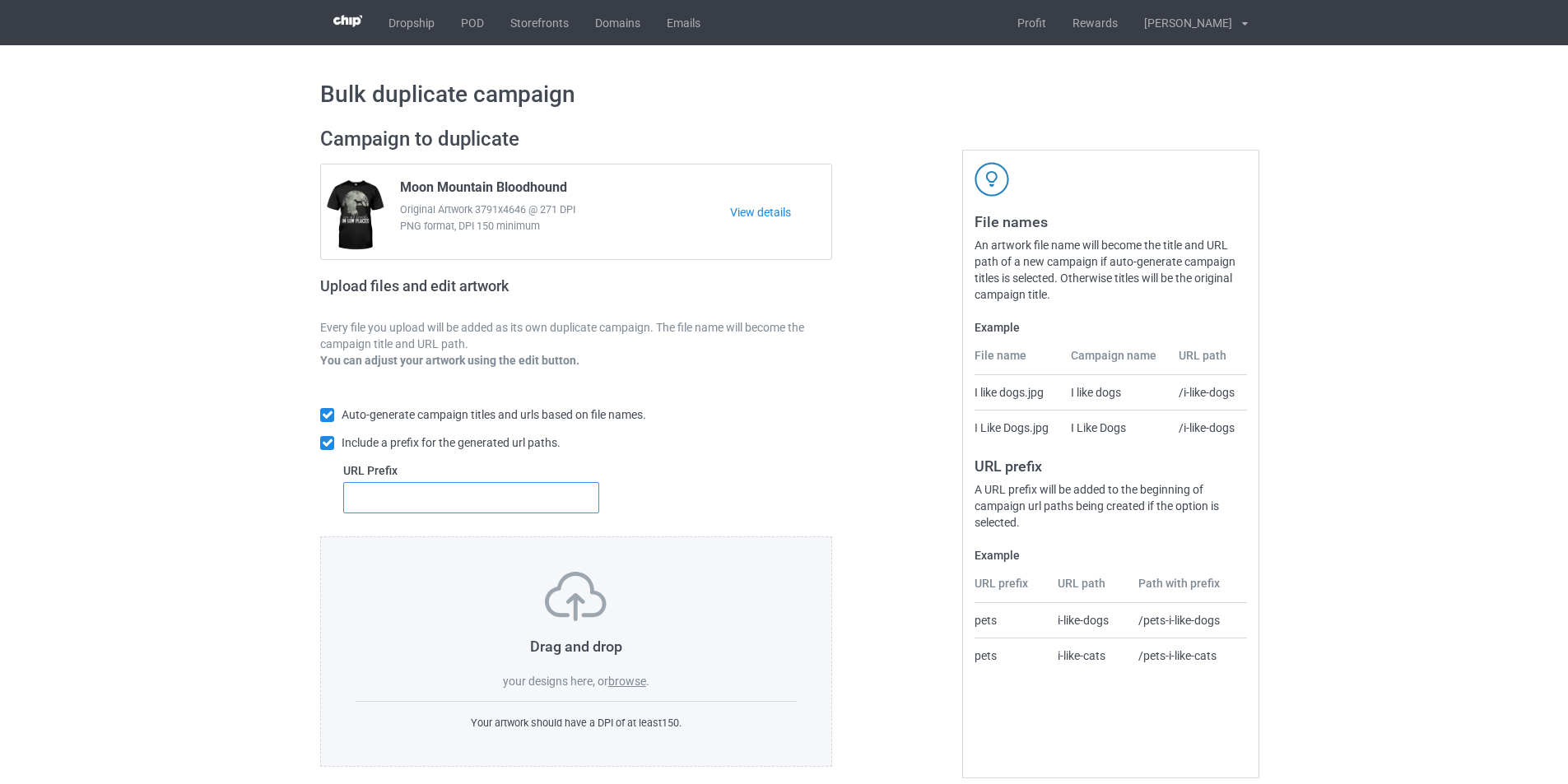
click at [420, 510] on input "text" at bounding box center [471, 498] width 256 height 32
type input "dmt-"
click at [622, 682] on label "browse" at bounding box center [628, 680] width 37 height 13
click at [0, 0] on input "browse" at bounding box center [0, 0] width 0 height 0
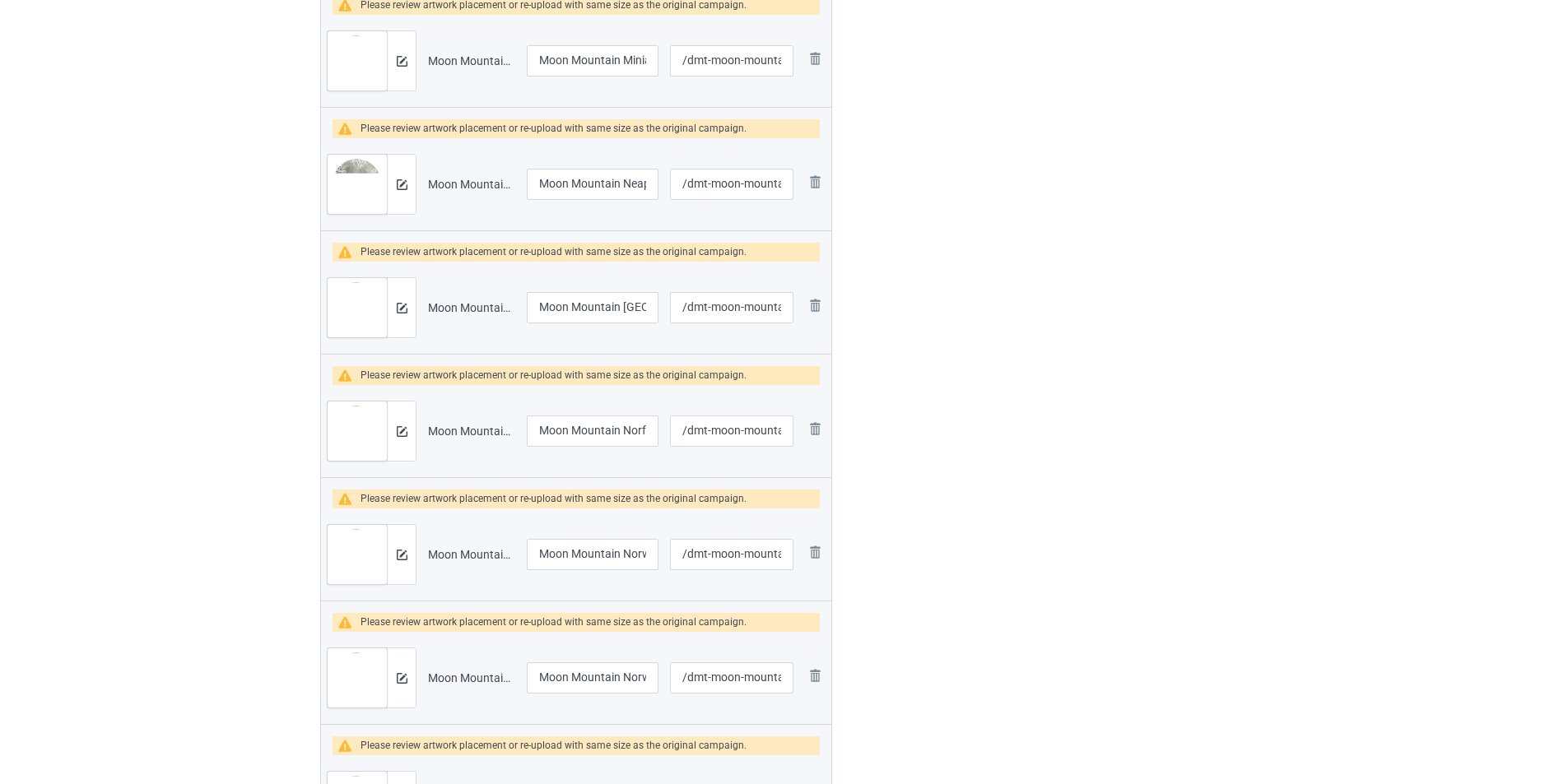
scroll to position [1317, 0]
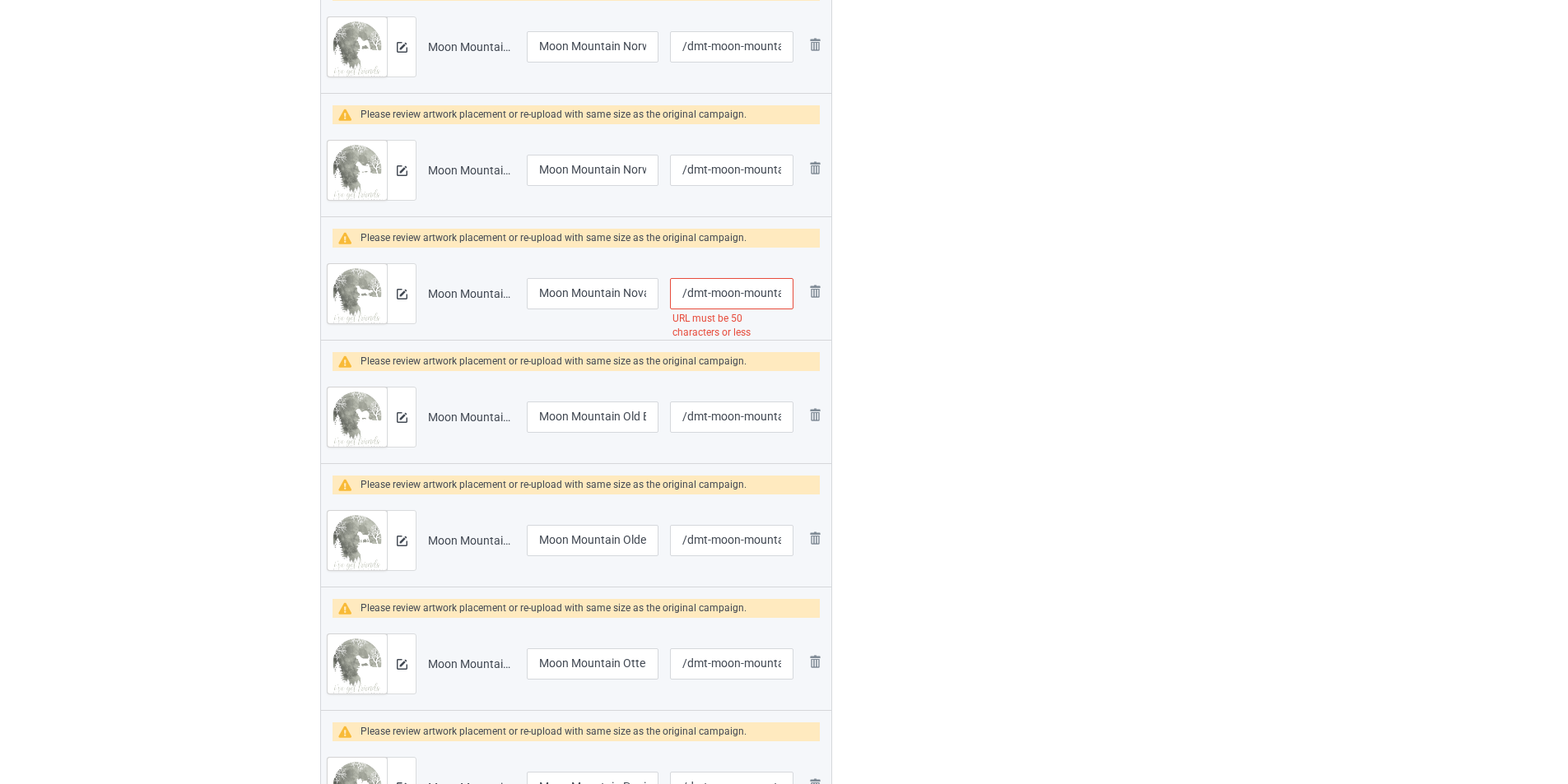
click at [762, 292] on input "/dmt-moon-mountain-nova-scotia-duck-tolling-retriever" at bounding box center [731, 294] width 123 height 32
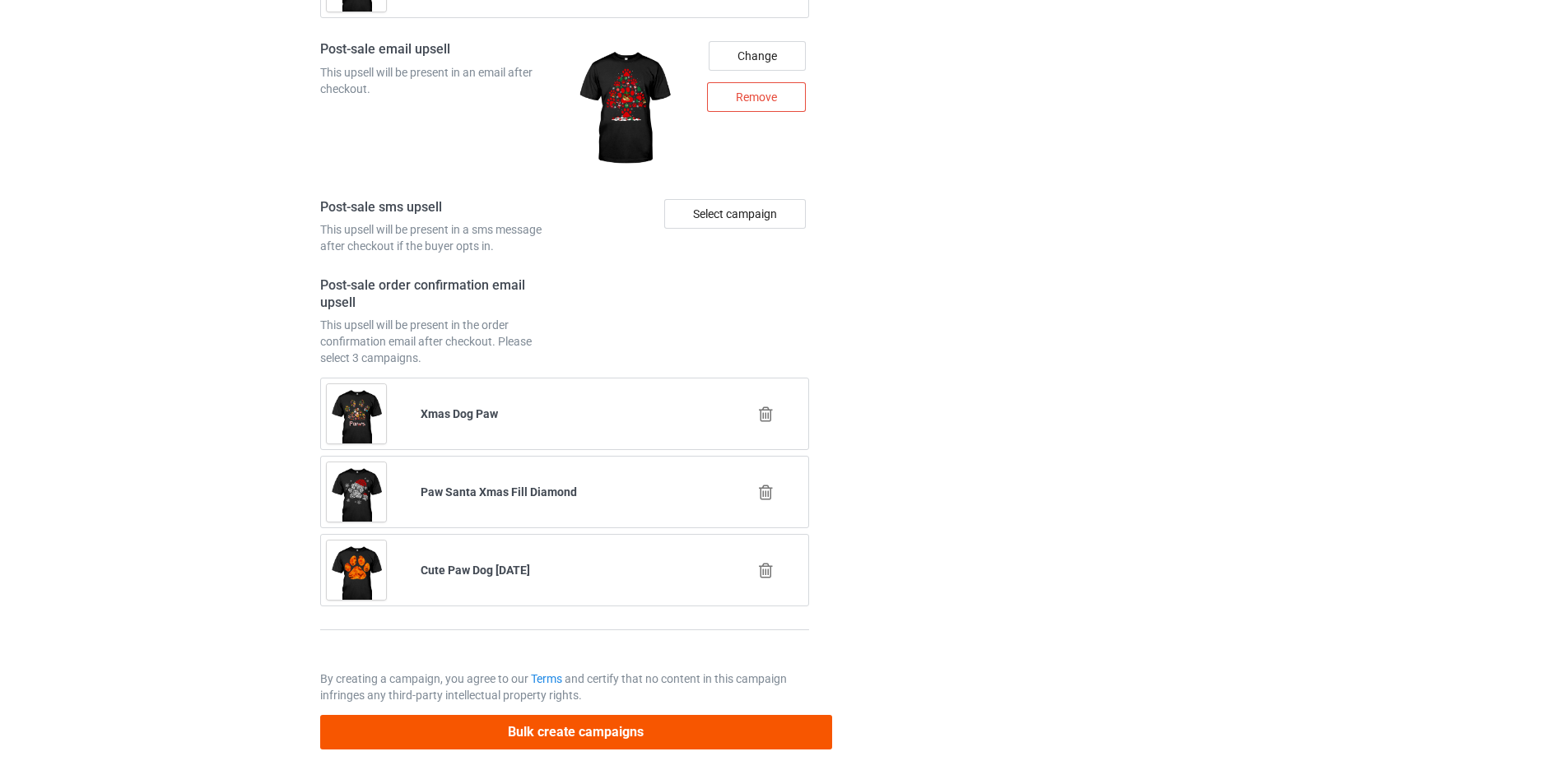
type input "/dmt-moon-nova-scotia-duck-tolling-retriever"
click at [715, 718] on button "Bulk create campaigns" at bounding box center [576, 732] width 512 height 34
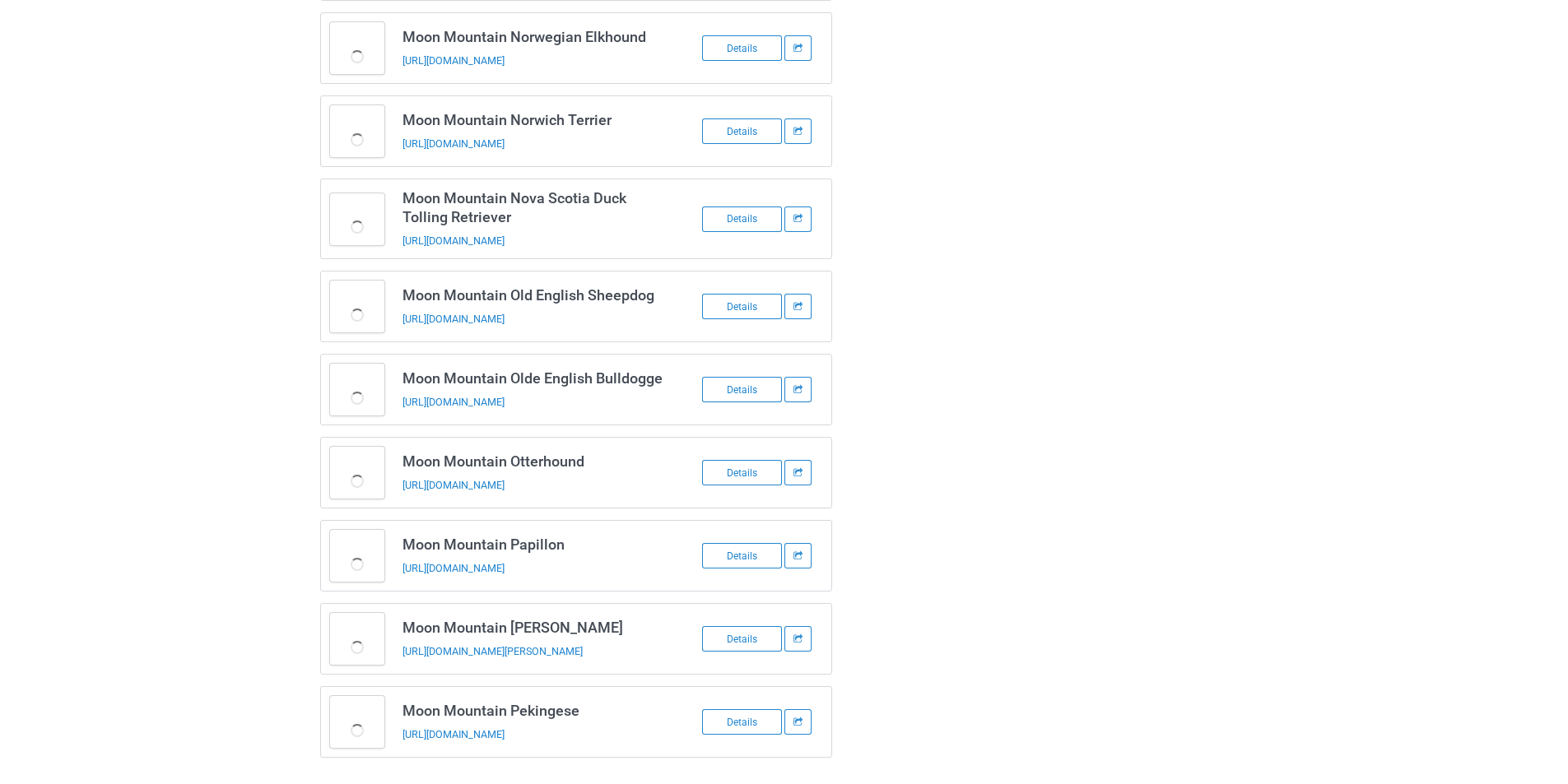
scroll to position [704, 0]
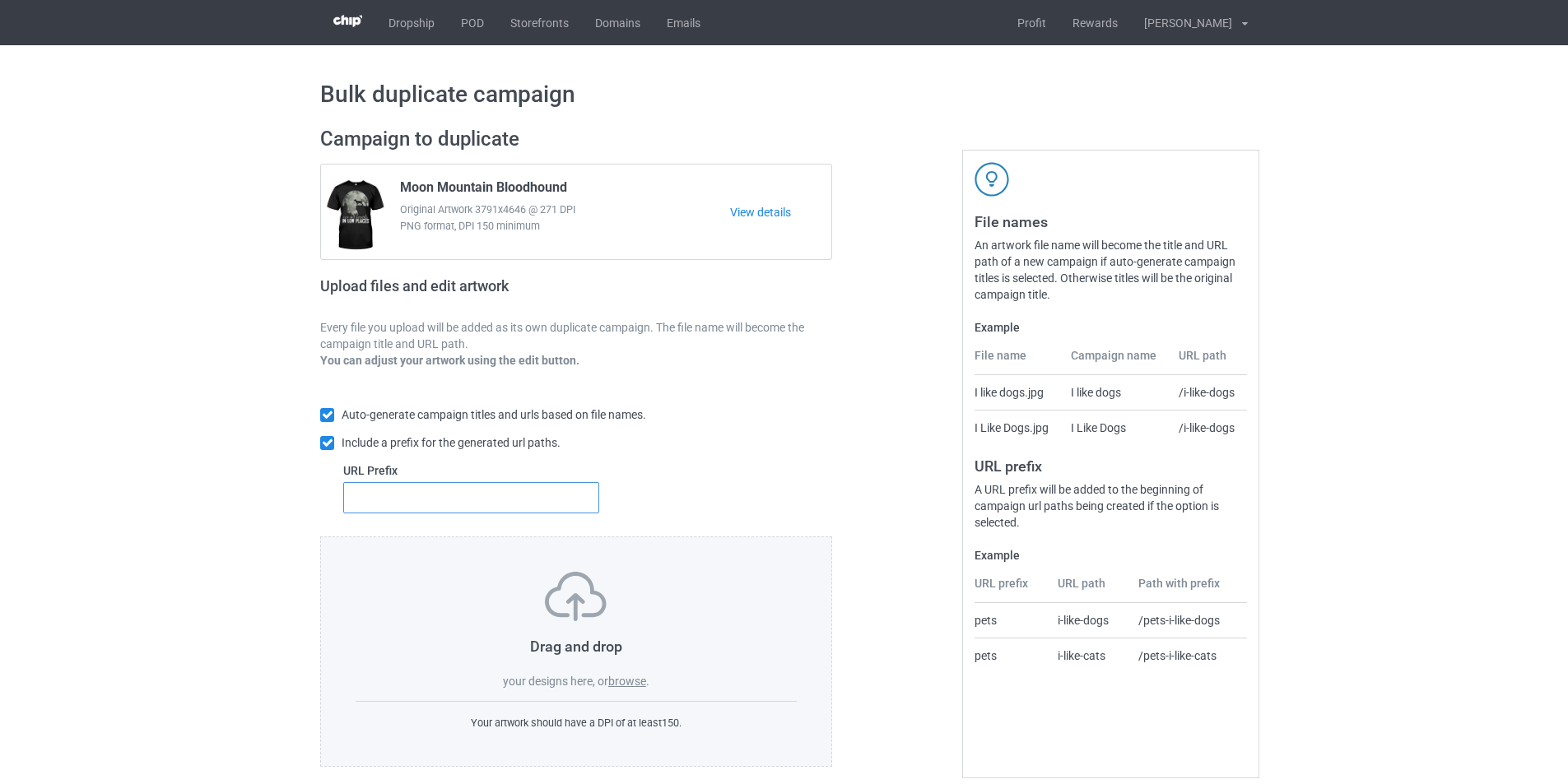
click at [587, 508] on input "text" at bounding box center [471, 498] width 256 height 32
type input "dmt-"
click at [634, 677] on label "browse" at bounding box center [628, 680] width 37 height 13
click at [0, 0] on input "browse" at bounding box center [0, 0] width 0 height 0
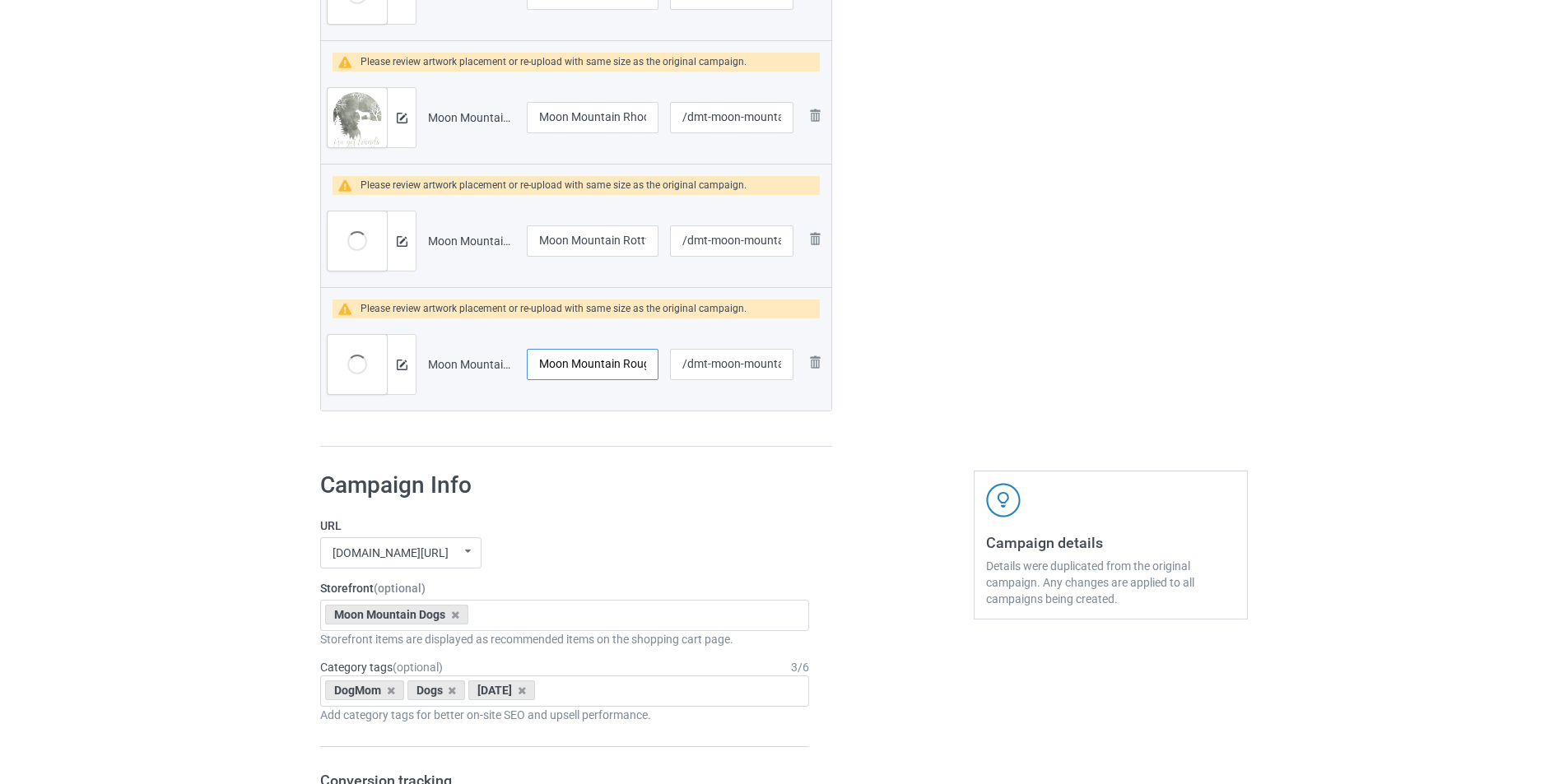
scroll to position [0, 42]
drag, startPoint x: 613, startPoint y: 364, endPoint x: 643, endPoint y: 365, distance: 30.0
click at [643, 365] on input "Moon Mountain Rough Collie" at bounding box center [592, 365] width 131 height 32
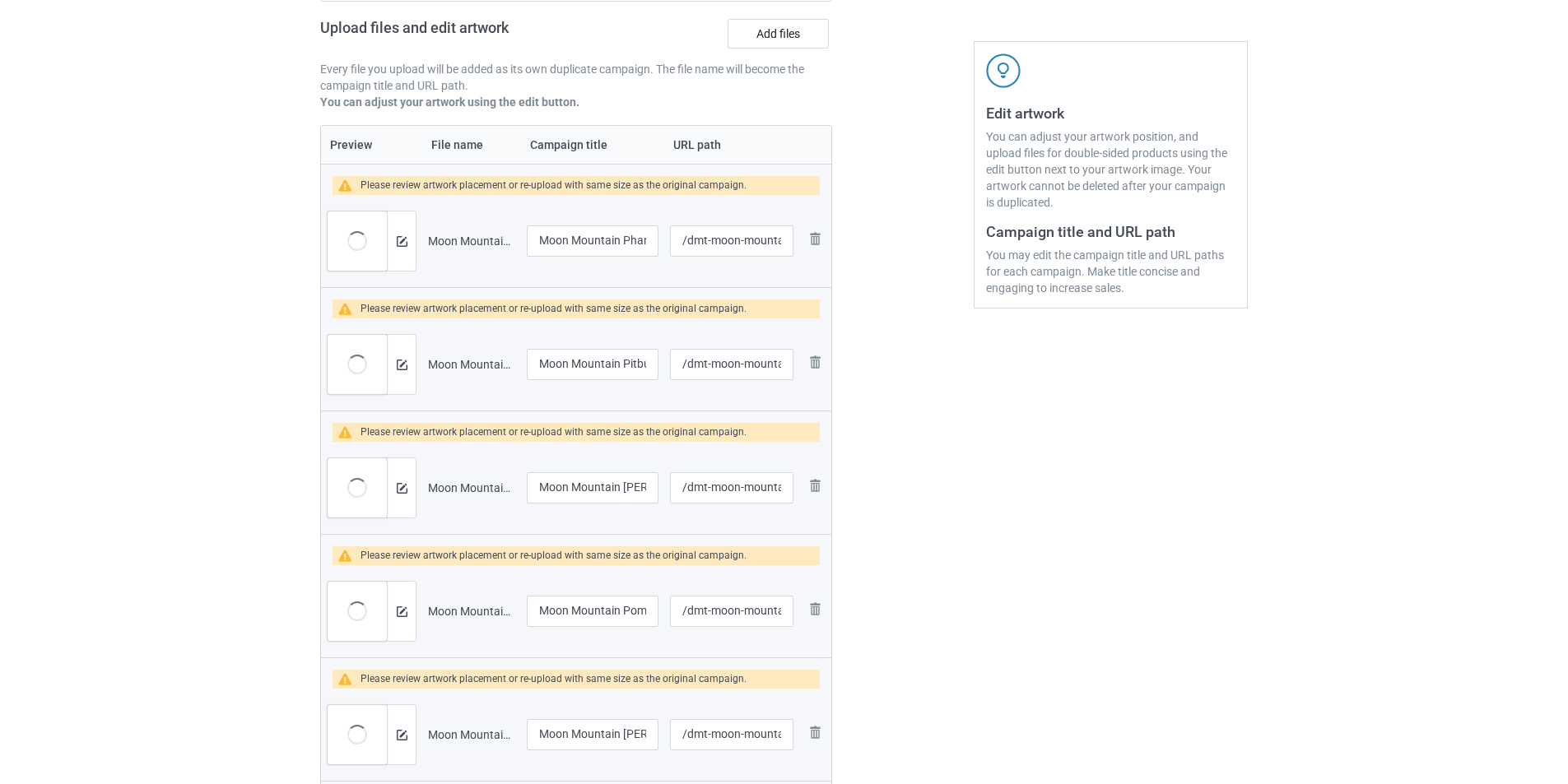
scroll to position [0, 0]
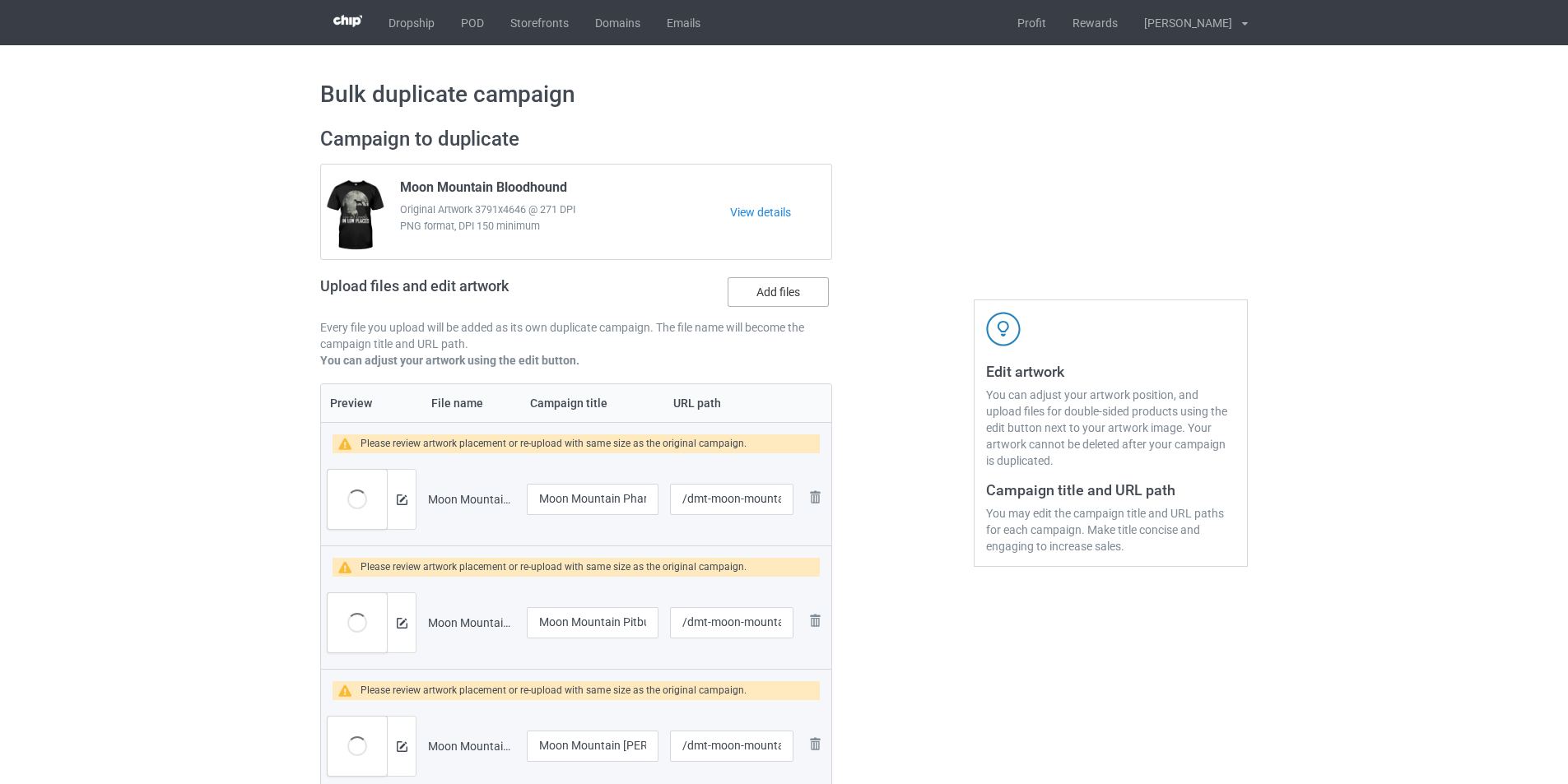
click at [765, 280] on label "Add files" at bounding box center [779, 292] width 102 height 30
click at [0, 0] on input "Add files" at bounding box center [0, 0] width 0 height 0
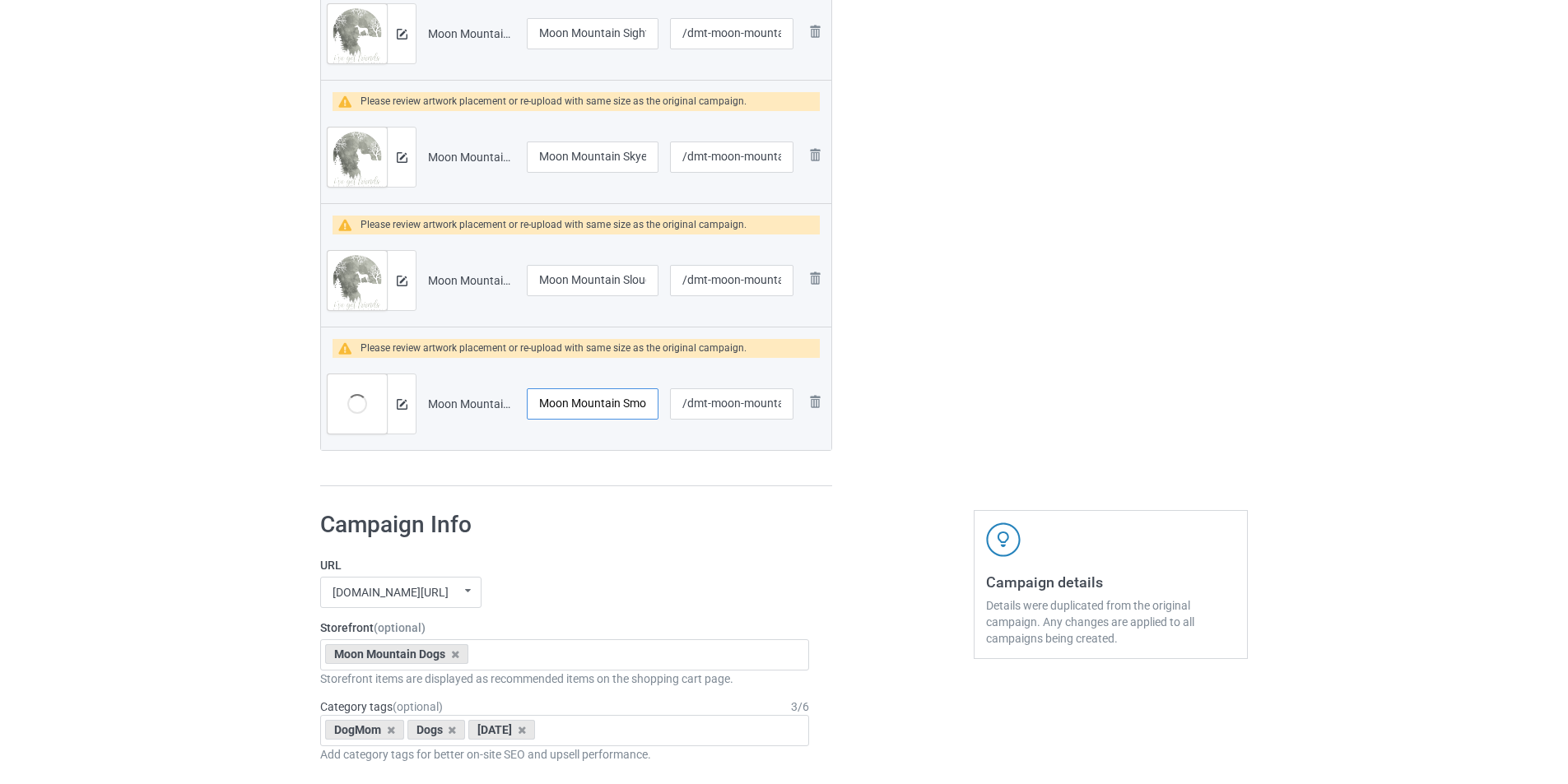
scroll to position [0, 75]
drag, startPoint x: 584, startPoint y: 409, endPoint x: 668, endPoint y: 404, distance: 84.1
click at [668, 404] on tr "Preview and edit artwork Moon Mountain Smooth Fox Terrier.png Moon Mountain Smo…" at bounding box center [575, 403] width 510 height 92
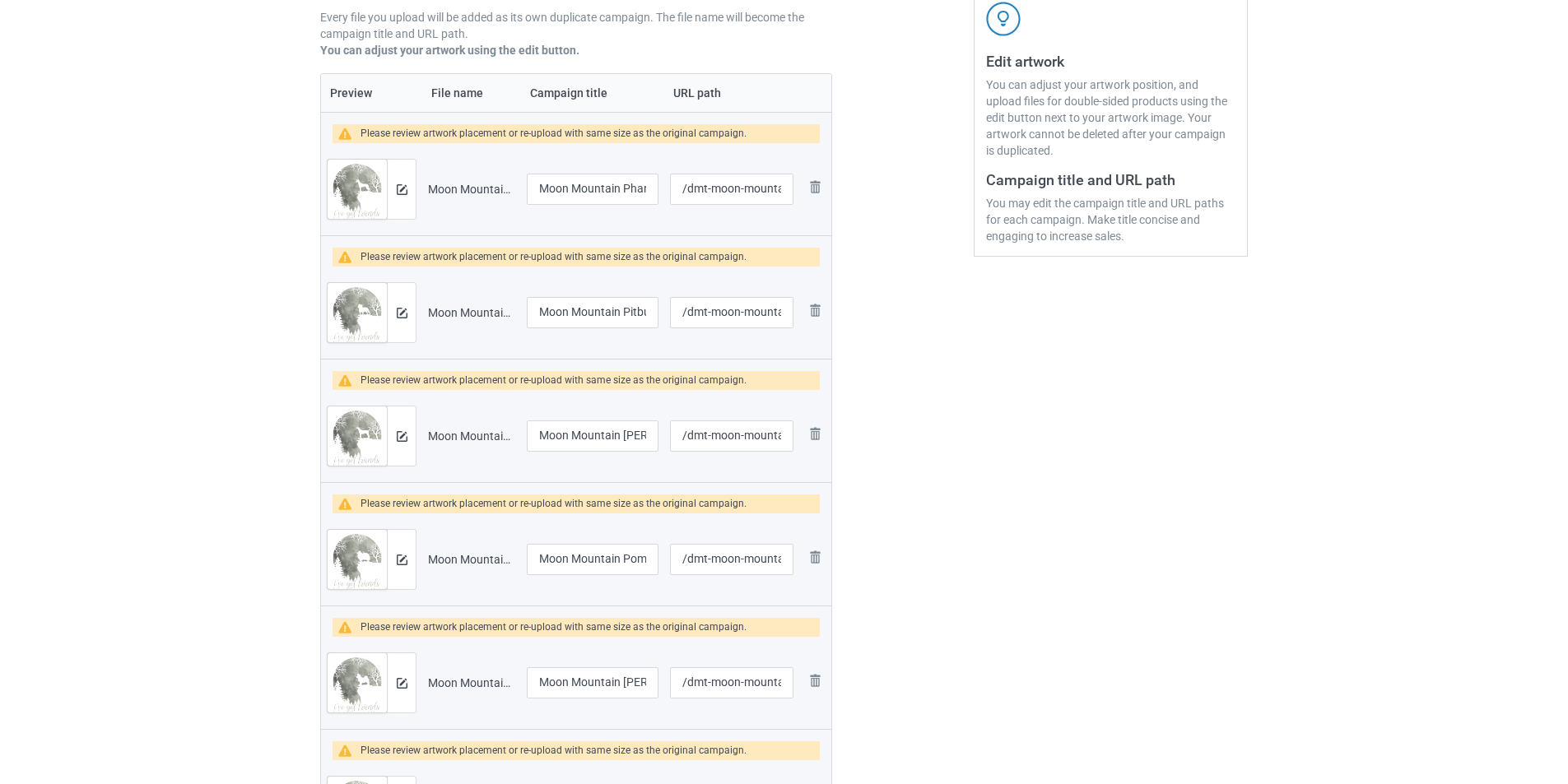
scroll to position [0, 0]
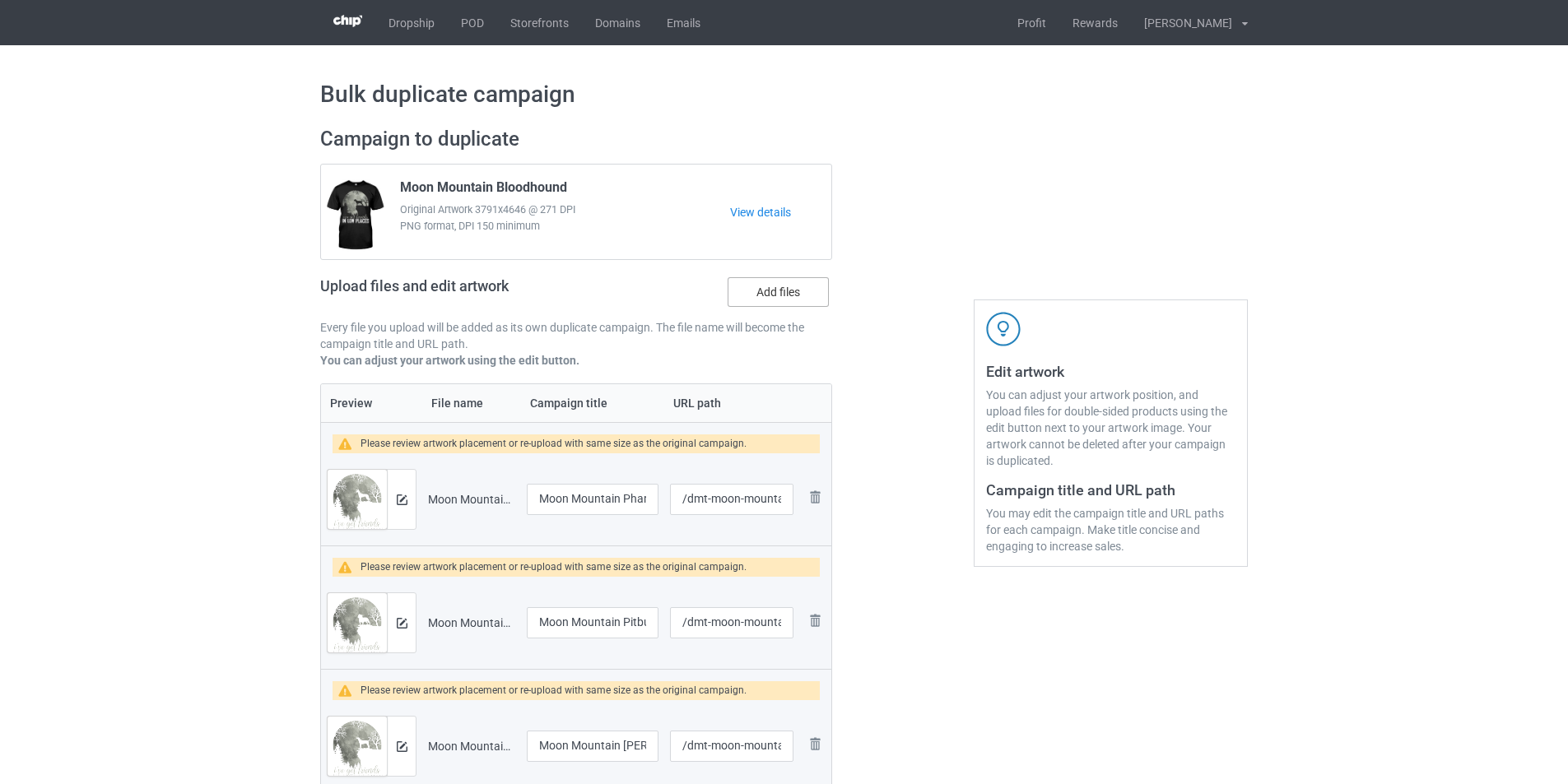
click at [758, 292] on label "Add files" at bounding box center [779, 292] width 102 height 30
click at [0, 0] on input "Add files" at bounding box center [0, 0] width 0 height 0
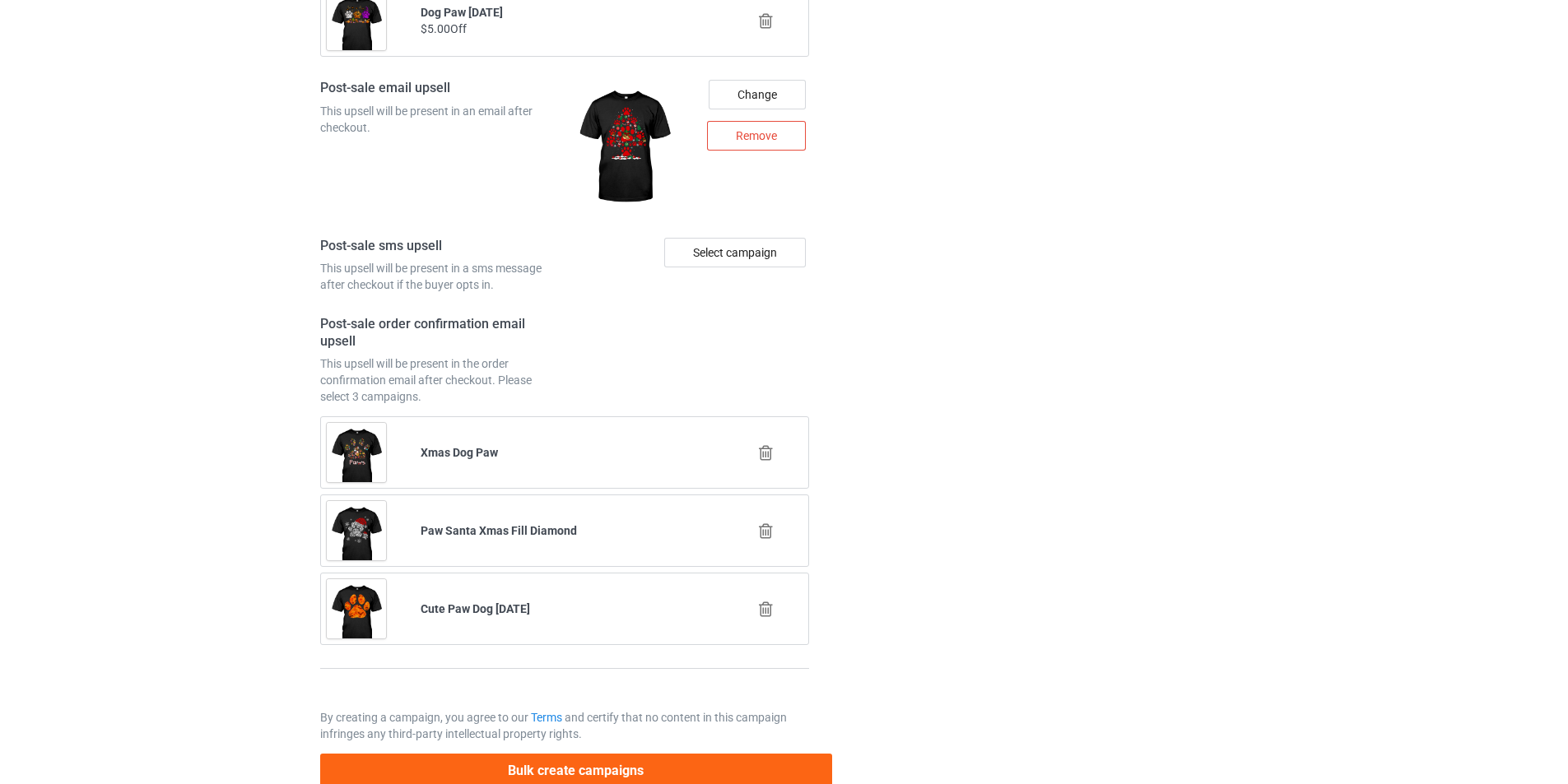
scroll to position [8269, 0]
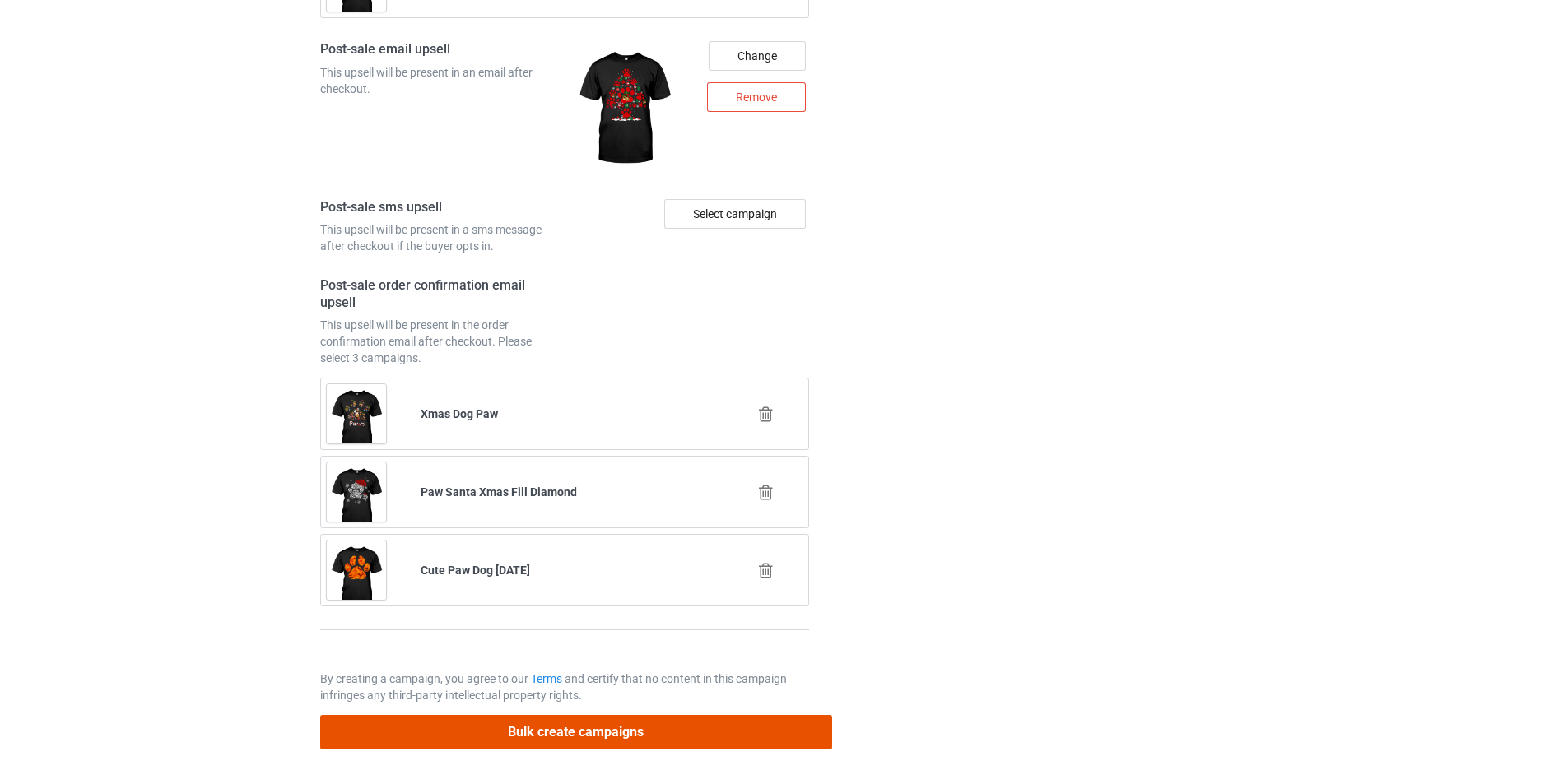
click at [605, 735] on button "Bulk create campaigns" at bounding box center [576, 732] width 512 height 34
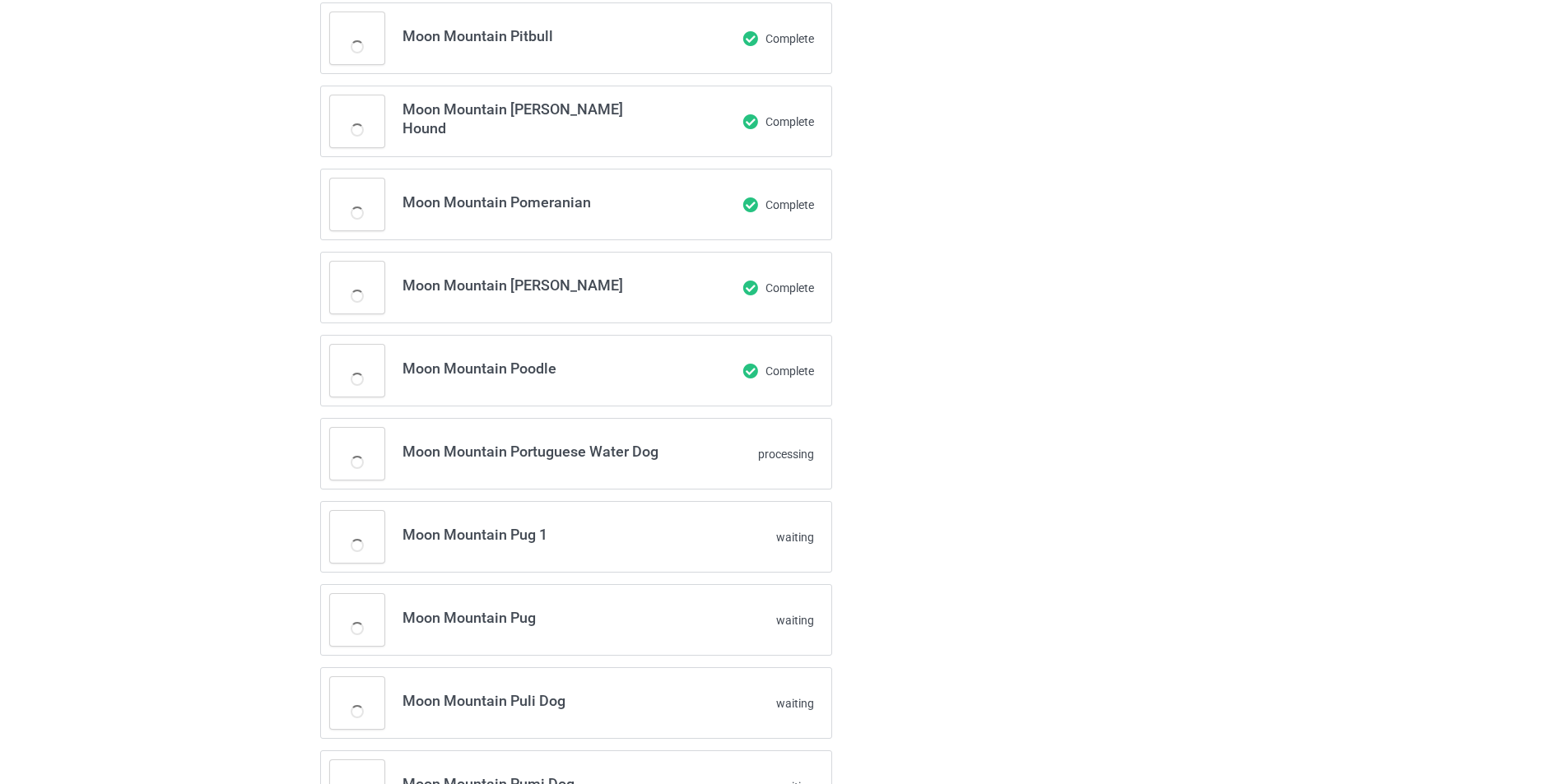
scroll to position [0, 0]
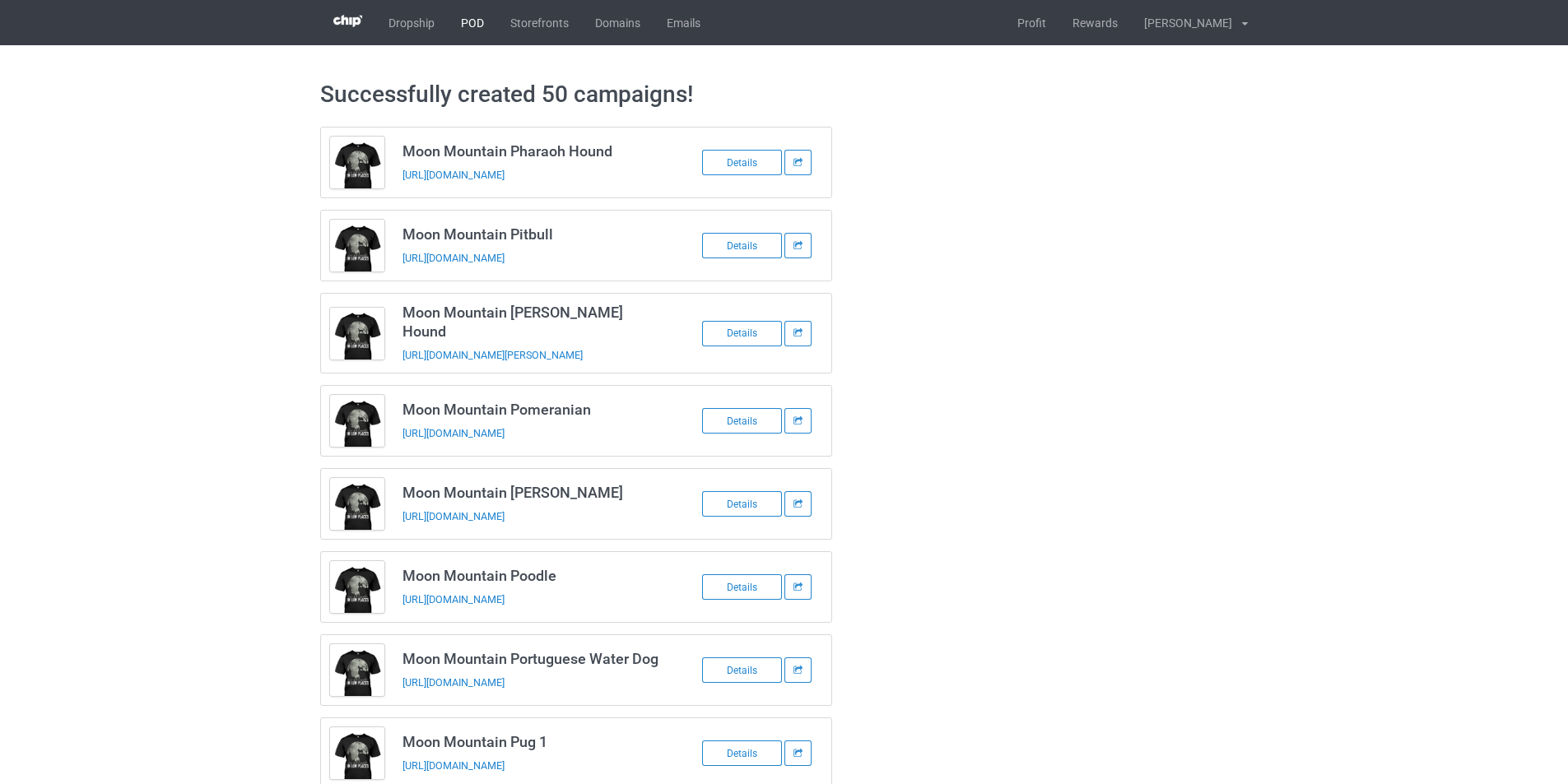
click at [472, 25] on link "POD" at bounding box center [473, 23] width 49 height 45
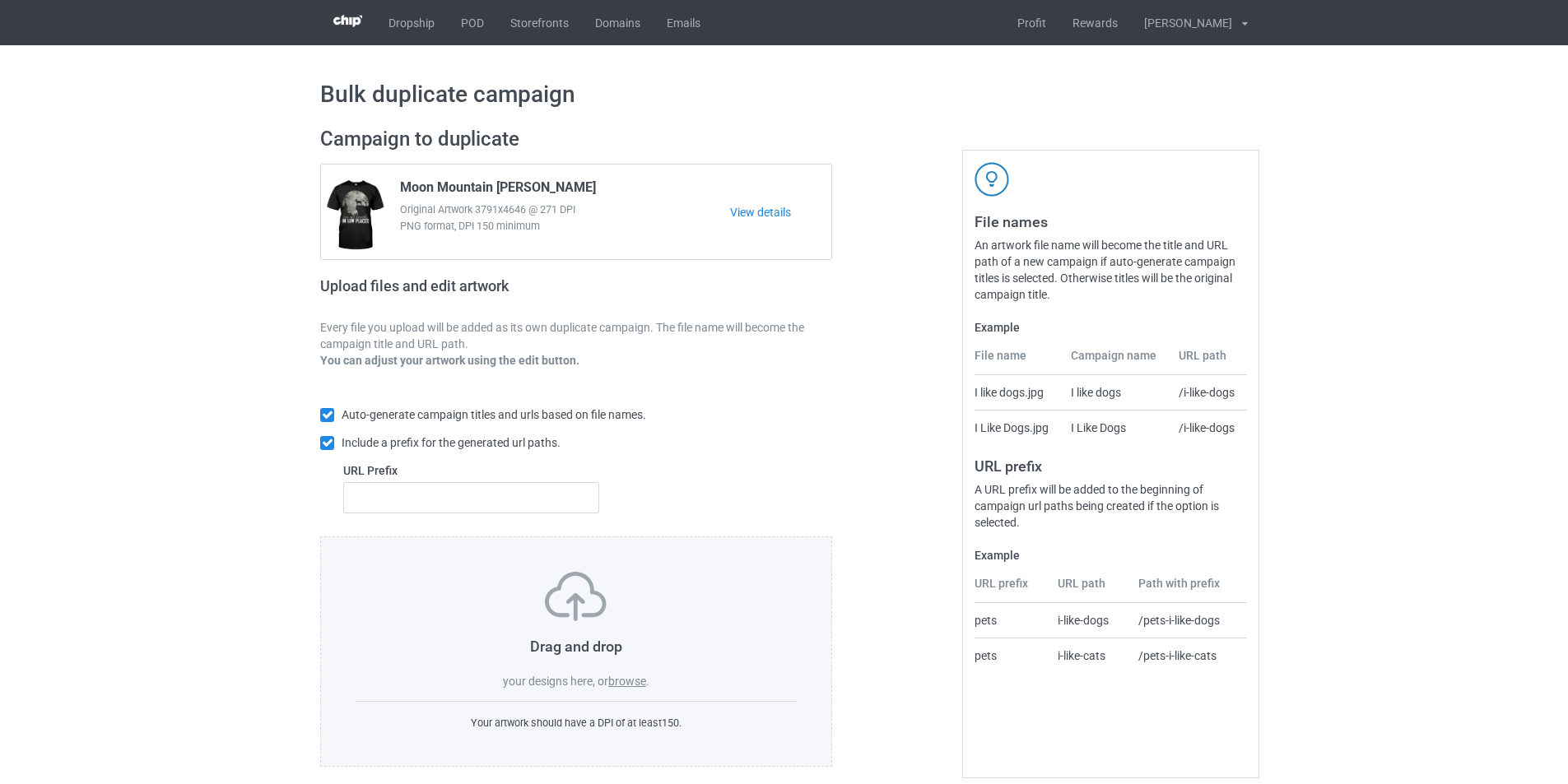
click at [478, 516] on div "Auto-generate campaign titles and urls based on file names. Include a prefix fo…" at bounding box center [576, 460] width 512 height 153
click at [490, 499] on input "text" at bounding box center [471, 498] width 256 height 32
type input "dmt-"
click at [631, 684] on label "browse" at bounding box center [628, 680] width 37 height 13
click at [0, 0] on input "browse" at bounding box center [0, 0] width 0 height 0
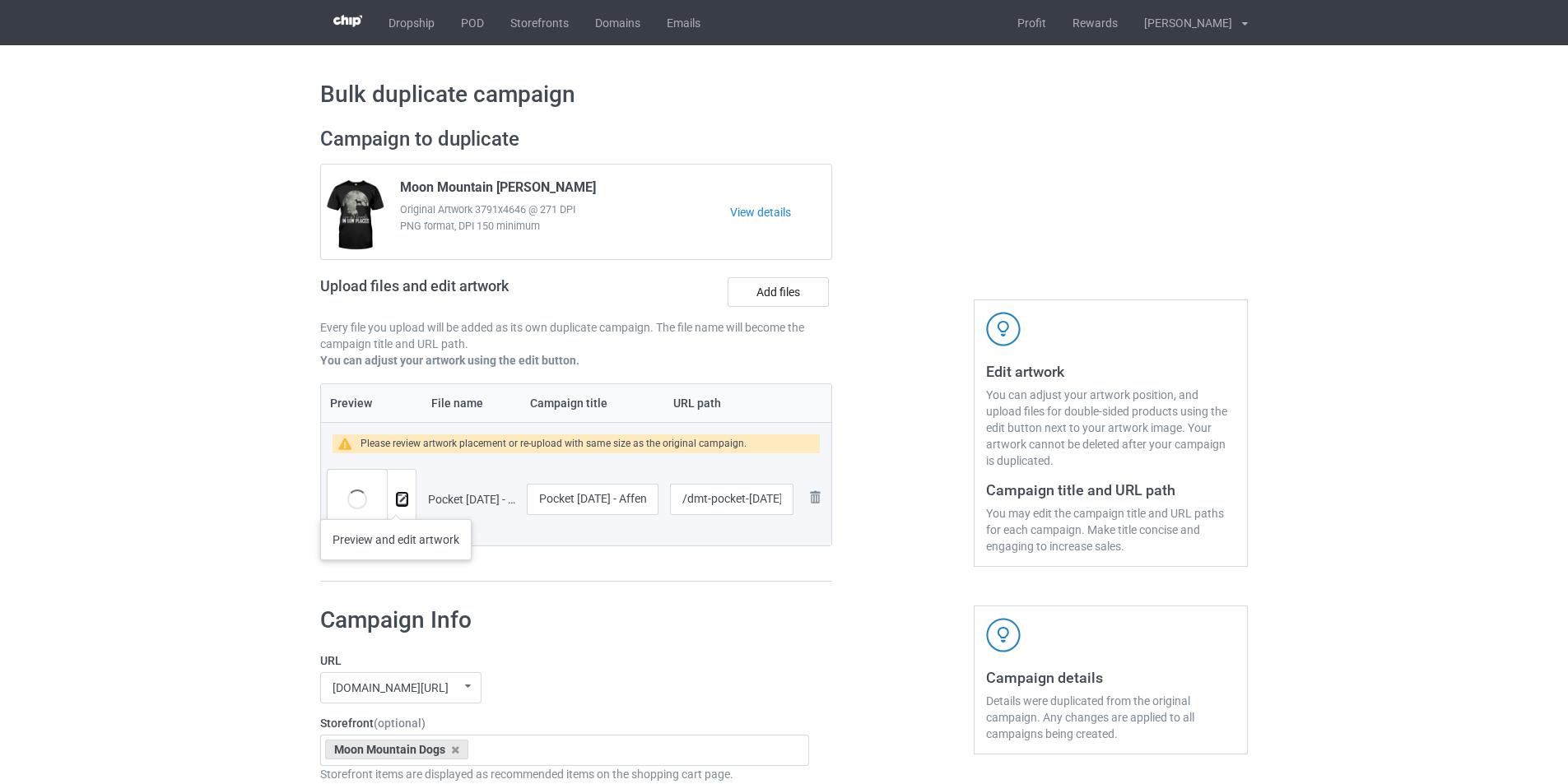
click at [397, 503] on img at bounding box center [402, 499] width 11 height 11
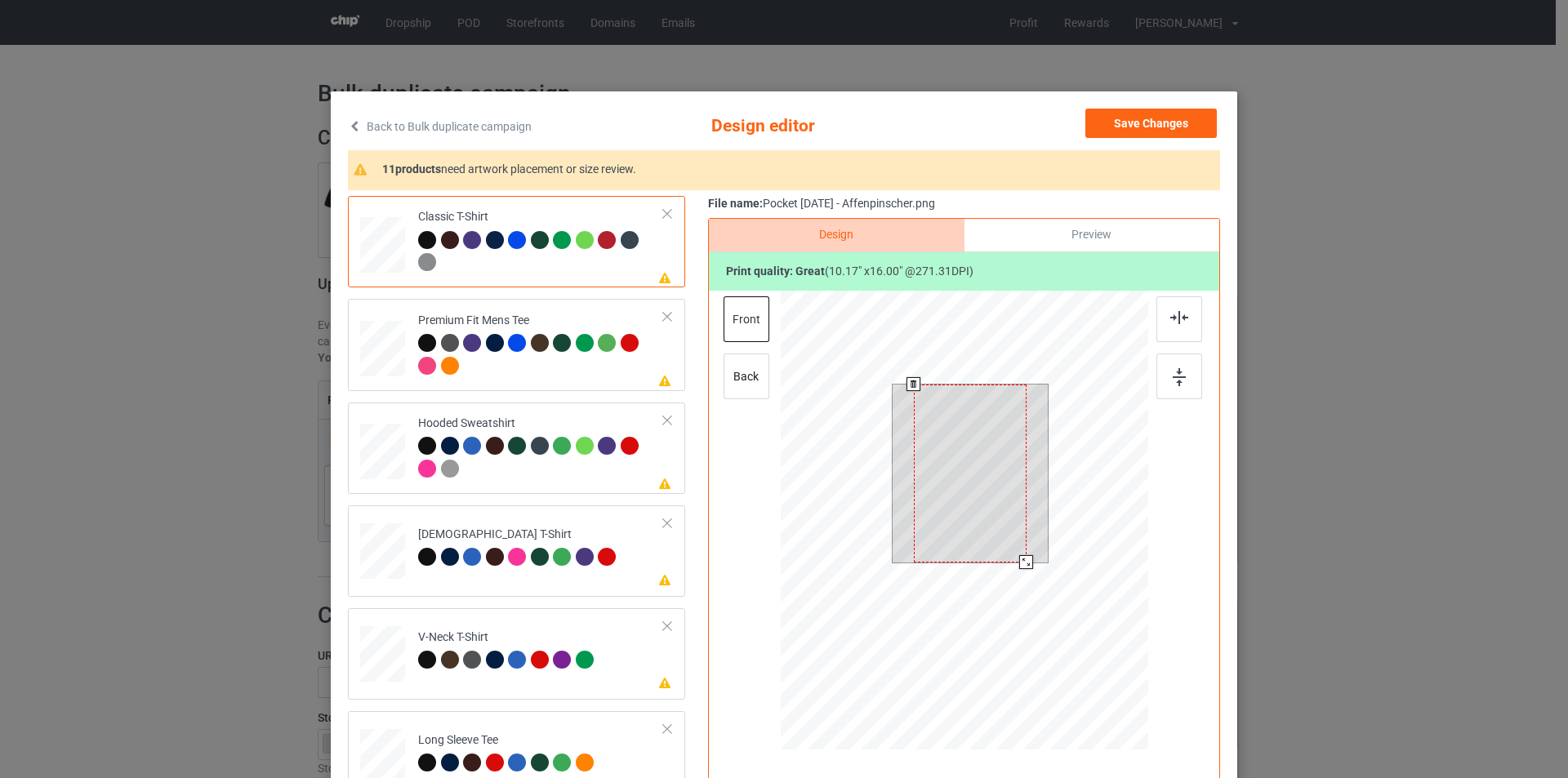
drag, startPoint x: 1018, startPoint y: 563, endPoint x: 1013, endPoint y: 511, distance: 52.2
click at [1013, 511] on div at bounding box center [970, 474] width 156 height 178
click at [1062, 425] on div at bounding box center [964, 523] width 367 height 464
click at [1047, 559] on div at bounding box center [964, 523] width 367 height 464
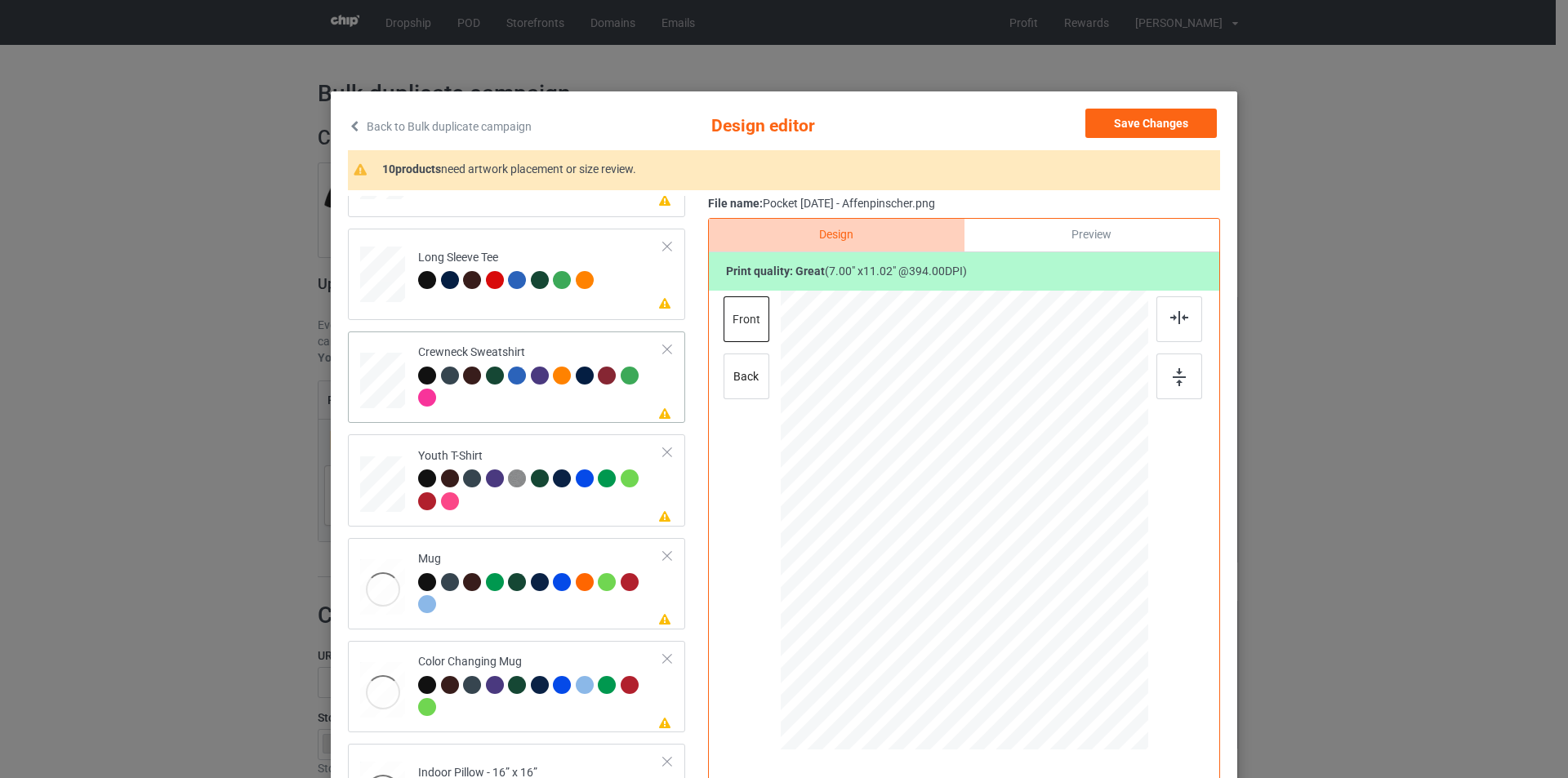
scroll to position [485, 0]
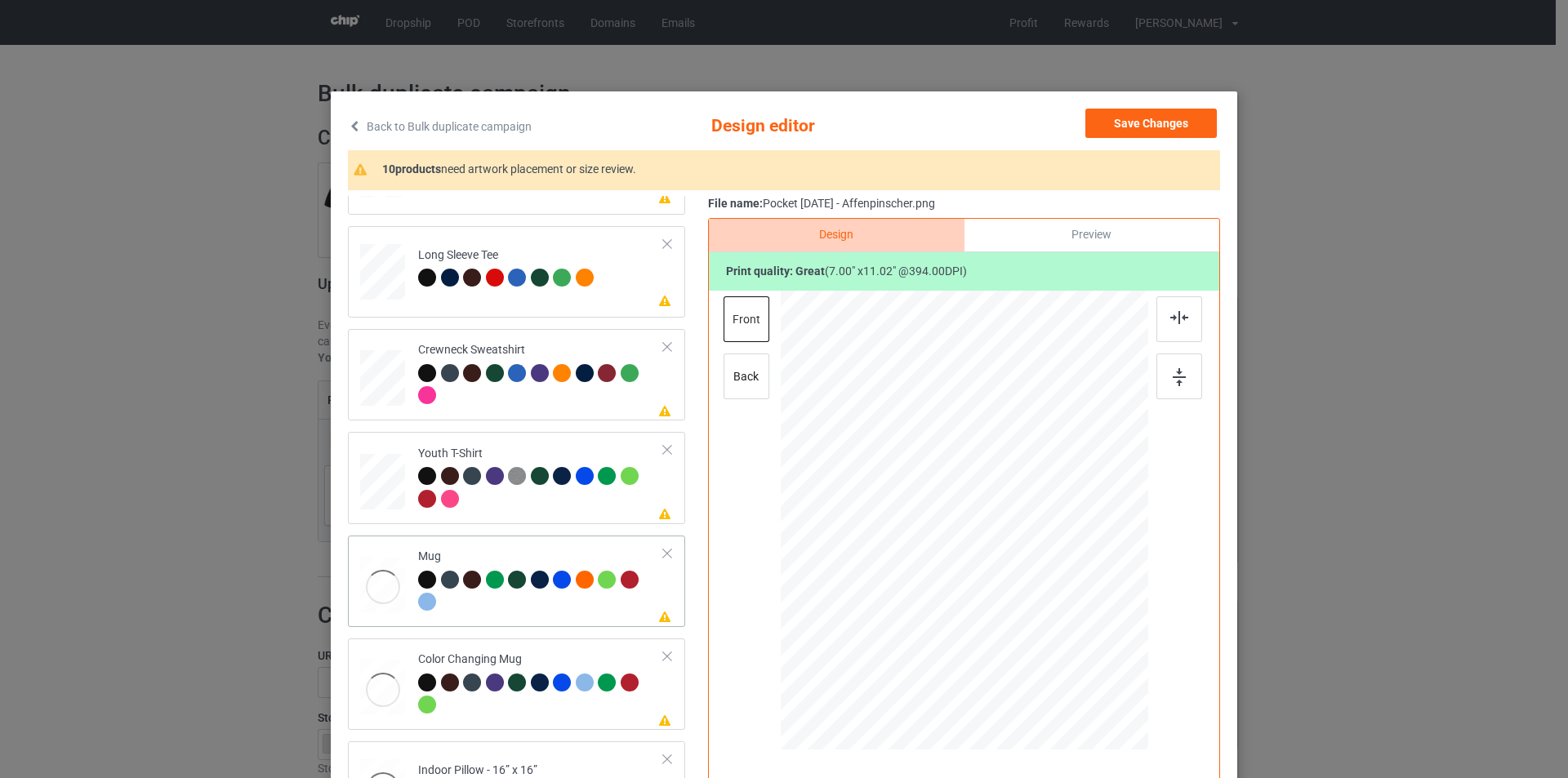
click at [539, 617] on td "Please review artwork placement Mug" at bounding box center [540, 581] width 263 height 78
drag, startPoint x: 1072, startPoint y: 692, endPoint x: 1028, endPoint y: 560, distance: 139.1
click at [1028, 560] on div at bounding box center [964, 520] width 367 height 153
drag, startPoint x: 934, startPoint y: 526, endPoint x: 1043, endPoint y: 526, distance: 109.0
click at [1043, 526] on div at bounding box center [1075, 521] width 86 height 135
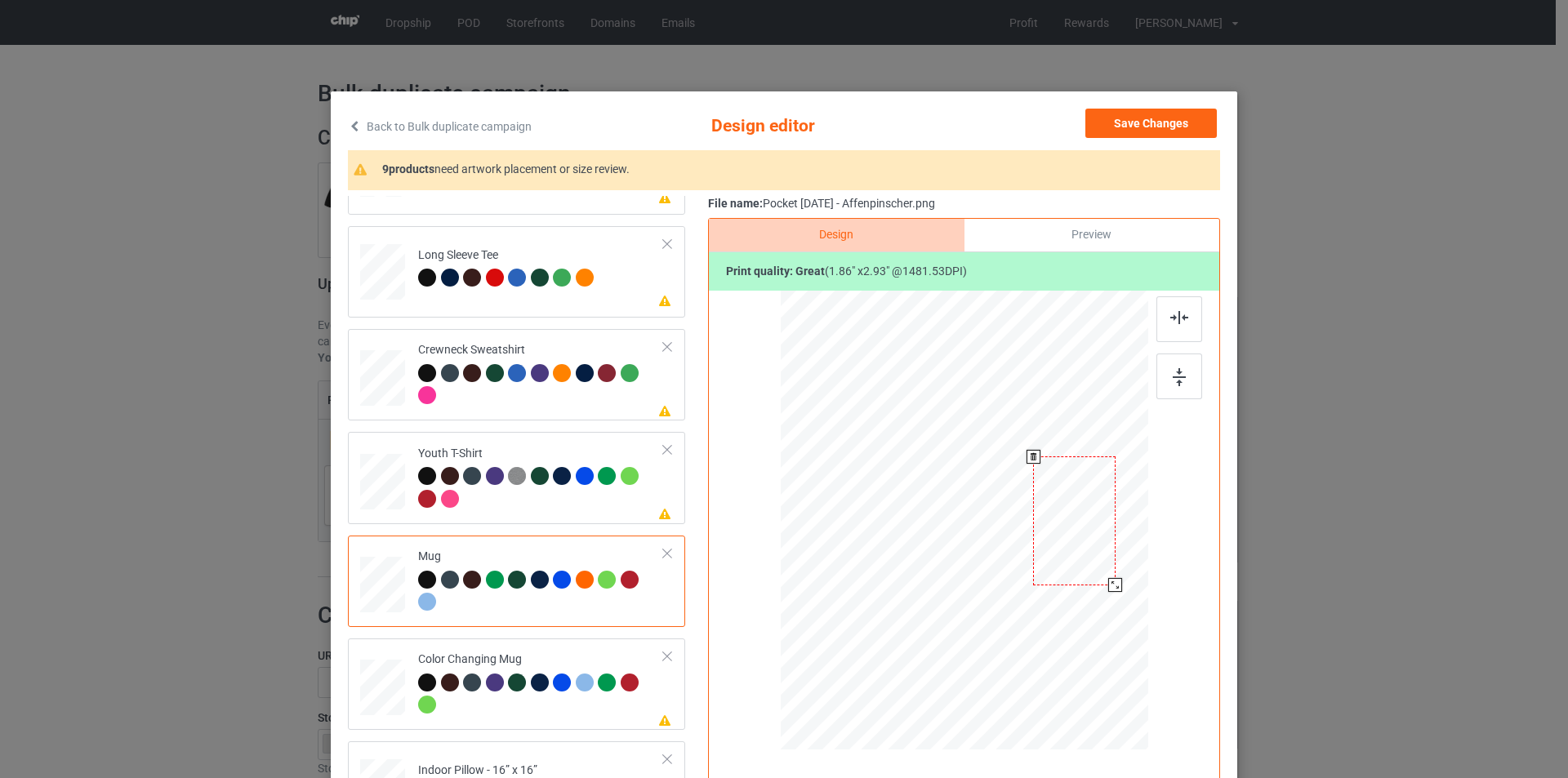
click at [1108, 585] on div at bounding box center [1115, 585] width 14 height 14
click at [1181, 481] on div "Design Preview Print quality: great ( 1.86 " x 2.93 " @ 1481.53 DPI)" at bounding box center [963, 522] width 512 height 608
click at [569, 280] on div at bounding box center [564, 279] width 23 height 23
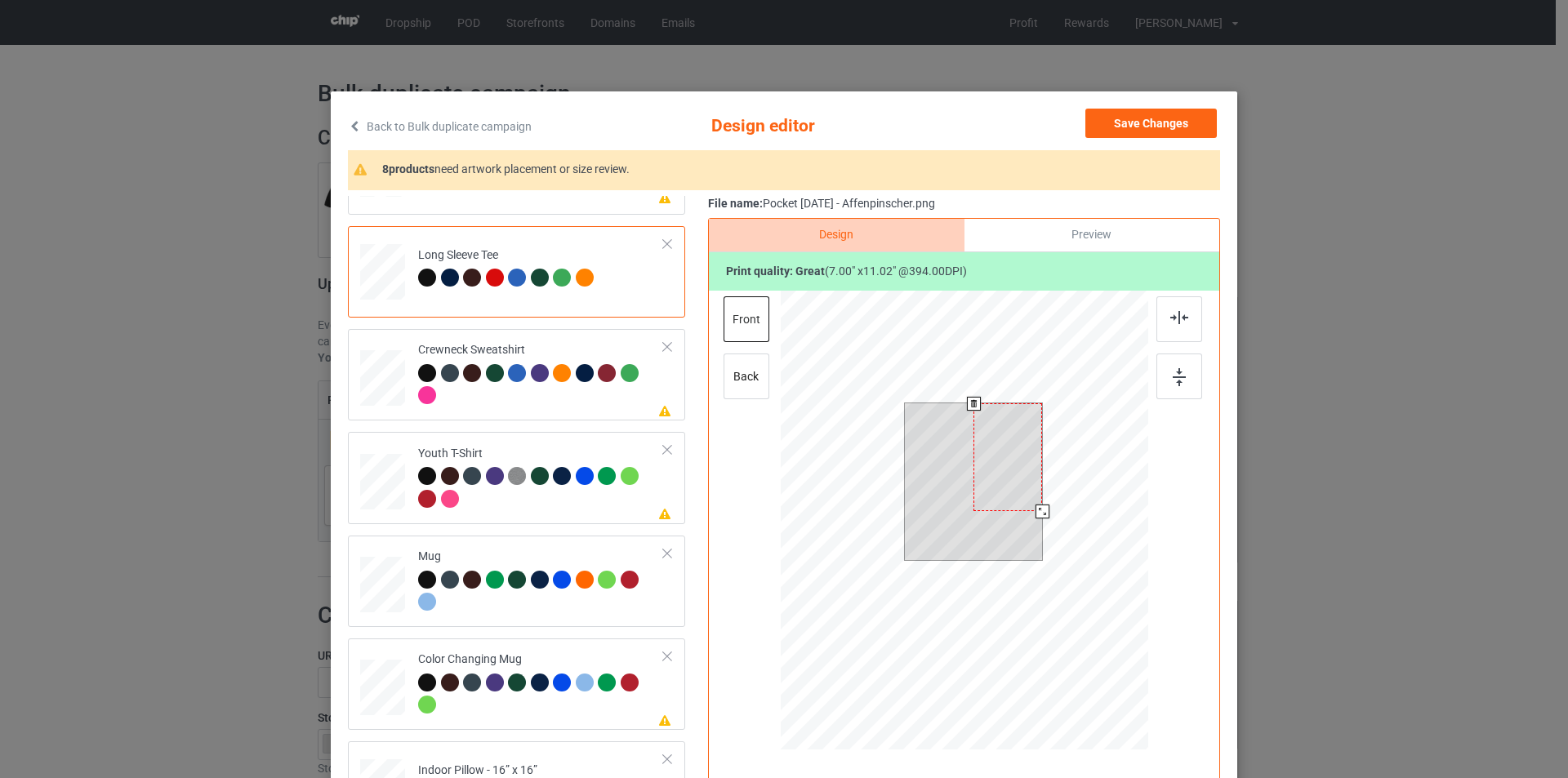
drag, startPoint x: 1037, startPoint y: 507, endPoint x: 1039, endPoint y: 516, distance: 9.2
click at [1039, 516] on div at bounding box center [1042, 512] width 14 height 14
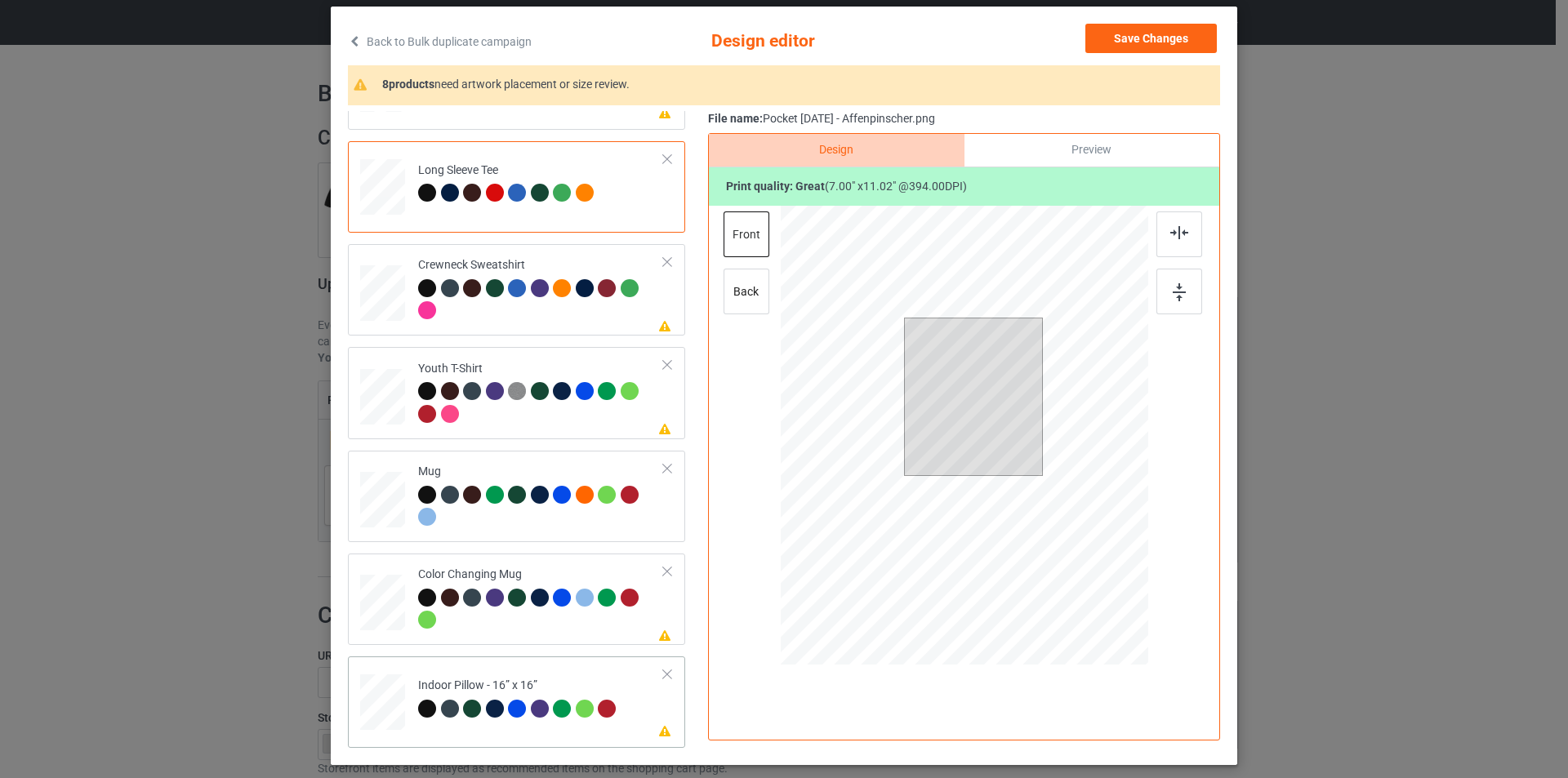
scroll to position [164, 0]
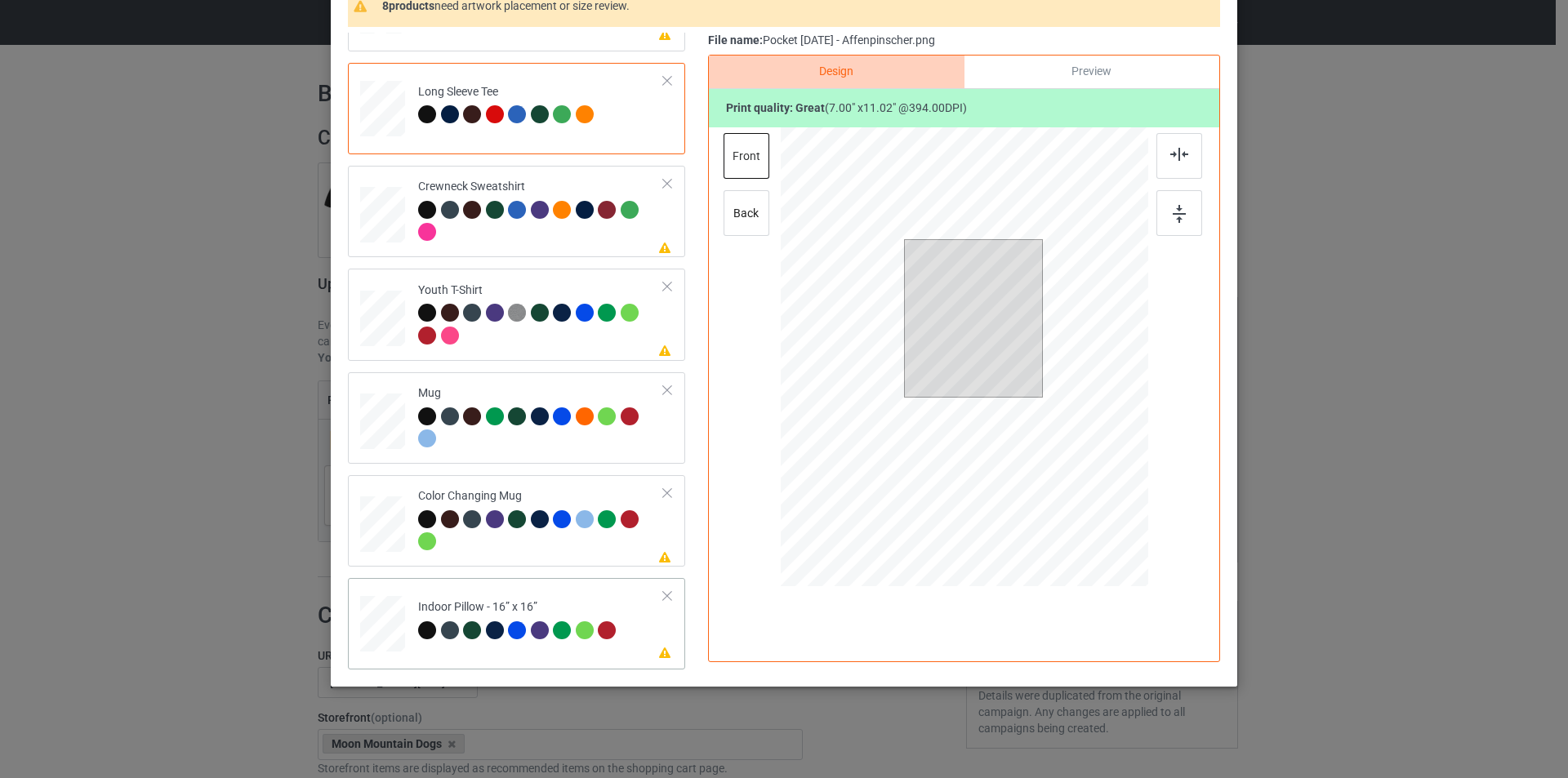
click at [554, 592] on td "Please review artwork placement Indoor Pillow - 16” x 16”" at bounding box center [540, 619] width 263 height 71
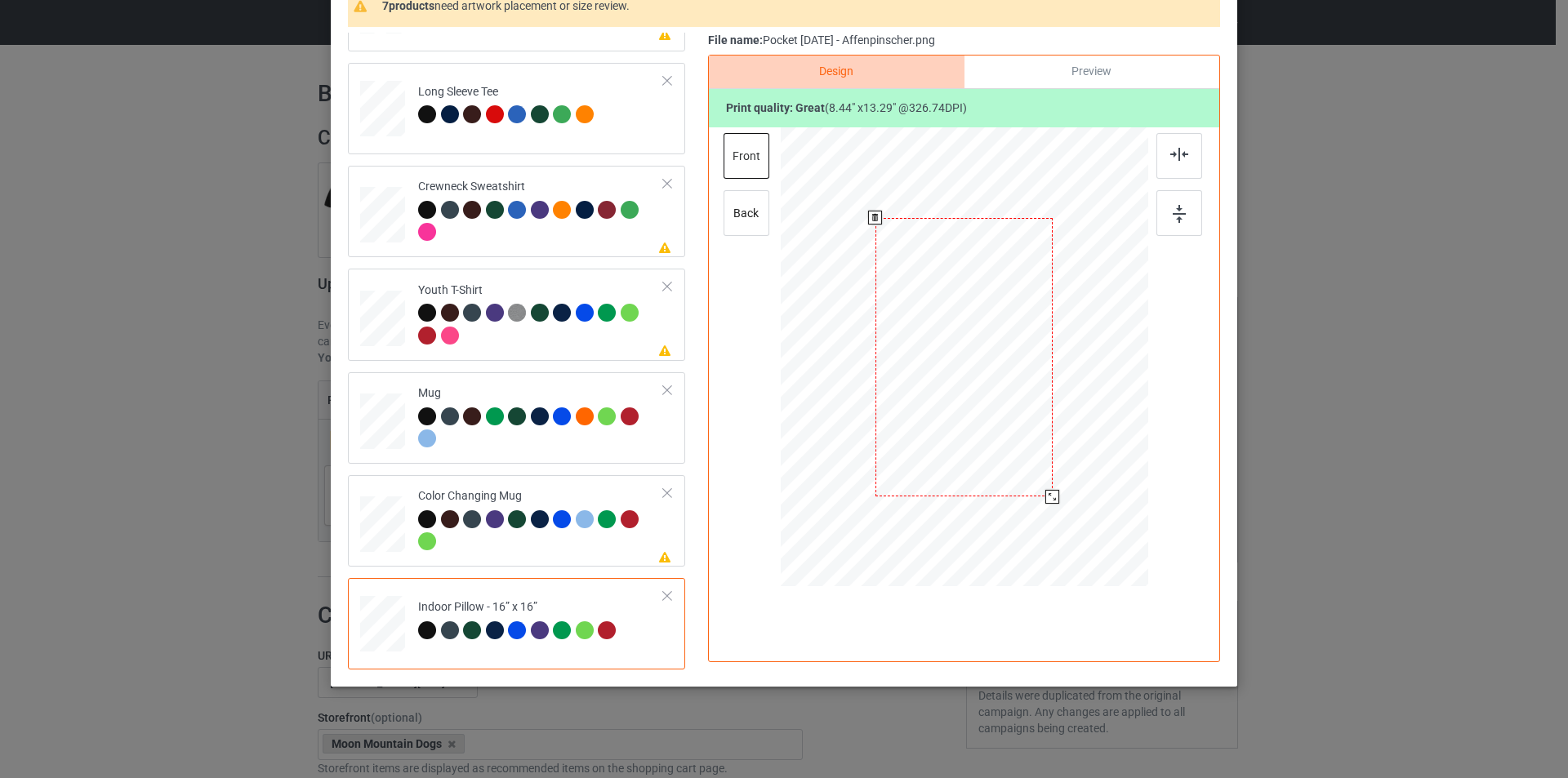
drag, startPoint x: 1070, startPoint y: 526, endPoint x: 1046, endPoint y: 494, distance: 40.0
click at [1046, 494] on div at bounding box center [1052, 497] width 14 height 14
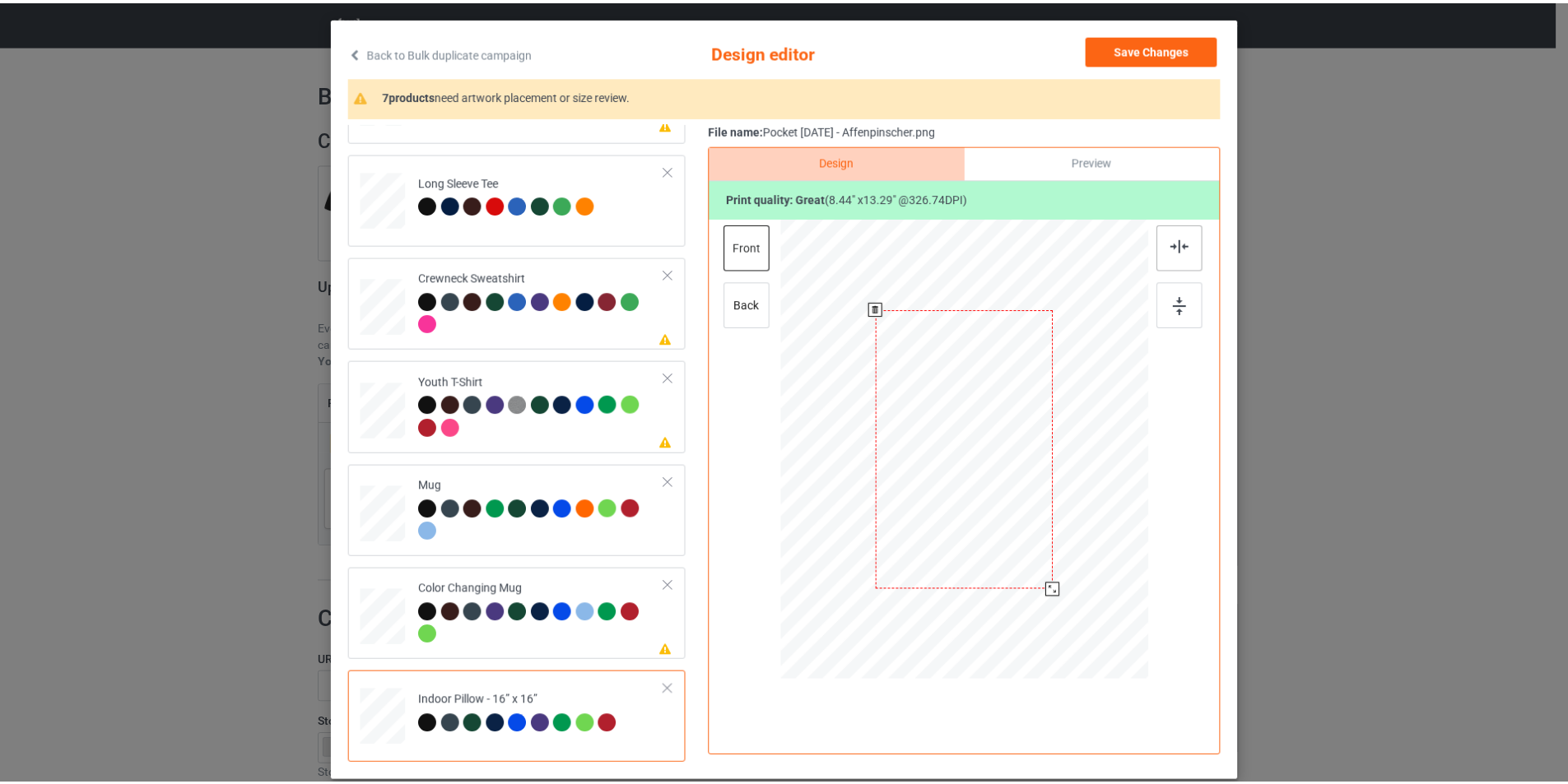
scroll to position [0, 0]
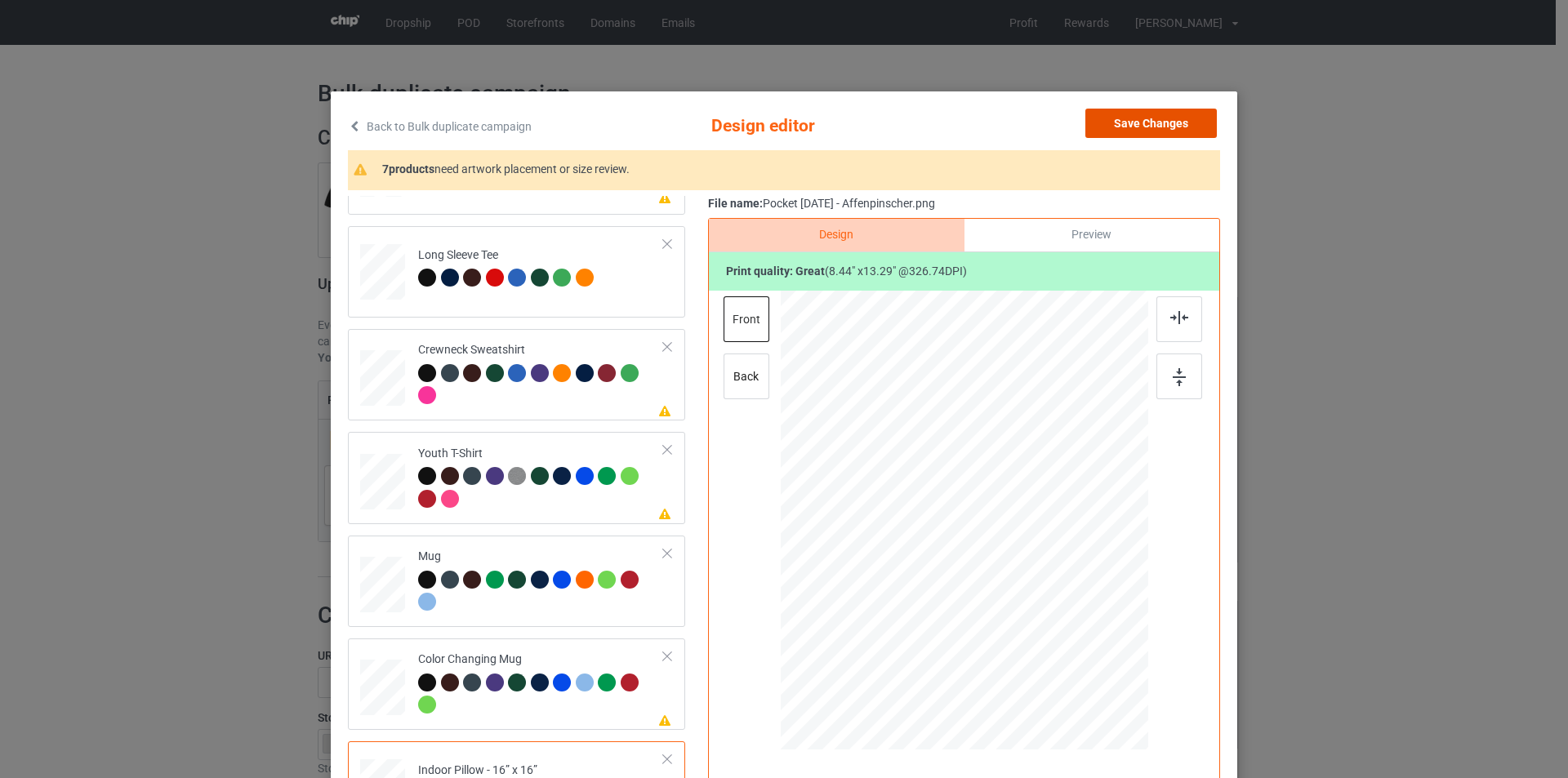
click at [1166, 114] on button "Save Changes" at bounding box center [1151, 123] width 131 height 29
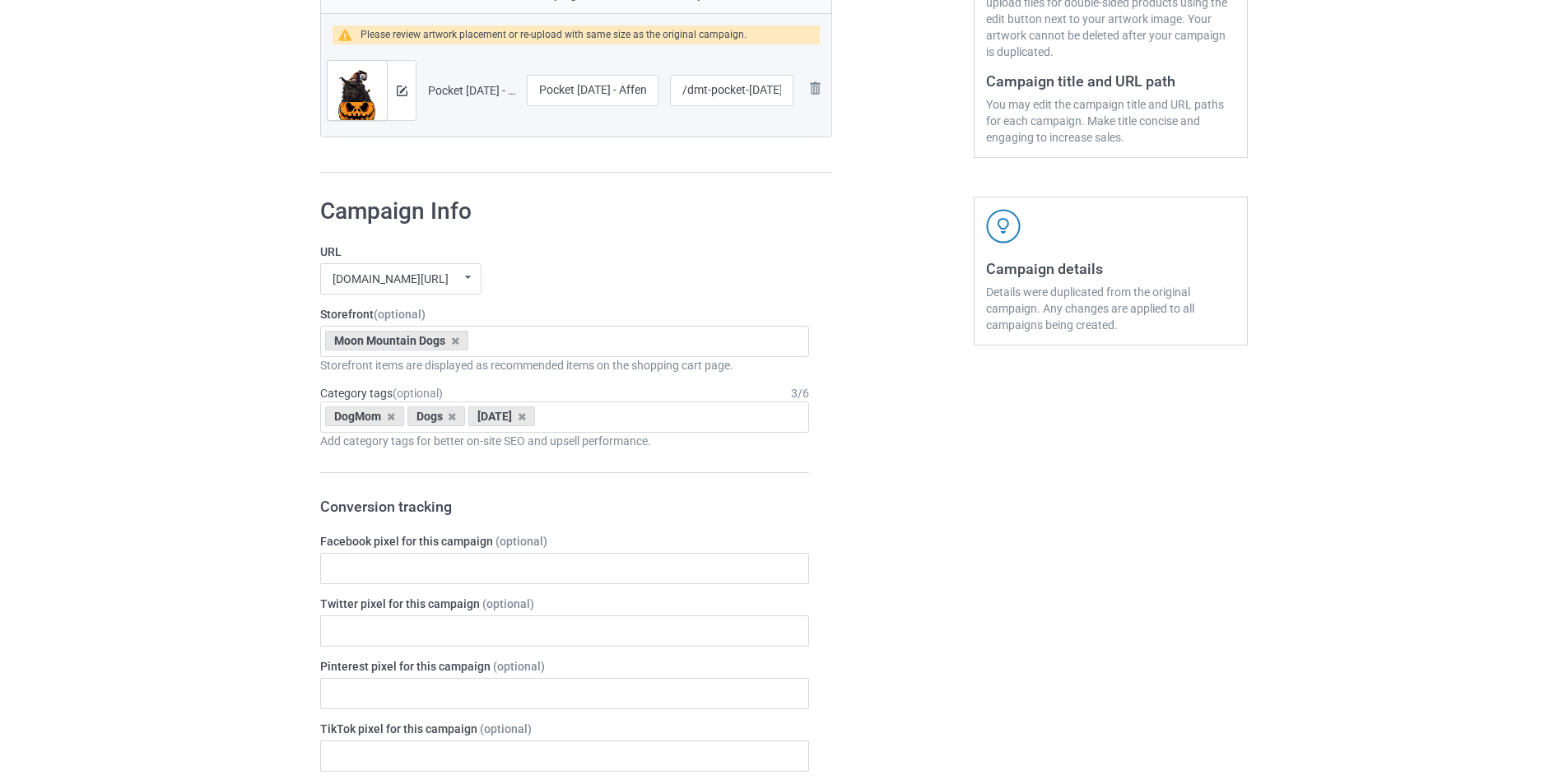
scroll to position [411, 0]
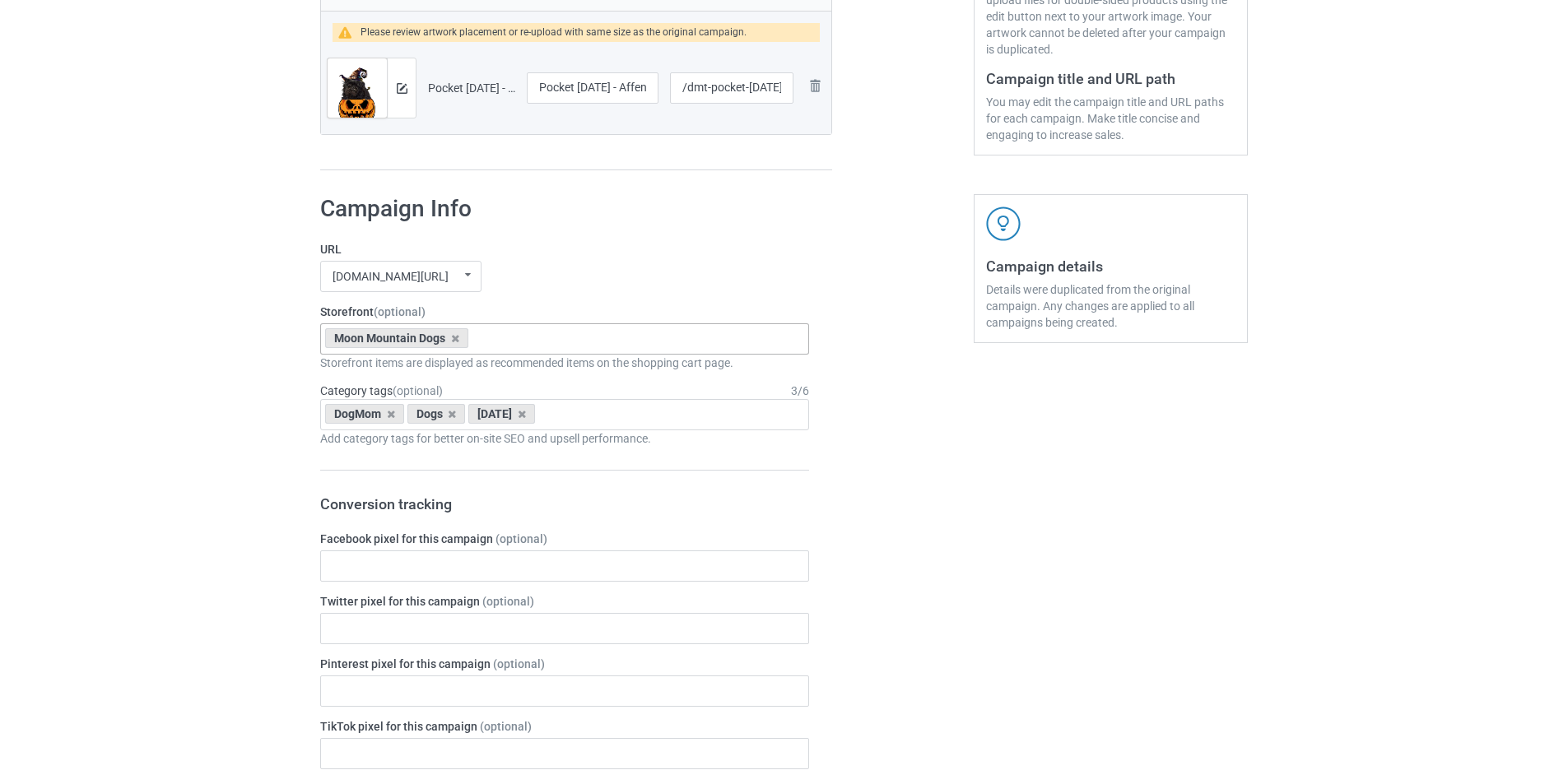
click at [492, 335] on input "text" at bounding box center [486, 338] width 26 height 14
click at [441, 375] on div "Pocket [DATE] Dogs" at bounding box center [564, 369] width 487 height 31
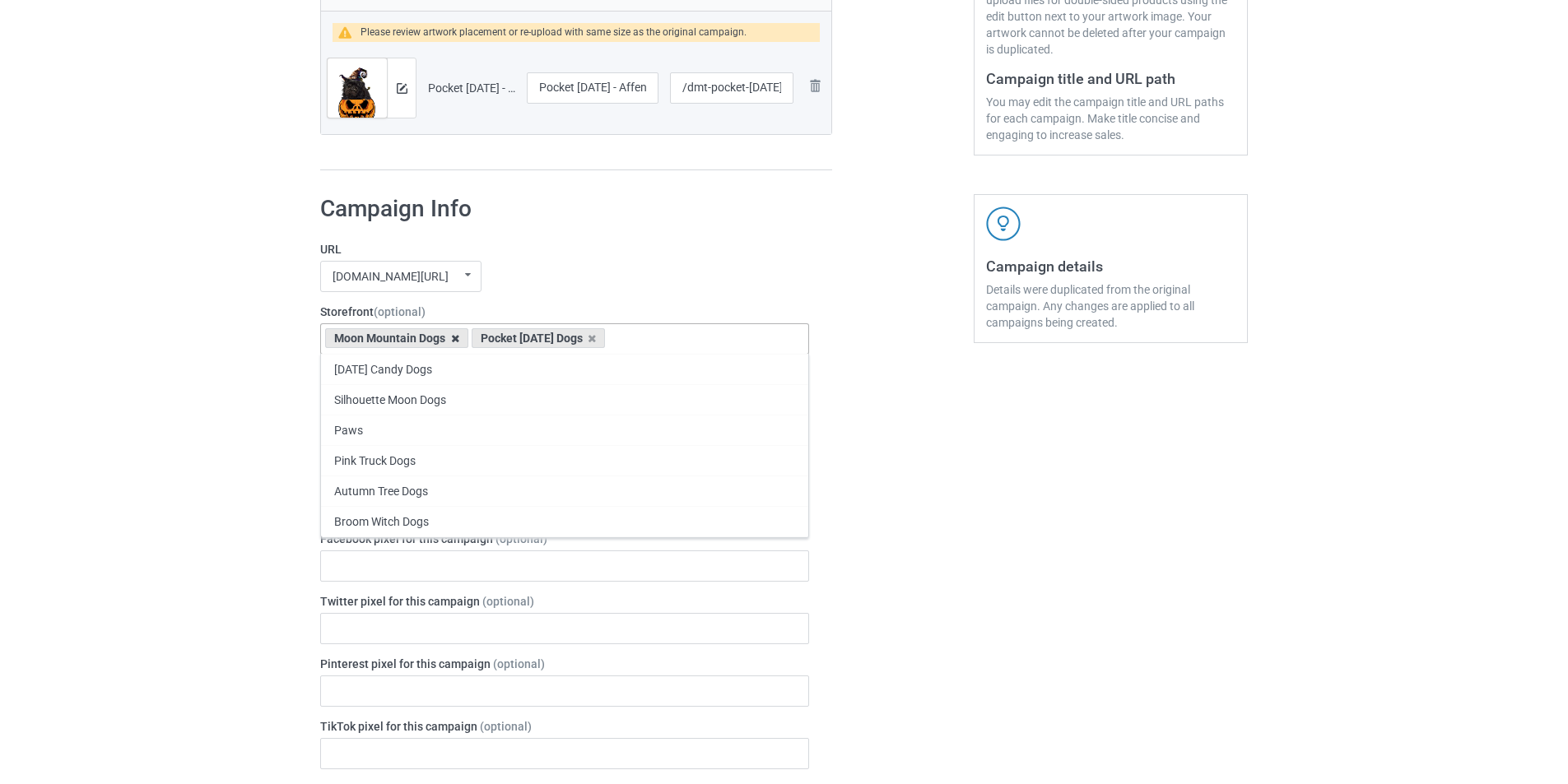
click at [454, 340] on icon at bounding box center [455, 338] width 8 height 11
click at [640, 264] on div "mangtee.com/ undefined/ mangtee.com/ undefined/ fami-tee.com/ teechip.com/ 5a13…" at bounding box center [565, 276] width 489 height 32
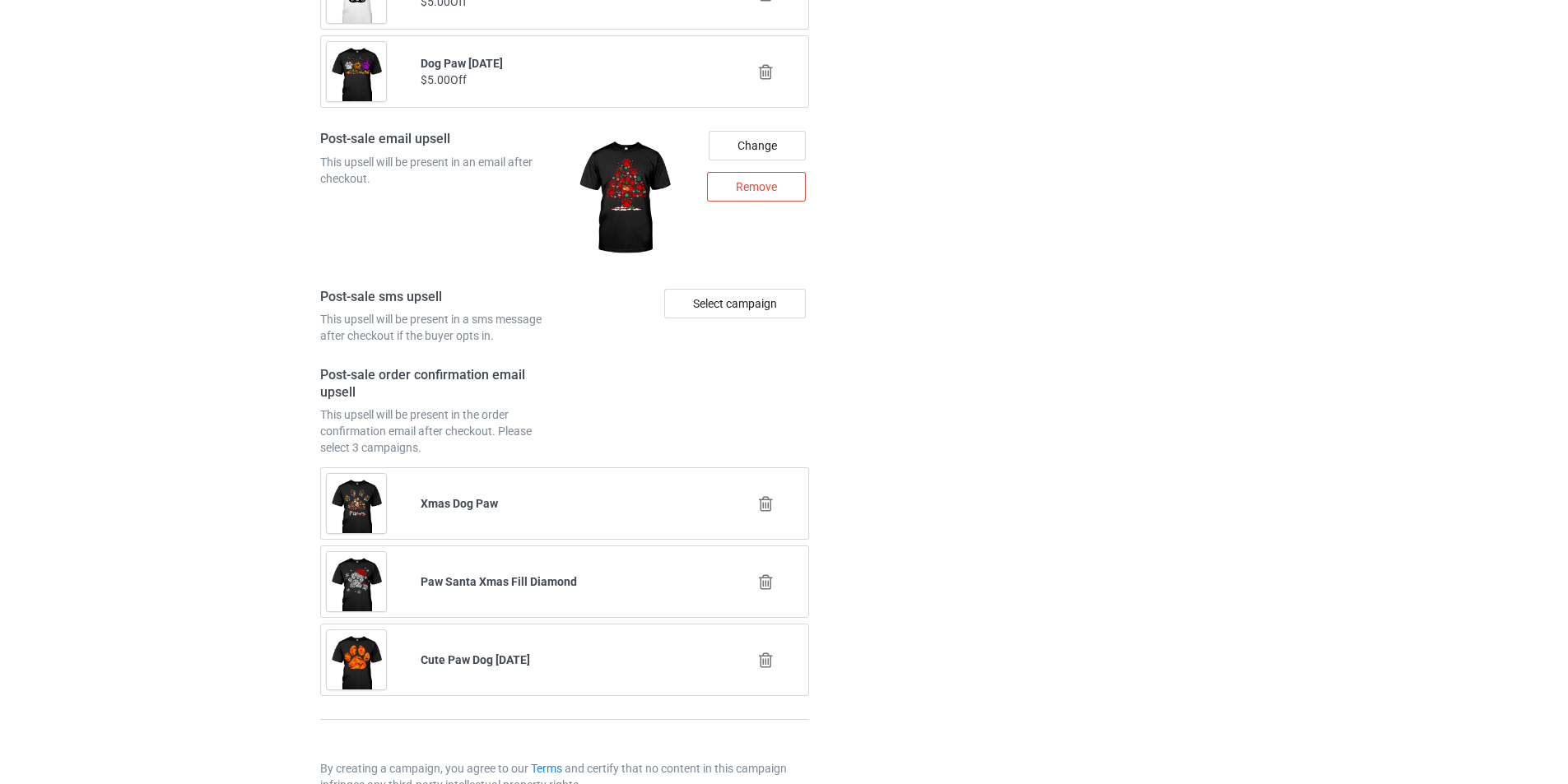
scroll to position [2222, 0]
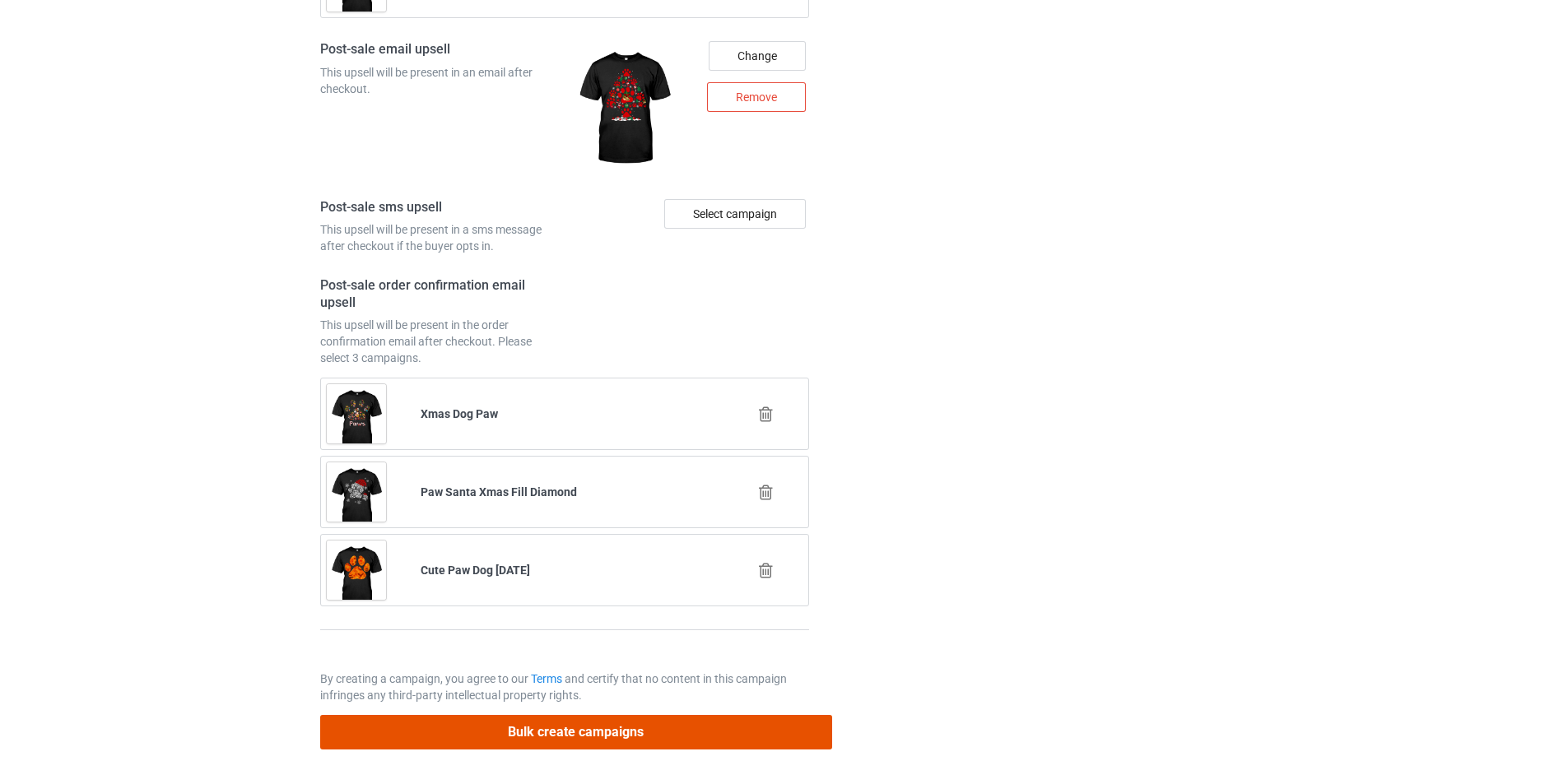
click at [678, 733] on button "Bulk create campaigns" at bounding box center [576, 732] width 512 height 34
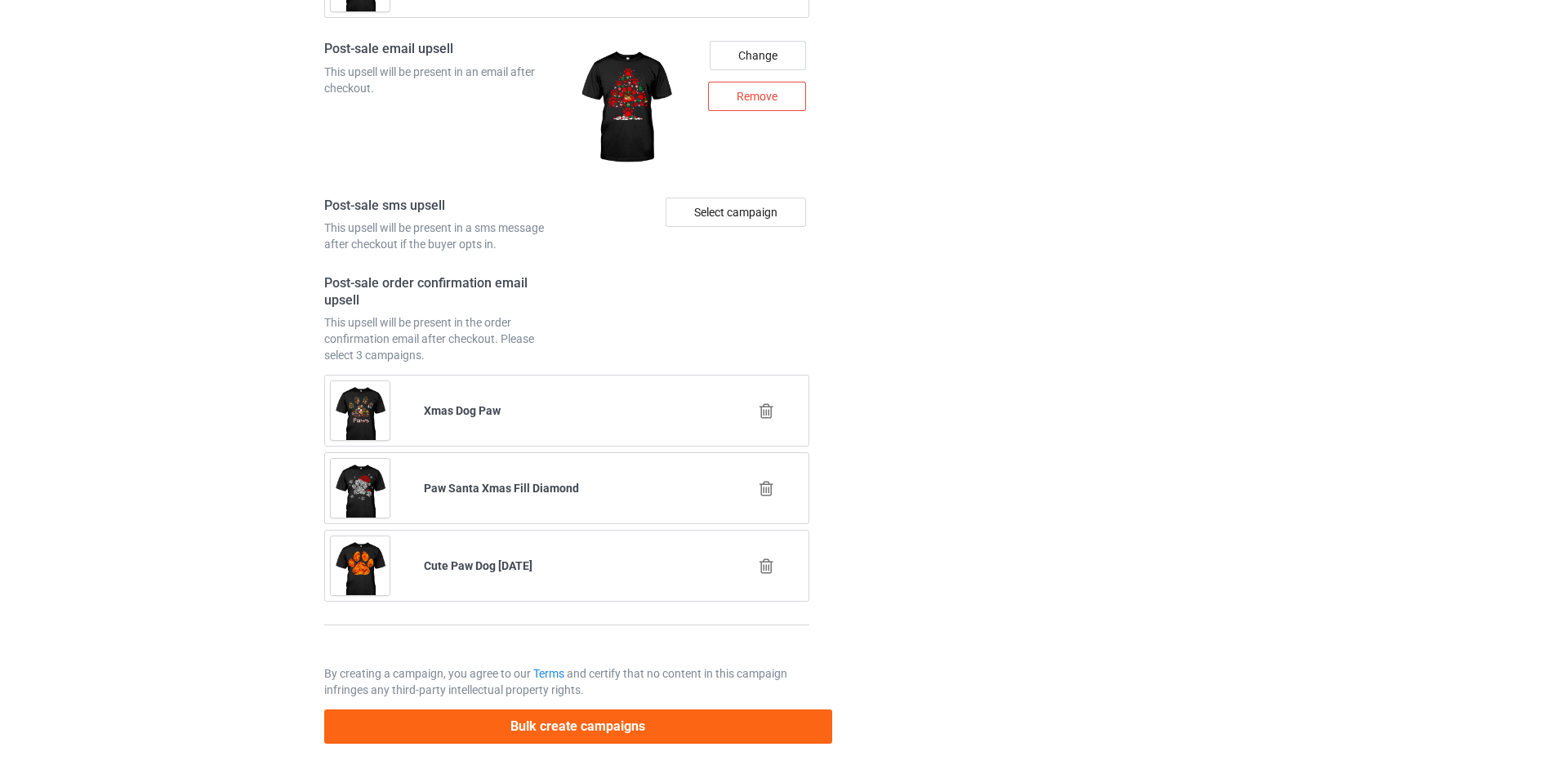
scroll to position [0, 0]
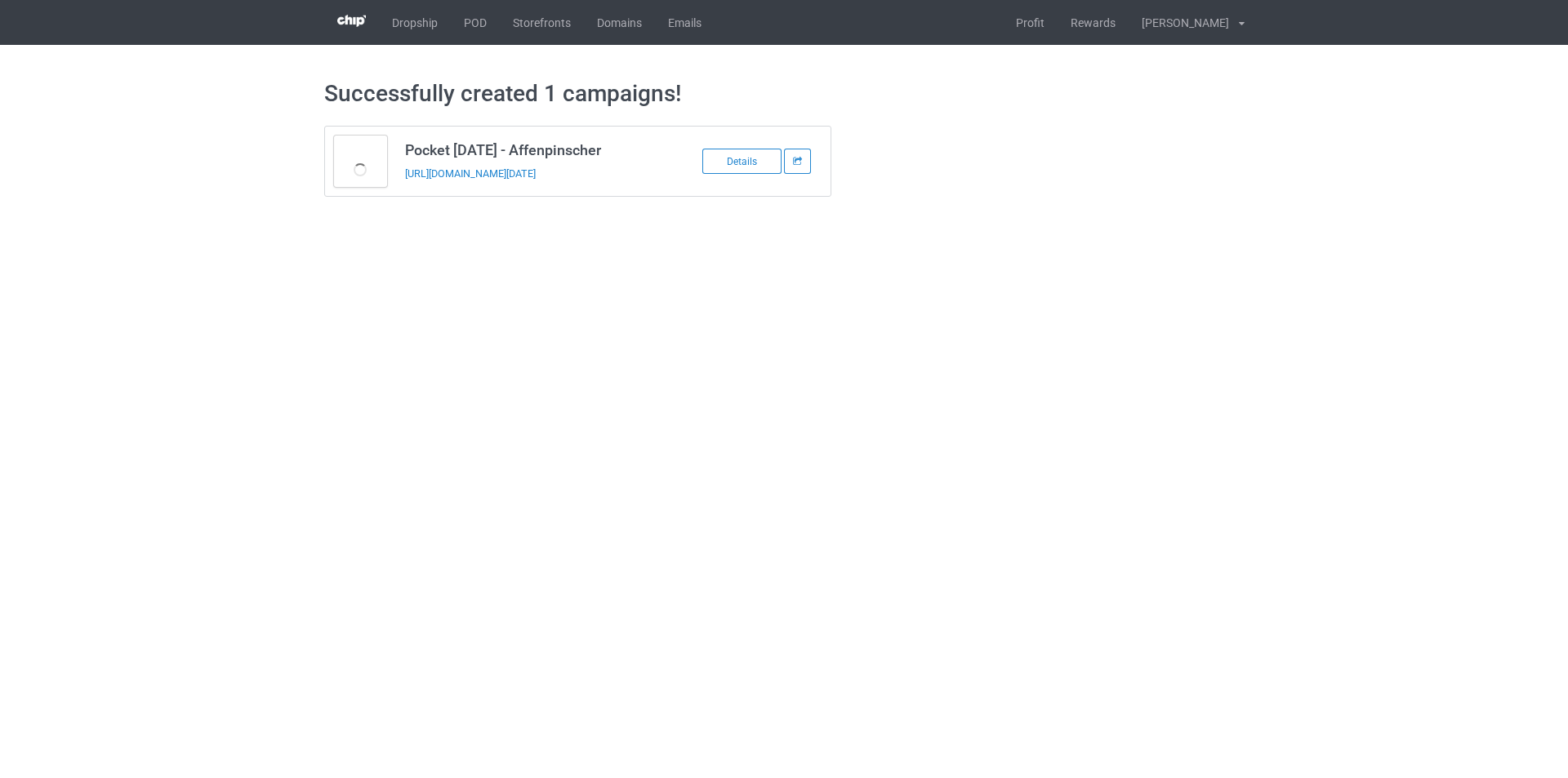
click at [492, 149] on h3 "Pocket Halloween - Affenpinscher" at bounding box center [534, 150] width 258 height 19
copy h3 "Pocket Halloween - Affenpinscher"
click at [665, 179] on td "Pocket Halloween - Affenpinscher https://www.mangtee.com/dmt-pocket-halloween-a…" at bounding box center [534, 160] width 276 height 69
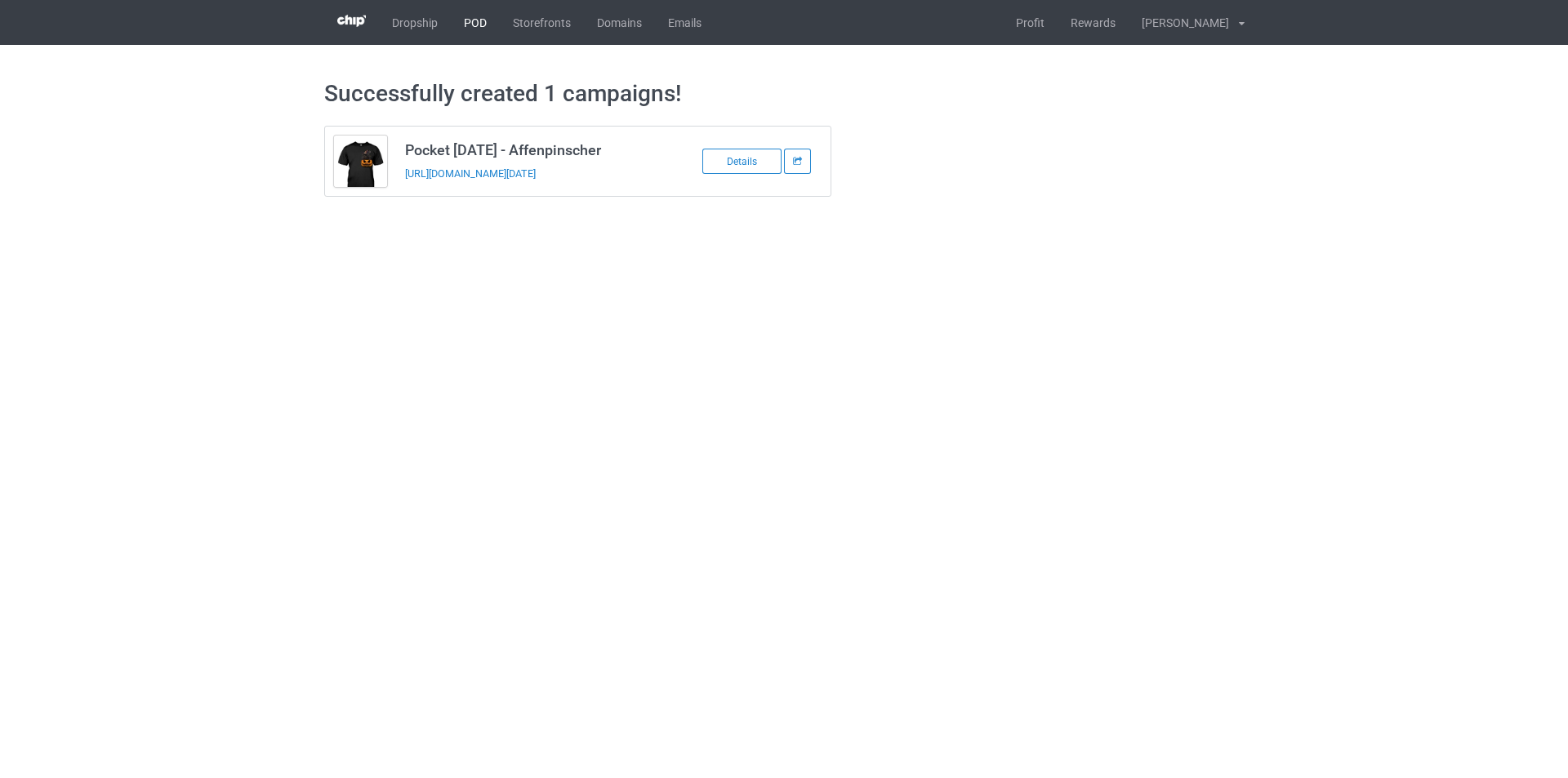
click at [471, 22] on link "POD" at bounding box center [476, 23] width 49 height 45
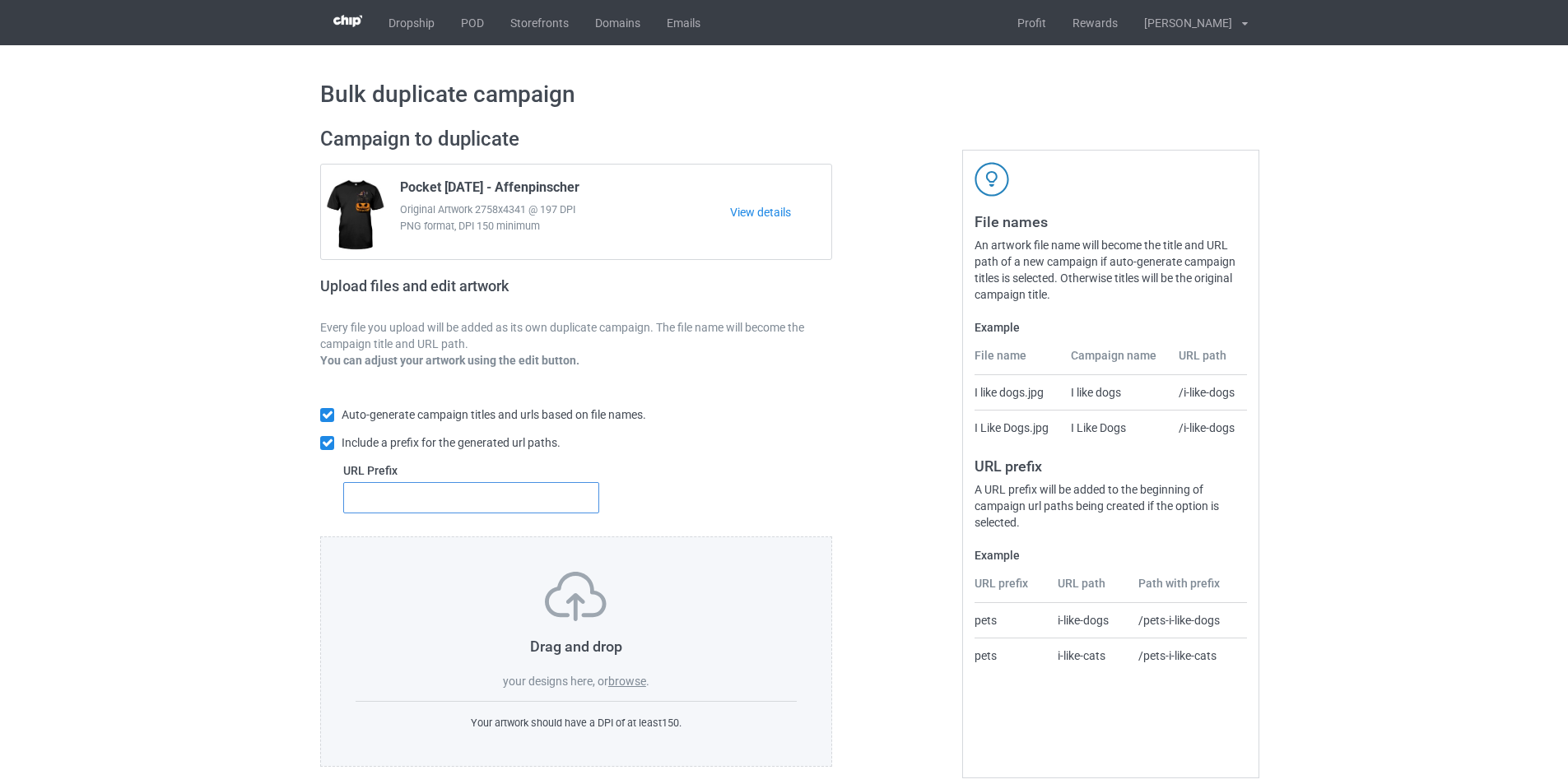
click at [509, 504] on input "text" at bounding box center [471, 498] width 256 height 32
type input "dmt-"
click at [637, 685] on label "browse" at bounding box center [628, 680] width 37 height 13
click at [0, 0] on input "browse" at bounding box center [0, 0] width 0 height 0
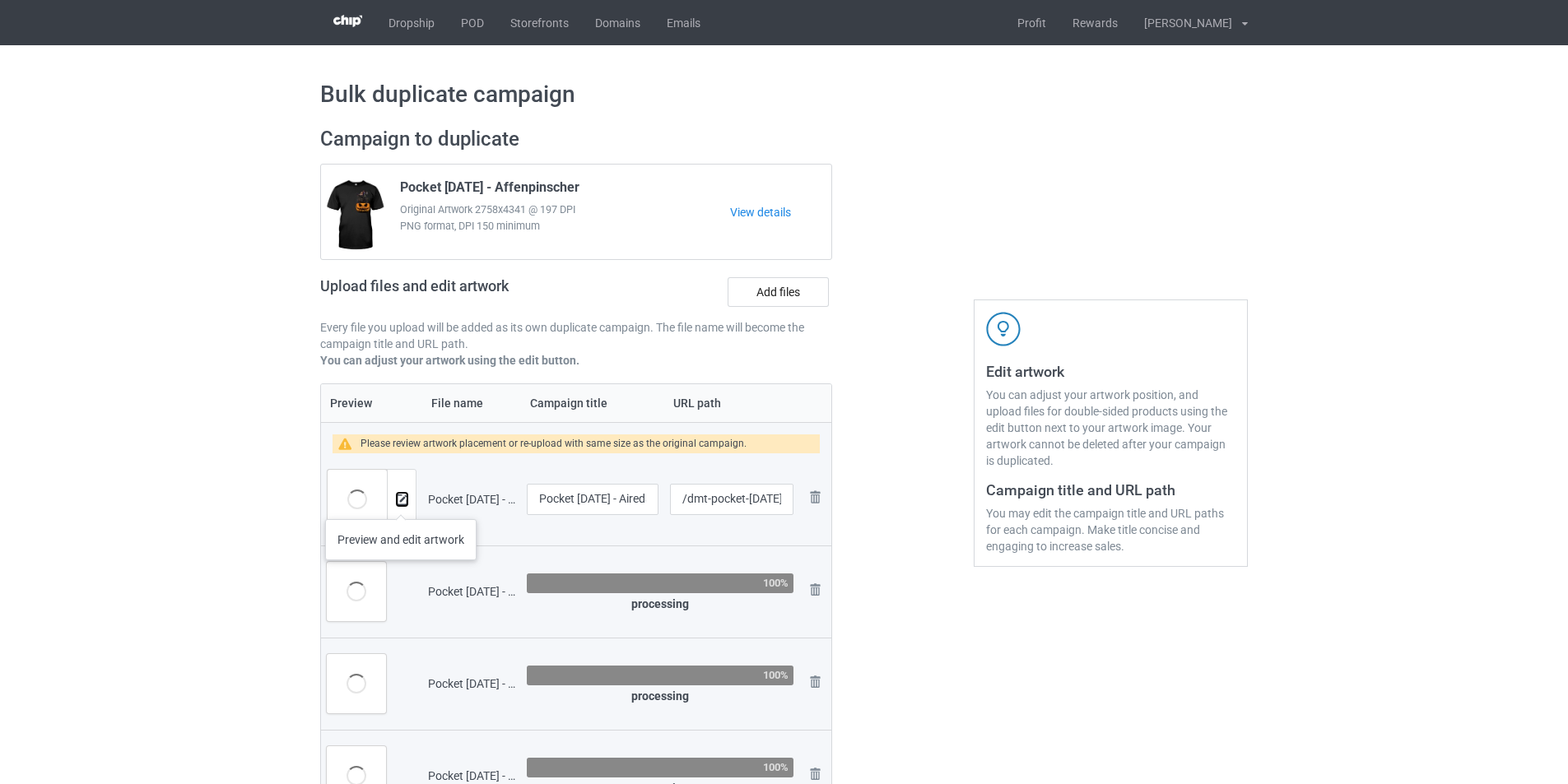
click at [401, 503] on img at bounding box center [402, 499] width 11 height 11
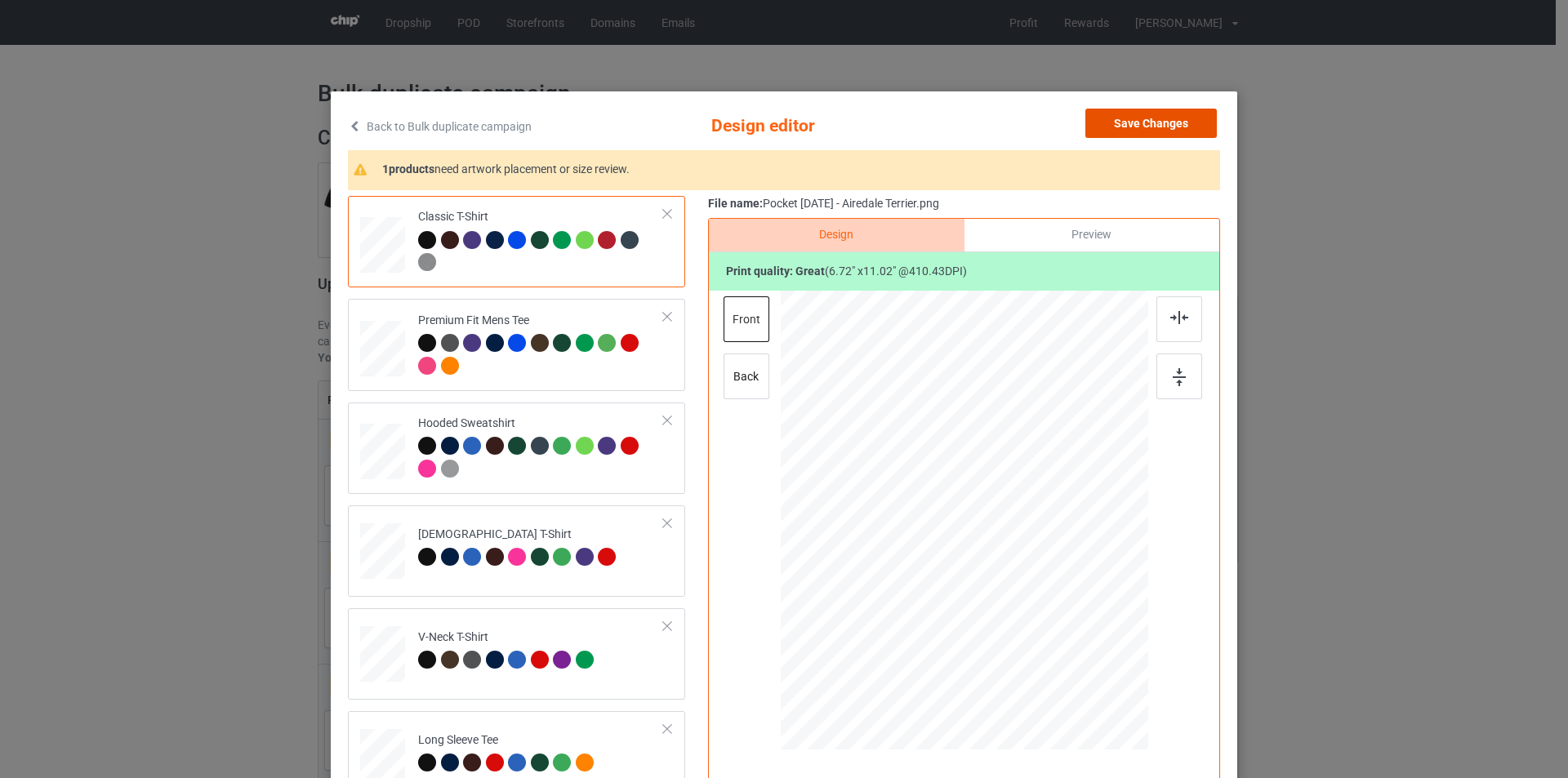
click at [1180, 132] on button "Save Changes" at bounding box center [1151, 123] width 131 height 29
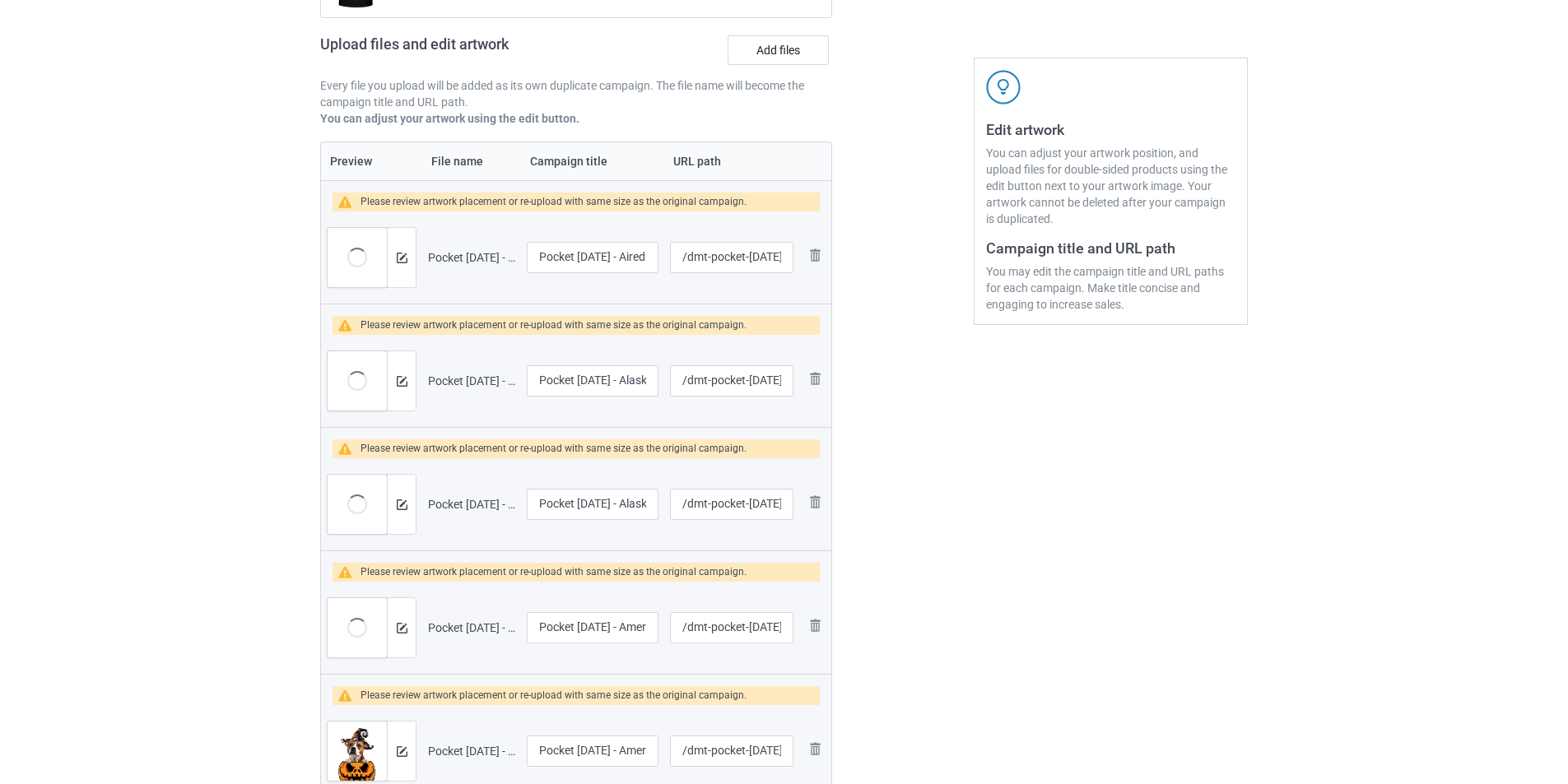
scroll to position [82, 0]
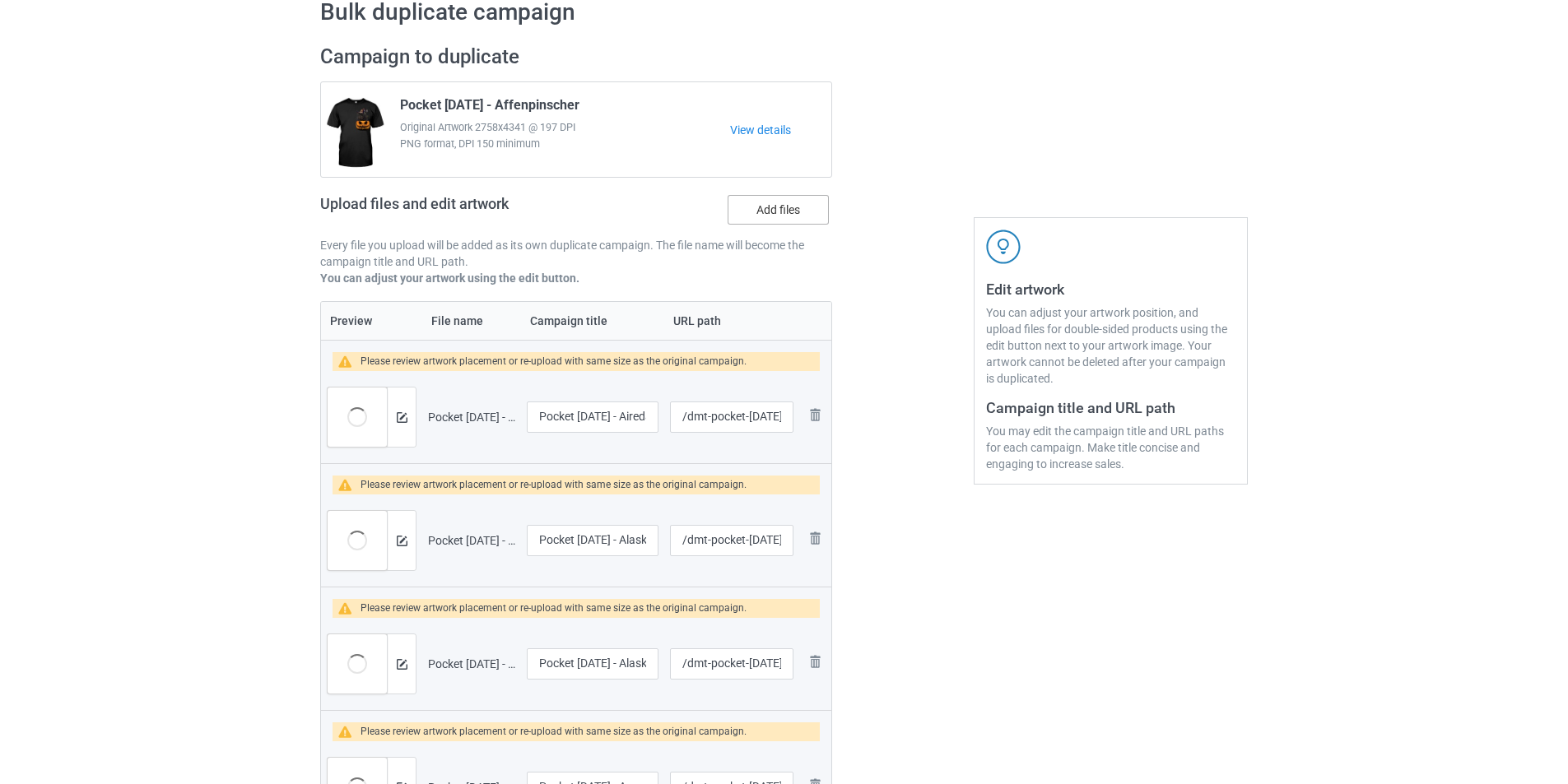
click at [753, 214] on label "Add files" at bounding box center [779, 210] width 102 height 30
click at [0, 0] on input "Add files" at bounding box center [0, 0] width 0 height 0
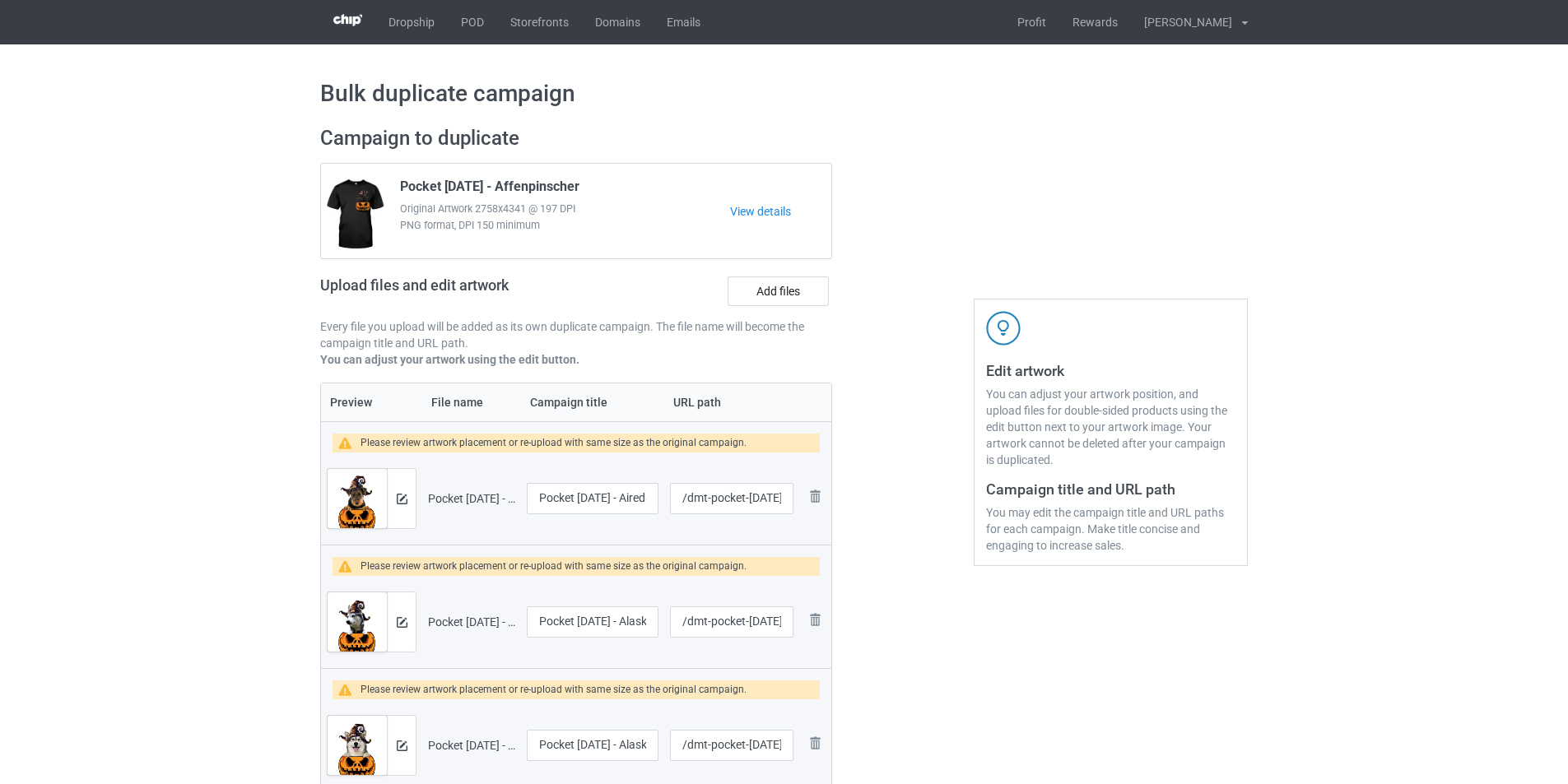
scroll to position [0, 0]
click at [781, 295] on label "Add files" at bounding box center [779, 292] width 102 height 30
click at [0, 0] on input "Add files" at bounding box center [0, 0] width 0 height 0
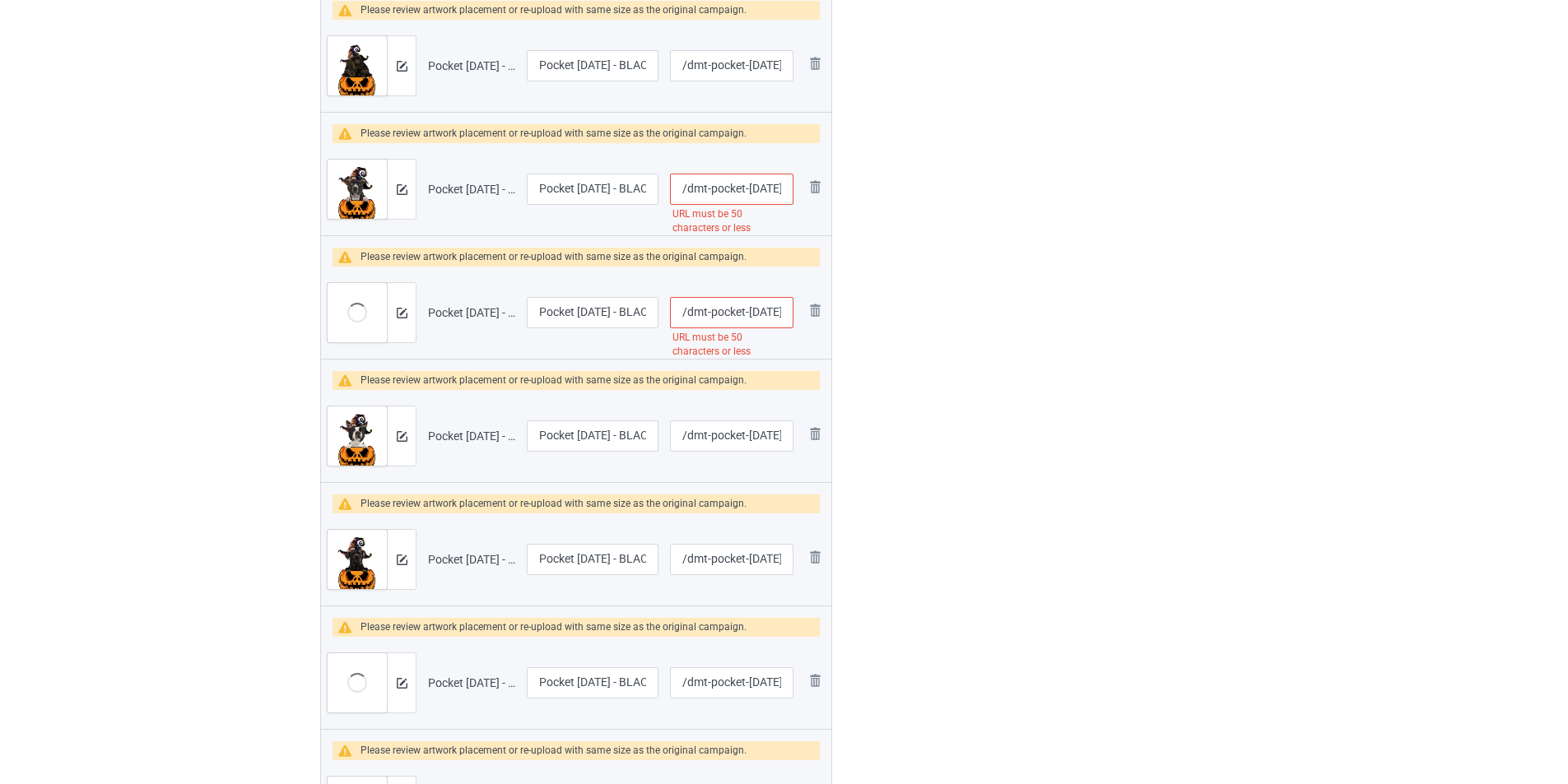
scroll to position [4752, 0]
click at [772, 317] on input "/dmt-pocket-halloween-black-american-staffordshire-terrier" at bounding box center [731, 314] width 123 height 32
type input "/dmt-pocket-black-american-staffordshire-terrier"
click at [751, 196] on input "/dmt-pocket-halloween-black-american-pitbull-terrier" at bounding box center [731, 190] width 123 height 32
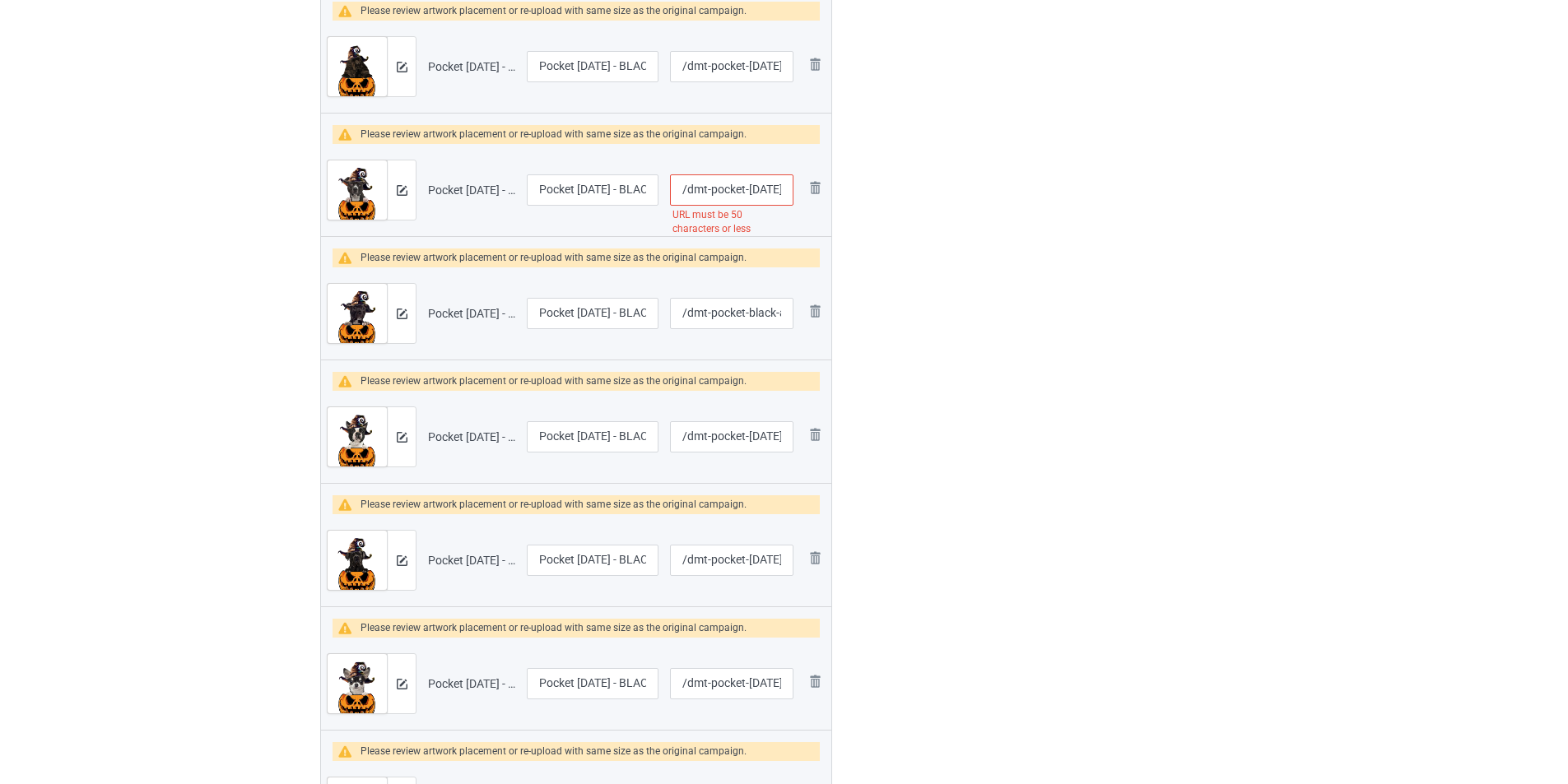
click at [751, 196] on input "/dmt-pocket-halloween-black-american-pitbull-terrier" at bounding box center [731, 190] width 123 height 32
type input "/dmt-pocket-black-american-pitbull-terrier"
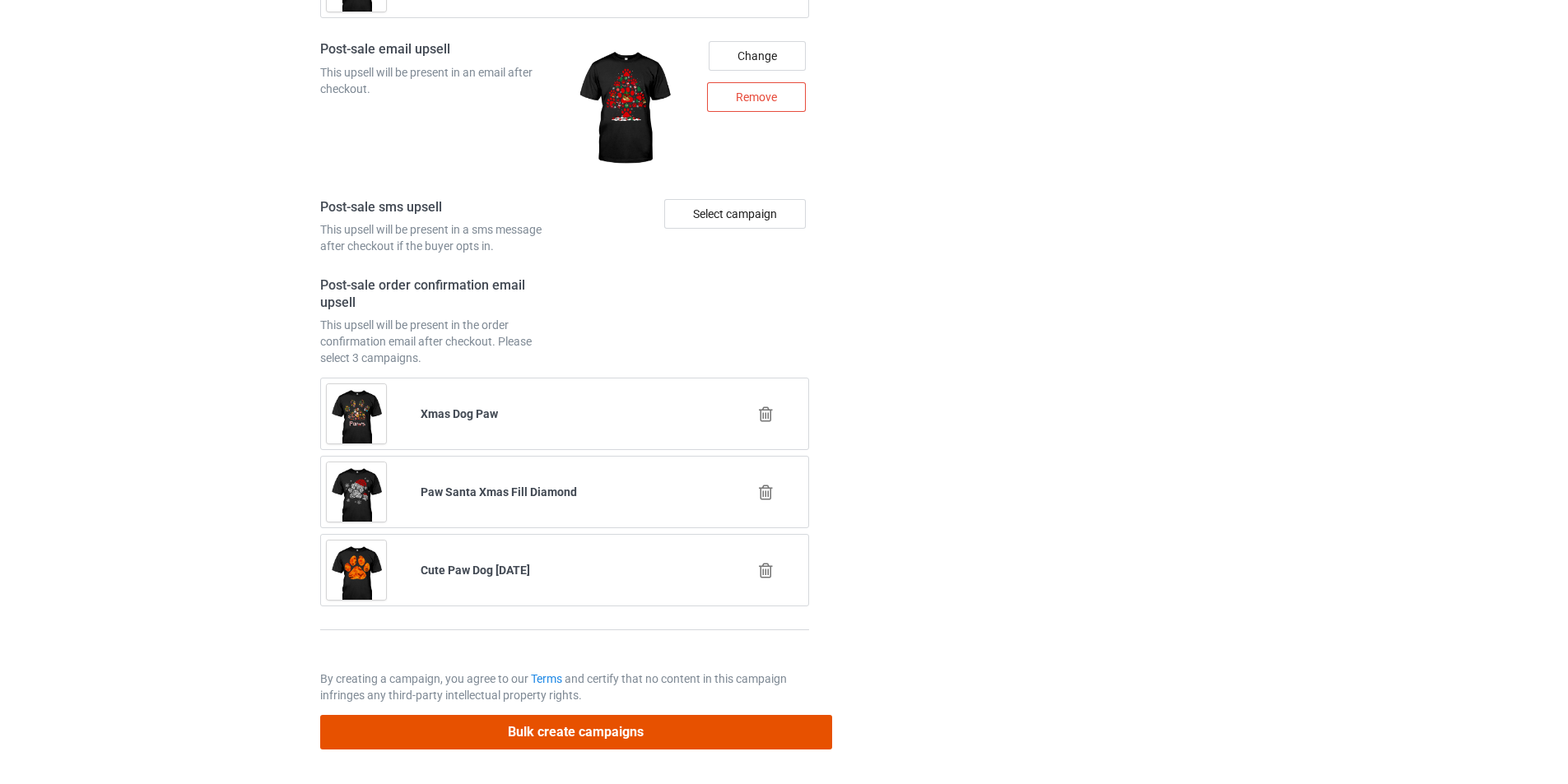
click at [696, 734] on button "Bulk create campaigns" at bounding box center [576, 732] width 512 height 34
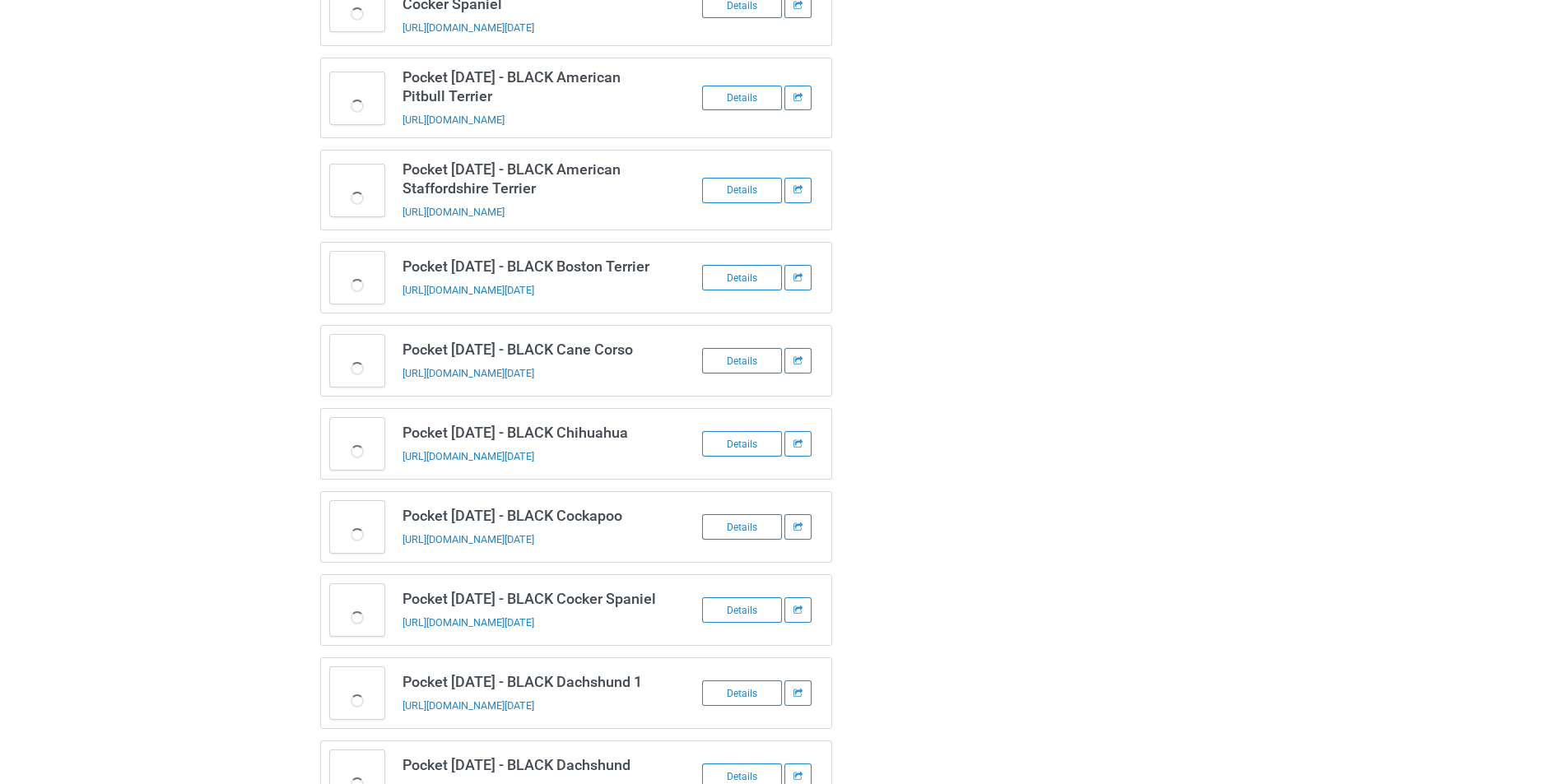
scroll to position [3101, 0]
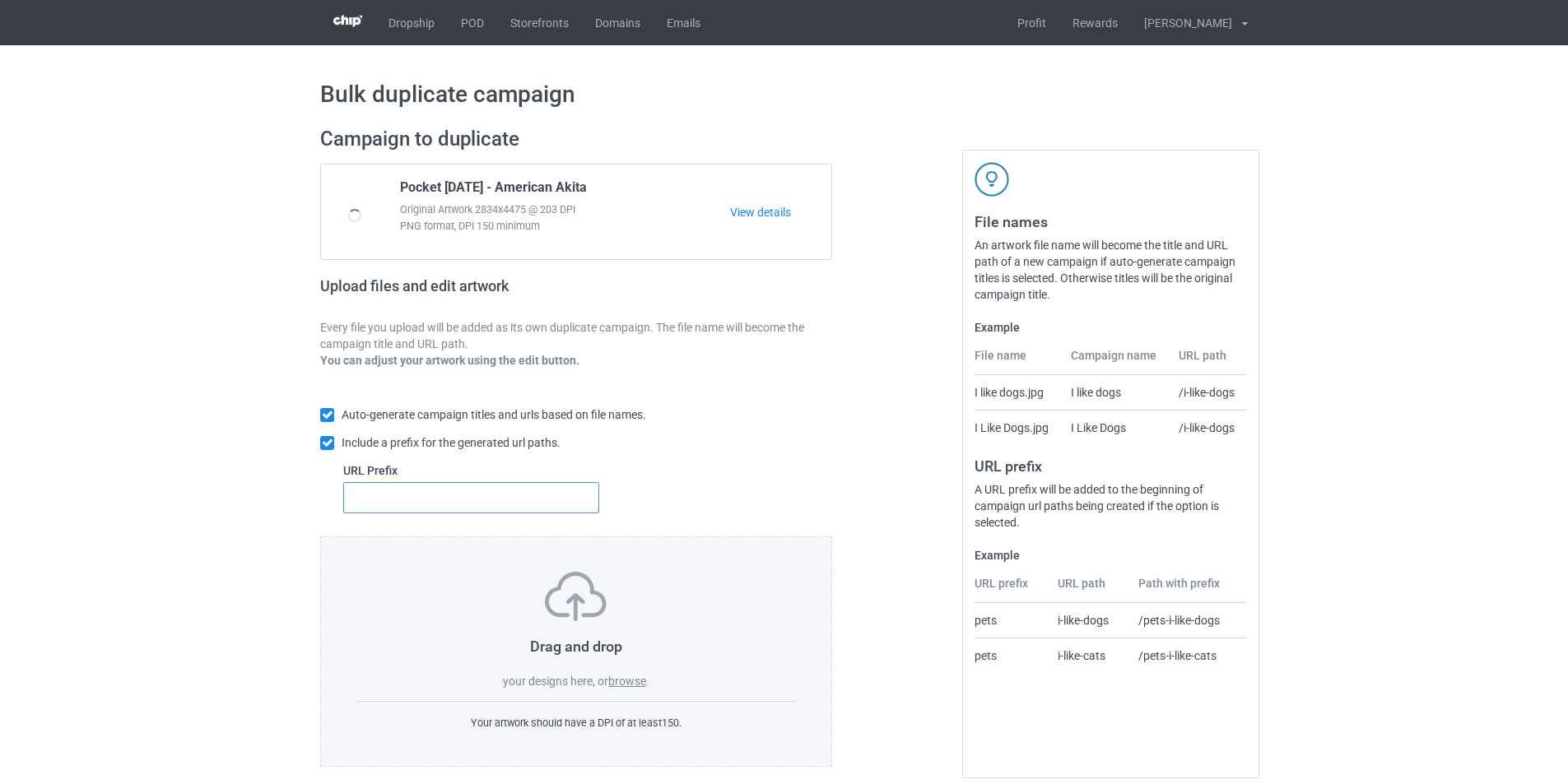
click at [460, 500] on input "text" at bounding box center [471, 498] width 256 height 32
type input "dmt-"
click at [621, 686] on label "browse" at bounding box center [628, 680] width 37 height 13
click at [0, 0] on input "browse" at bounding box center [0, 0] width 0 height 0
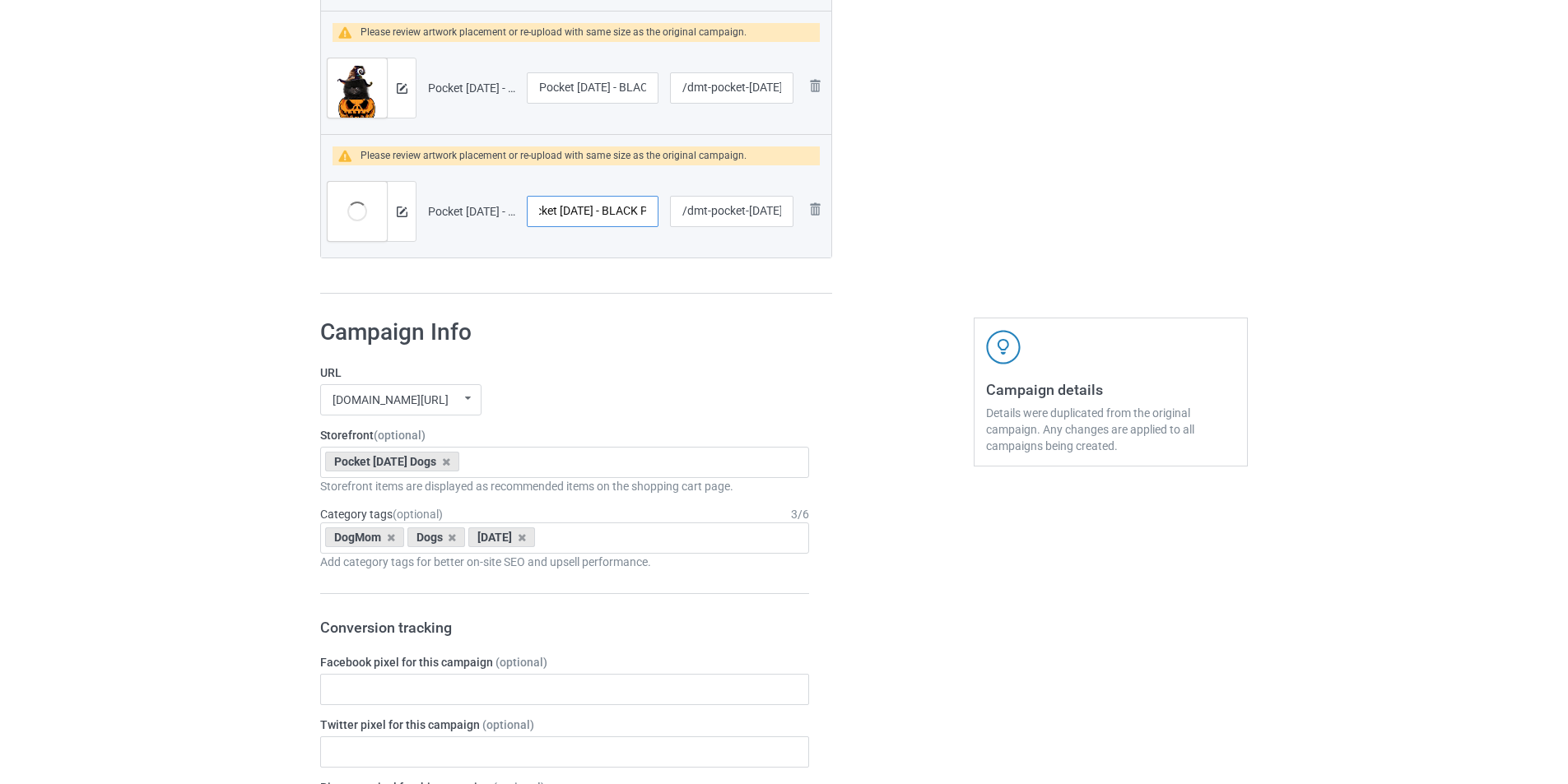
scroll to position [0, 53]
drag, startPoint x: 601, startPoint y: 216, endPoint x: 640, endPoint y: 232, distance: 42.2
click at [636, 223] on input "Pocket [DATE] - BLACK Pug" at bounding box center [592, 212] width 131 height 32
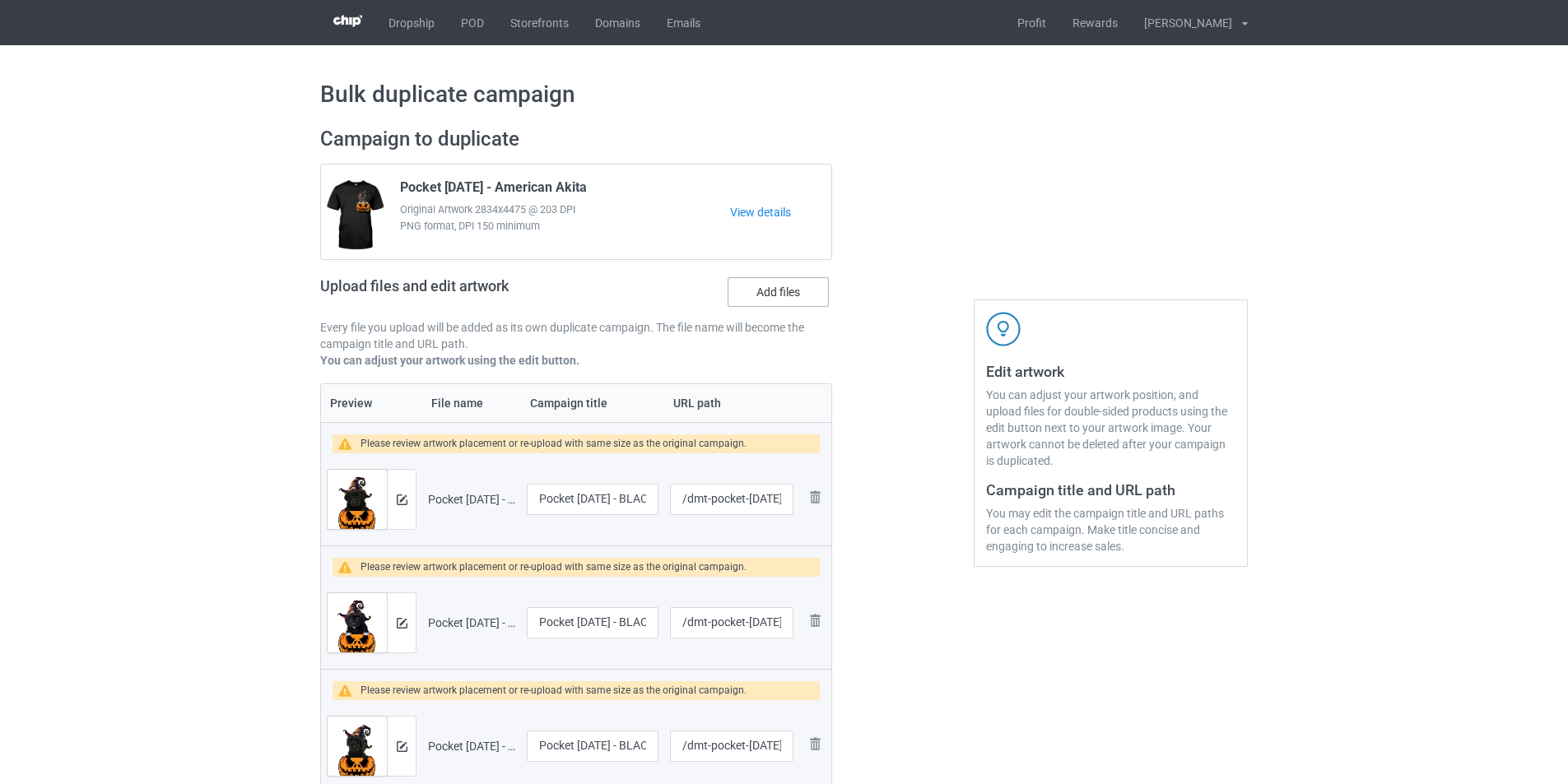
scroll to position [0, 0]
click at [789, 291] on label "Add files" at bounding box center [779, 292] width 102 height 30
click at [0, 0] on input "Add files" at bounding box center [0, 0] width 0 height 0
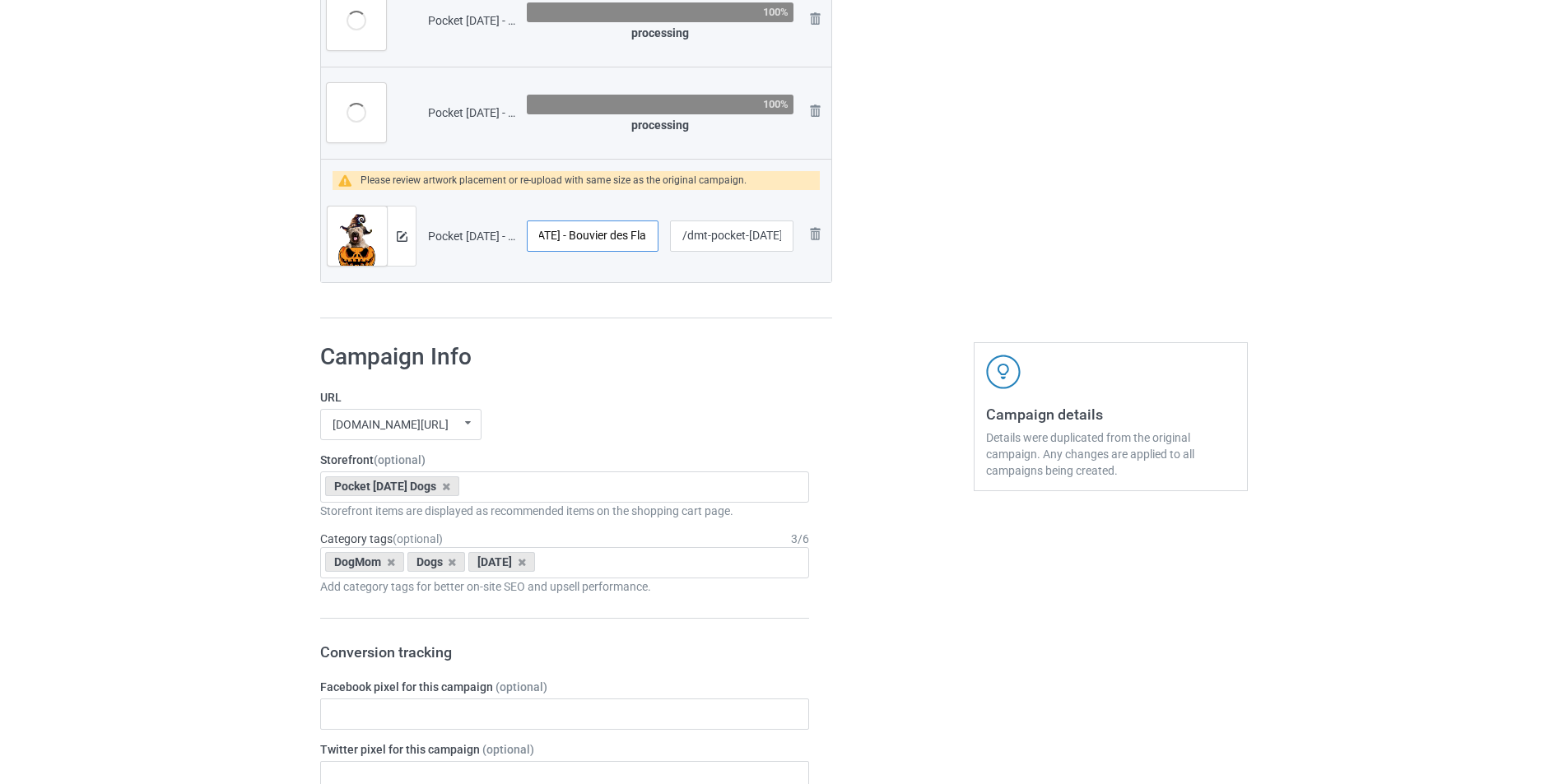
scroll to position [0, 102]
drag, startPoint x: 610, startPoint y: 231, endPoint x: 643, endPoint y: 238, distance: 33.7
click at [643, 238] on input "Pocket Halloween - Bouvier des Flandres" at bounding box center [592, 237] width 131 height 32
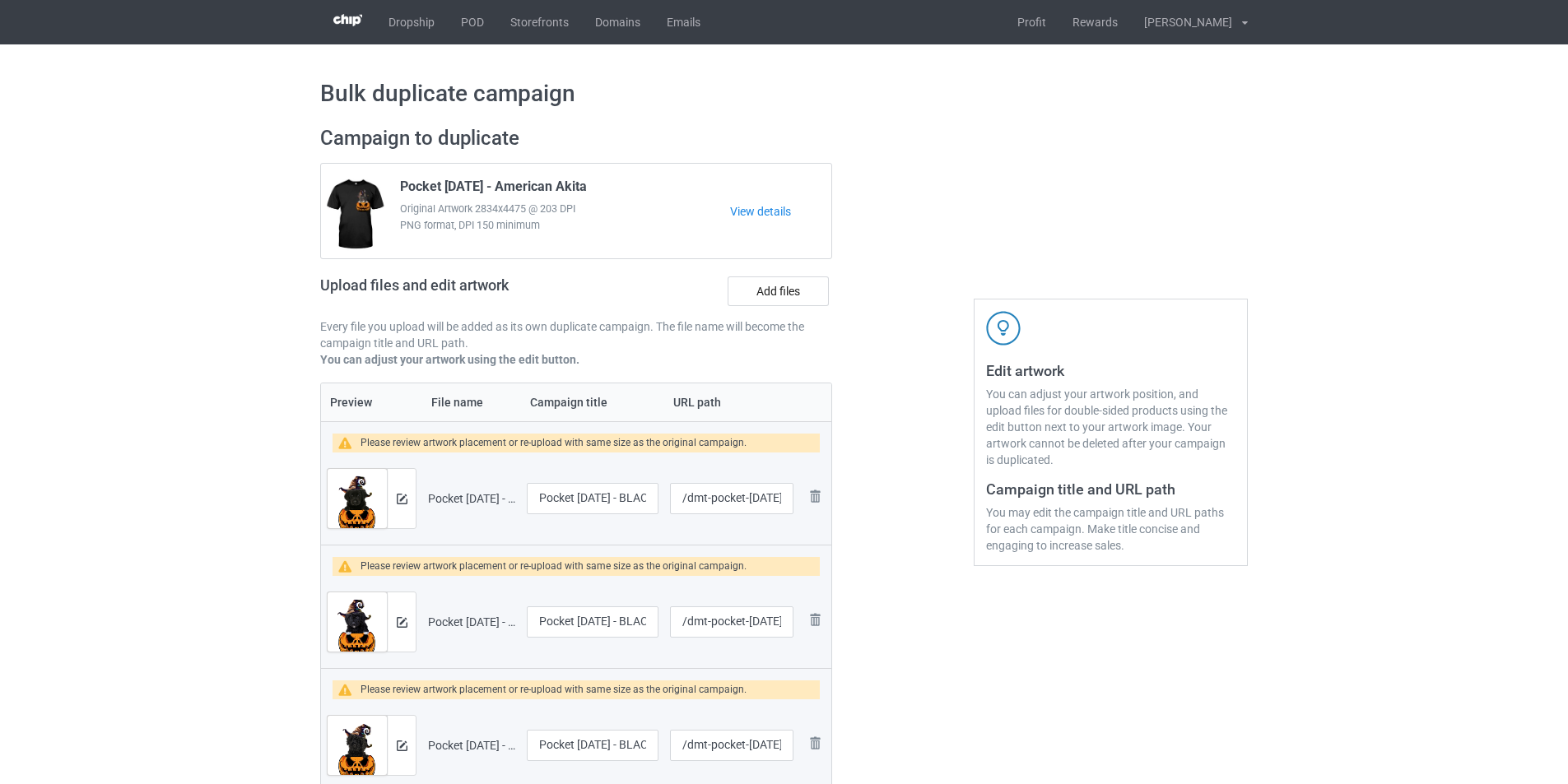
scroll to position [0, 0]
click at [778, 292] on label "Add files" at bounding box center [779, 292] width 102 height 30
click at [0, 0] on input "Add files" at bounding box center [0, 0] width 0 height 0
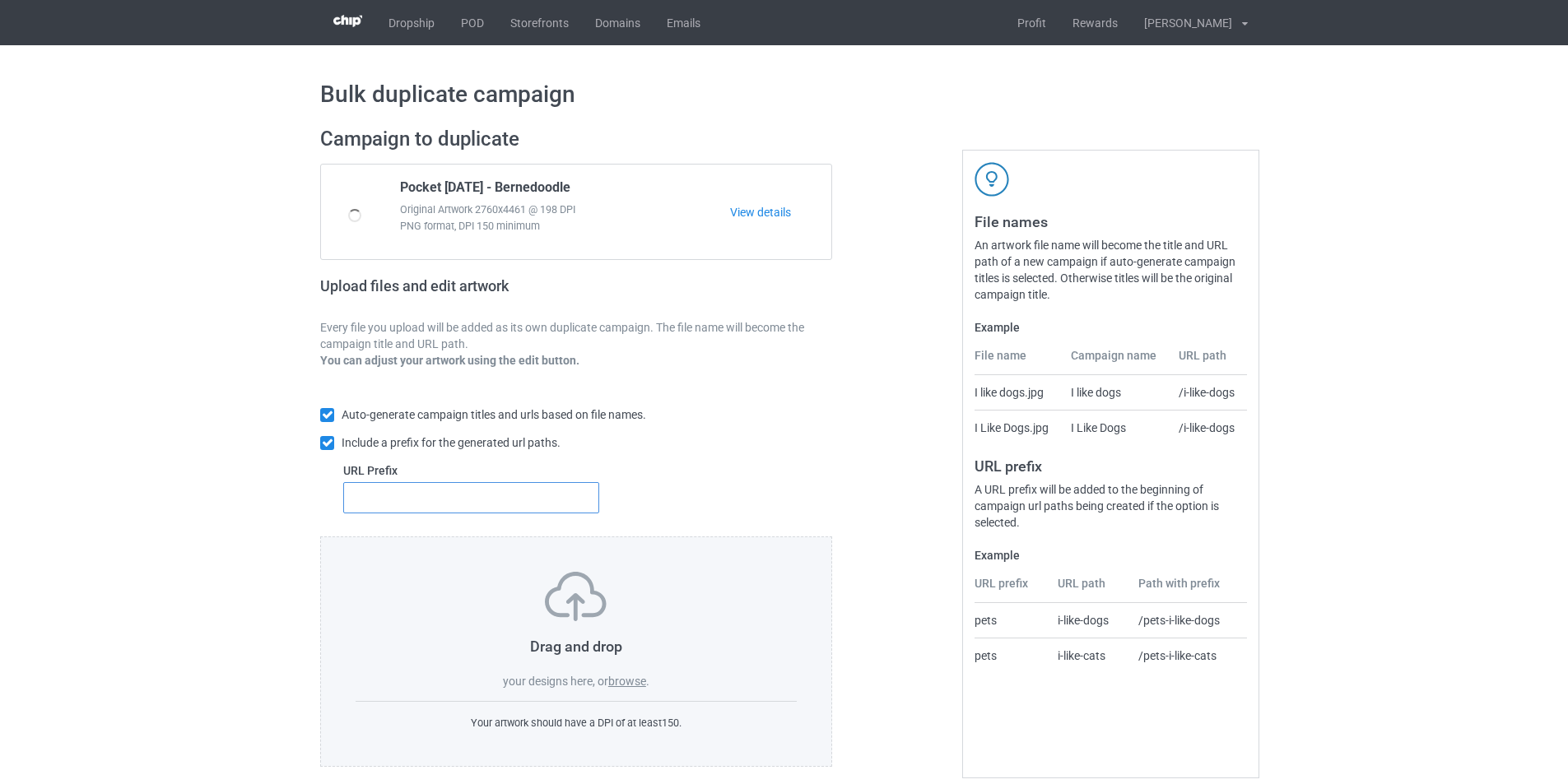
click at [539, 493] on input "text" at bounding box center [471, 498] width 256 height 32
type input "dmt-"
click at [619, 678] on label "browse" at bounding box center [628, 680] width 37 height 13
click at [0, 0] on input "browse" at bounding box center [0, 0] width 0 height 0
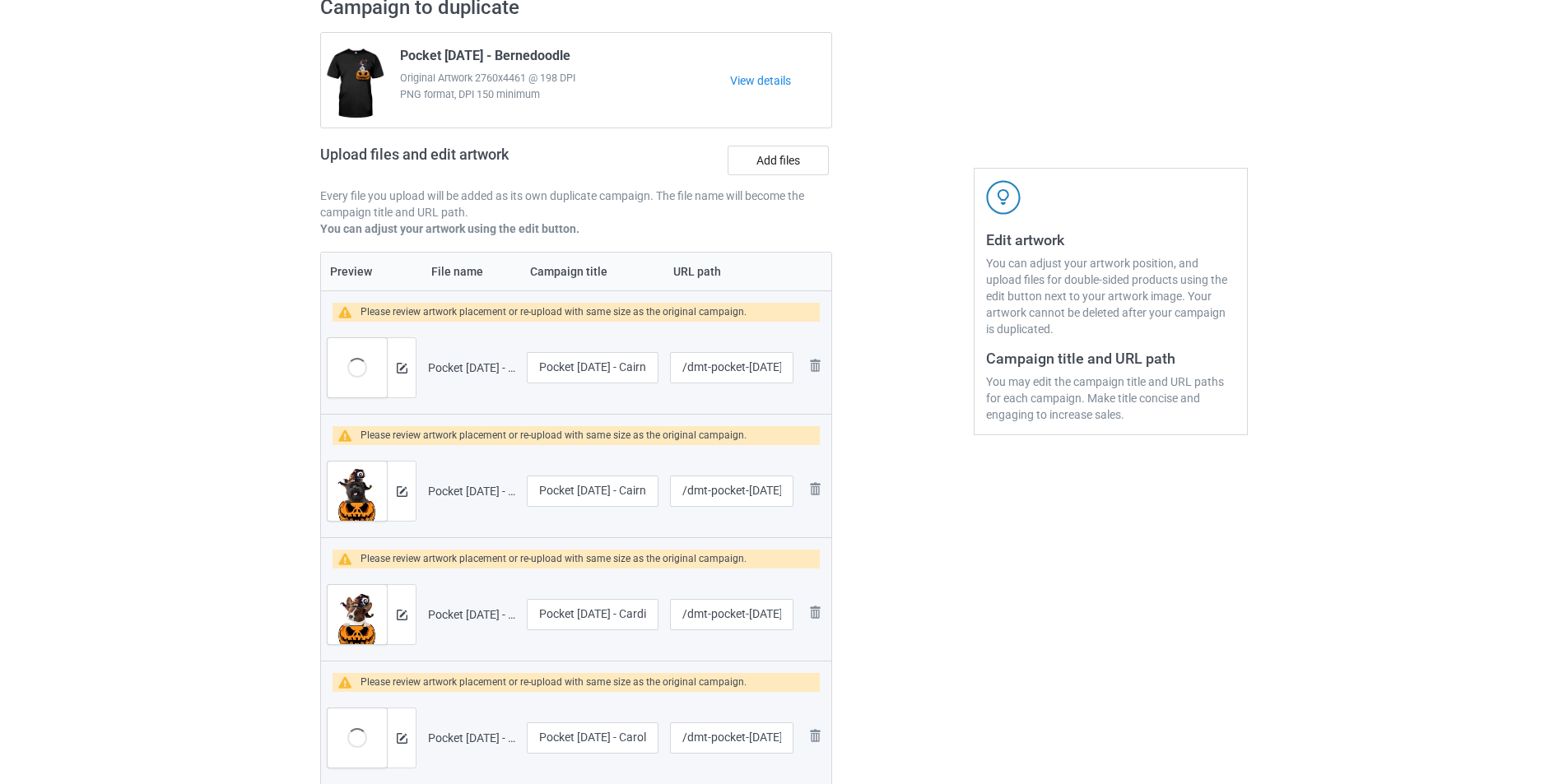
scroll to position [106, 0]
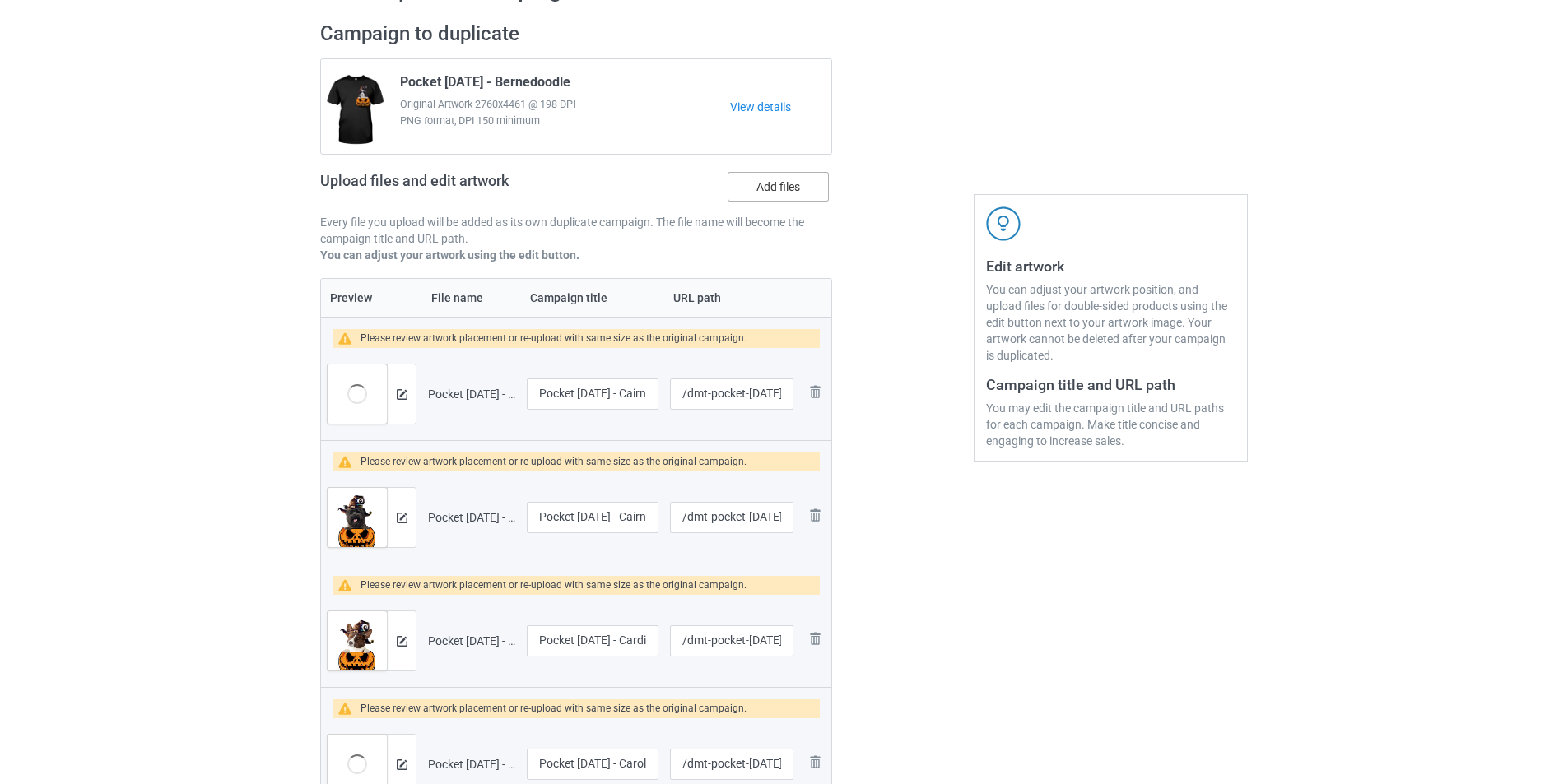
click at [786, 181] on label "Add files" at bounding box center [779, 186] width 102 height 30
click at [0, 0] on input "Add files" at bounding box center [0, 0] width 0 height 0
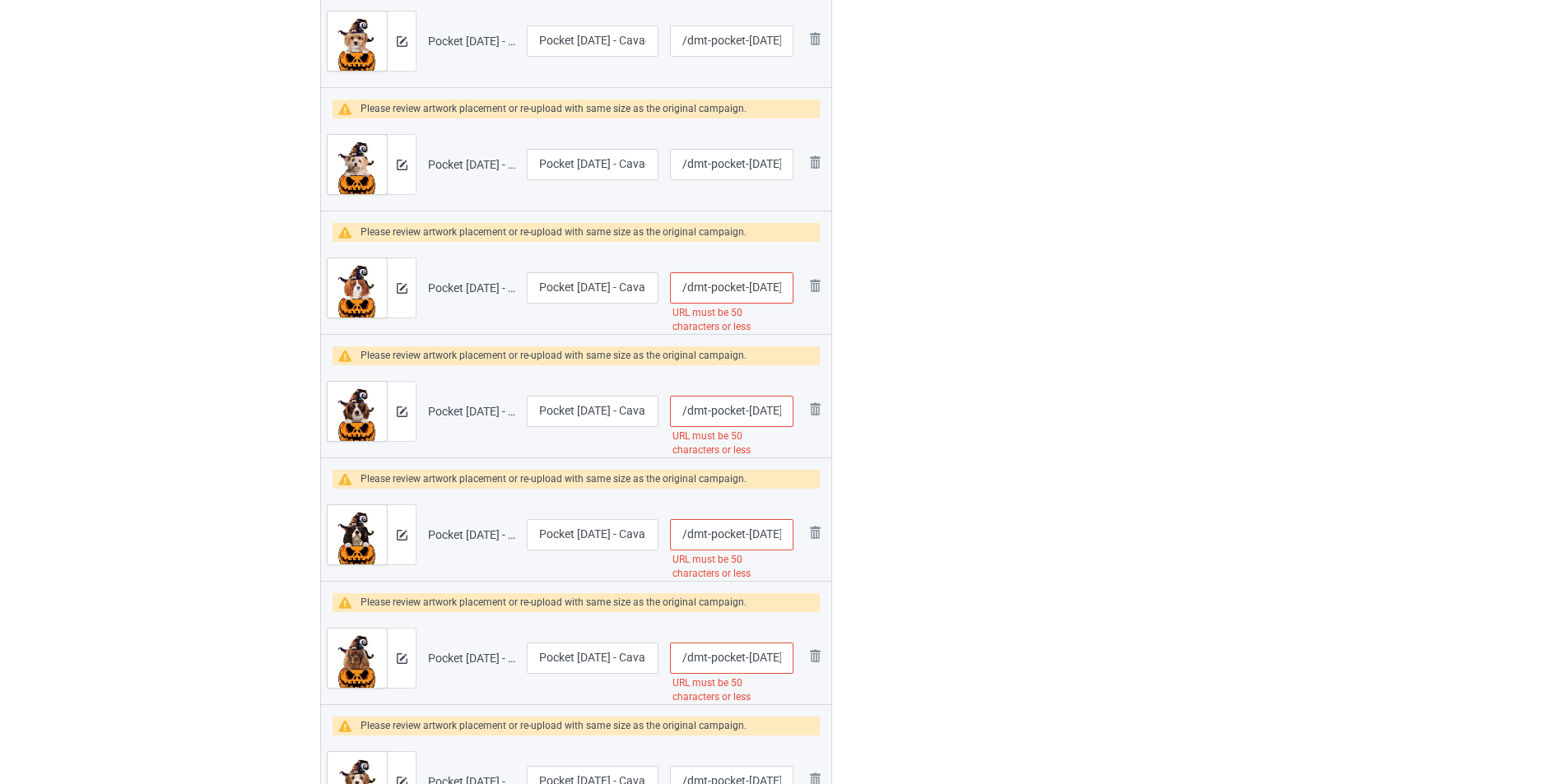
scroll to position [0, 0]
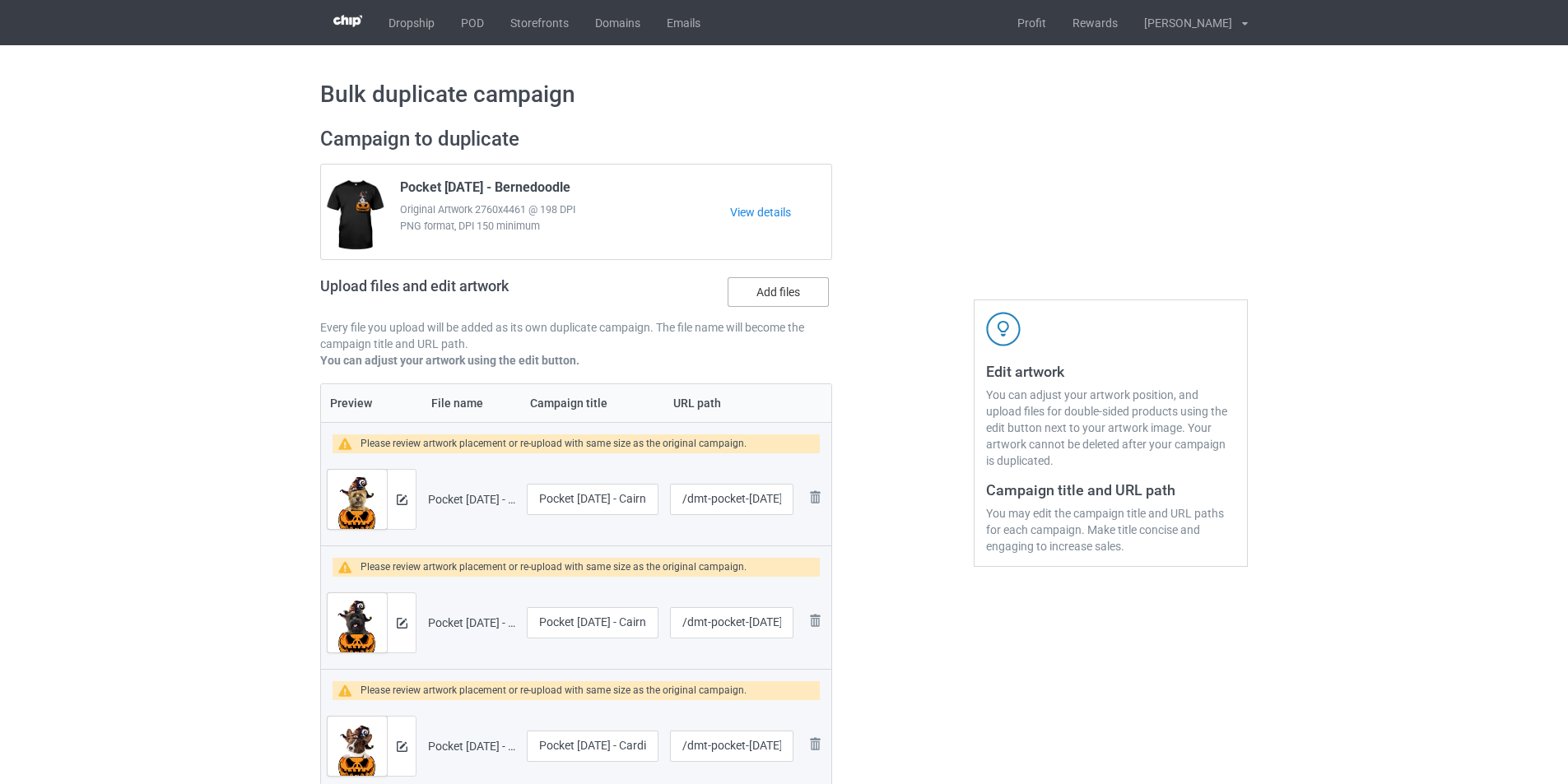
click at [768, 293] on label "Add files" at bounding box center [779, 292] width 102 height 30
click at [0, 0] on input "Add files" at bounding box center [0, 0] width 0 height 0
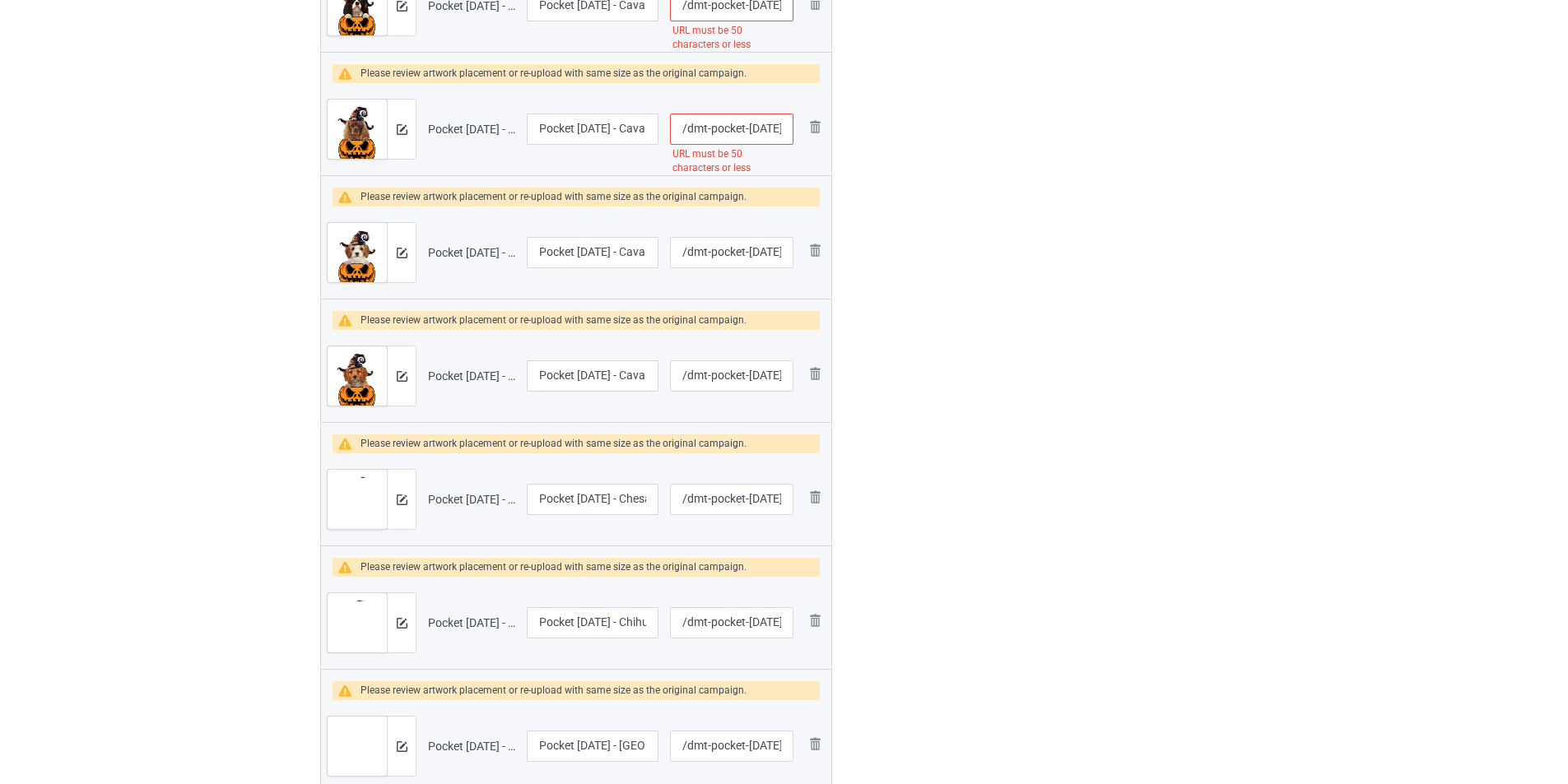
scroll to position [1563, 0]
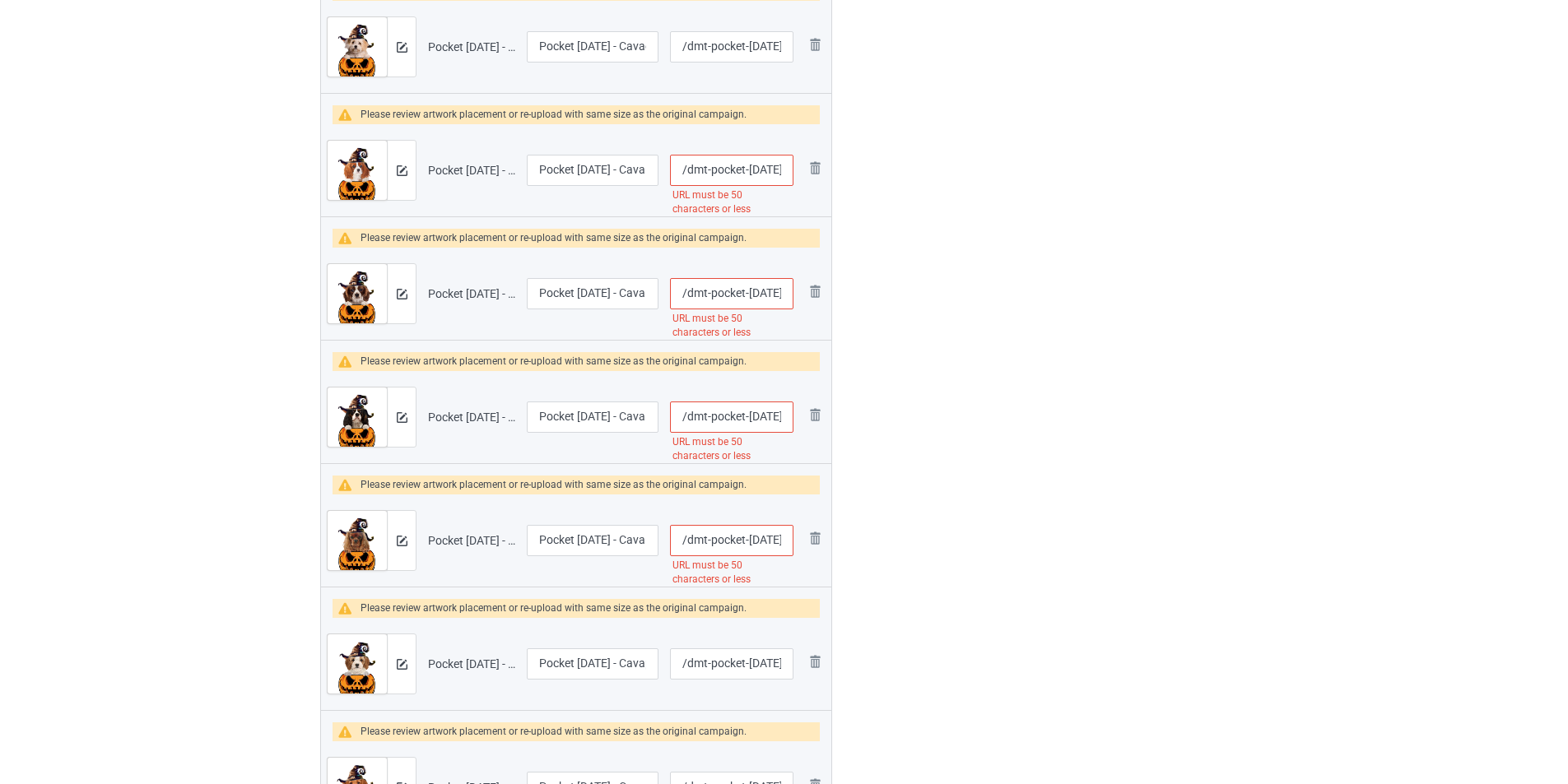
click at [754, 540] on input "/dmt-pocket-halloween-cavalier-king-charles-spaniel-4" at bounding box center [731, 540] width 123 height 32
type input "/dmt-pocket-cavalier-king-charles-spaniel-4"
click at [766, 414] on input "/dmt-pocket-halloween-cavalier-king-charles-spaniel-3" at bounding box center [731, 417] width 123 height 32
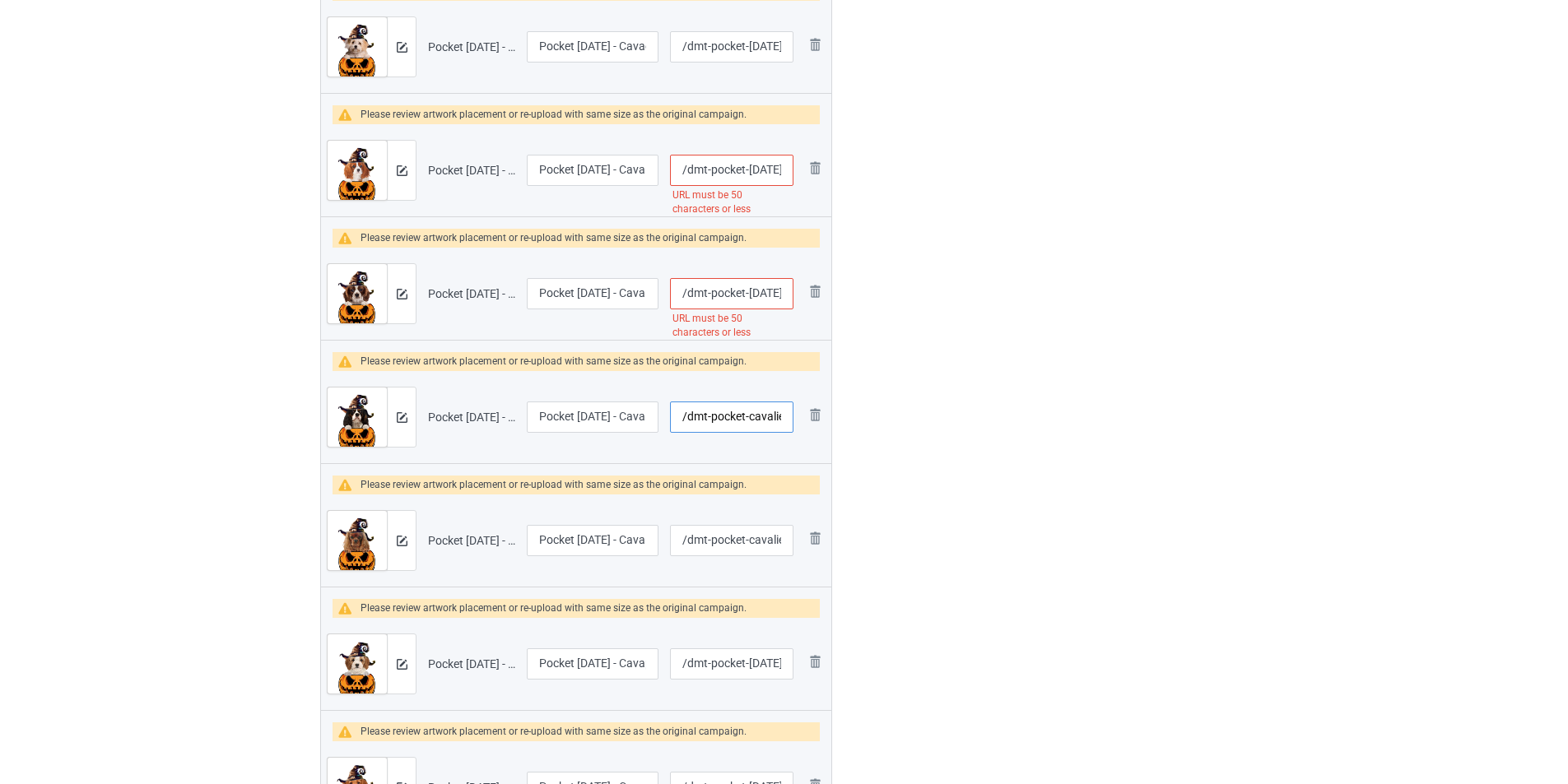
type input "/dmt-pocket-cavalier-king-charles-spaniel-3"
click at [755, 289] on input "/dmt-pocket-halloween-cavalier-king-charles-spaniel-2" at bounding box center [731, 294] width 123 height 32
type input "/dmt-pocket-cavalier-king-charles-spaniel-2"
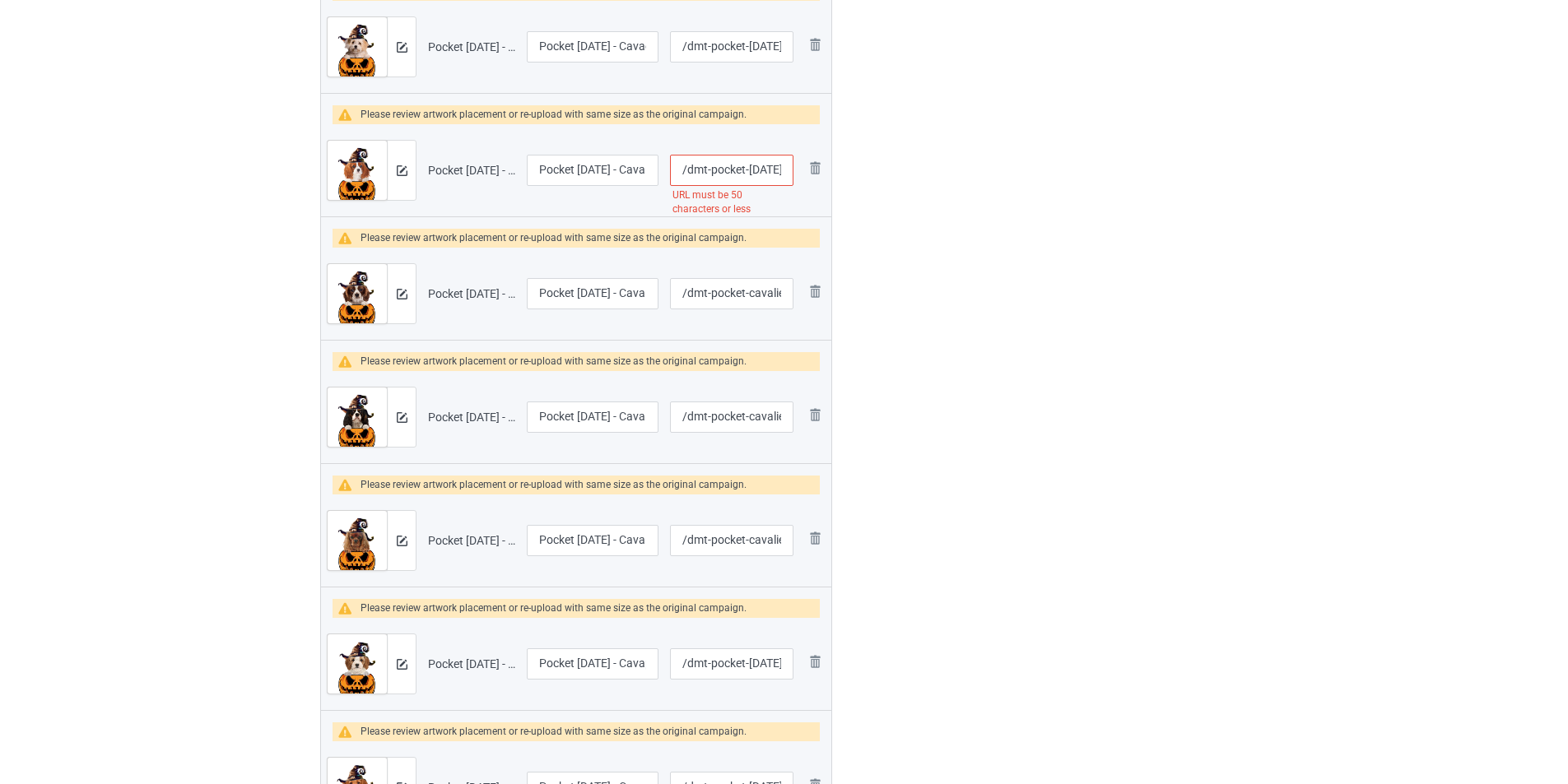
click at [768, 168] on input "/dmt-pocket-halloween-cavalier-king-charles-spaniel-1" at bounding box center [731, 171] width 123 height 32
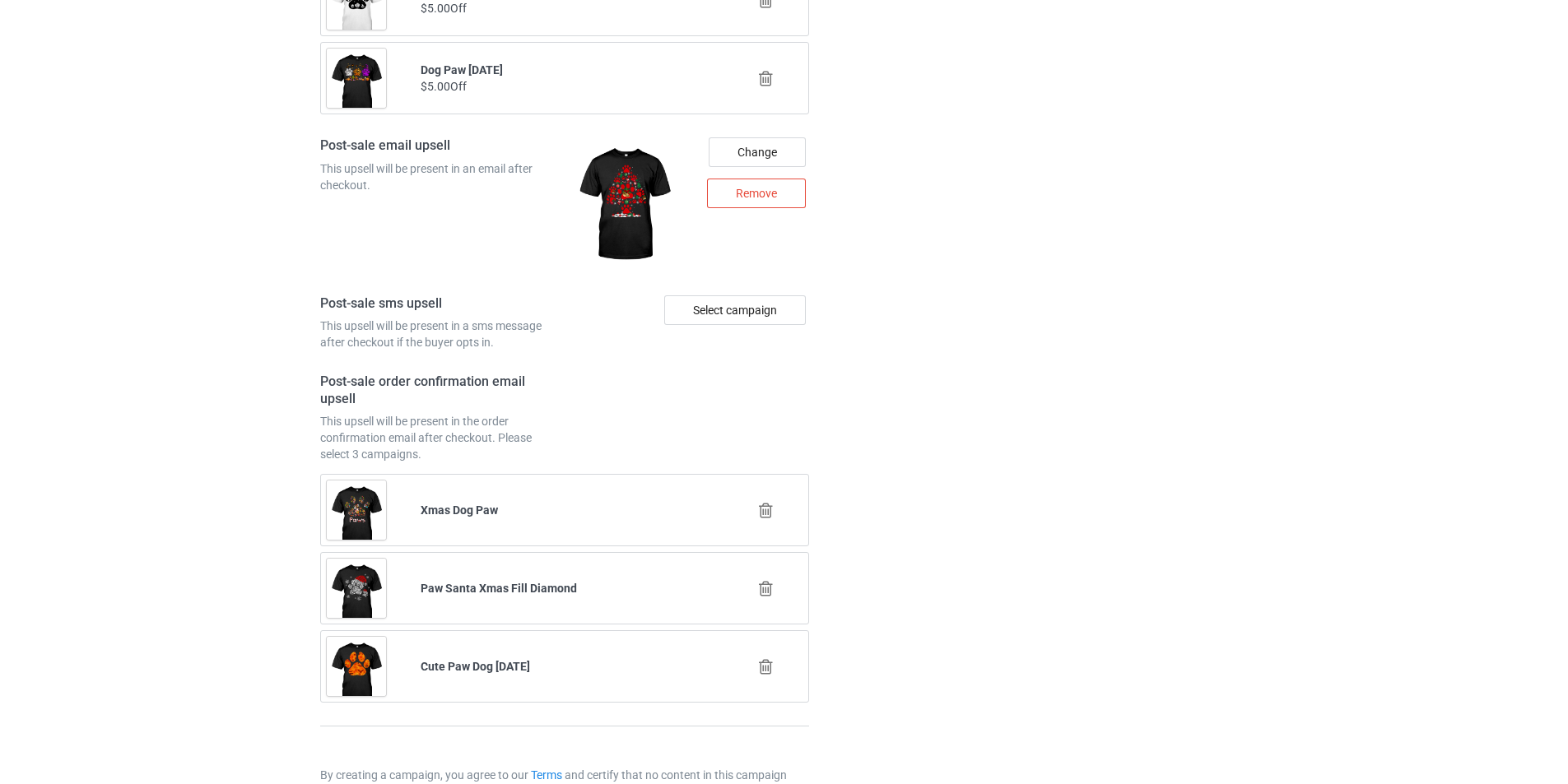
scroll to position [8021, 0]
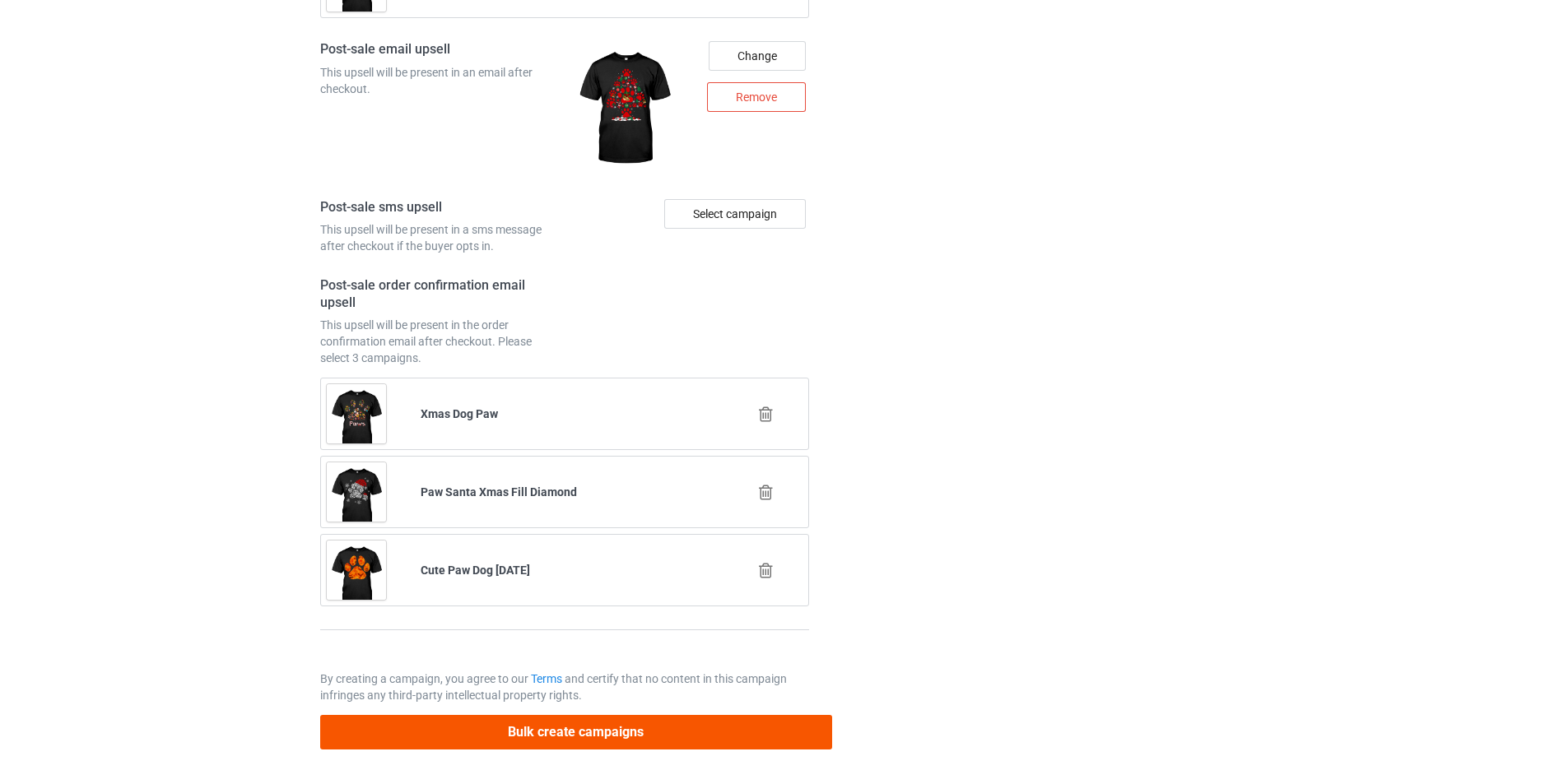
type input "/dmt-pocket-cavalier-king-charles-spaniel-1"
drag, startPoint x: 710, startPoint y: 740, endPoint x: 936, endPoint y: 605, distance: 263.3
click at [709, 741] on button "Bulk create campaigns" at bounding box center [576, 732] width 512 height 34
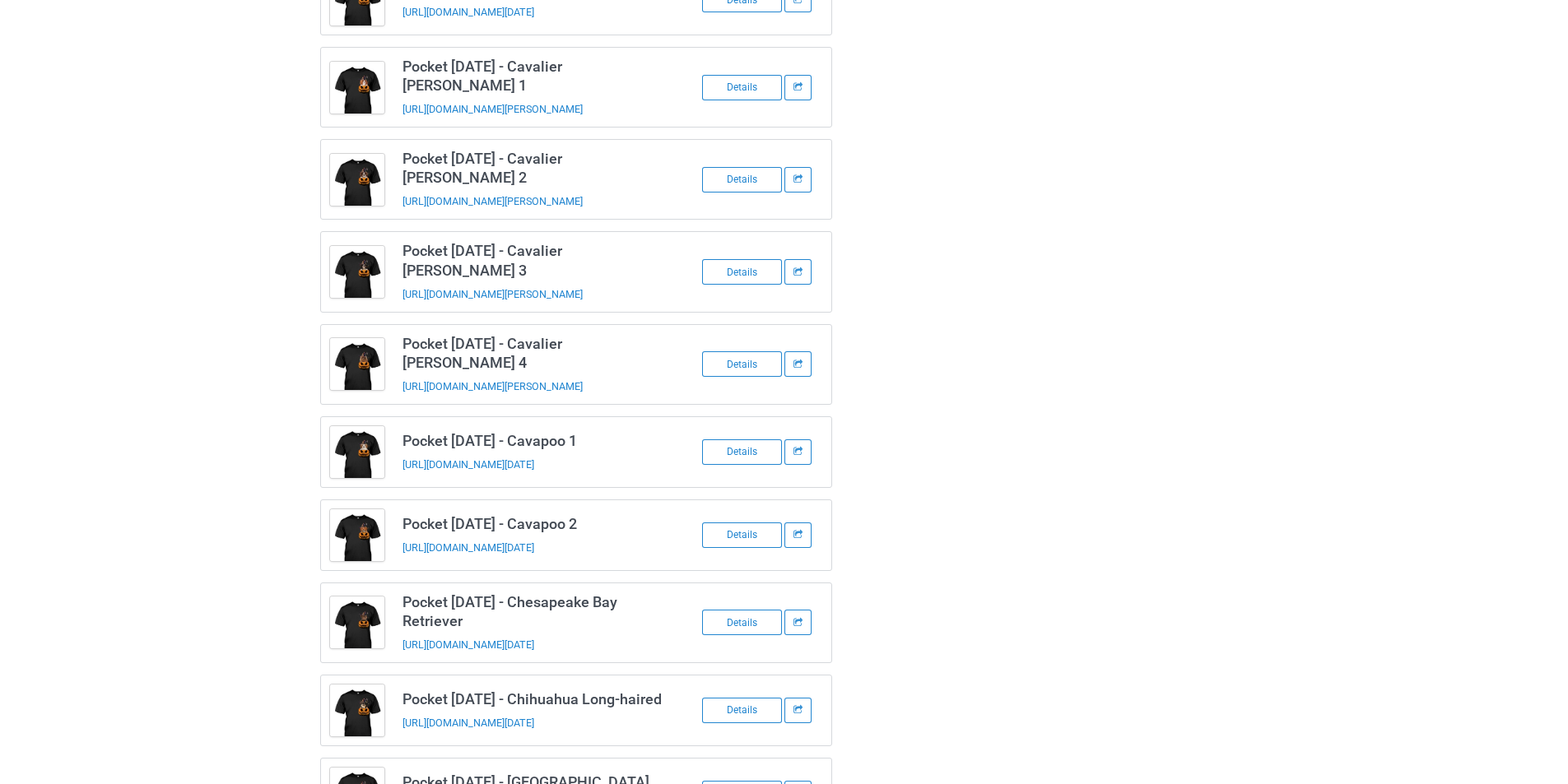
scroll to position [916, 0]
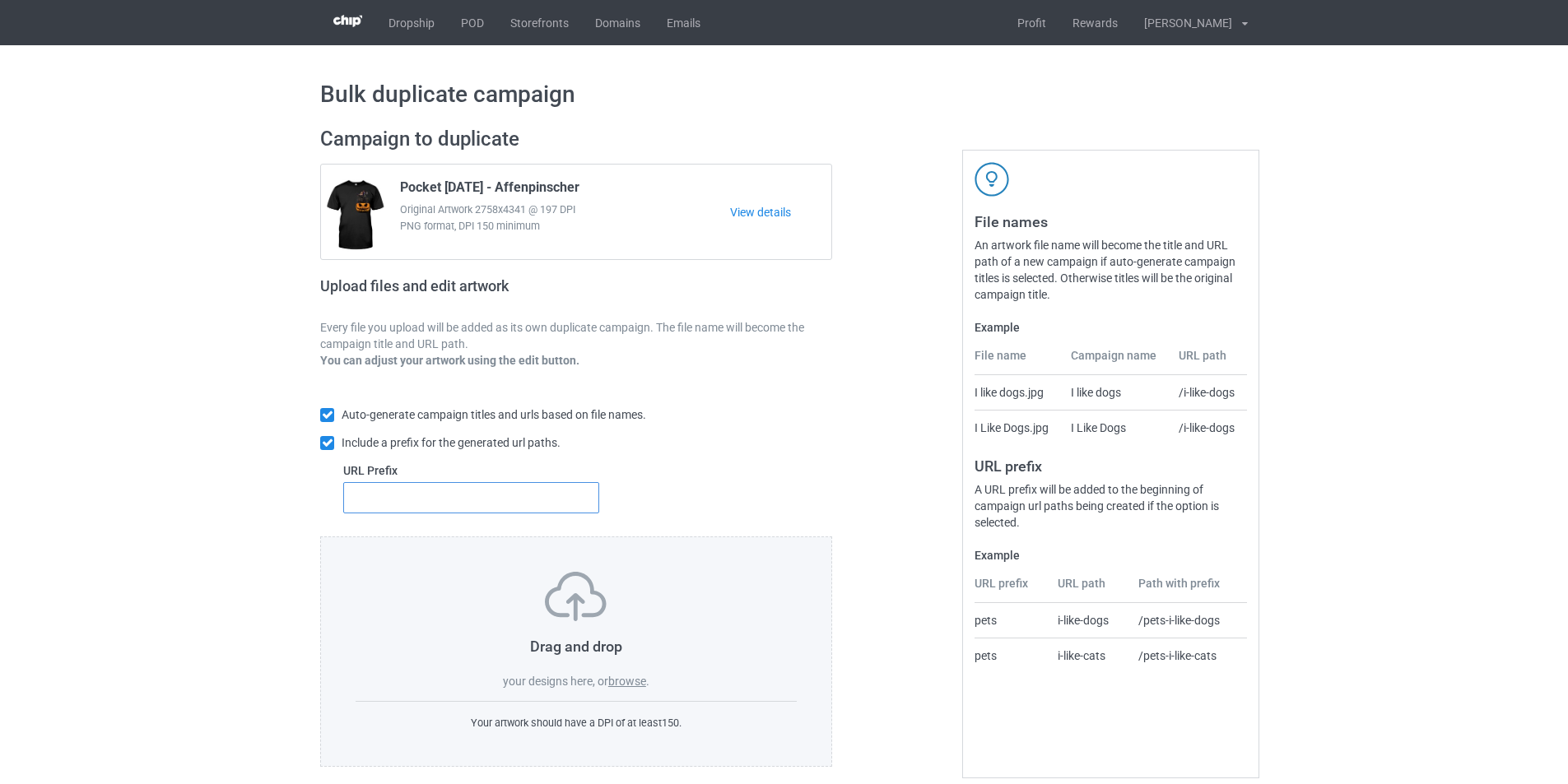
click at [519, 485] on input "text" at bounding box center [471, 498] width 256 height 32
type input "dmt-"
click at [625, 675] on label "browse" at bounding box center [628, 680] width 37 height 13
click at [0, 0] on input "browse" at bounding box center [0, 0] width 0 height 0
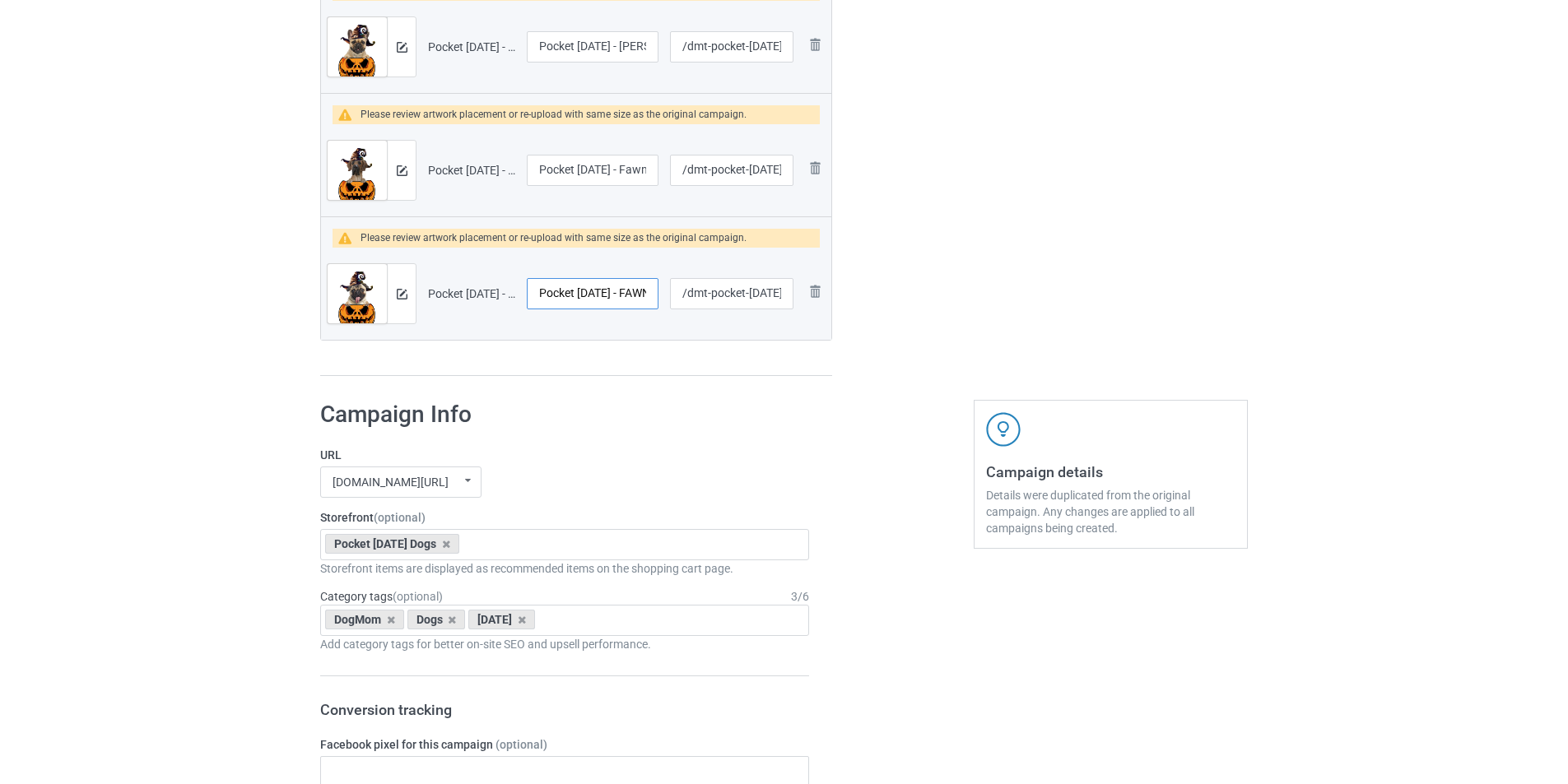
scroll to position [0, 48]
drag, startPoint x: 614, startPoint y: 296, endPoint x: 653, endPoint y: 295, distance: 39.0
click at [653, 295] on input "Pocket Halloween - FAWN Pug" at bounding box center [592, 294] width 131 height 32
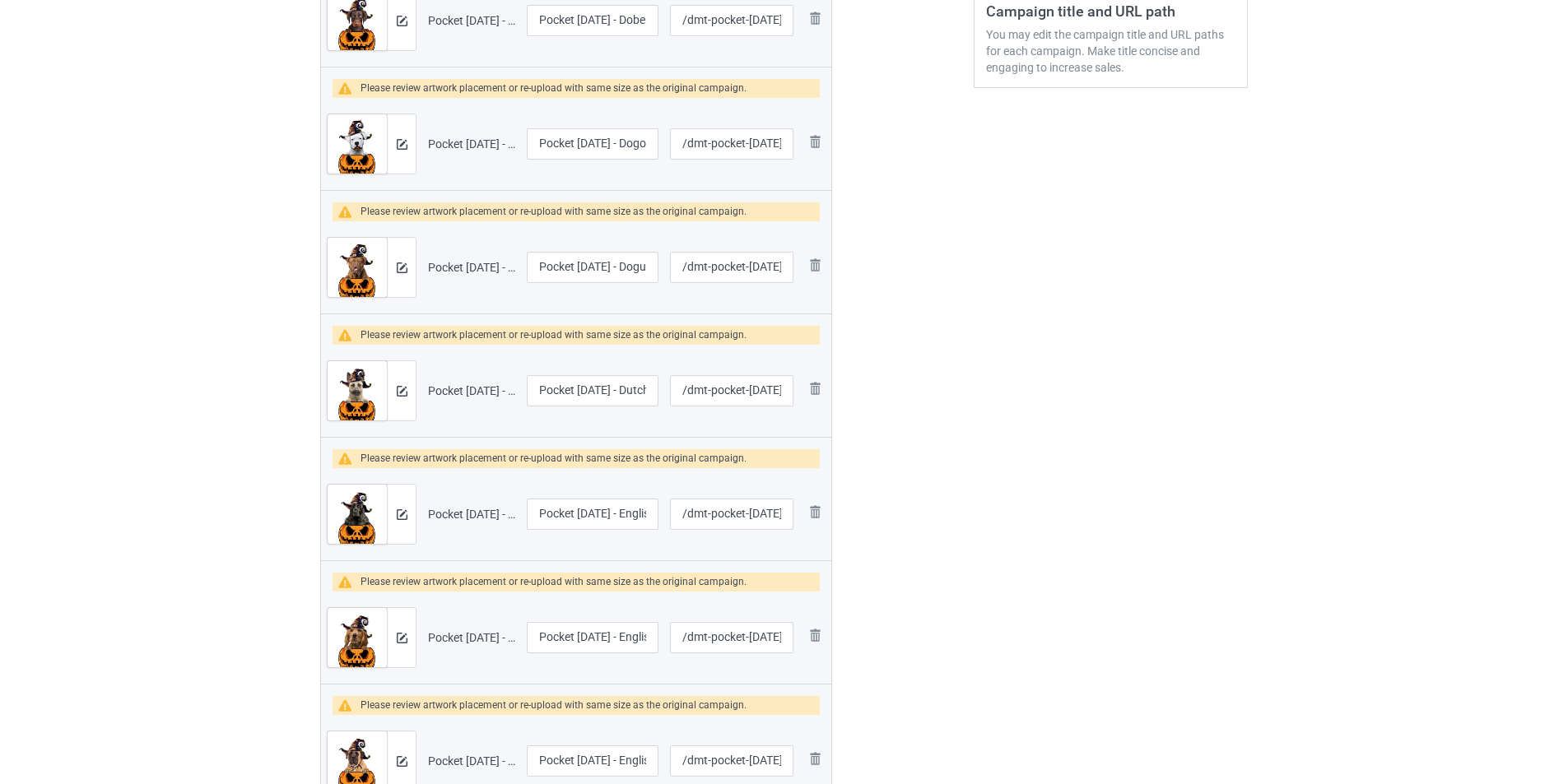
scroll to position [0, 0]
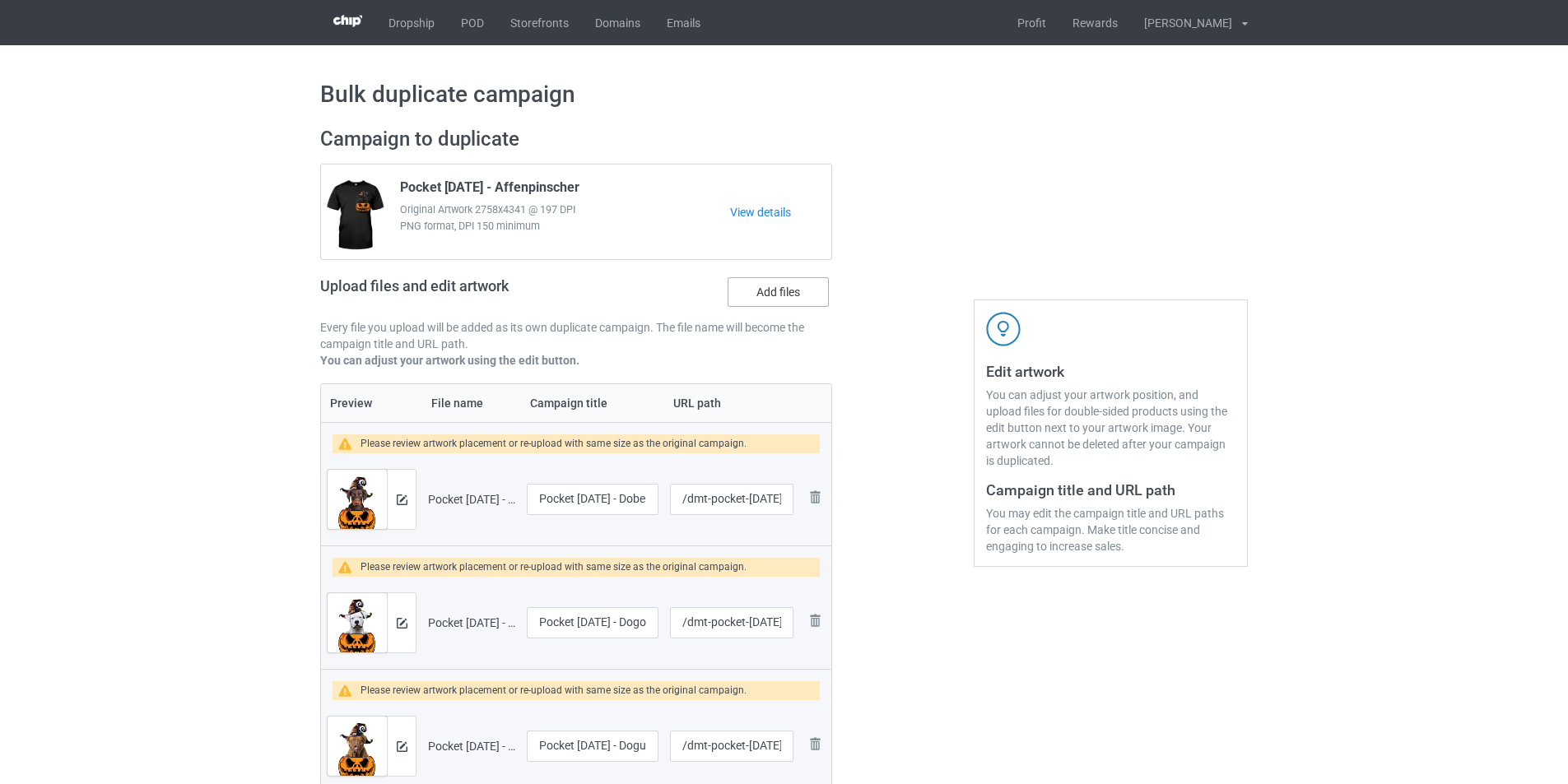
click at [793, 287] on label "Add files" at bounding box center [779, 292] width 102 height 30
click at [0, 0] on input "Add files" at bounding box center [0, 0] width 0 height 0
click at [760, 289] on label "Add files" at bounding box center [779, 292] width 102 height 30
click at [0, 0] on input "Add files" at bounding box center [0, 0] width 0 height 0
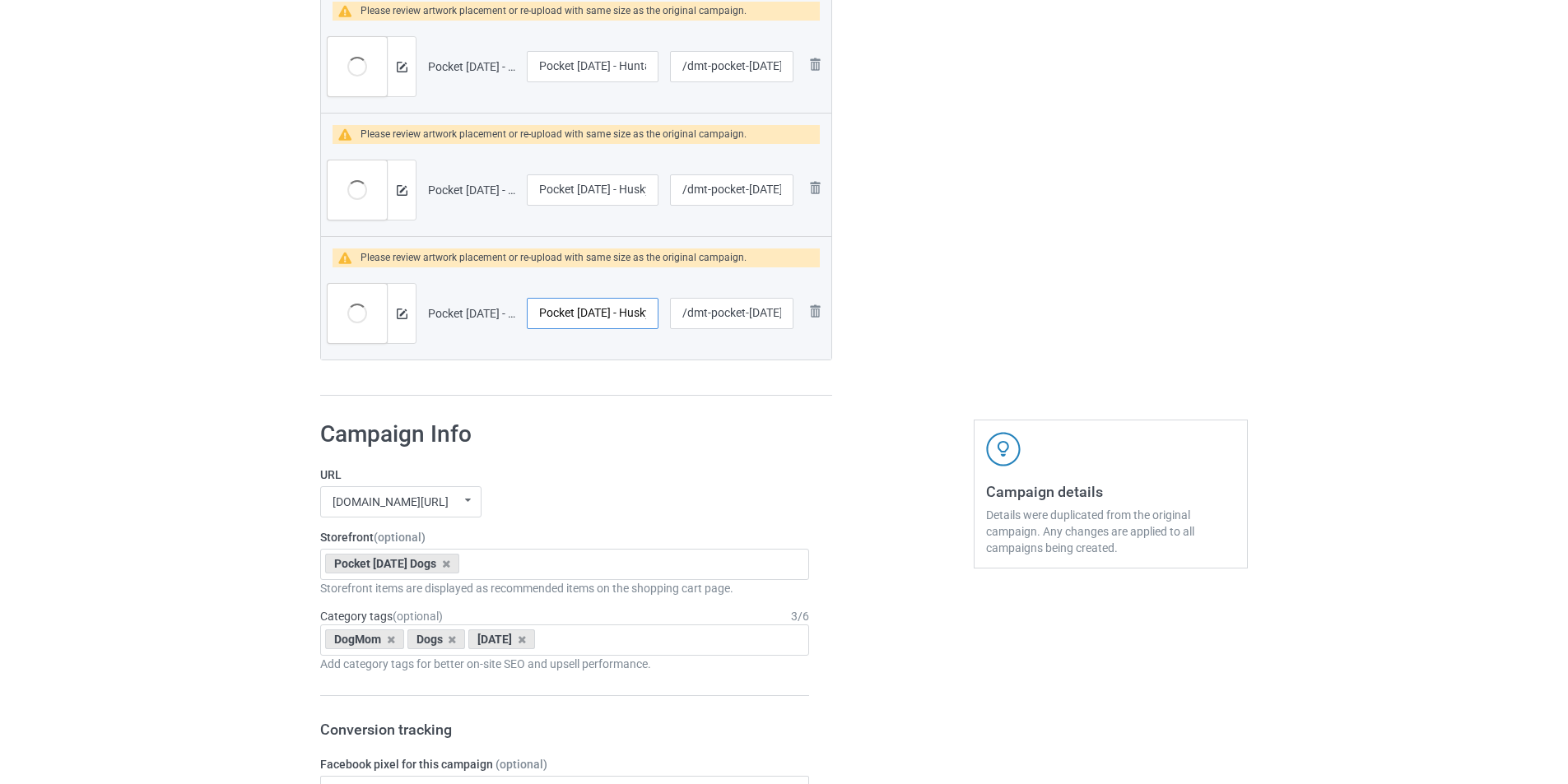
scroll to position [0, 37]
drag, startPoint x: 594, startPoint y: 317, endPoint x: 691, endPoint y: 322, distance: 97.1
click at [691, 322] on tr "Preview and edit artwork Pocket Halloween - Husky 2.png Pocket Halloween - Husk…" at bounding box center [575, 313] width 510 height 92
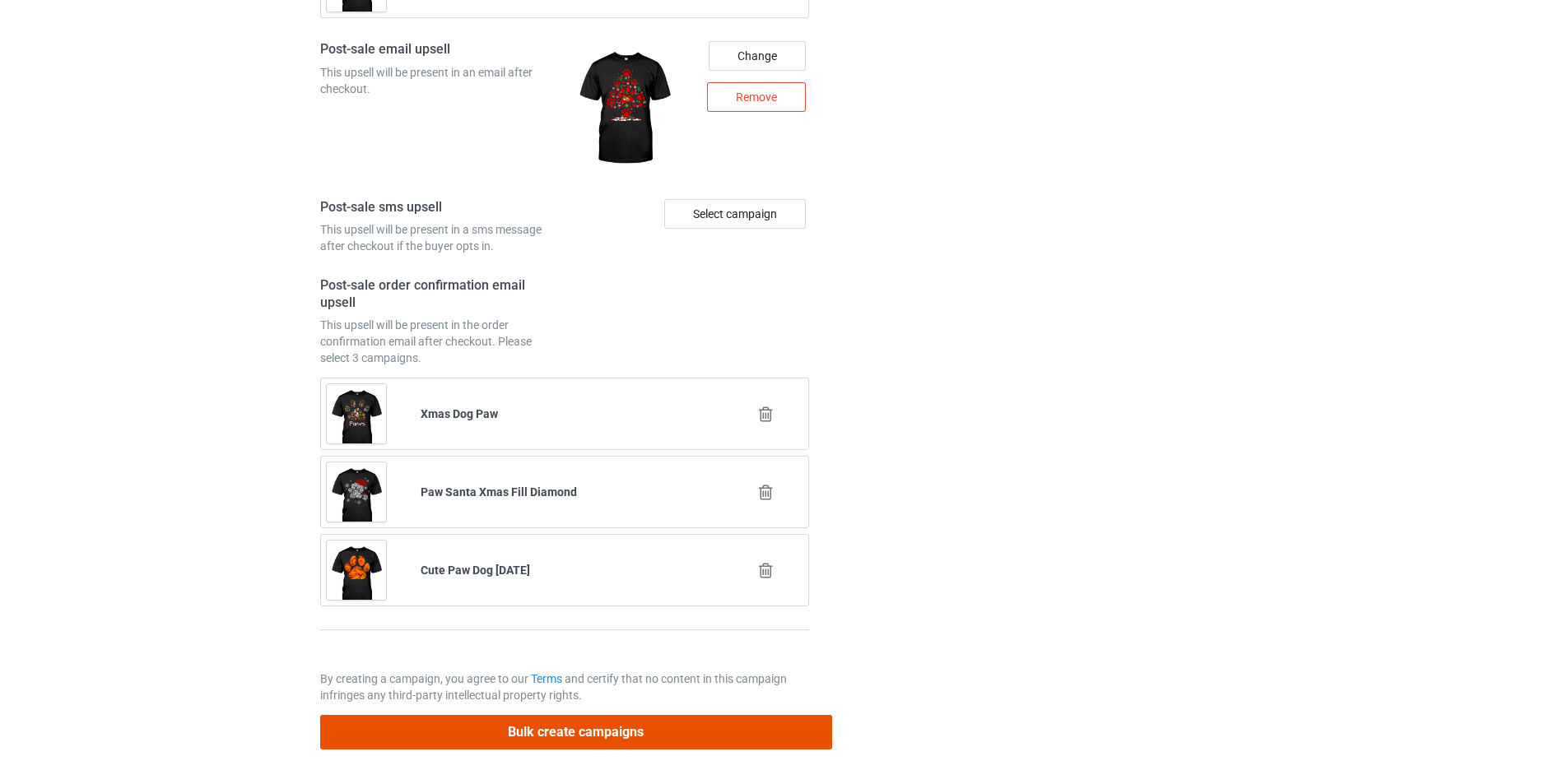
scroll to position [0, 0]
click at [706, 730] on button "Bulk create campaigns" at bounding box center [576, 732] width 512 height 34
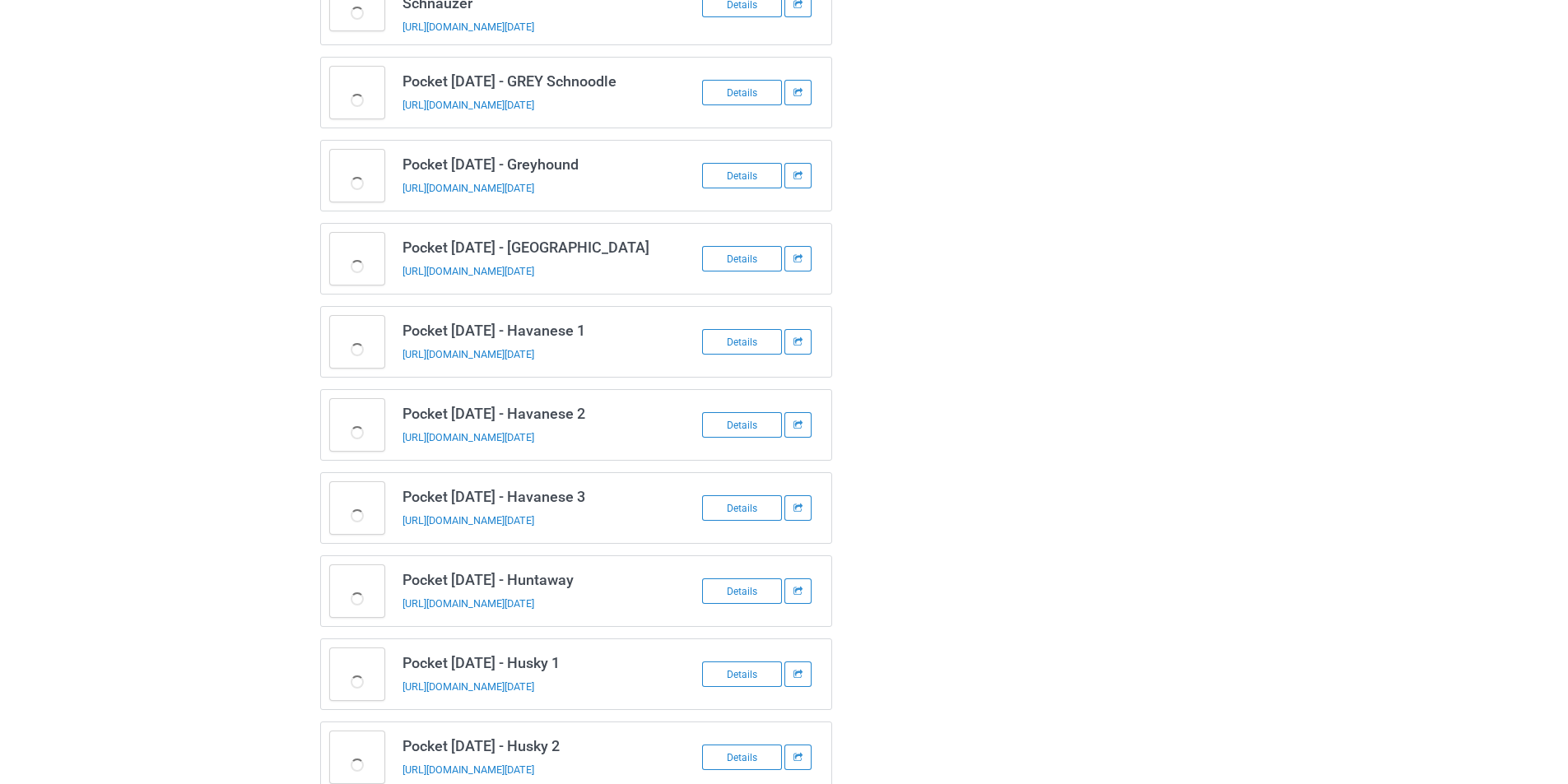
scroll to position [3472, 0]
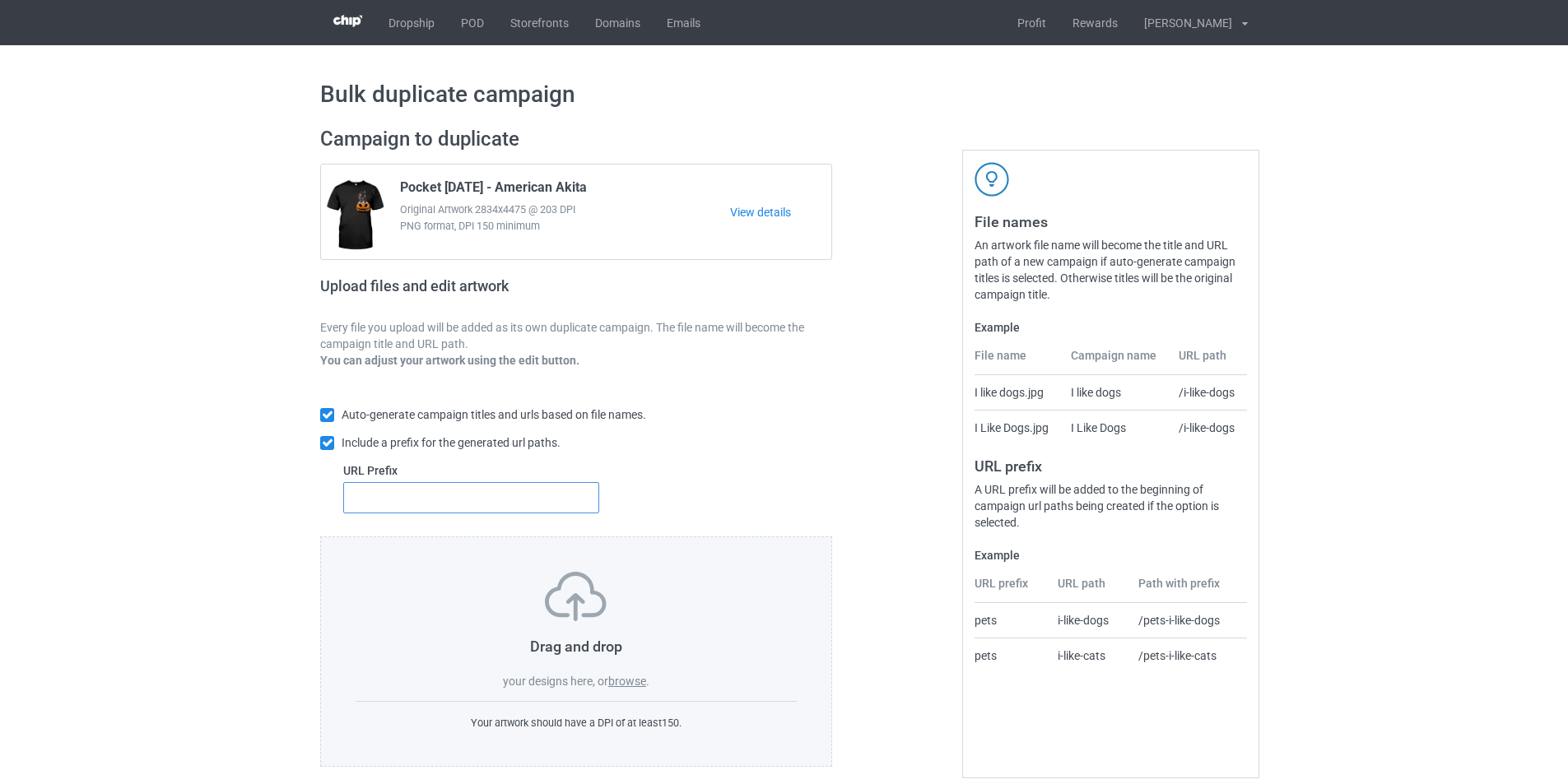
click at [499, 496] on input "text" at bounding box center [471, 498] width 256 height 32
type input "dmt-"
click at [630, 689] on div "Drag and drop your designs here, or browse ." at bounding box center [575, 630] width 441 height 117
click at [631, 680] on label "browse" at bounding box center [628, 680] width 37 height 13
click at [0, 0] on input "browse" at bounding box center [0, 0] width 0 height 0
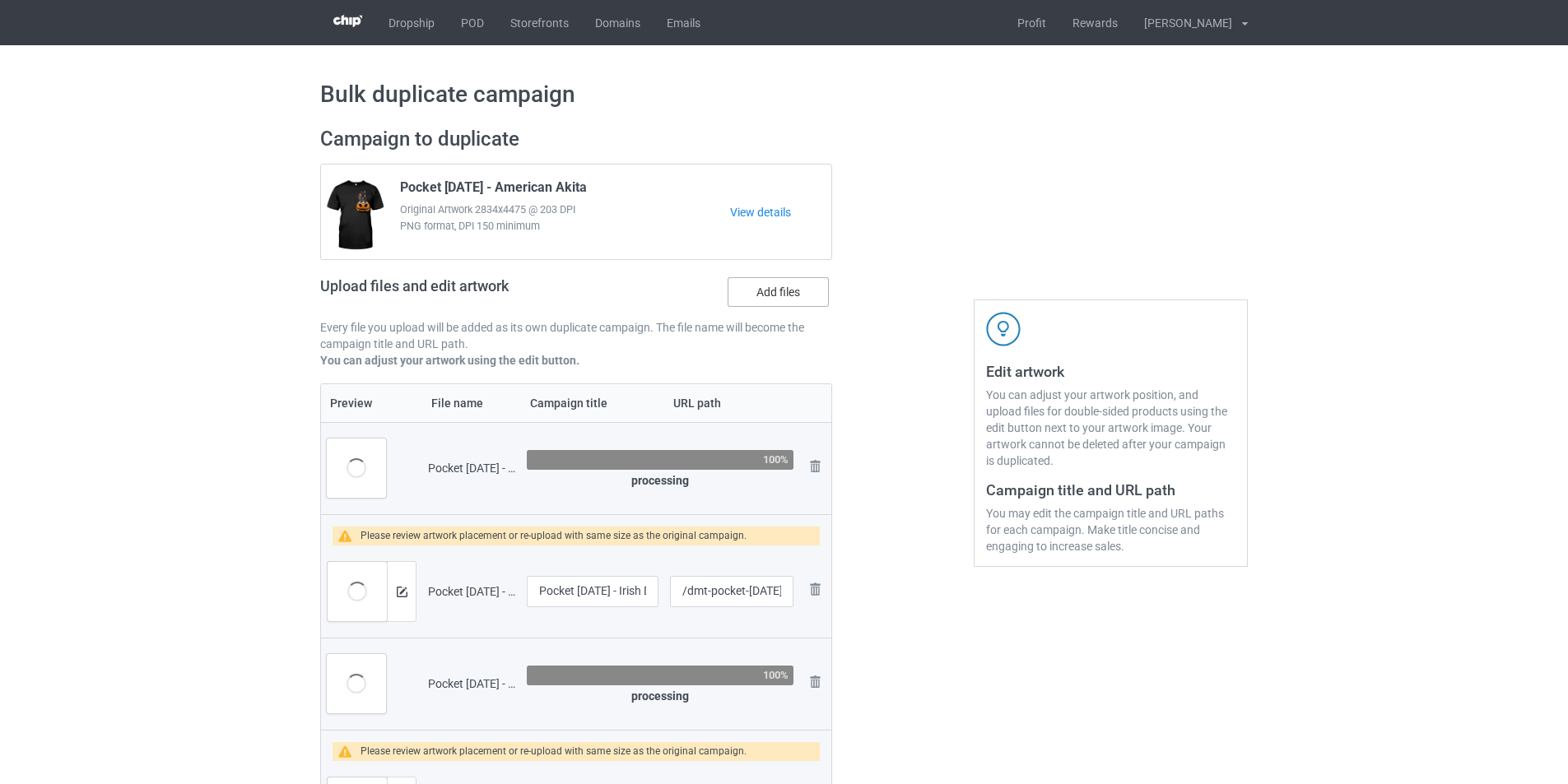
click at [795, 288] on label "Add files" at bounding box center [779, 292] width 102 height 30
click at [0, 0] on input "Add files" at bounding box center [0, 0] width 0 height 0
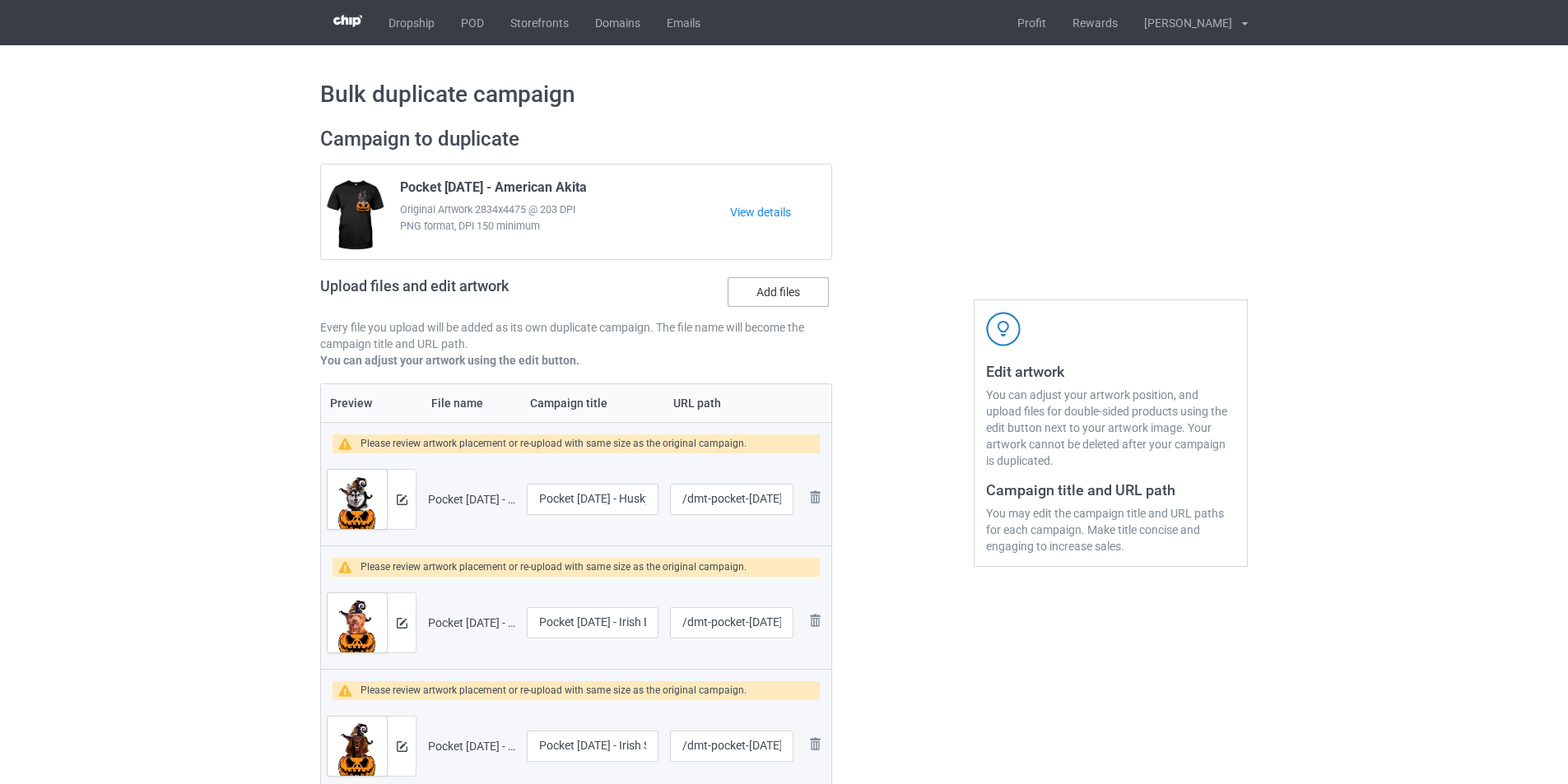
click at [783, 294] on label "Add files" at bounding box center [779, 292] width 102 height 30
click at [0, 0] on input "Add files" at bounding box center [0, 0] width 0 height 0
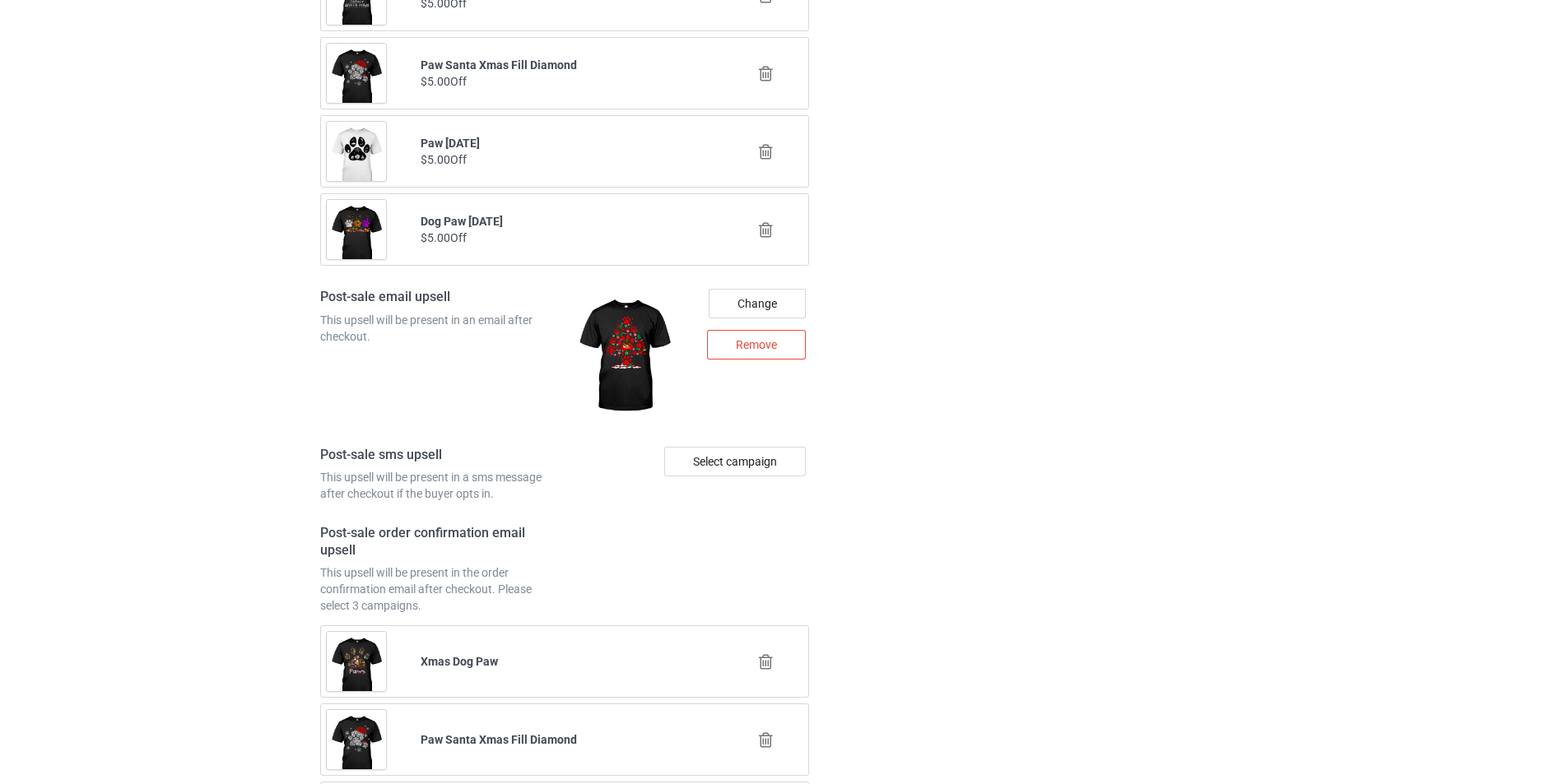
scroll to position [8021, 0]
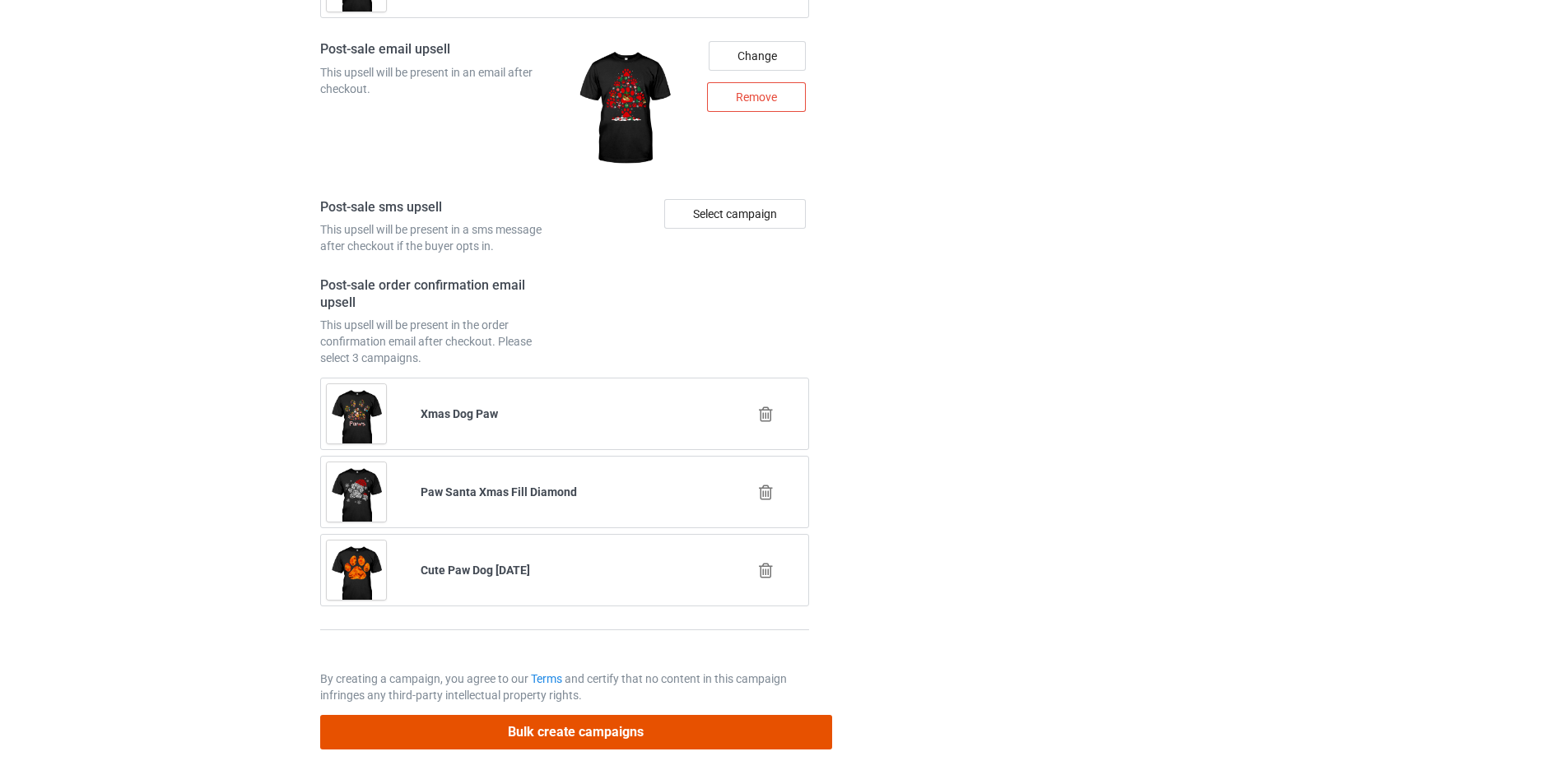
click at [673, 724] on button "Bulk create campaigns" at bounding box center [576, 732] width 512 height 34
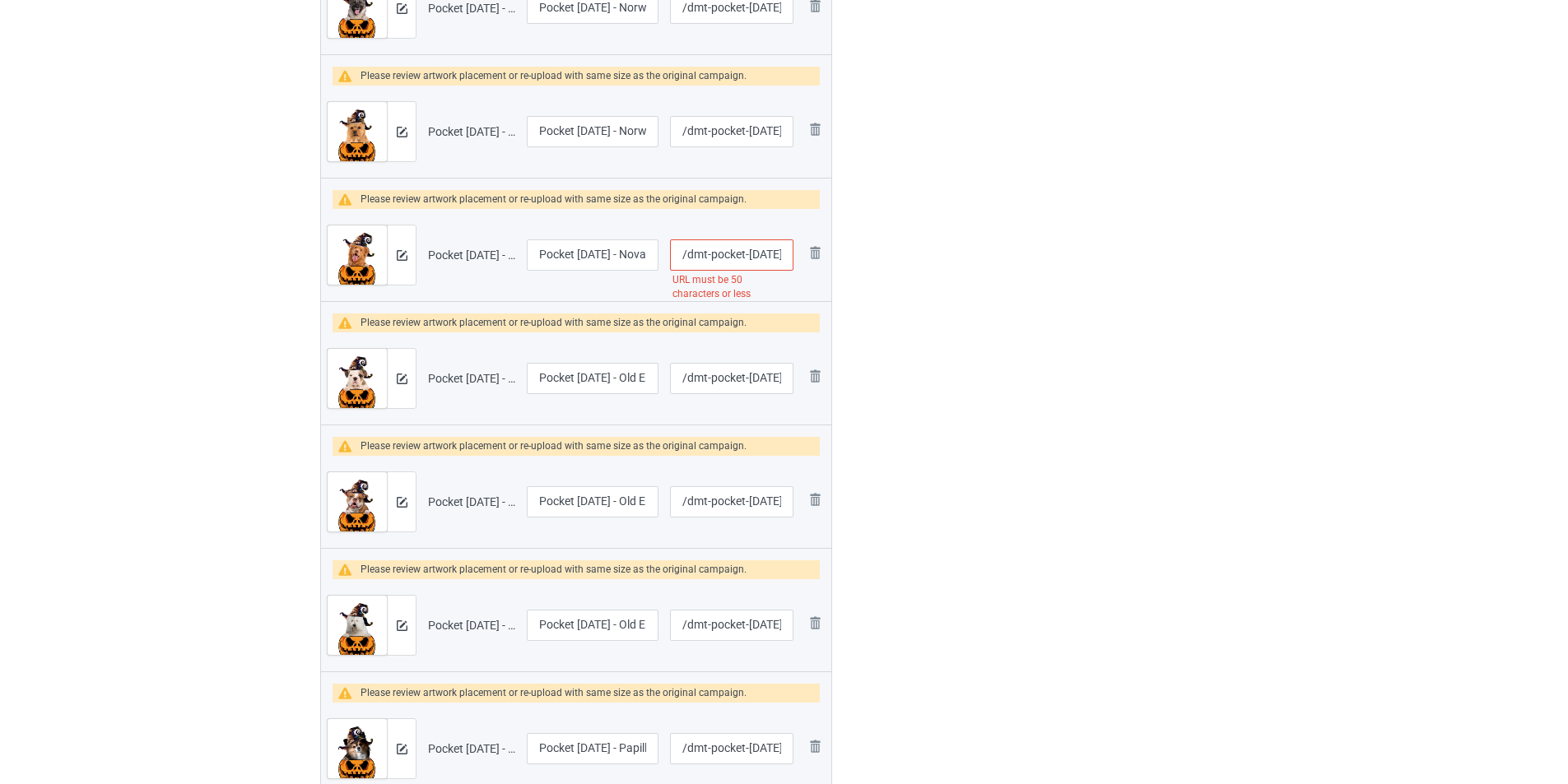
scroll to position [4278, 0]
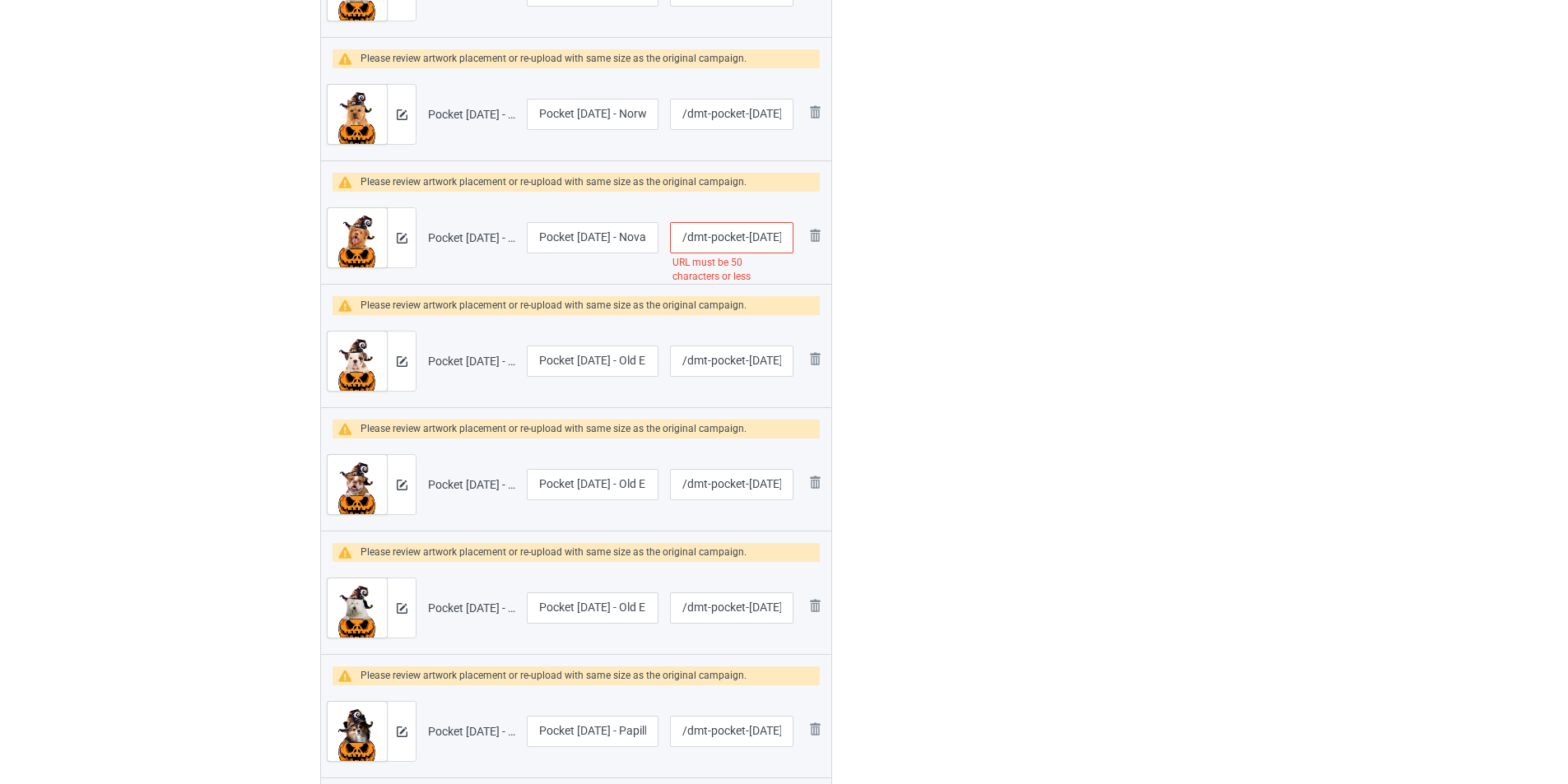
click at [772, 231] on input "/dmt-pocket-[DATE]-nova-scotia-duck-tolling-retriever" at bounding box center [731, 238] width 123 height 32
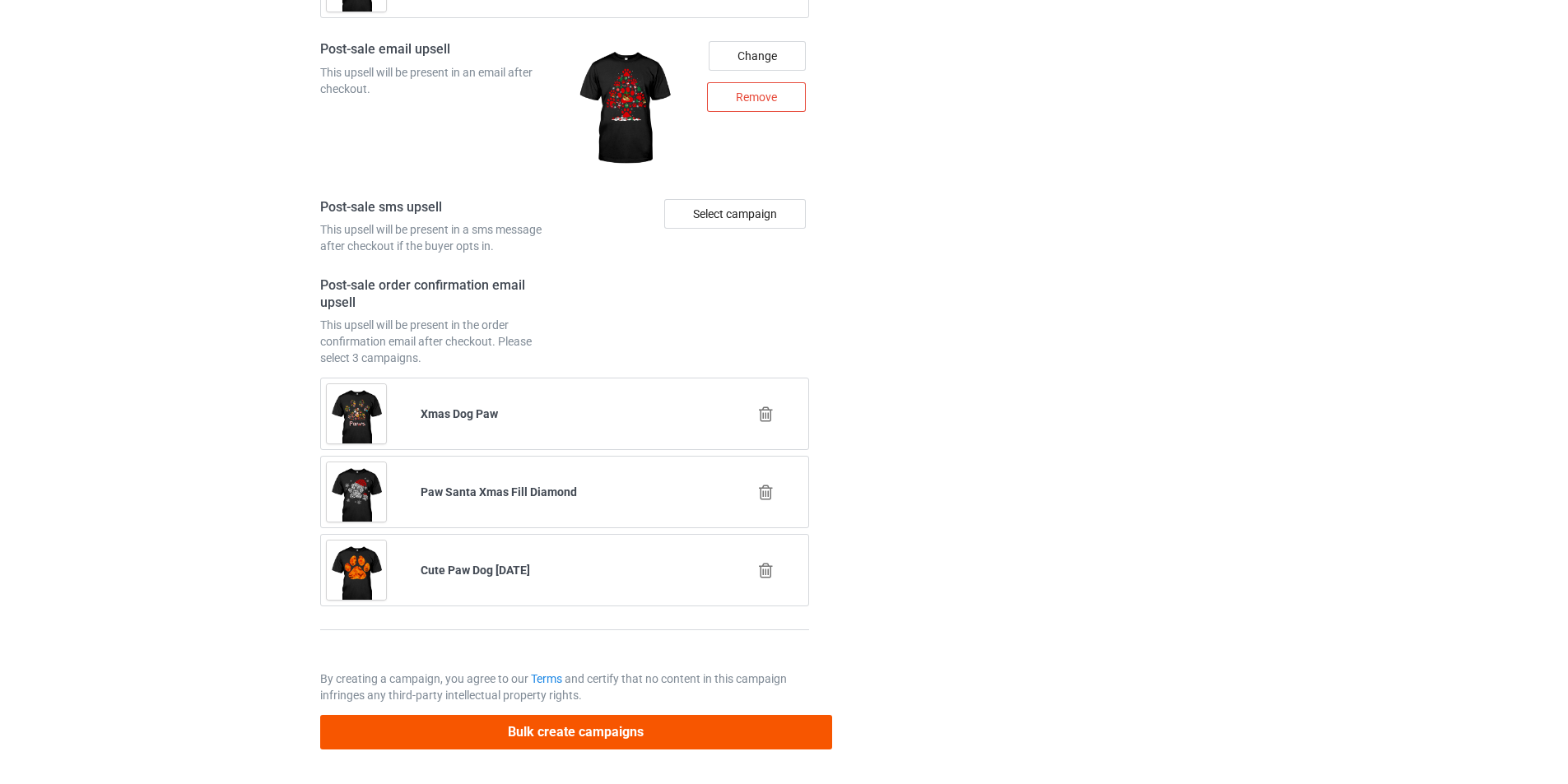
type input "/dmt-pocket-nova-scotia-duck-tolling-retriever"
click at [683, 745] on button "Bulk create campaigns" at bounding box center [576, 732] width 512 height 34
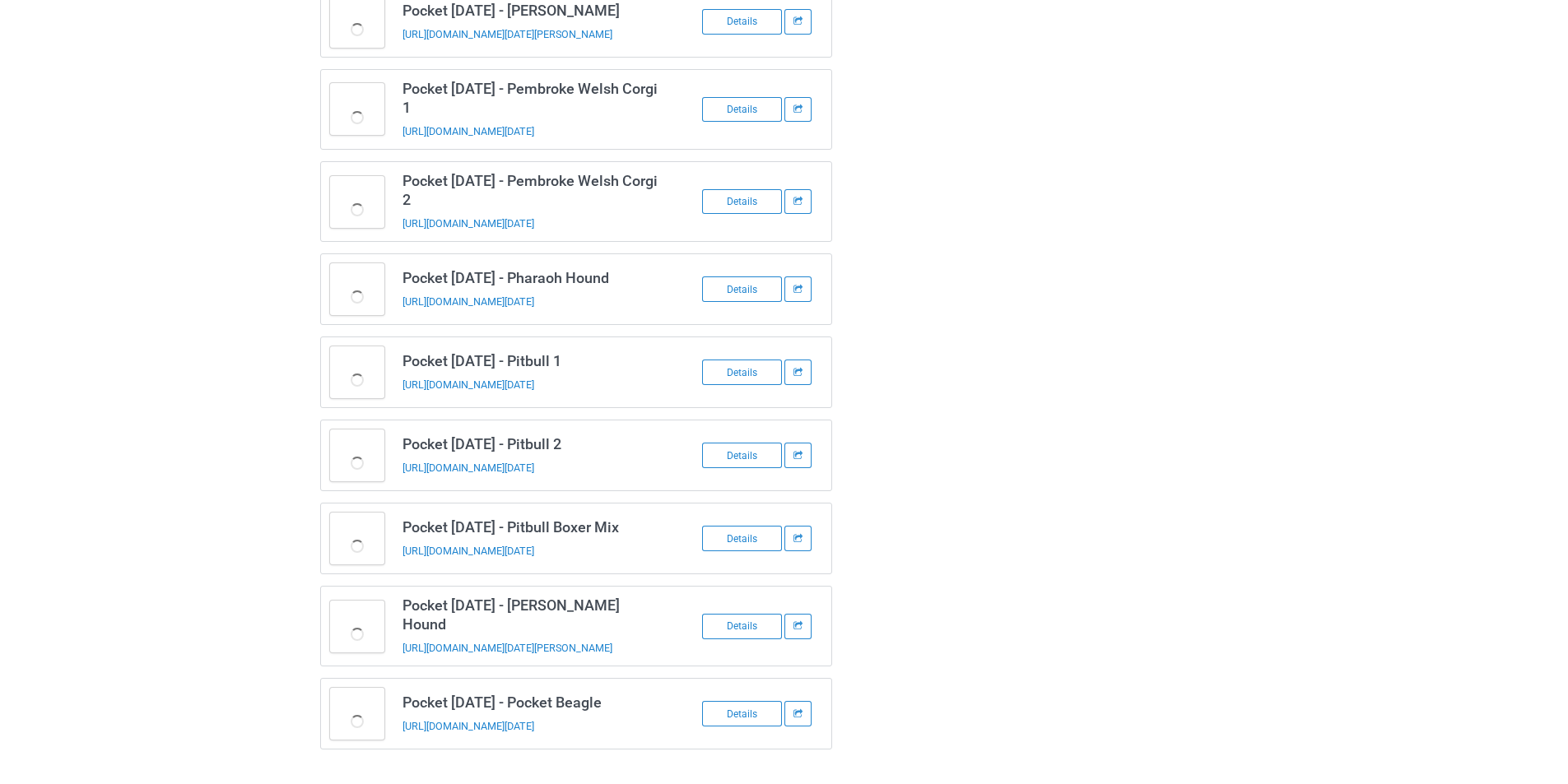
scroll to position [3488, 0]
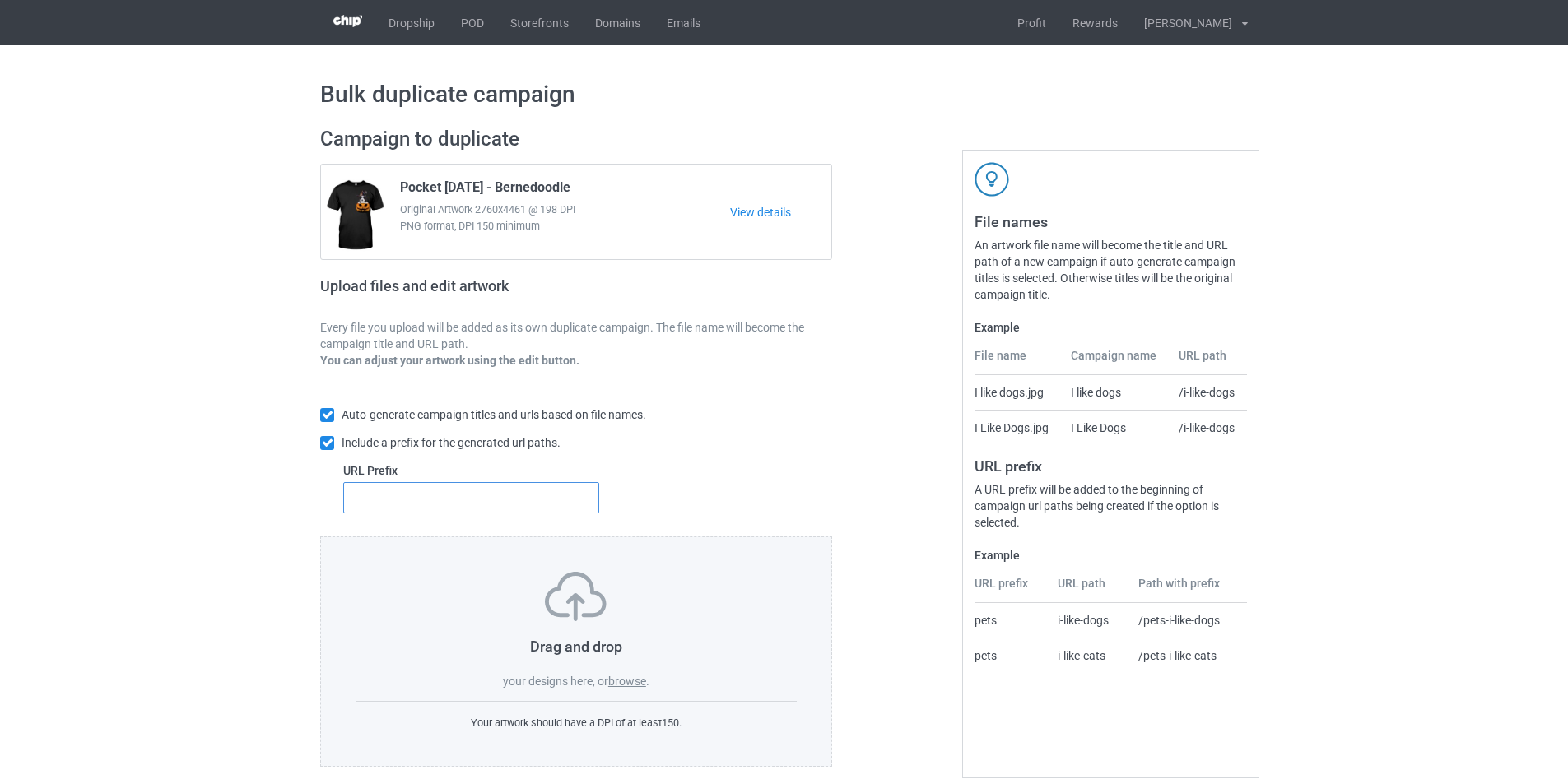
click at [498, 504] on input "text" at bounding box center [471, 498] width 256 height 32
type input "dmt-"
click at [619, 683] on label "browse" at bounding box center [628, 680] width 37 height 13
click at [0, 0] on input "browse" at bounding box center [0, 0] width 0 height 0
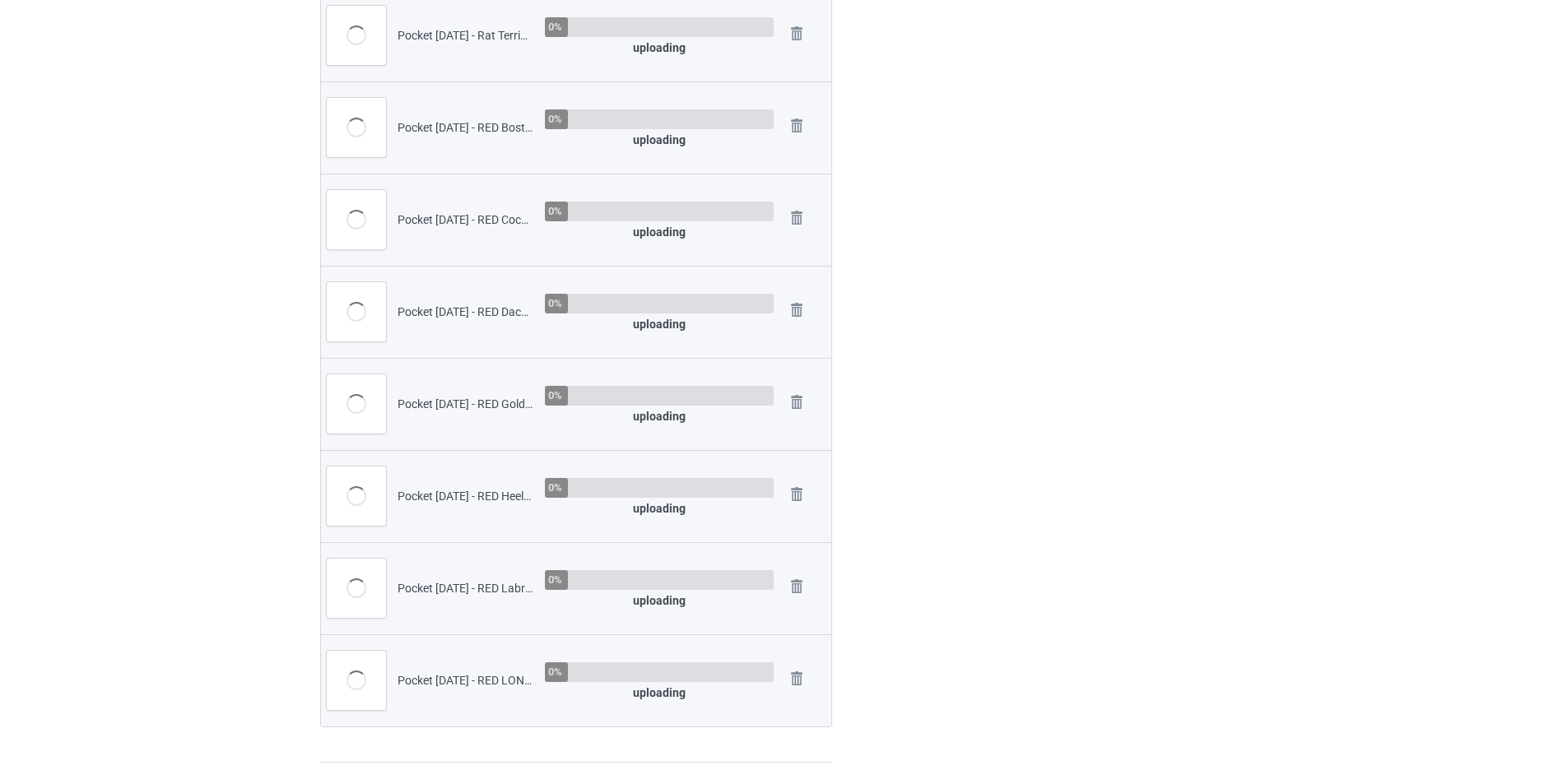
scroll to position [758, 0]
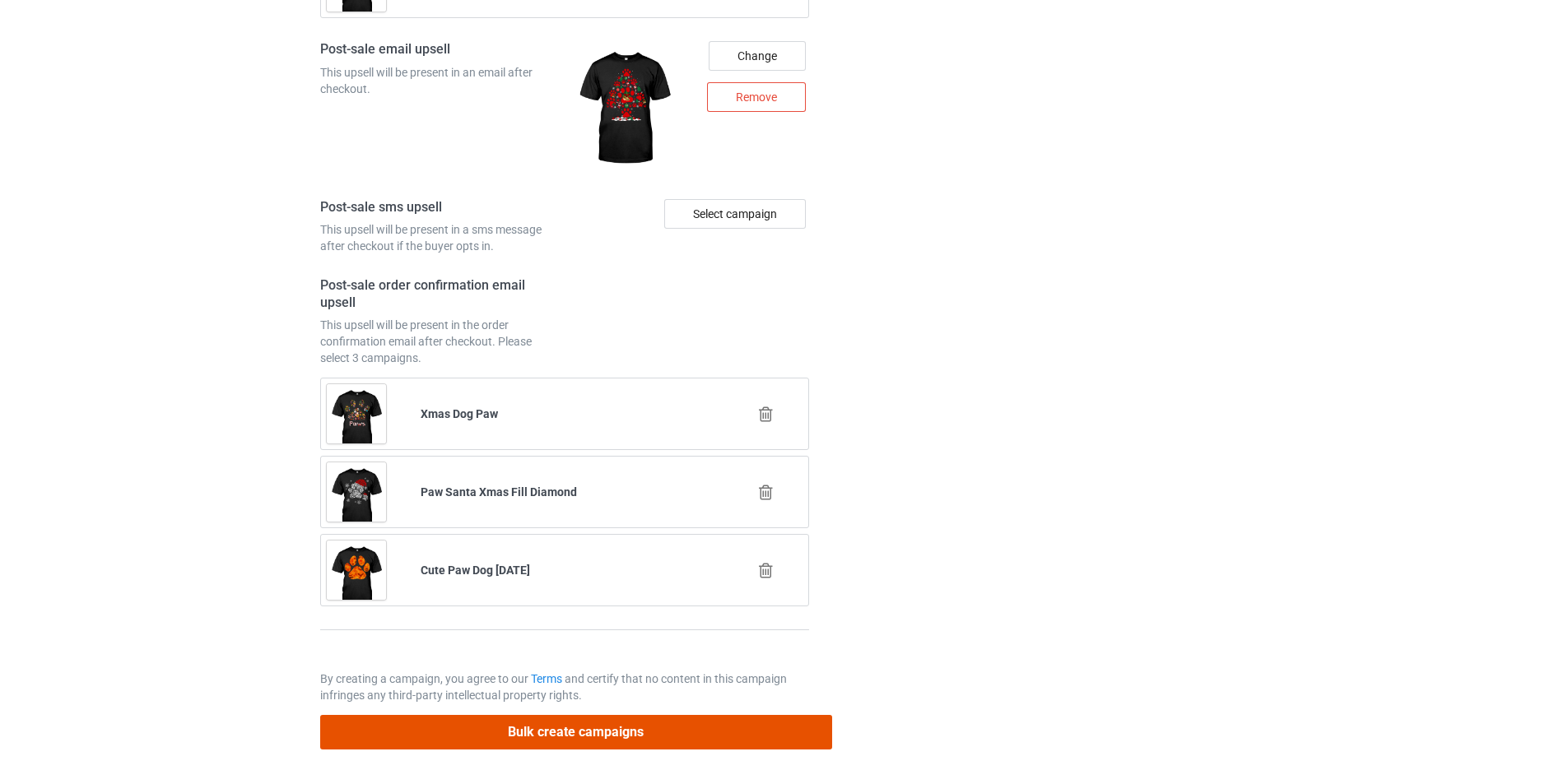
click at [601, 724] on button "Bulk create campaigns" at bounding box center [576, 732] width 512 height 34
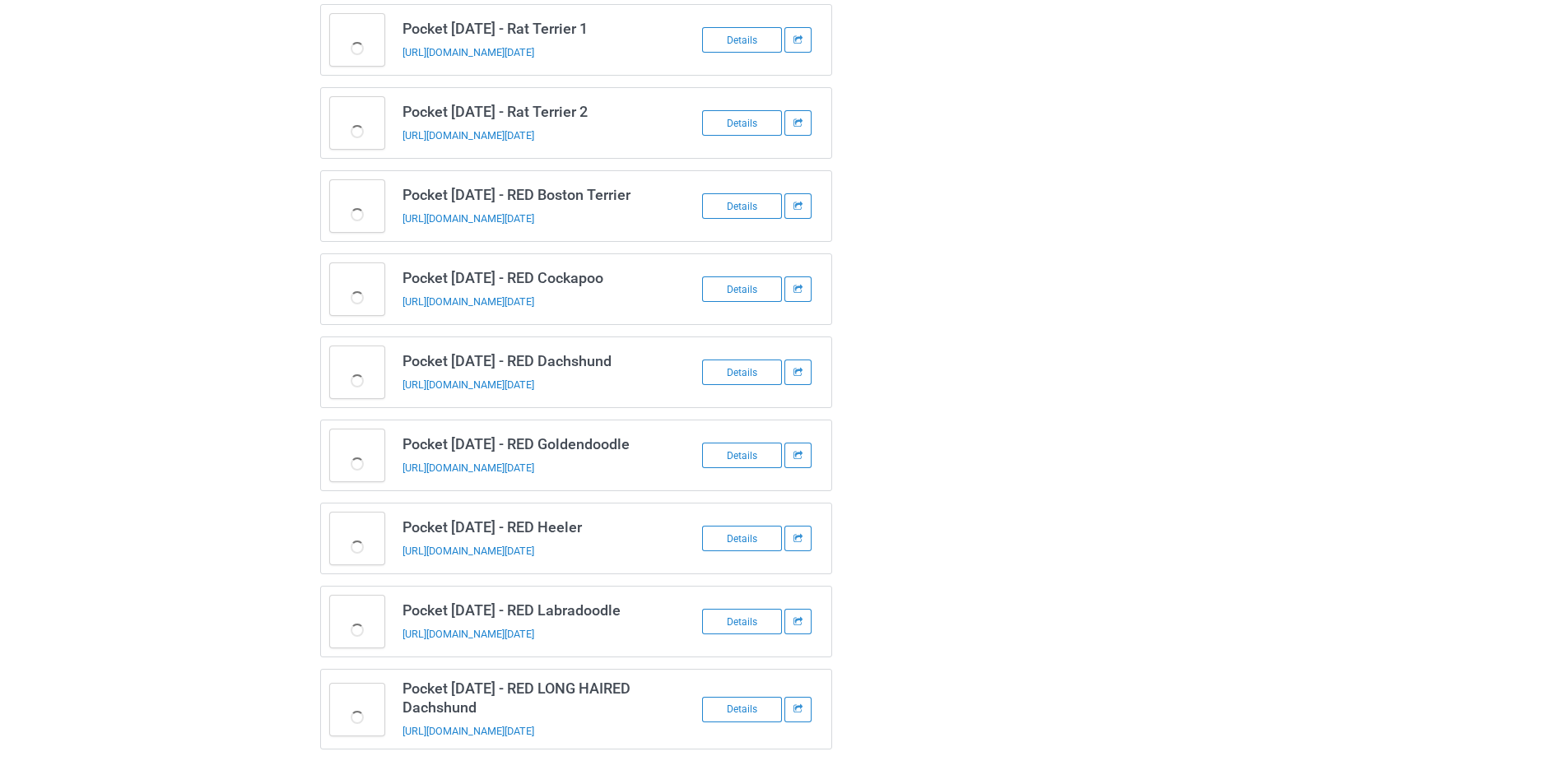
scroll to position [713, 0]
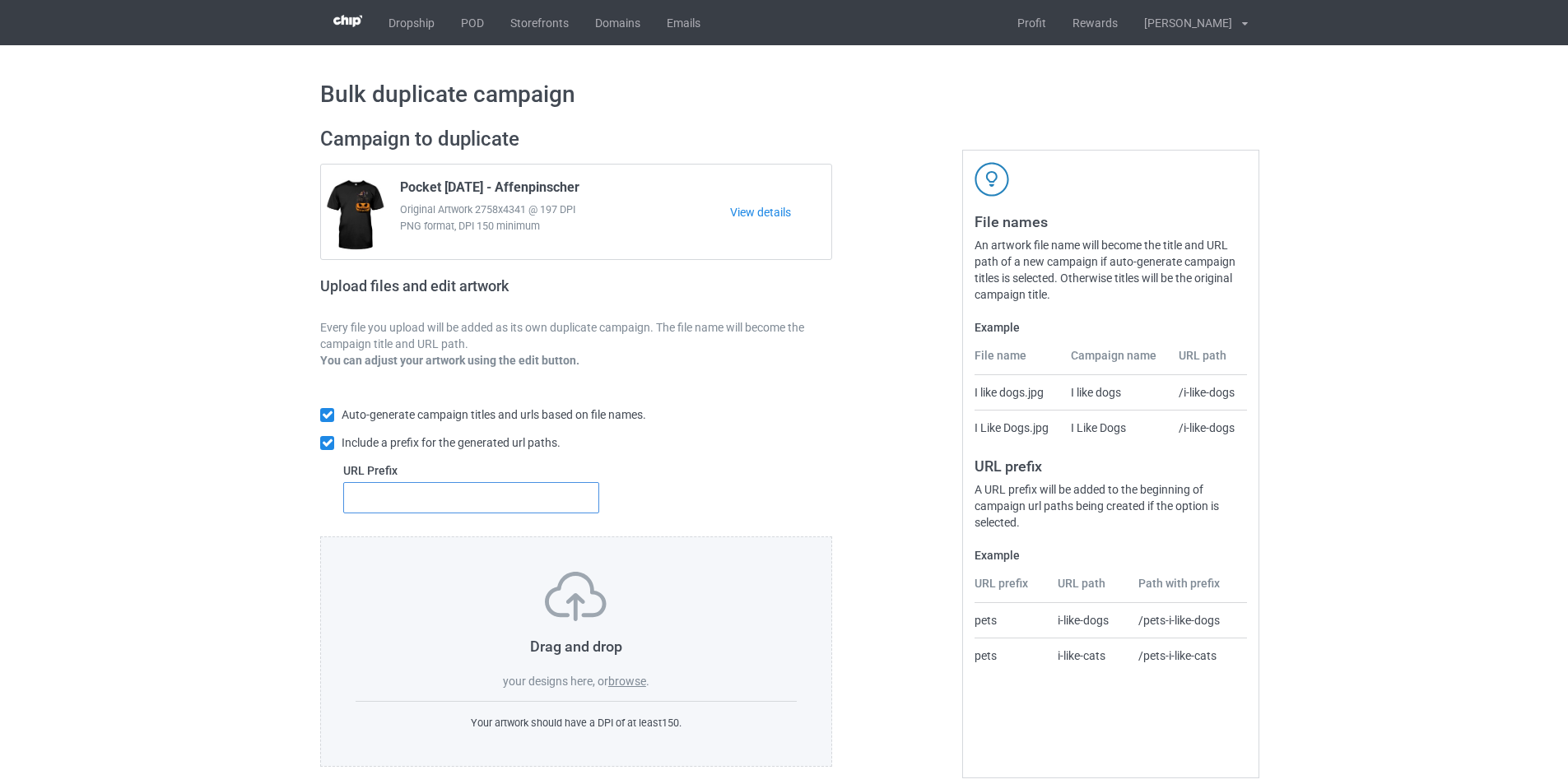
click at [516, 493] on input "text" at bounding box center [471, 498] width 256 height 32
type input "dmt-"
click at [625, 687] on label "browse" at bounding box center [628, 680] width 37 height 13
click at [0, 0] on input "browse" at bounding box center [0, 0] width 0 height 0
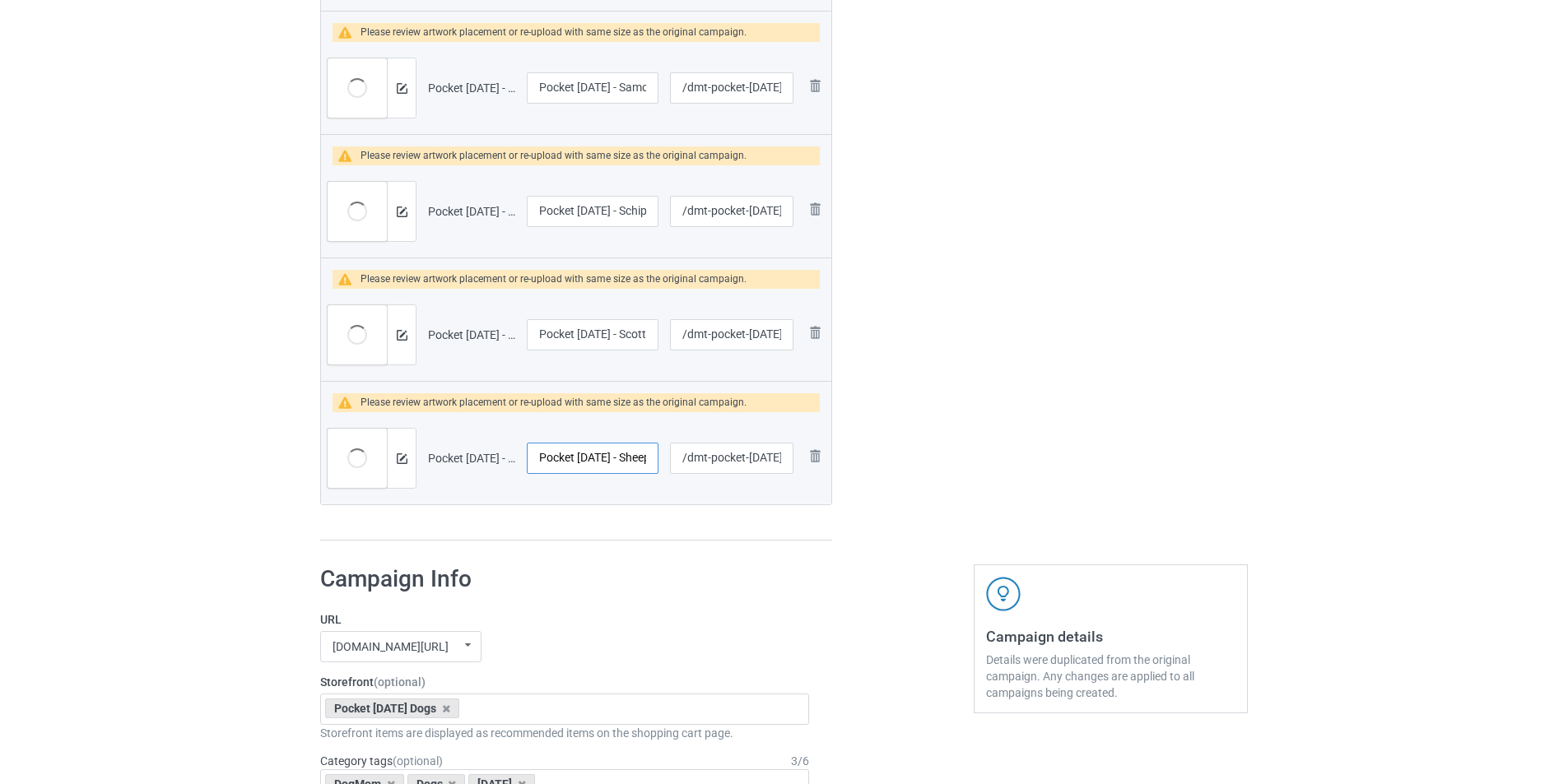
scroll to position [0, 68]
drag, startPoint x: 604, startPoint y: 461, endPoint x: 666, endPoint y: 460, distance: 62.0
click at [666, 460] on tr "Preview and edit artwork Pocket Halloween - Sheepadoodle.png Pocket Halloween -…" at bounding box center [575, 458] width 510 height 92
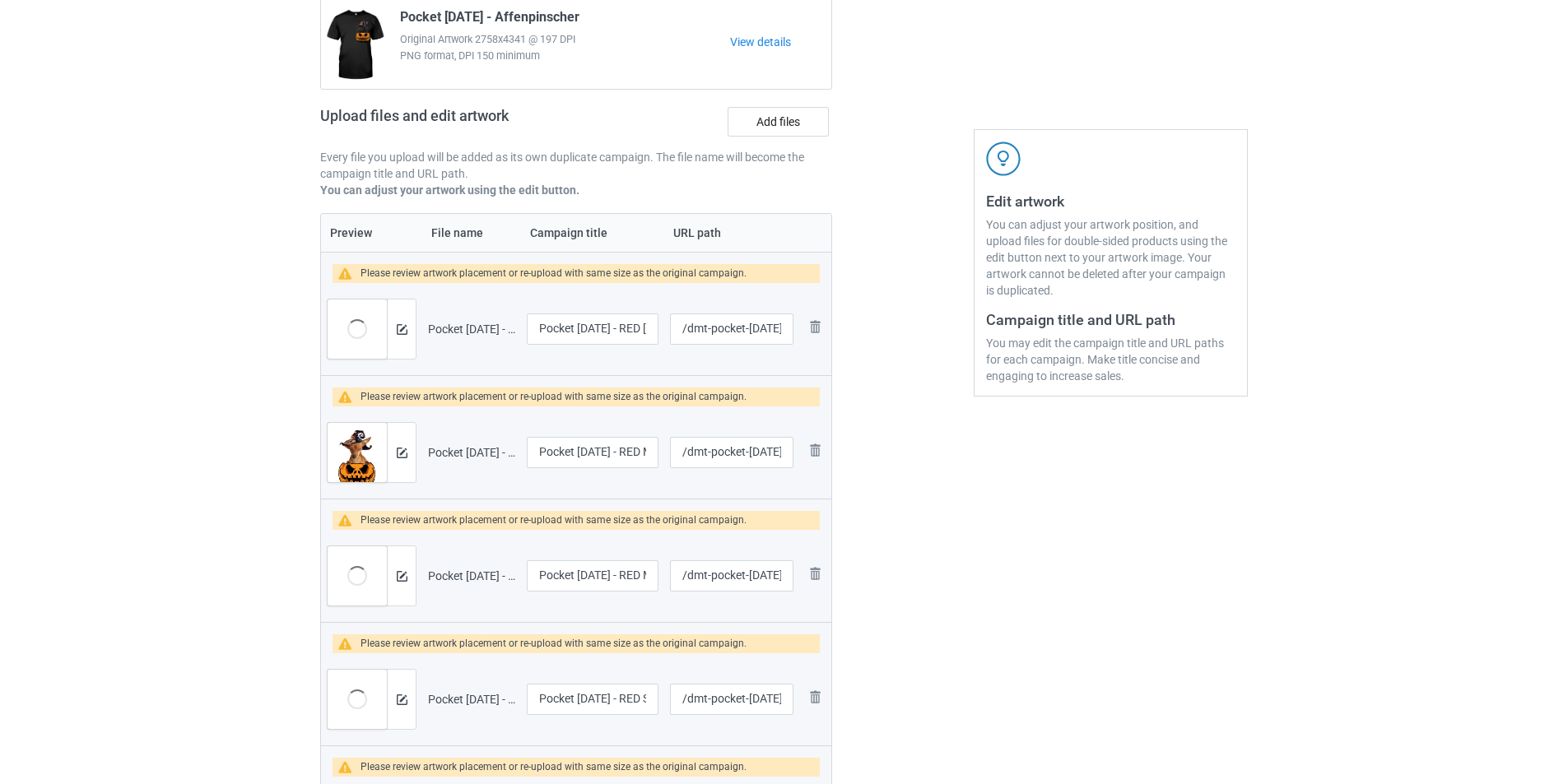
scroll to position [165, 0]
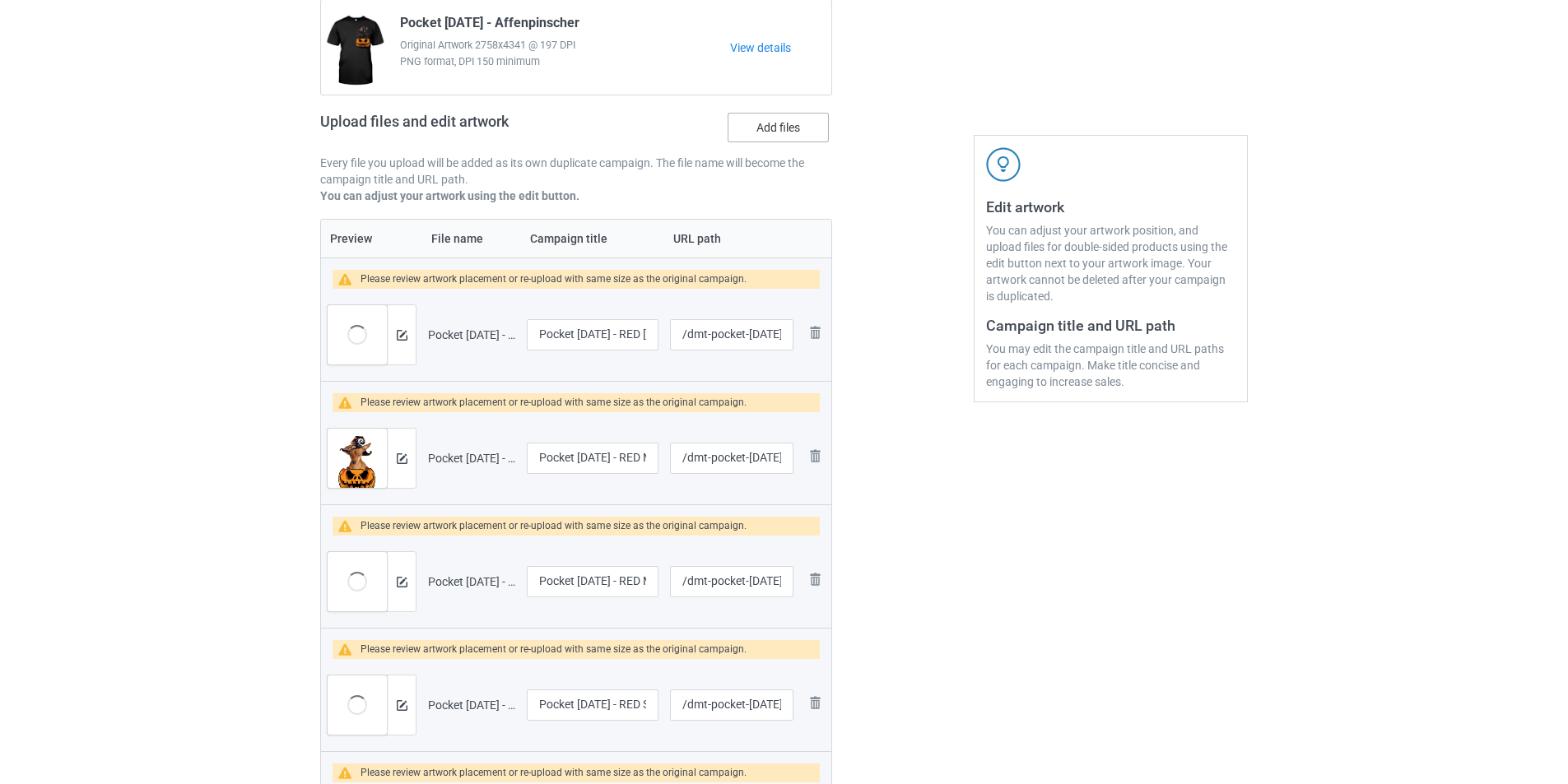
click at [793, 123] on label "Add files" at bounding box center [779, 127] width 102 height 30
click at [0, 0] on input "Add files" at bounding box center [0, 0] width 0 height 0
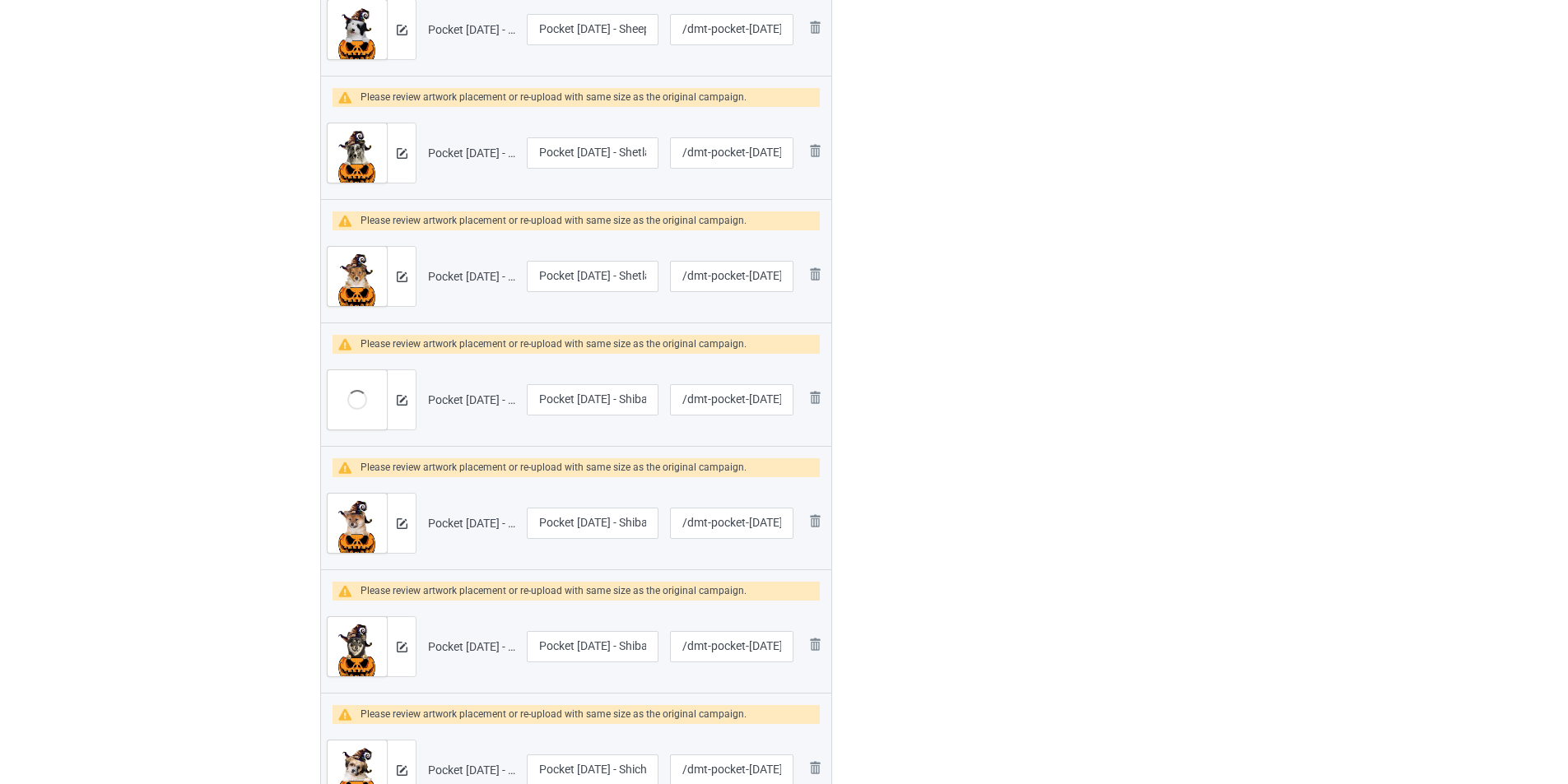
scroll to position [2550, 0]
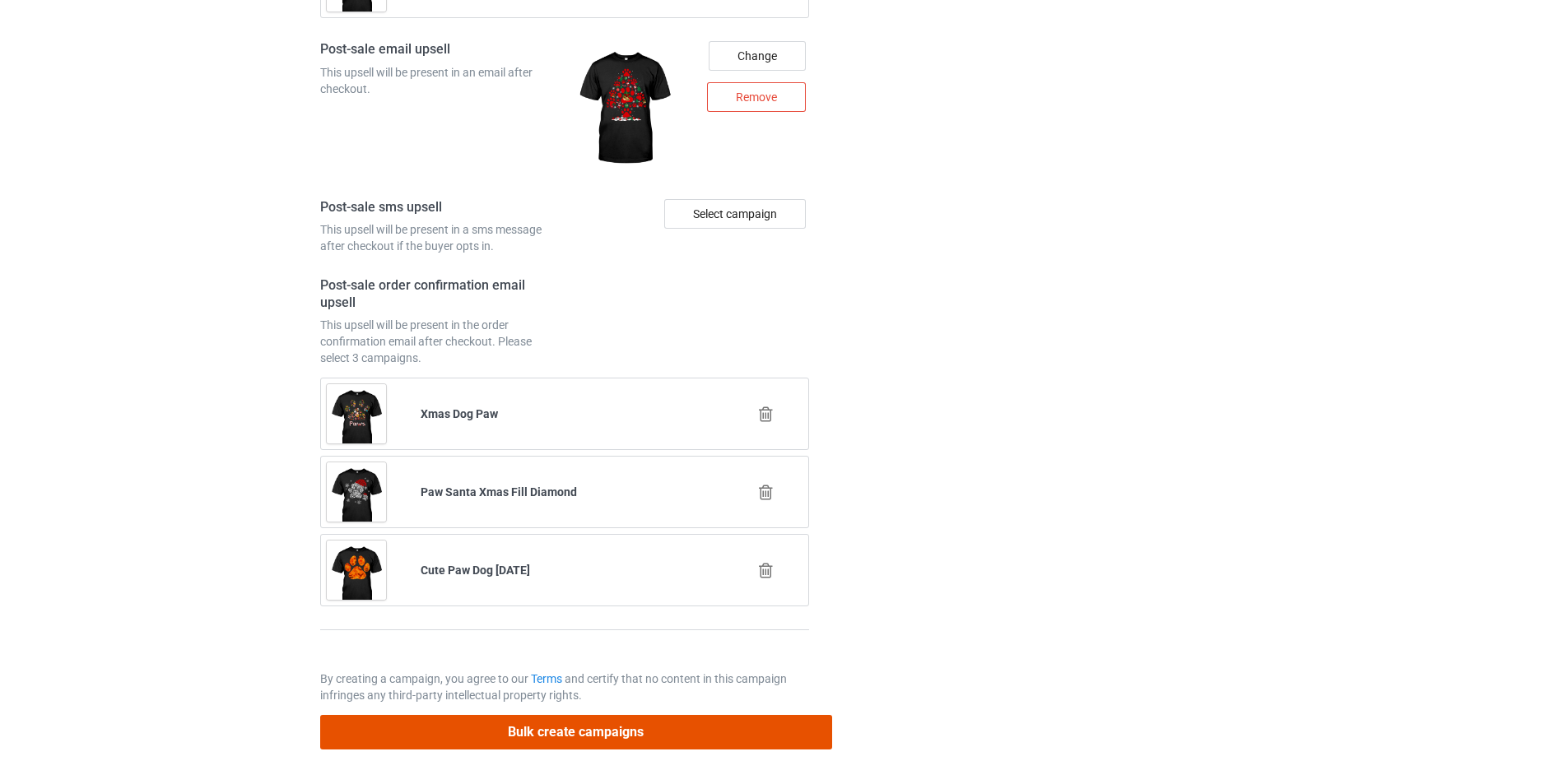
click at [679, 739] on button "Bulk create campaigns" at bounding box center [576, 732] width 512 height 34
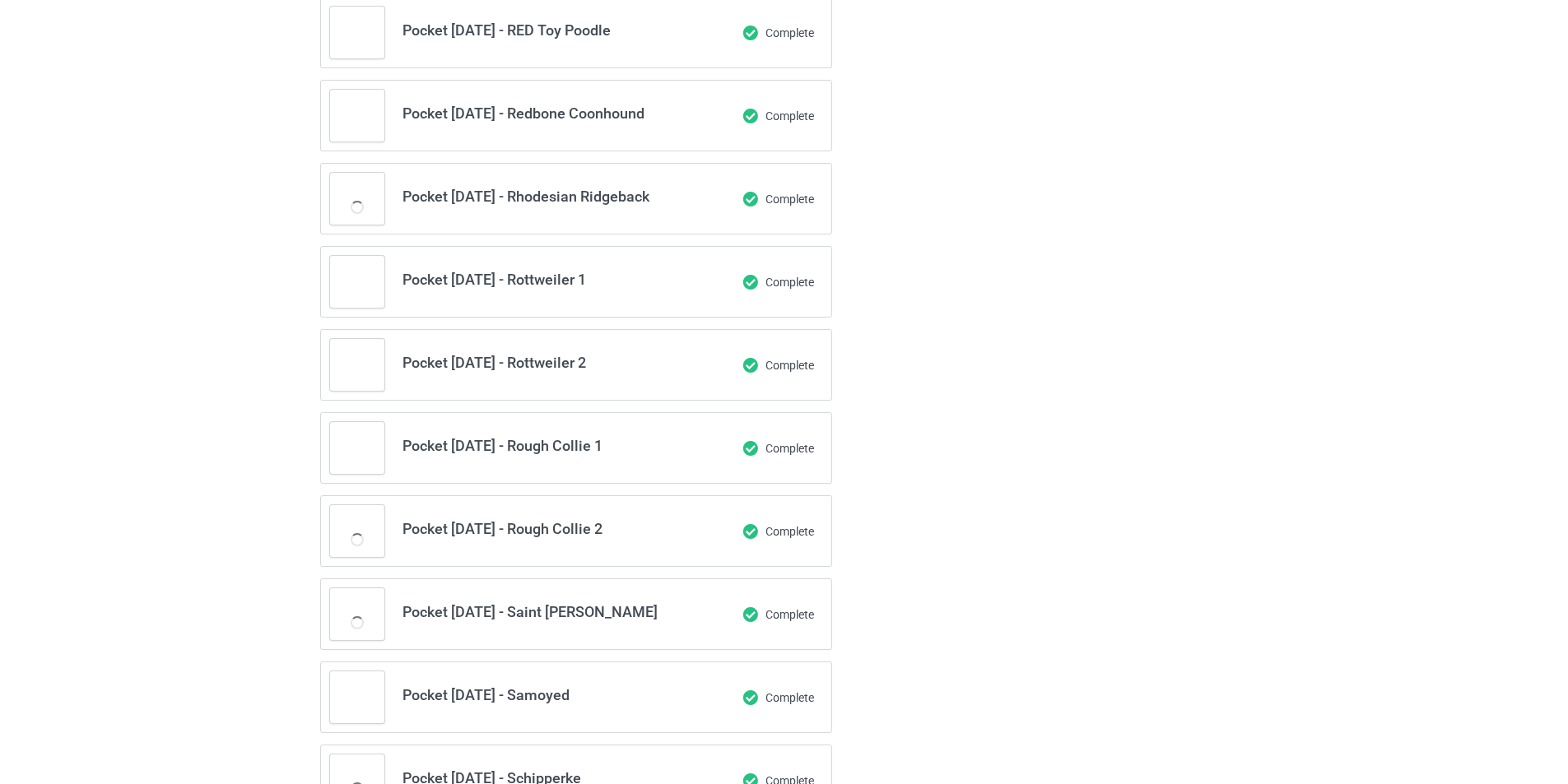
scroll to position [0, 0]
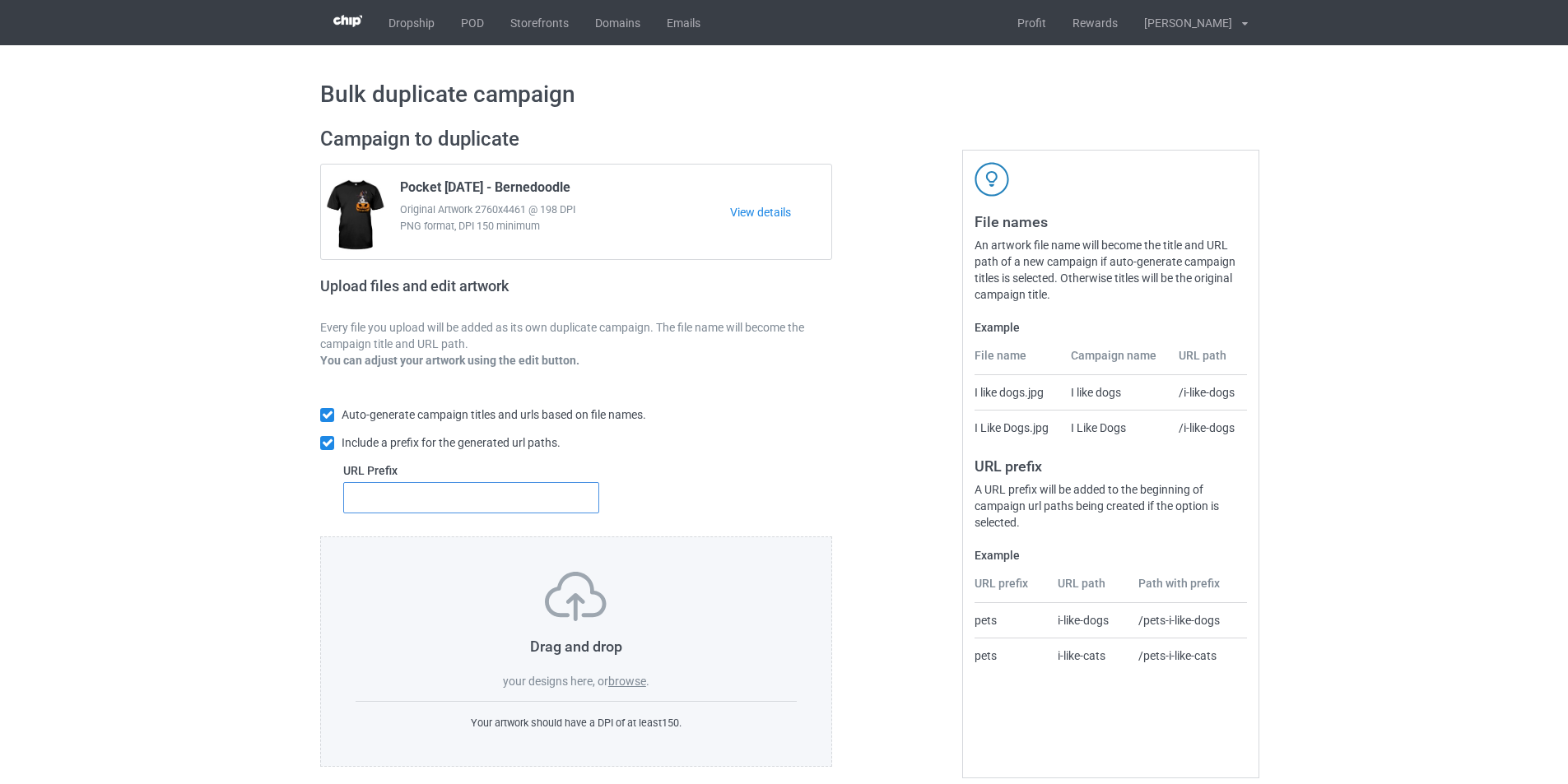
click at [456, 506] on input "text" at bounding box center [471, 498] width 256 height 32
type input "dmt-"
click at [647, 673] on div "Drag and drop your designs here, or browse ." at bounding box center [575, 630] width 441 height 117
click at [639, 677] on label "browse" at bounding box center [628, 680] width 37 height 13
click at [0, 0] on input "browse" at bounding box center [0, 0] width 0 height 0
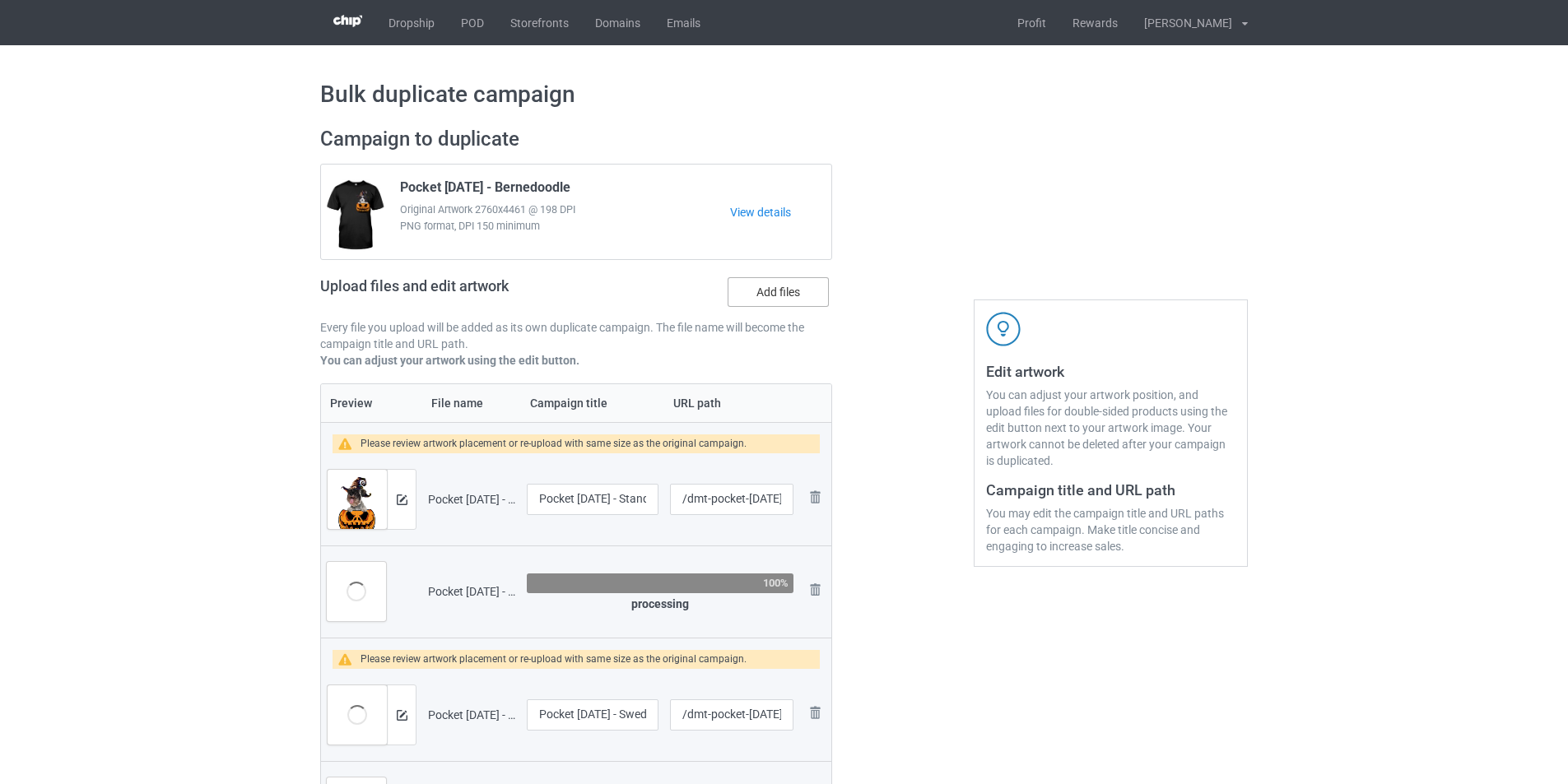
click at [790, 293] on label "Add files" at bounding box center [779, 292] width 102 height 30
click at [0, 0] on input "Add files" at bounding box center [0, 0] width 0 height 0
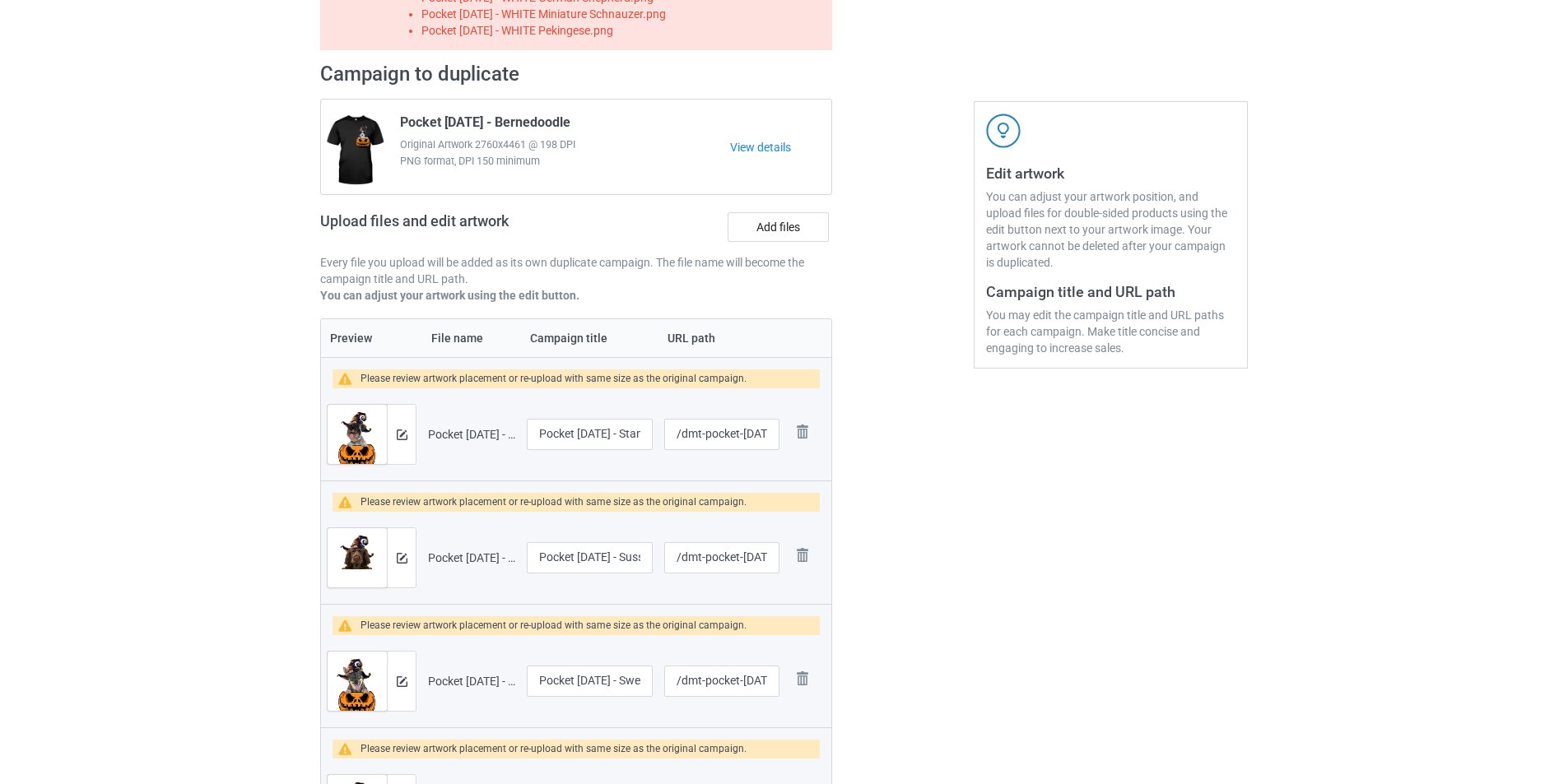
scroll to position [42, 0]
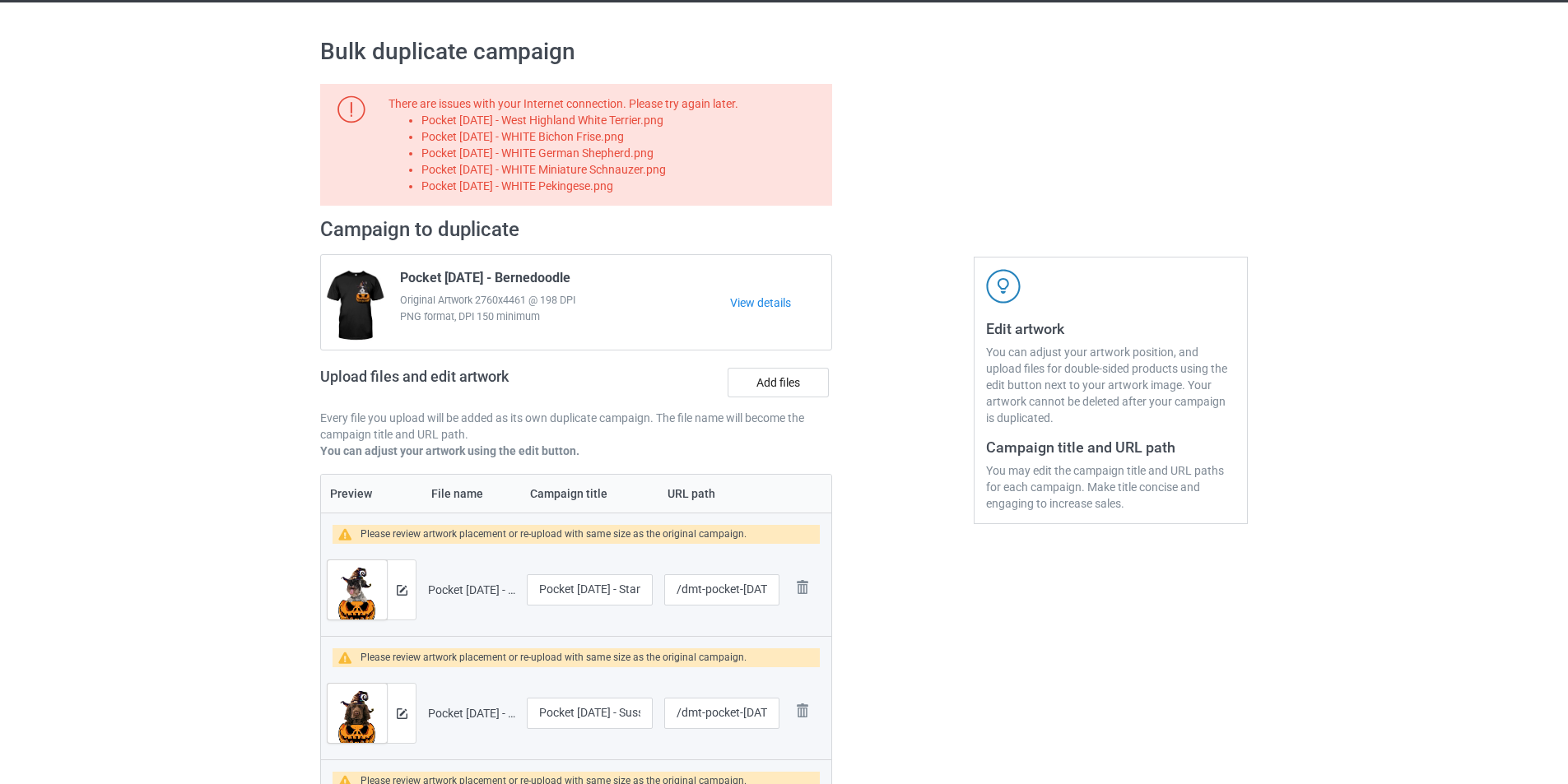
click at [602, 120] on li "Pocket Halloween - West Highland White Terrier.png" at bounding box center [624, 119] width 405 height 17
click at [603, 120] on li "Pocket Halloween - West Highland White Terrier.png" at bounding box center [624, 119] width 405 height 17
copy li "Pocket Halloween - West Highland White Terrier.png"
click at [784, 395] on label "Add files" at bounding box center [779, 383] width 102 height 30
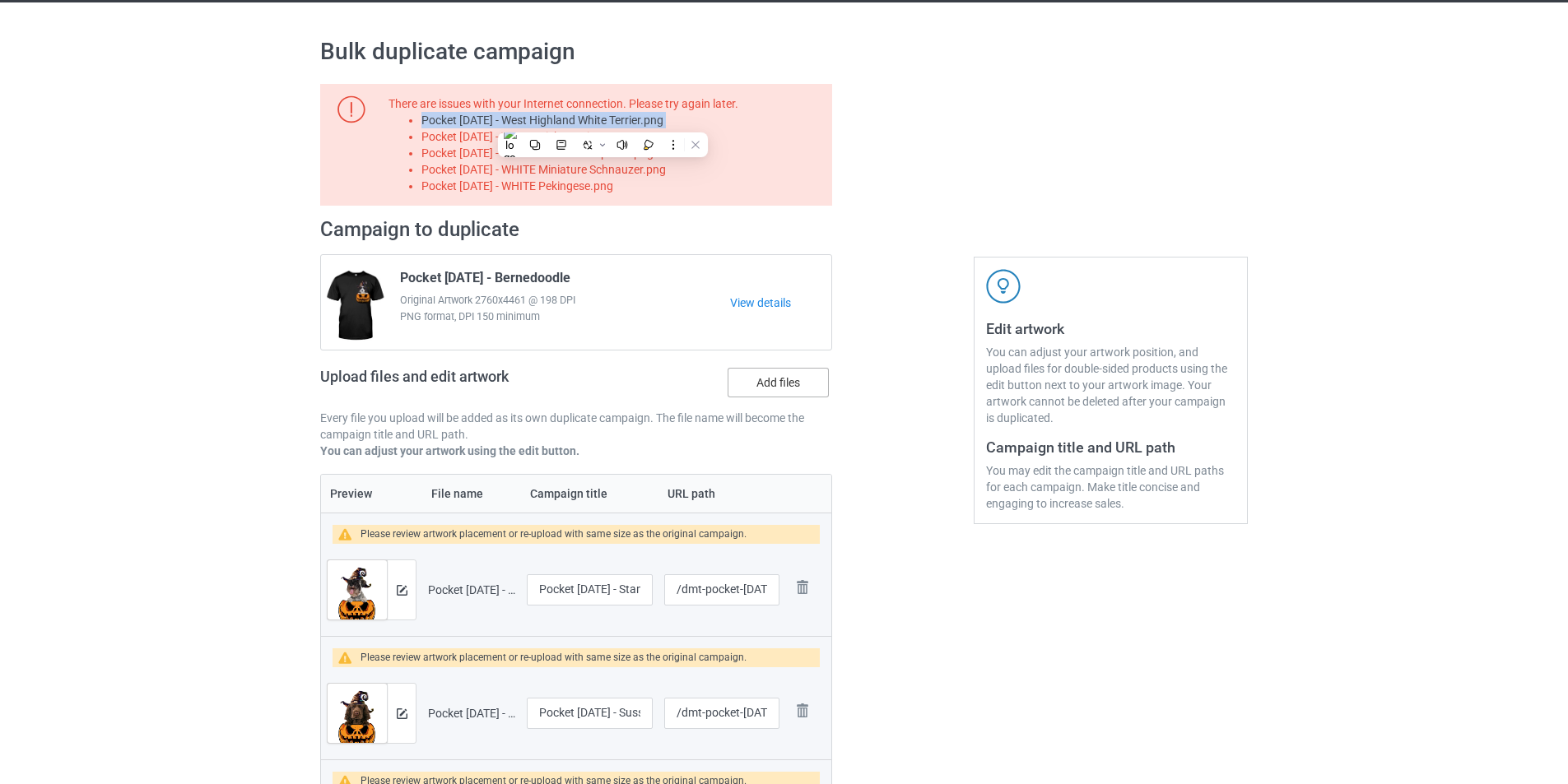
click at [0, 0] on input "Add files" at bounding box center [0, 0] width 0 height 0
click at [618, 141] on li "Pocket Halloween - WHITE Bichon Frise.png" at bounding box center [624, 136] width 405 height 17
copy li "Pocket Halloween - WHITE Bichon Frise.png"
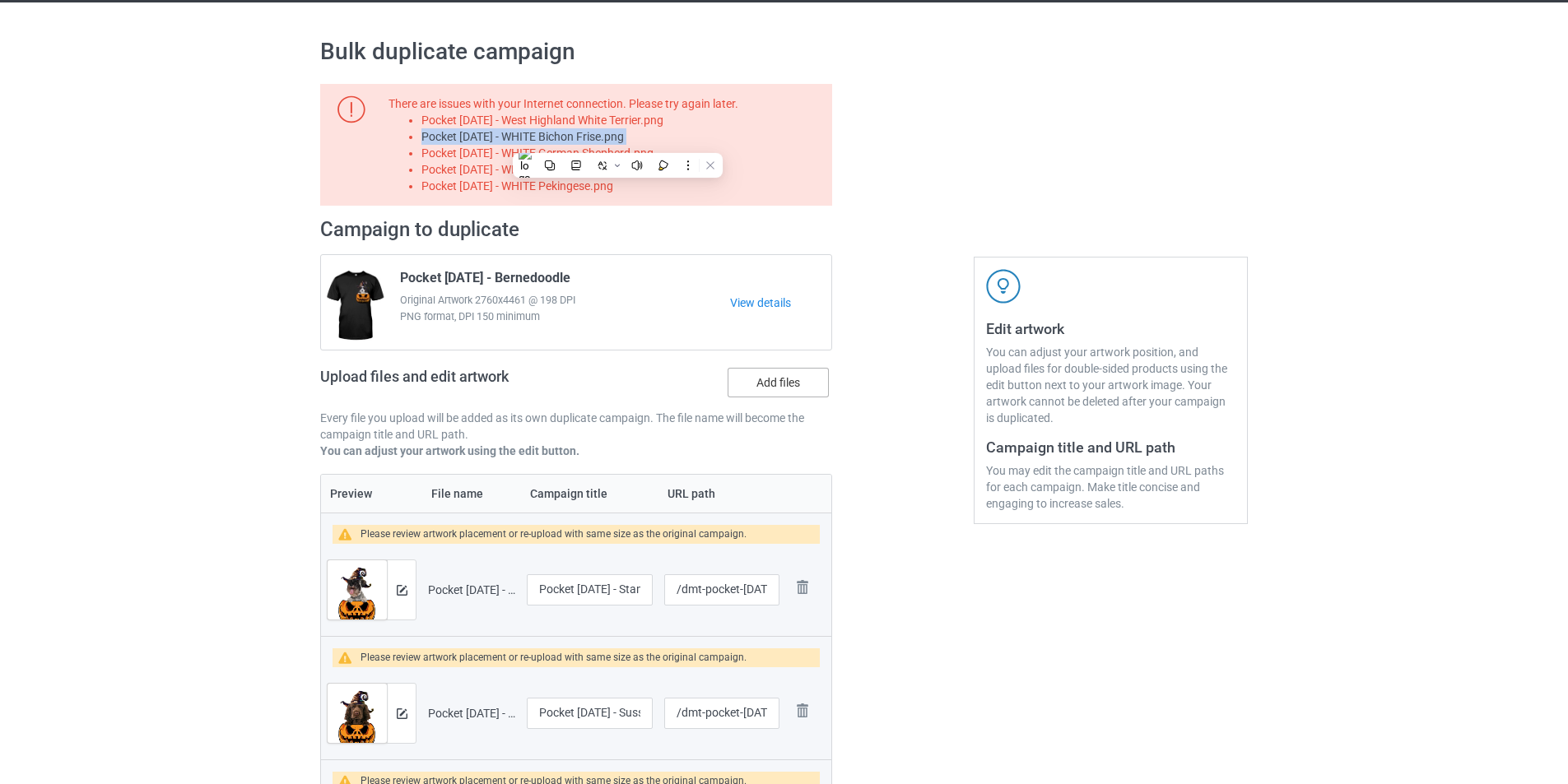
click at [783, 383] on label "Add files" at bounding box center [779, 383] width 102 height 30
click at [0, 0] on input "Add files" at bounding box center [0, 0] width 0 height 0
click at [644, 145] on li "Pocket Halloween - WHITE Bichon Frise.png" at bounding box center [624, 136] width 405 height 17
click at [643, 149] on li "Pocket Halloween - WHITE German Shepherd.png" at bounding box center [624, 153] width 405 height 17
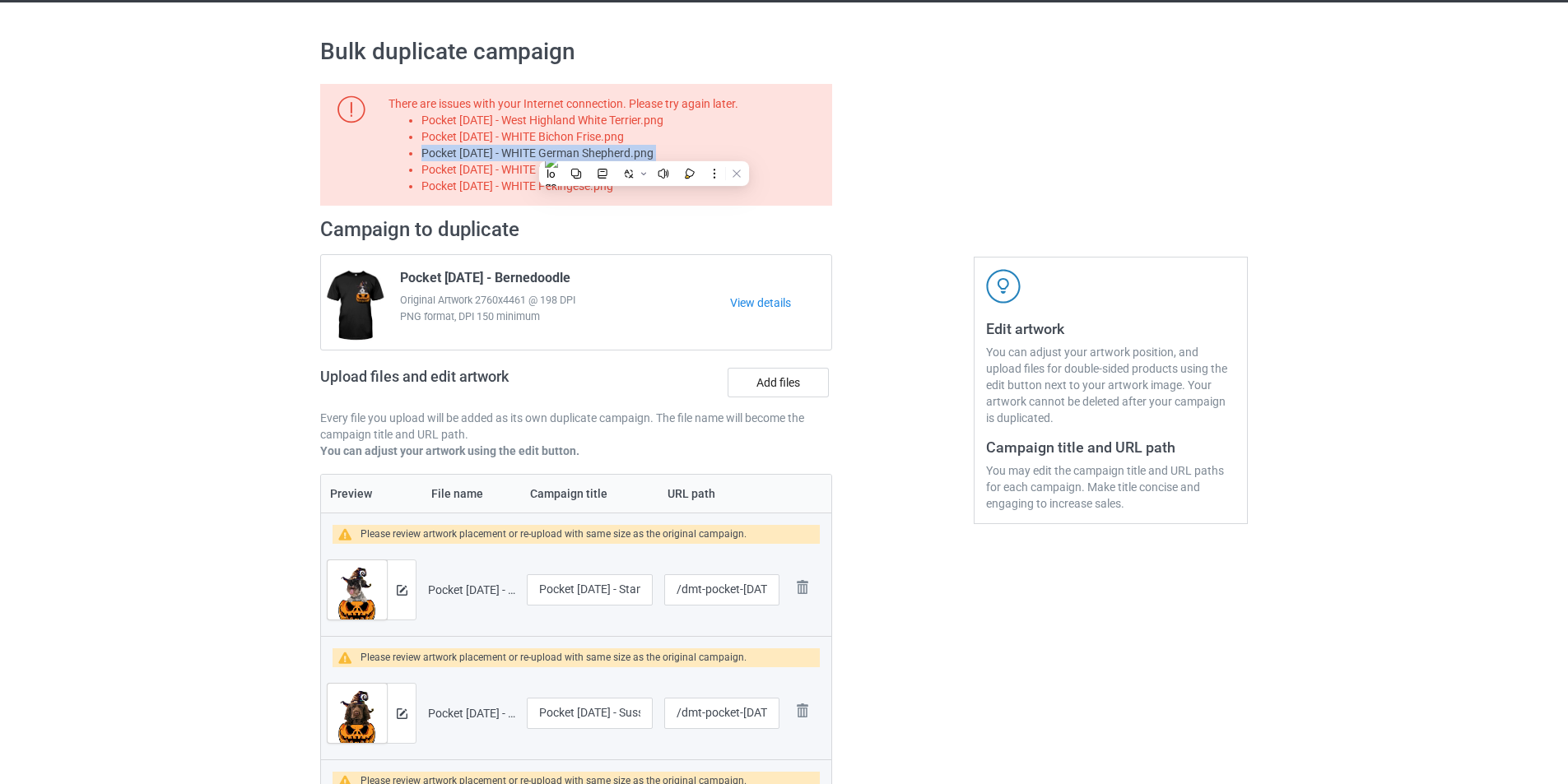
click at [643, 149] on li "Pocket Halloween - WHITE German Shepherd.png" at bounding box center [624, 153] width 405 height 17
copy li "Pocket Halloween - WHITE German Shepherd.png"
click at [805, 380] on label "Add files" at bounding box center [779, 383] width 102 height 30
click at [0, 0] on input "Add files" at bounding box center [0, 0] width 0 height 0
click at [579, 176] on li "Pocket Halloween - WHITE Miniature Schnauzer.png" at bounding box center [624, 170] width 405 height 17
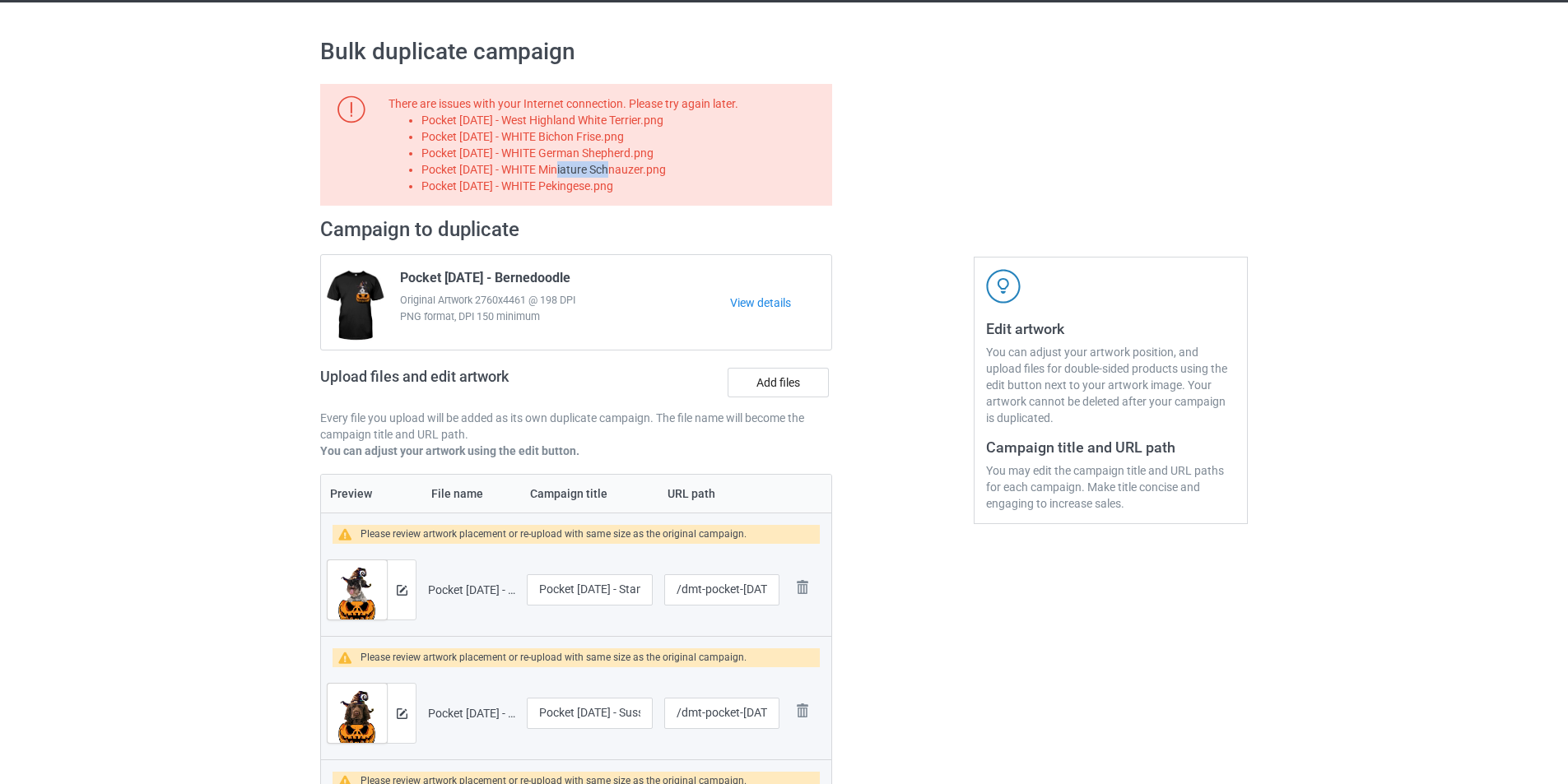
click at [579, 176] on li "Pocket Halloween - WHITE Miniature Schnauzer.png" at bounding box center [624, 170] width 405 height 17
copy li "Pocket Halloween - WHITE Miniature Schnauzer.png"
click at [801, 385] on label "Add files" at bounding box center [779, 383] width 102 height 30
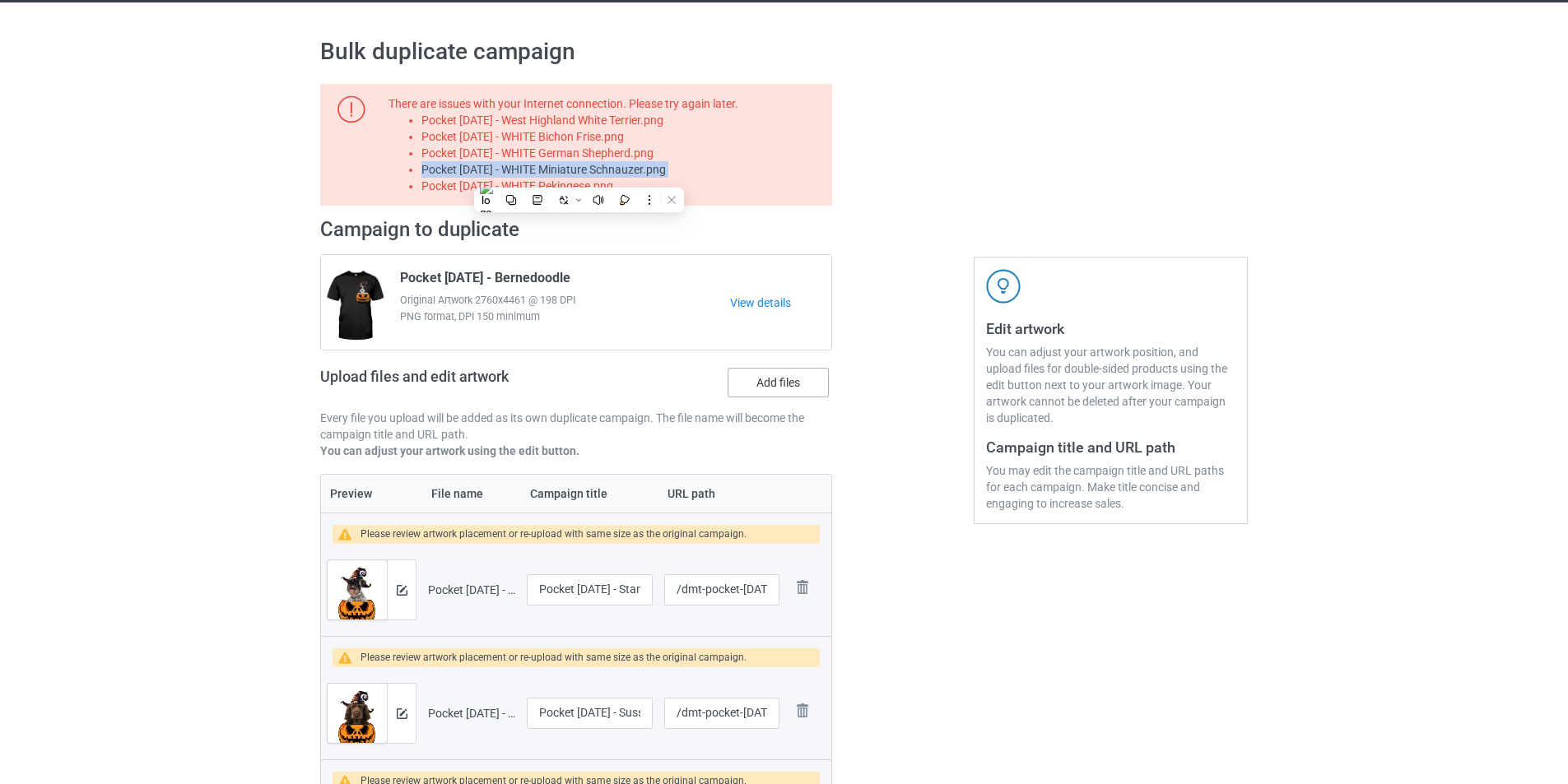
click at [0, 0] on input "Add files" at bounding box center [0, 0] width 0 height 0
click at [632, 187] on li "Pocket Halloween - WHITE Pekingese.png" at bounding box center [624, 185] width 405 height 17
copy li "Pocket Halloween - WHITE Pekingese.png"
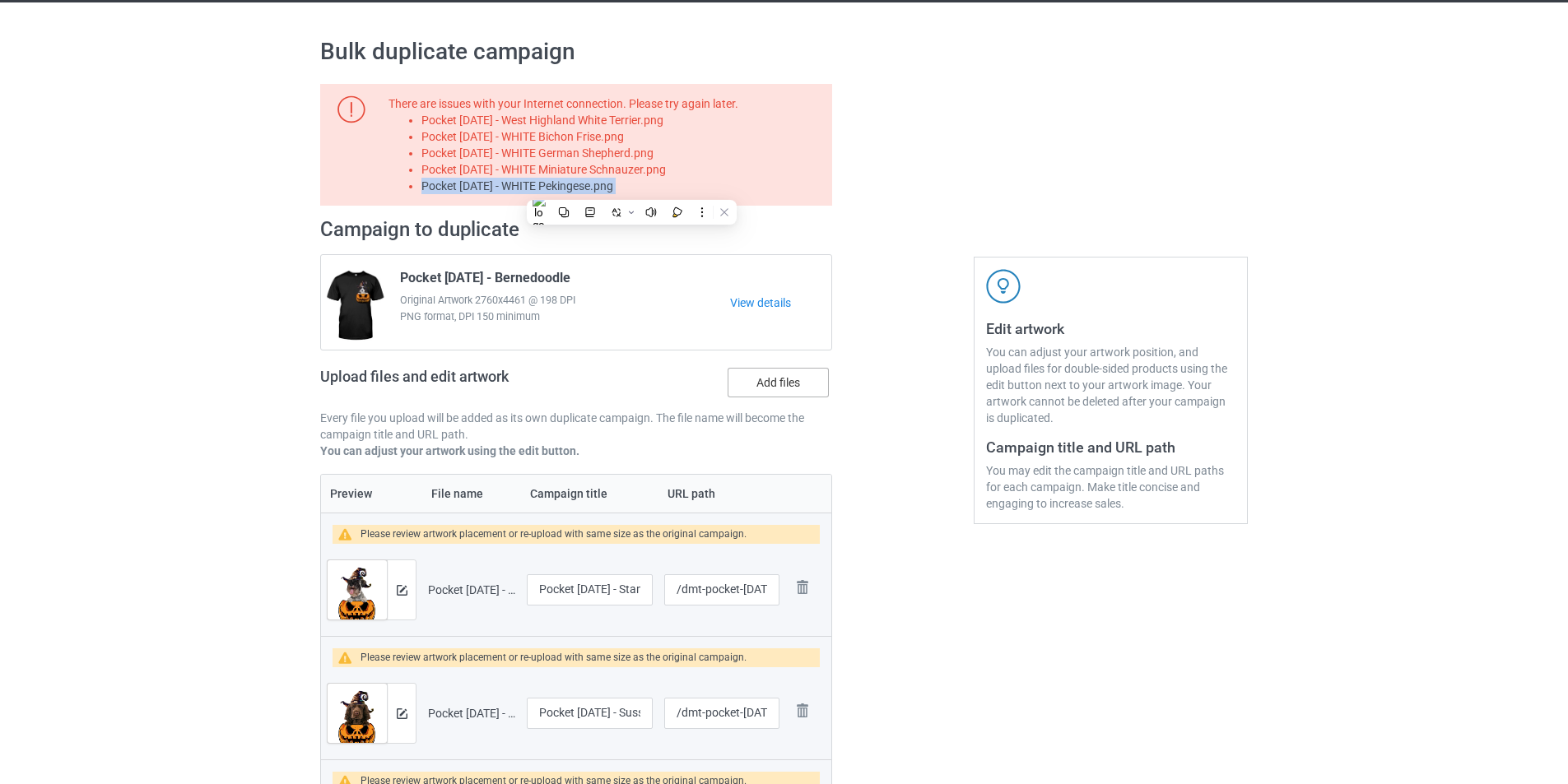
click at [781, 392] on label "Add files" at bounding box center [779, 383] width 102 height 30
click at [0, 0] on input "Add files" at bounding box center [0, 0] width 0 height 0
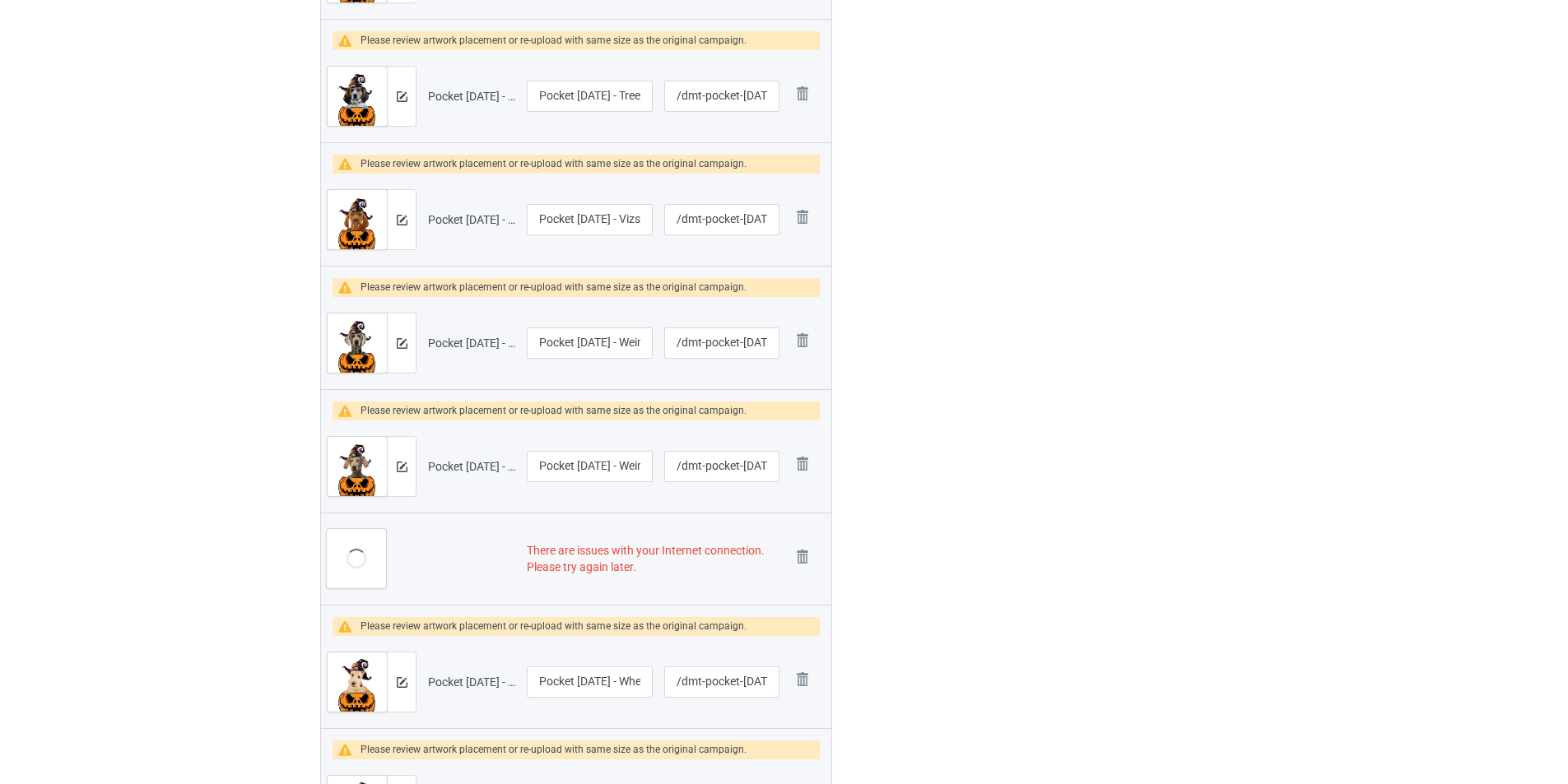
scroll to position [2182, 0]
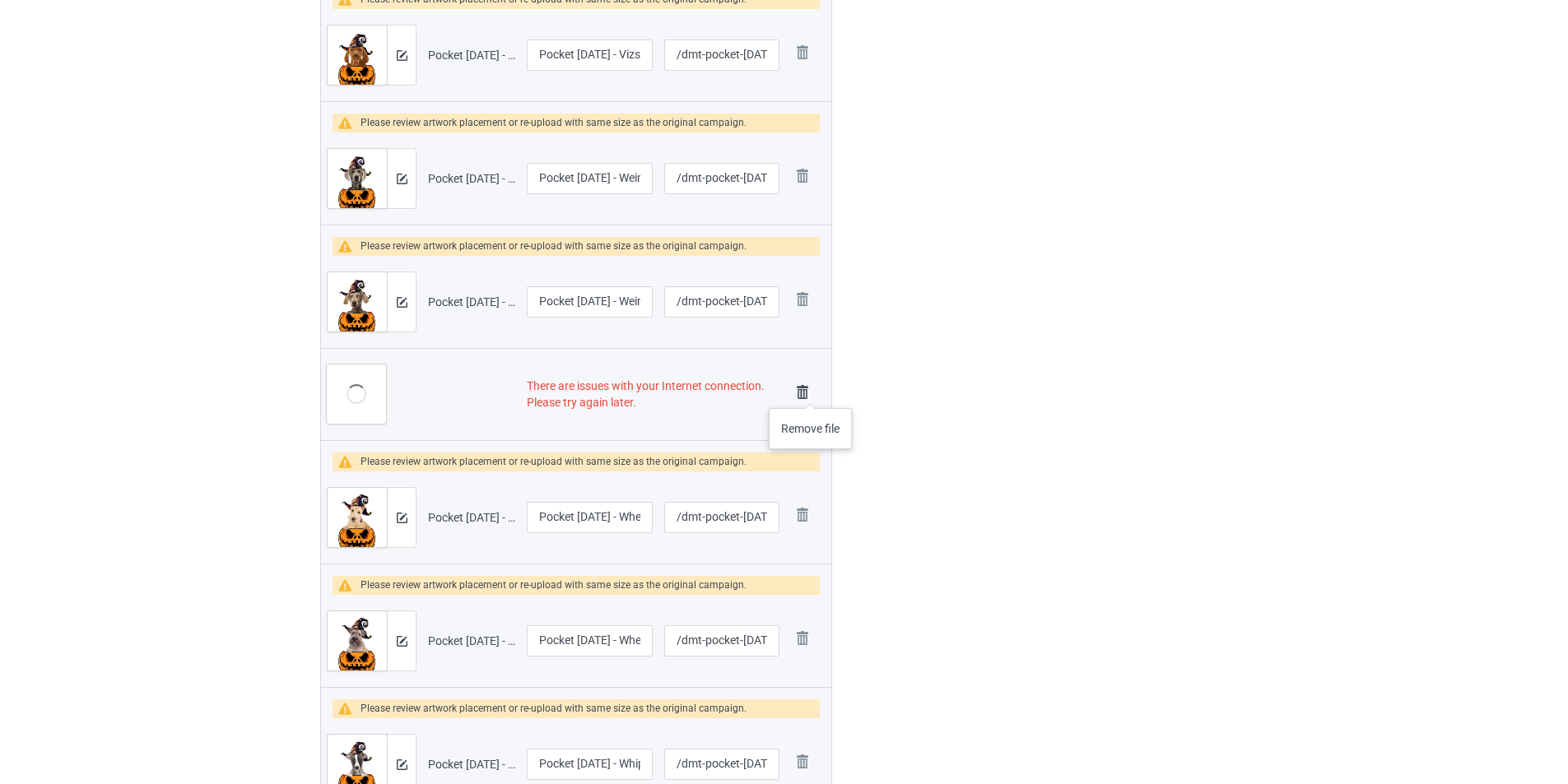
click at [811, 392] on img at bounding box center [802, 392] width 23 height 23
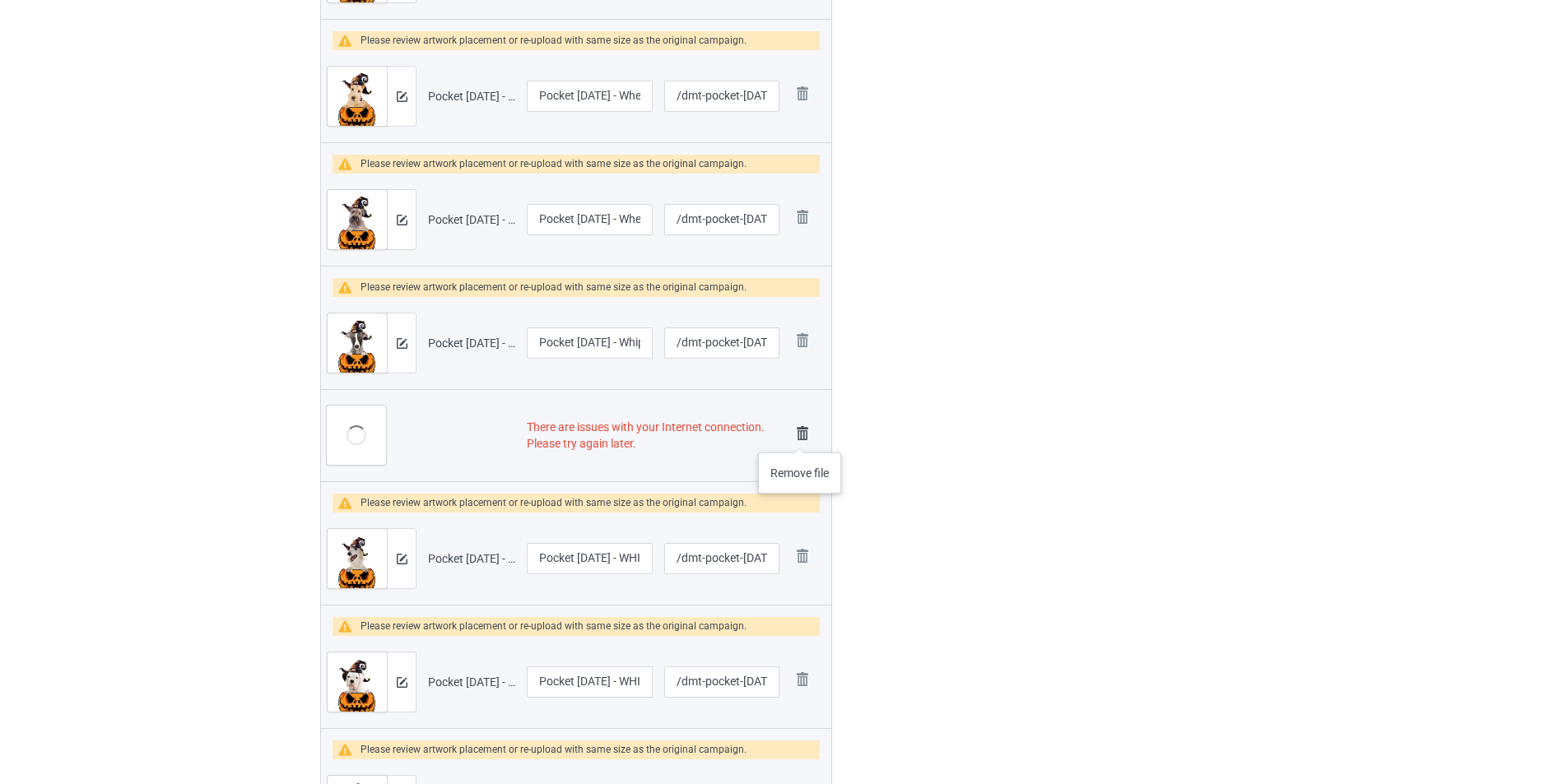
click at [800, 436] on img at bounding box center [802, 433] width 23 height 23
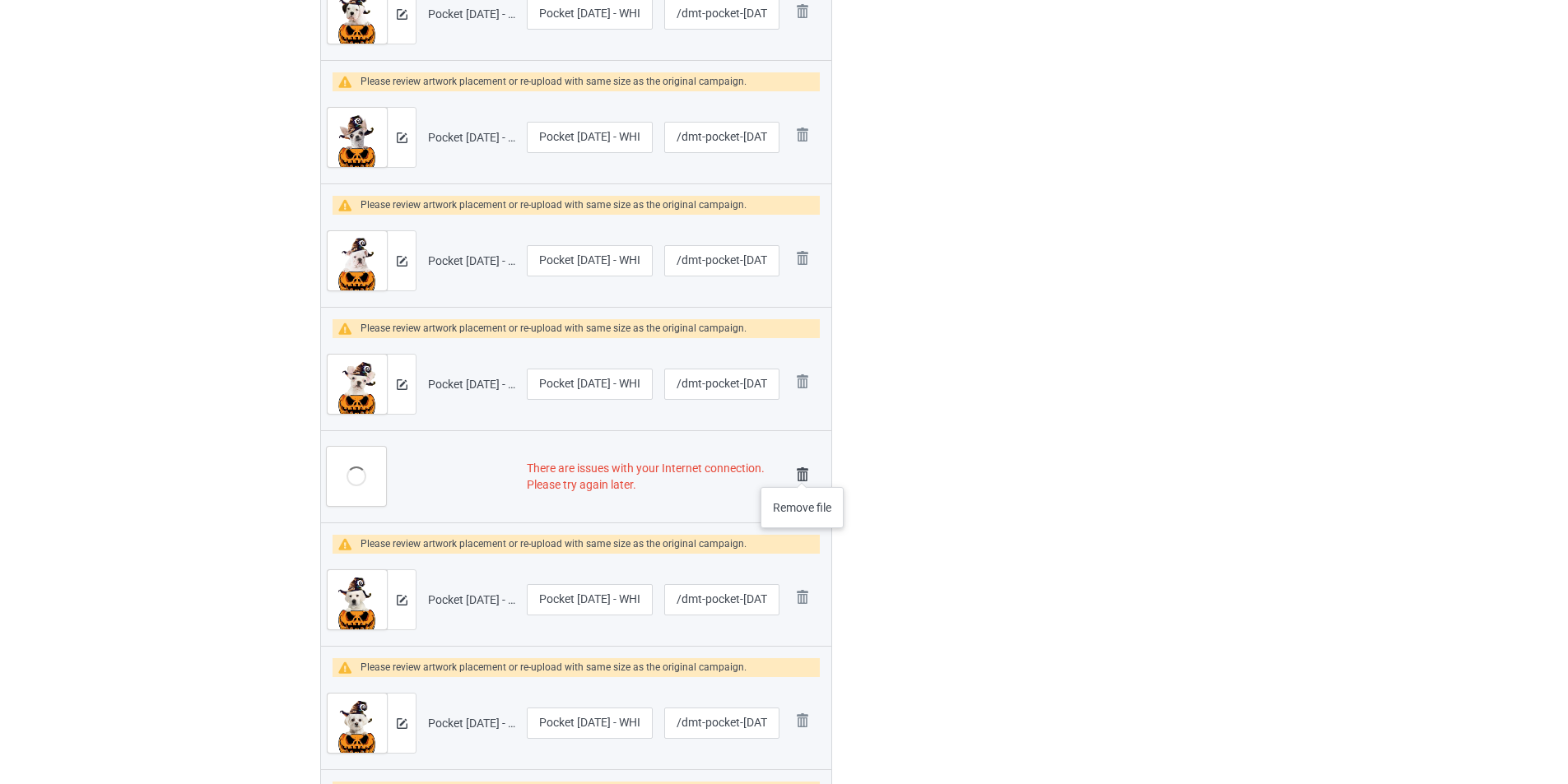
click at [802, 470] on img at bounding box center [802, 474] width 23 height 23
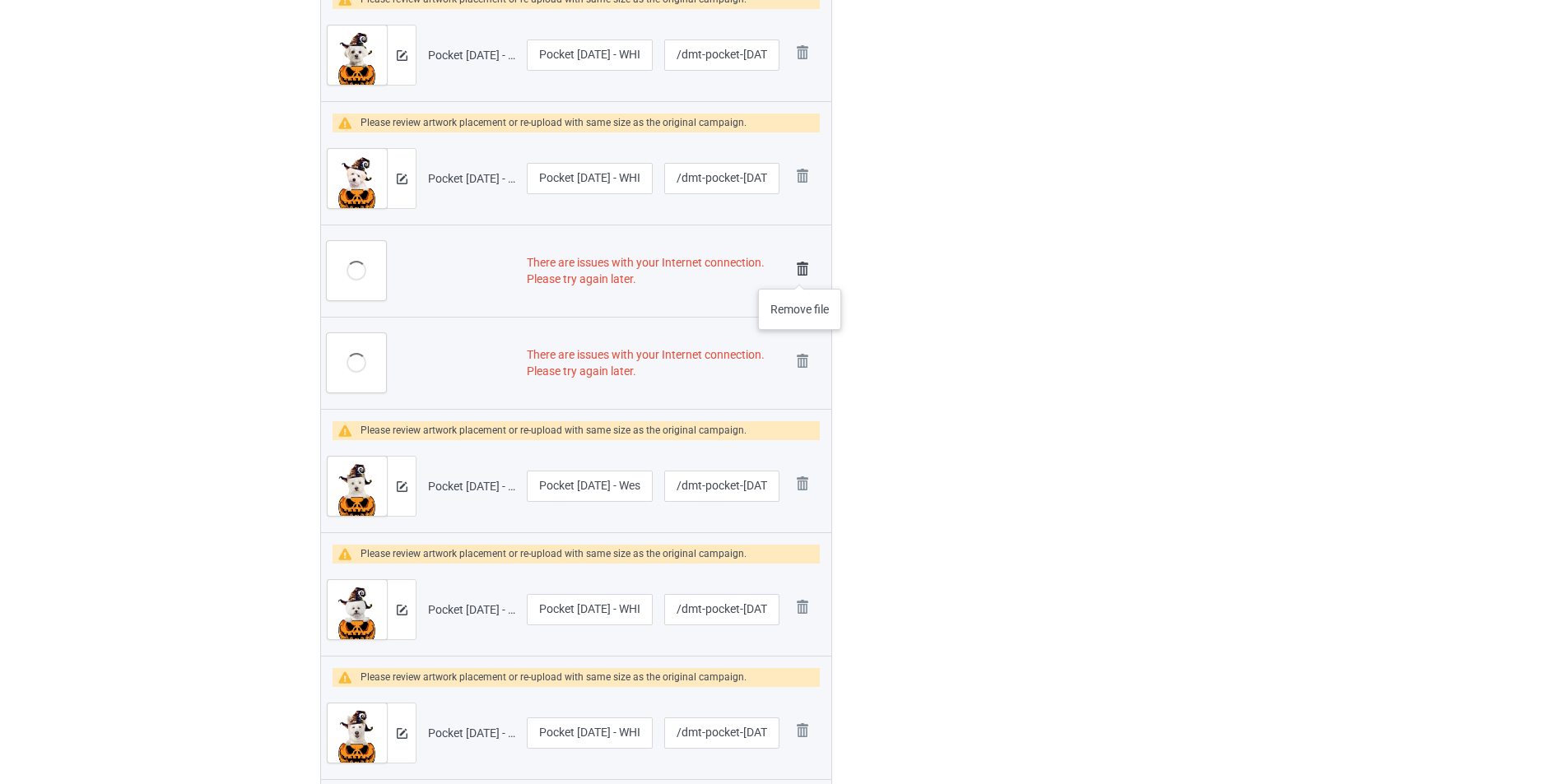
click at [800, 272] on img at bounding box center [802, 268] width 23 height 23
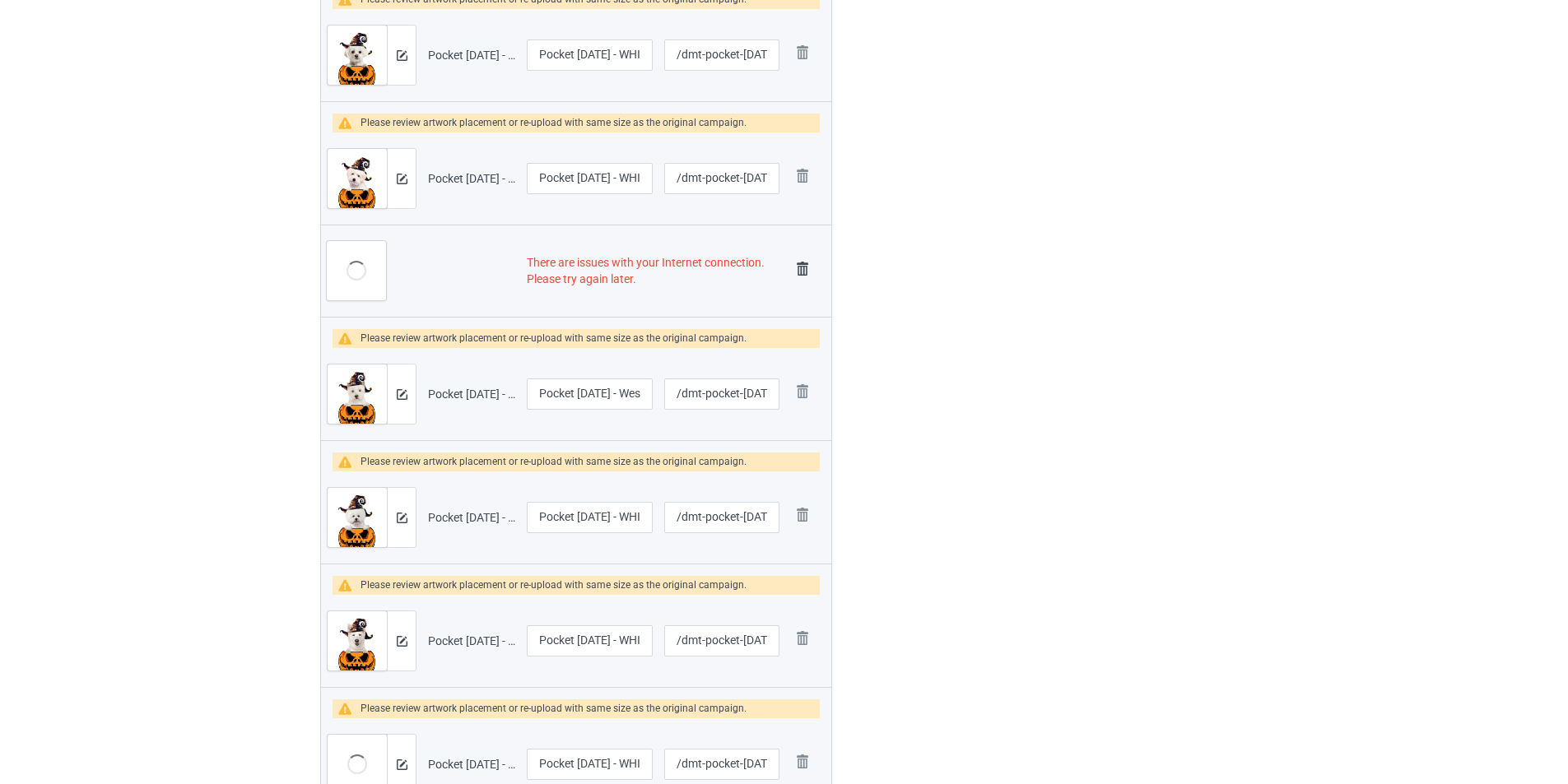
click at [802, 271] on img at bounding box center [802, 268] width 23 height 23
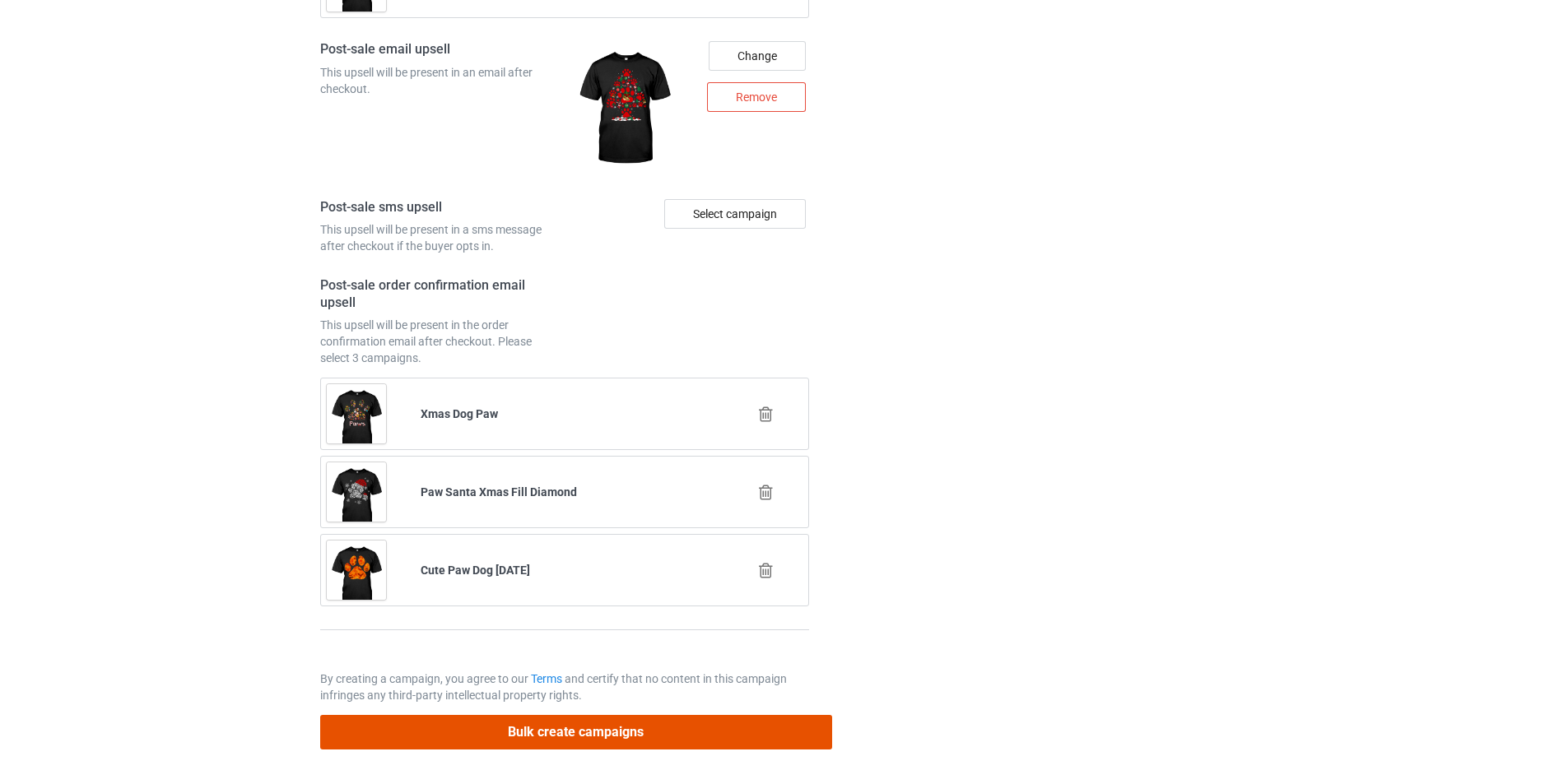
click at [699, 716] on button "Bulk create campaigns" at bounding box center [576, 732] width 512 height 34
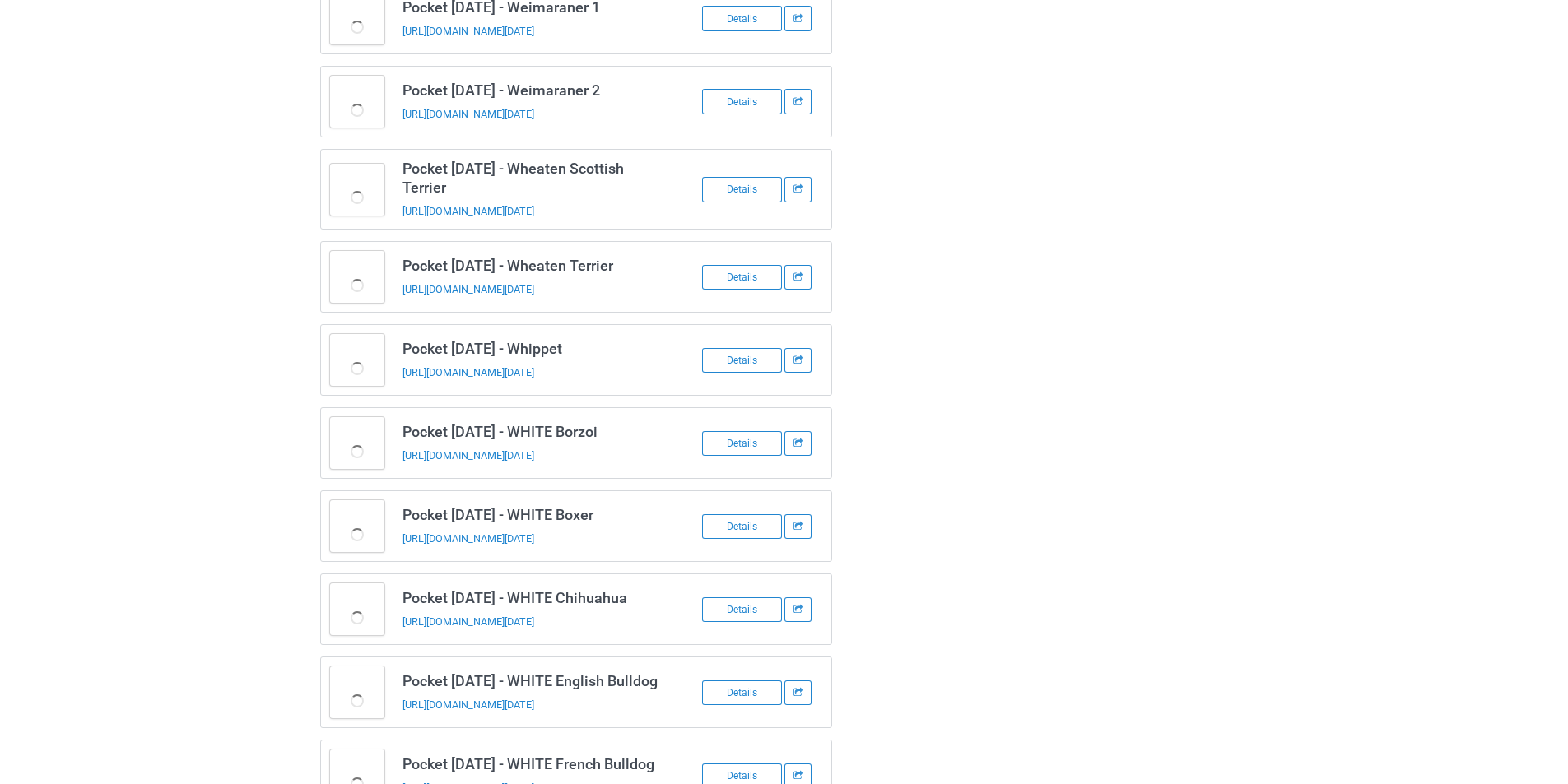
scroll to position [1728, 0]
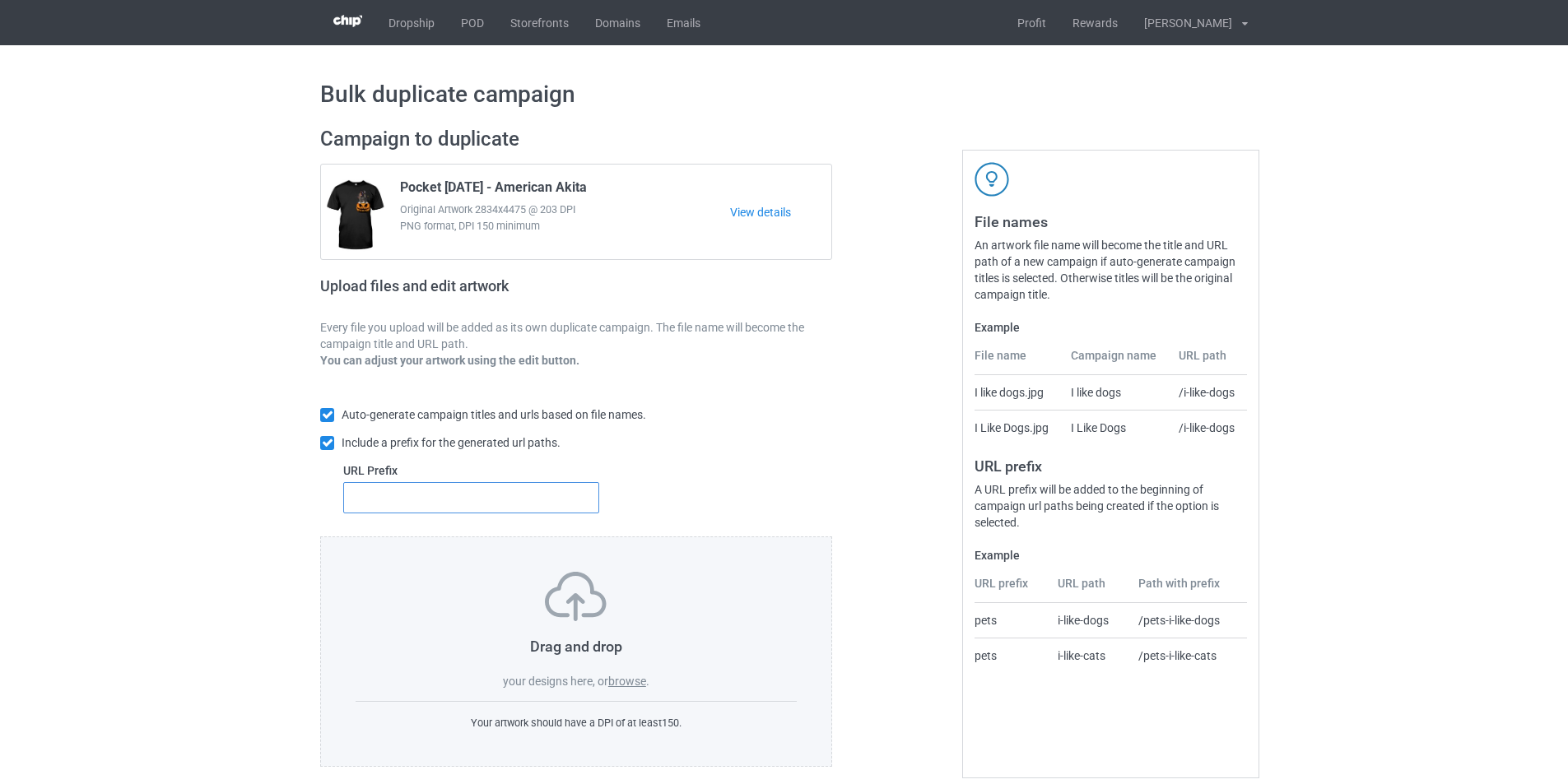
click at [565, 512] on input "text" at bounding box center [471, 498] width 256 height 32
type input "dmt-"
click at [619, 683] on label "browse" at bounding box center [628, 680] width 37 height 13
click at [0, 0] on input "browse" at bounding box center [0, 0] width 0 height 0
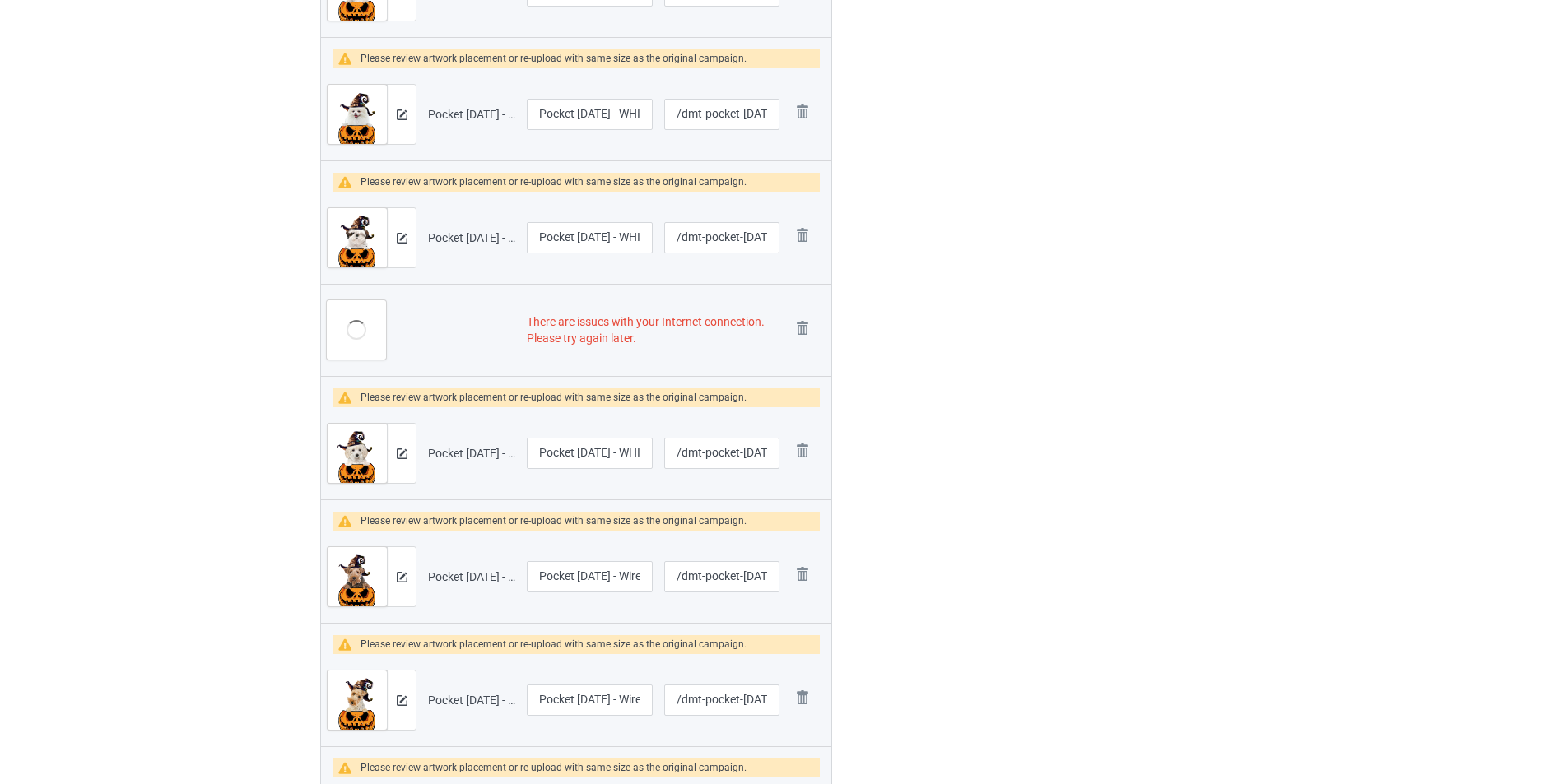
scroll to position [643, 0]
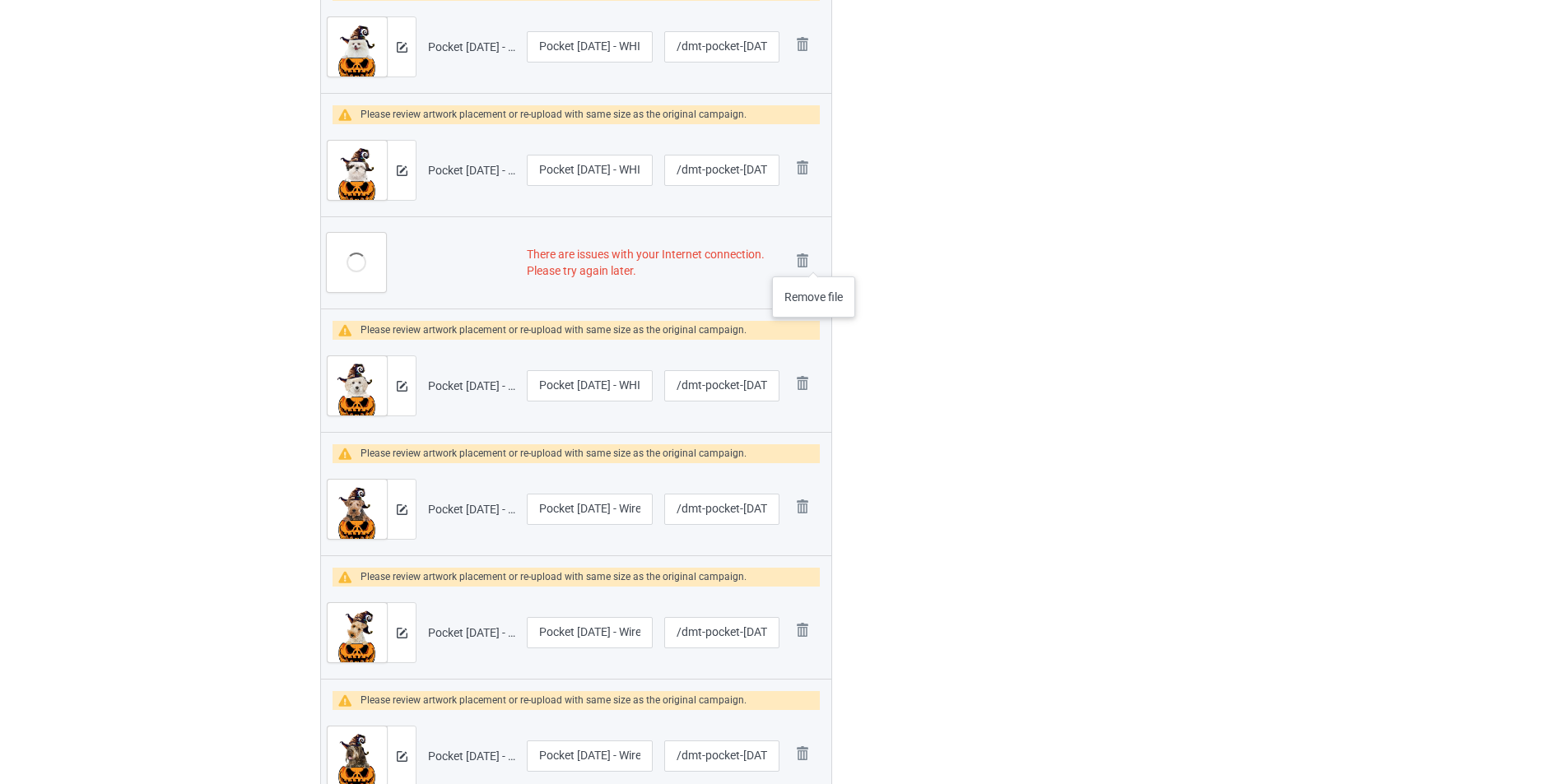
drag, startPoint x: 812, startPoint y: 260, endPoint x: 867, endPoint y: 273, distance: 56.5
click at [0, 0] on img at bounding box center [0, 0] width 0 height 0
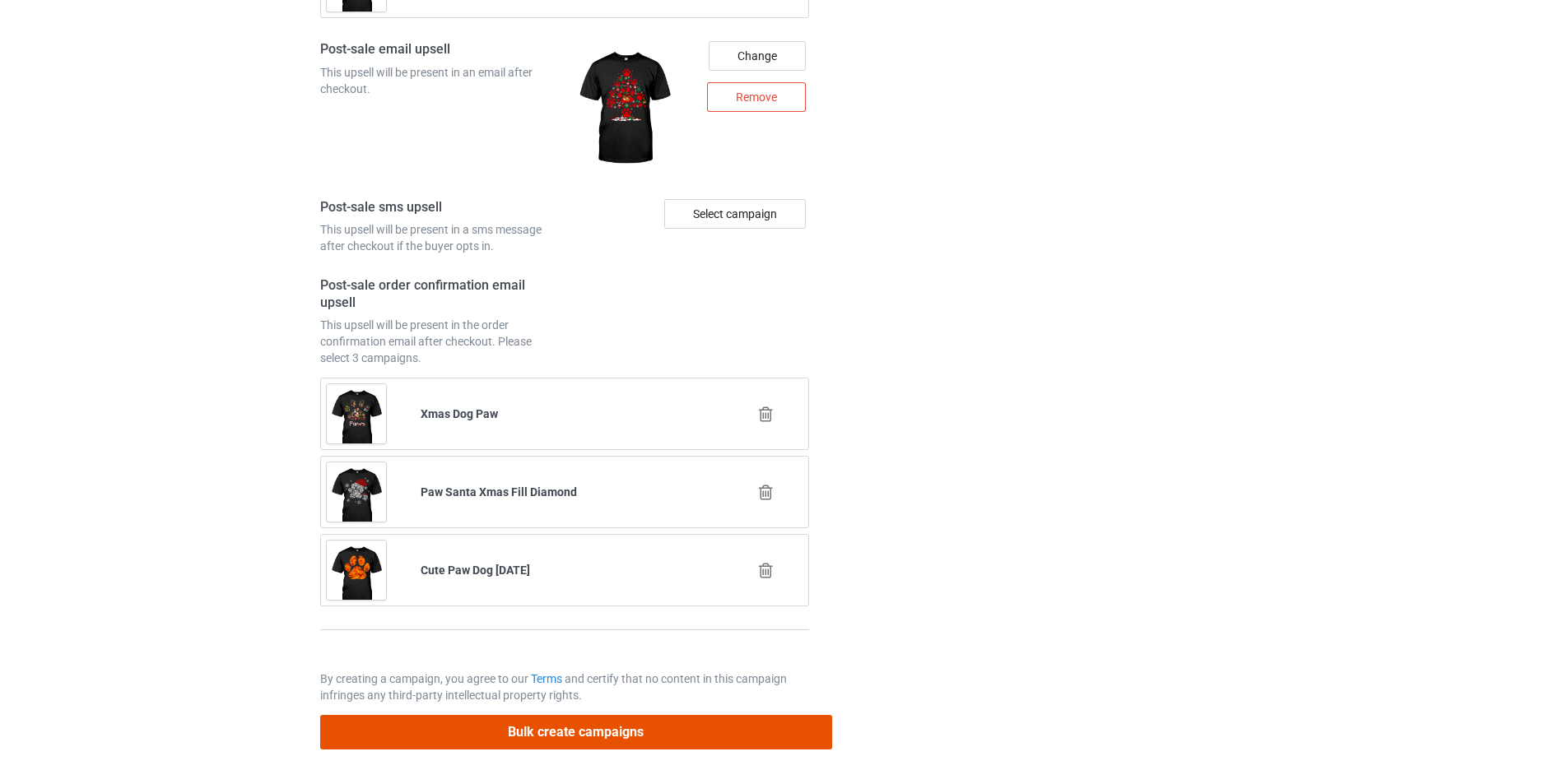
click at [609, 736] on button "Bulk create campaigns" at bounding box center [576, 732] width 512 height 34
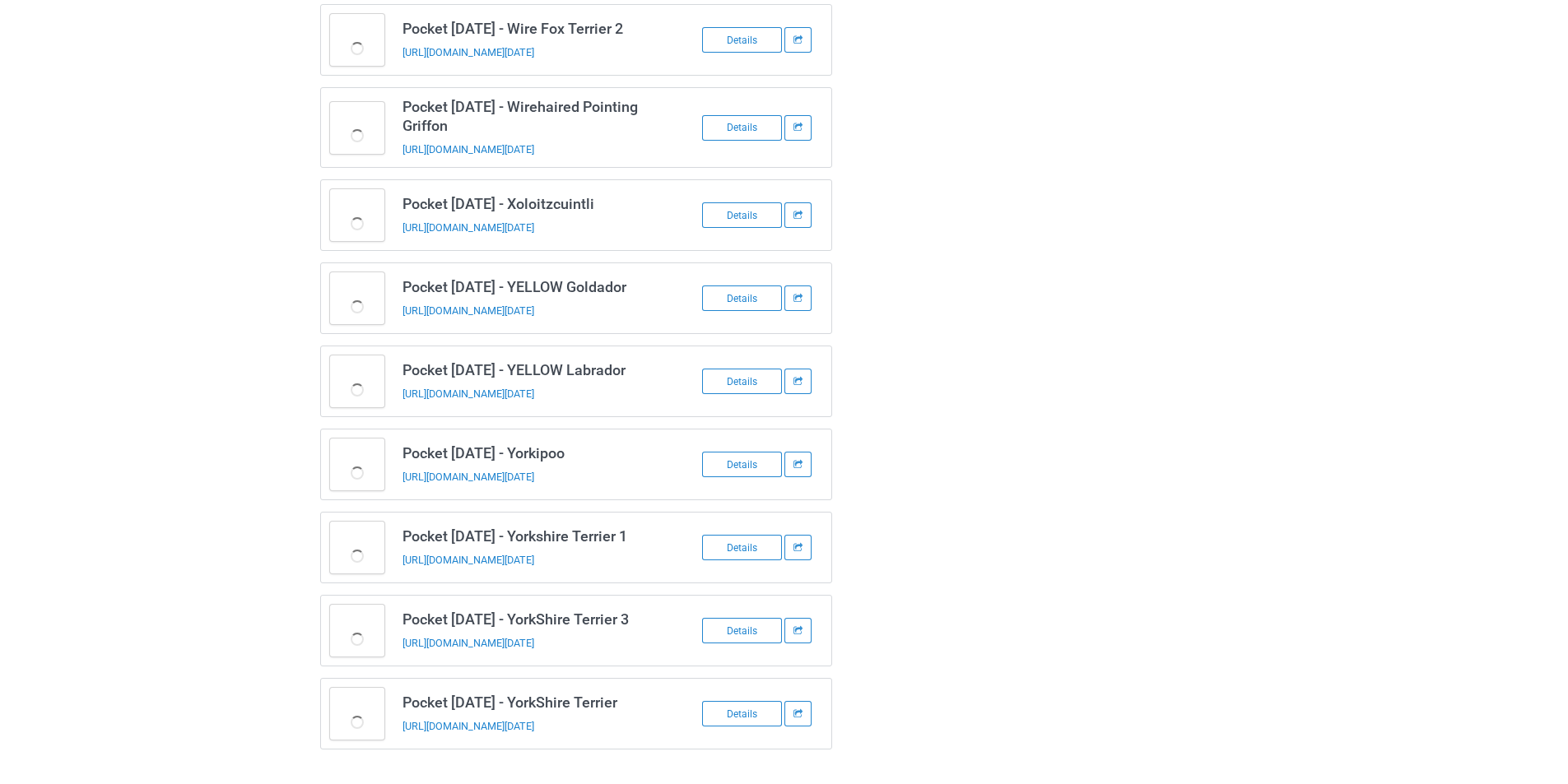
scroll to position [538, 0]
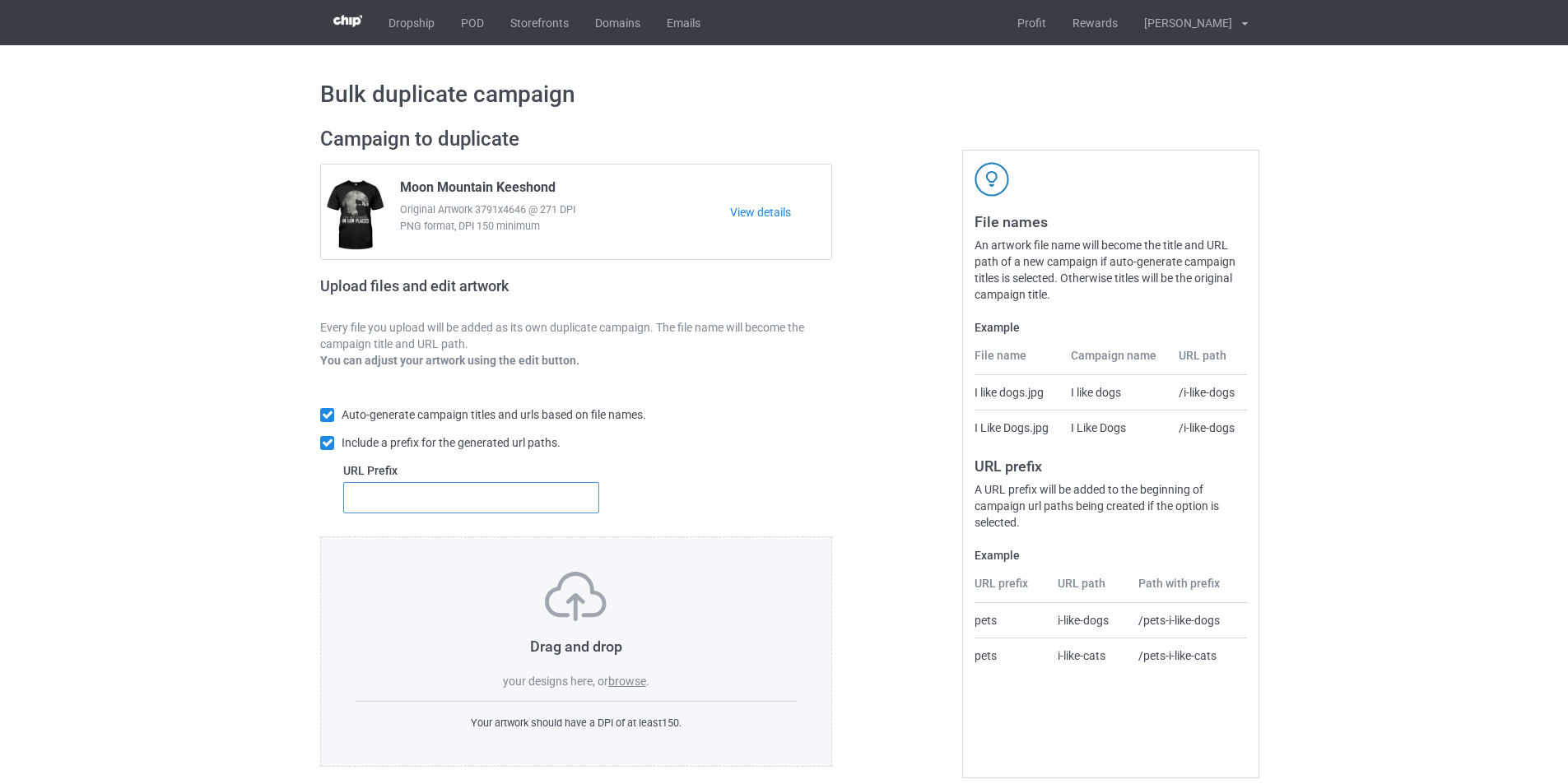
click at [499, 499] on input "text" at bounding box center [471, 498] width 256 height 32
type input "dmt-"
click at [635, 682] on label "browse" at bounding box center [628, 680] width 37 height 13
click at [0, 0] on input "browse" at bounding box center [0, 0] width 0 height 0
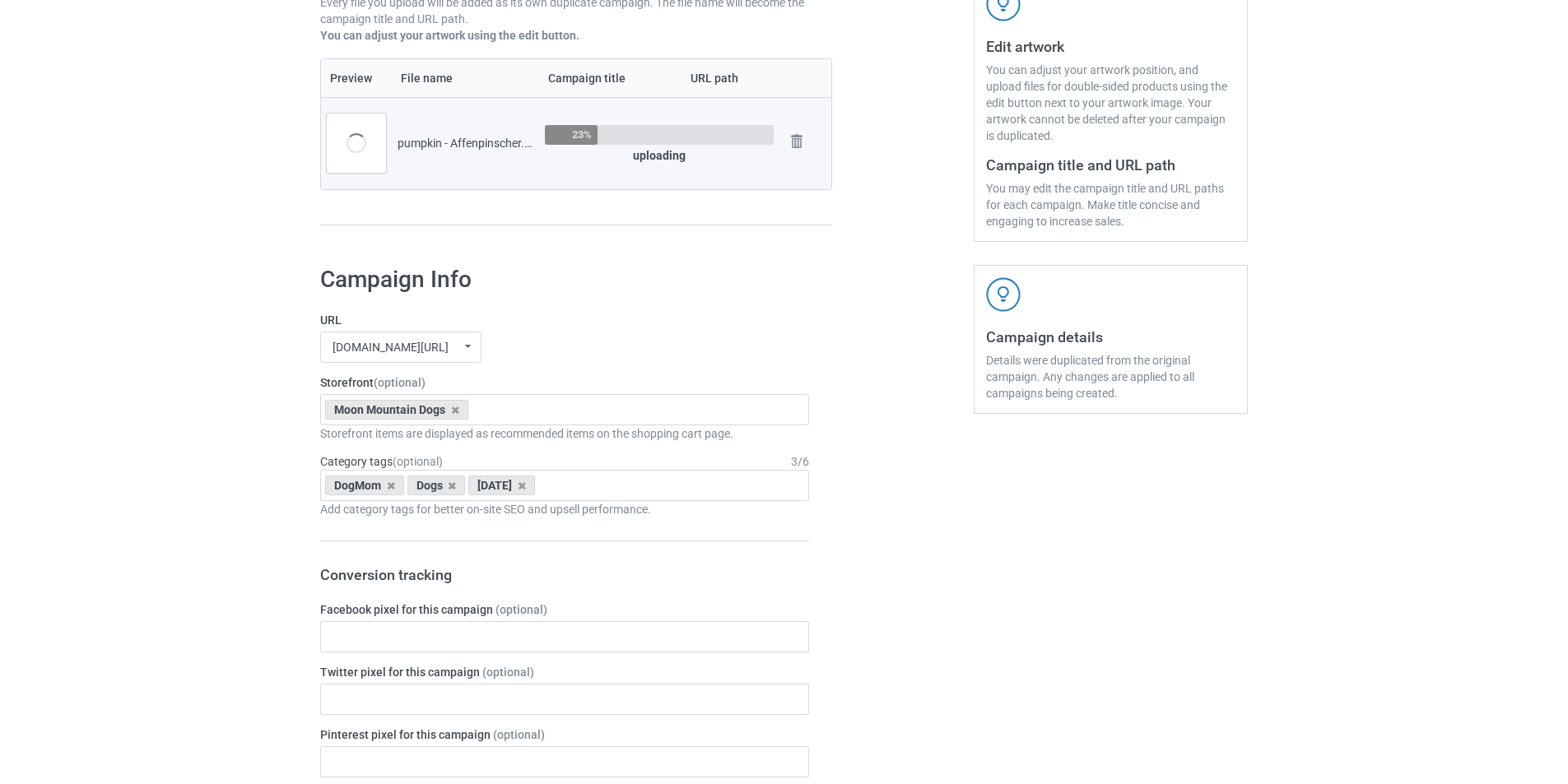
scroll to position [329, 0]
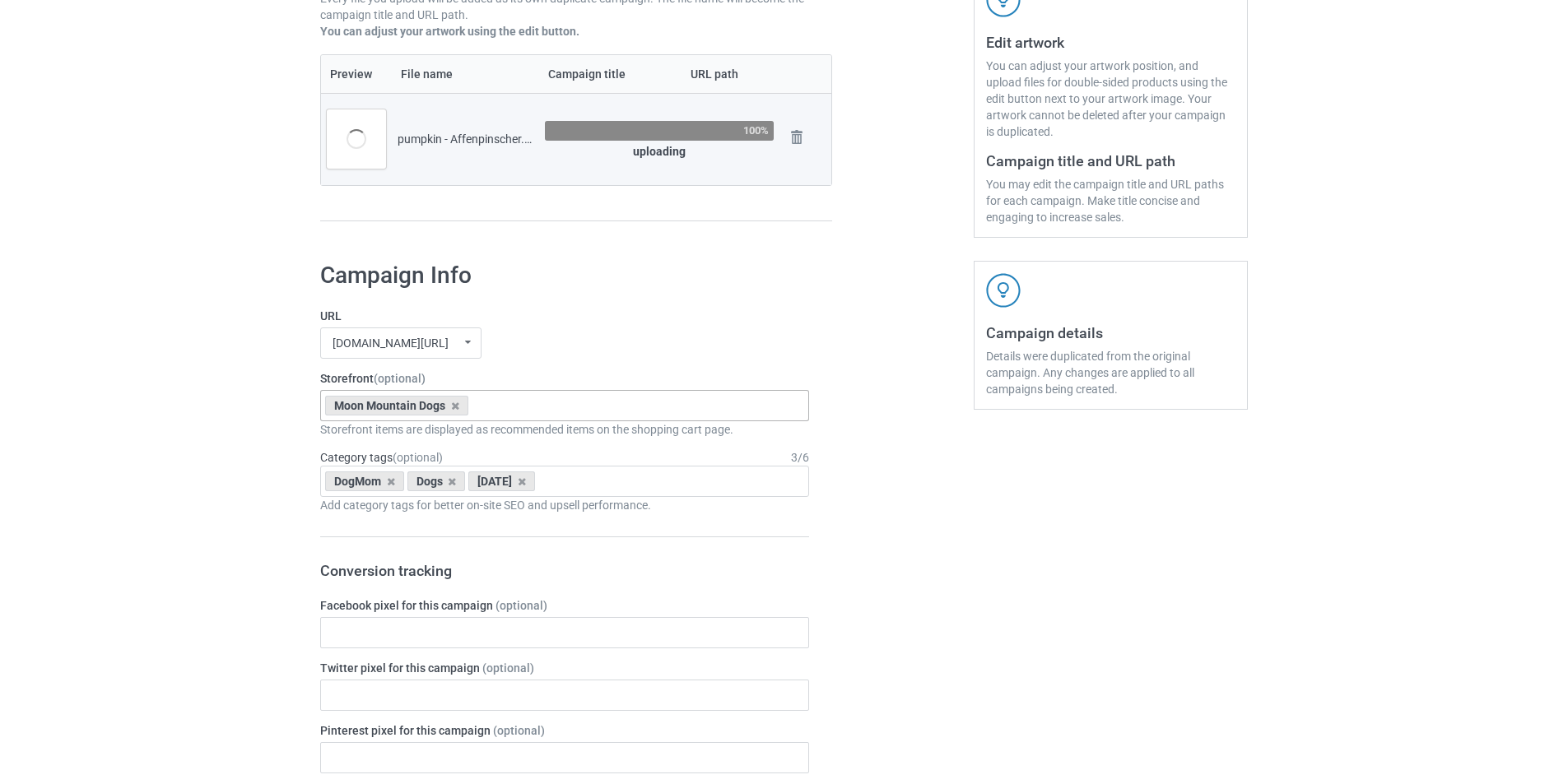
click at [549, 414] on div "Moon Mountain Dogs Pumpkin Dogs Pocket Halloween Dogs Halloween Candy Dogs Silh…" at bounding box center [565, 405] width 489 height 32
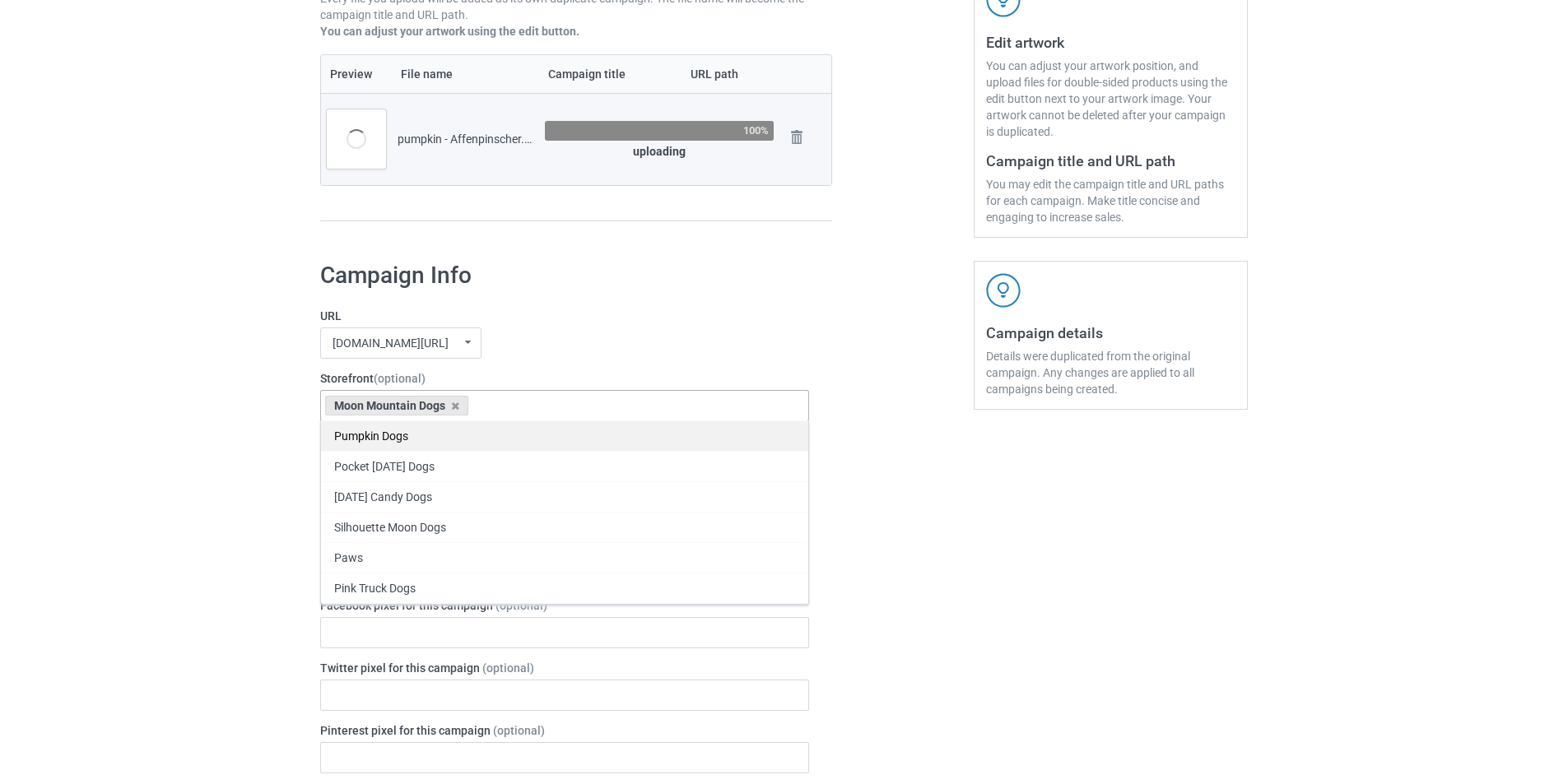
click at [425, 444] on div "Pumpkin Dogs" at bounding box center [564, 435] width 487 height 31
click at [455, 409] on icon at bounding box center [455, 405] width 8 height 11
click at [587, 355] on div "mangtee.com/ undefined/ mangtee.com/ undefined/ fami-tee.com/ teechip.com/ 5a13…" at bounding box center [565, 343] width 489 height 32
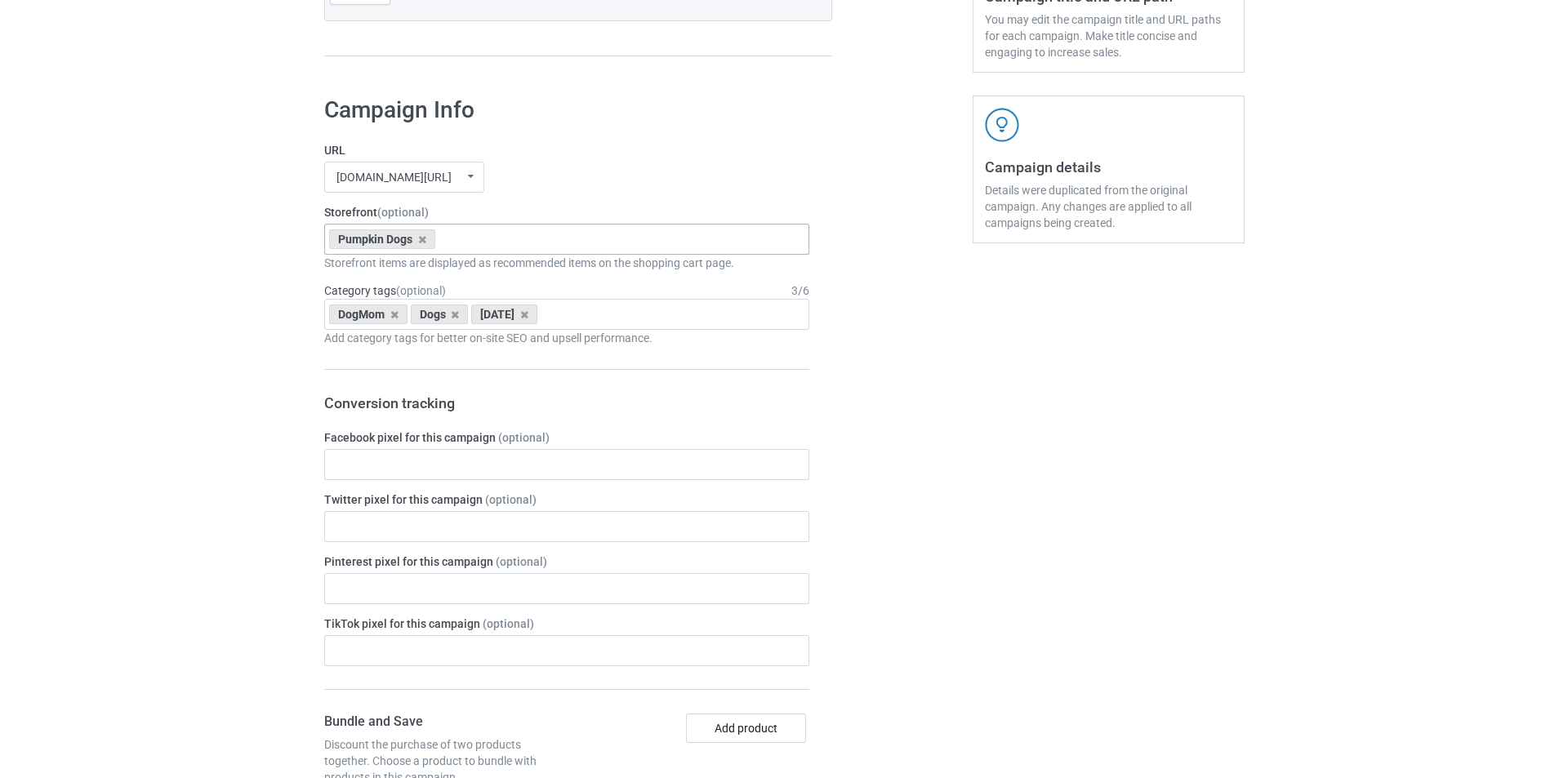
scroll to position [0, 0]
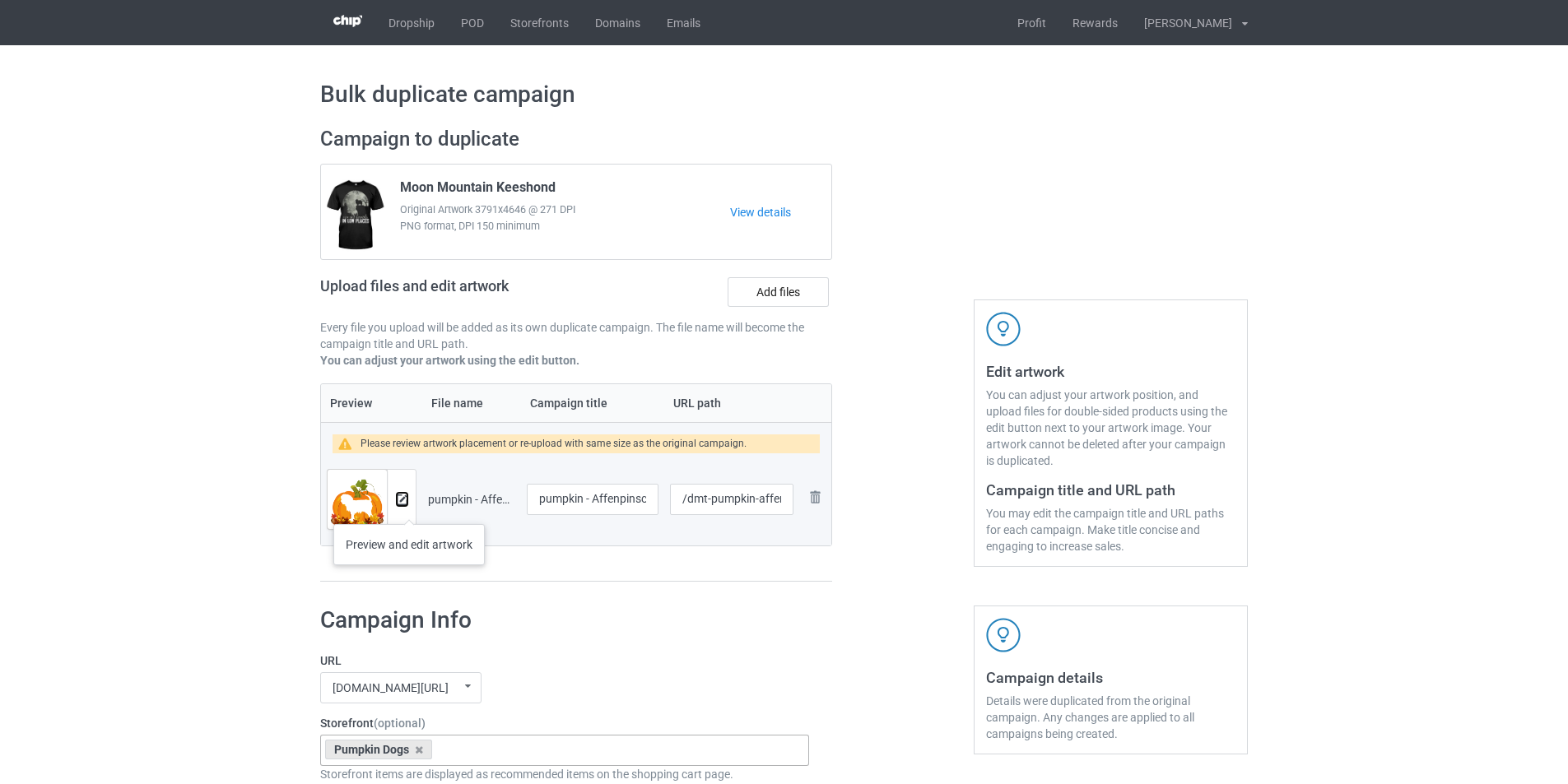
click at [405, 505] on button at bounding box center [402, 499] width 11 height 13
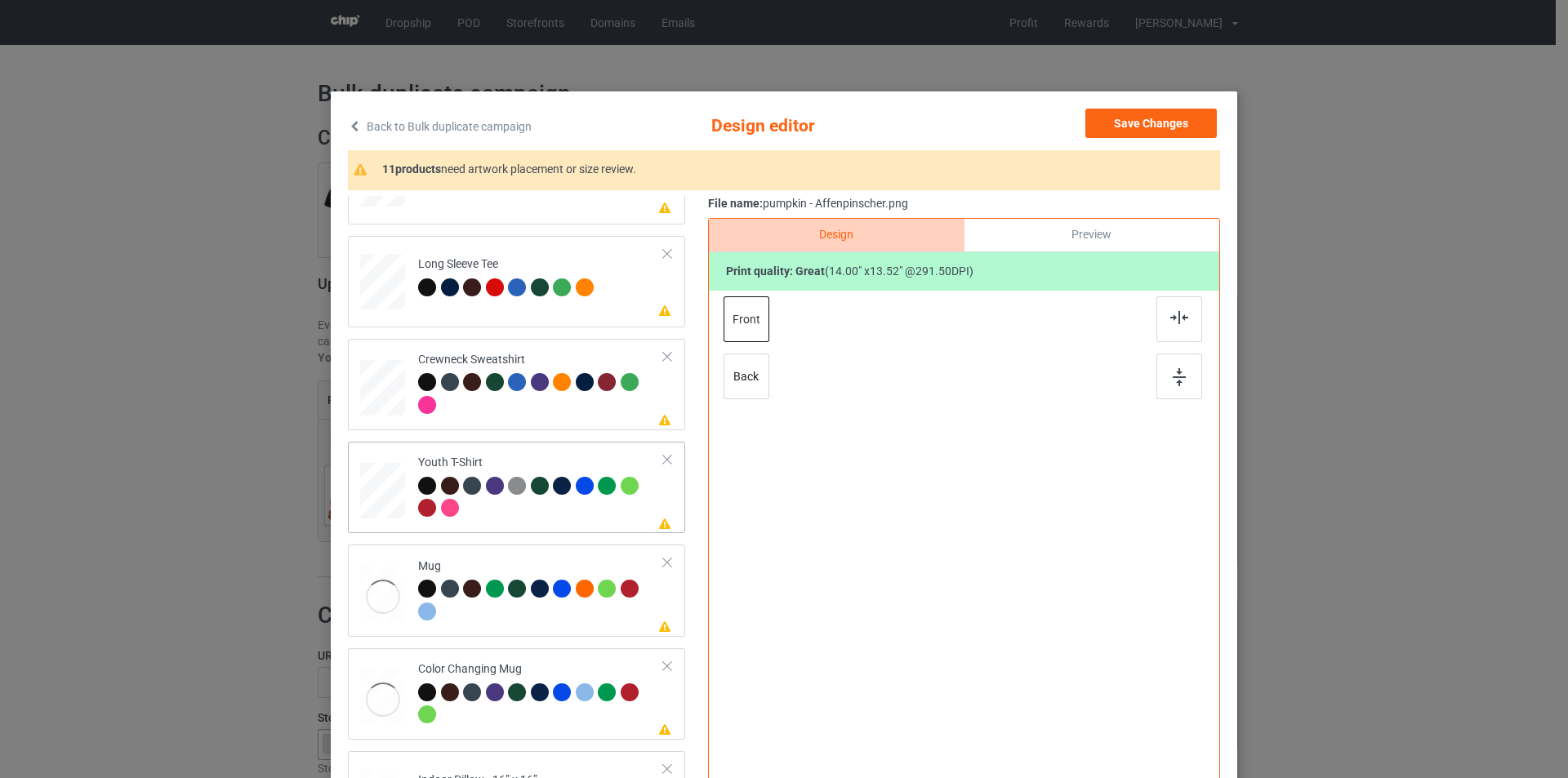
scroll to position [485, 0]
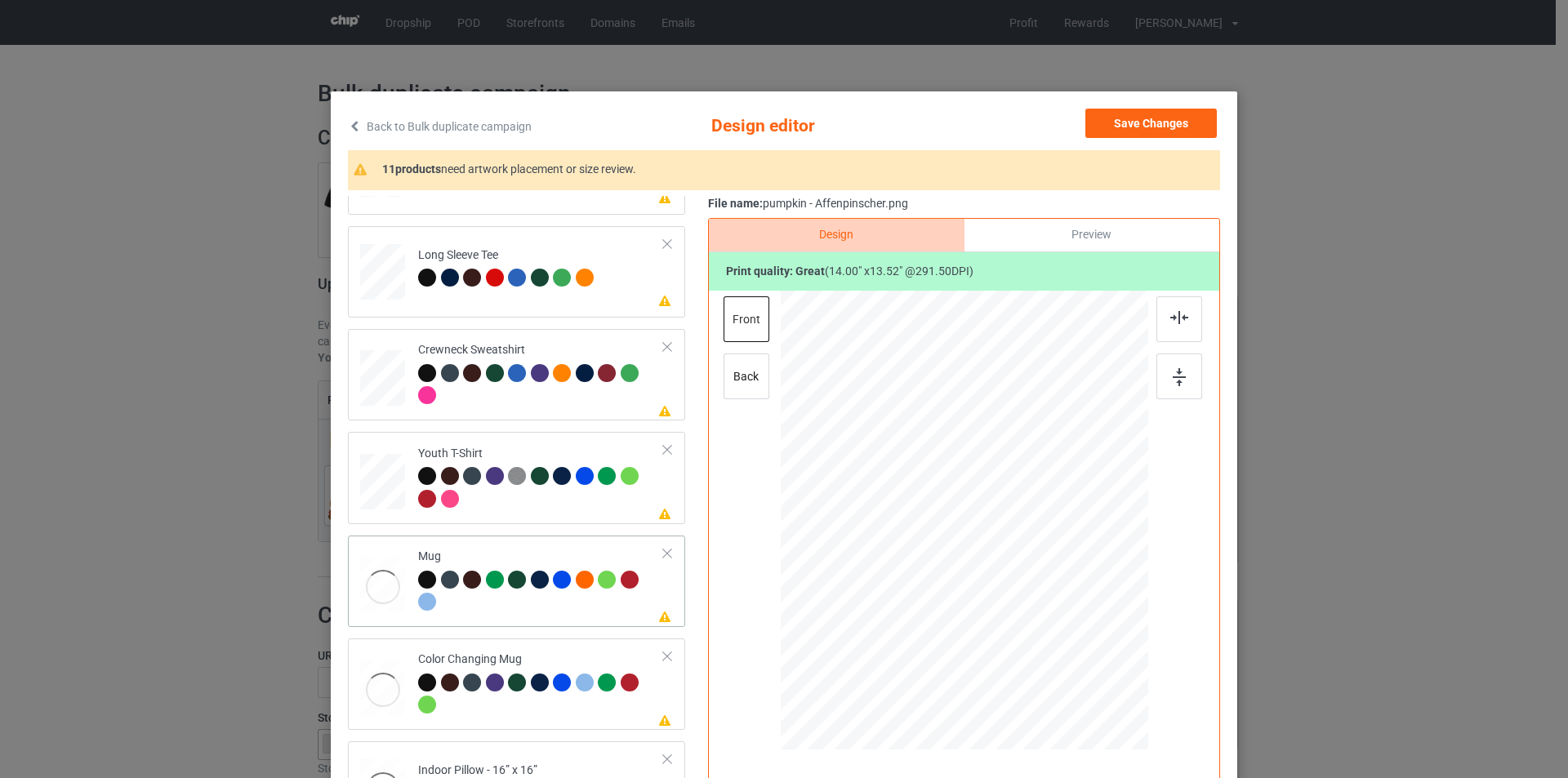
click at [498, 547] on td "Please review artwork placement Mug" at bounding box center [540, 581] width 263 height 78
drag, startPoint x: 1068, startPoint y: 627, endPoint x: 1026, endPoint y: 551, distance: 86.8
click at [1026, 551] on div at bounding box center [964, 520] width 367 height 153
drag, startPoint x: 985, startPoint y: 521, endPoint x: 1086, endPoint y: 524, distance: 101.0
click at [1086, 524] on div at bounding box center [1066, 522] width 106 height 103
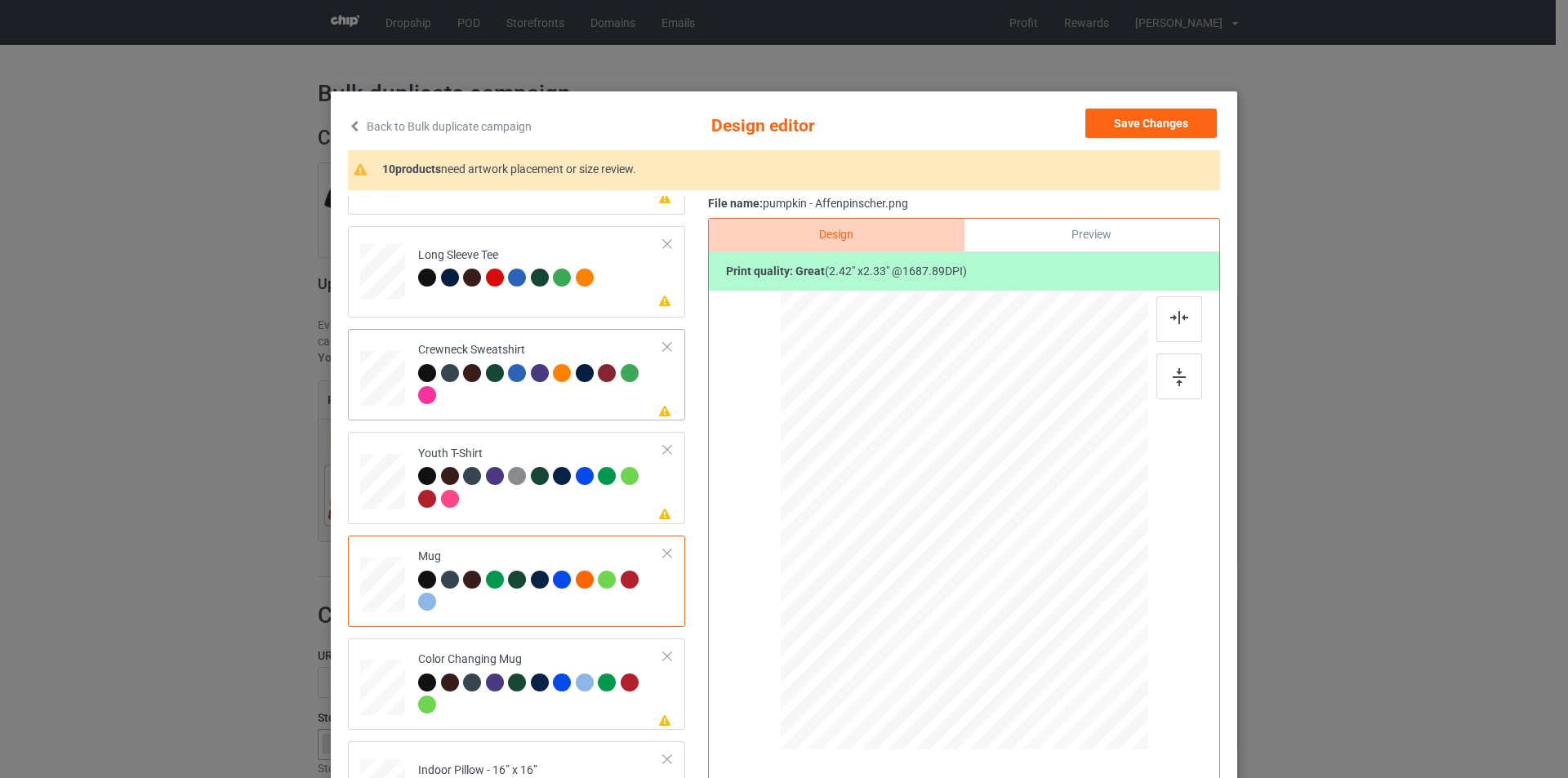
click at [589, 340] on td "Please review artwork placement Crewneck Sweatshirt" at bounding box center [540, 375] width 263 height 78
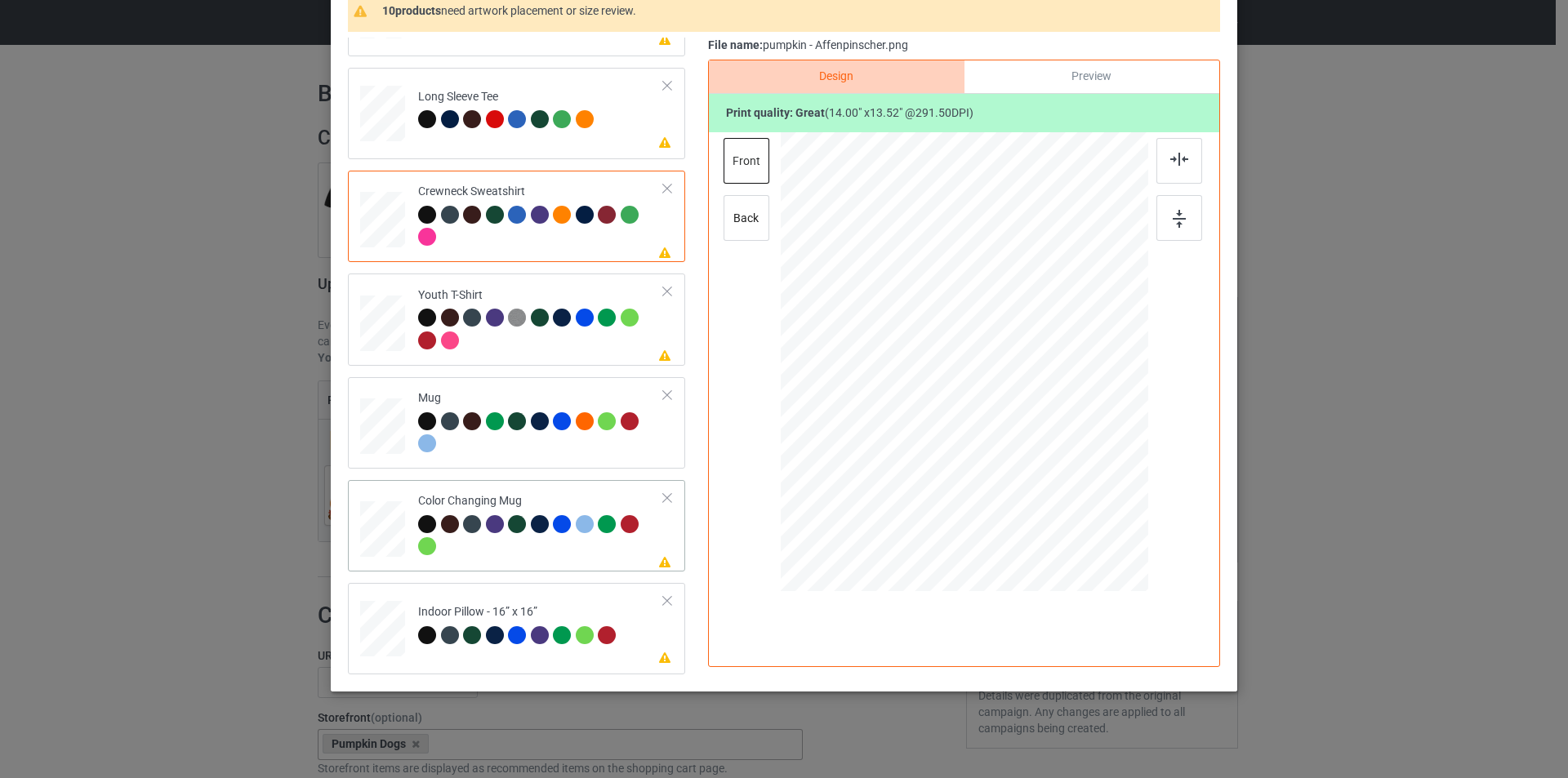
scroll to position [164, 0]
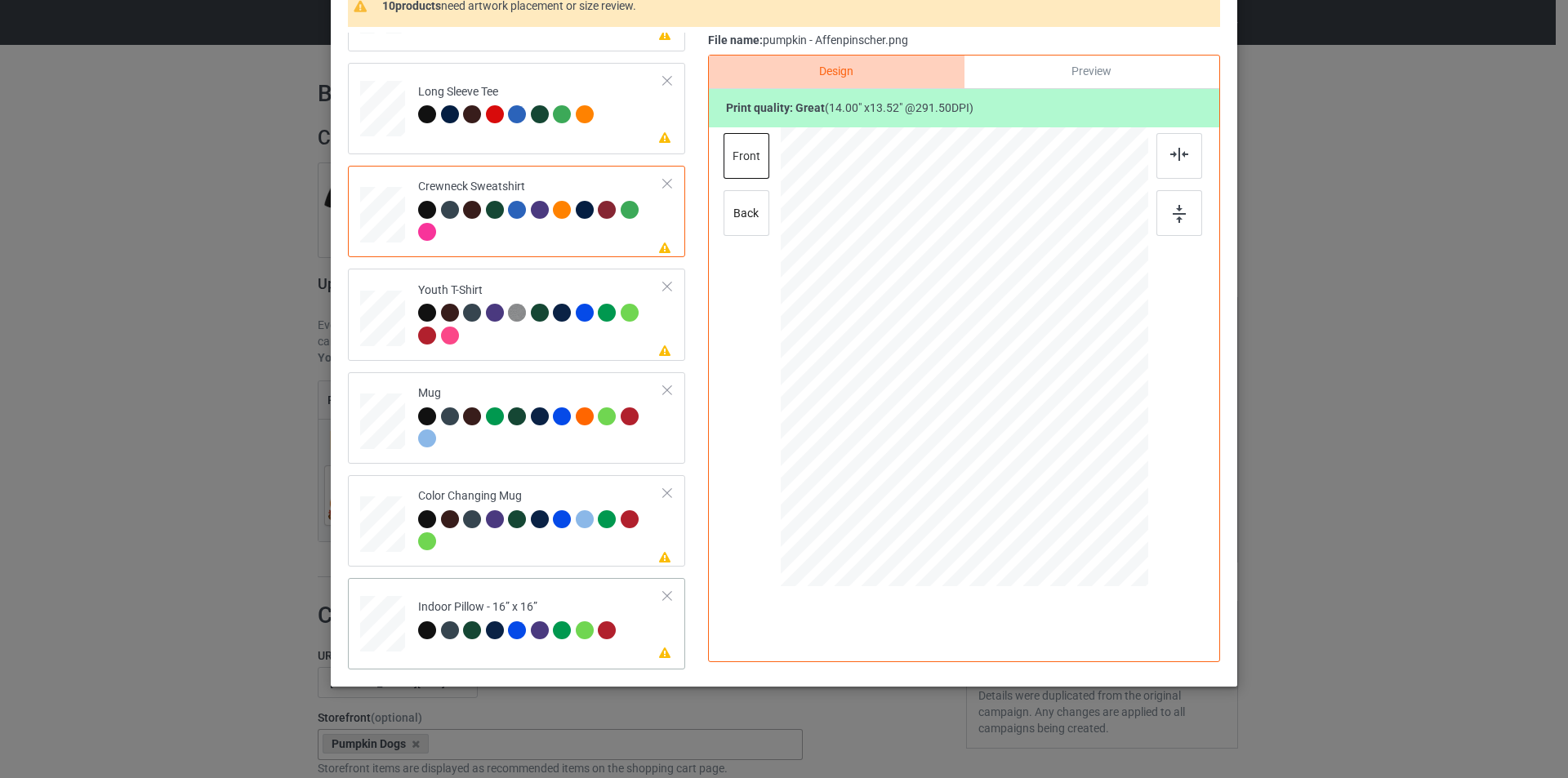
click at [554, 587] on td "Please review artwork placement Indoor Pillow - 16” x 16”" at bounding box center [540, 619] width 263 height 71
drag, startPoint x: 1067, startPoint y: 462, endPoint x: 1075, endPoint y: 482, distance: 21.5
click at [1075, 482] on div at bounding box center [964, 357] width 367 height 367
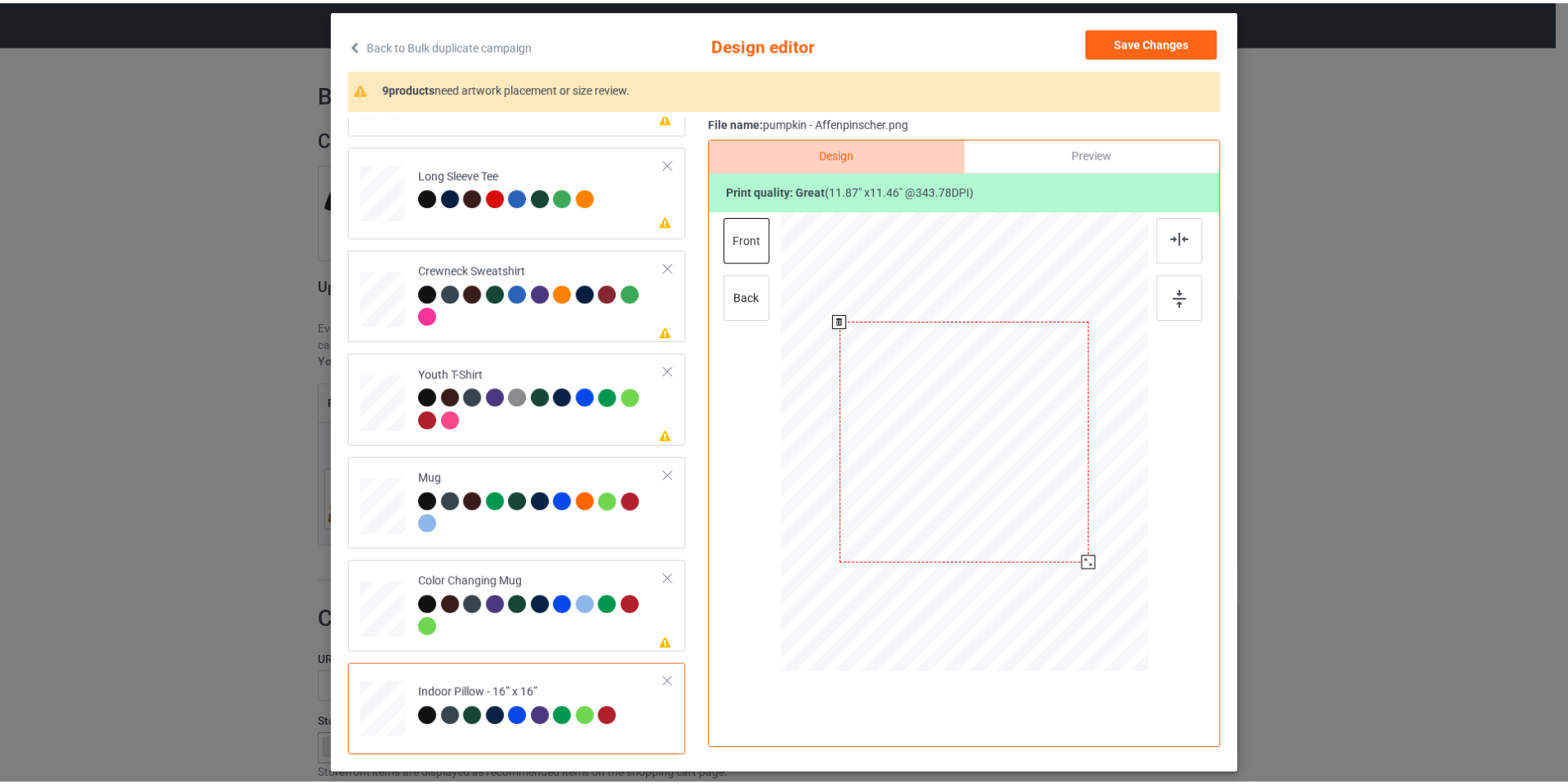
scroll to position [0, 0]
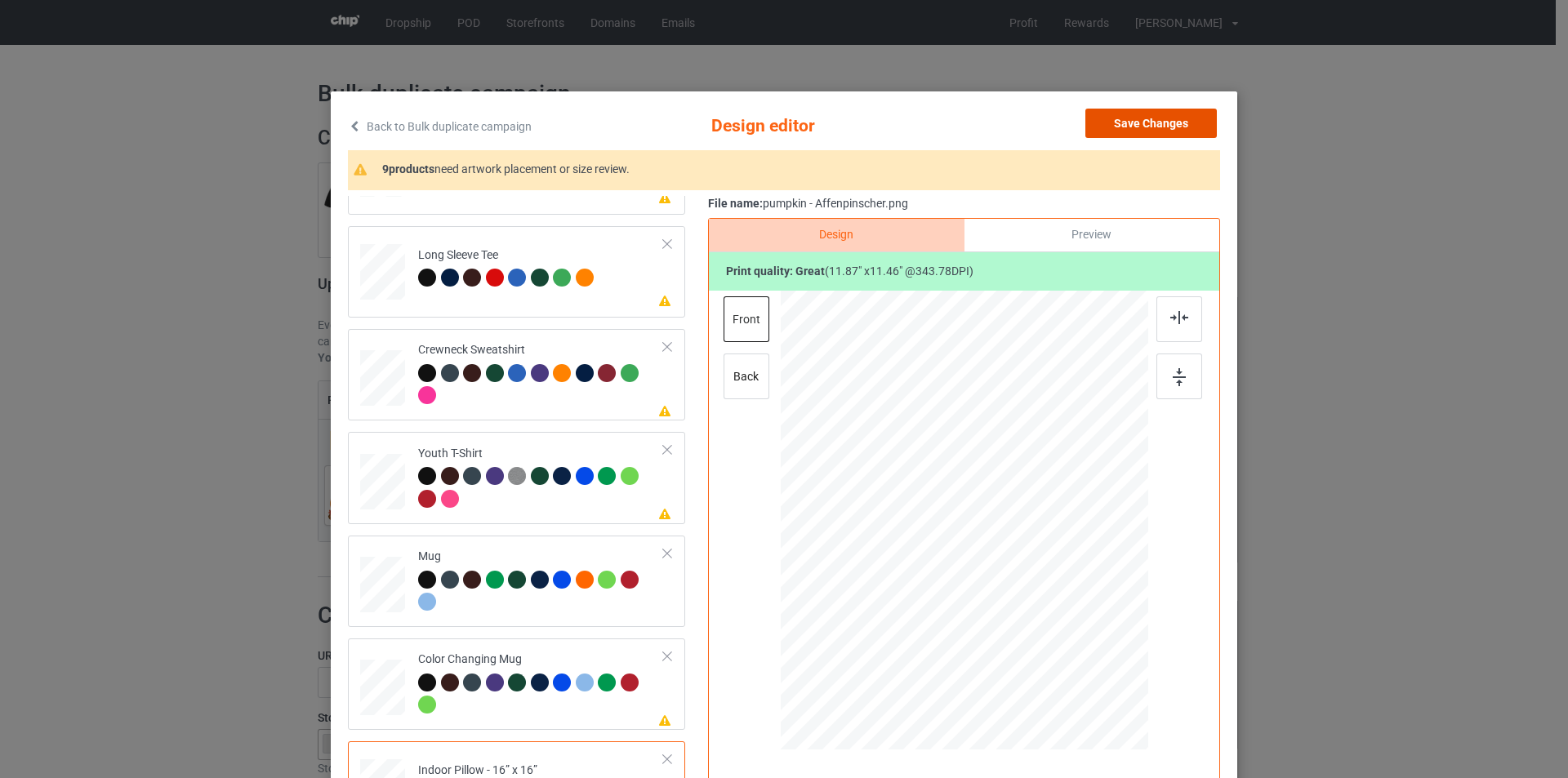
click at [1134, 125] on button "Save Changes" at bounding box center [1151, 123] width 131 height 29
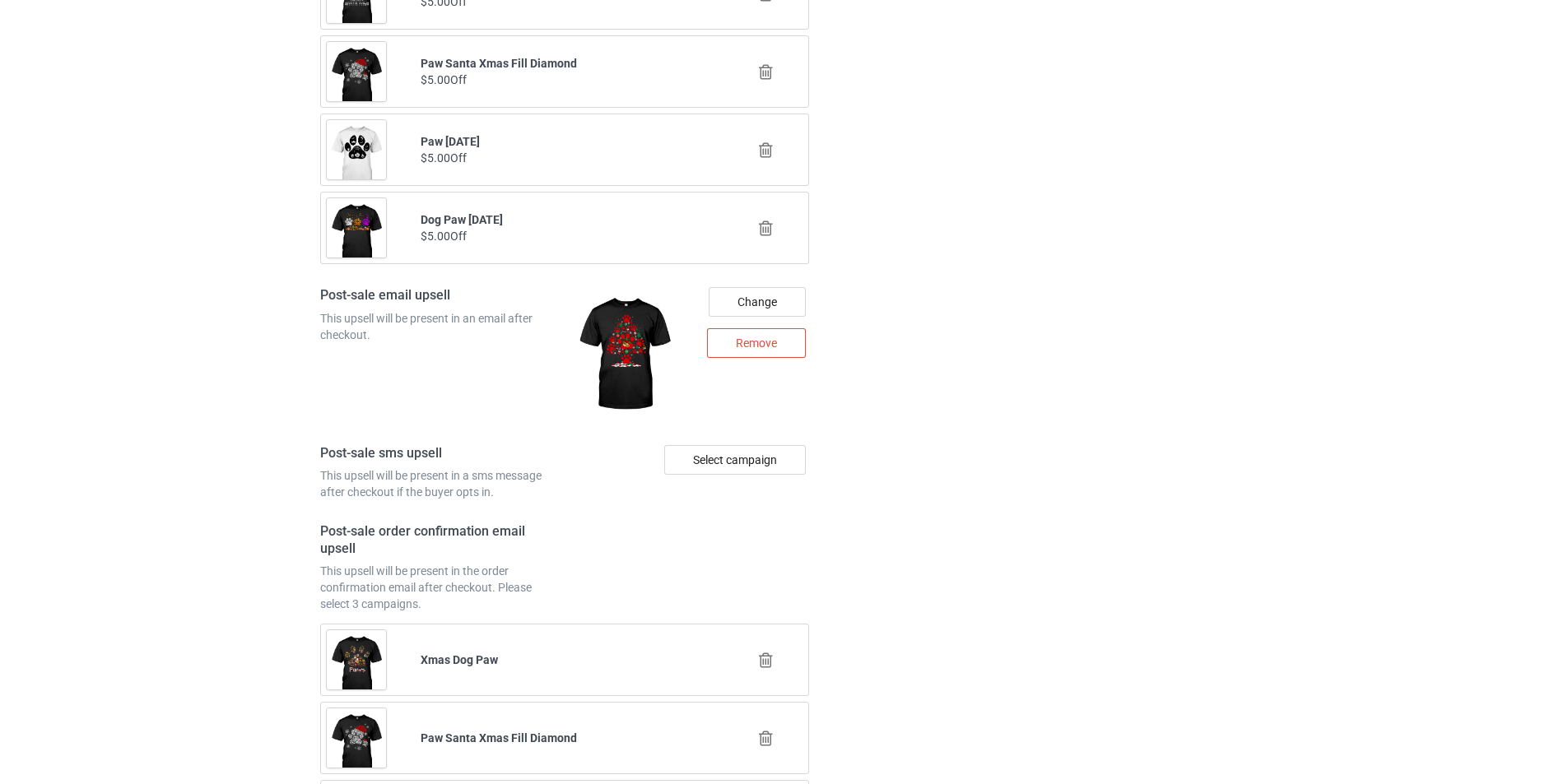
scroll to position [2222, 0]
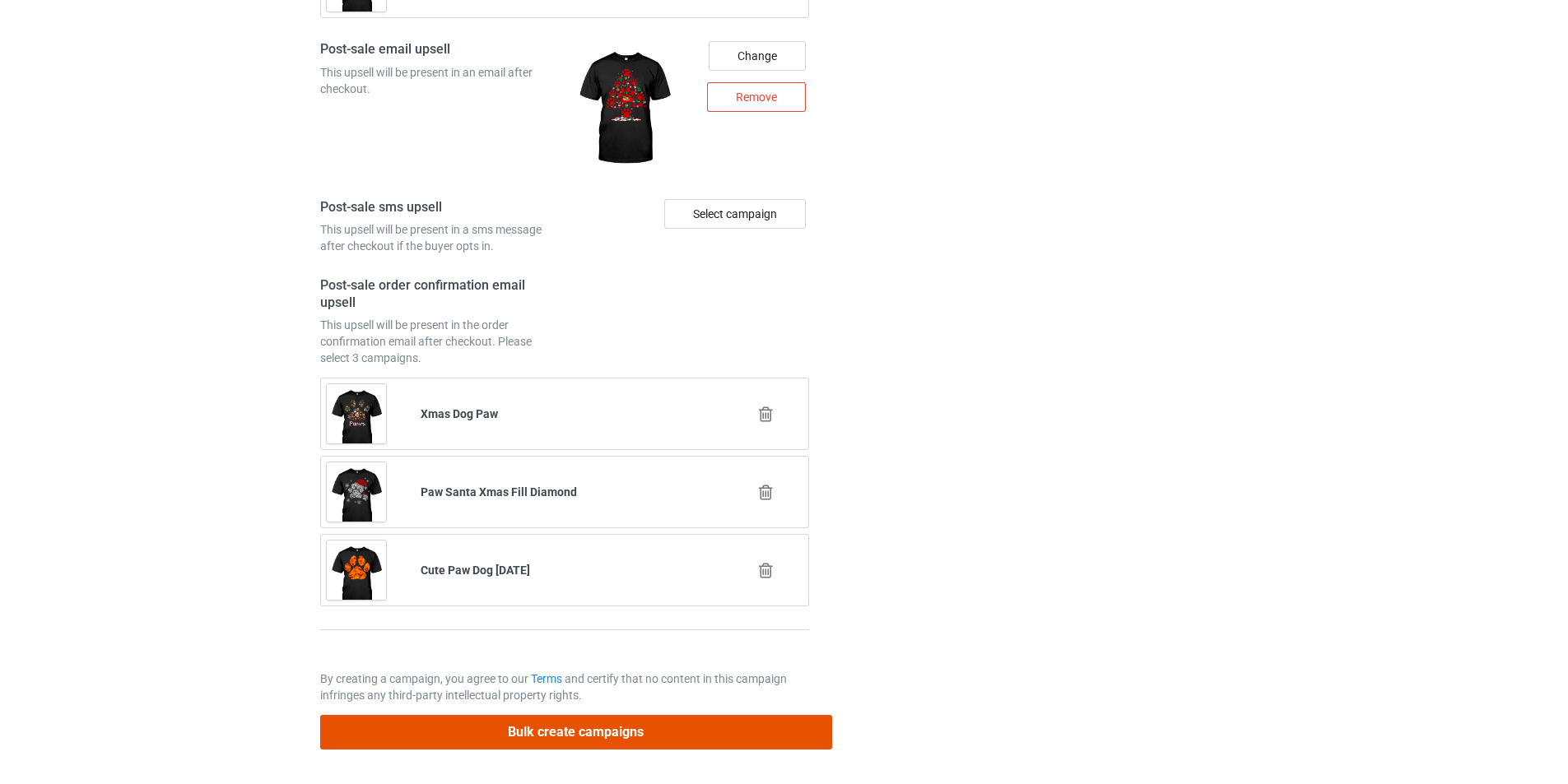
click at [701, 731] on button "Bulk create campaigns" at bounding box center [576, 732] width 512 height 34
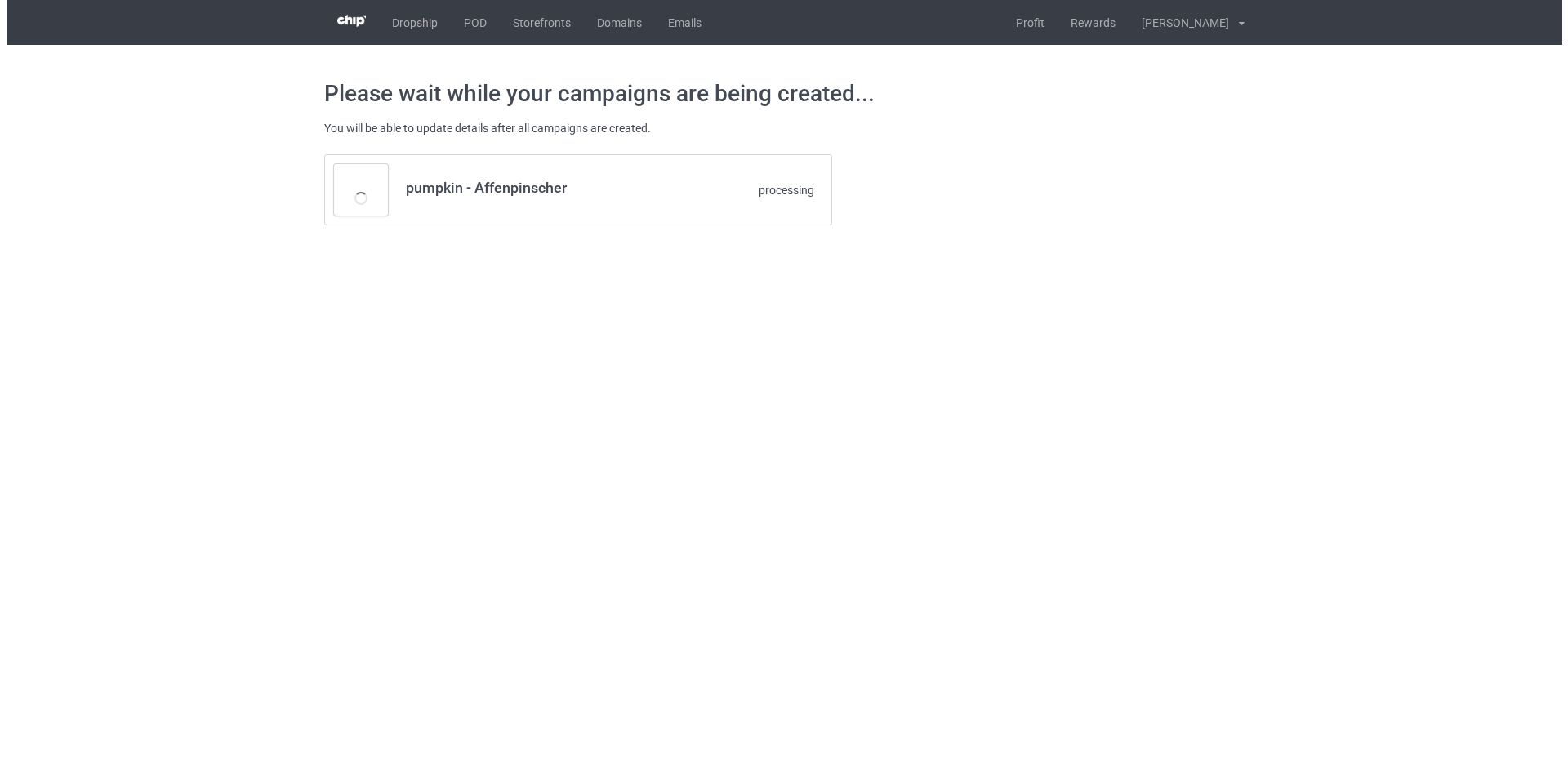
scroll to position [0, 0]
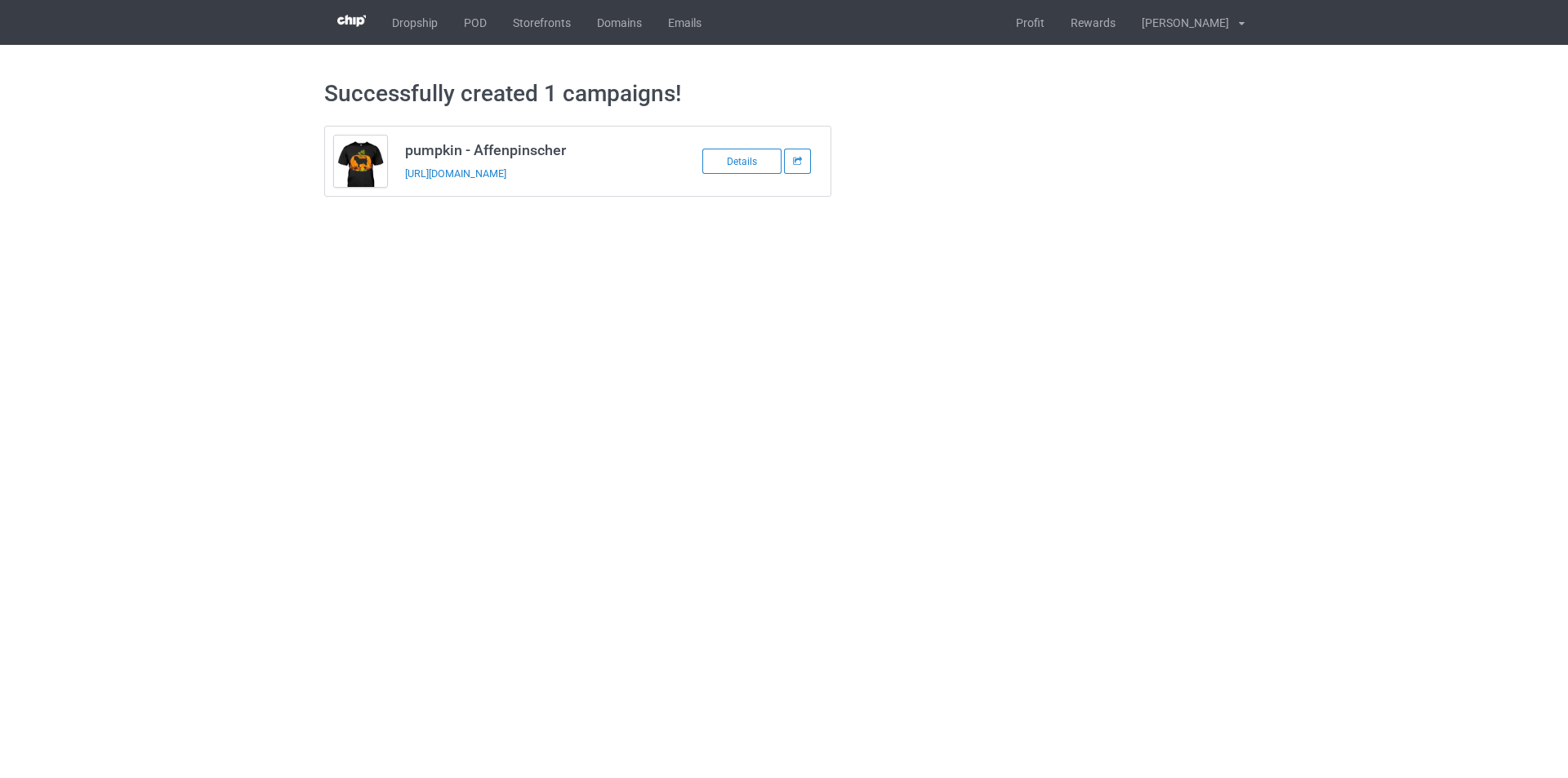
click at [533, 148] on h3 "pumpkin - Affenpinscher" at bounding box center [534, 150] width 258 height 19
copy h3 "pumpkin - Affenpinscher"
click at [481, 23] on link "POD" at bounding box center [476, 23] width 49 height 45
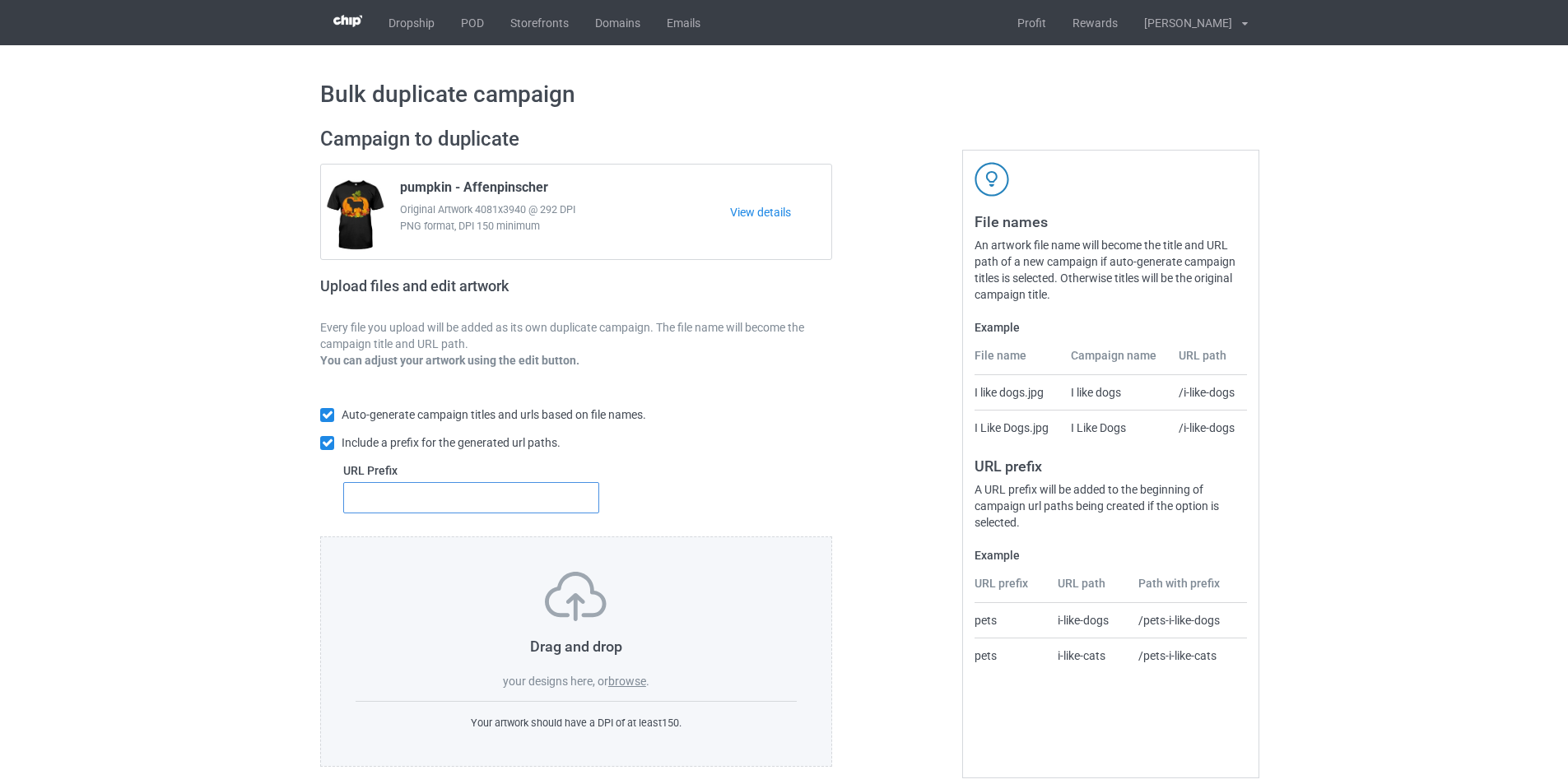
click at [535, 499] on input "text" at bounding box center [471, 498] width 256 height 32
type input "dmt-"
click at [633, 680] on label "browse" at bounding box center [628, 680] width 37 height 13
click at [0, 0] on input "browse" at bounding box center [0, 0] width 0 height 0
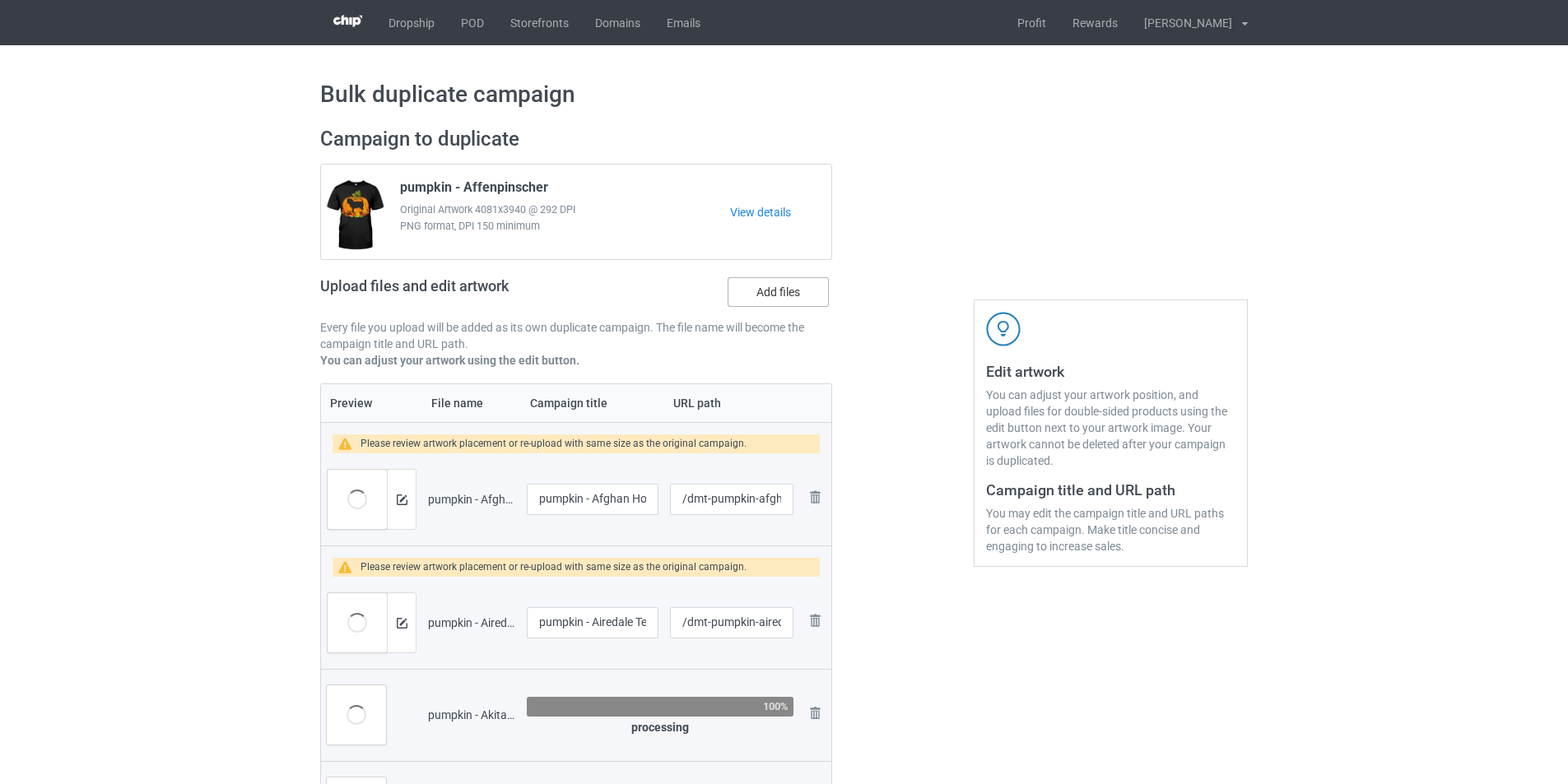
click at [792, 287] on label "Add files" at bounding box center [779, 292] width 102 height 30
click at [0, 0] on input "Add files" at bounding box center [0, 0] width 0 height 0
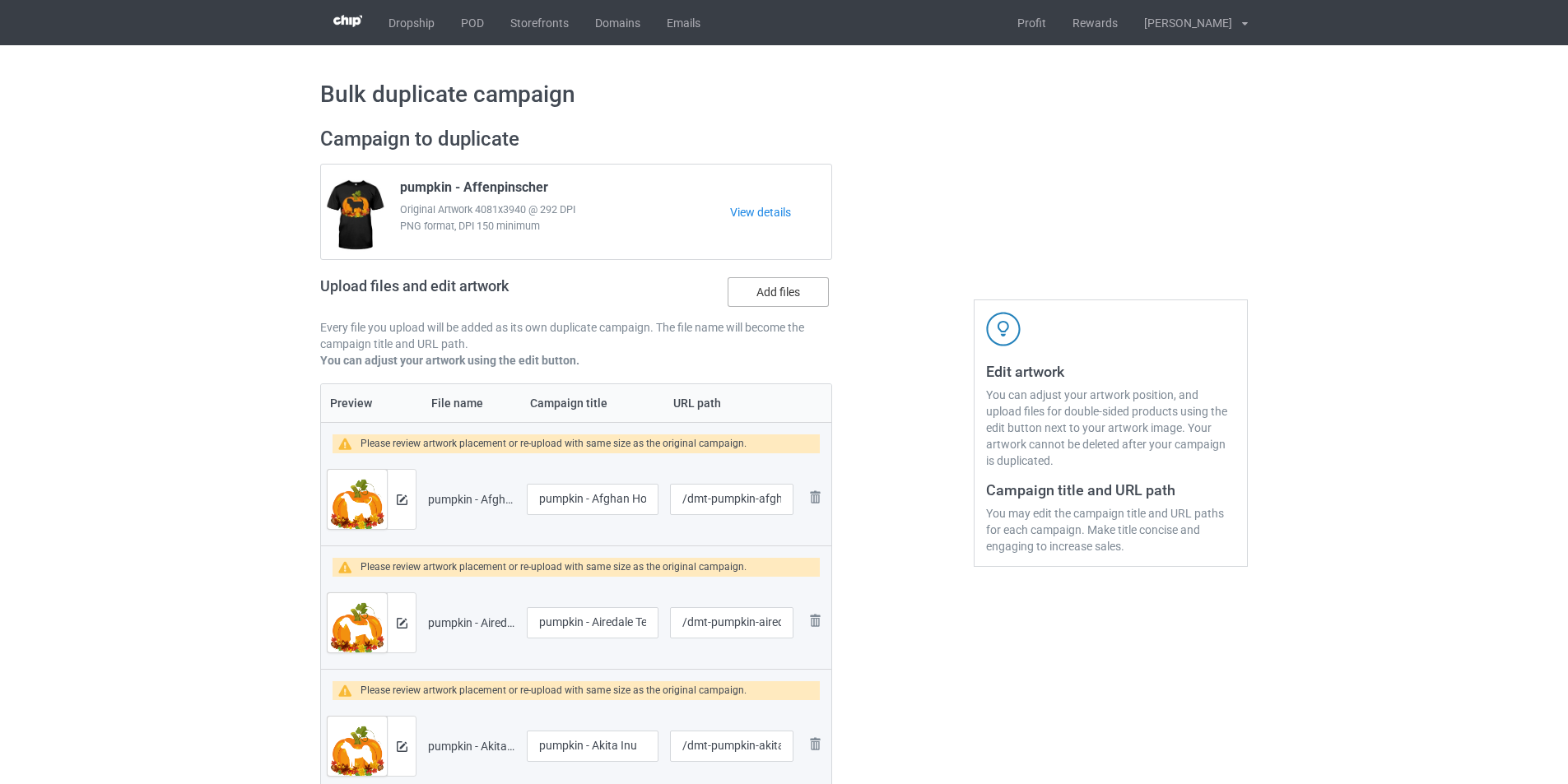
click at [799, 290] on label "Add files" at bounding box center [779, 292] width 102 height 30
click at [0, 0] on input "Add files" at bounding box center [0, 0] width 0 height 0
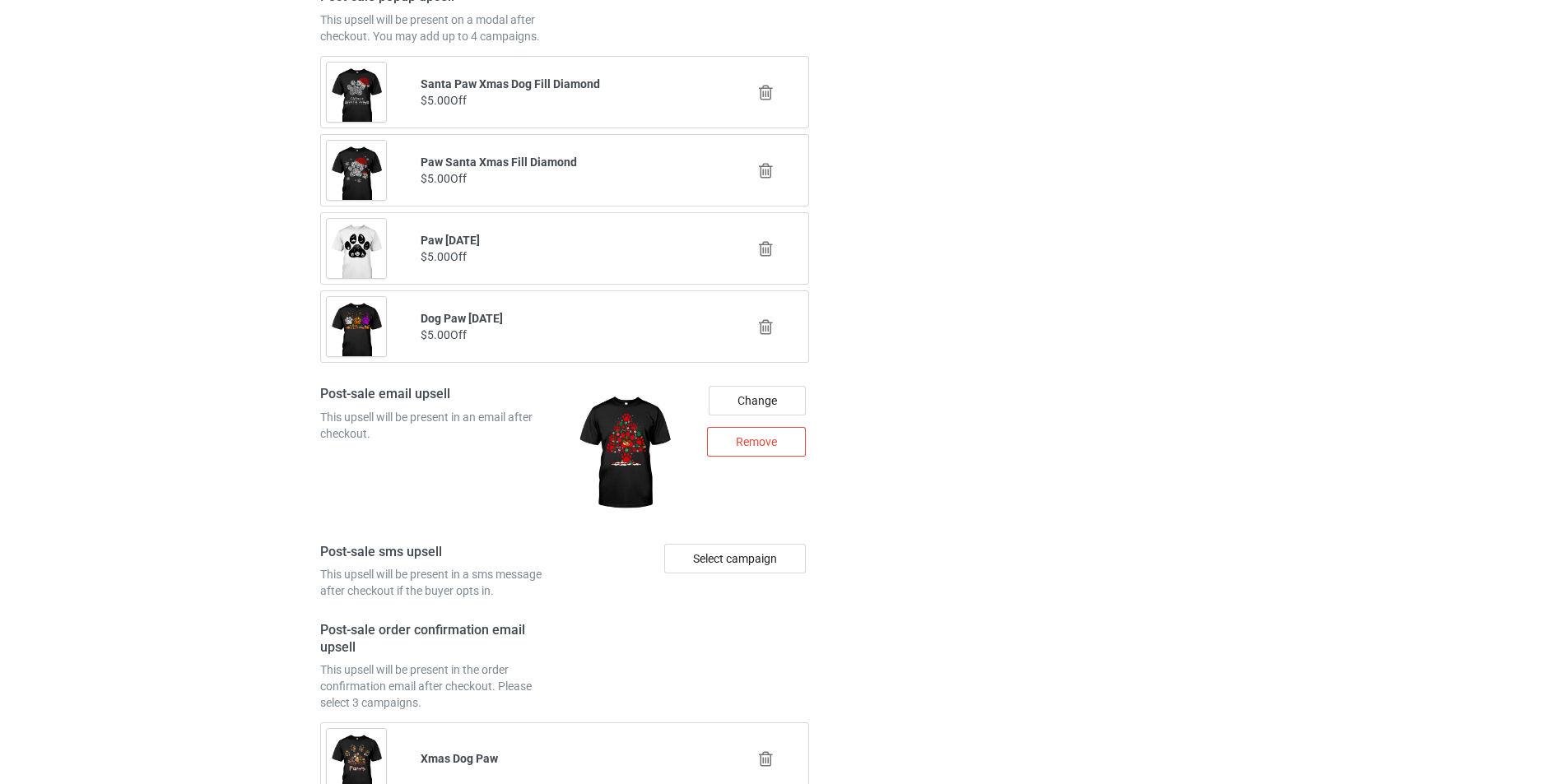
scroll to position [7898, 0]
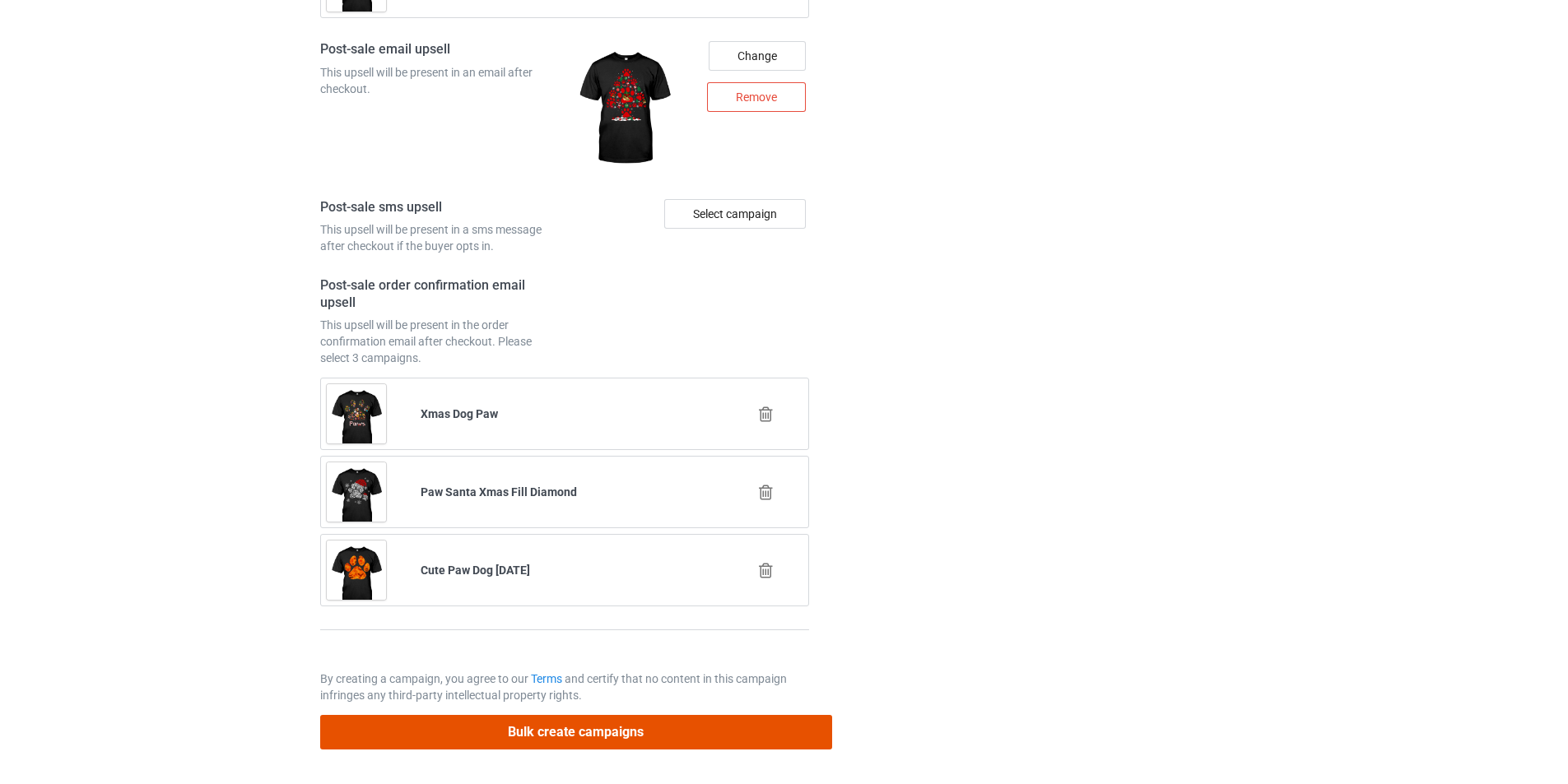
click at [733, 723] on button "Bulk create campaigns" at bounding box center [576, 732] width 512 height 34
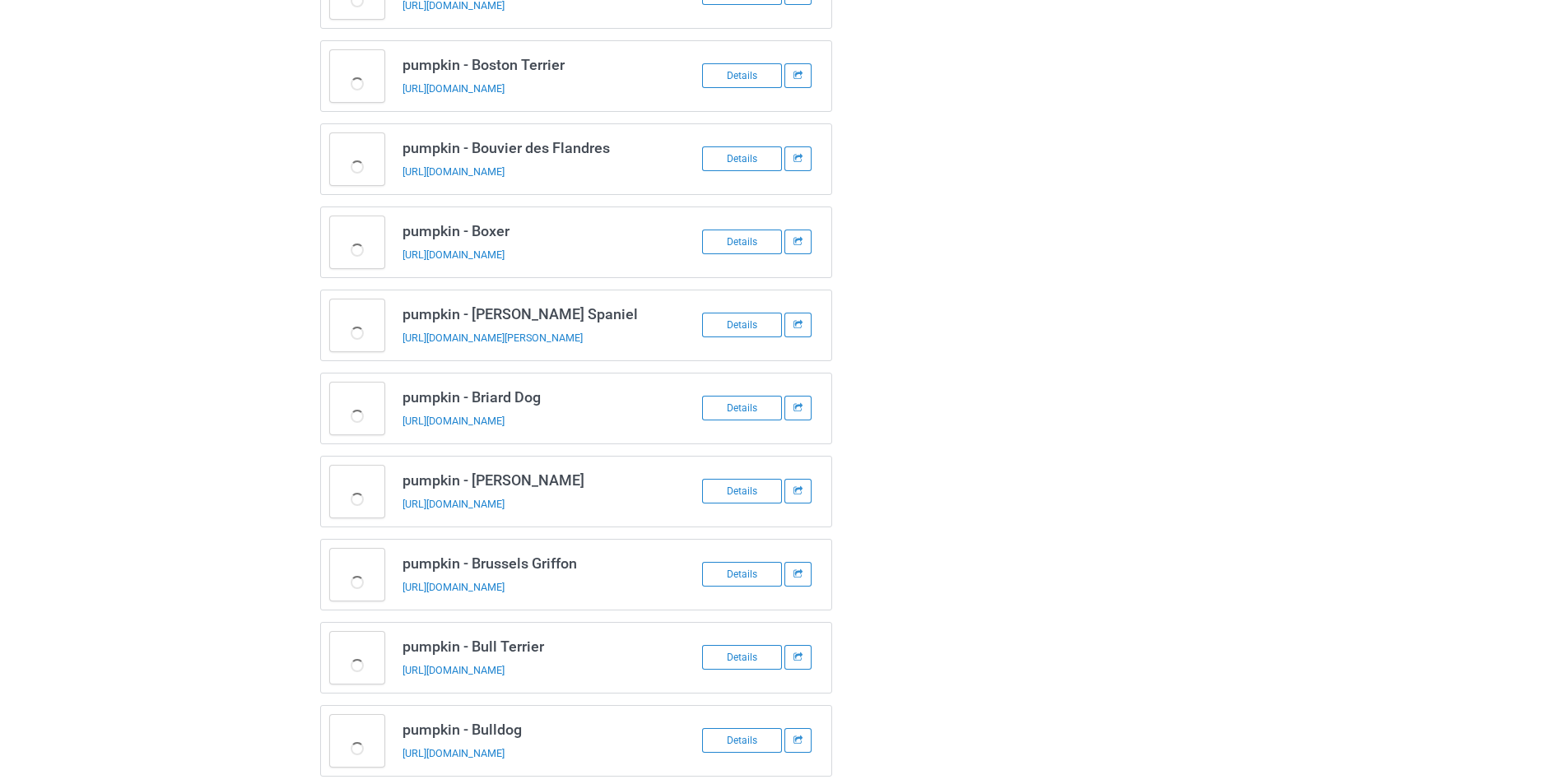
scroll to position [3280, 0]
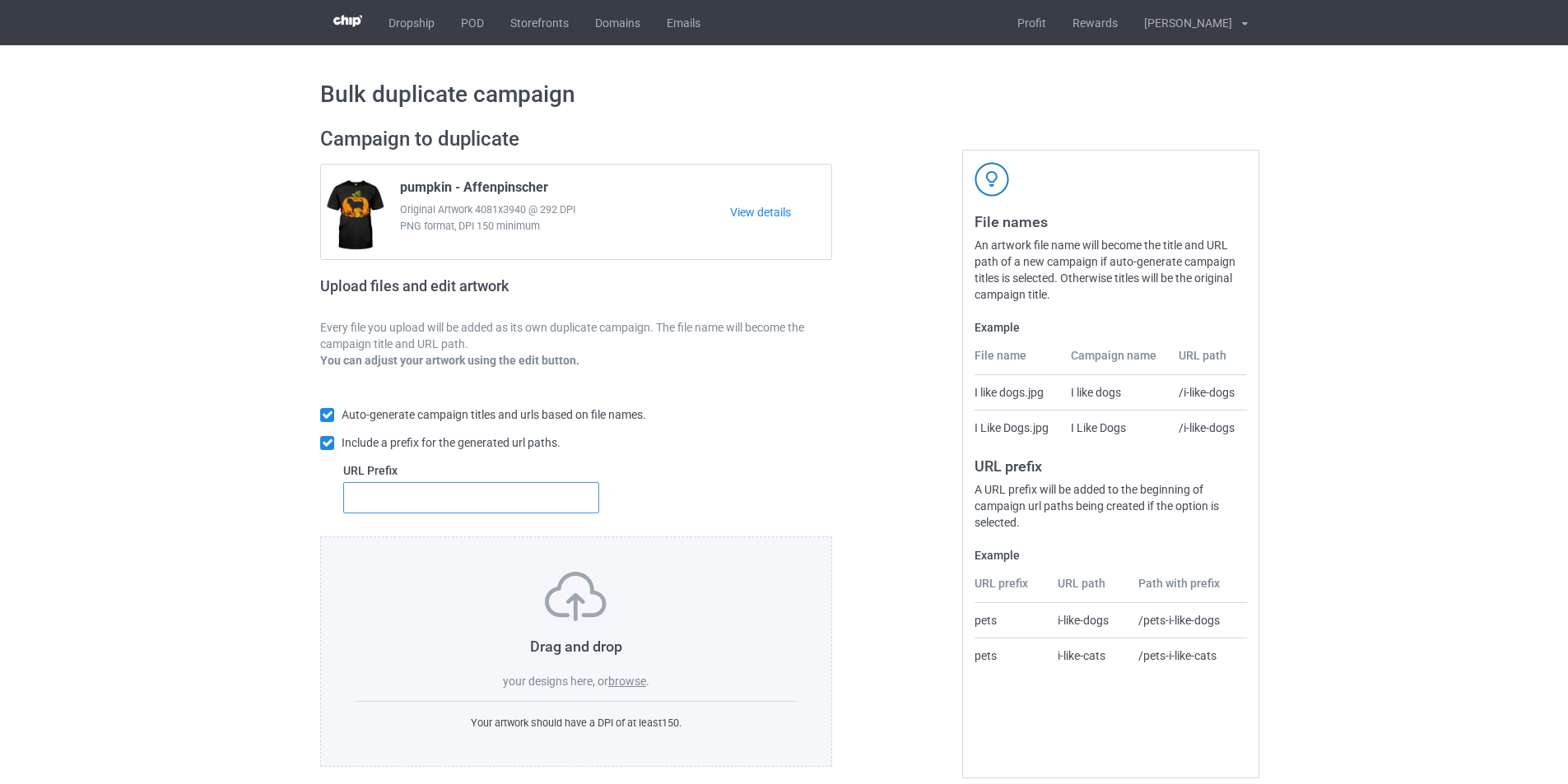
click at [440, 490] on input "text" at bounding box center [471, 498] width 256 height 32
type input "dmt-"
click at [635, 682] on label "browse" at bounding box center [628, 680] width 37 height 13
click at [0, 0] on input "browse" at bounding box center [0, 0] width 0 height 0
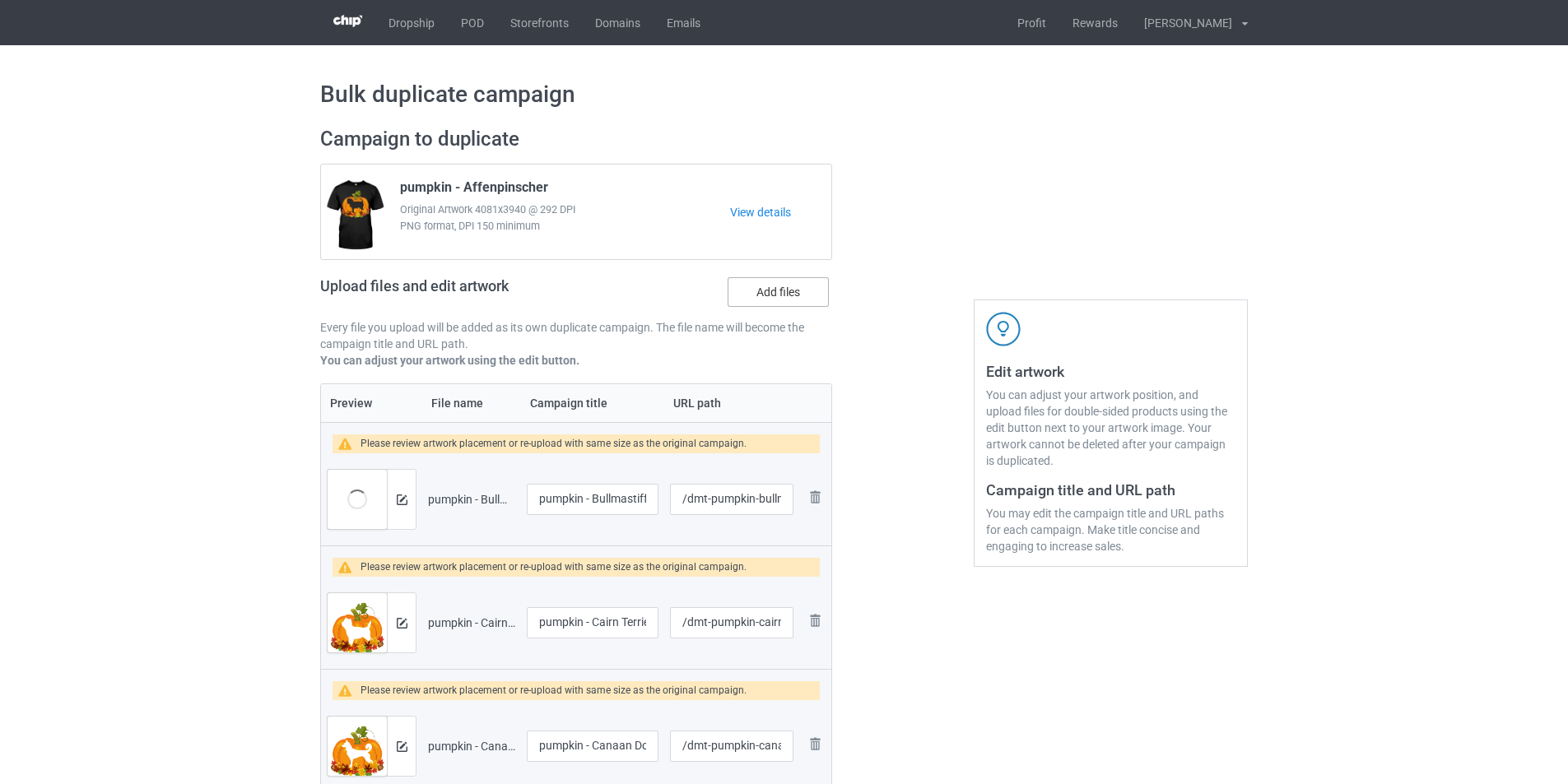
click at [784, 301] on label "Add files" at bounding box center [779, 292] width 102 height 30
click at [0, 0] on input "Add files" at bounding box center [0, 0] width 0 height 0
click at [787, 283] on label "Add files" at bounding box center [779, 292] width 102 height 30
click at [0, 0] on input "Add files" at bounding box center [0, 0] width 0 height 0
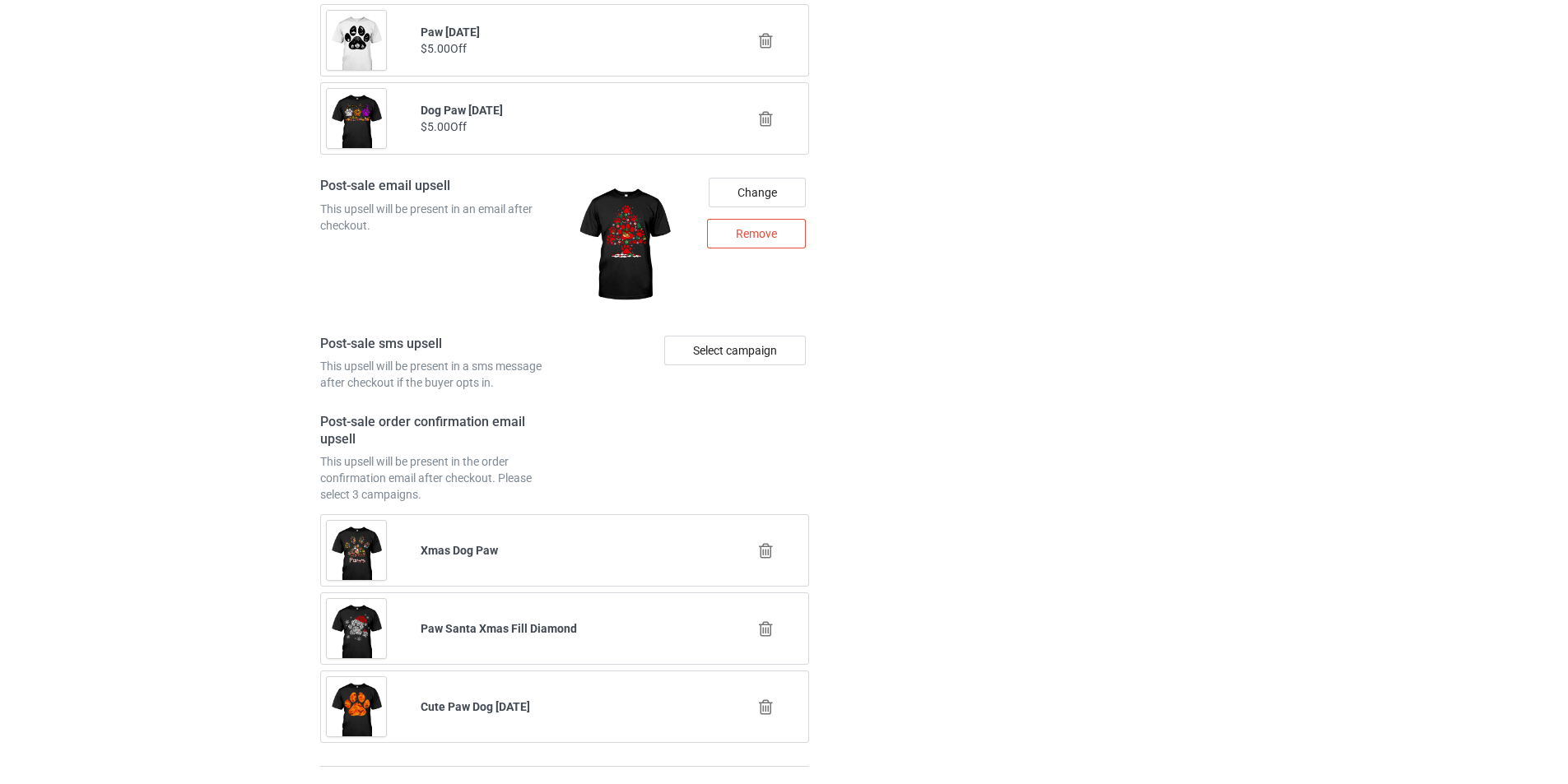
scroll to position [8021, 0]
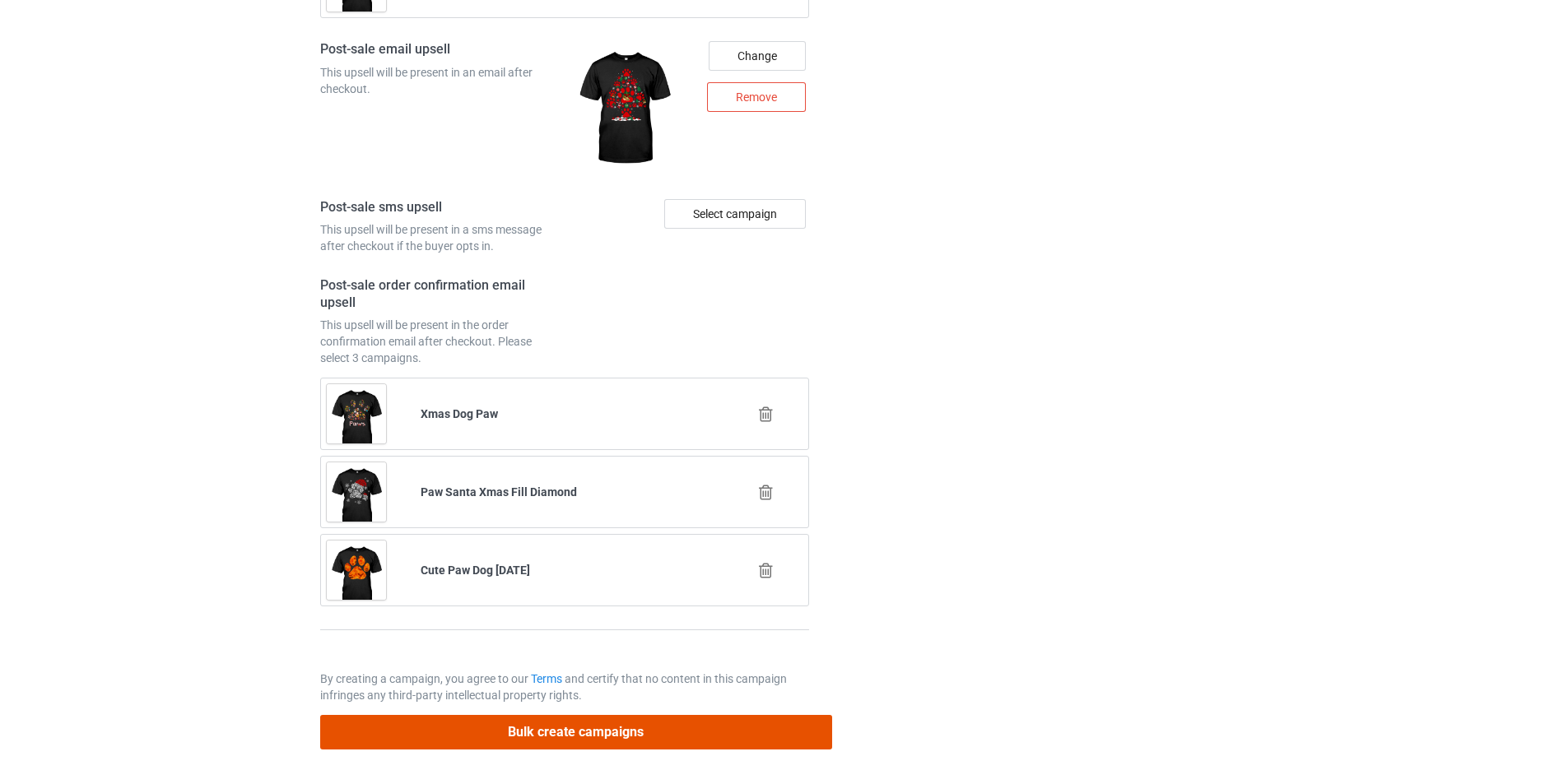
click at [637, 732] on button "Bulk create campaigns" at bounding box center [576, 732] width 512 height 34
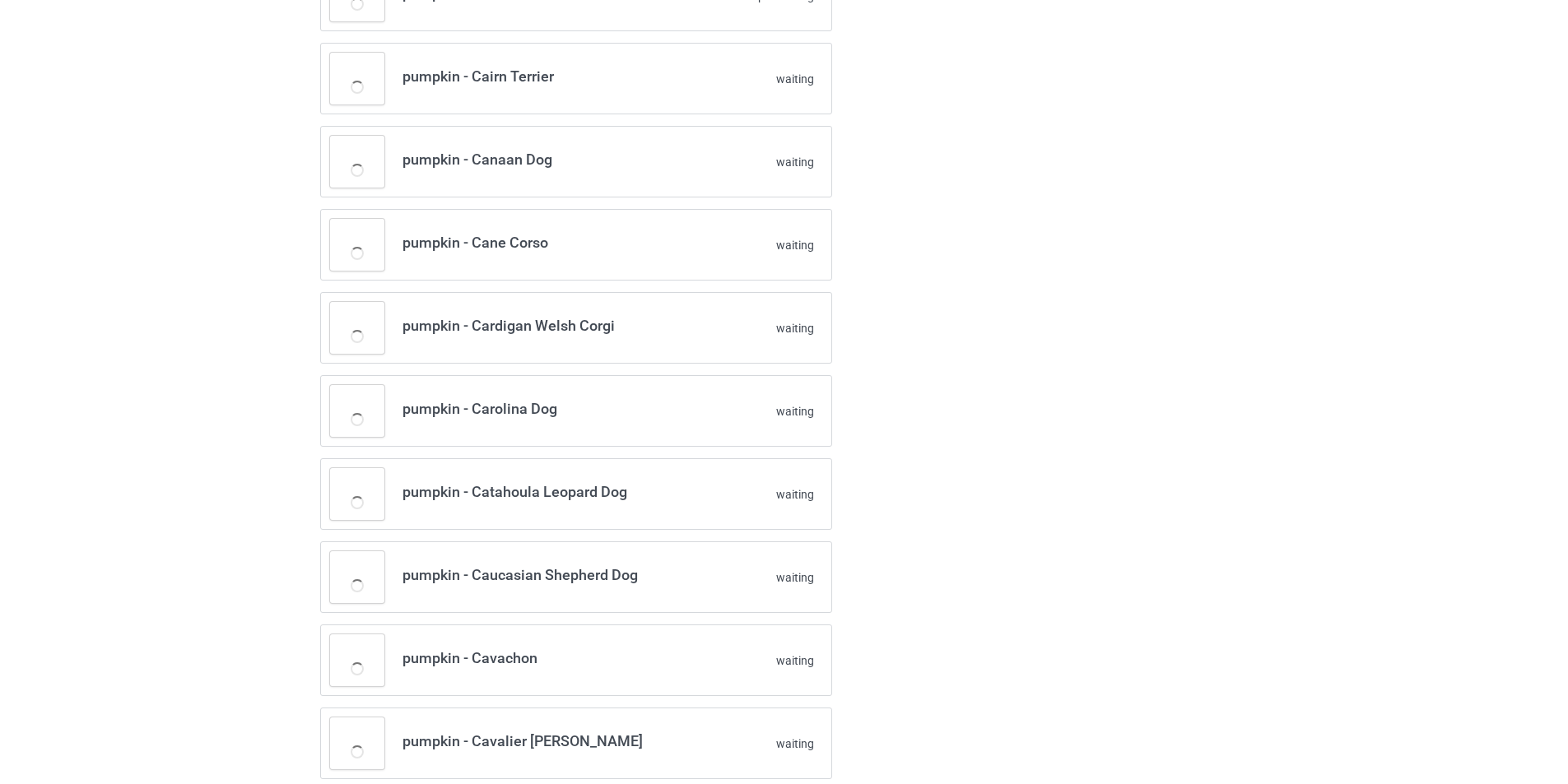
scroll to position [0, 0]
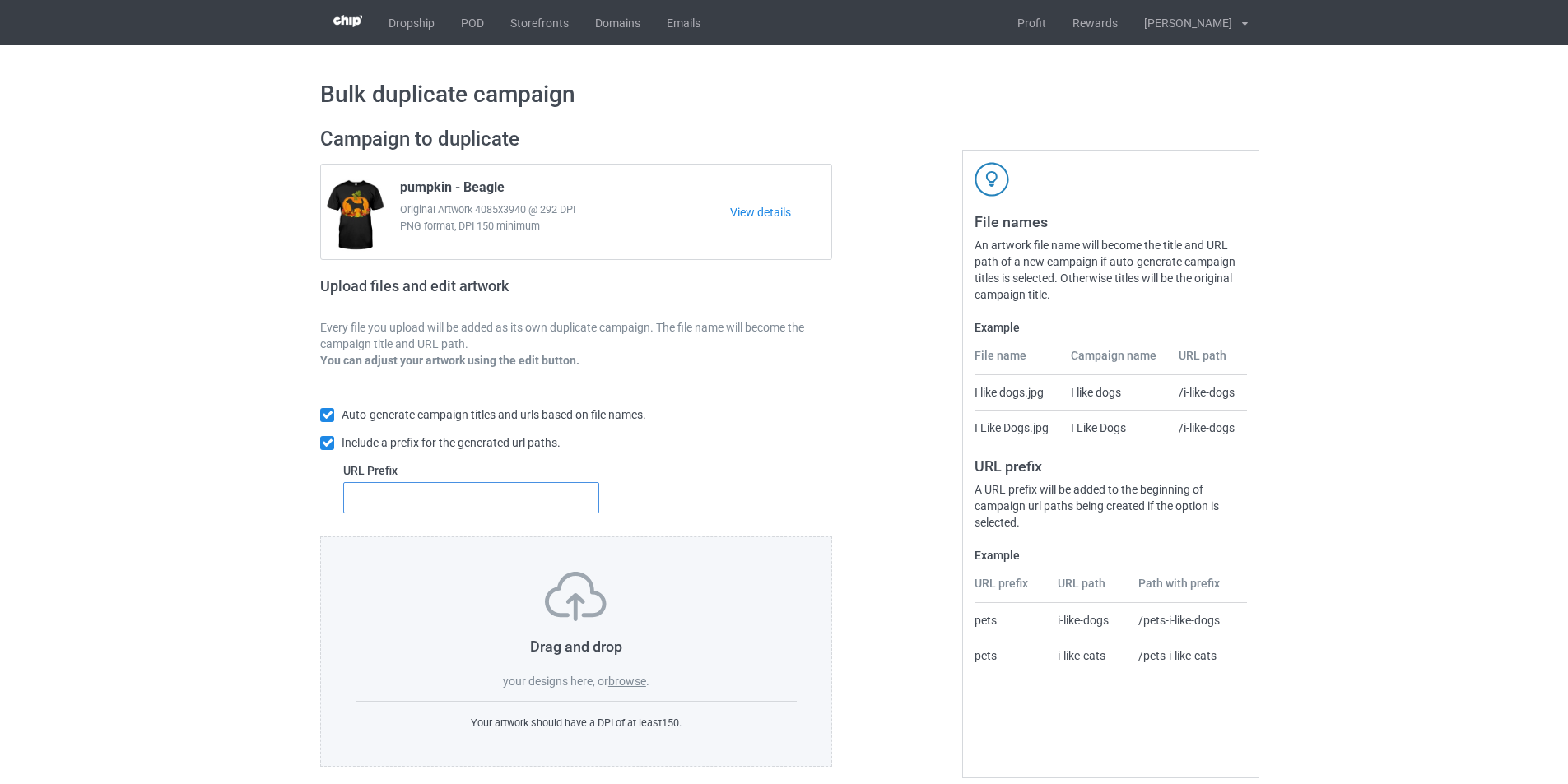
click at [498, 510] on input "text" at bounding box center [471, 498] width 256 height 32
type input "dmt-"
click at [625, 679] on label "browse" at bounding box center [628, 680] width 37 height 13
click at [0, 0] on input "browse" at bounding box center [0, 0] width 0 height 0
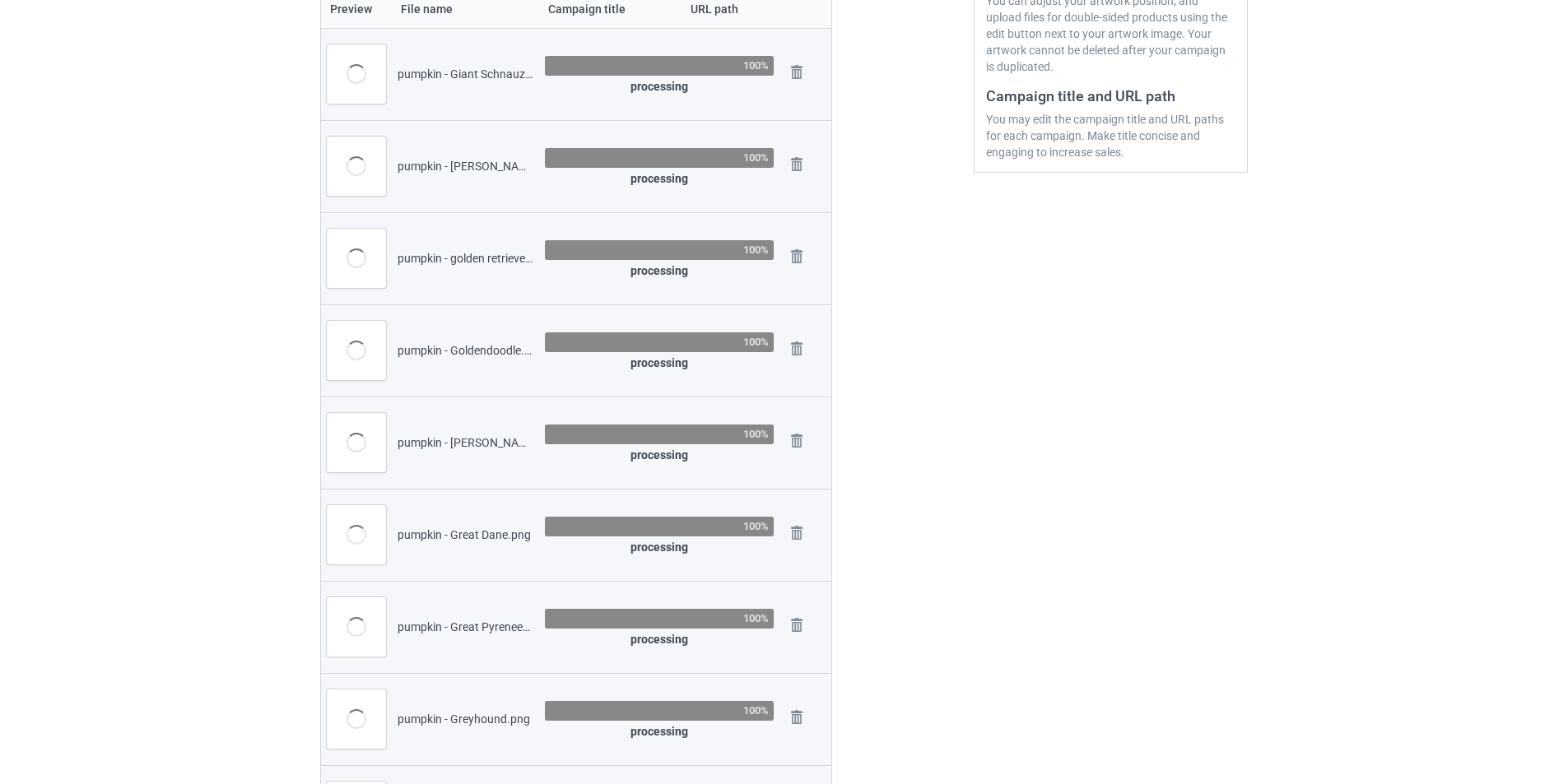
scroll to position [165, 0]
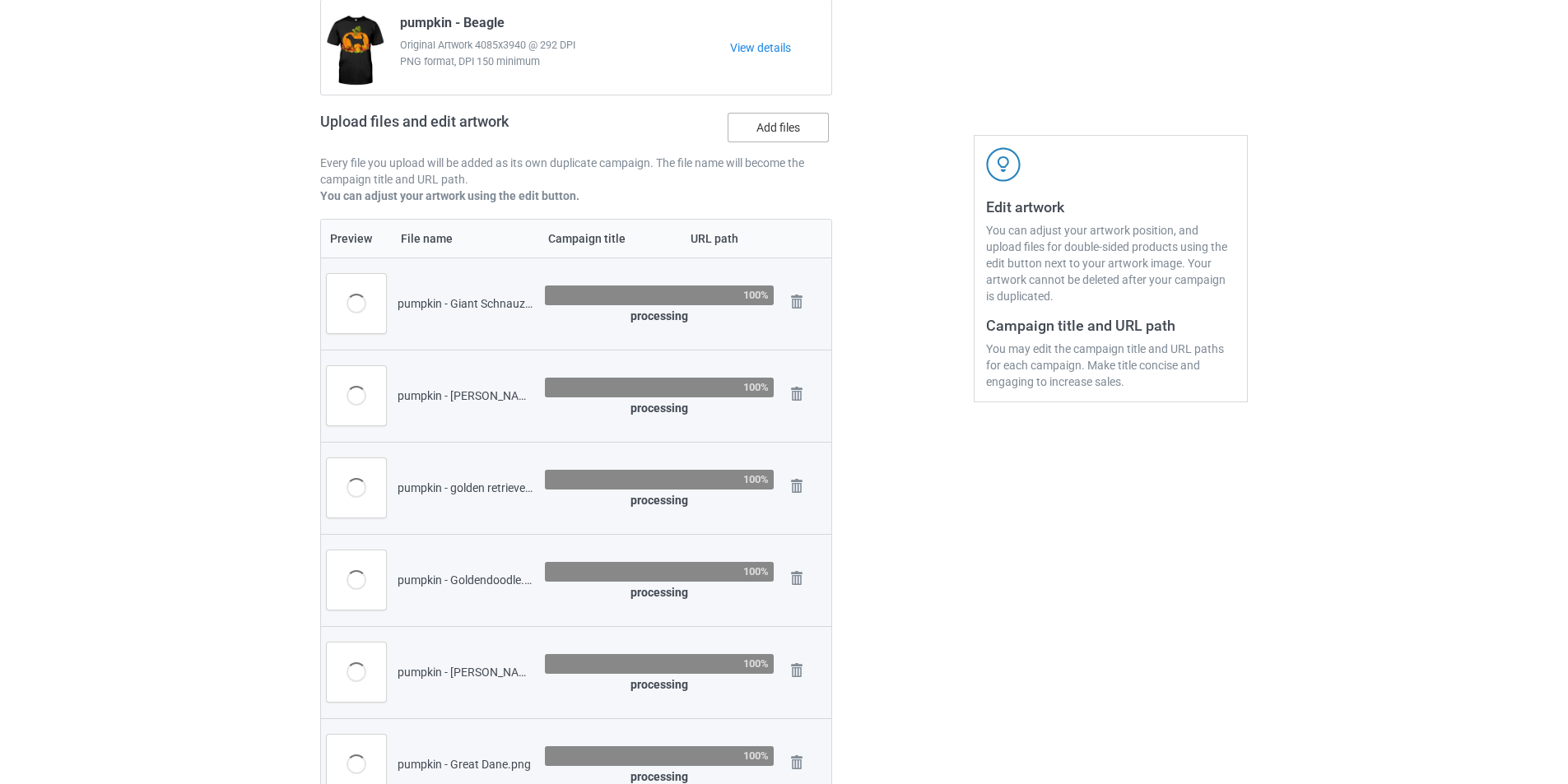
click at [798, 128] on label "Add files" at bounding box center [779, 127] width 102 height 30
click at [0, 0] on input "Add files" at bounding box center [0, 0] width 0 height 0
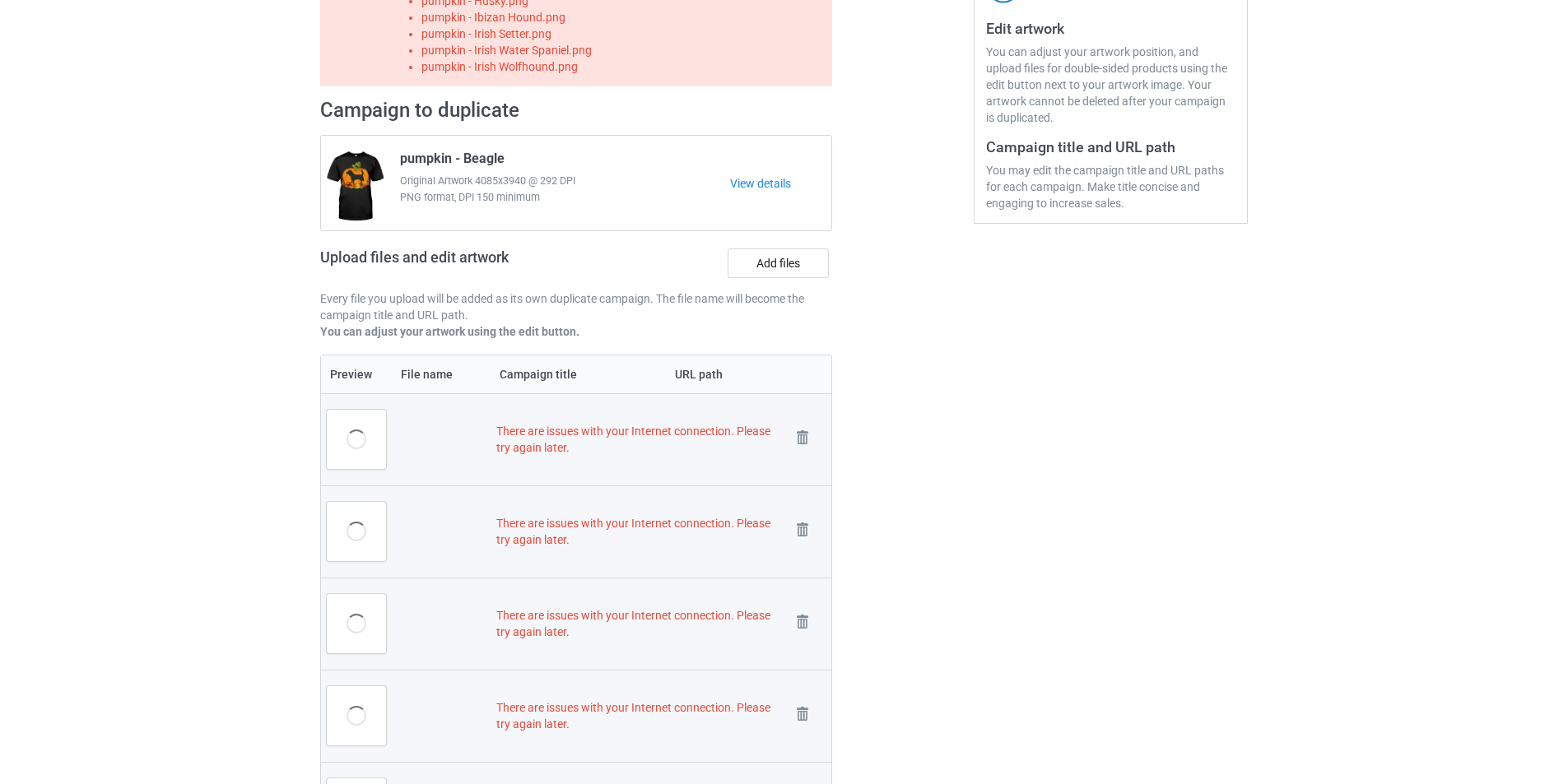
scroll to position [66, 0]
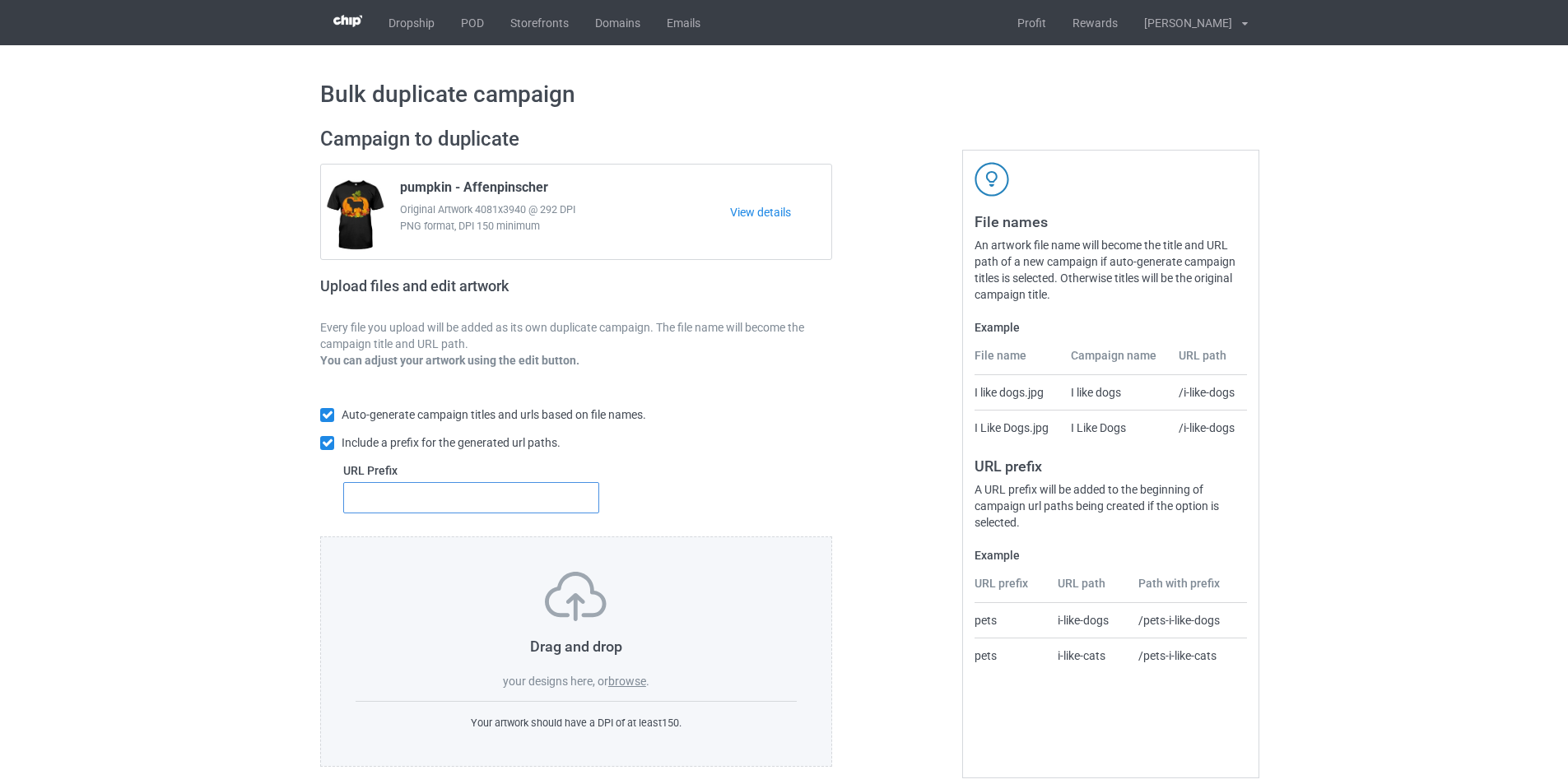
click at [466, 496] on input "text" at bounding box center [471, 498] width 256 height 32
type input "dmt-"
click at [634, 673] on div "Drag and drop your designs here, or browse ." at bounding box center [575, 630] width 441 height 117
click at [630, 663] on div "Drag and drop your designs here, or browse ." at bounding box center [575, 630] width 441 height 117
click at [637, 683] on label "browse" at bounding box center [628, 680] width 37 height 13
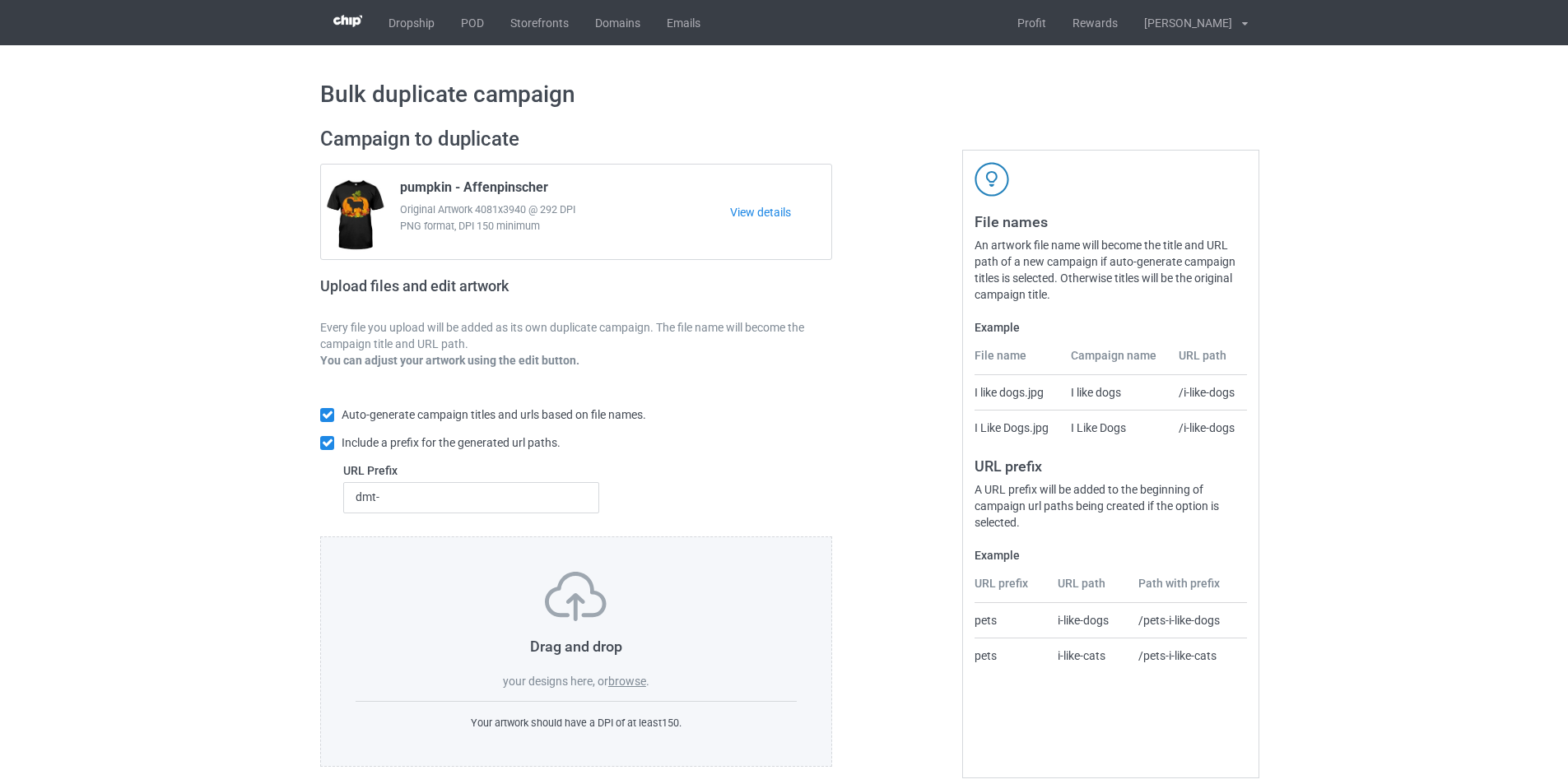
click at [0, 0] on input "browse" at bounding box center [0, 0] width 0 height 0
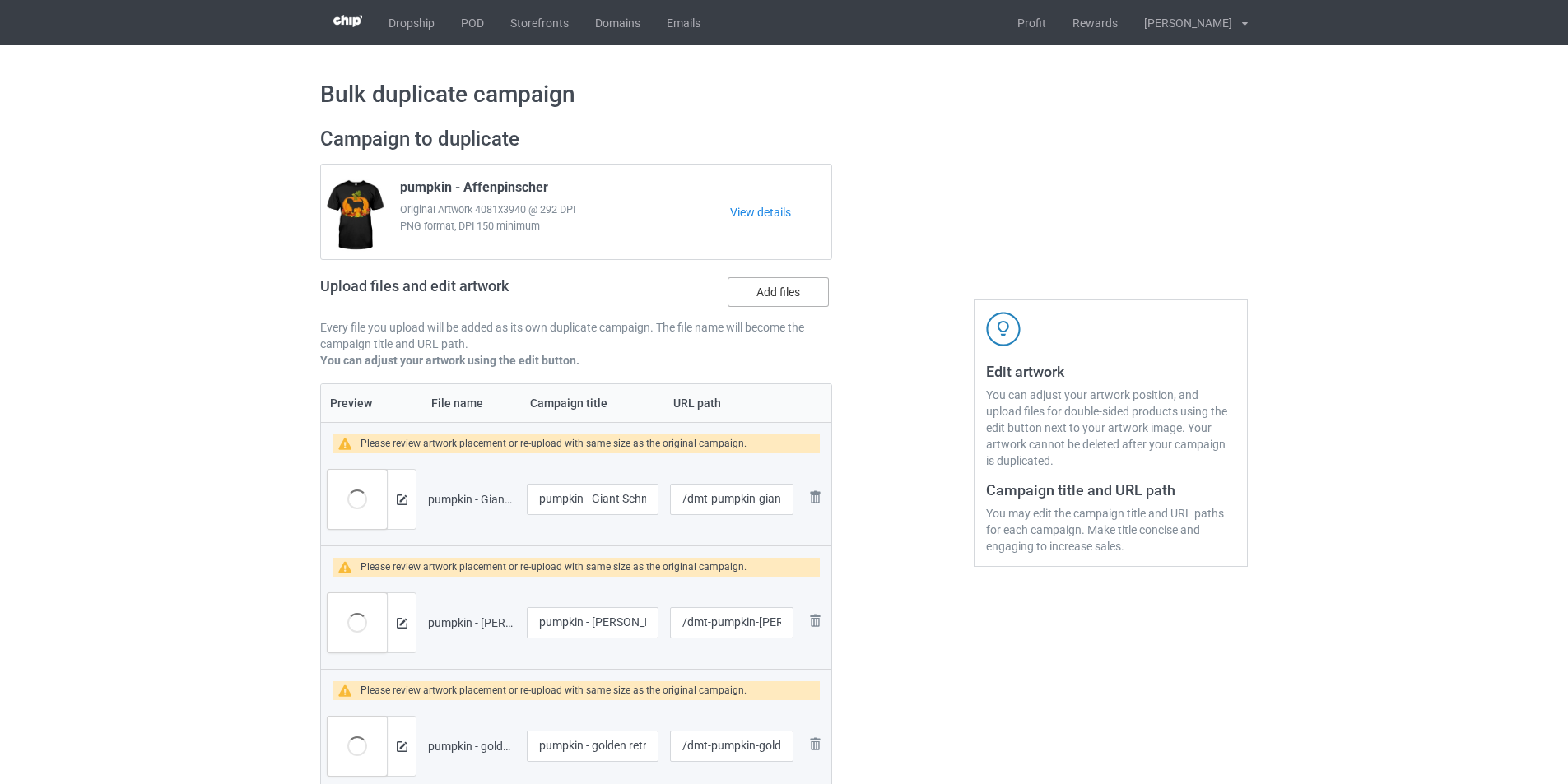
click at [777, 303] on label "Add files" at bounding box center [779, 292] width 102 height 30
click at [0, 0] on input "Add files" at bounding box center [0, 0] width 0 height 0
click at [761, 286] on label "Add files" at bounding box center [779, 292] width 102 height 30
click at [0, 0] on input "Add files" at bounding box center [0, 0] width 0 height 0
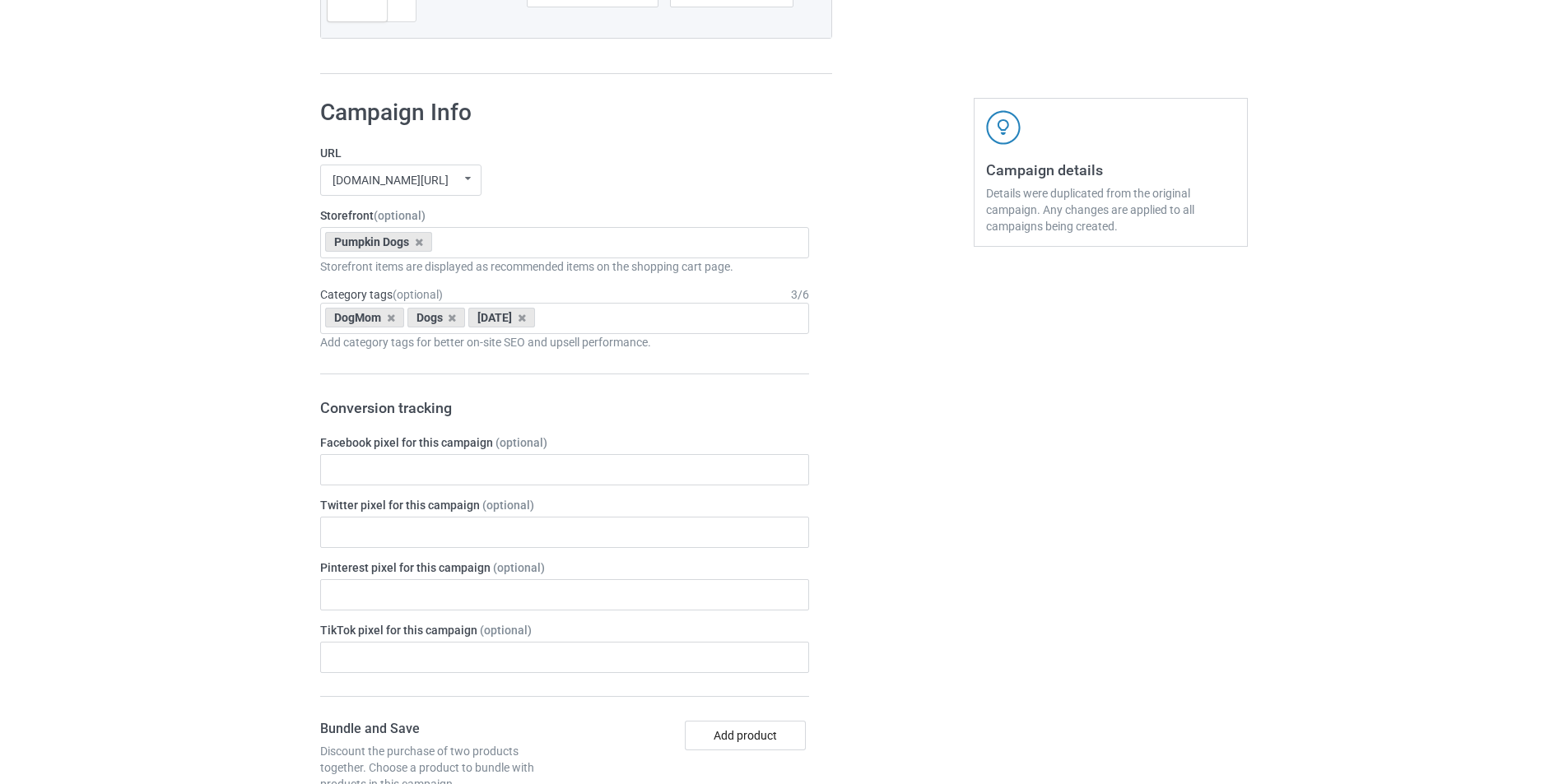
scroll to position [6335, 0]
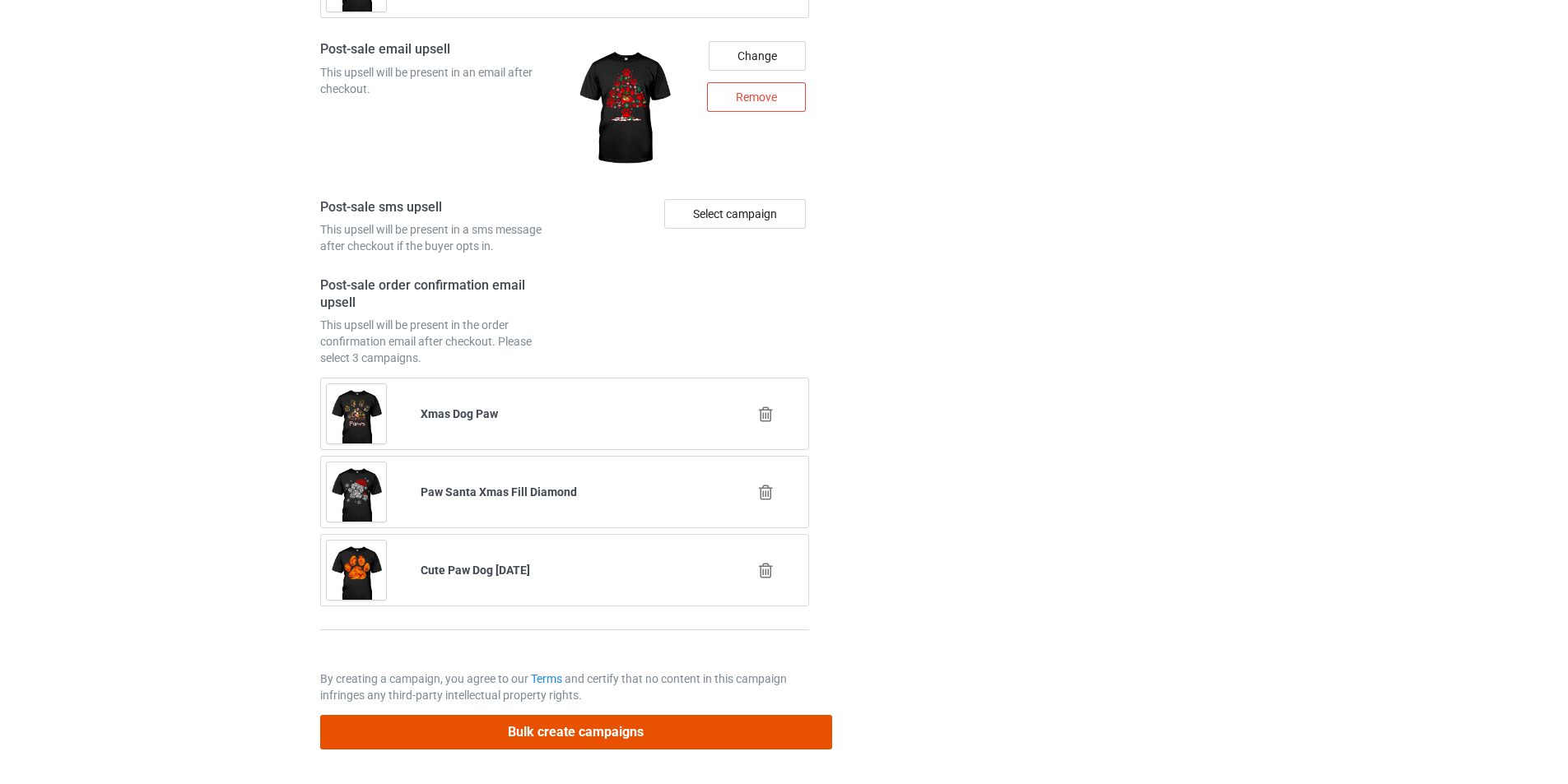
click at [689, 735] on button "Bulk create campaigns" at bounding box center [576, 732] width 512 height 34
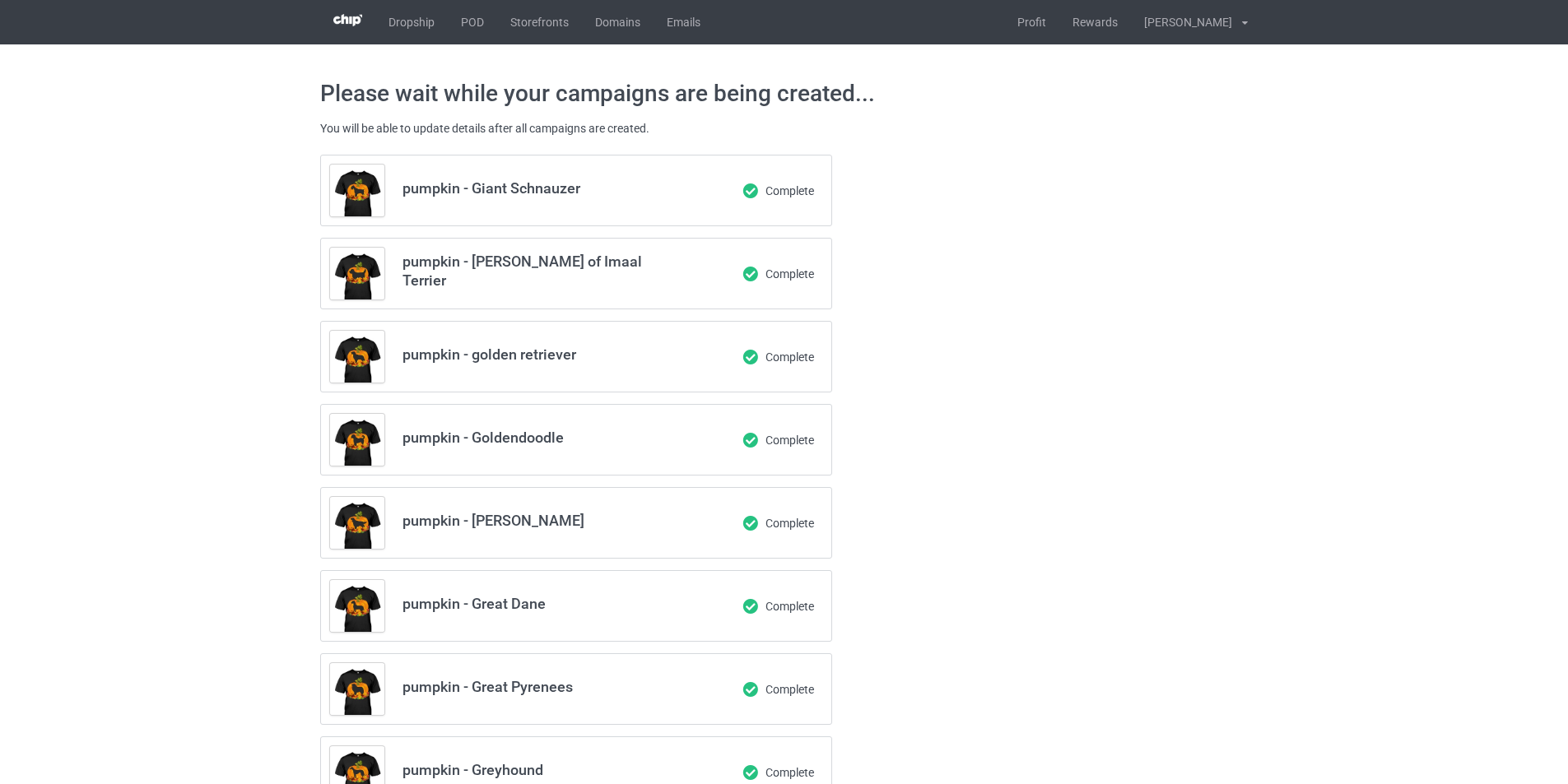
scroll to position [0, 0]
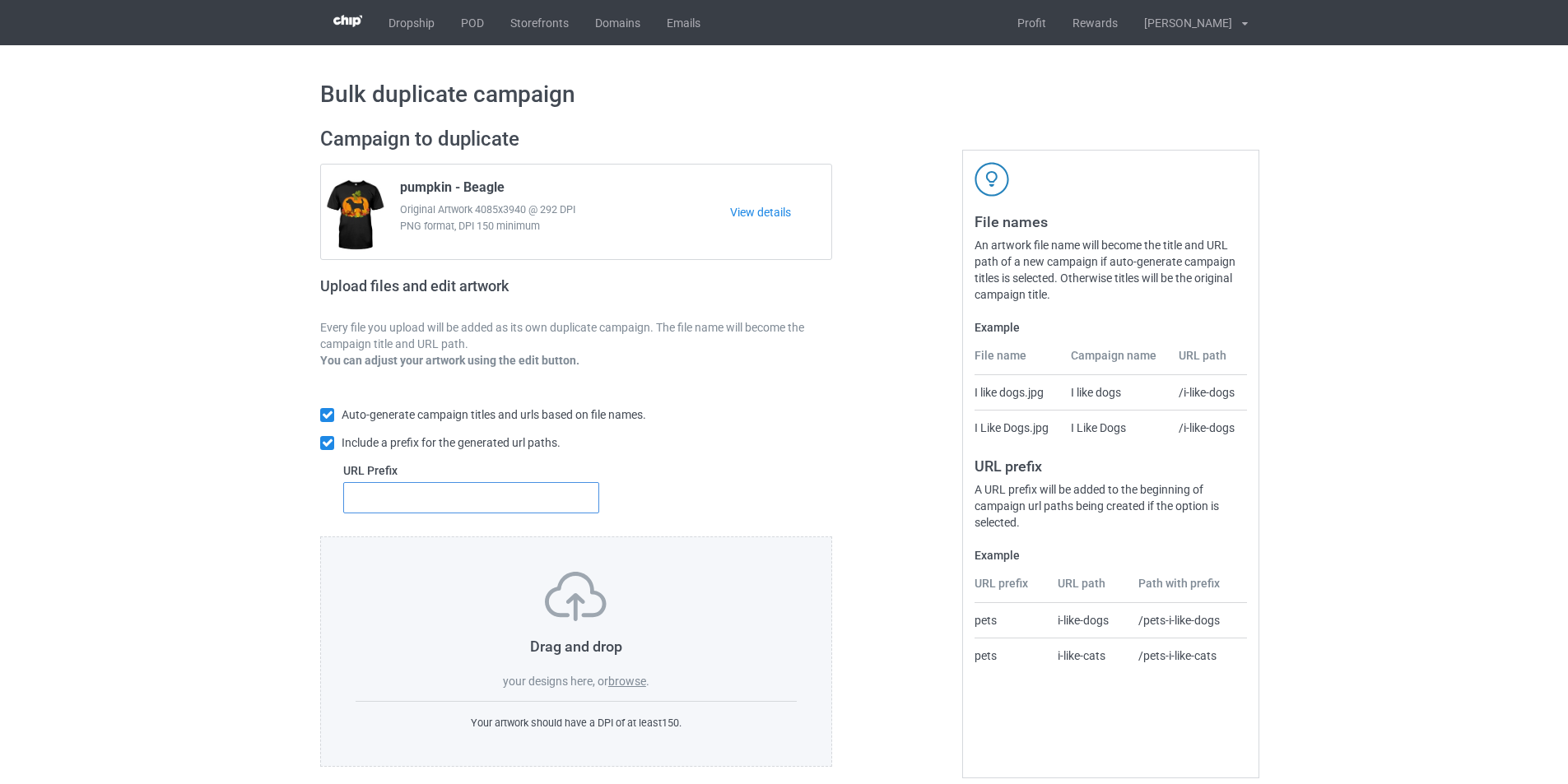
click at [443, 494] on input "text" at bounding box center [471, 498] width 256 height 32
type input "dmt-"
click at [614, 685] on label "browse" at bounding box center [628, 680] width 37 height 13
click at [0, 0] on input "browse" at bounding box center [0, 0] width 0 height 0
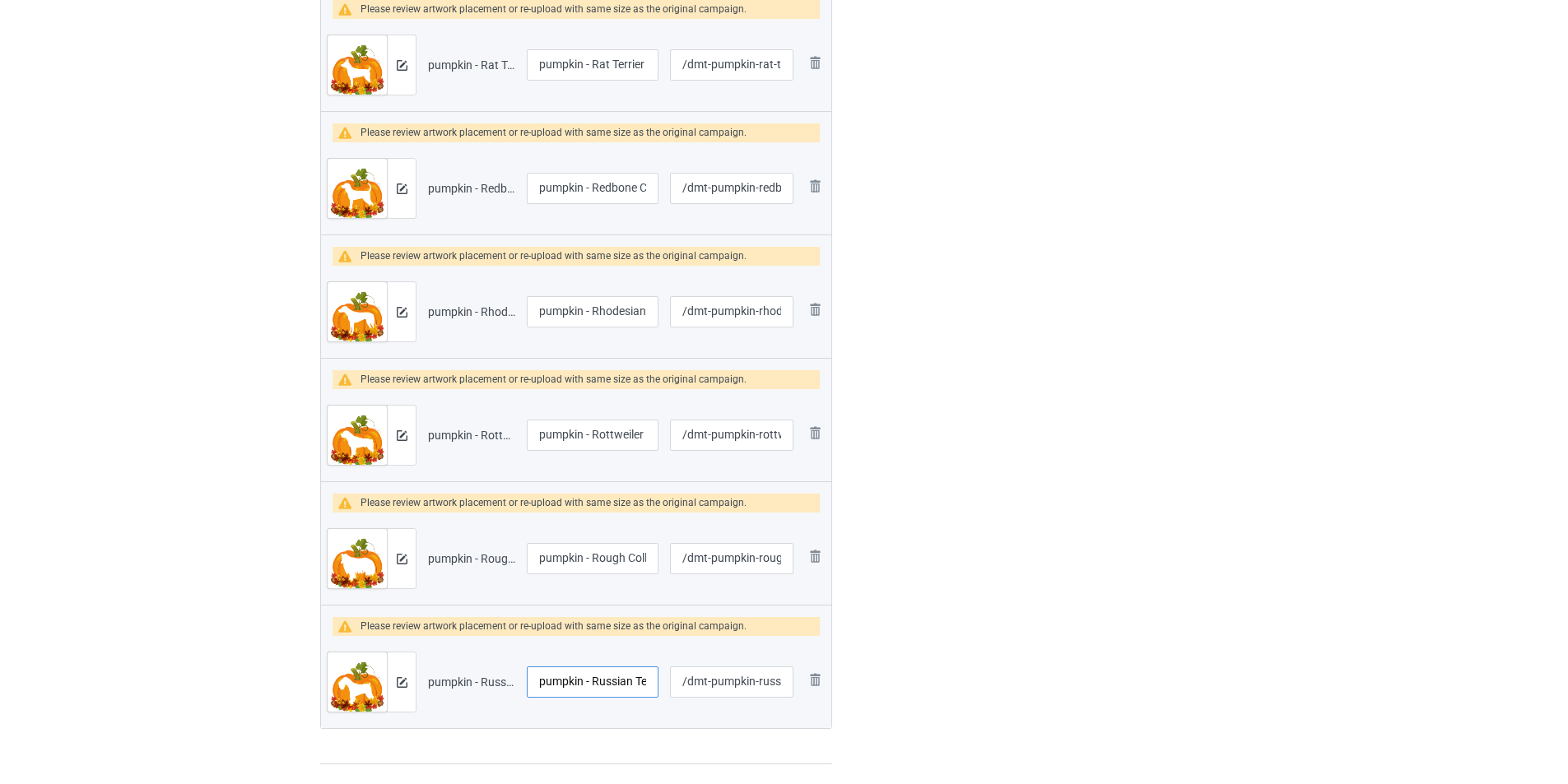
scroll to position [0, 24]
drag, startPoint x: 587, startPoint y: 683, endPoint x: 732, endPoint y: 630, distance: 154.4
click at [680, 686] on tr "Preview and edit artwork pumpkin - Russian Terrier.png pumpkin - Russian Terrie…" at bounding box center [575, 681] width 510 height 92
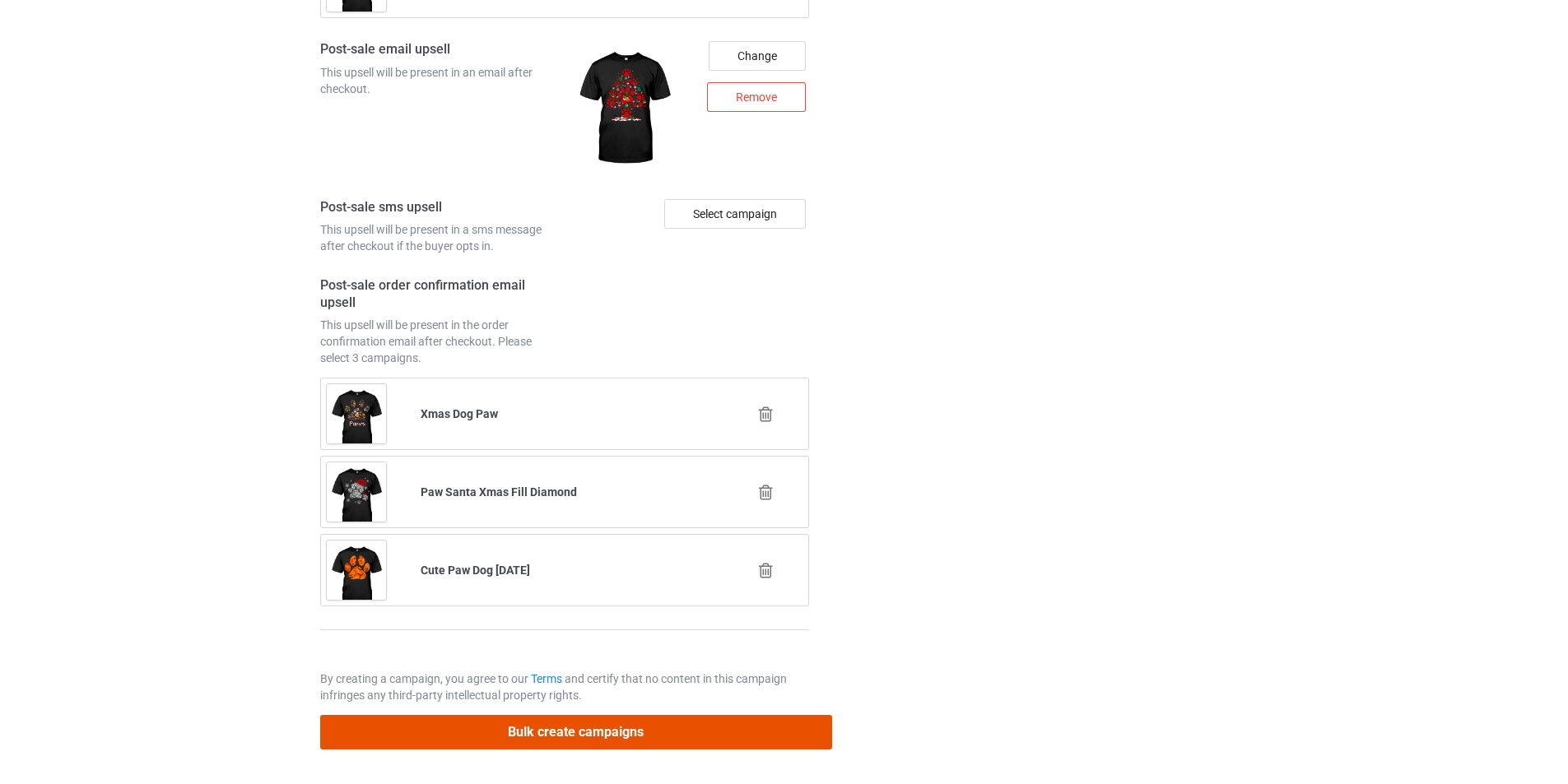
click at [707, 738] on button "Bulk create campaigns" at bounding box center [576, 732] width 512 height 34
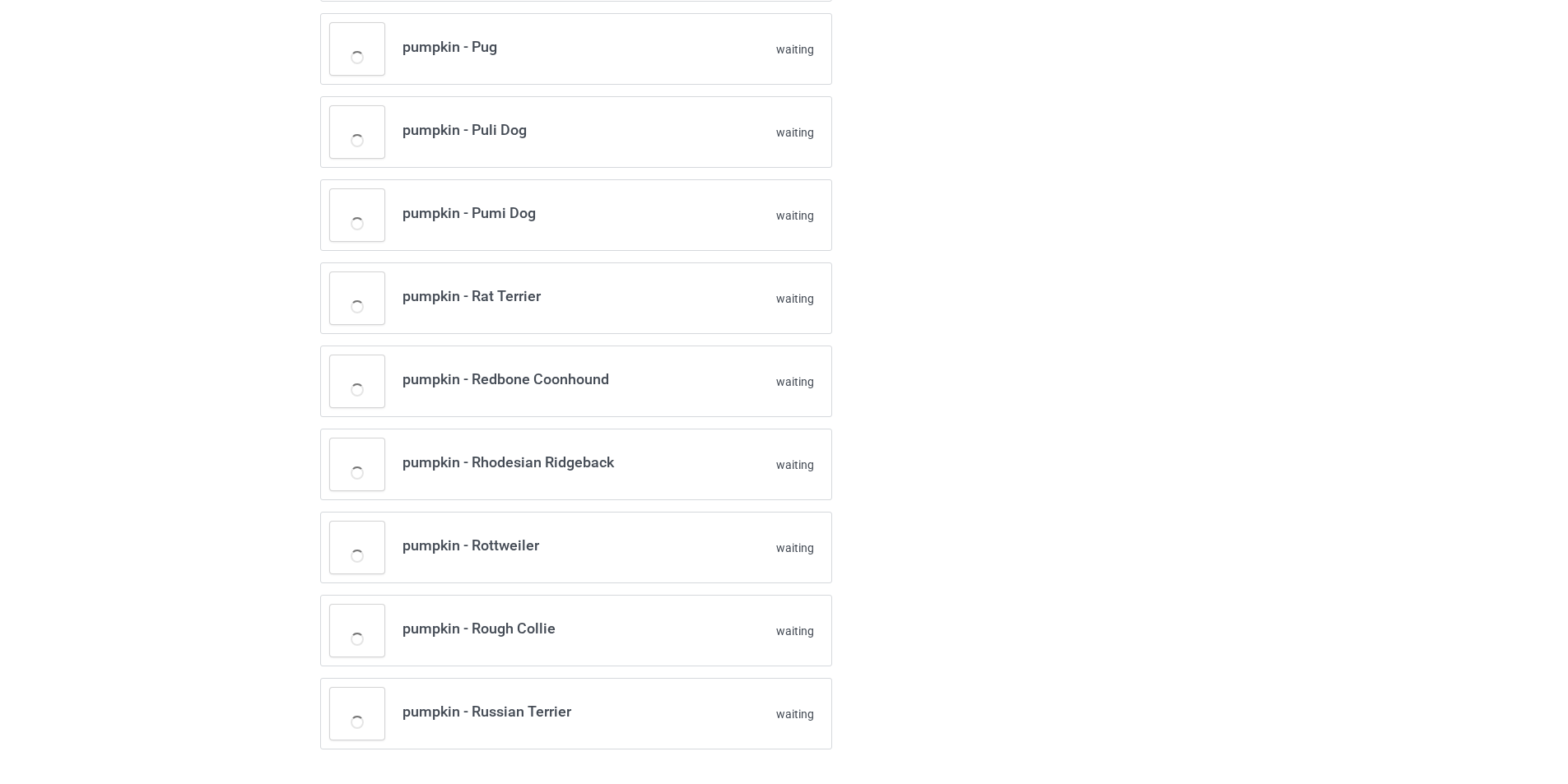
scroll to position [696, 0]
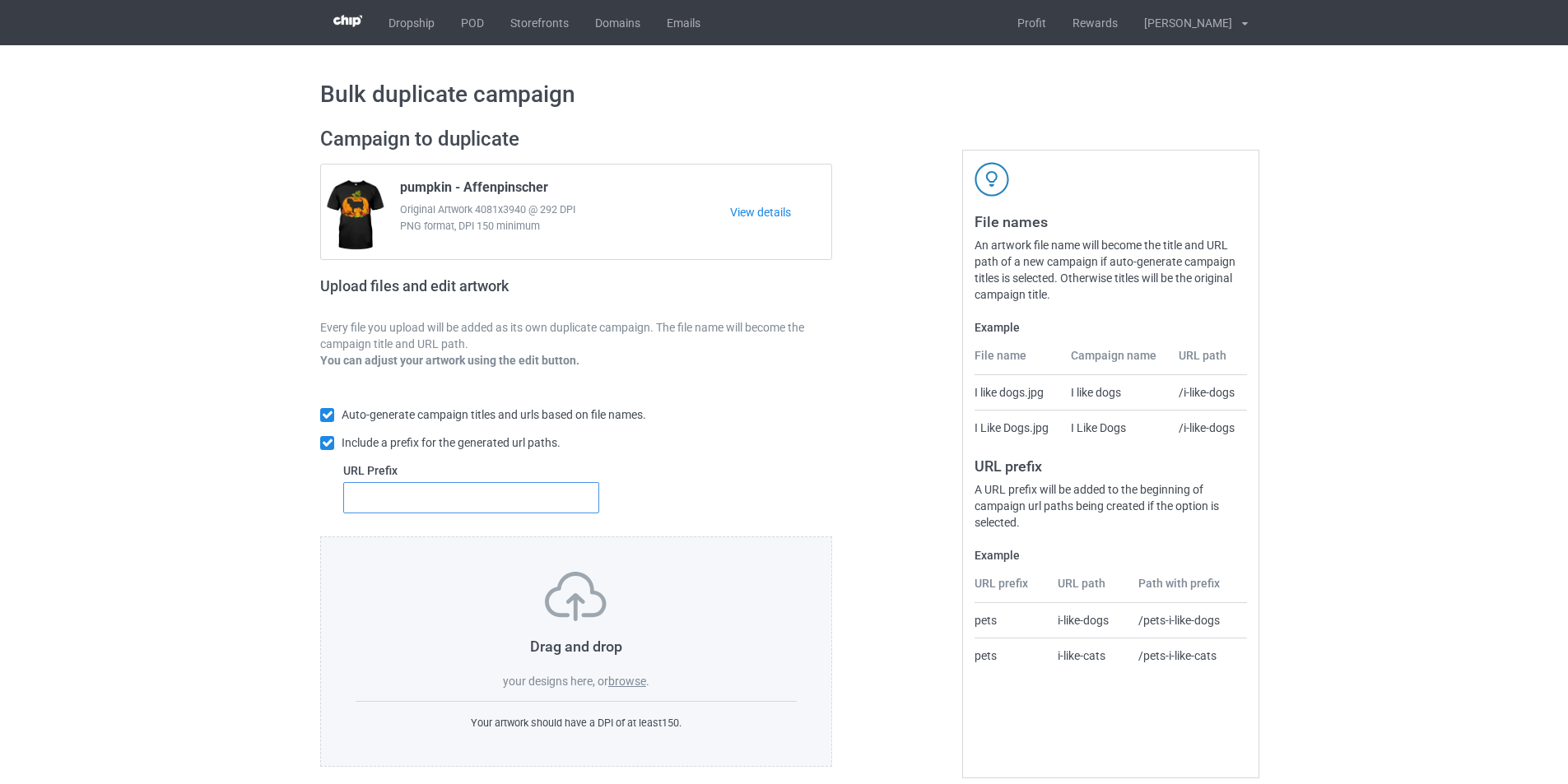
click at [480, 497] on input "text" at bounding box center [471, 498] width 256 height 32
type input "dmt-"
click at [645, 677] on label "browse" at bounding box center [628, 680] width 37 height 13
click at [0, 0] on input "browse" at bounding box center [0, 0] width 0 height 0
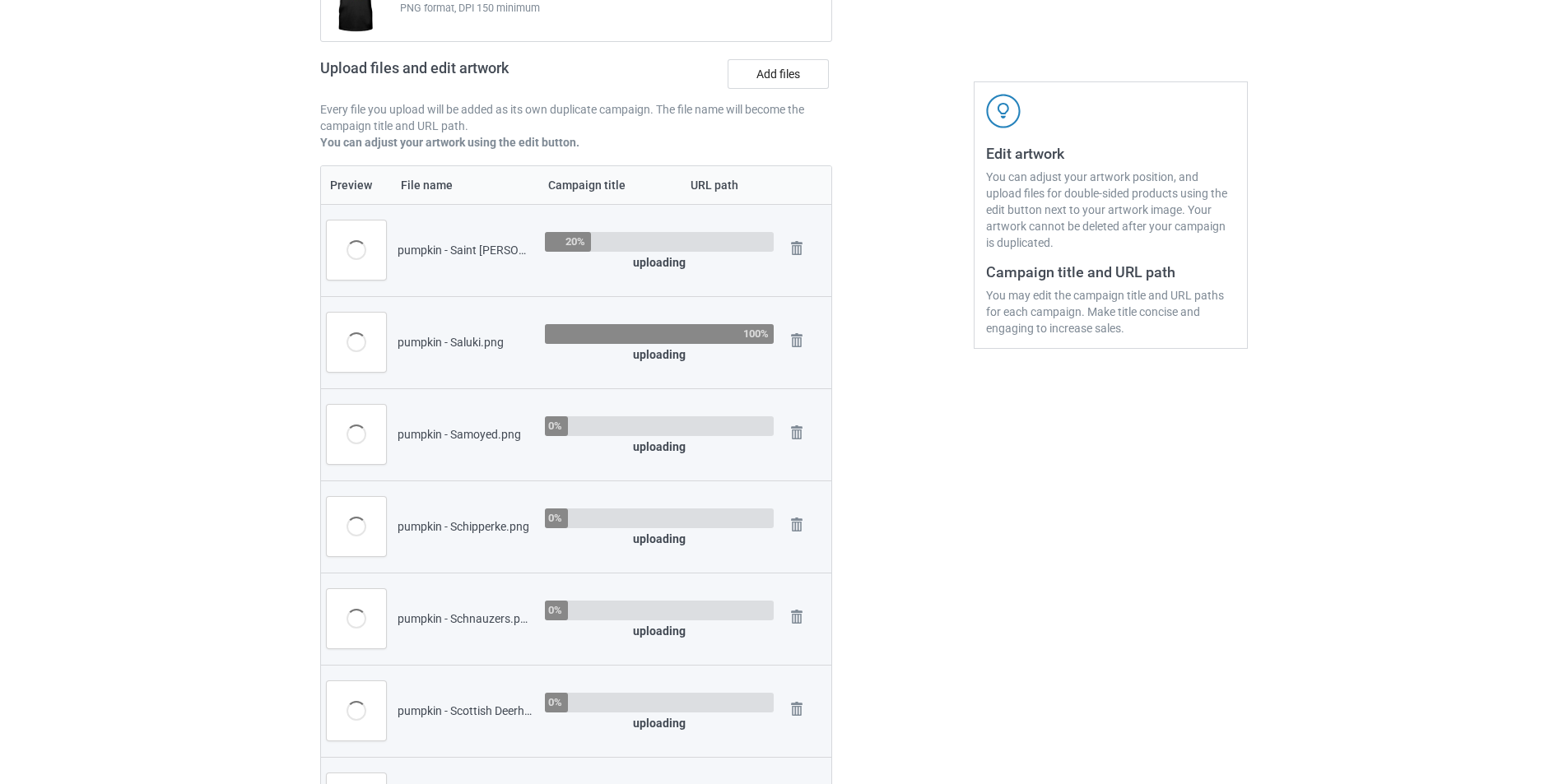
scroll to position [82, 0]
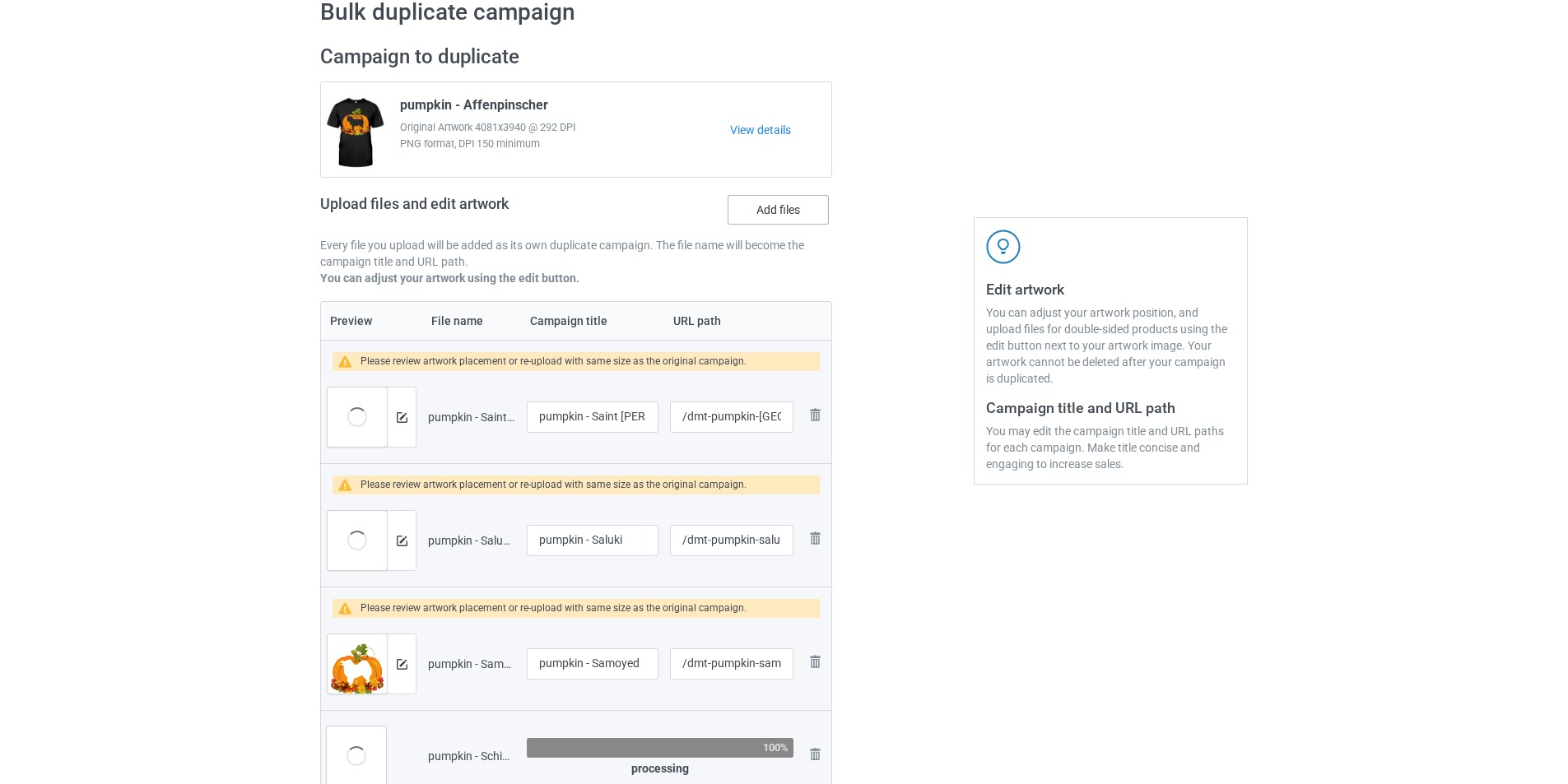
click at [790, 215] on label "Add files" at bounding box center [779, 210] width 102 height 30
click at [0, 0] on input "Add files" at bounding box center [0, 0] width 0 height 0
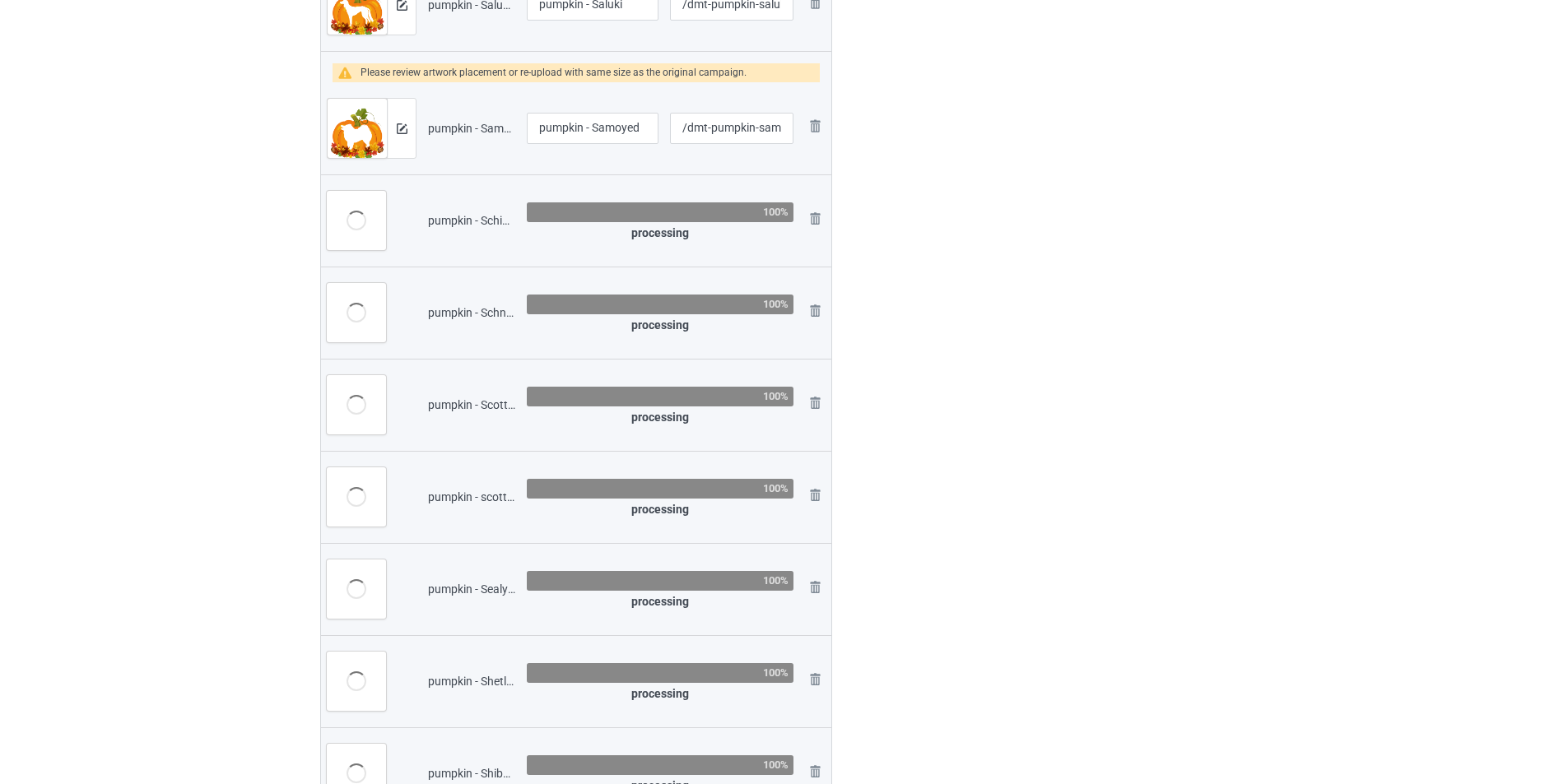
scroll to position [494, 0]
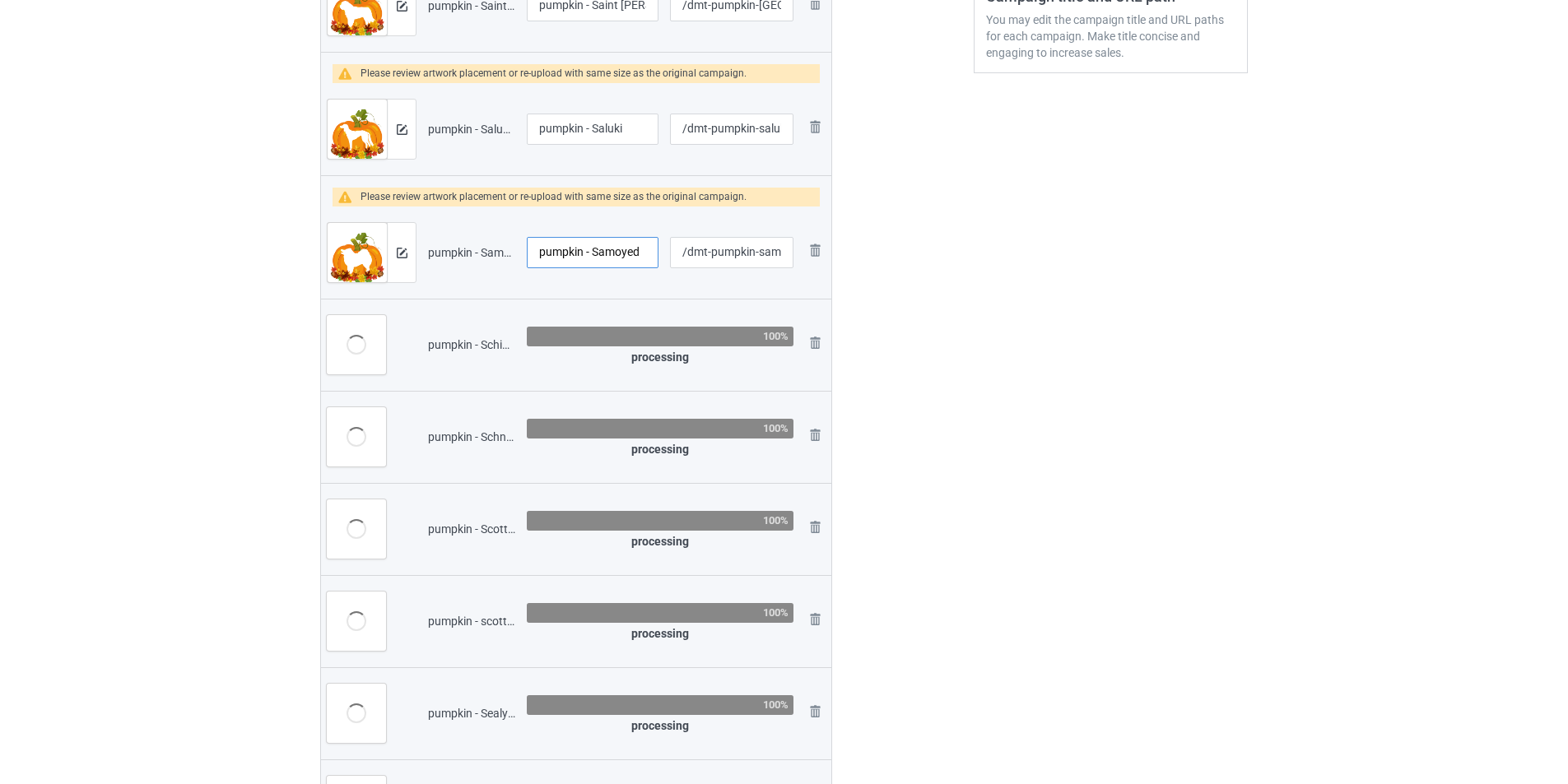
drag, startPoint x: 611, startPoint y: 255, endPoint x: 644, endPoint y: 255, distance: 33.0
click at [644, 255] on input "pumpkin - Samoyed" at bounding box center [592, 252] width 131 height 32
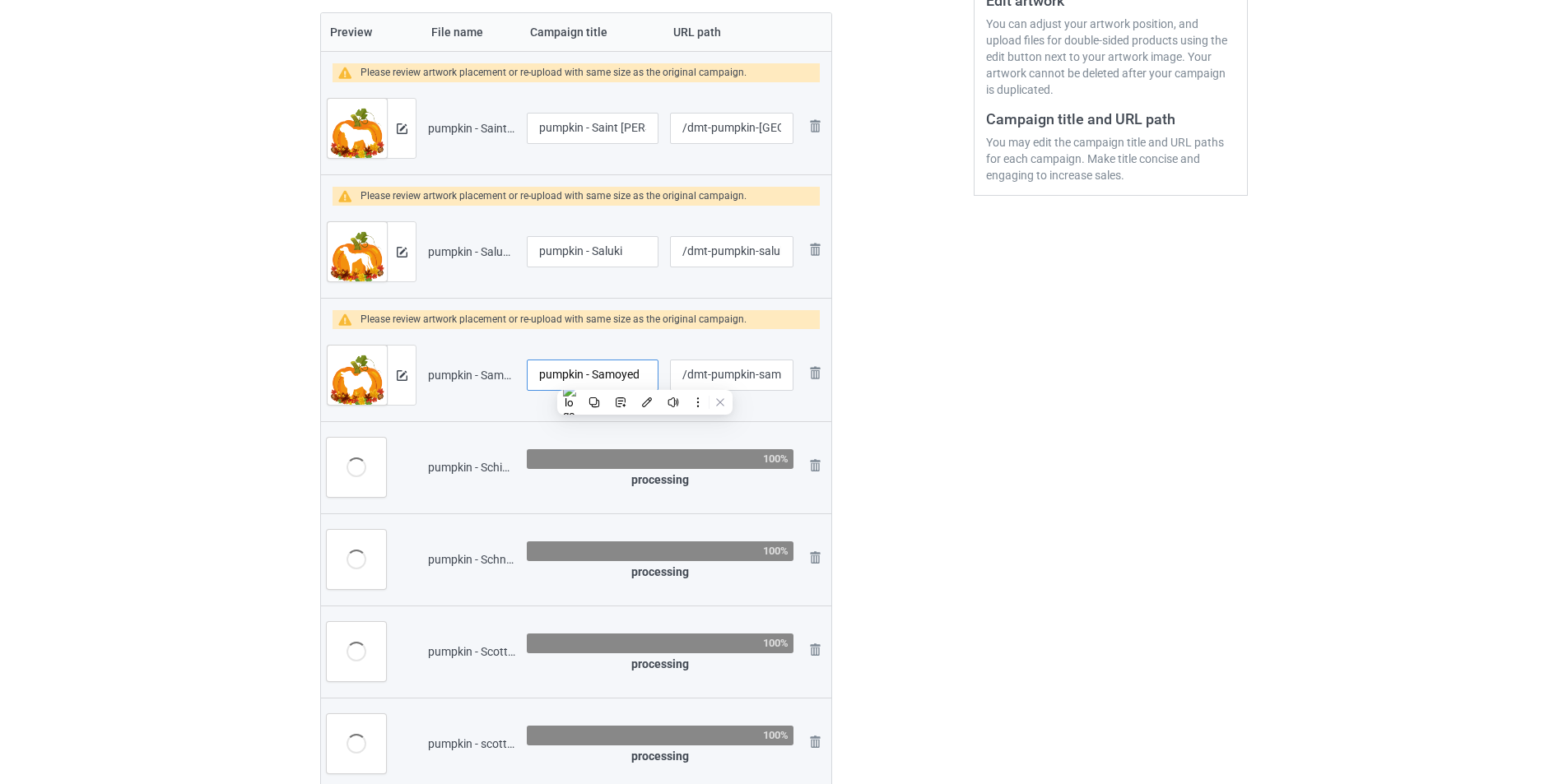
scroll to position [0, 0]
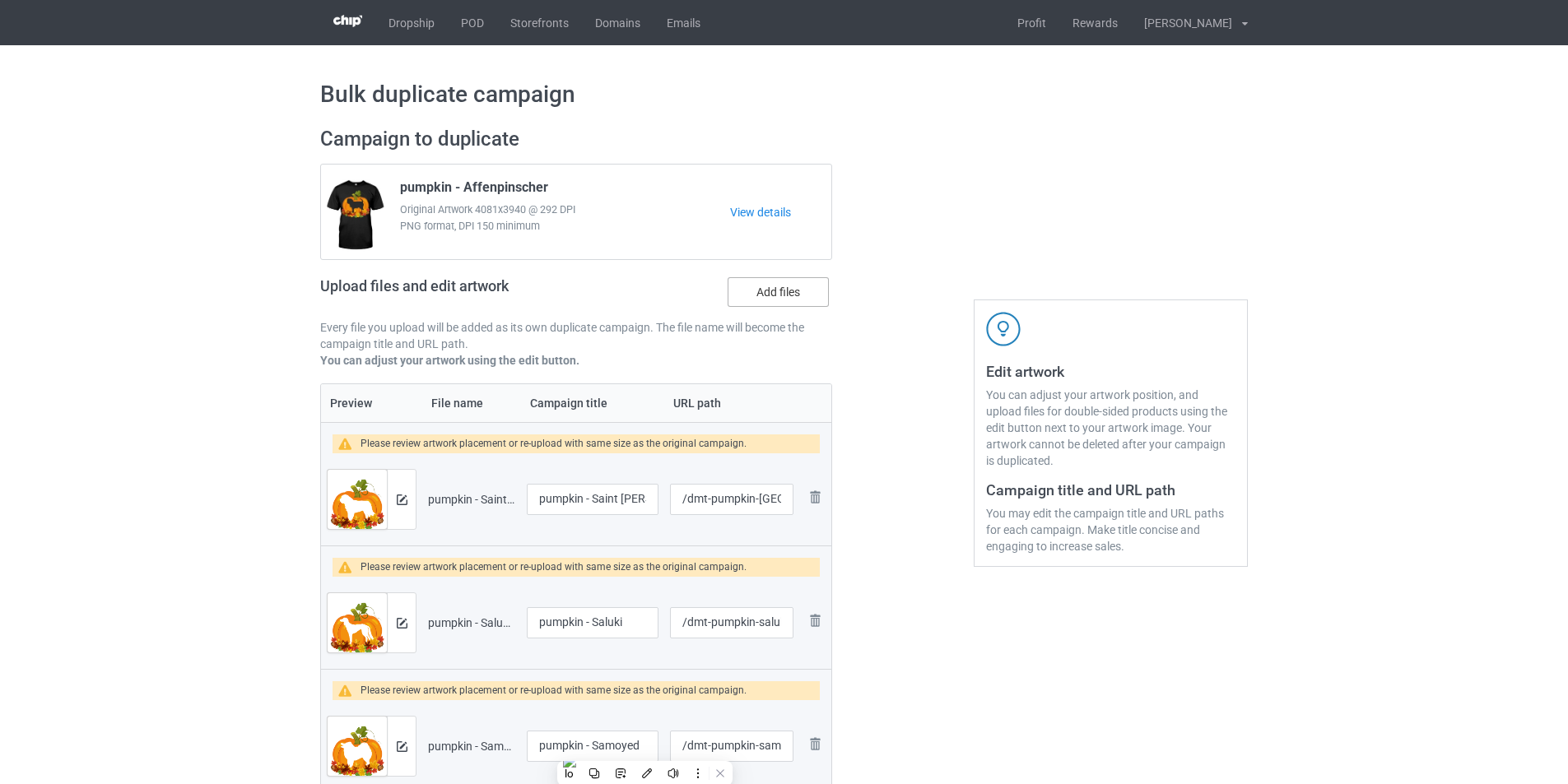
click at [791, 296] on label "Add files" at bounding box center [779, 292] width 102 height 30
click at [0, 0] on input "Add files" at bounding box center [0, 0] width 0 height 0
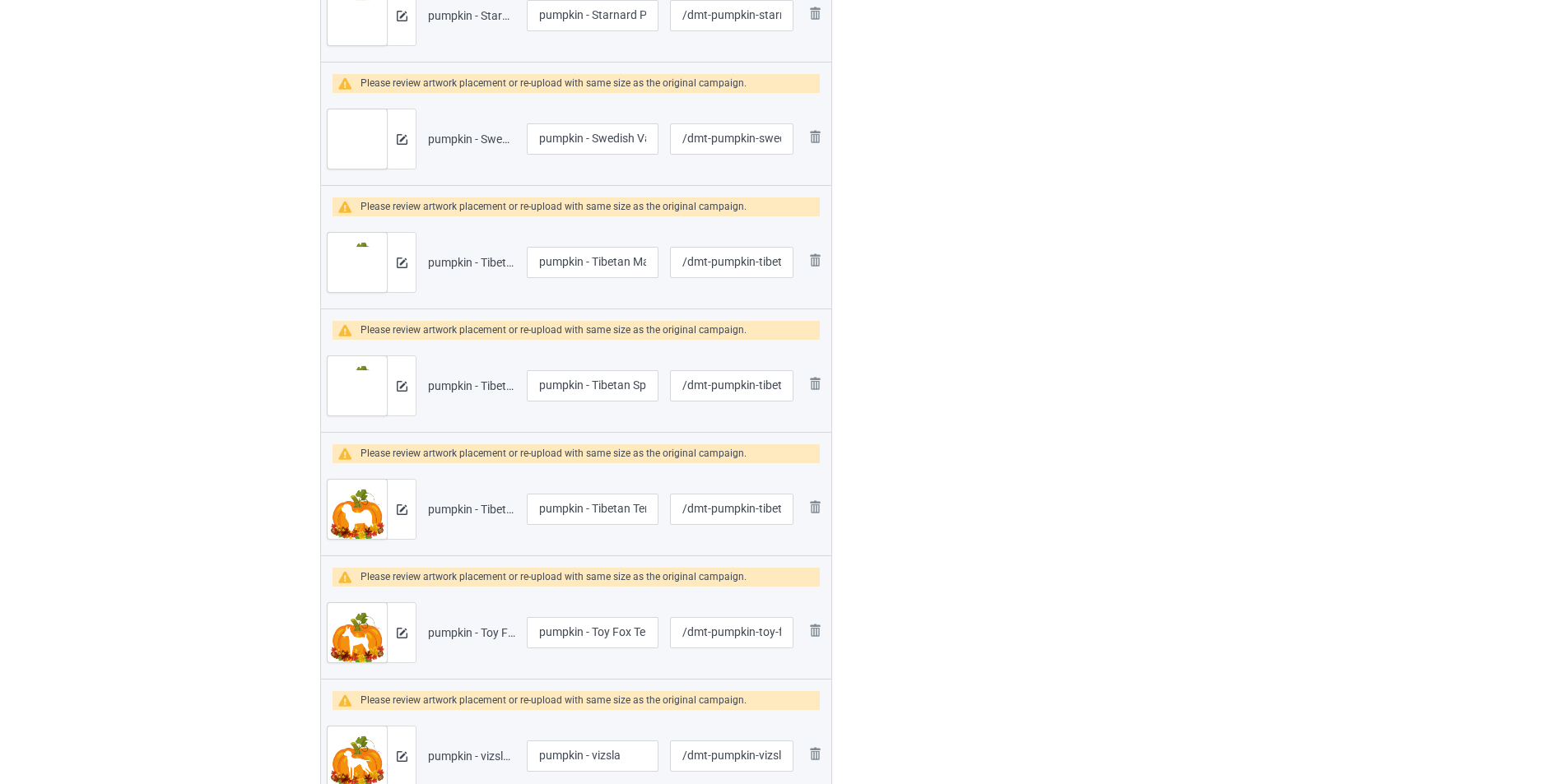
scroll to position [2894, 0]
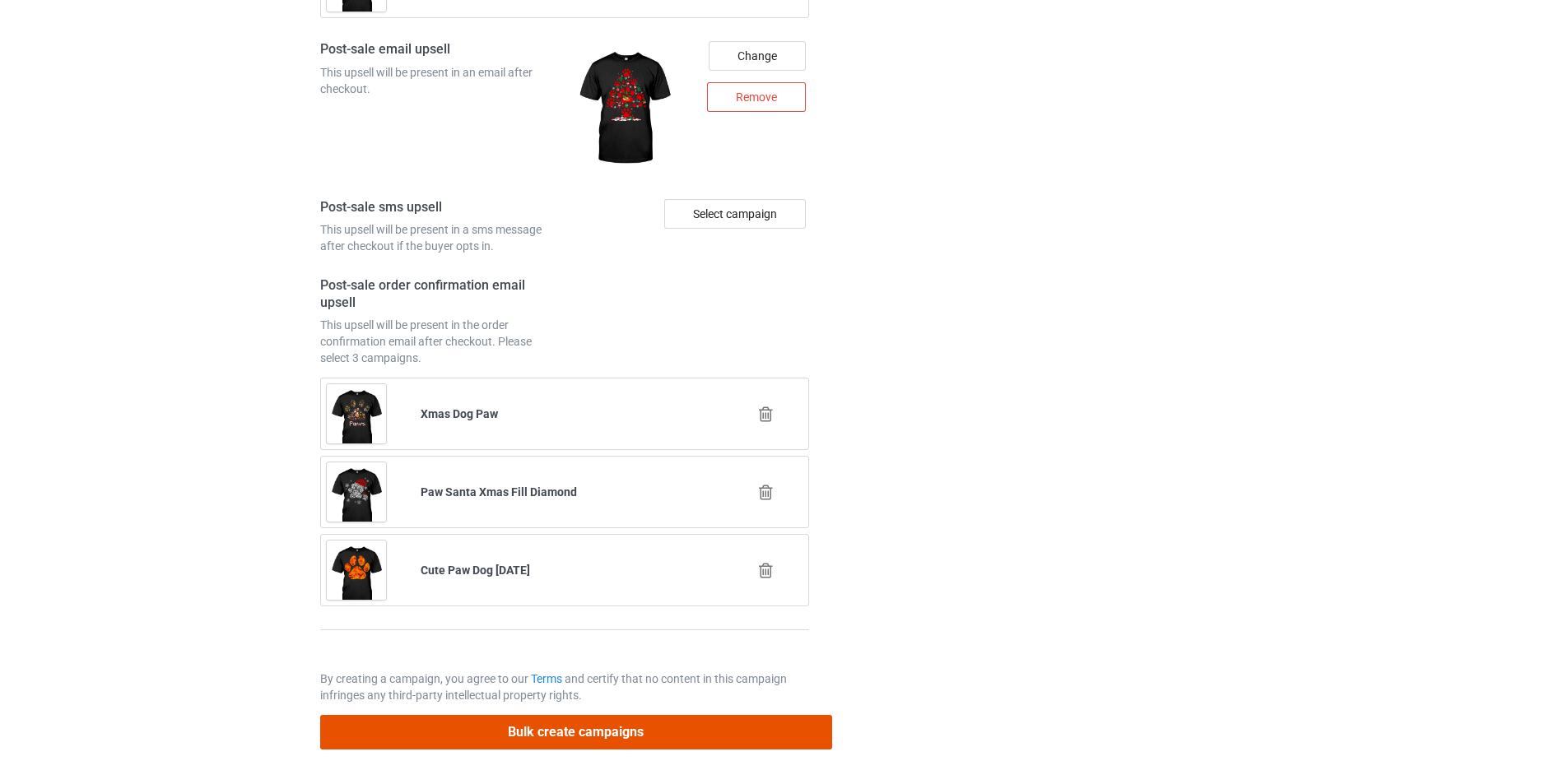
click at [621, 727] on button "Bulk create campaigns" at bounding box center [576, 732] width 512 height 34
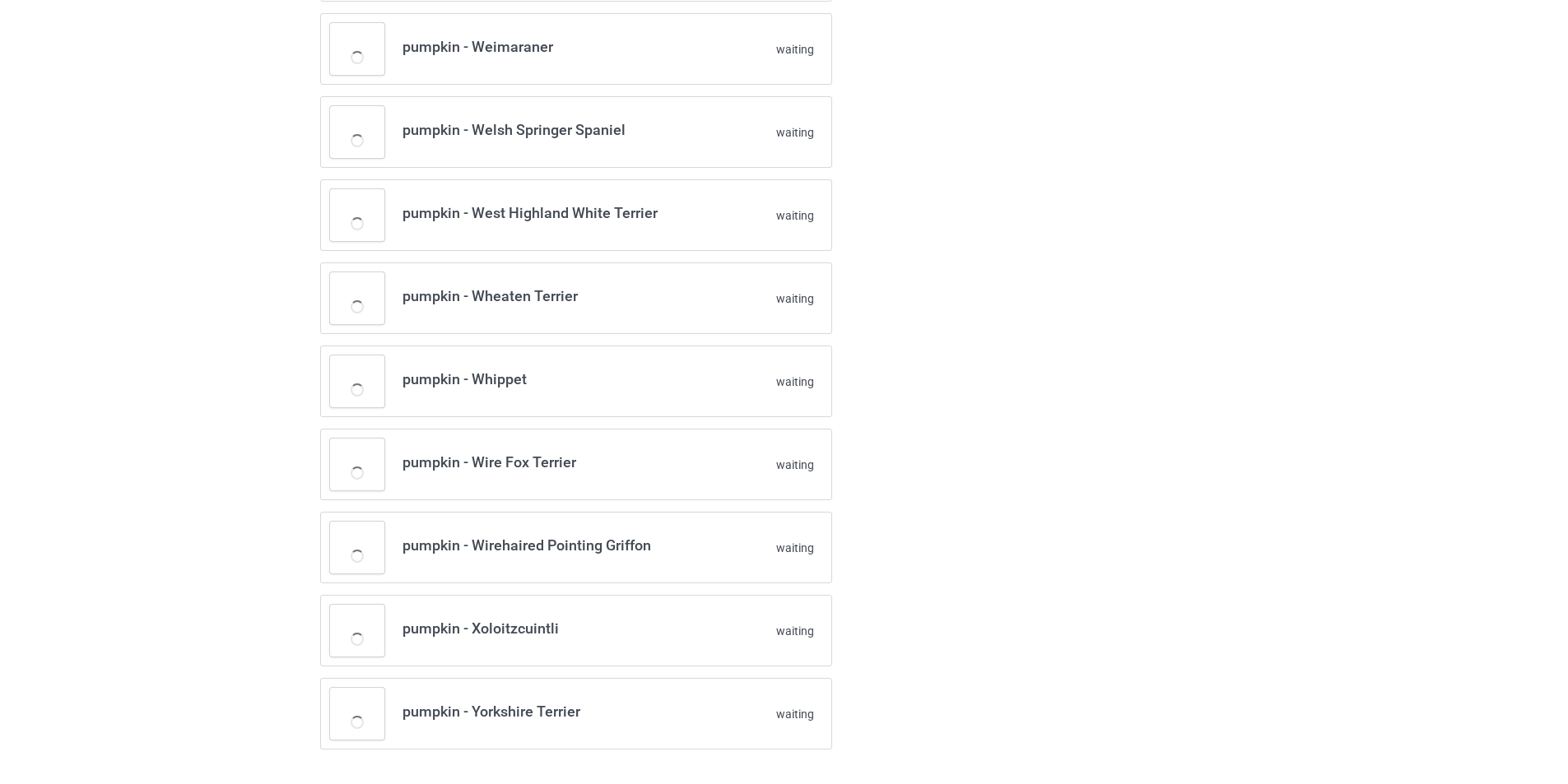
scroll to position [2108, 0]
